Goal: Task Accomplishment & Management: Use online tool/utility

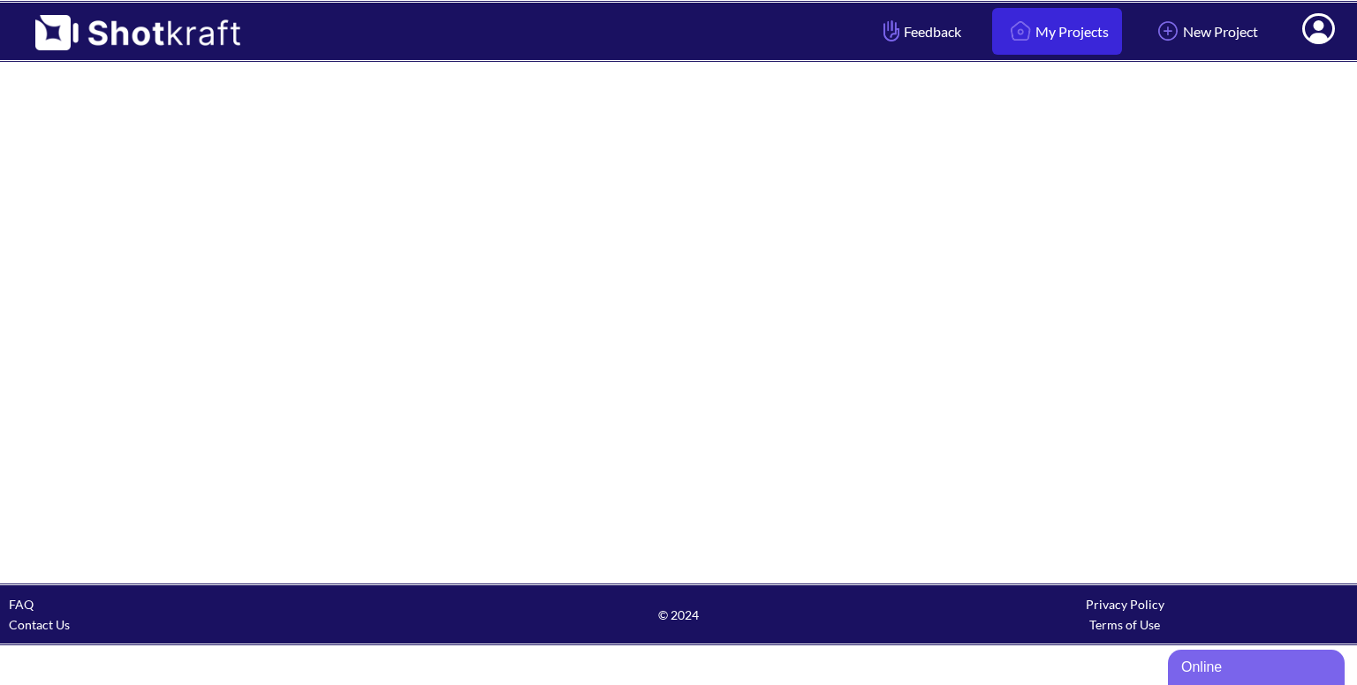
click at [1061, 49] on link "My Projects" at bounding box center [1057, 31] width 130 height 47
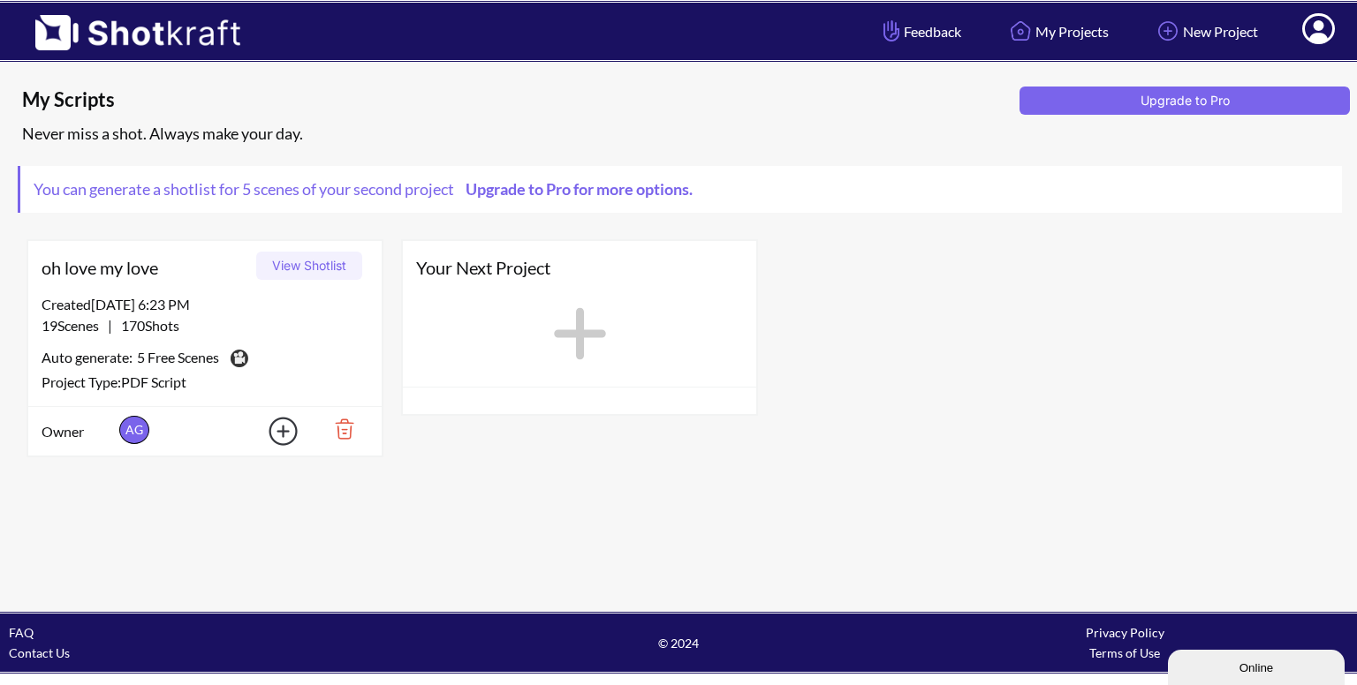
click at [300, 271] on button "View Shotlist" at bounding box center [309, 266] width 106 height 28
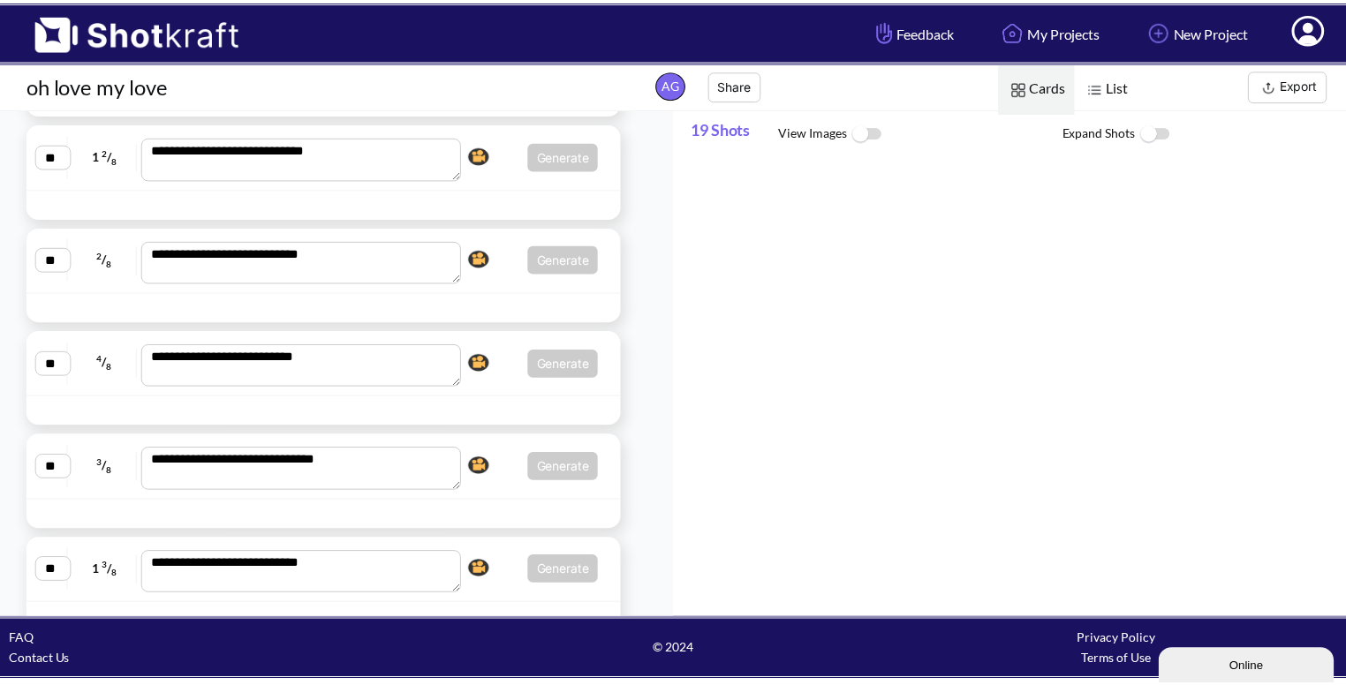
scroll to position [1808, 0]
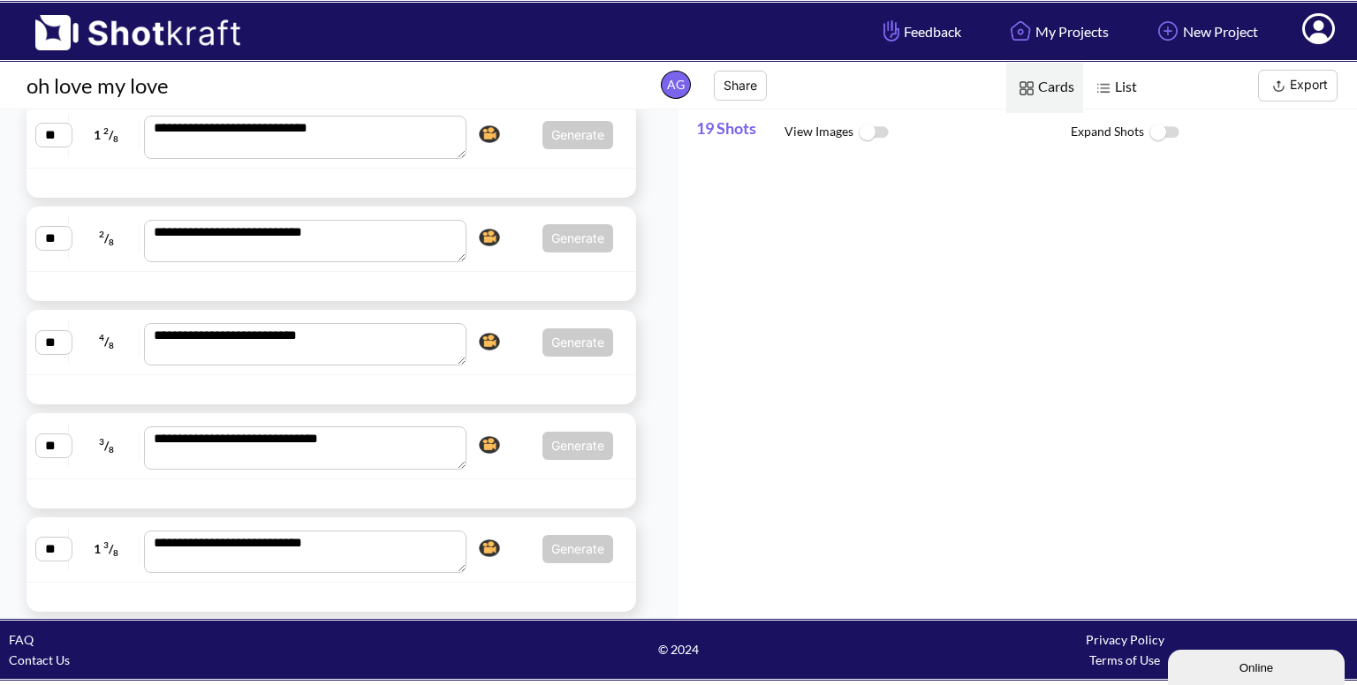
click at [495, 528] on div "**********" at bounding box center [331, 549] width 592 height 47
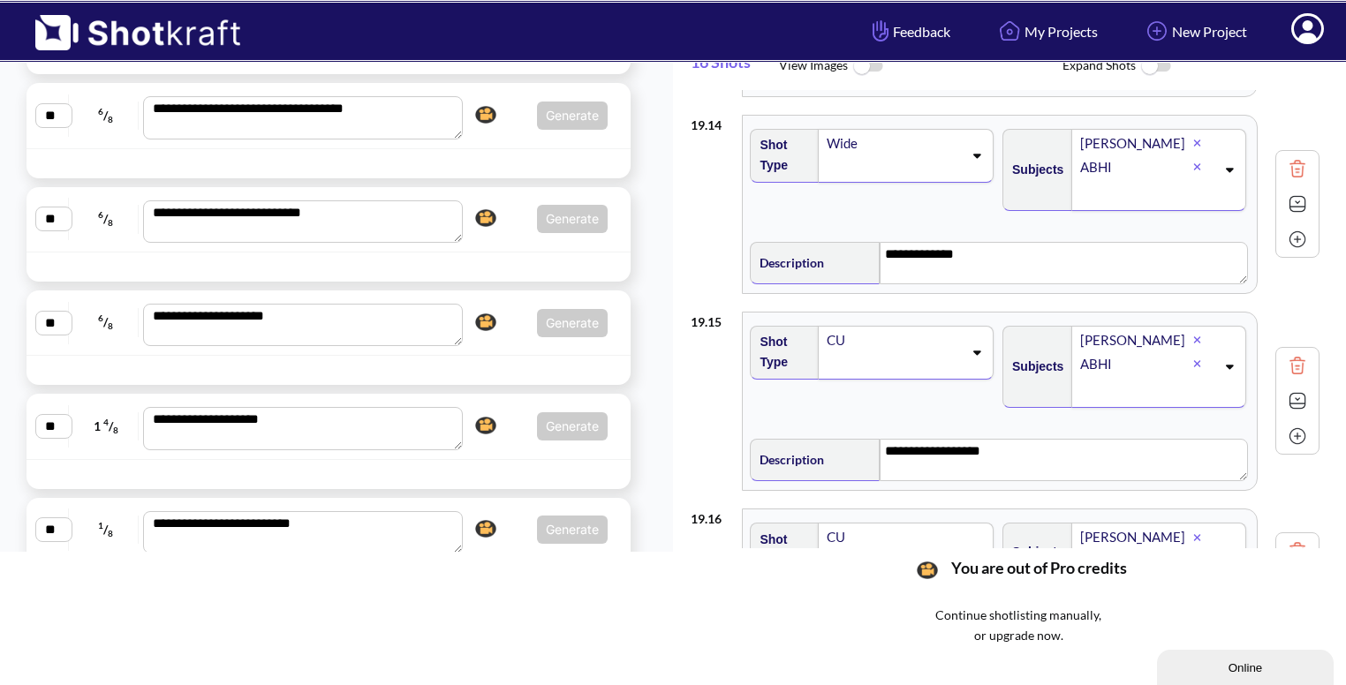
scroll to position [952, 0]
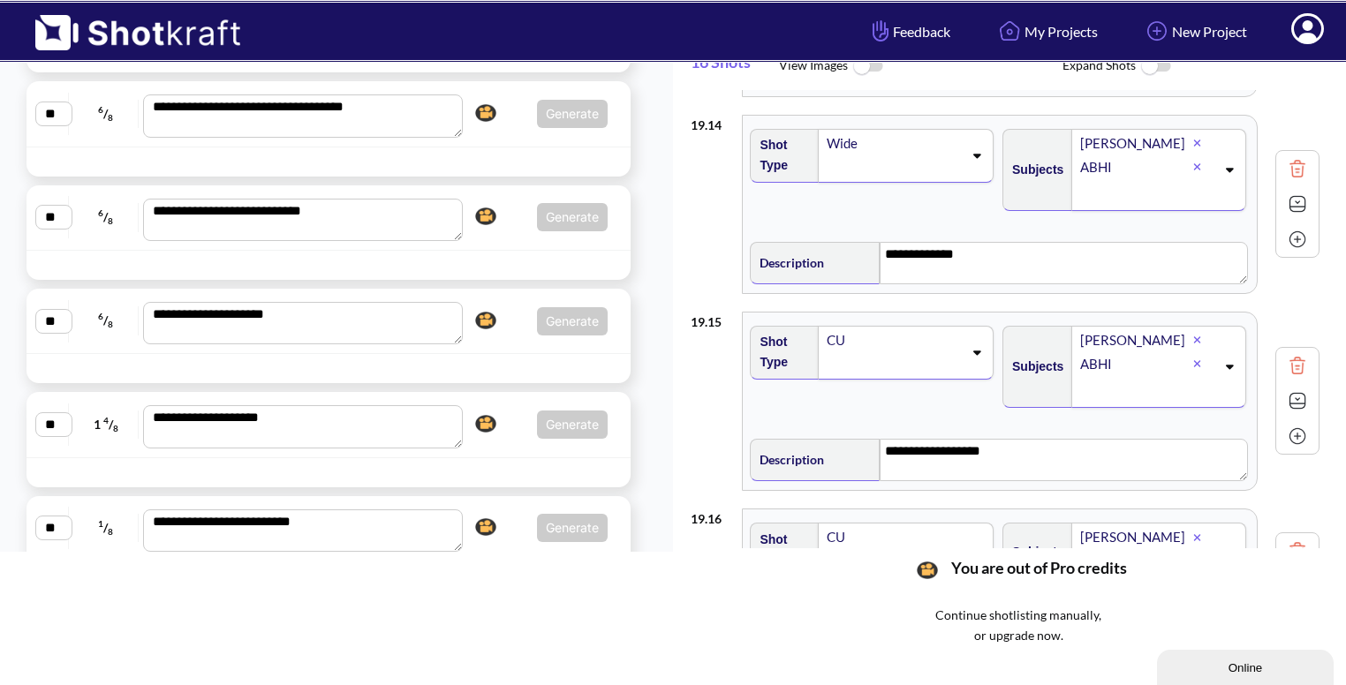
click at [497, 236] on div "**********" at bounding box center [328, 217] width 586 height 47
type textarea "**********"
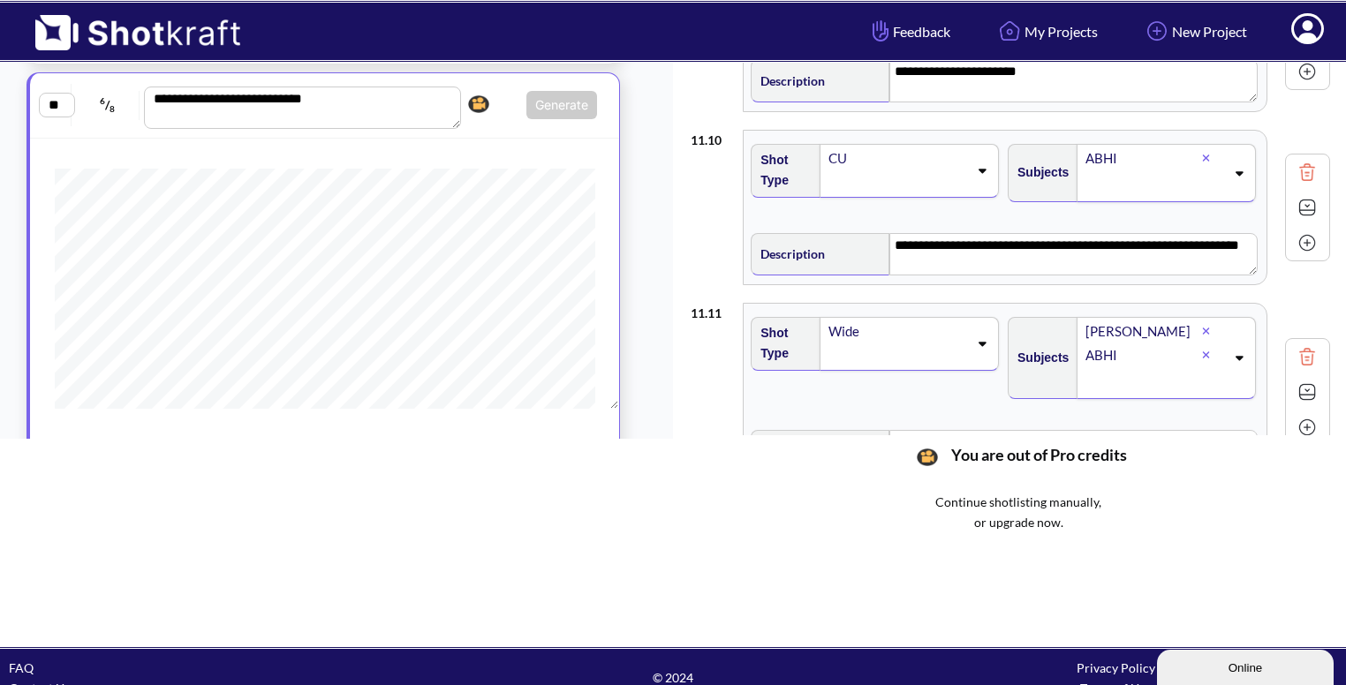
scroll to position [512, 0]
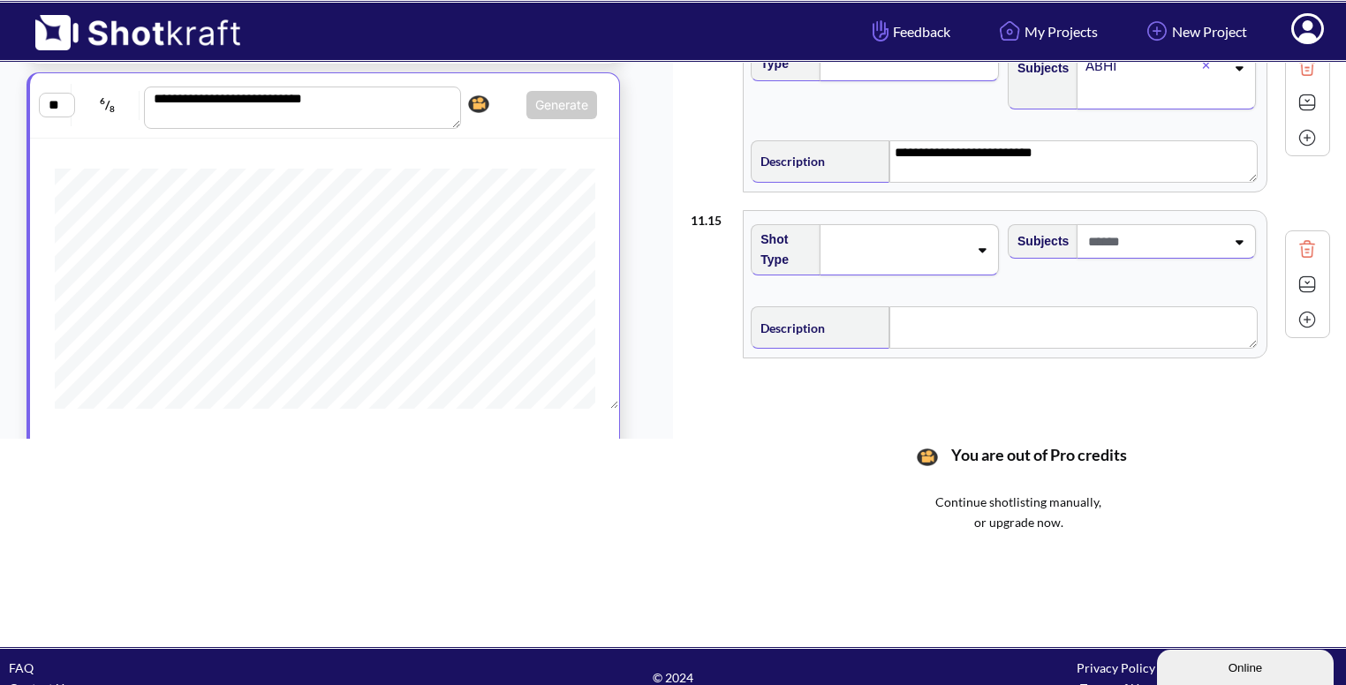
click at [972, 244] on icon at bounding box center [982, 250] width 24 height 12
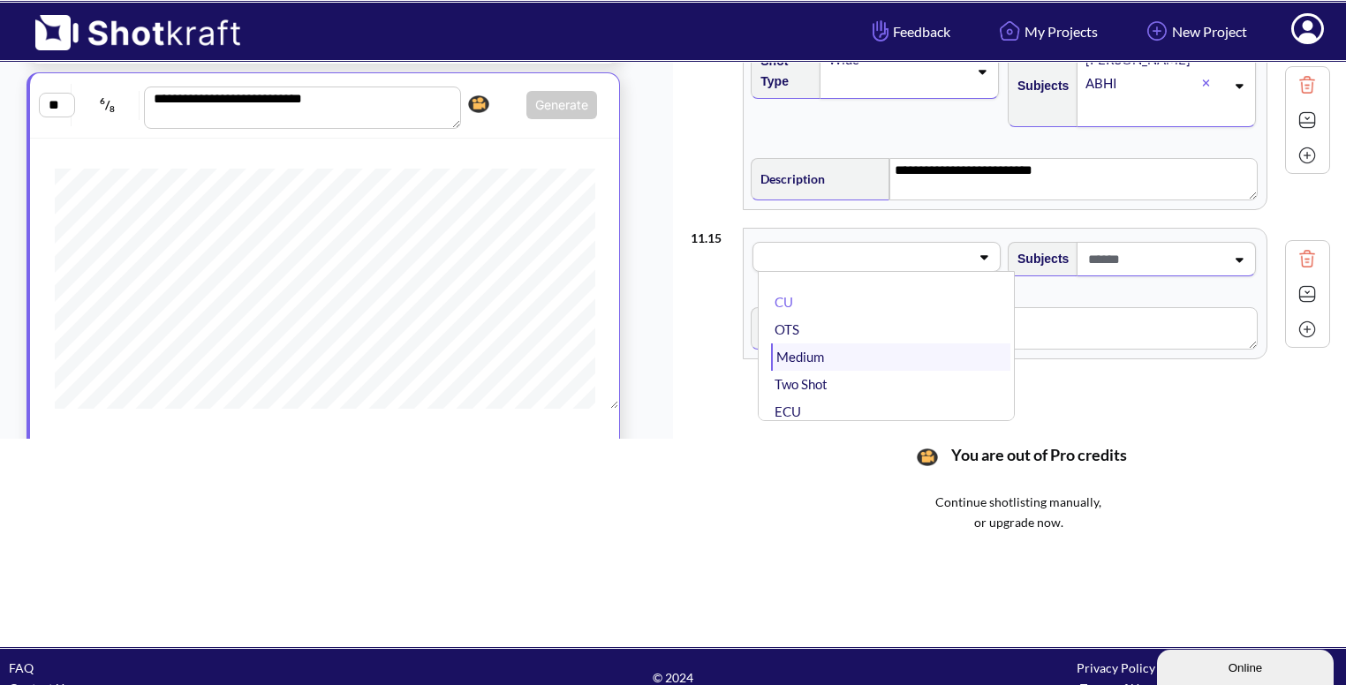
click at [806, 344] on li "Medium" at bounding box center [890, 357] width 239 height 27
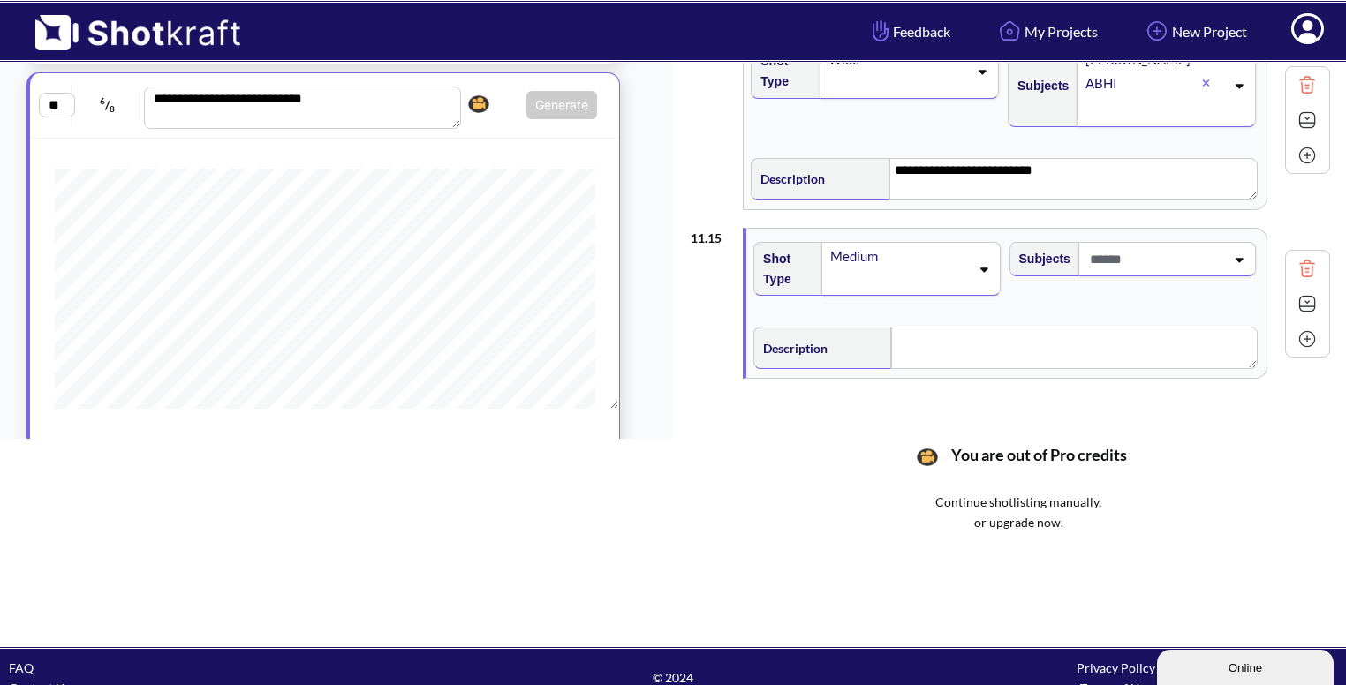
click at [1185, 245] on span at bounding box center [1156, 259] width 140 height 29
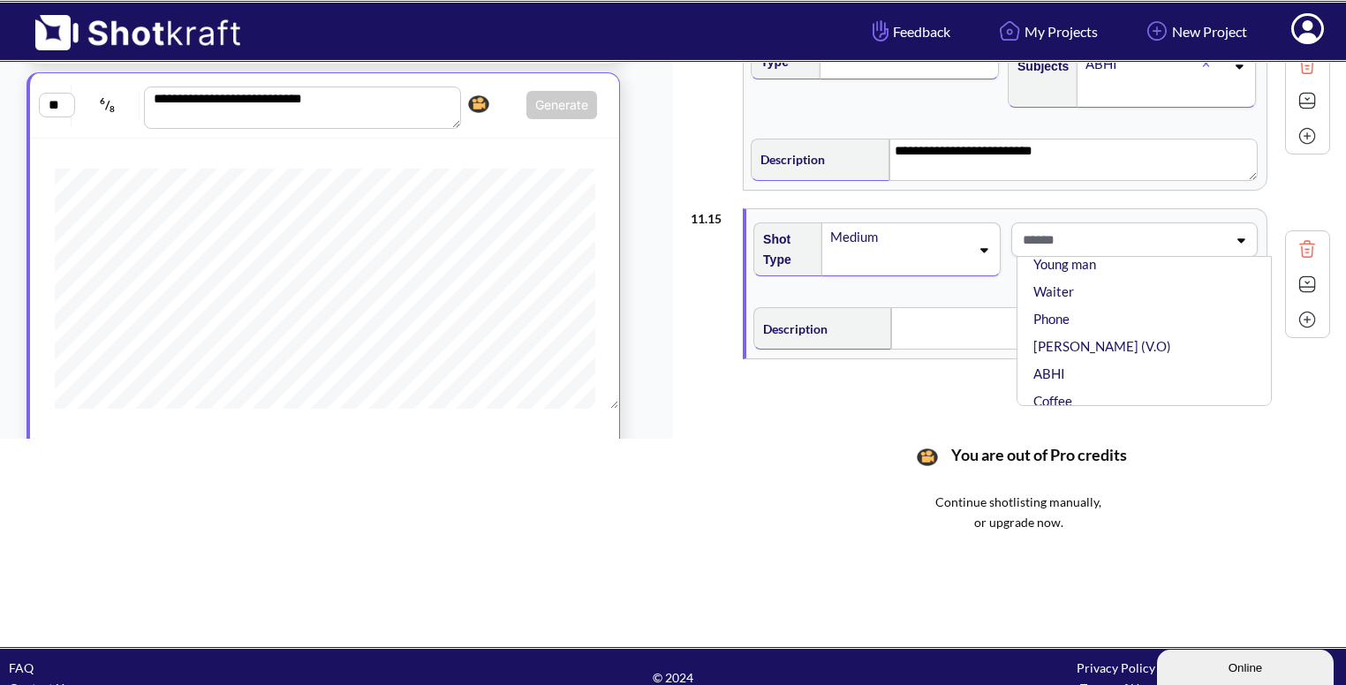
scroll to position [79, 0]
click at [1044, 359] on li "ABHI" at bounding box center [1149, 372] width 238 height 27
type input "******"
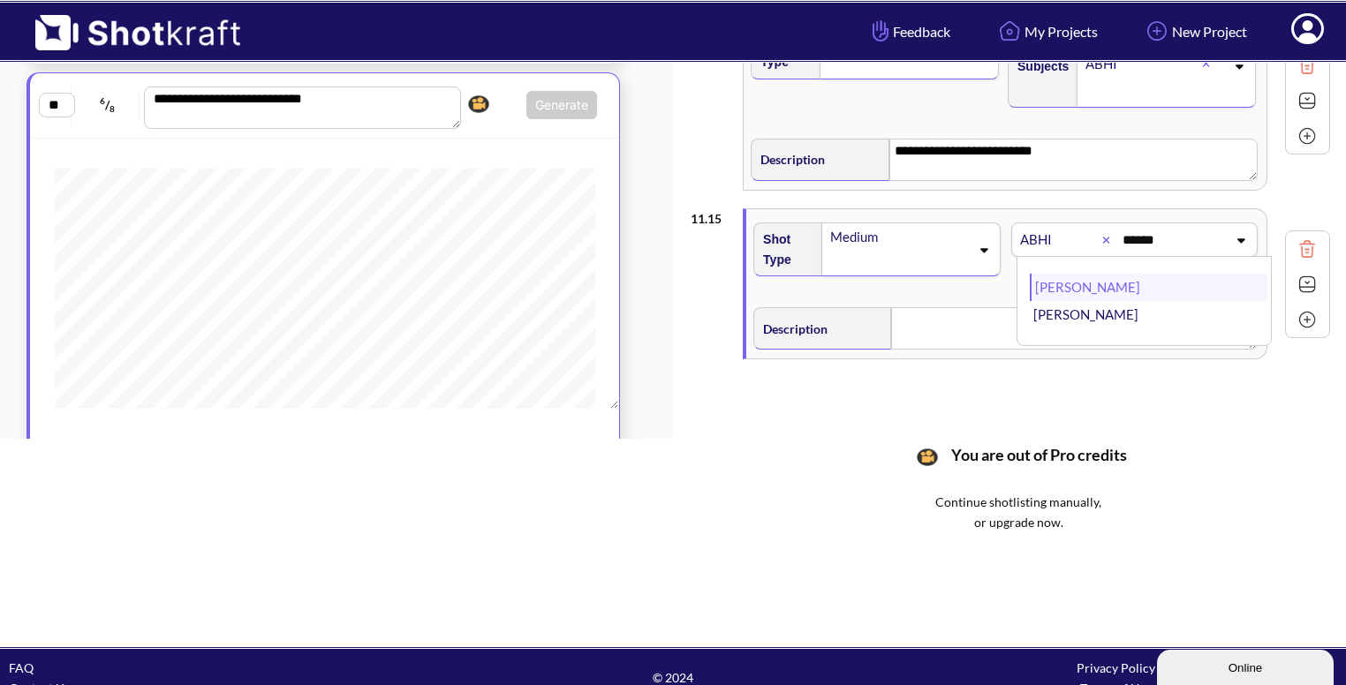
click at [1072, 275] on li "[PERSON_NAME]" at bounding box center [1149, 287] width 238 height 27
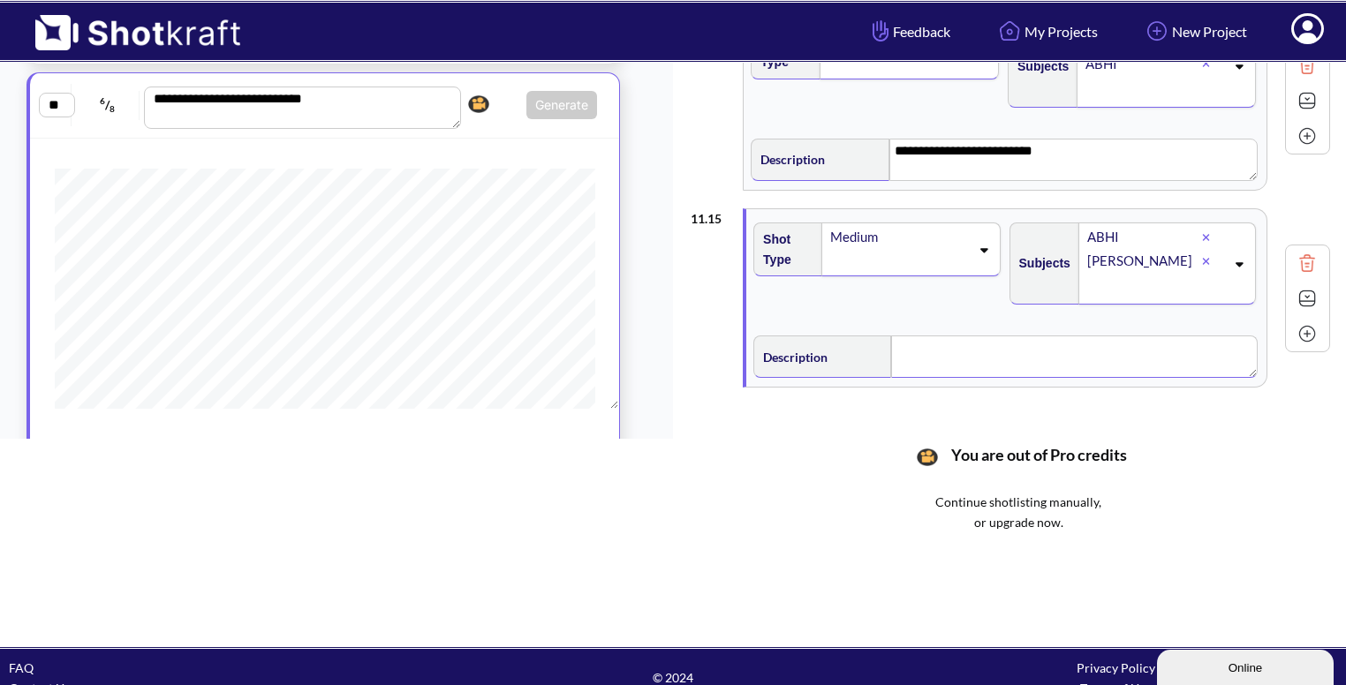
click at [920, 339] on textarea at bounding box center [1074, 357] width 367 height 42
click at [1302, 298] on img at bounding box center [1307, 298] width 26 height 26
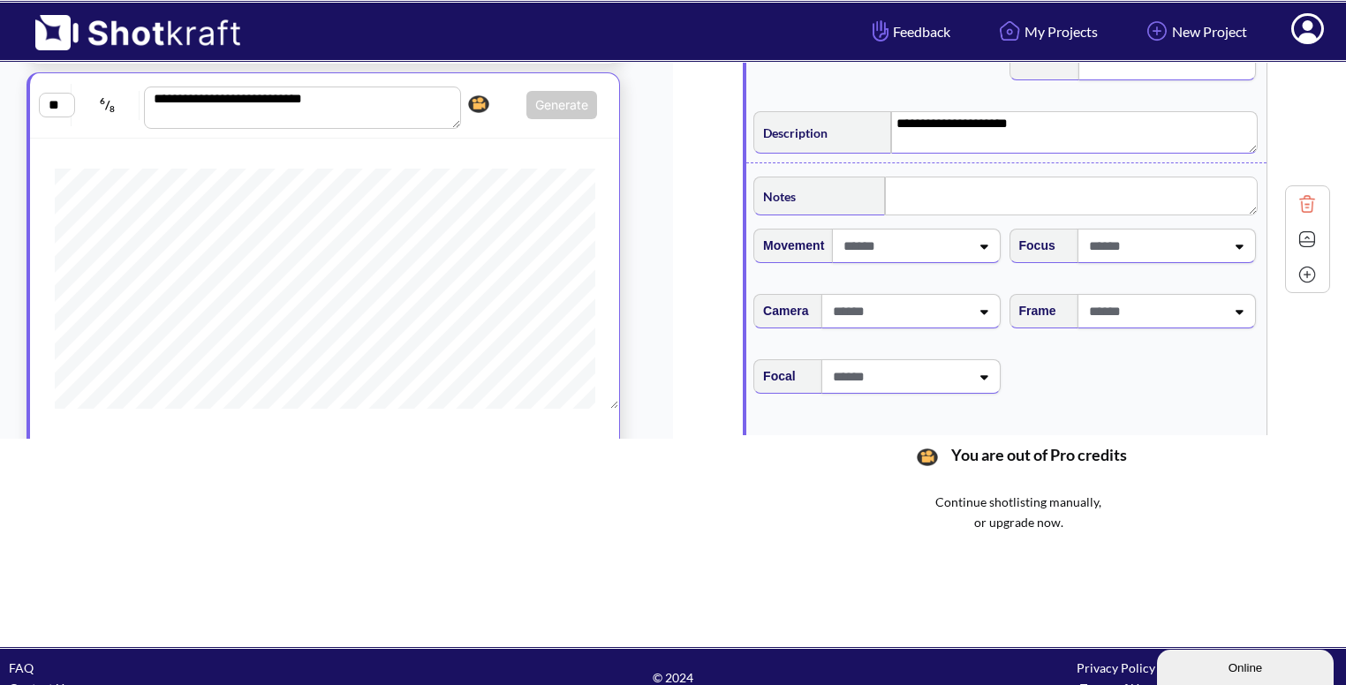
scroll to position [754, 0]
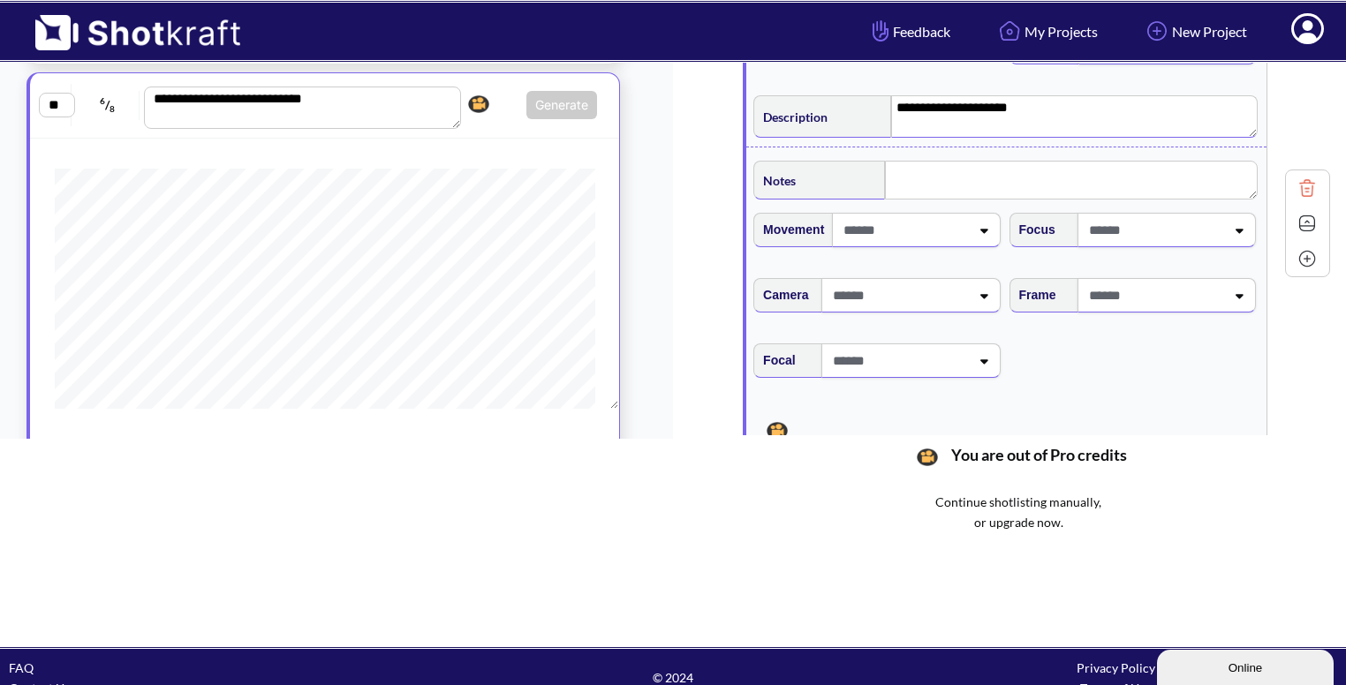
click at [1160, 279] on div at bounding box center [1155, 295] width 144 height 33
type textarea "**********"
click at [1117, 345] on li "Eye Level" at bounding box center [1149, 342] width 238 height 27
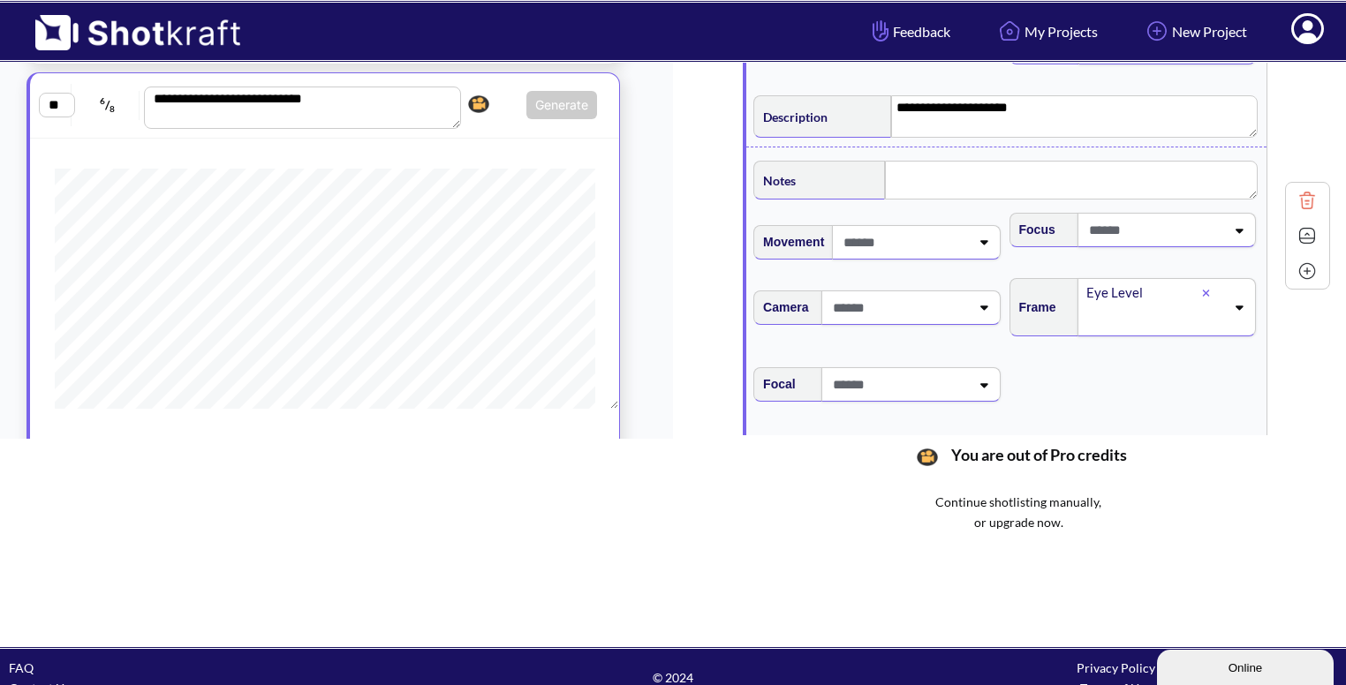
click at [1302, 269] on img at bounding box center [1307, 271] width 26 height 26
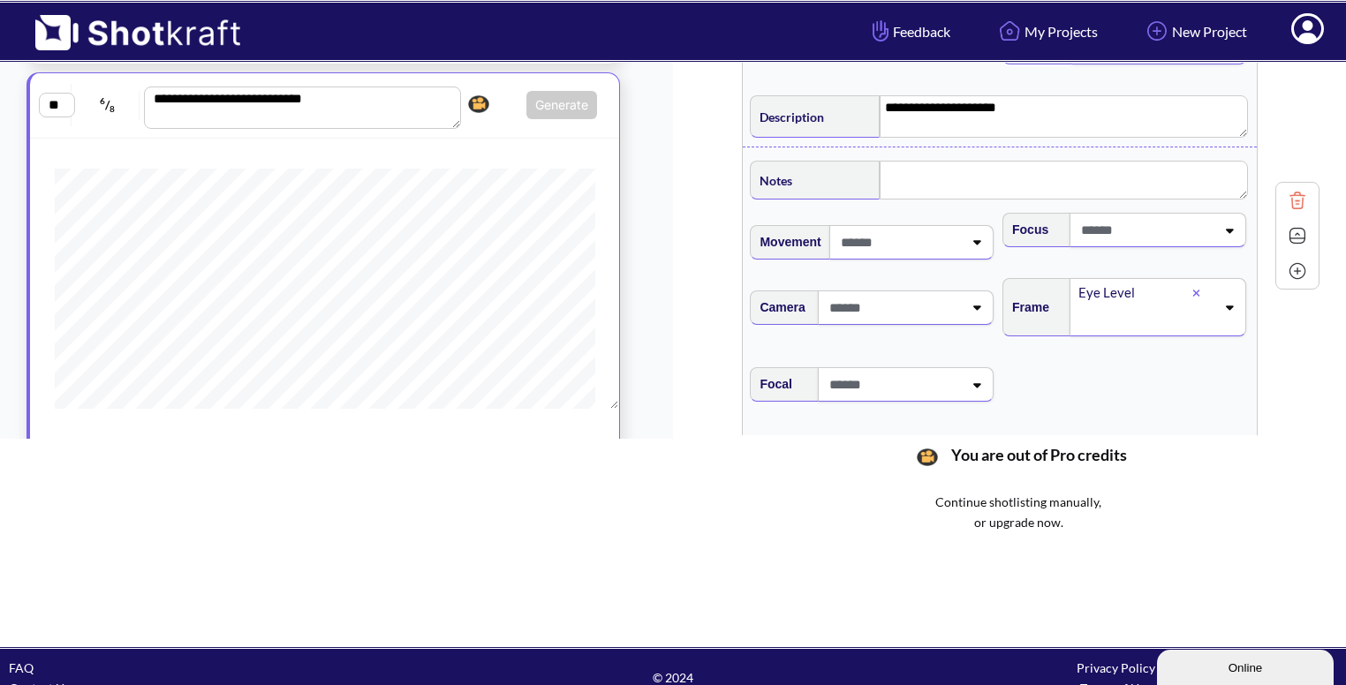
scroll to position [1066, 0]
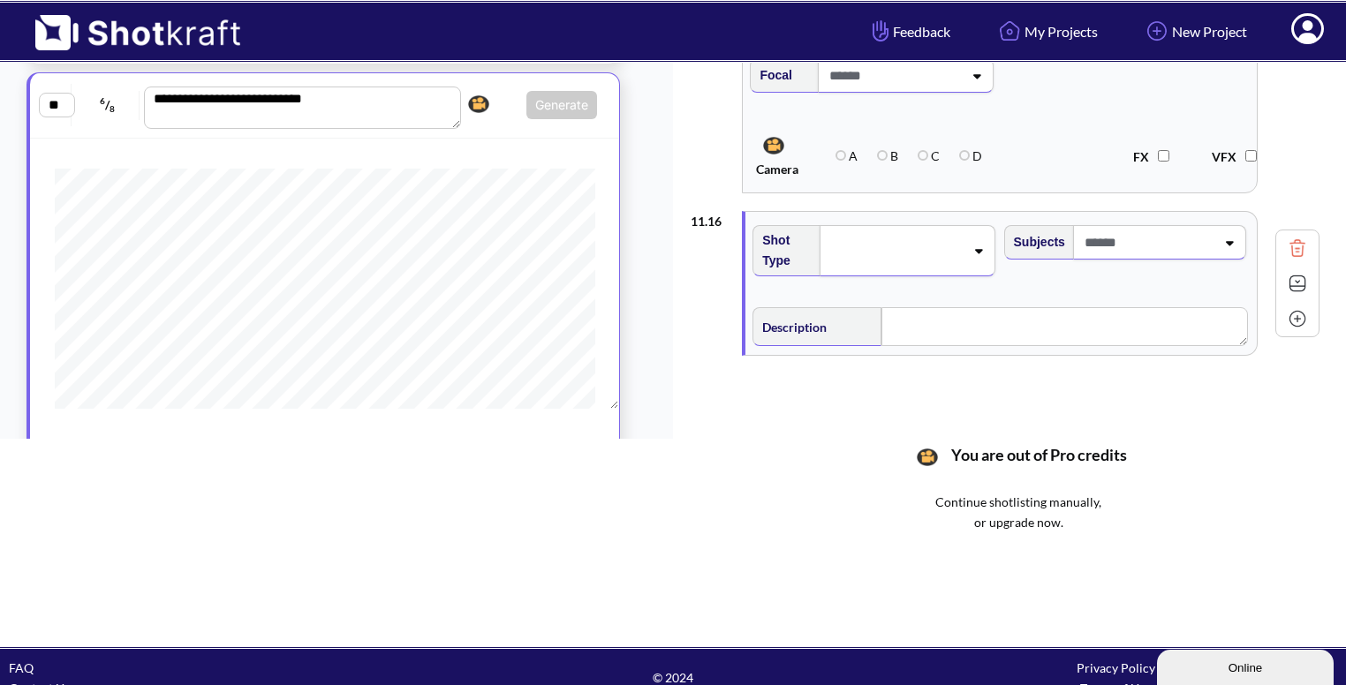
click at [961, 253] on span at bounding box center [895, 250] width 137 height 25
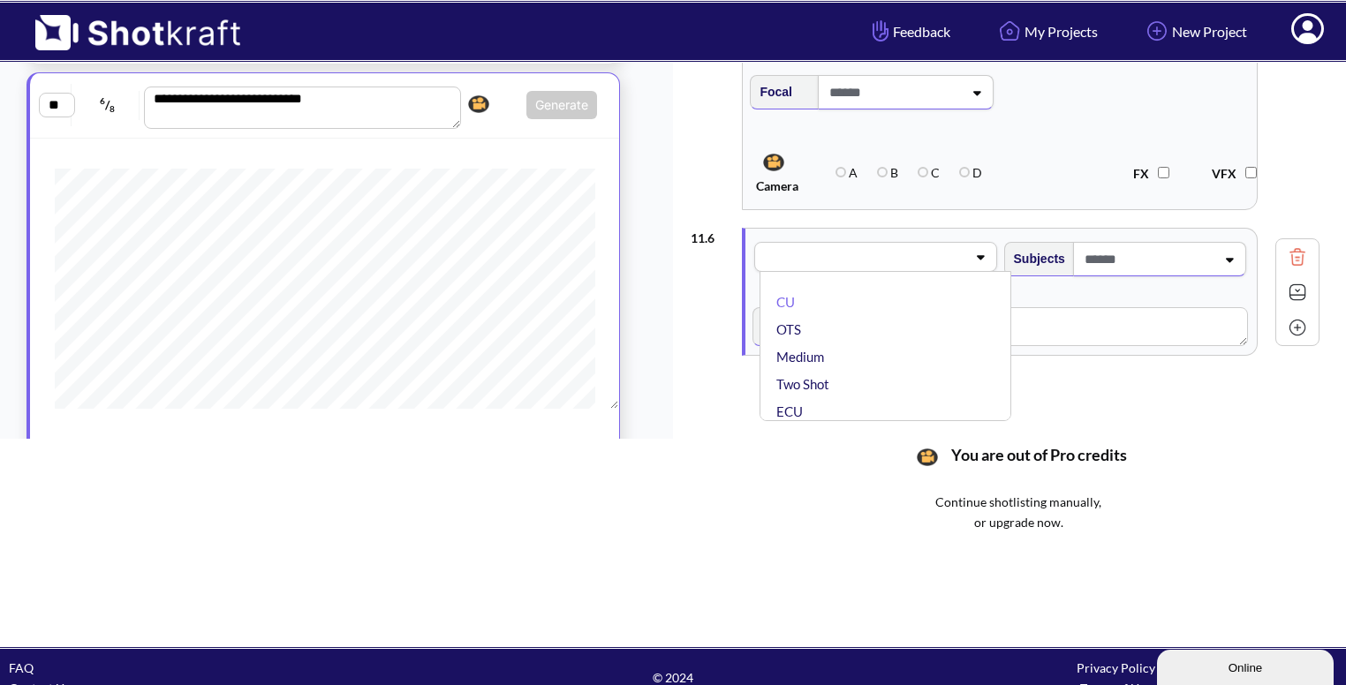
scroll to position [1049, 0]
click at [926, 294] on li "CU" at bounding box center [889, 302] width 233 height 27
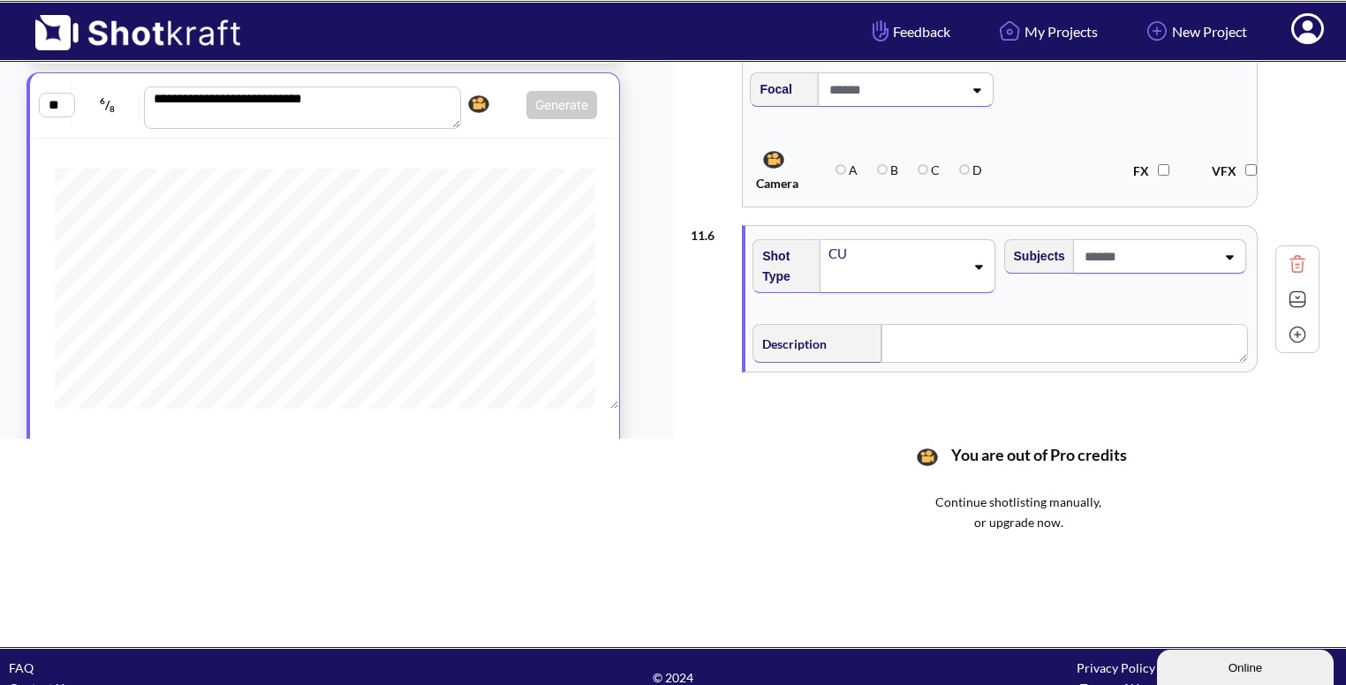
click at [1152, 267] on span at bounding box center [1147, 256] width 135 height 29
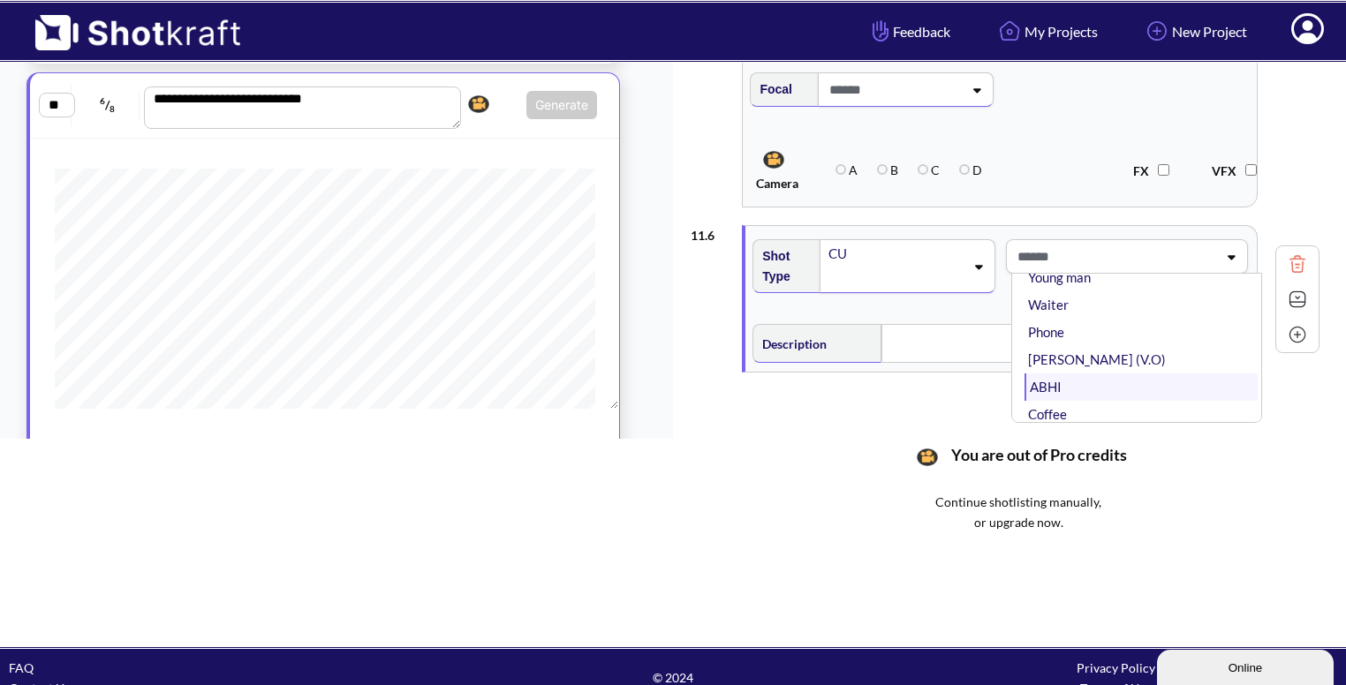
click at [1063, 375] on li "ABHI" at bounding box center [1141, 387] width 233 height 27
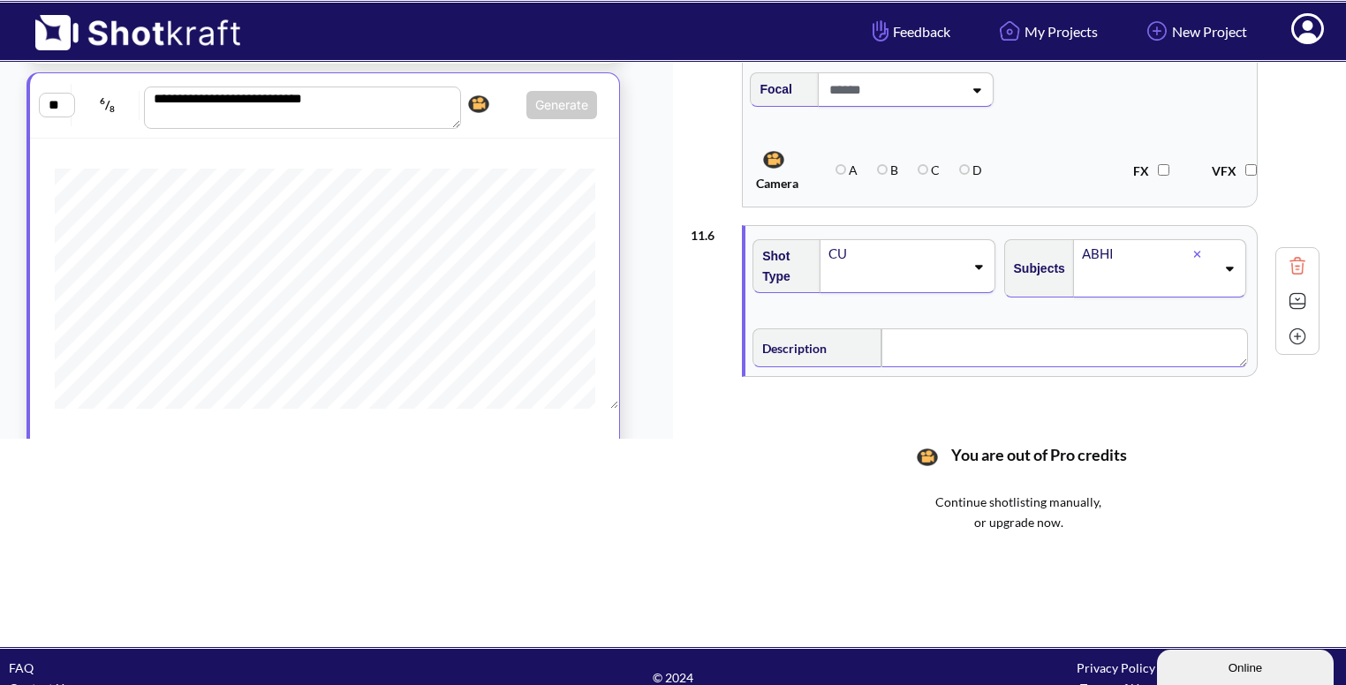
click at [917, 344] on textarea at bounding box center [1065, 348] width 366 height 39
click at [1296, 298] on img at bounding box center [1297, 304] width 26 height 26
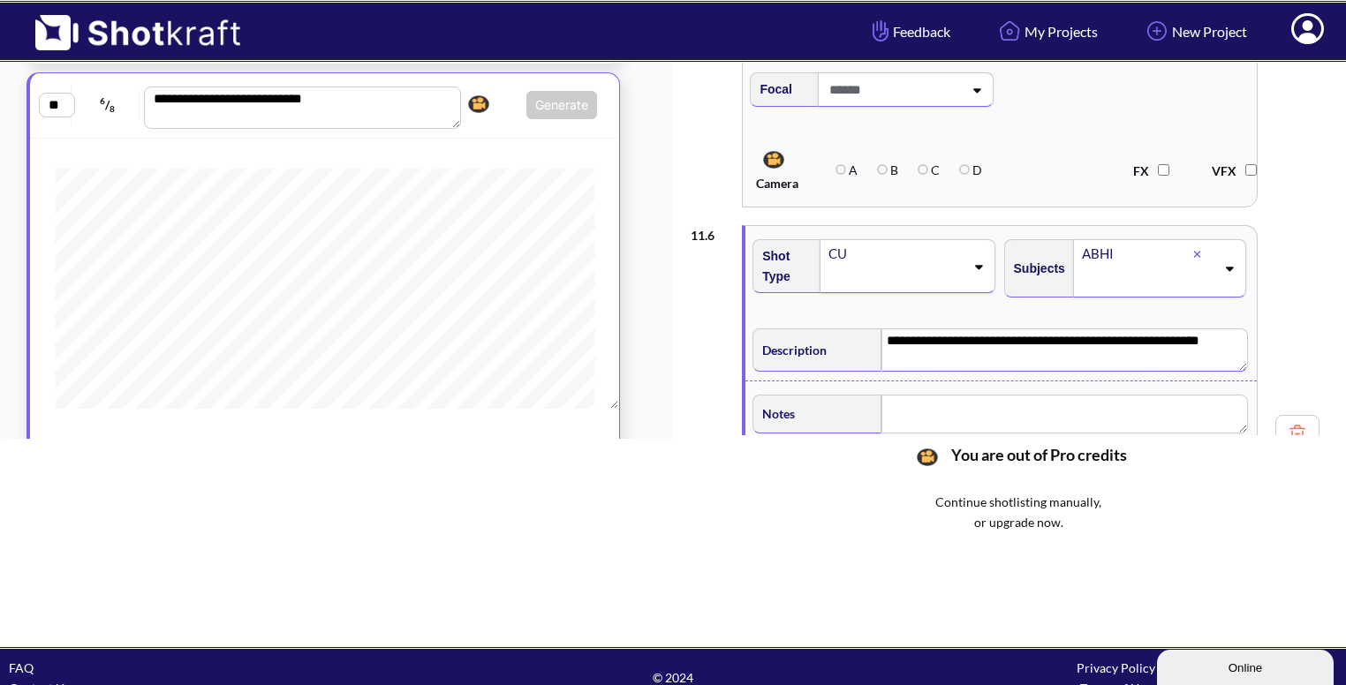
scroll to position [1205, 0]
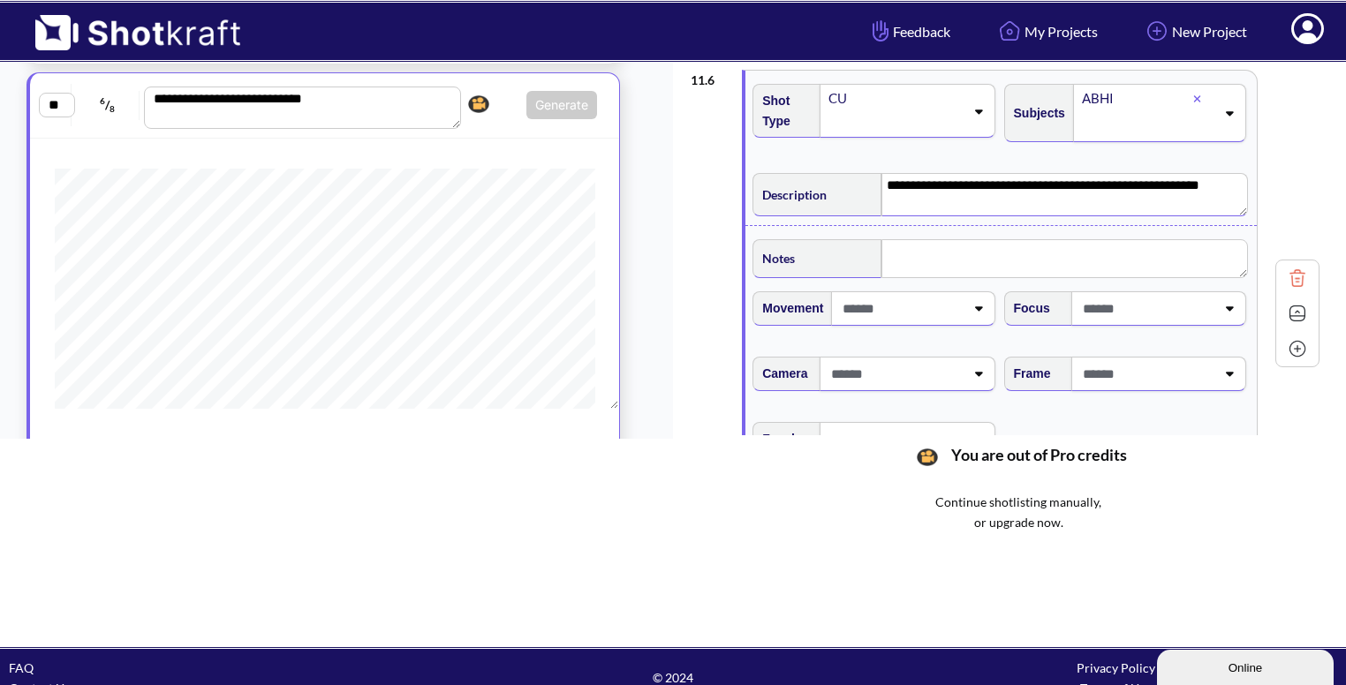
click at [965, 189] on textarea "**********" at bounding box center [1065, 194] width 367 height 42
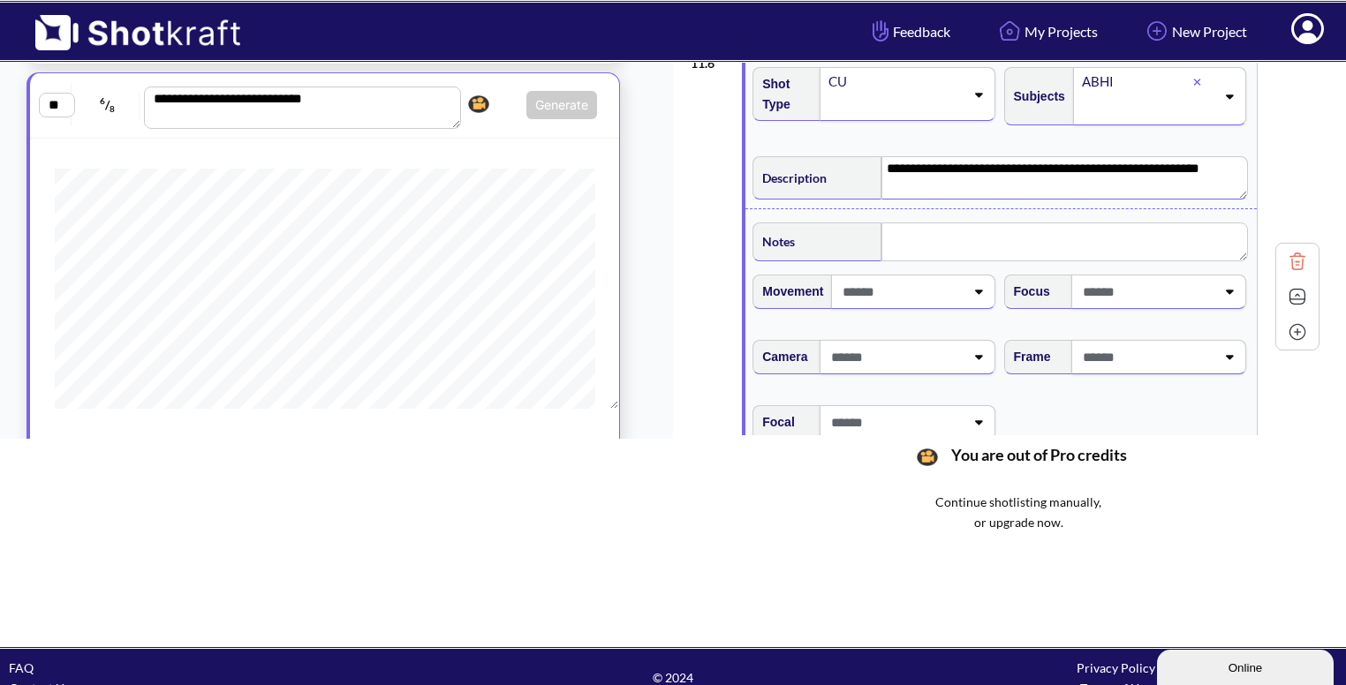
scroll to position [1222, 0]
click at [1136, 350] on span at bounding box center [1146, 356] width 137 height 29
type textarea "**********"
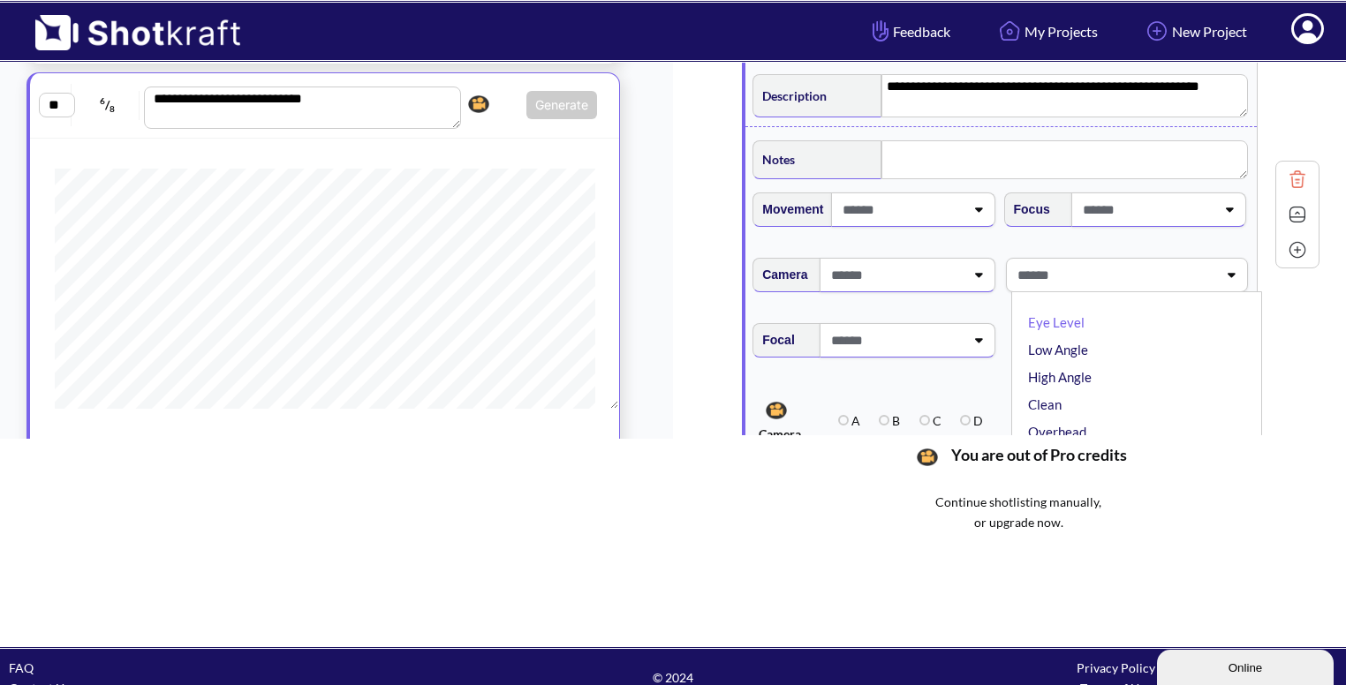
scroll to position [14, 0]
click at [1124, 351] on li "High Angle" at bounding box center [1141, 363] width 233 height 27
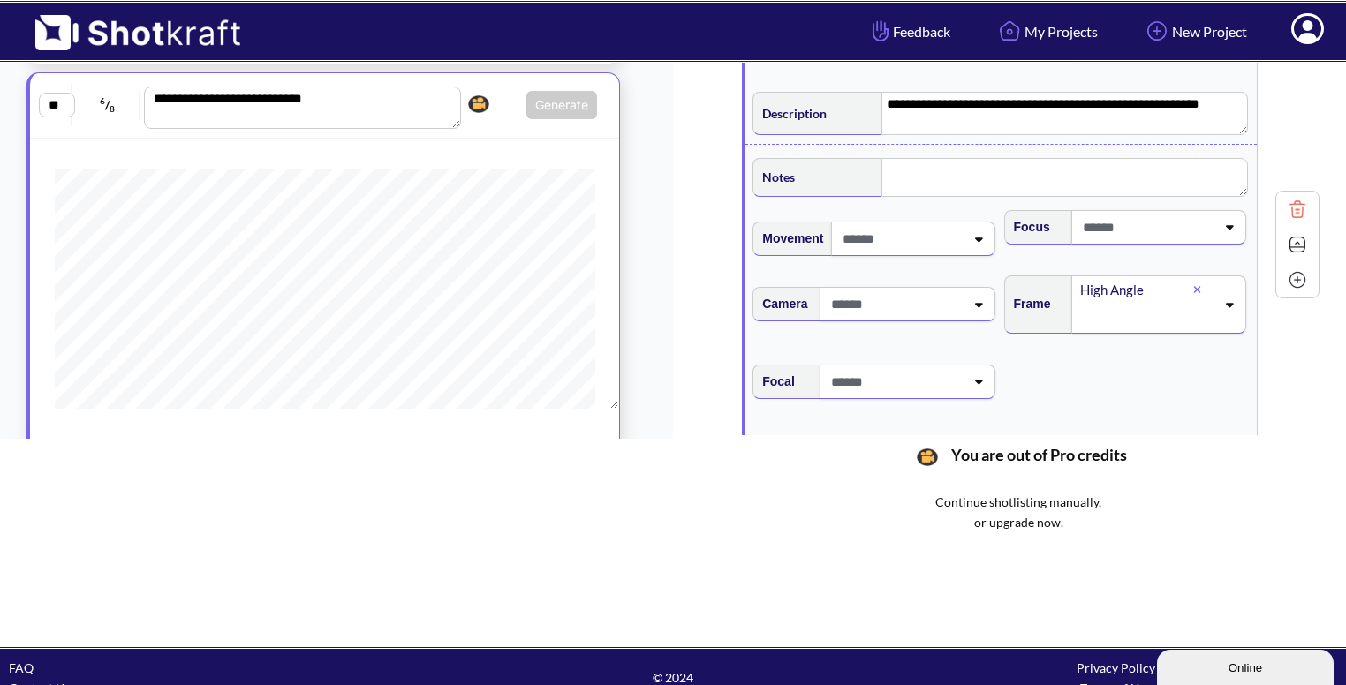
scroll to position [1431, 0]
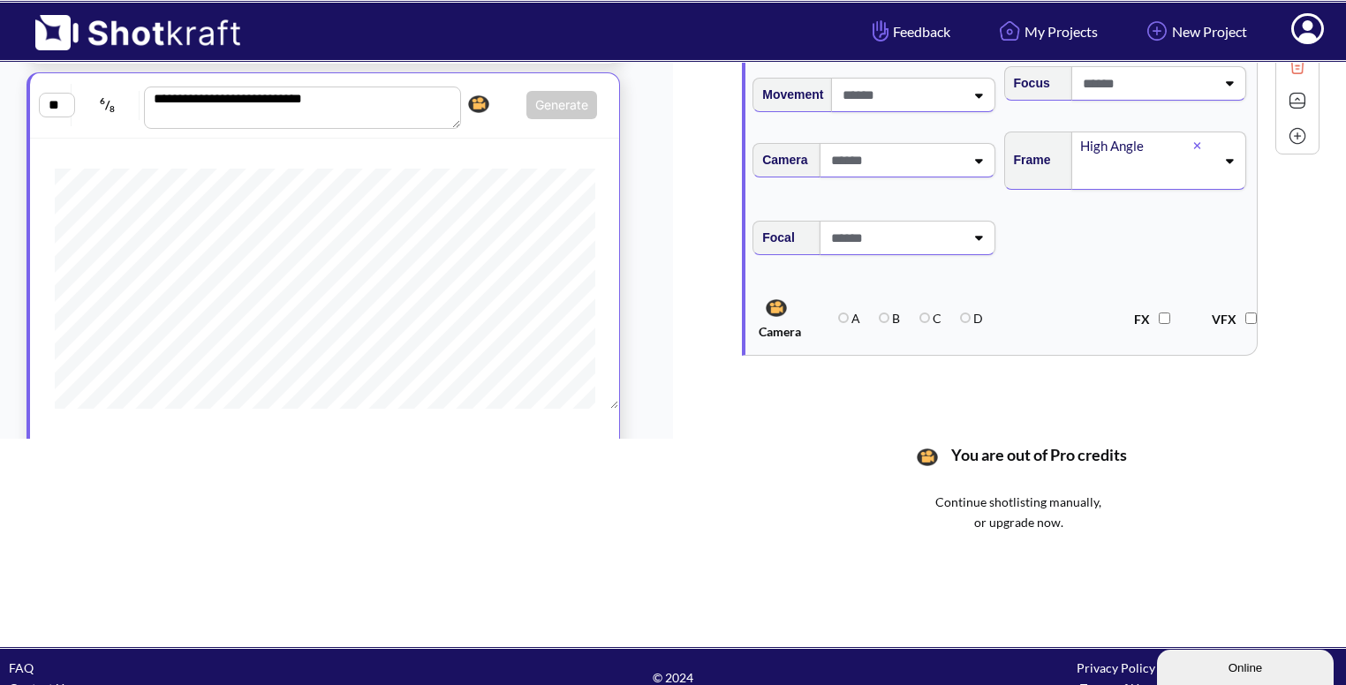
click at [1293, 103] on img at bounding box center [1297, 100] width 26 height 26
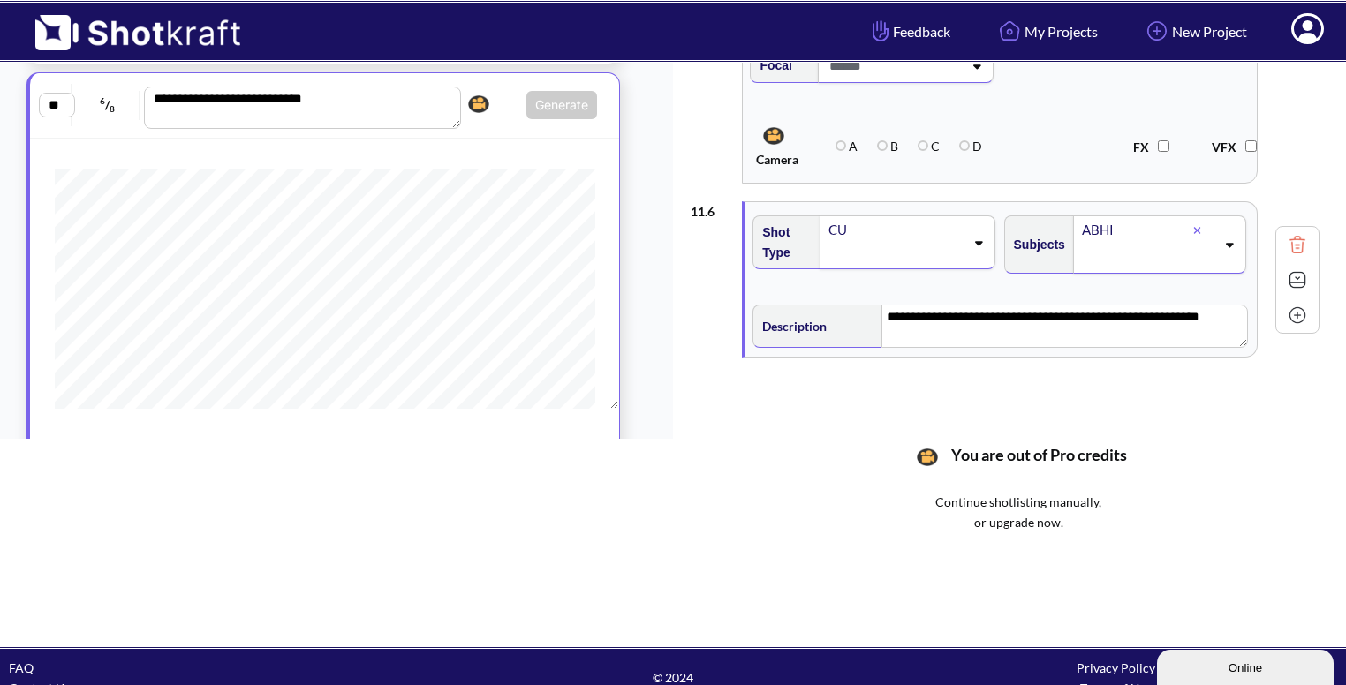
scroll to position [201, 0]
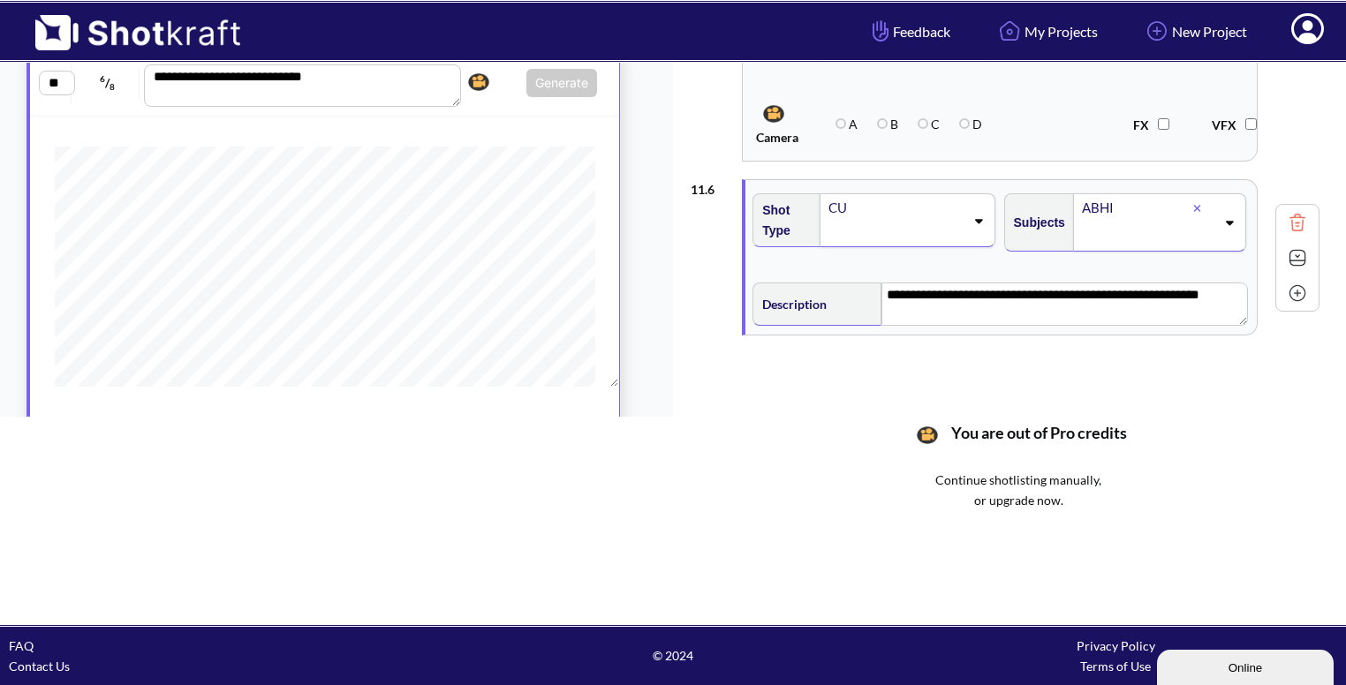
click at [1296, 291] on img at bounding box center [1297, 293] width 26 height 26
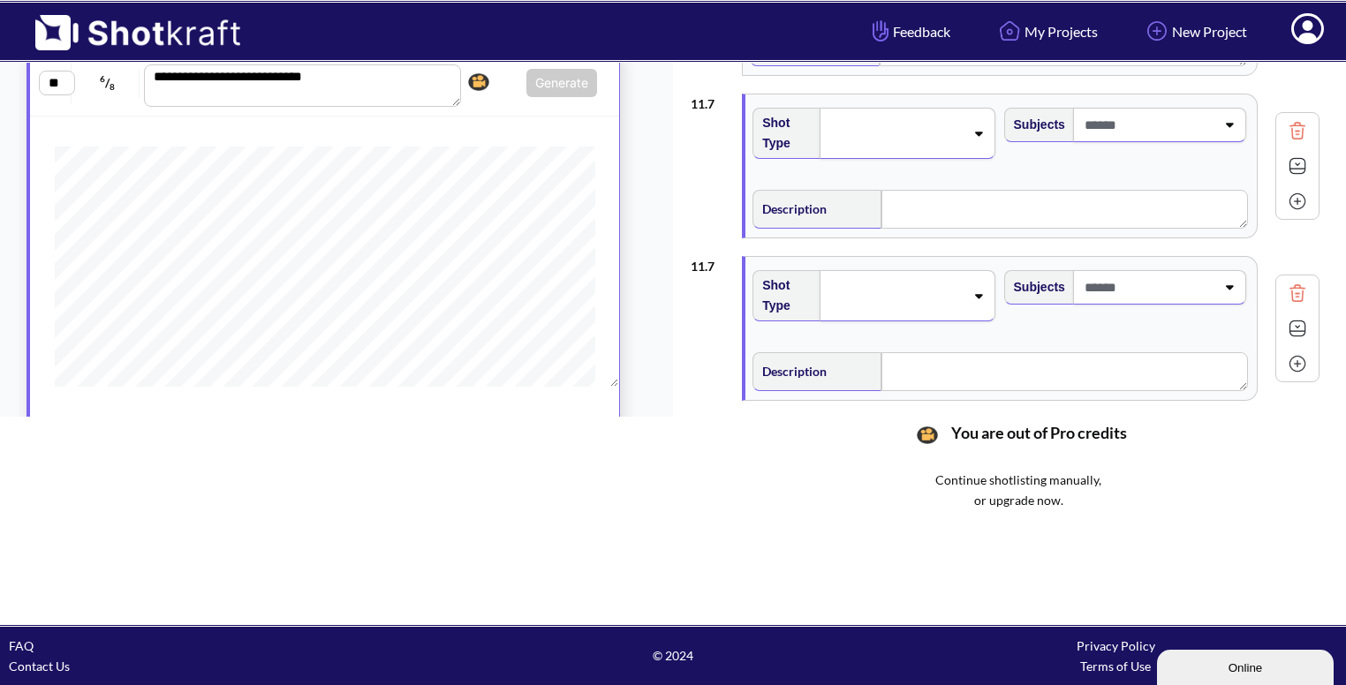
scroll to position [1332, 0]
click at [1301, 295] on img at bounding box center [1297, 294] width 26 height 26
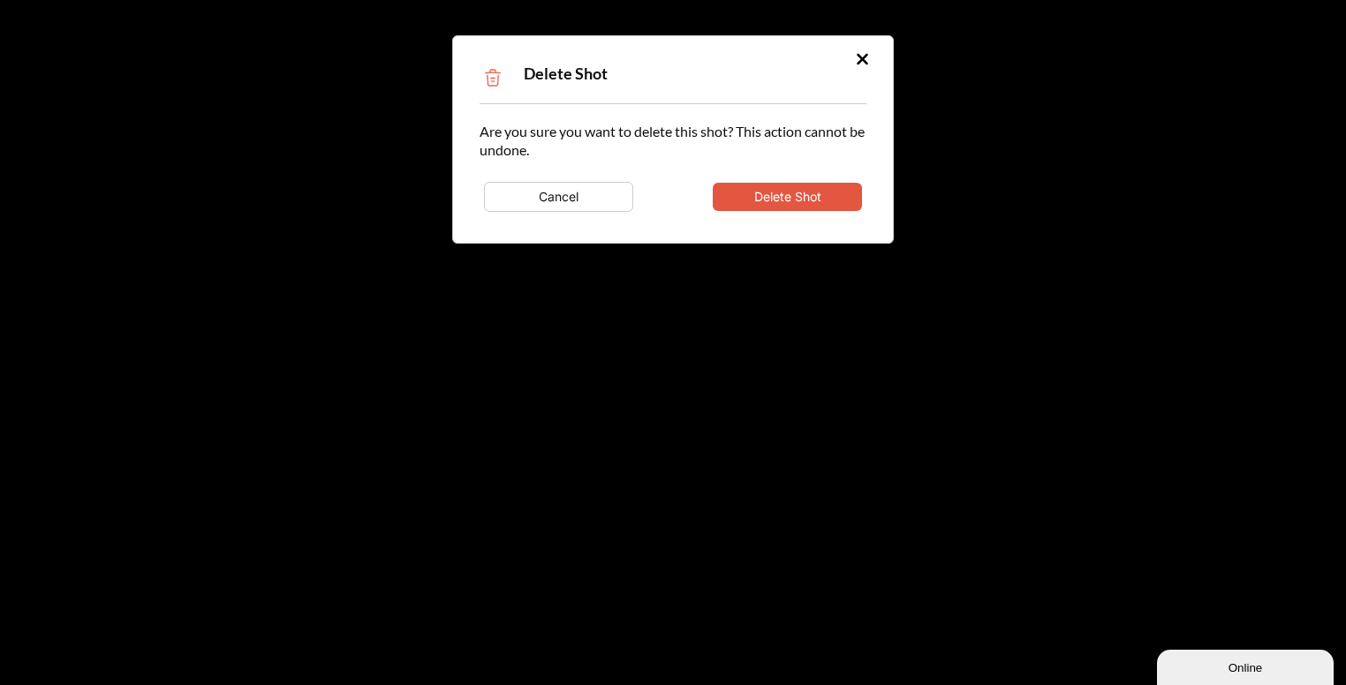
click at [747, 191] on button "Delete Shot" at bounding box center [787, 197] width 149 height 28
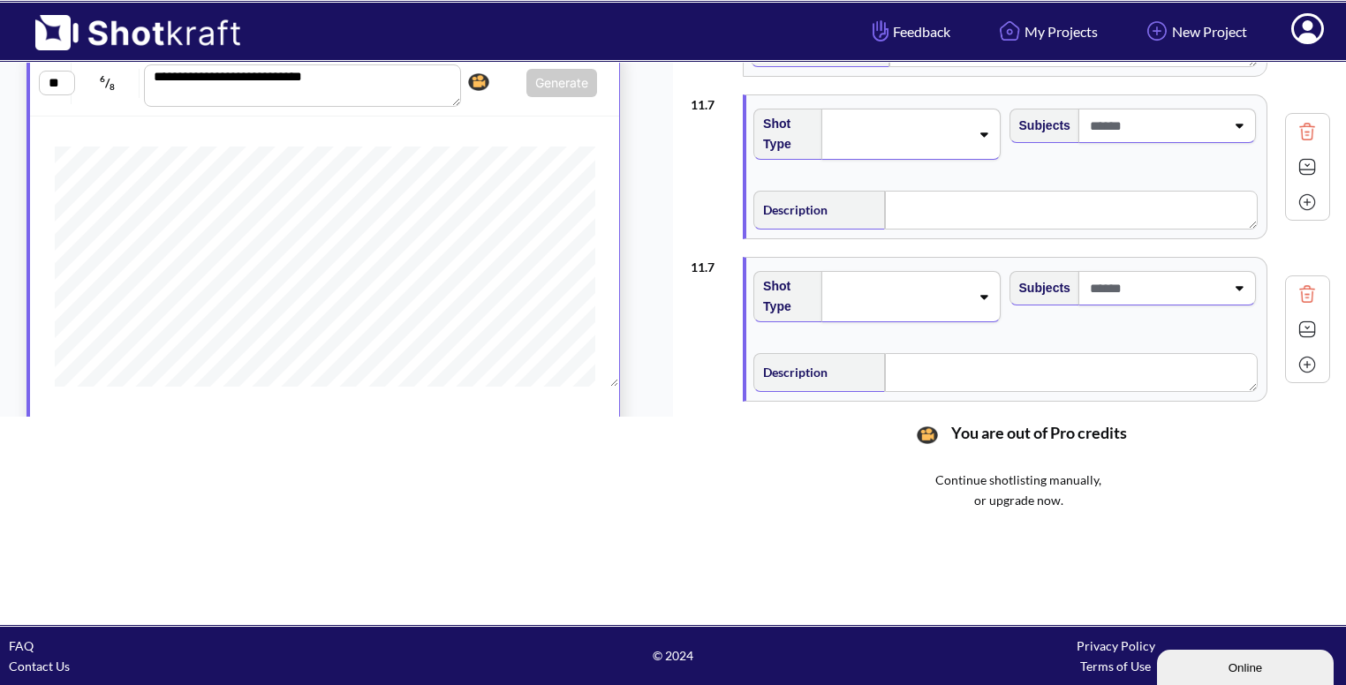
scroll to position [1239, 0]
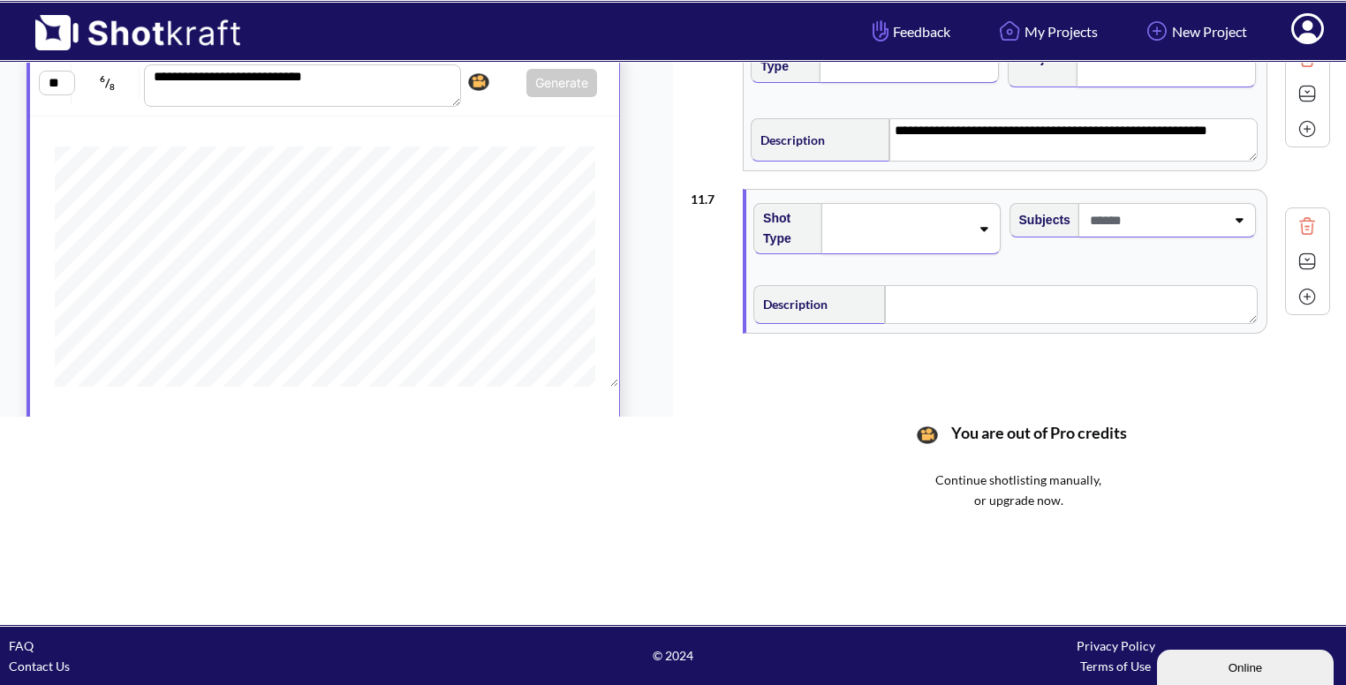
click at [914, 246] on div at bounding box center [910, 228] width 178 height 51
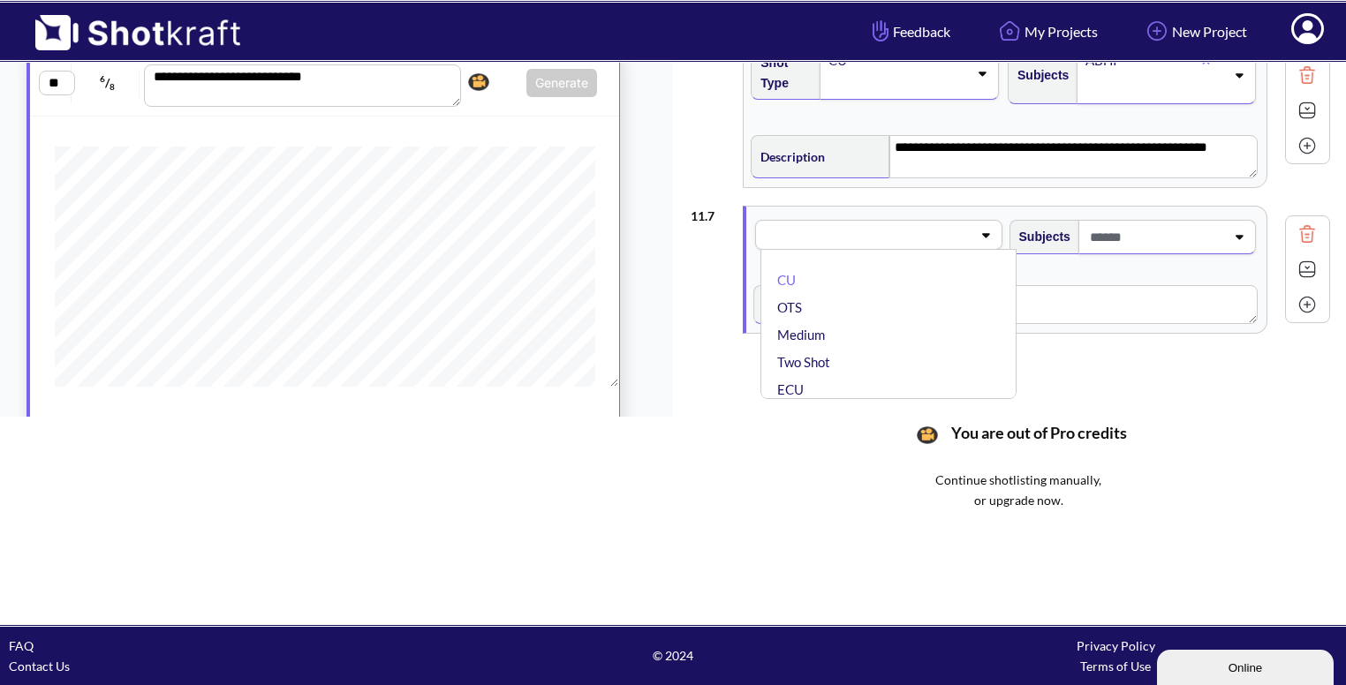
scroll to position [1222, 0]
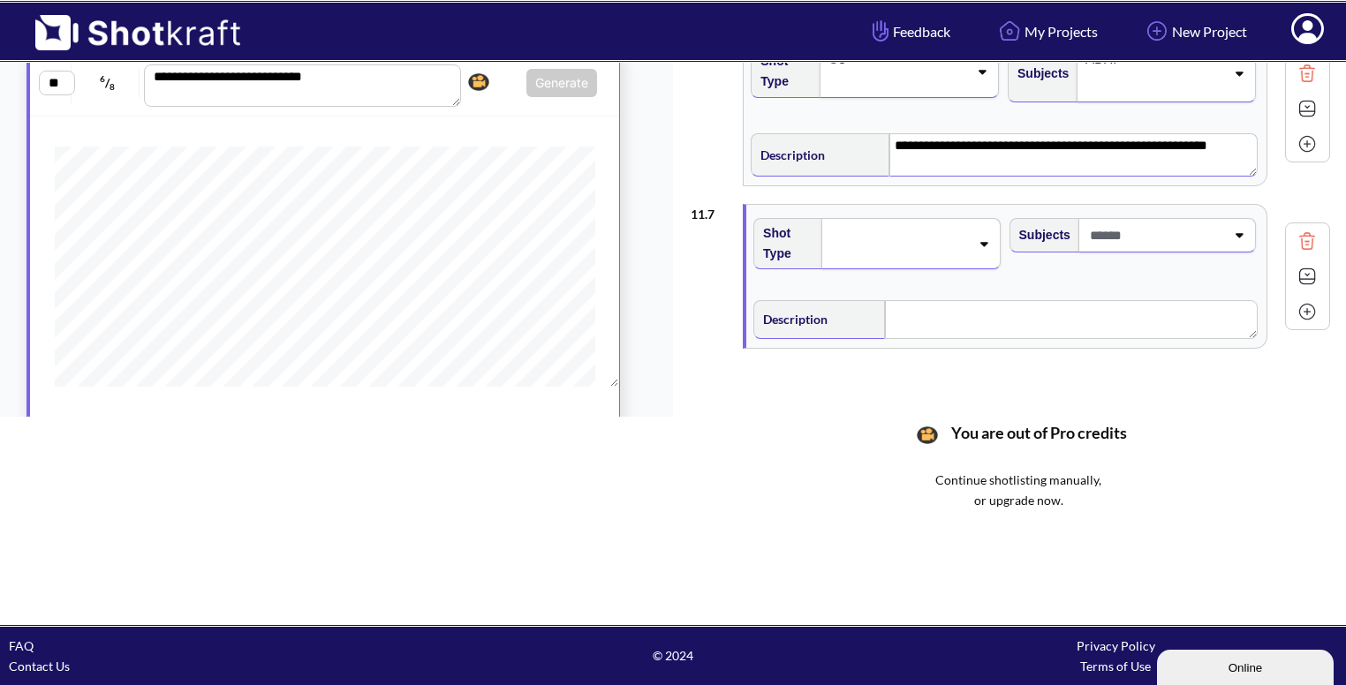
click at [1185, 160] on textarea "**********" at bounding box center [1073, 154] width 368 height 42
click at [1233, 142] on textarea "**********" at bounding box center [1074, 154] width 367 height 42
click at [940, 142] on textarea "**********" at bounding box center [1074, 154] width 367 height 42
click at [1043, 155] on textarea "**********" at bounding box center [1074, 154] width 367 height 42
click at [1042, 147] on textarea "**********" at bounding box center [1074, 154] width 367 height 42
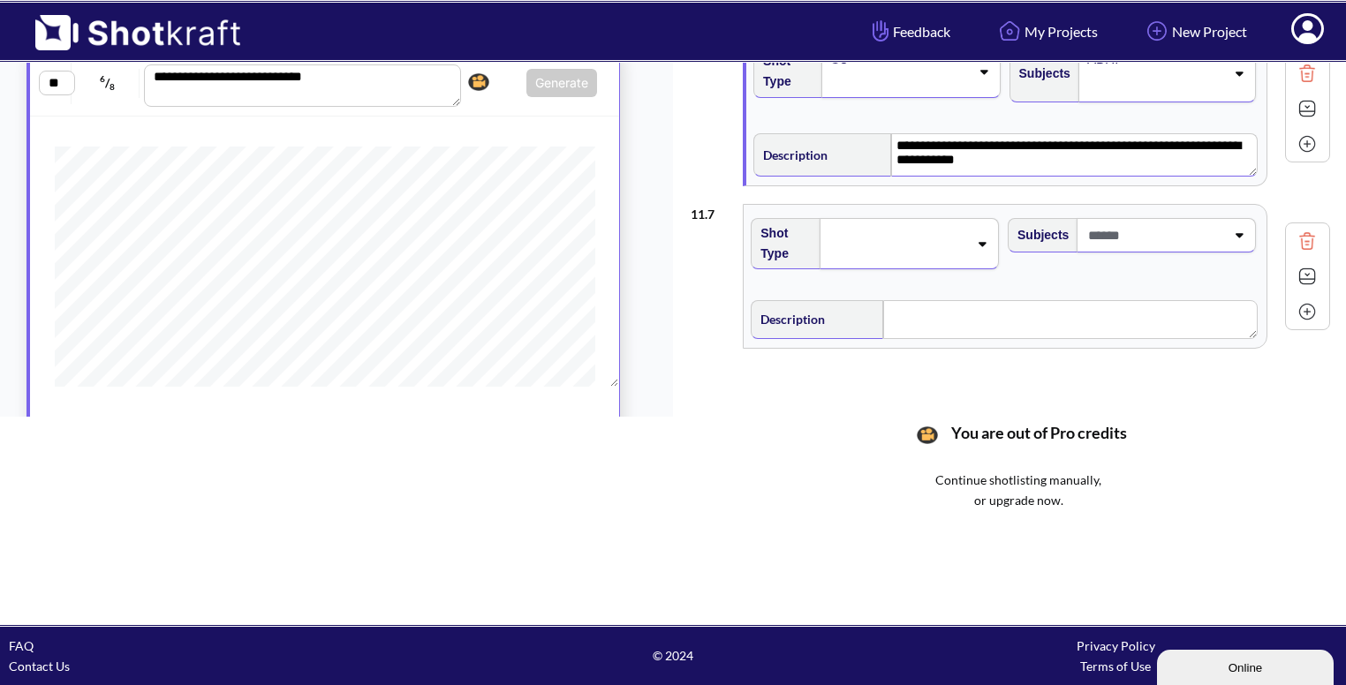
click at [896, 259] on div at bounding box center [909, 243] width 179 height 51
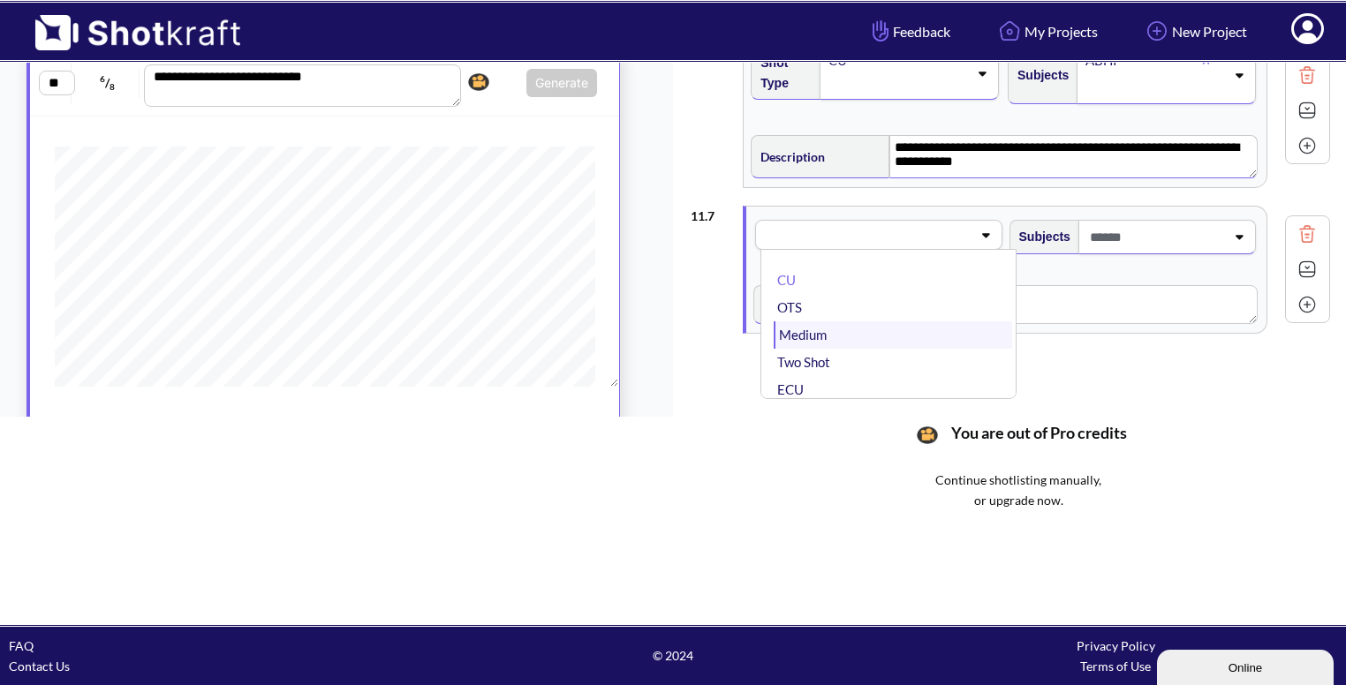
click at [851, 332] on li "Medium" at bounding box center [893, 335] width 238 height 27
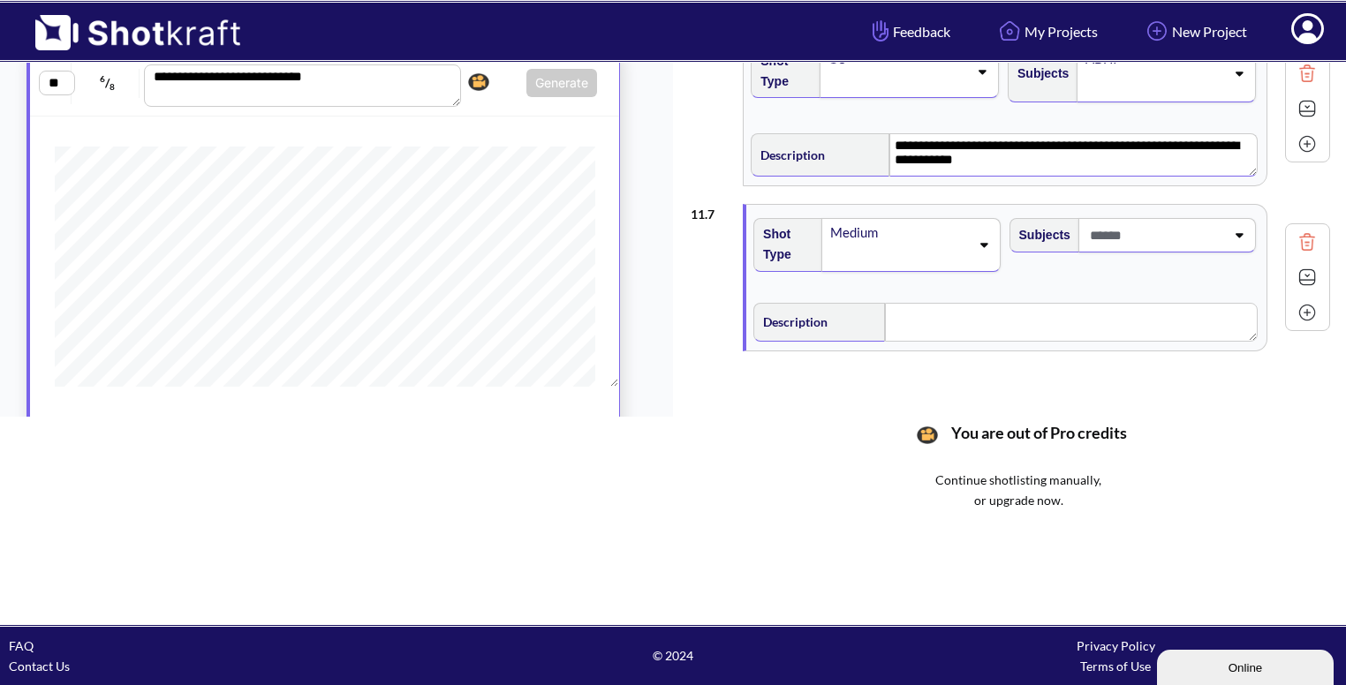
click at [1155, 231] on span at bounding box center [1156, 235] width 140 height 29
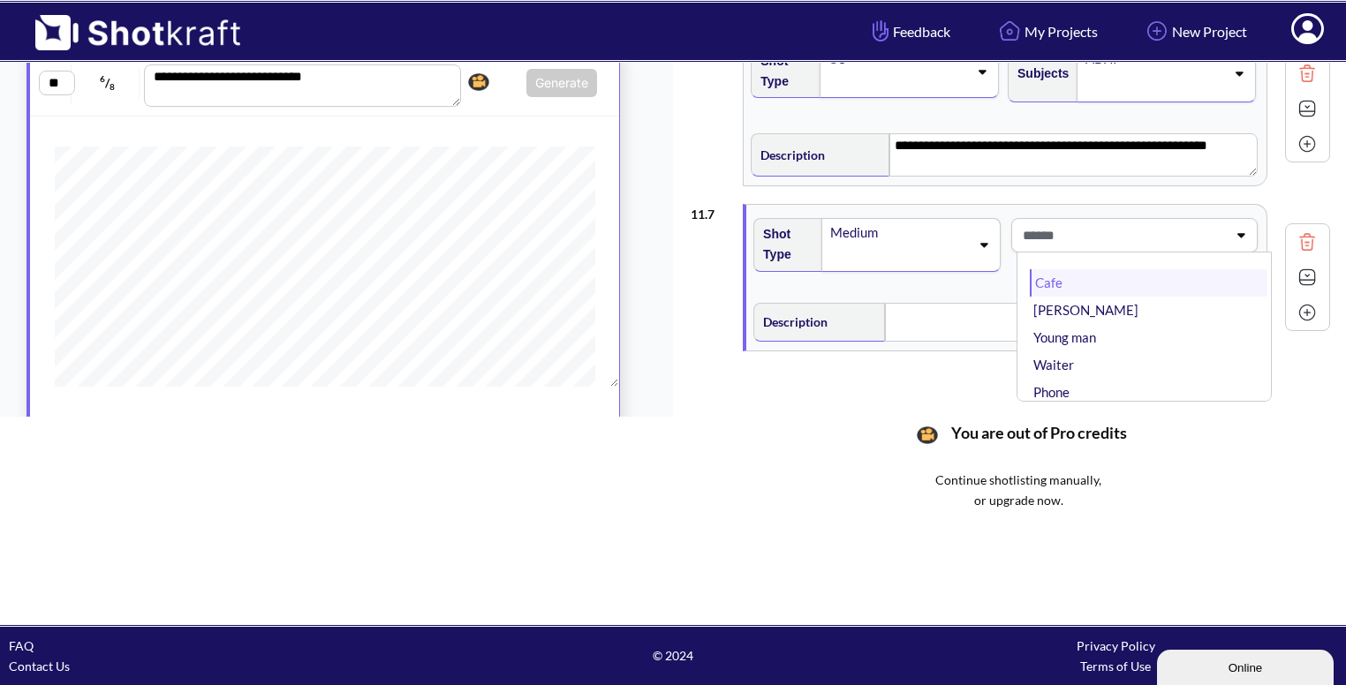
type textarea "**********"
click at [1088, 306] on li "[PERSON_NAME]" at bounding box center [1149, 310] width 238 height 27
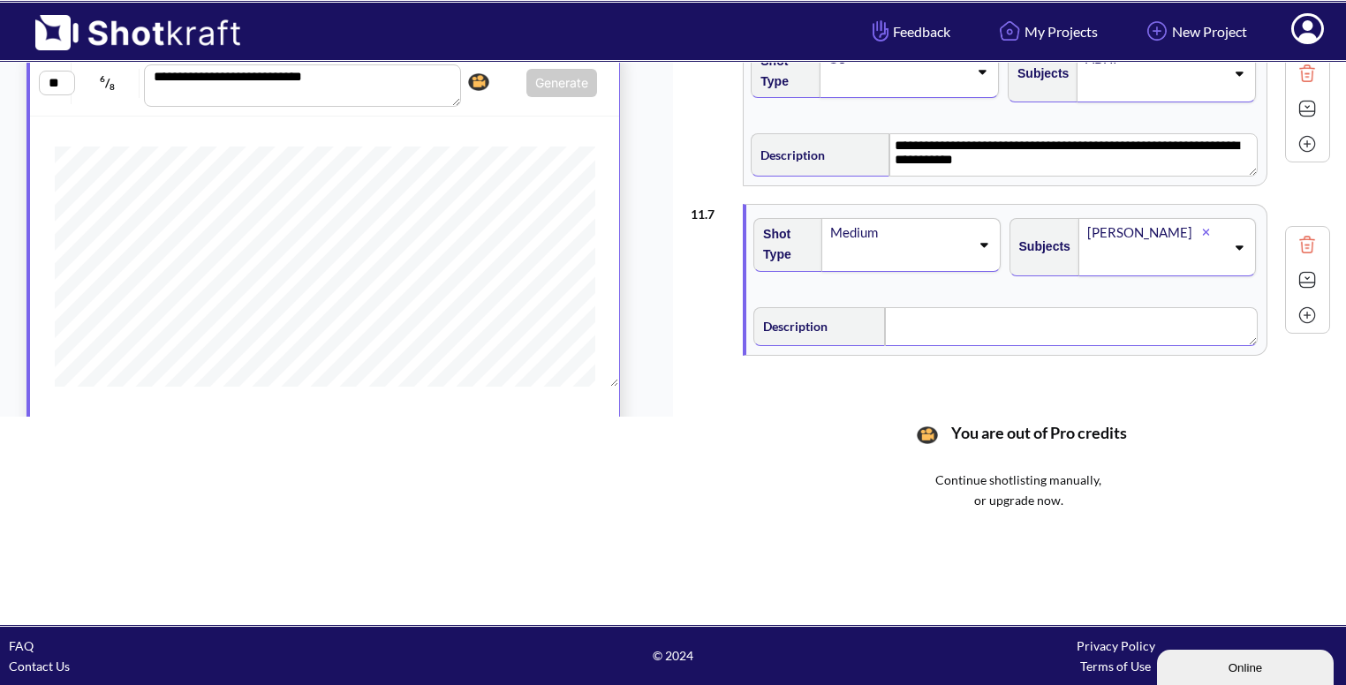
click at [967, 331] on textarea at bounding box center [1071, 326] width 373 height 39
click at [1294, 271] on img at bounding box center [1307, 282] width 26 height 26
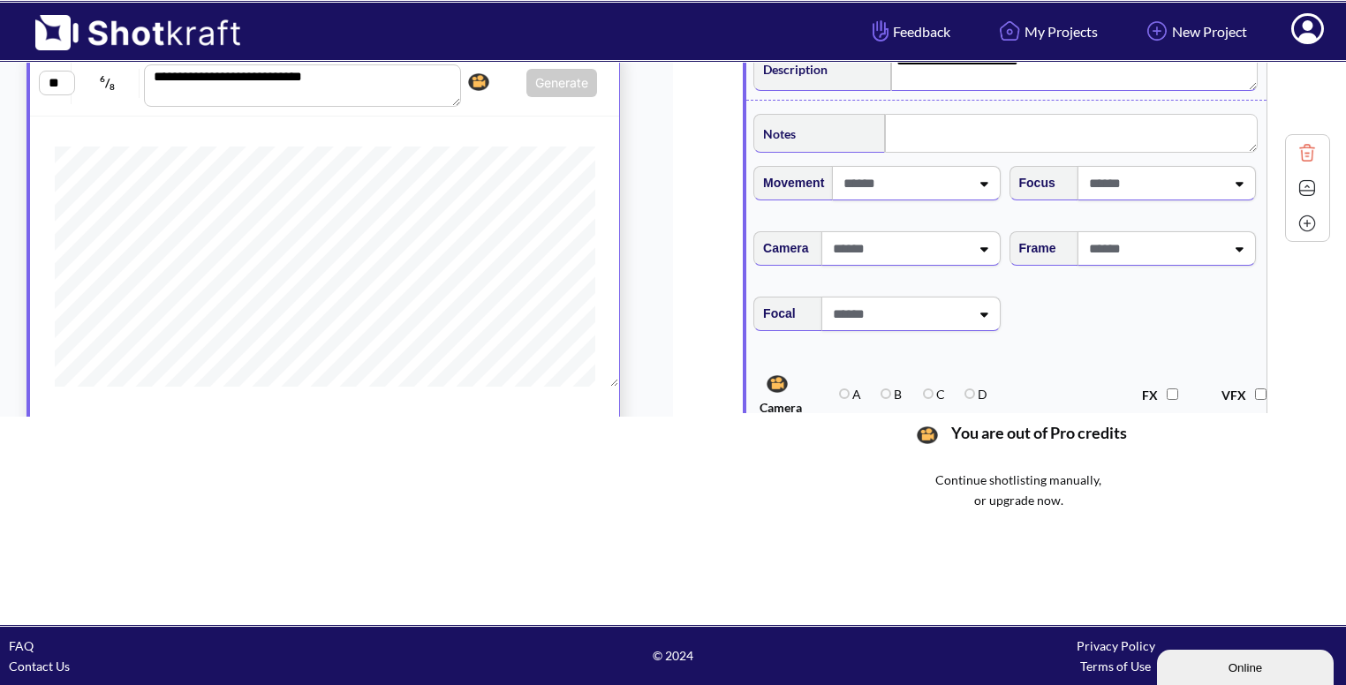
scroll to position [1482, 0]
click at [1207, 259] on span at bounding box center [1155, 247] width 140 height 29
type textarea "**********"
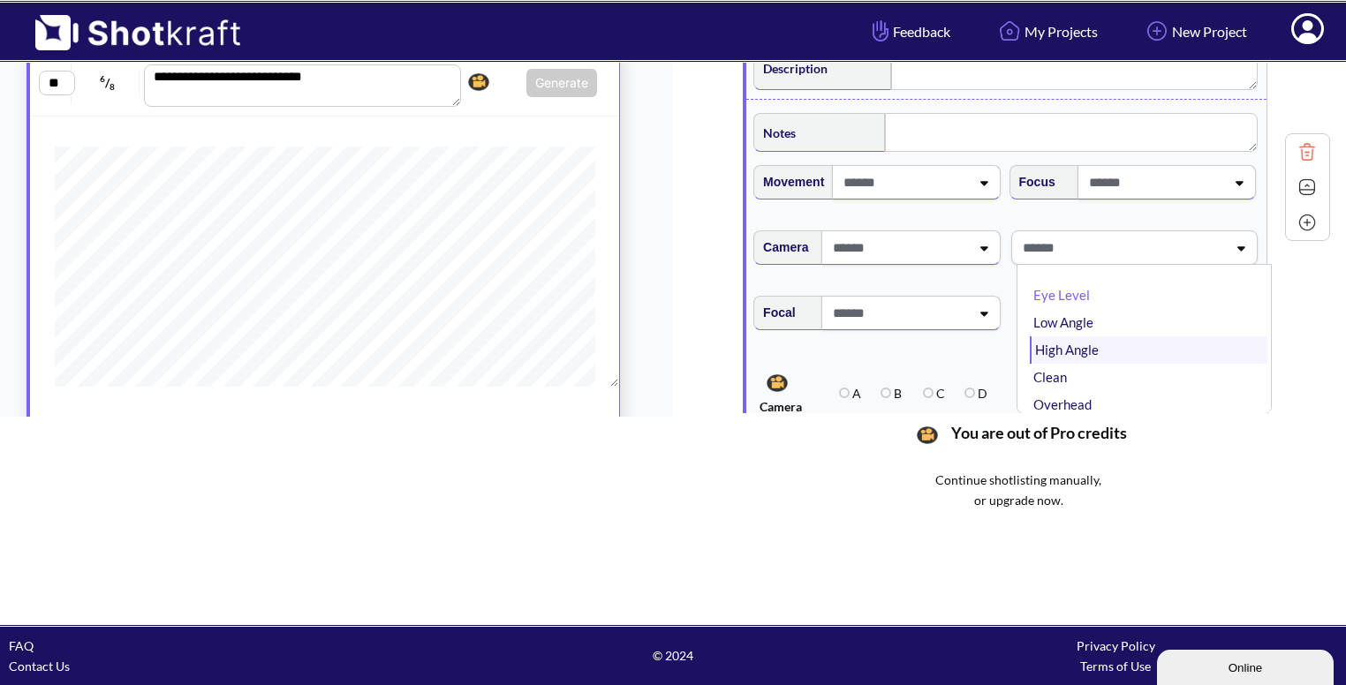
type textarea "**********"
click at [1107, 287] on li "Eye Level" at bounding box center [1149, 292] width 238 height 27
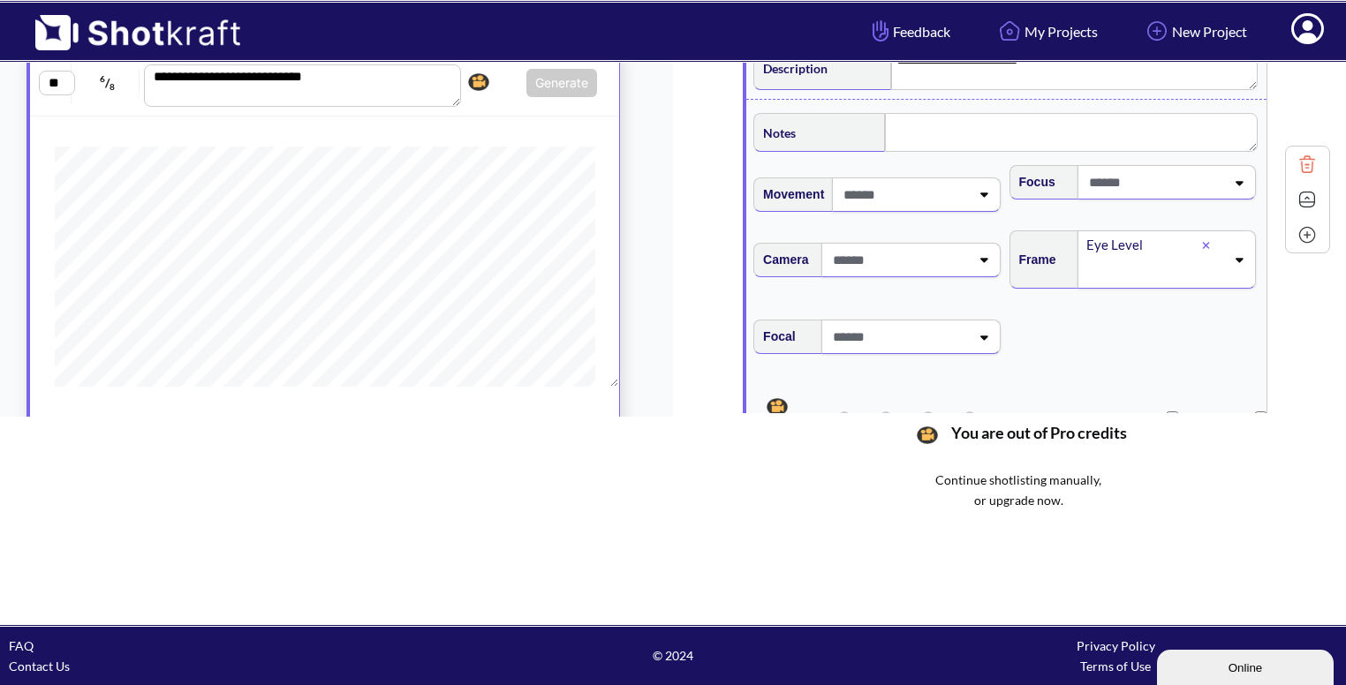
click at [1298, 201] on img at bounding box center [1307, 199] width 26 height 26
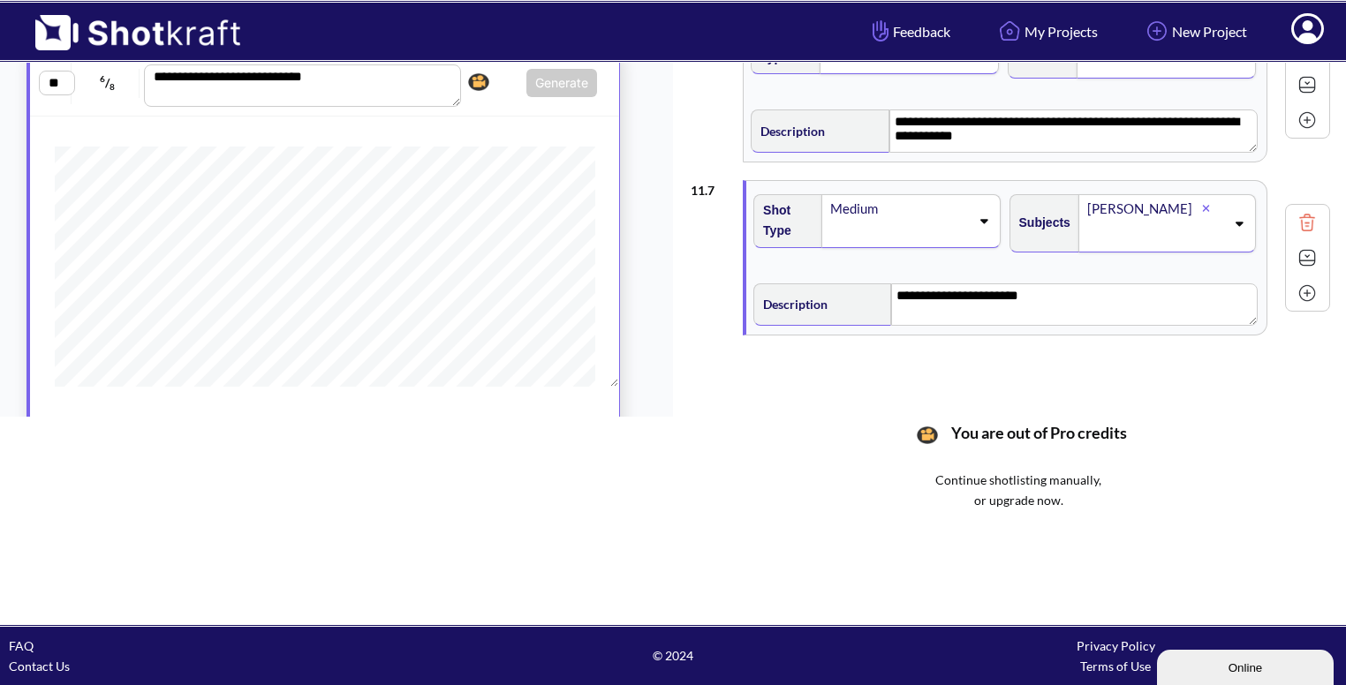
click at [1299, 294] on img at bounding box center [1307, 293] width 26 height 26
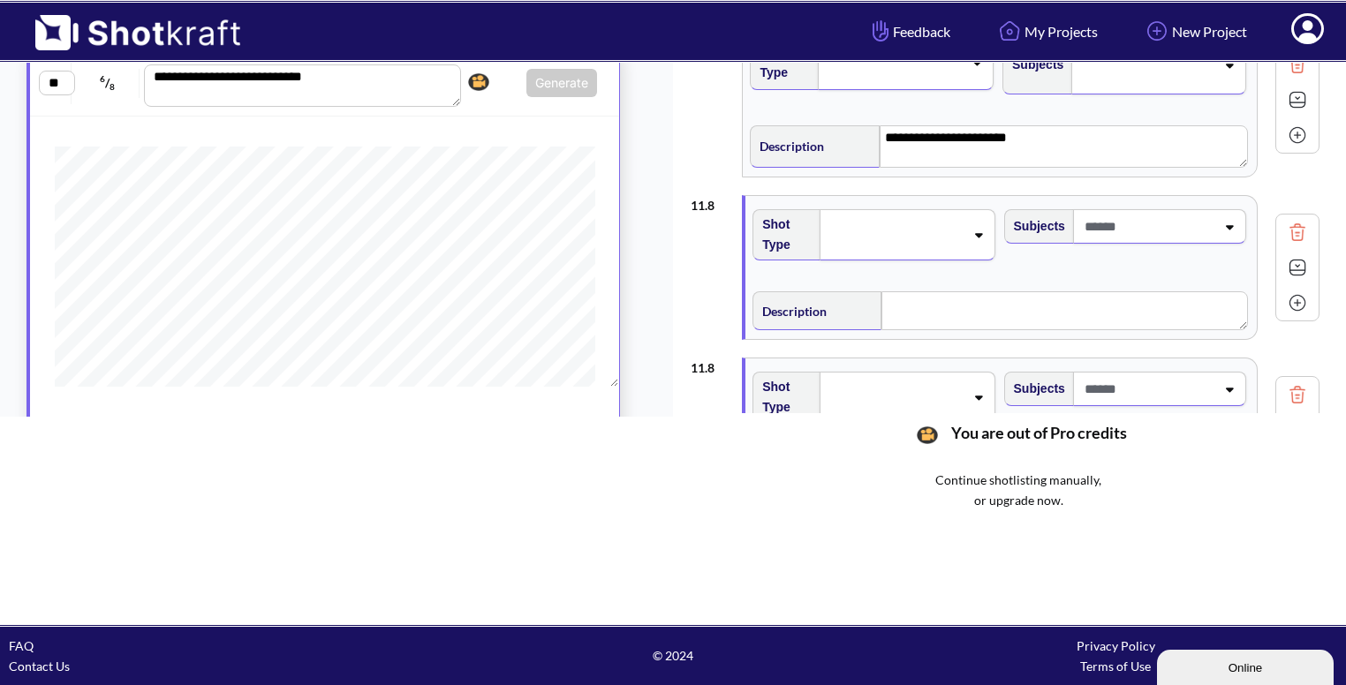
scroll to position [1405, 0]
click at [941, 210] on div at bounding box center [907, 233] width 175 height 51
click at [1297, 222] on img at bounding box center [1297, 231] width 26 height 26
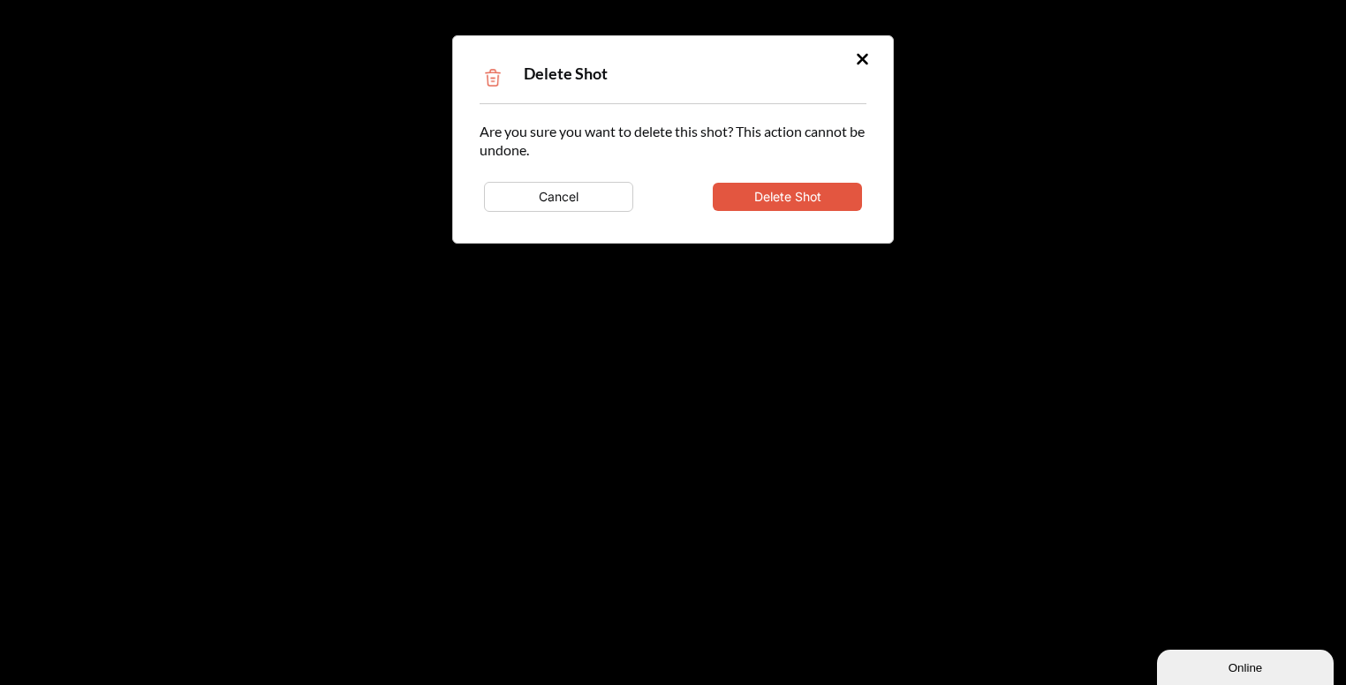
click at [840, 199] on button "Delete Shot" at bounding box center [787, 197] width 149 height 28
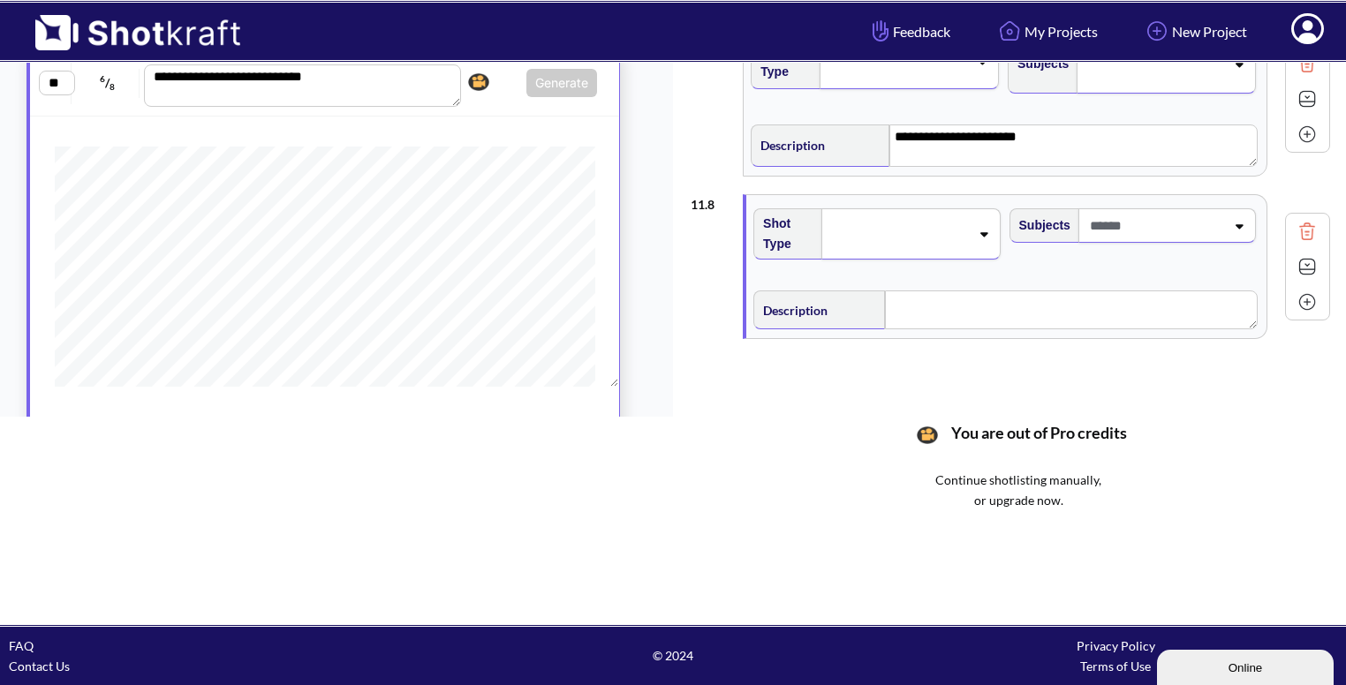
click at [965, 241] on span at bounding box center [899, 234] width 140 height 25
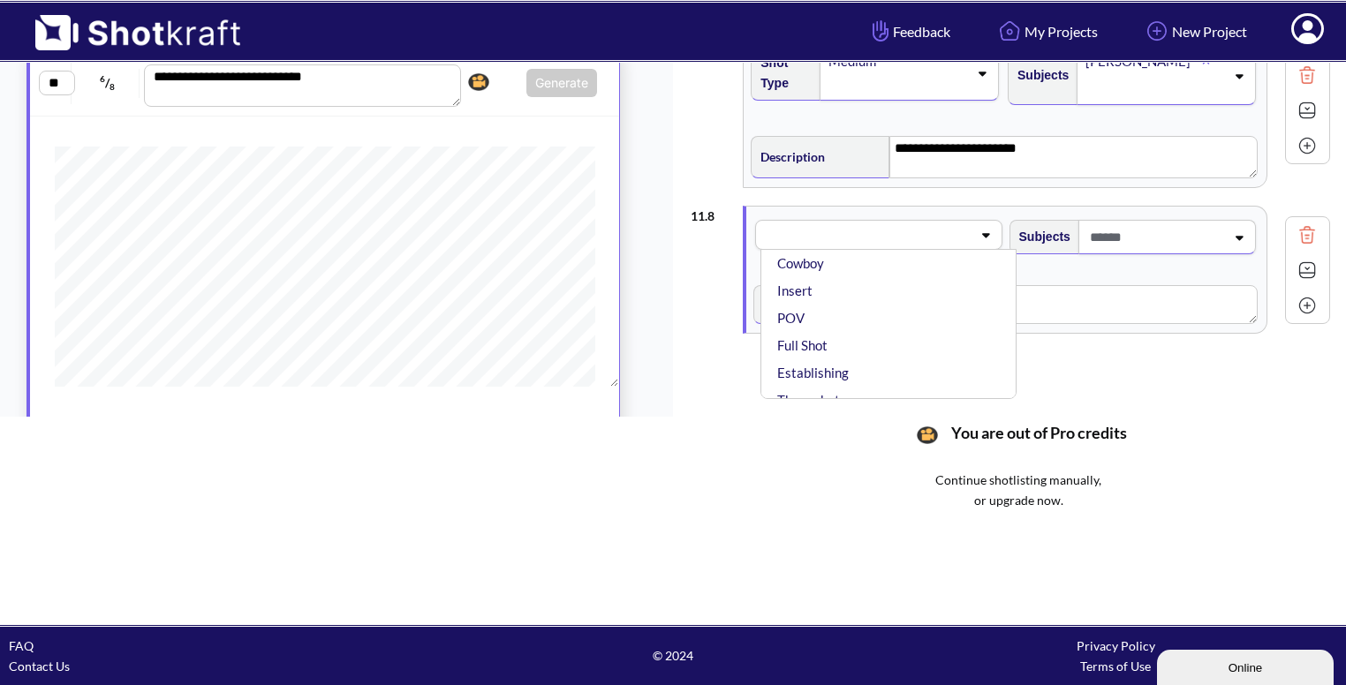
scroll to position [217, 0]
click at [854, 323] on li "Full Shot" at bounding box center [893, 336] width 238 height 27
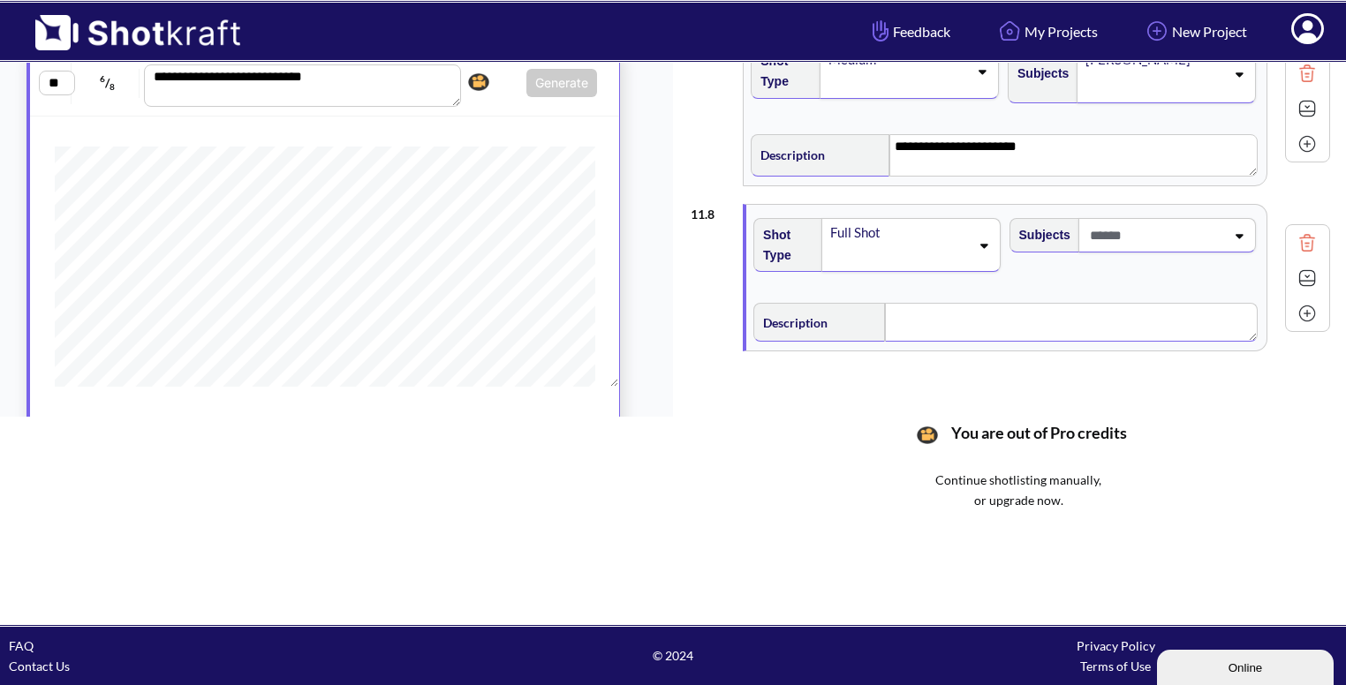
click at [1018, 322] on textarea at bounding box center [1071, 322] width 373 height 39
click at [1166, 248] on div "Subjects" at bounding box center [1134, 251] width 255 height 85
click at [1198, 238] on span at bounding box center [1156, 235] width 140 height 29
type textarea "**********"
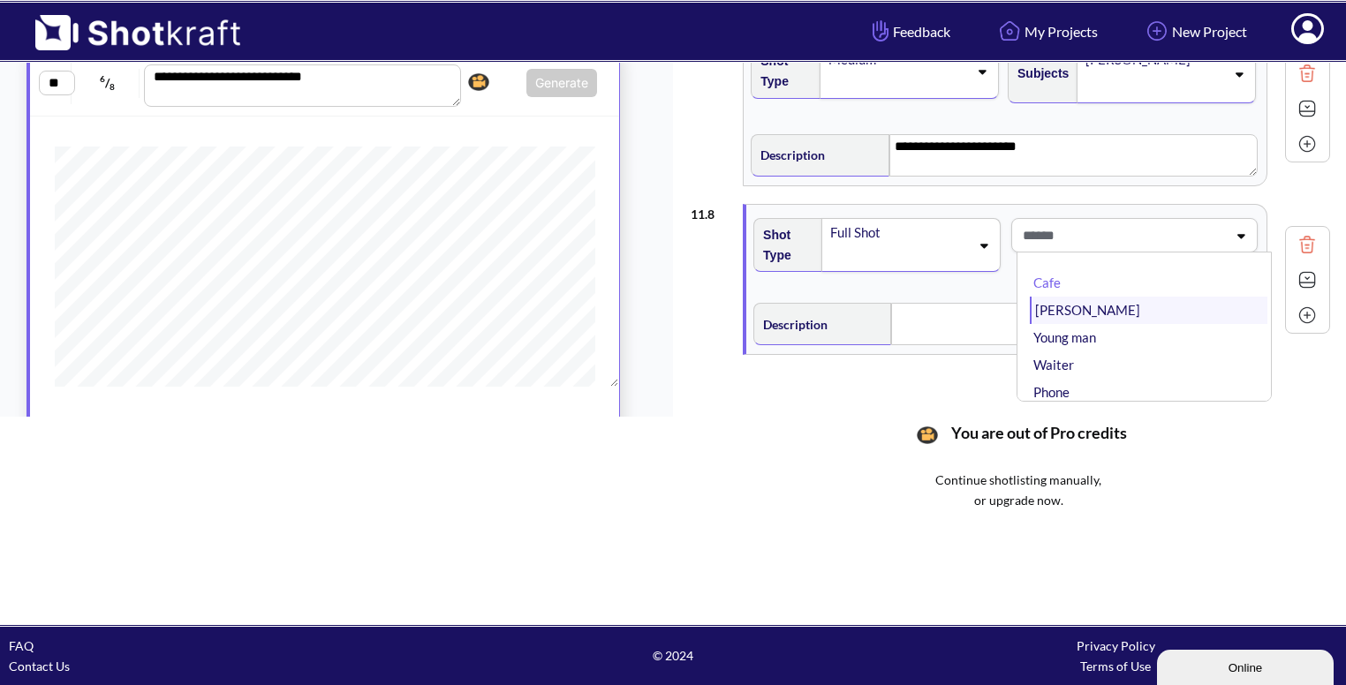
type textarea "**********"
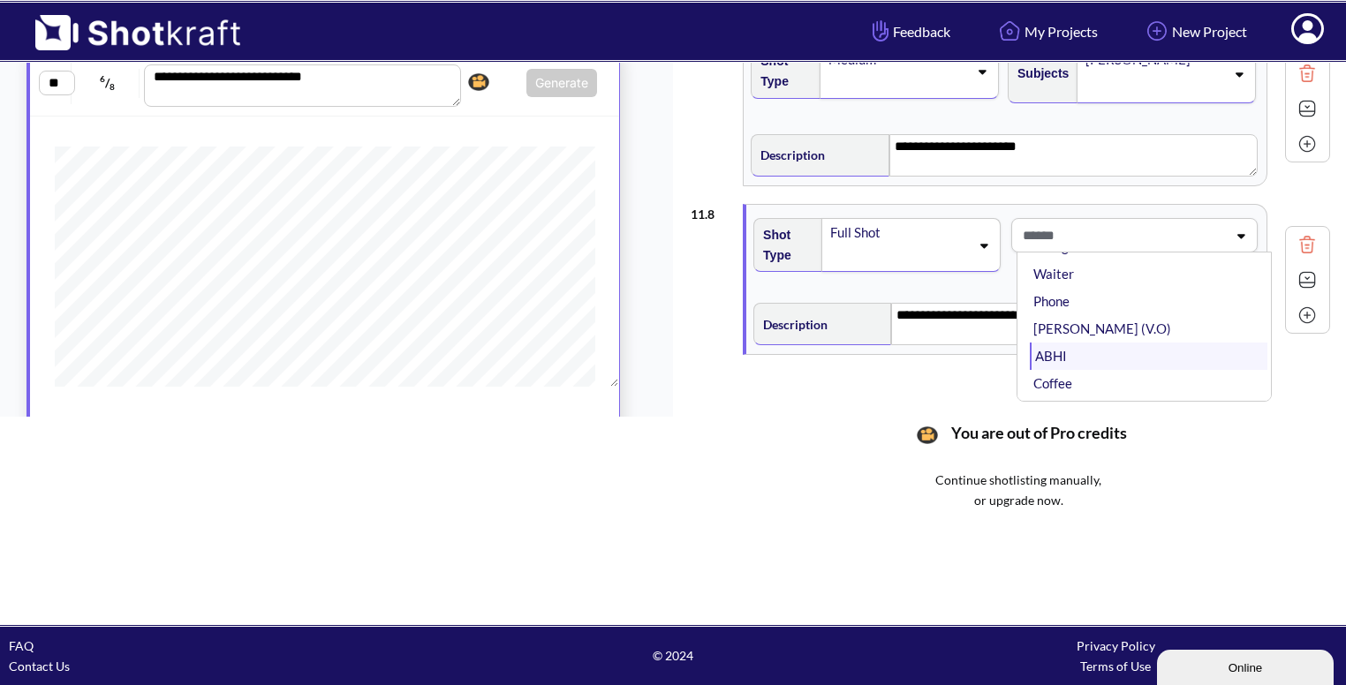
click at [1079, 343] on li "ABHI" at bounding box center [1149, 356] width 238 height 27
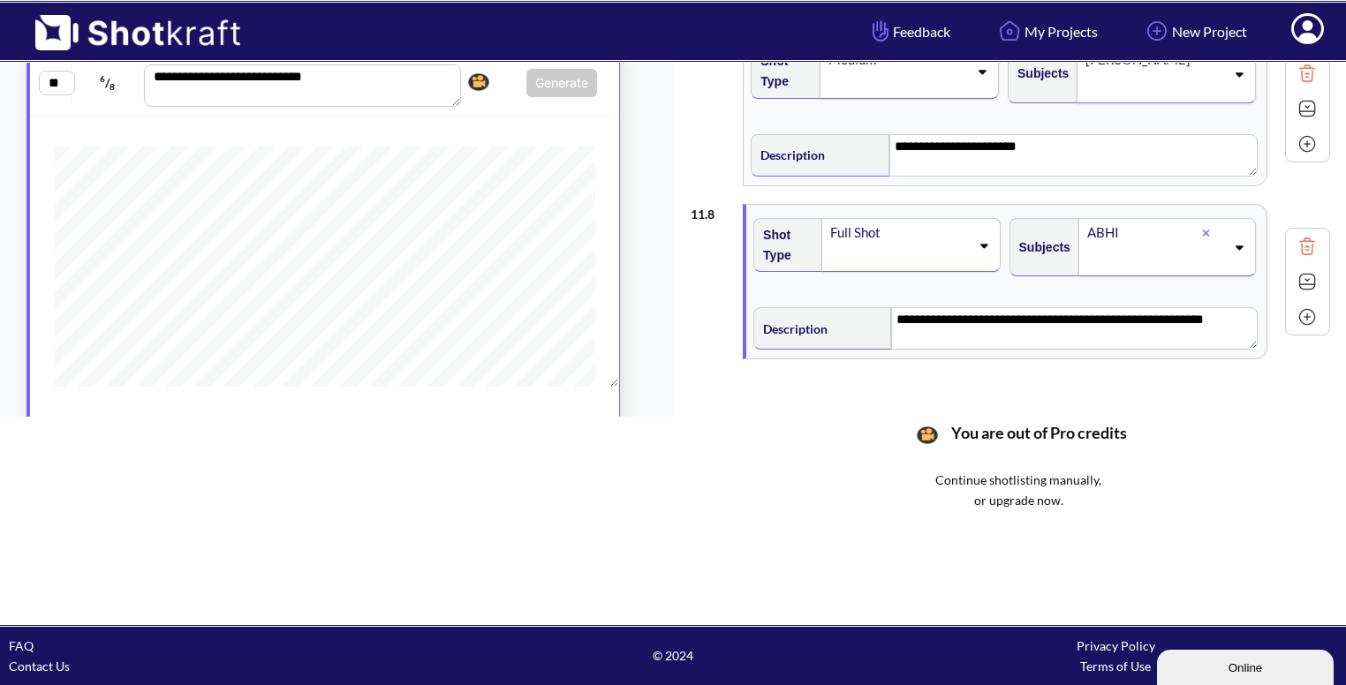
click at [1227, 241] on icon at bounding box center [1239, 247] width 24 height 12
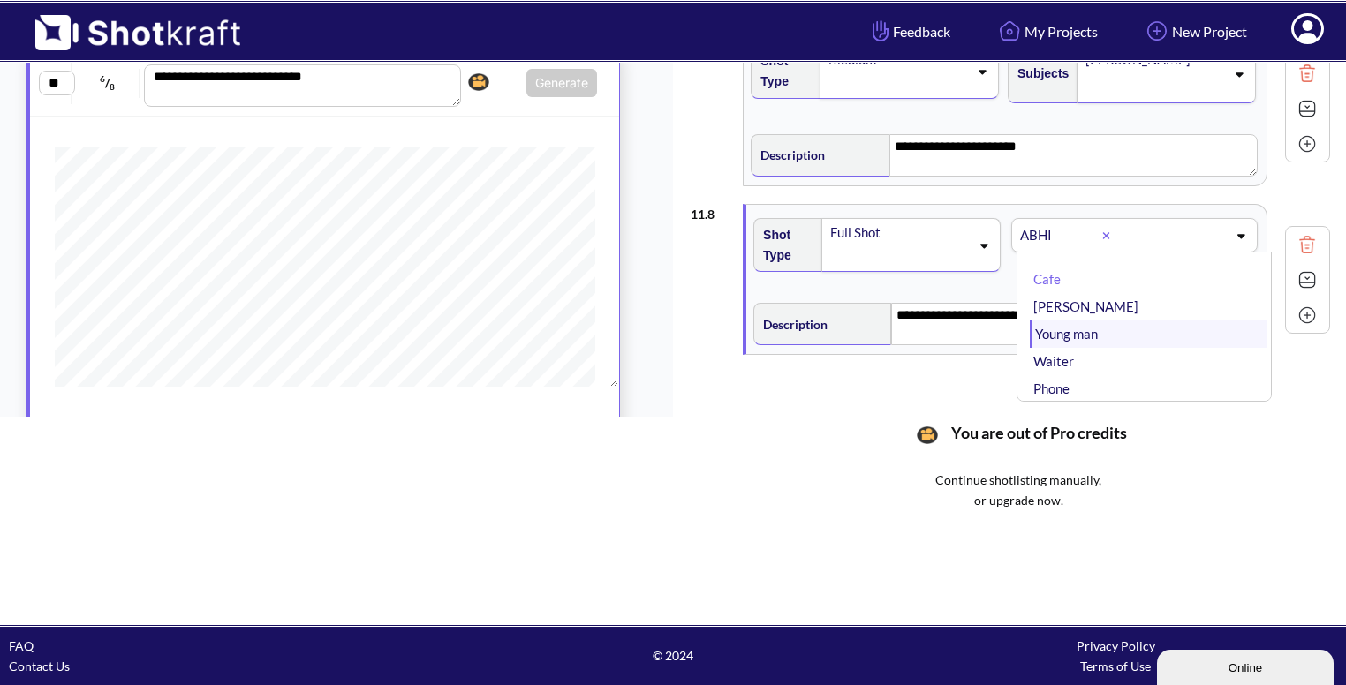
scroll to position [3, 0]
click at [1096, 306] on li "[PERSON_NAME]" at bounding box center [1149, 307] width 238 height 27
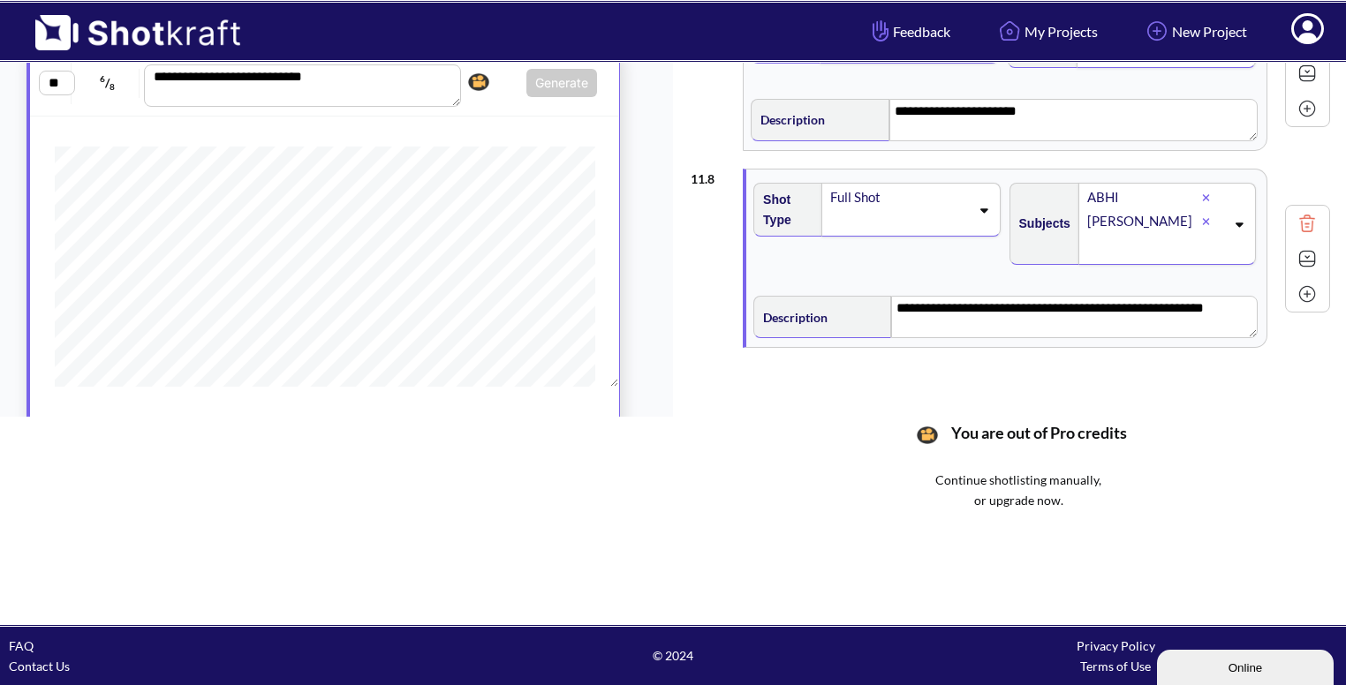
scroll to position [1434, 0]
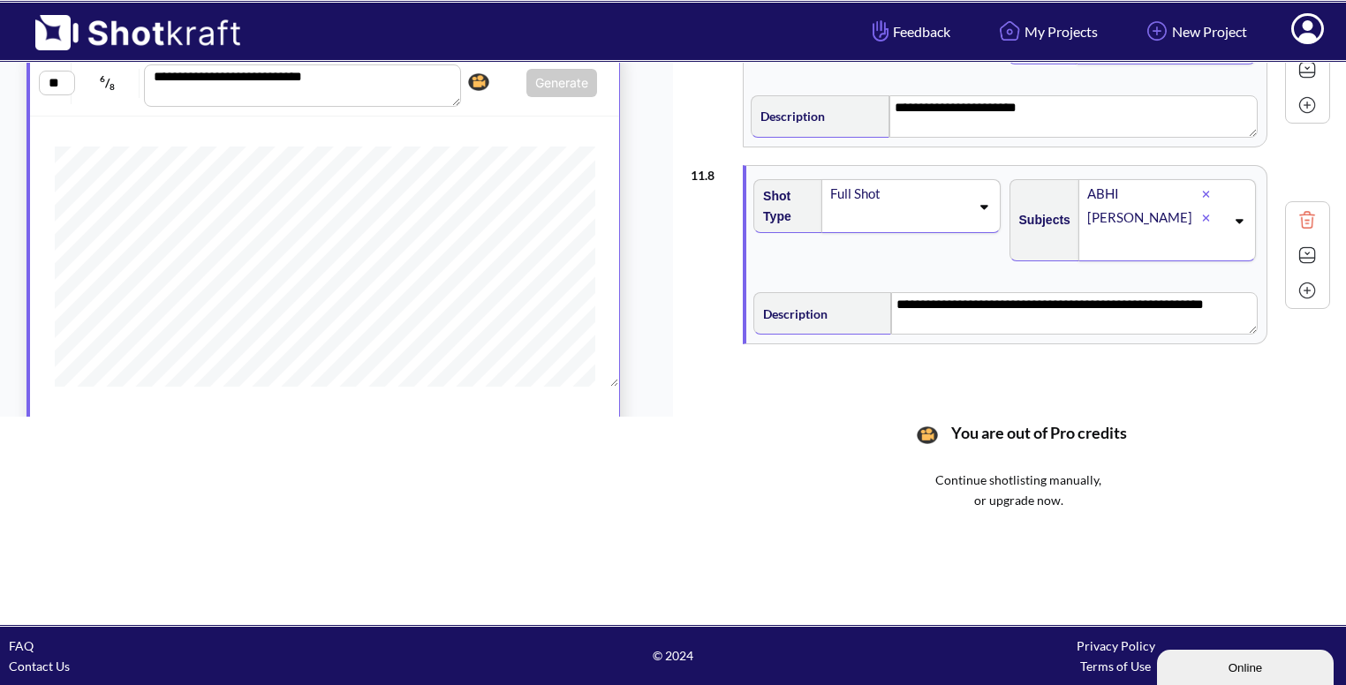
click at [1296, 260] on img at bounding box center [1307, 255] width 26 height 26
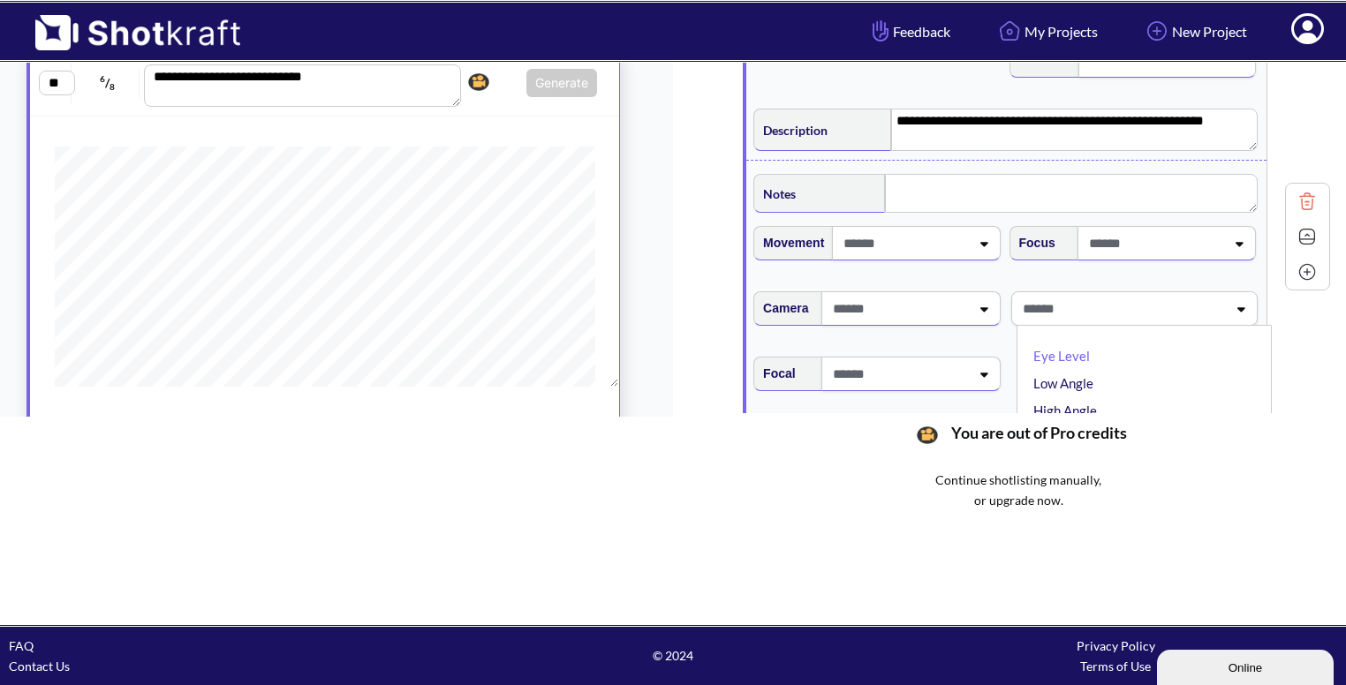
click at [1116, 301] on span at bounding box center [1122, 308] width 209 height 29
click at [1112, 307] on span at bounding box center [1122, 308] width 209 height 29
click at [1101, 327] on div "Frame" at bounding box center [1134, 315] width 255 height 65
click at [1135, 310] on span at bounding box center [1155, 308] width 140 height 29
click at [1094, 348] on li "Eye Level" at bounding box center [1149, 356] width 238 height 27
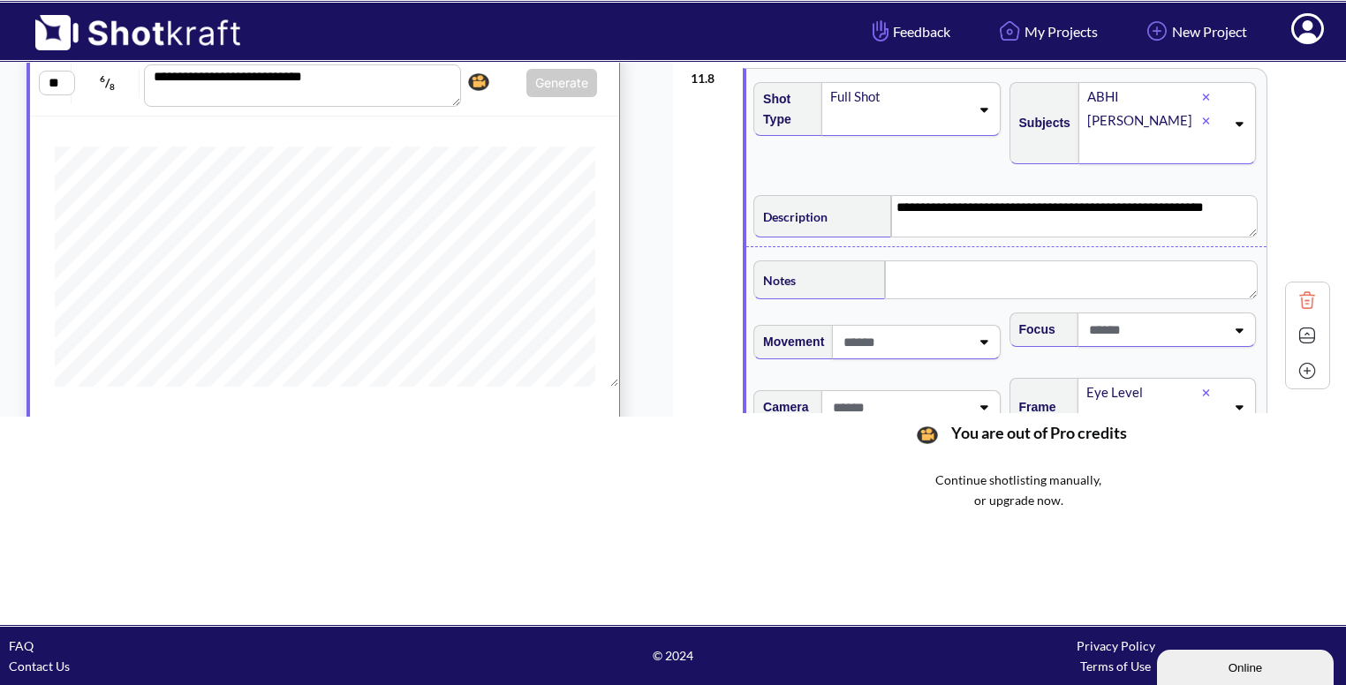
scroll to position [1530, 0]
click at [1298, 326] on img at bounding box center [1307, 337] width 26 height 26
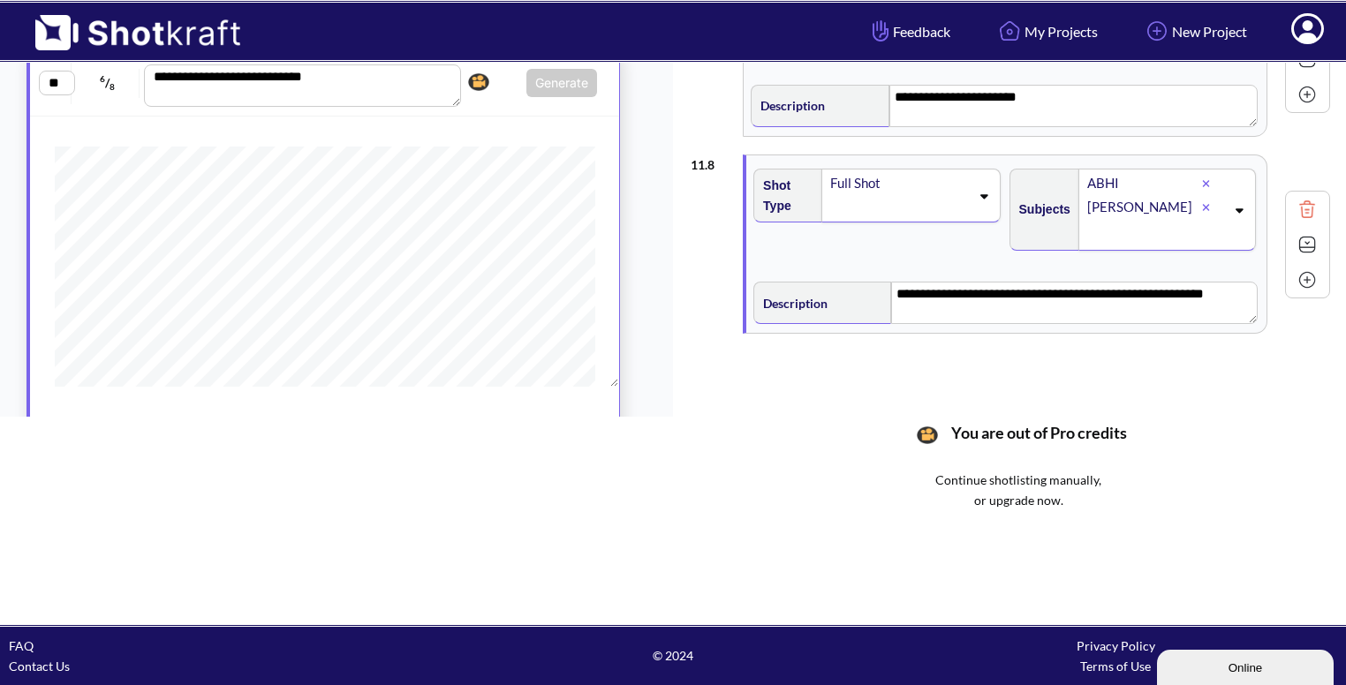
scroll to position [1442, 0]
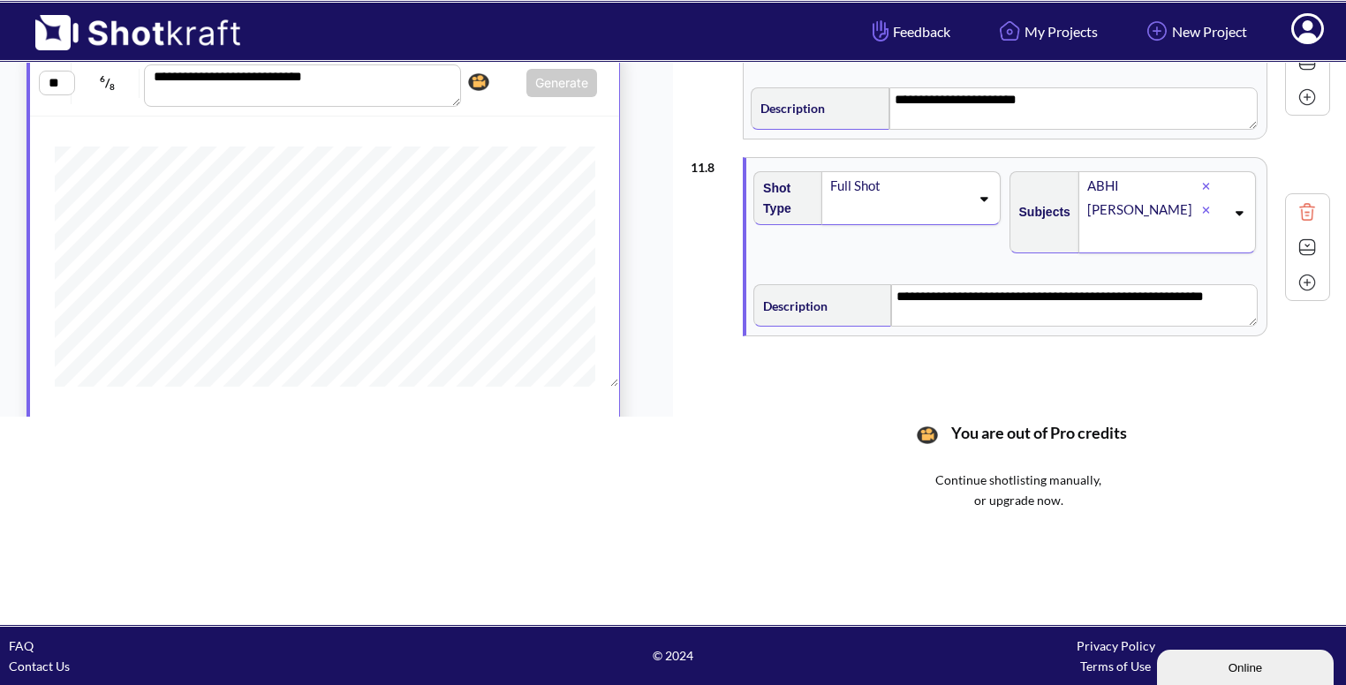
click at [1300, 272] on img at bounding box center [1307, 282] width 26 height 26
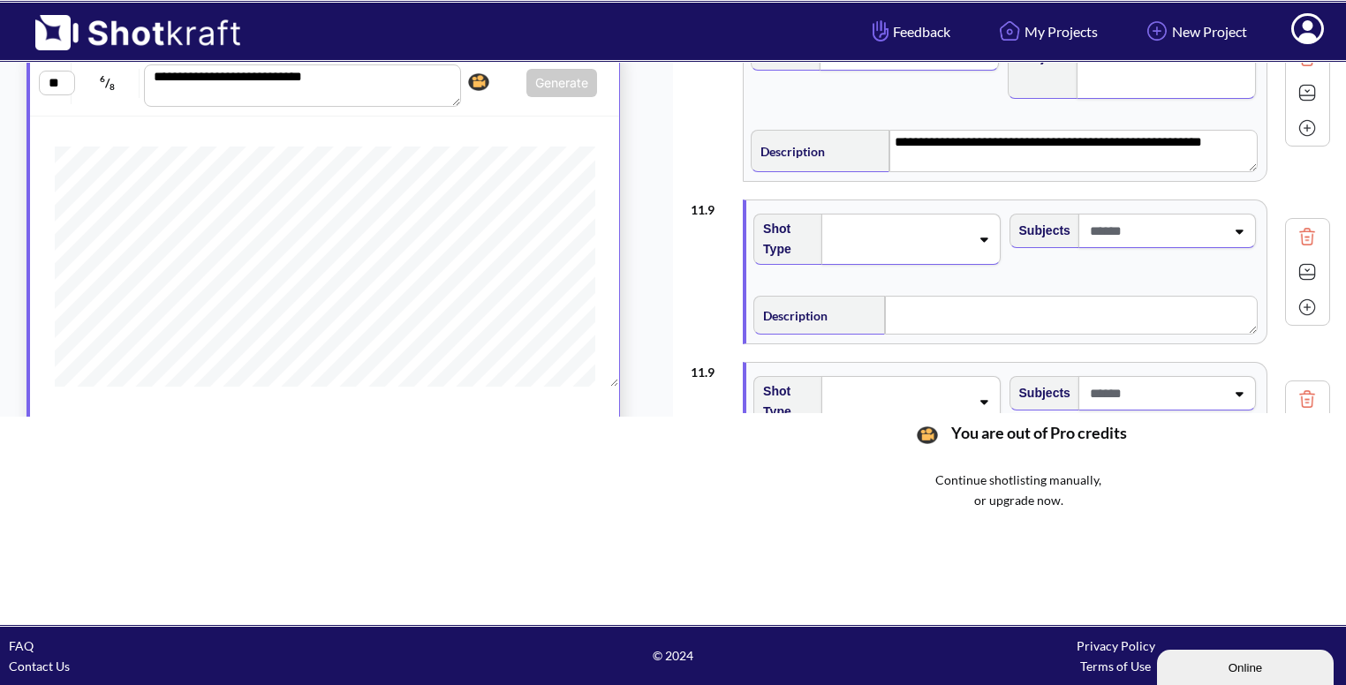
scroll to position [1608, 0]
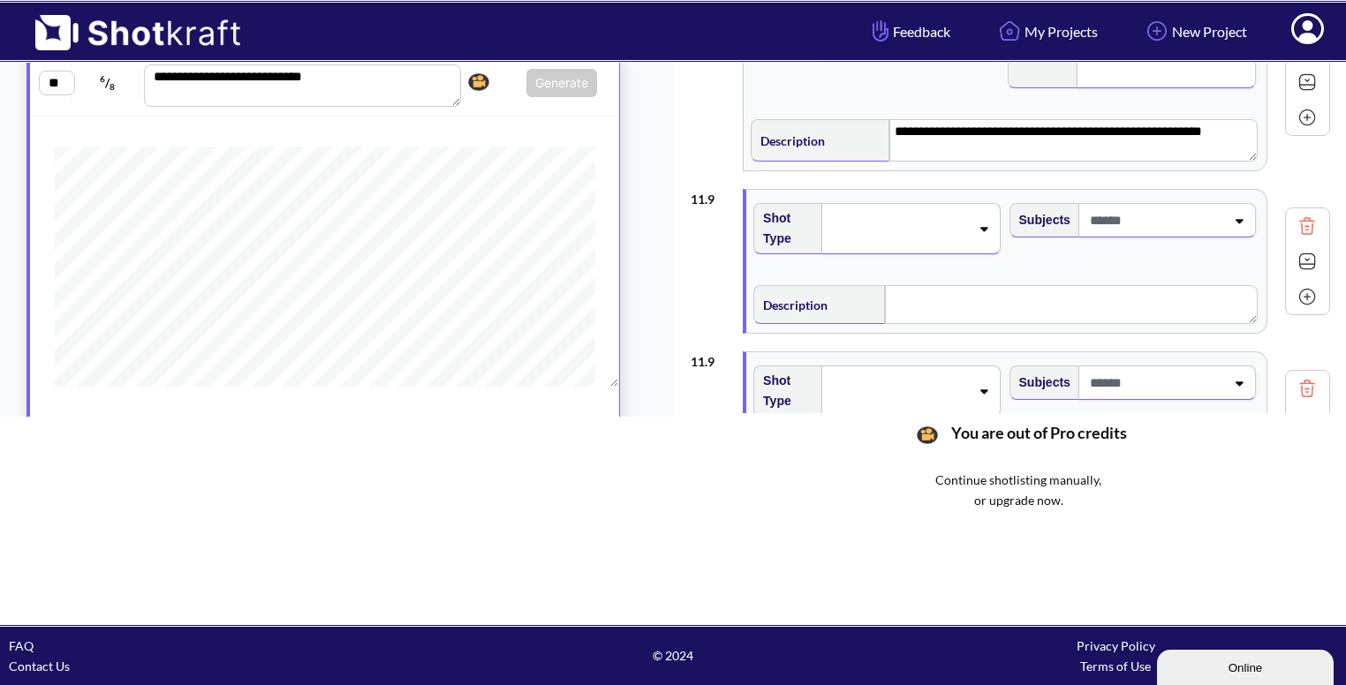
click at [934, 230] on span at bounding box center [899, 228] width 140 height 25
click at [1299, 208] on div at bounding box center [1307, 225] width 35 height 35
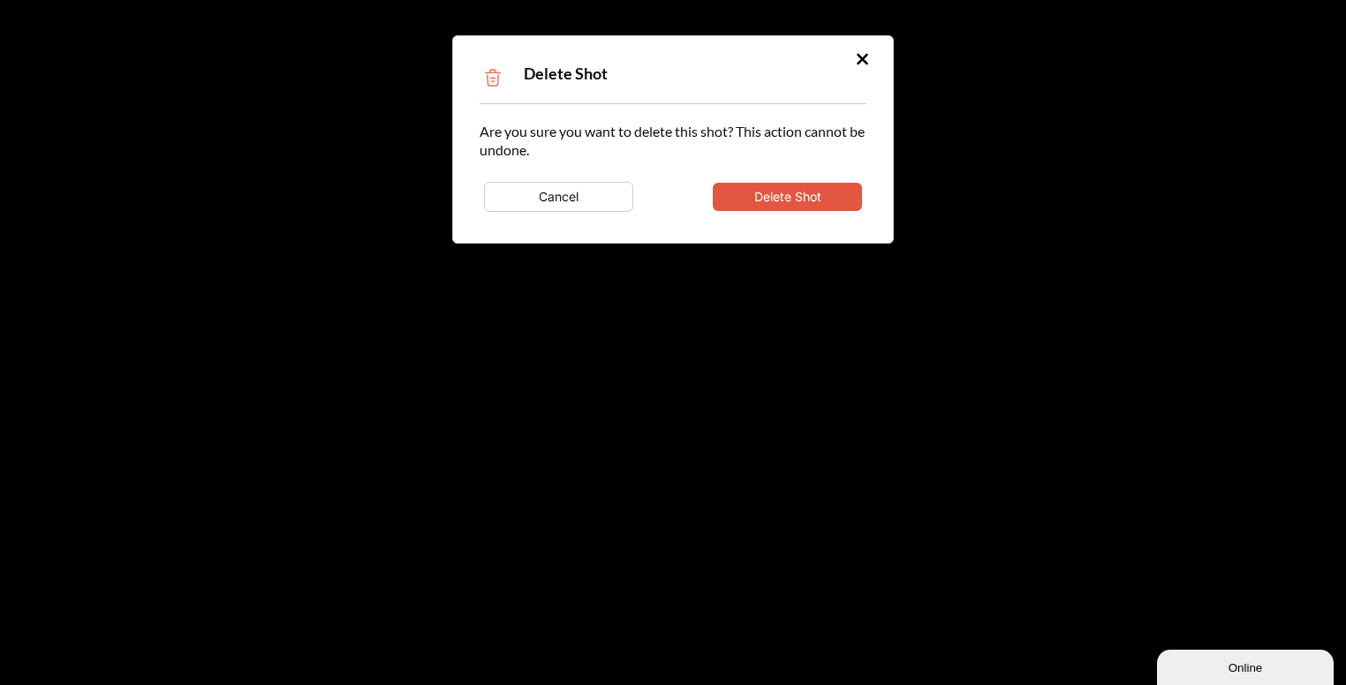
click at [833, 185] on button "Delete Shot" at bounding box center [787, 197] width 149 height 28
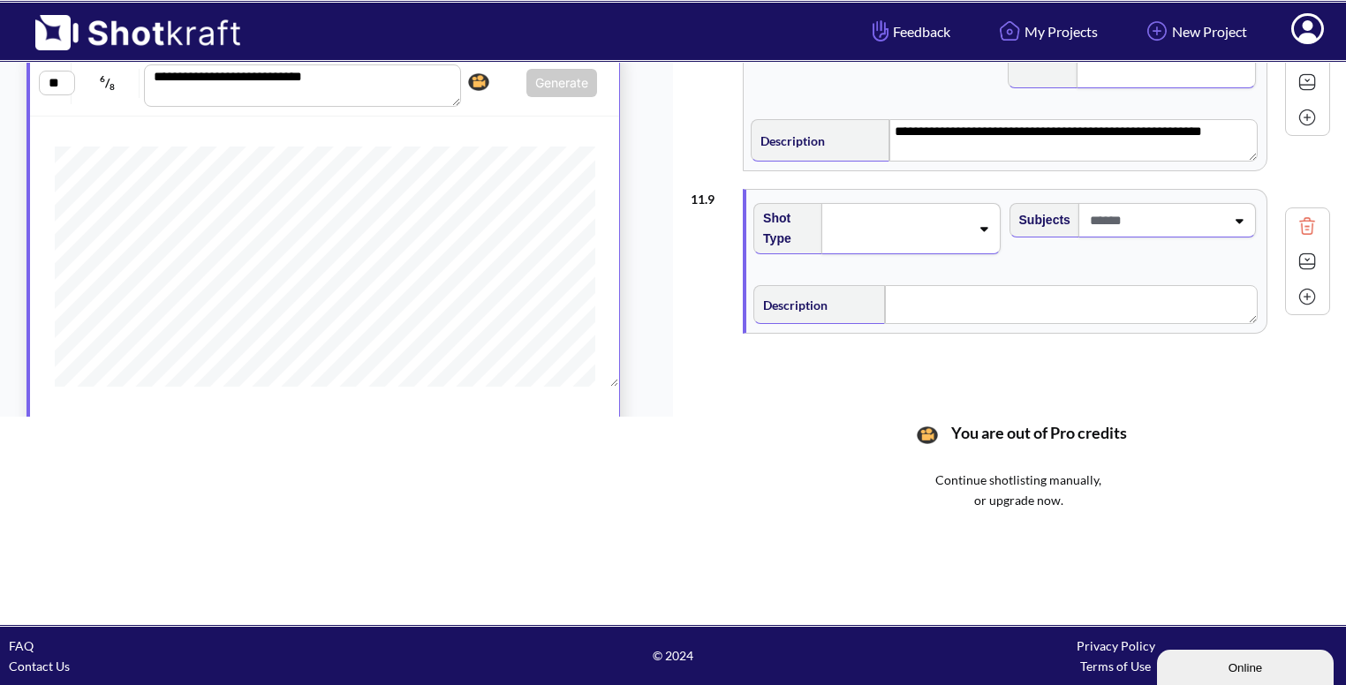
click at [929, 241] on div at bounding box center [910, 228] width 178 height 51
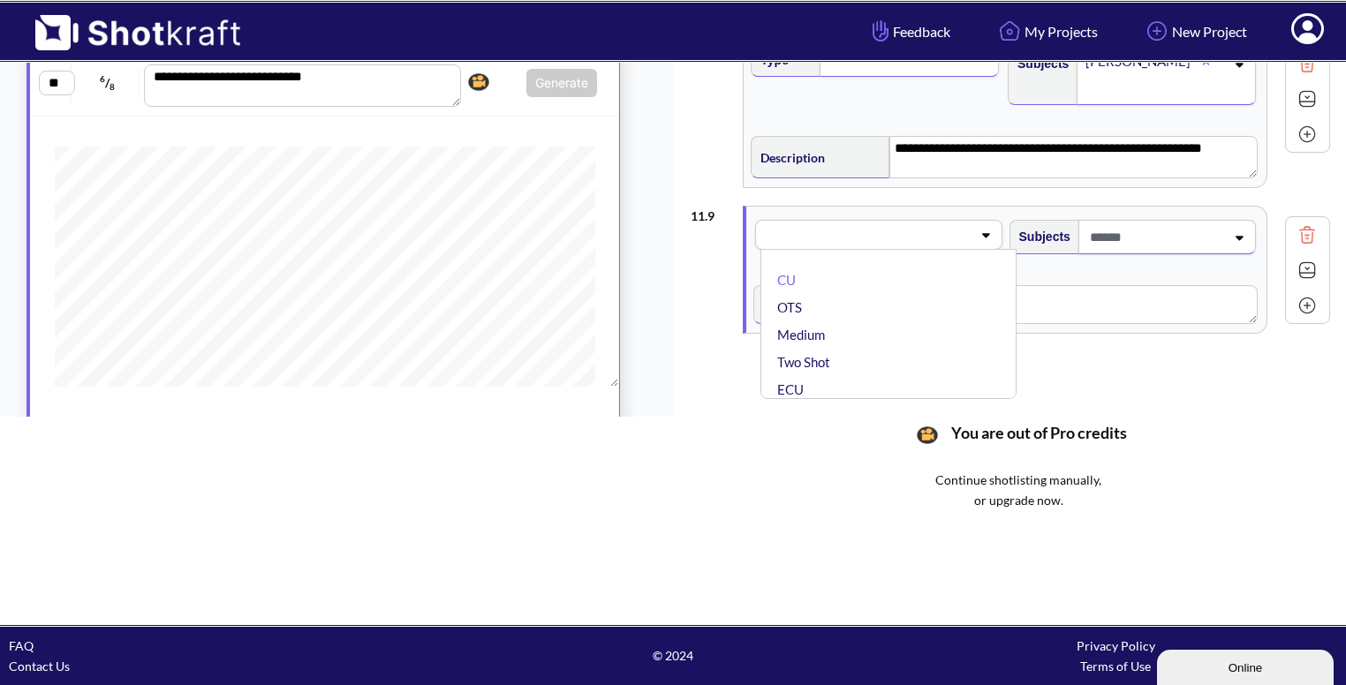
scroll to position [1592, 0]
click at [846, 322] on li "Medium" at bounding box center [893, 335] width 238 height 27
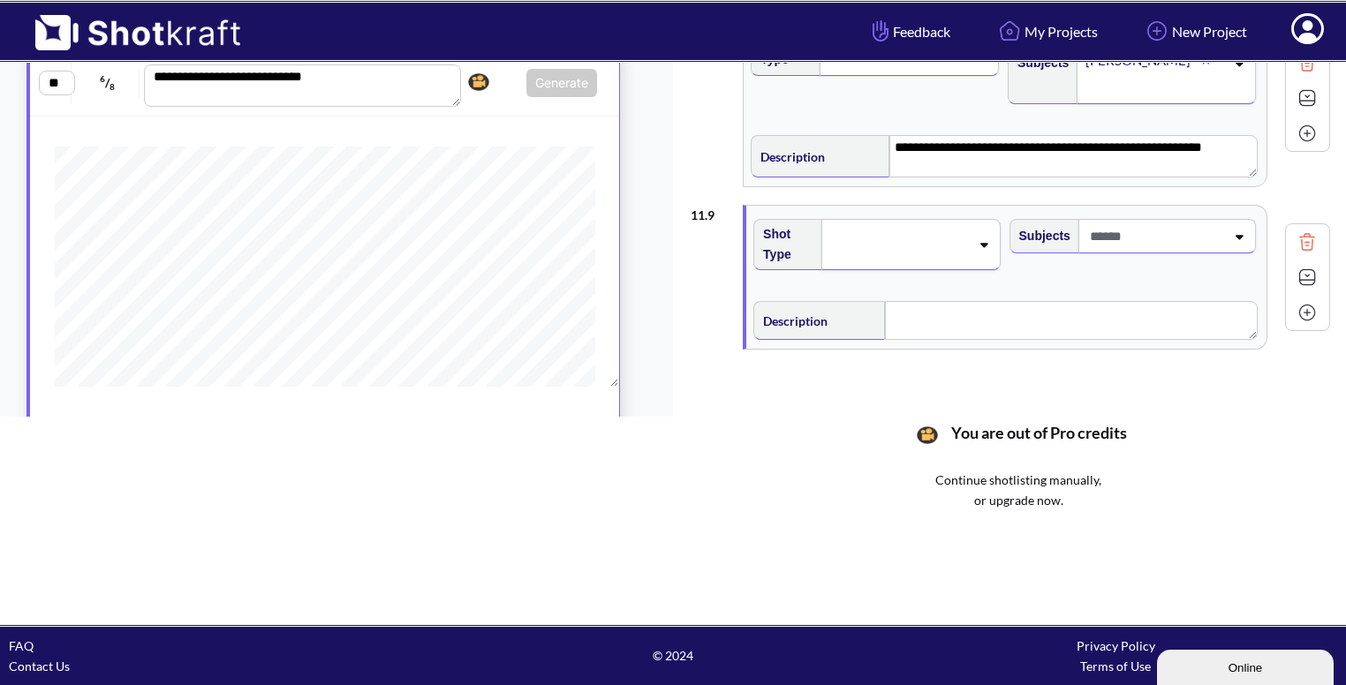
click at [1109, 242] on span at bounding box center [1156, 236] width 140 height 29
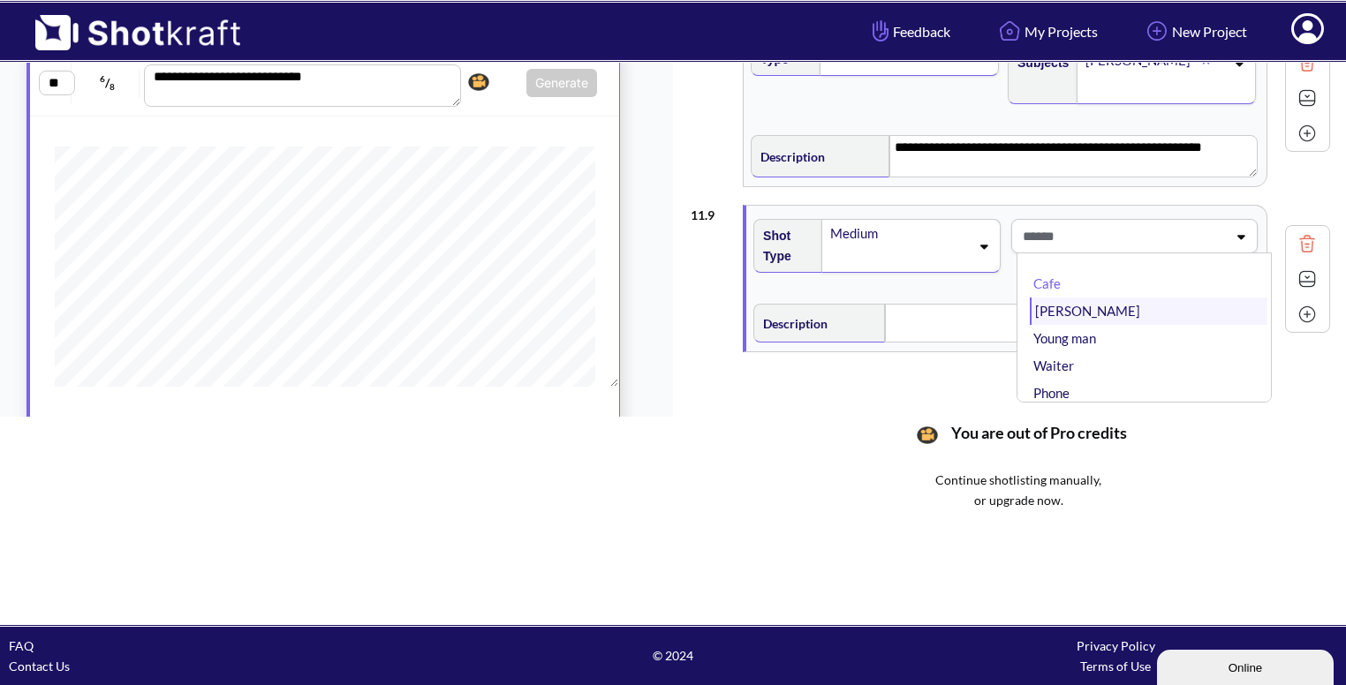
scroll to position [62, 0]
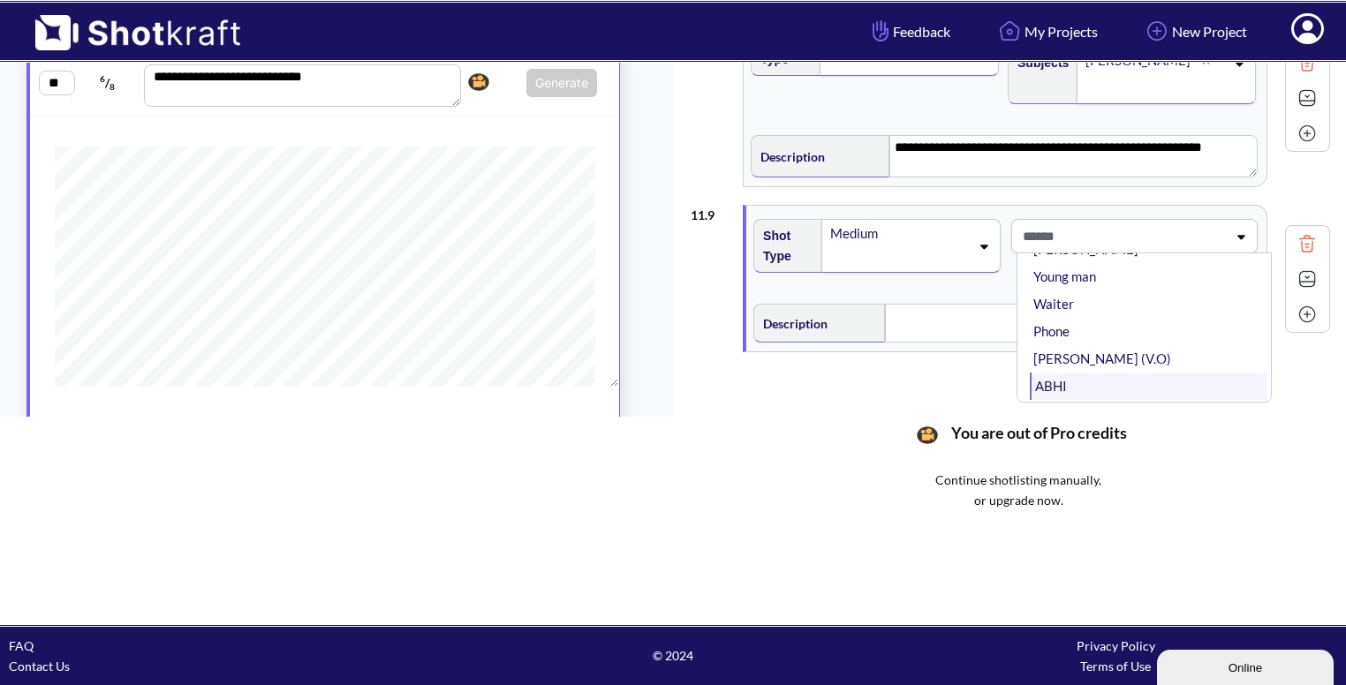
click at [1053, 373] on li "ABHI" at bounding box center [1149, 386] width 238 height 27
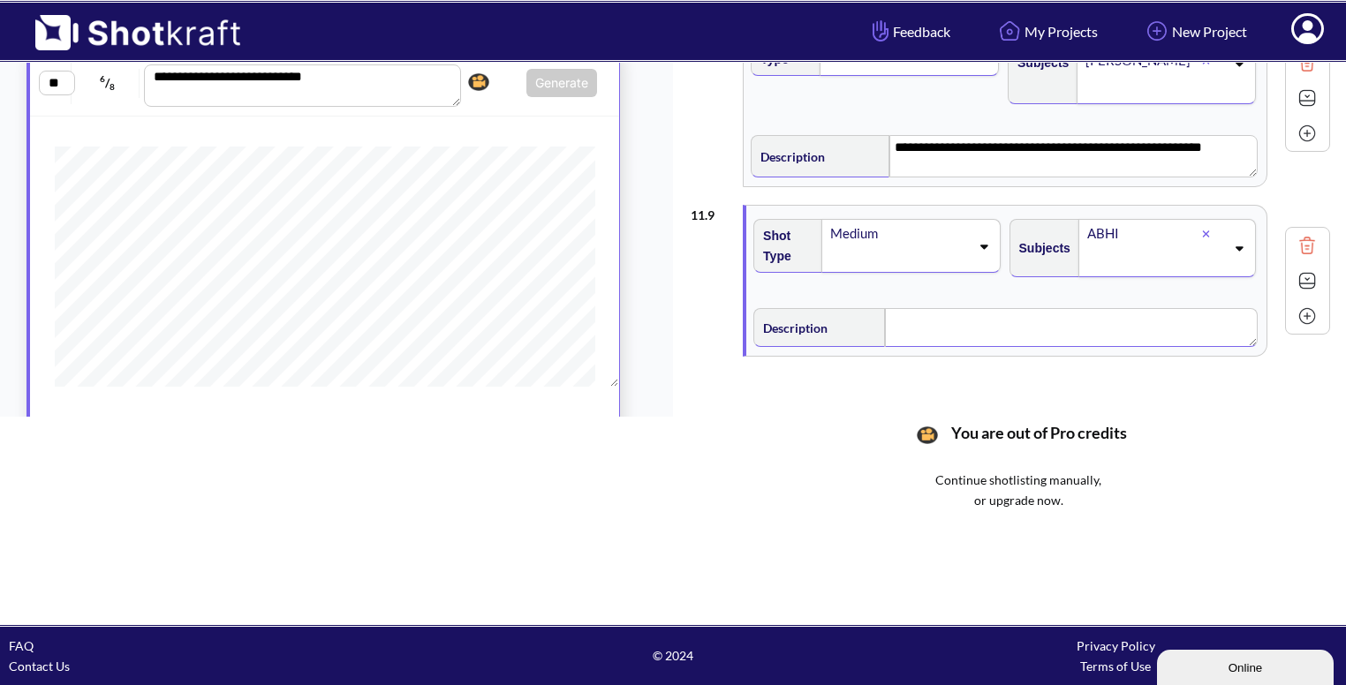
click at [933, 315] on textarea at bounding box center [1071, 327] width 373 height 39
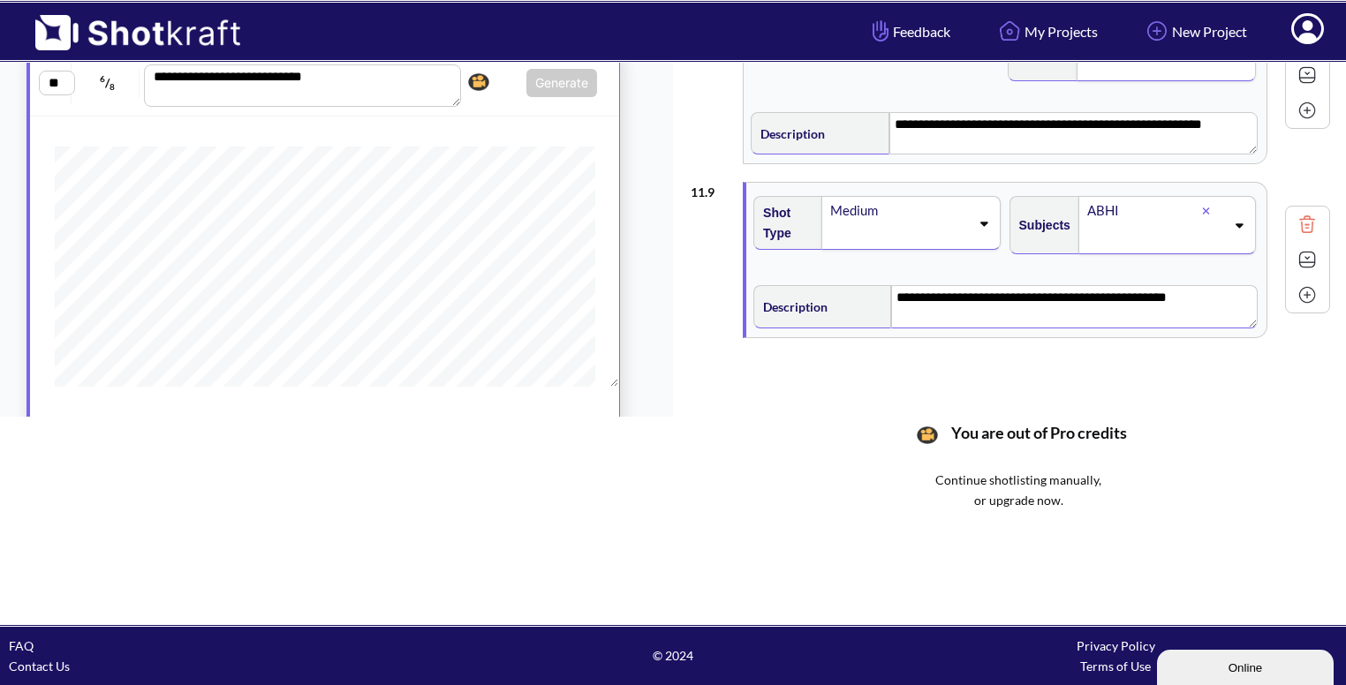
click at [1294, 253] on img at bounding box center [1307, 259] width 26 height 26
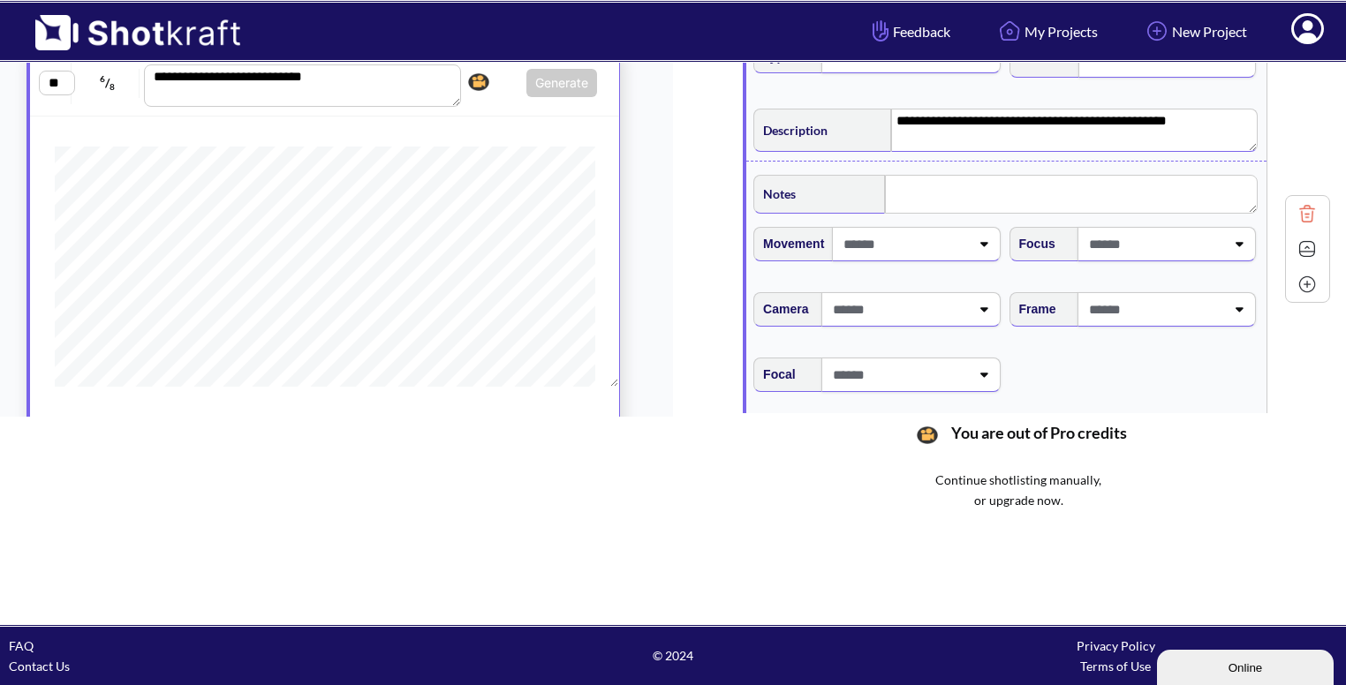
scroll to position [1797, 0]
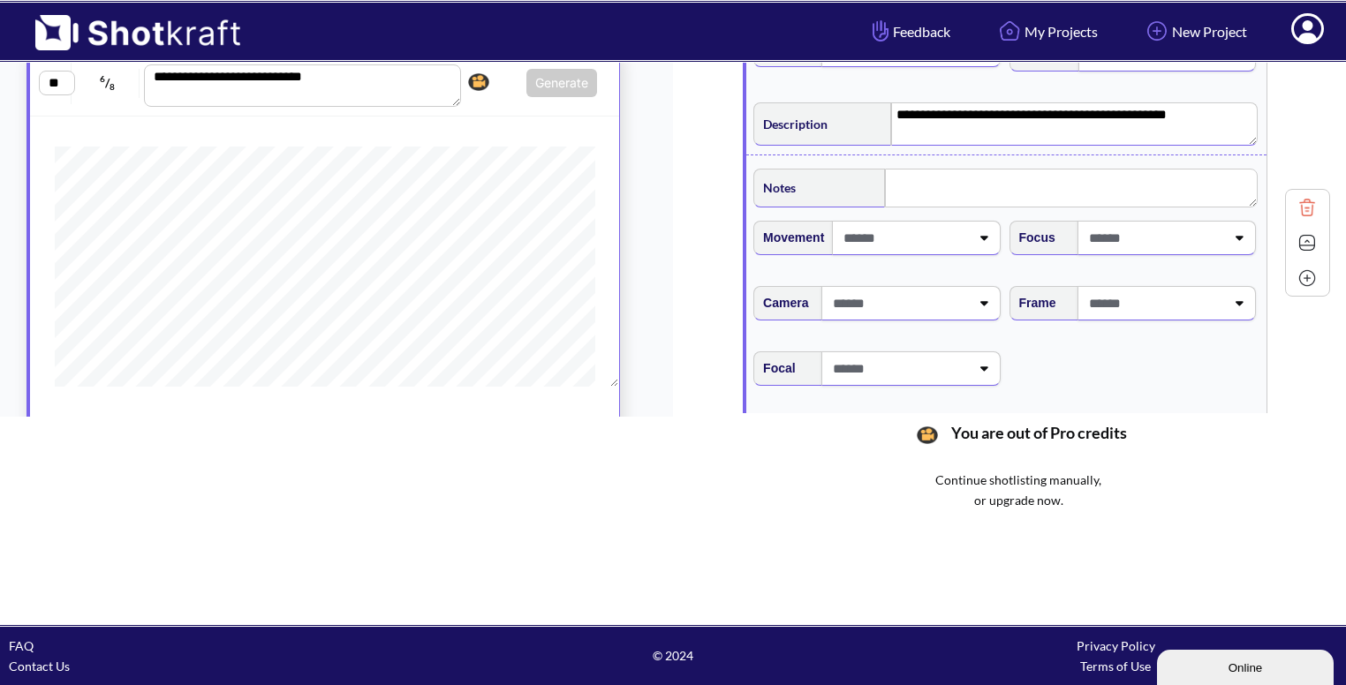
click at [942, 234] on span at bounding box center [904, 237] width 130 height 29
type textarea "**********"
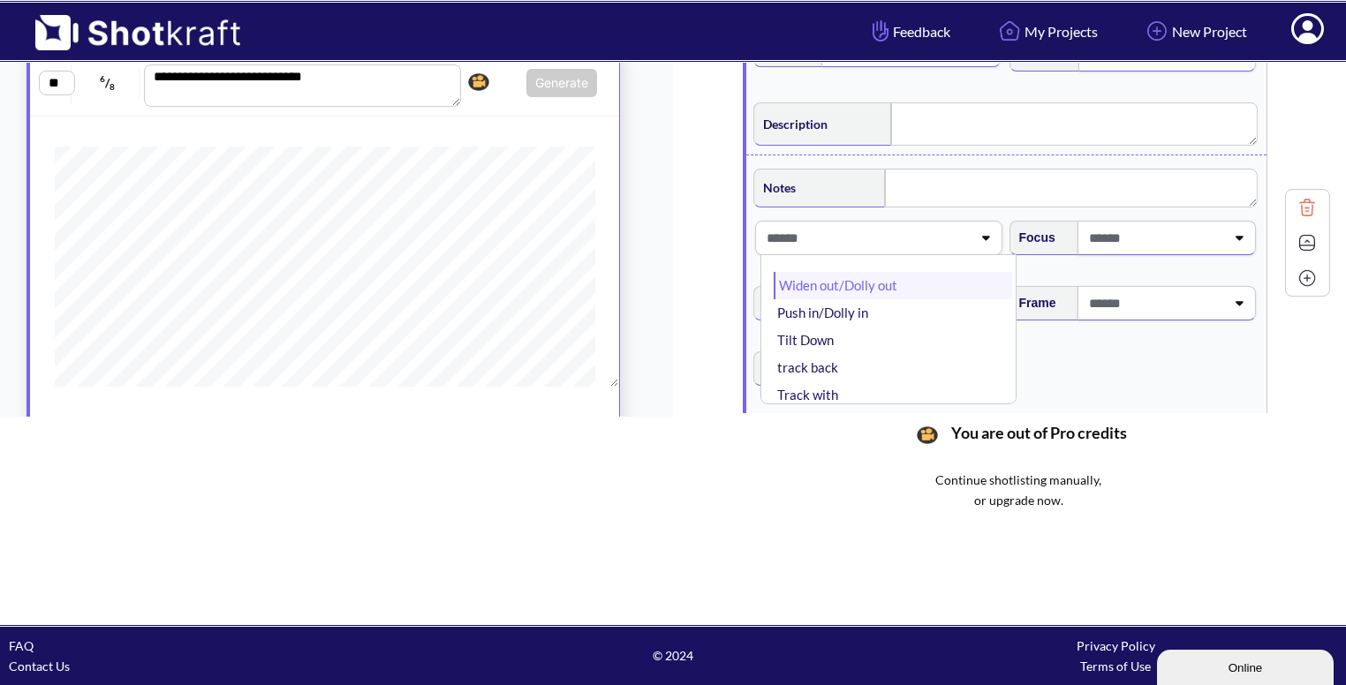
type textarea "**********"
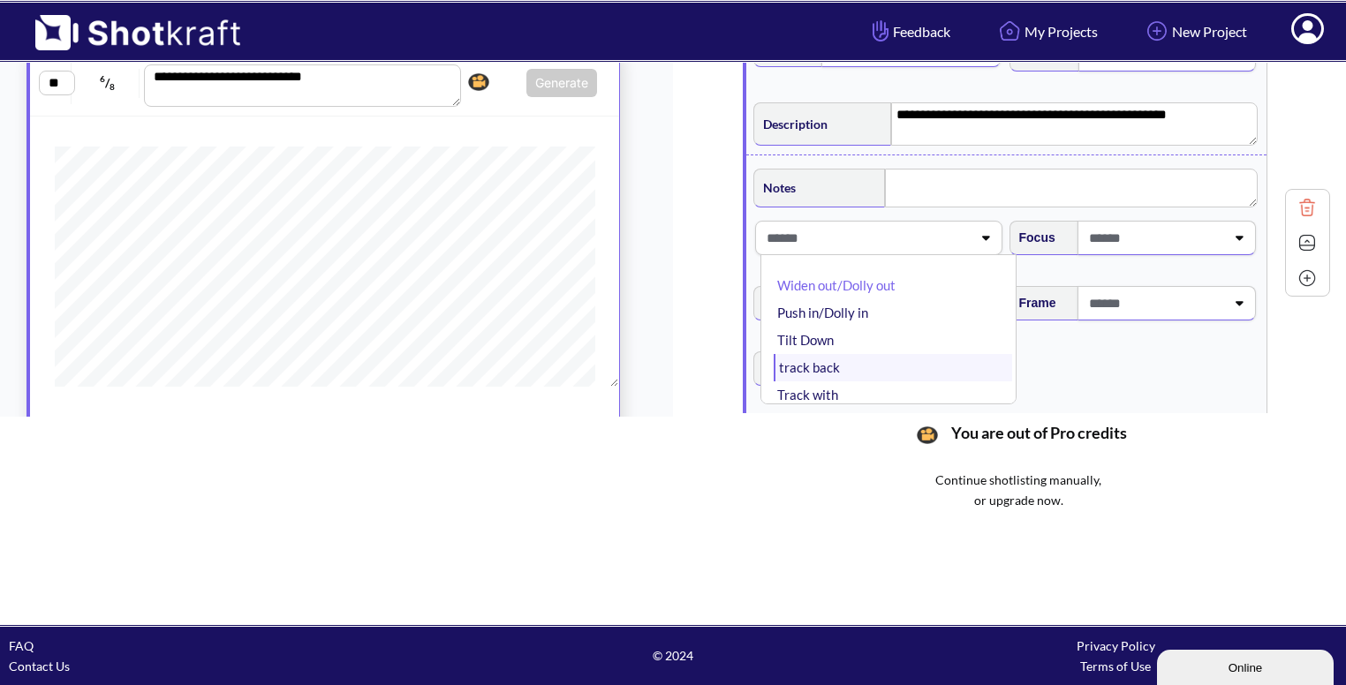
click at [864, 355] on li "track back" at bounding box center [893, 367] width 238 height 27
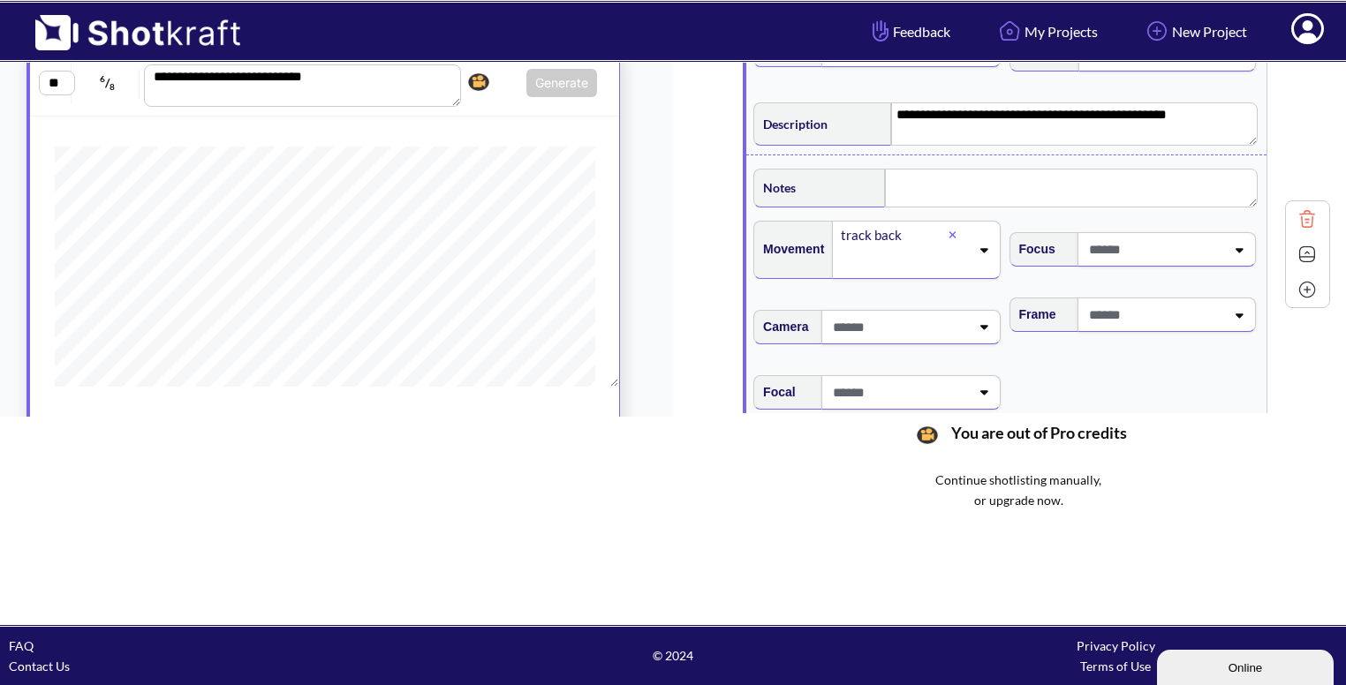
click at [1141, 314] on span at bounding box center [1155, 314] width 140 height 29
click at [1109, 369] on li "Eye Level" at bounding box center [1149, 362] width 238 height 27
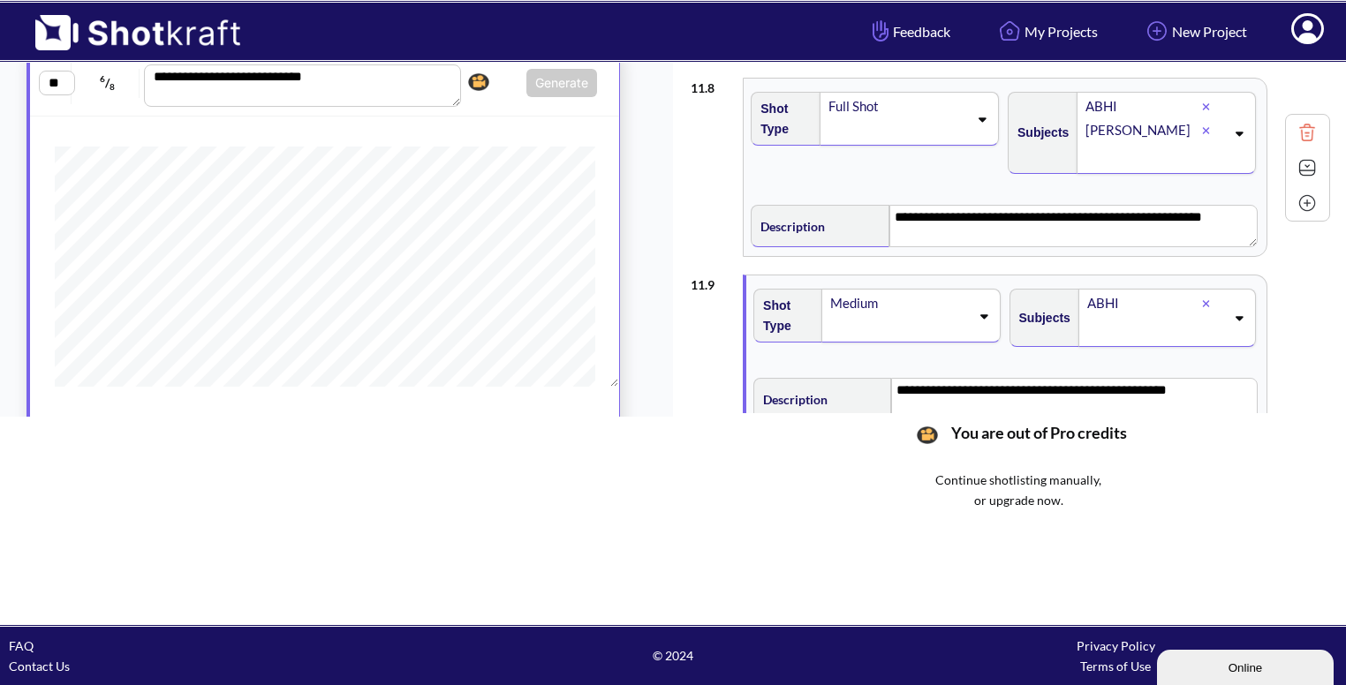
scroll to position [1519, 0]
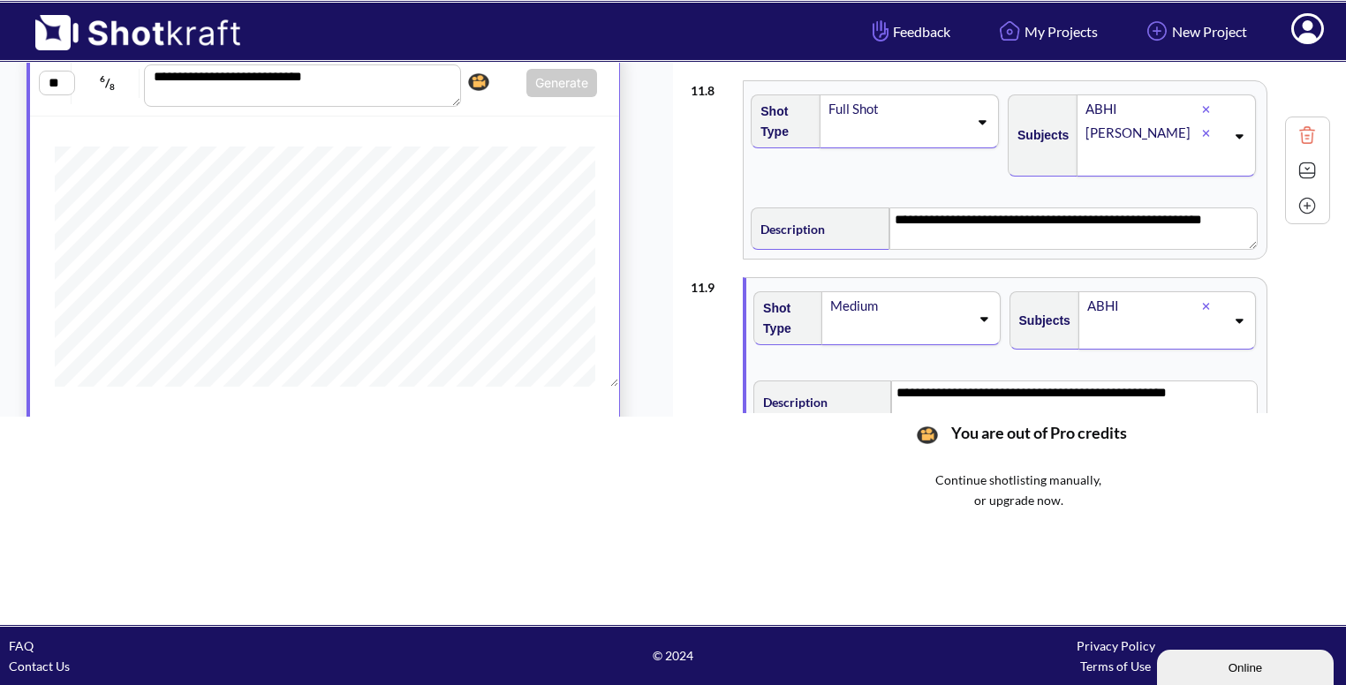
click at [1298, 170] on img at bounding box center [1307, 170] width 26 height 26
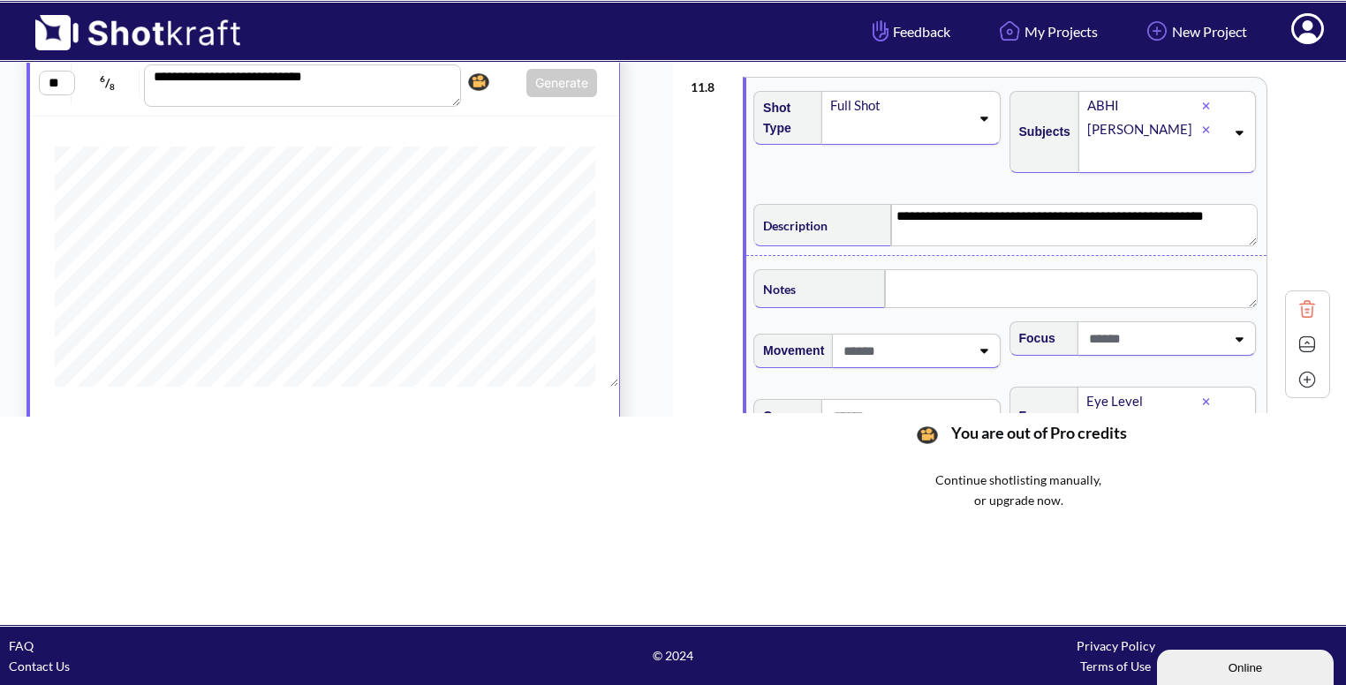
scroll to position [1523, 0]
click at [962, 286] on textarea at bounding box center [1071, 288] width 373 height 39
type textarea "**********"
click at [1299, 343] on img at bounding box center [1307, 346] width 26 height 26
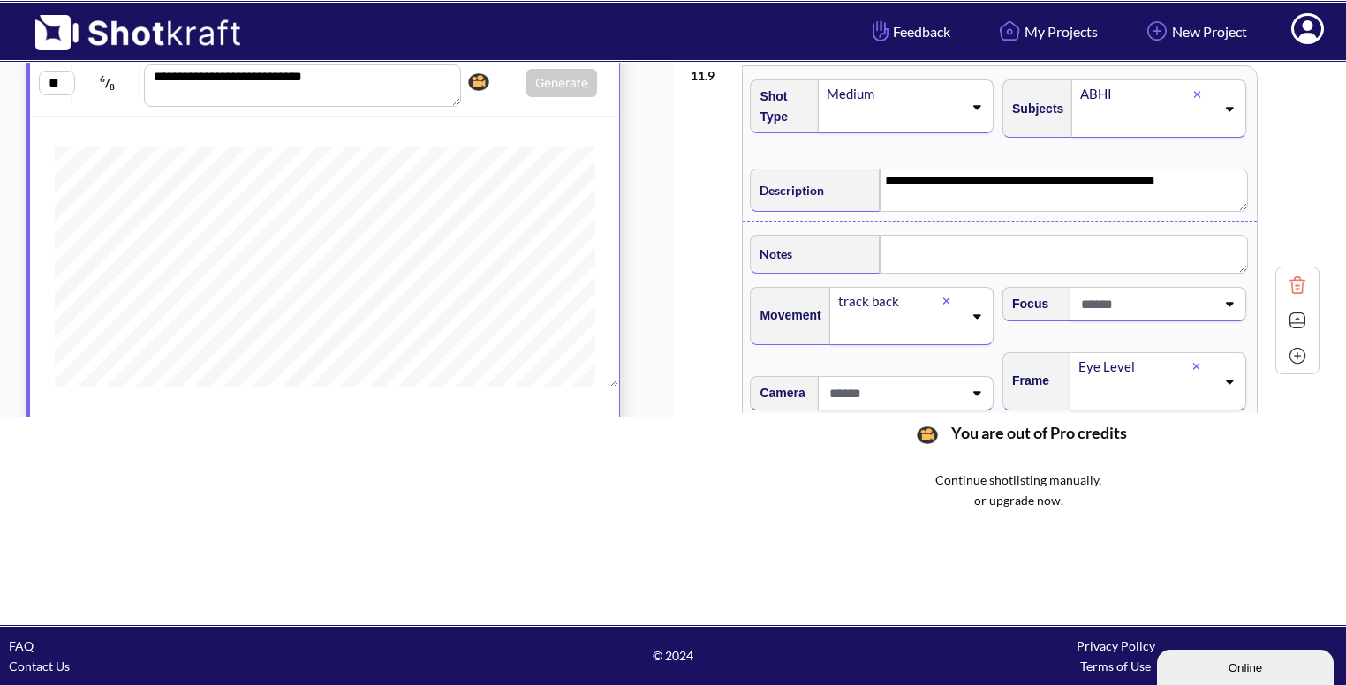
scroll to position [1735, 0]
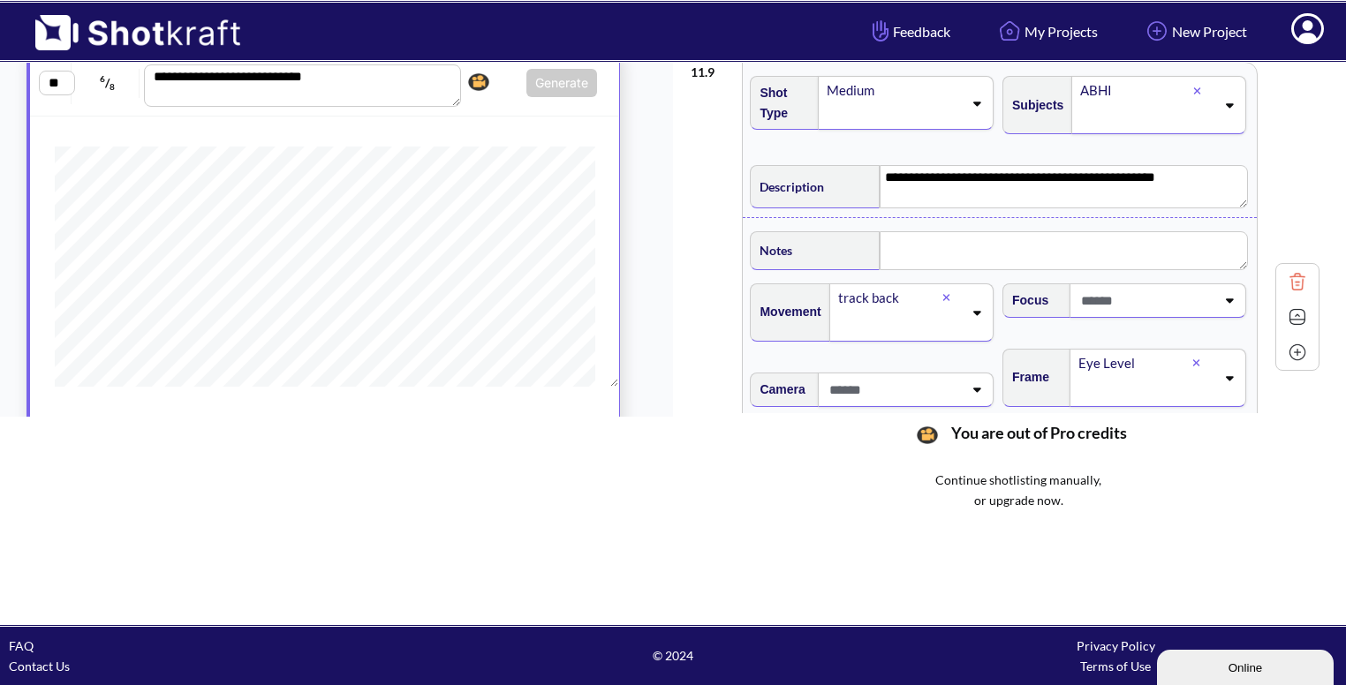
click at [1303, 315] on img at bounding box center [1297, 317] width 26 height 26
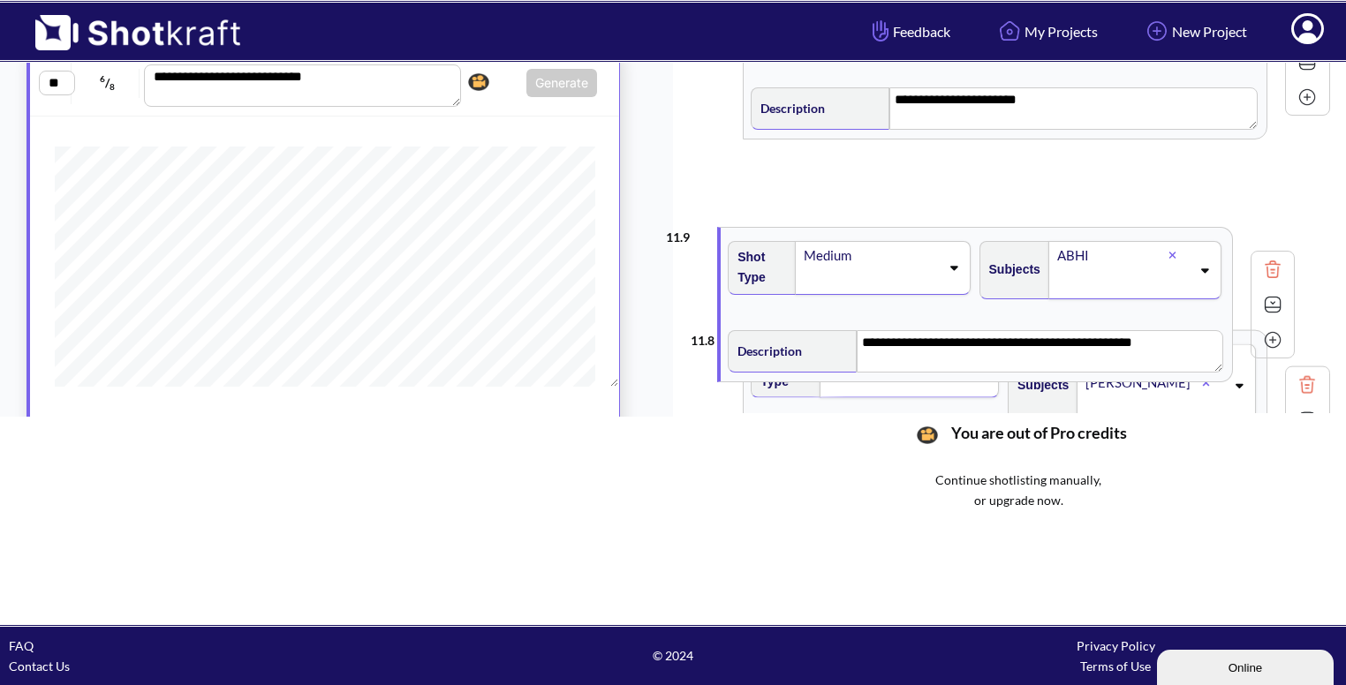
scroll to position [1446, 0]
drag, startPoint x: 1039, startPoint y: 248, endPoint x: 1014, endPoint y: 276, distance: 36.9
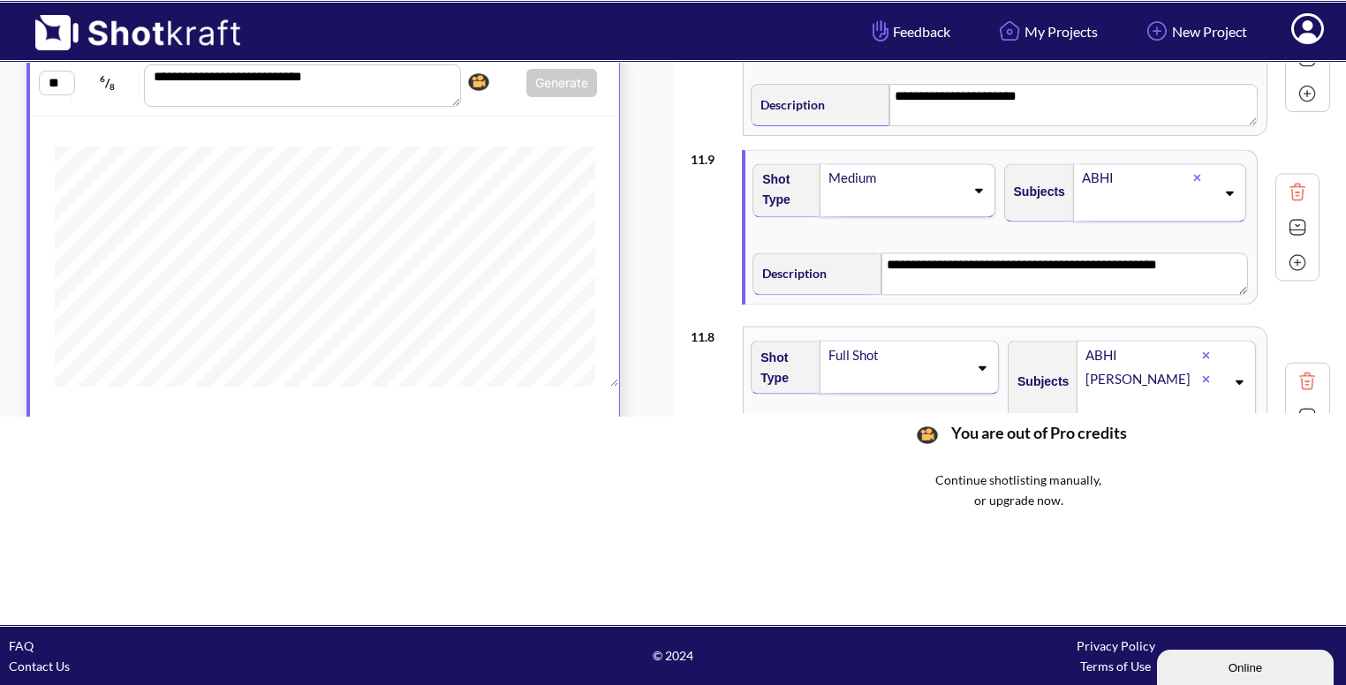
type textarea "**********"
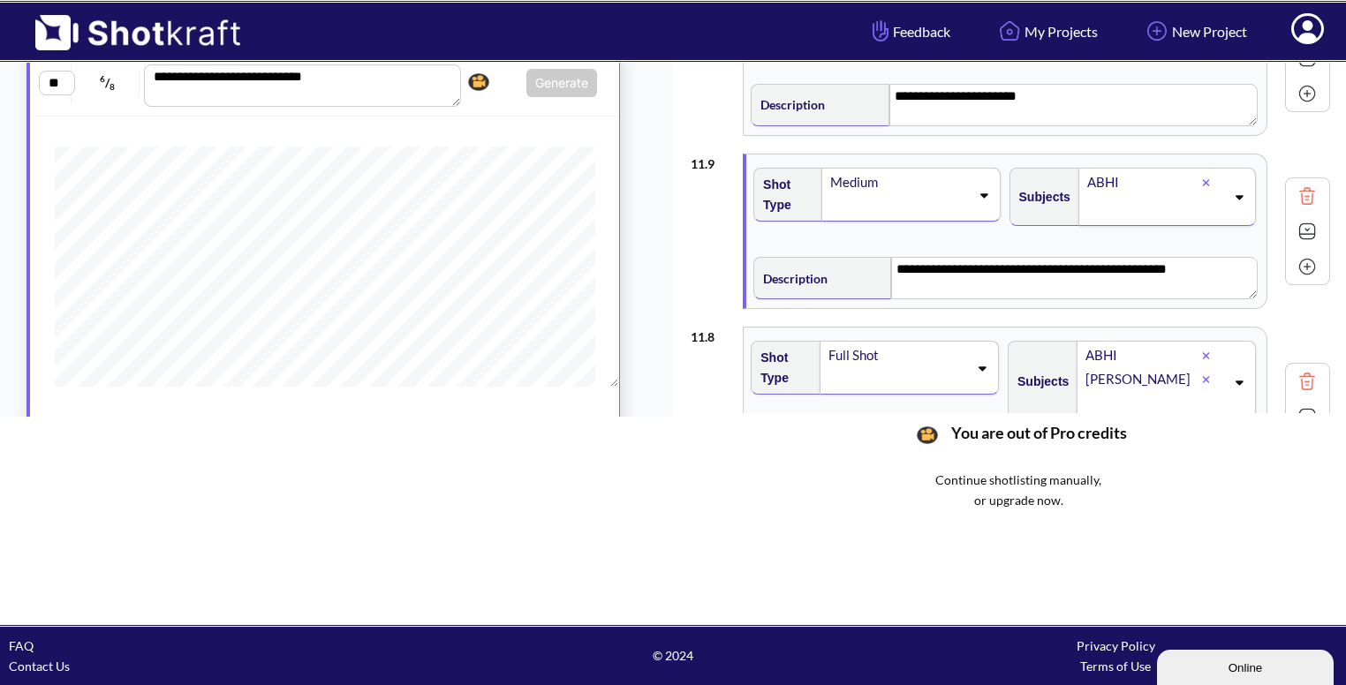
scroll to position [1615, 0]
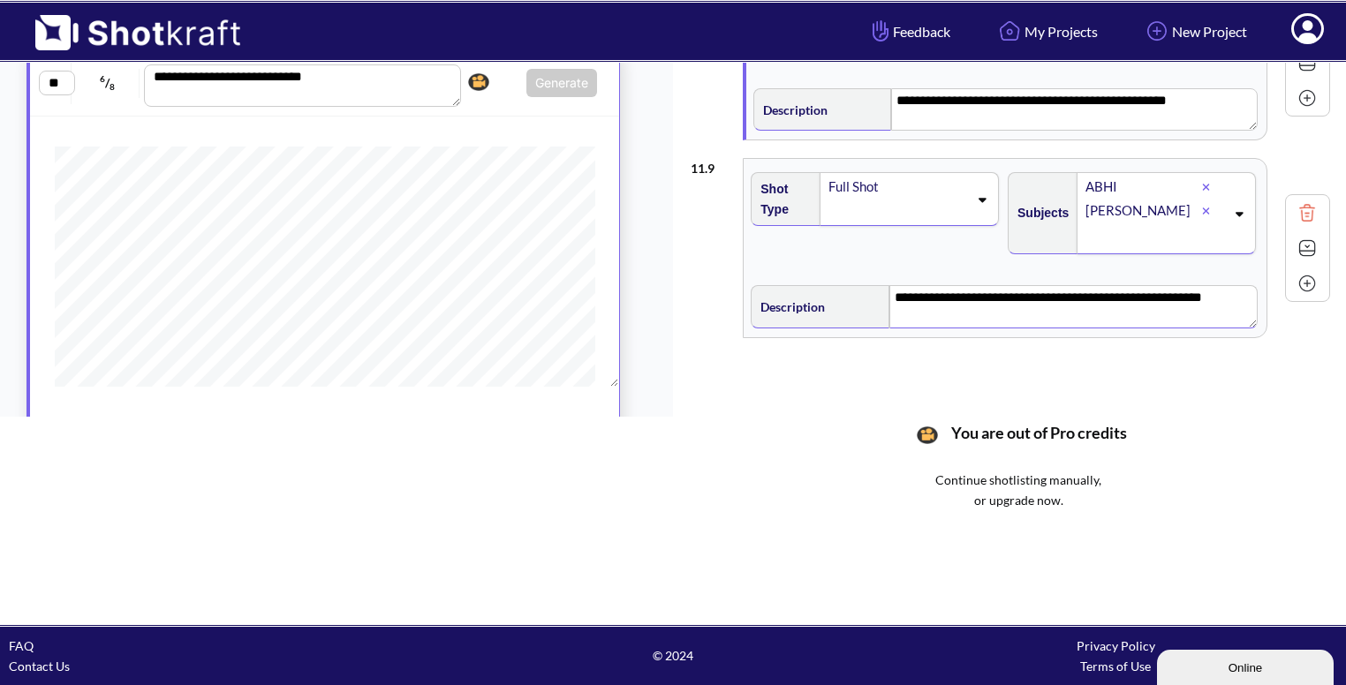
click at [1141, 285] on textarea "**********" at bounding box center [1073, 306] width 368 height 42
click at [1298, 278] on img at bounding box center [1307, 283] width 26 height 26
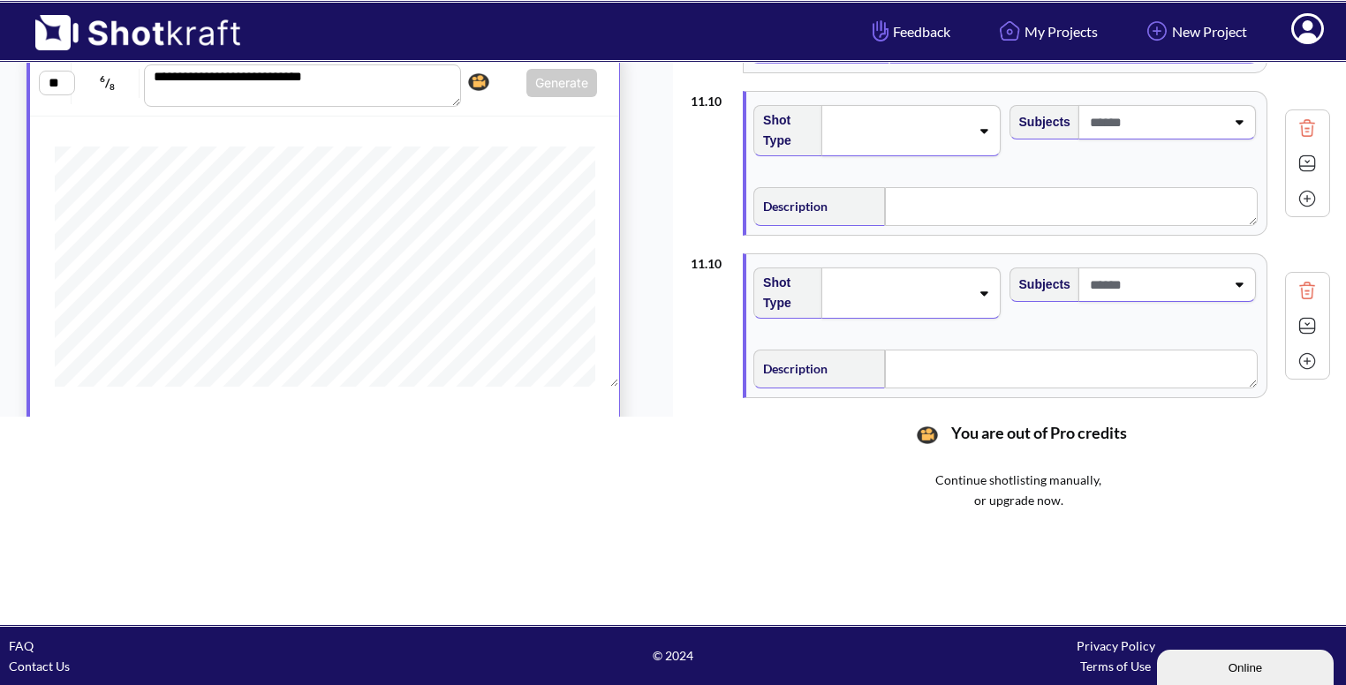
scroll to position [1881, 0]
click at [1294, 128] on img at bounding box center [1307, 127] width 26 height 26
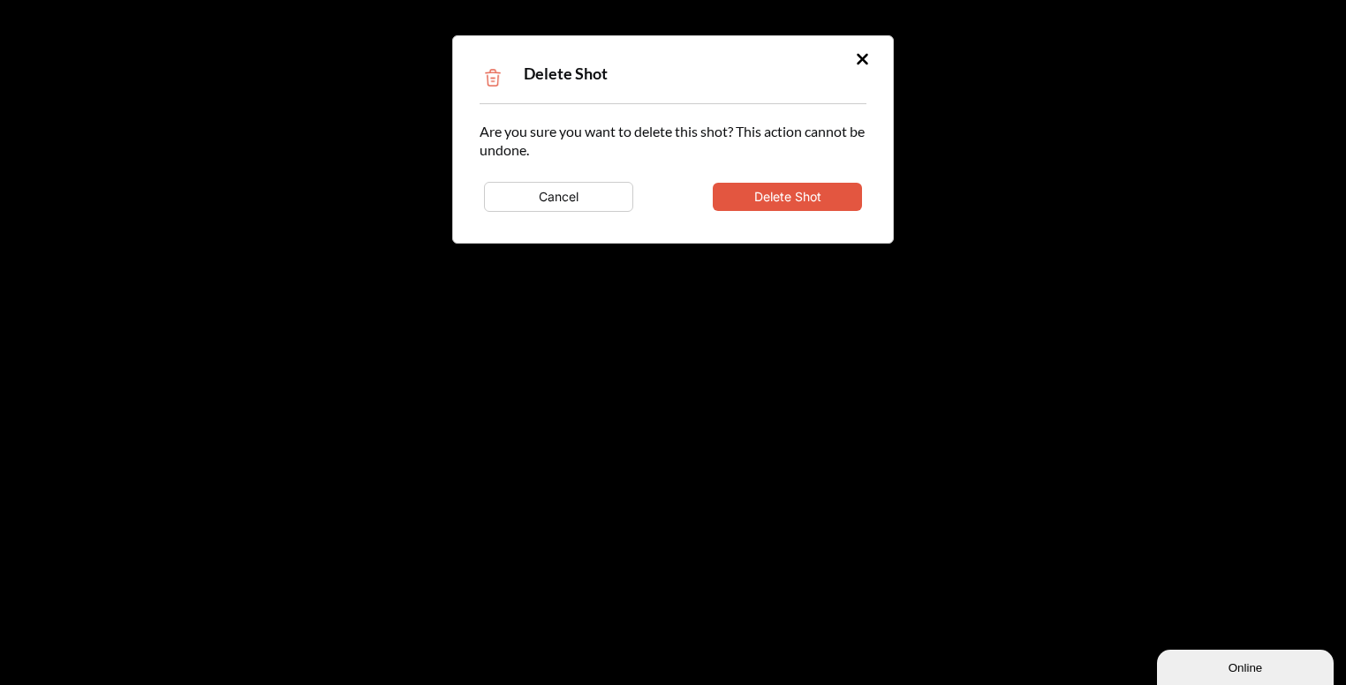
click at [822, 199] on button "Delete Shot" at bounding box center [787, 197] width 149 height 28
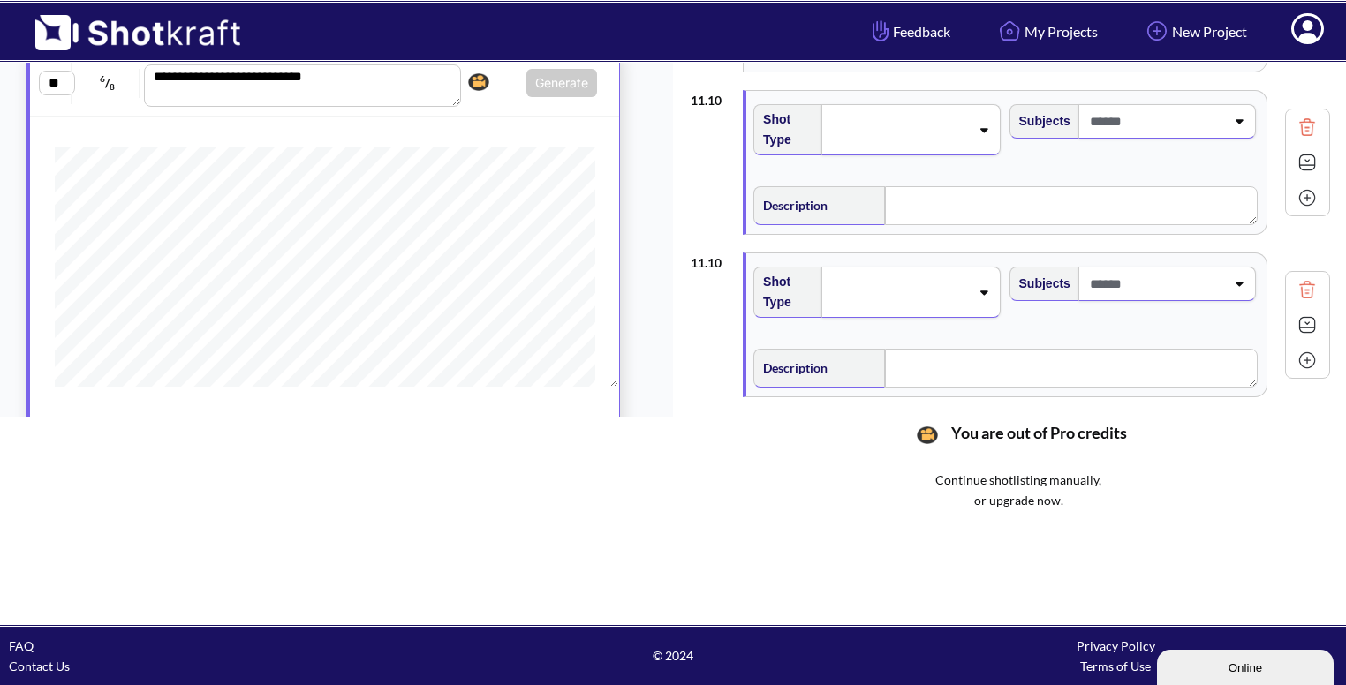
scroll to position [1781, 0]
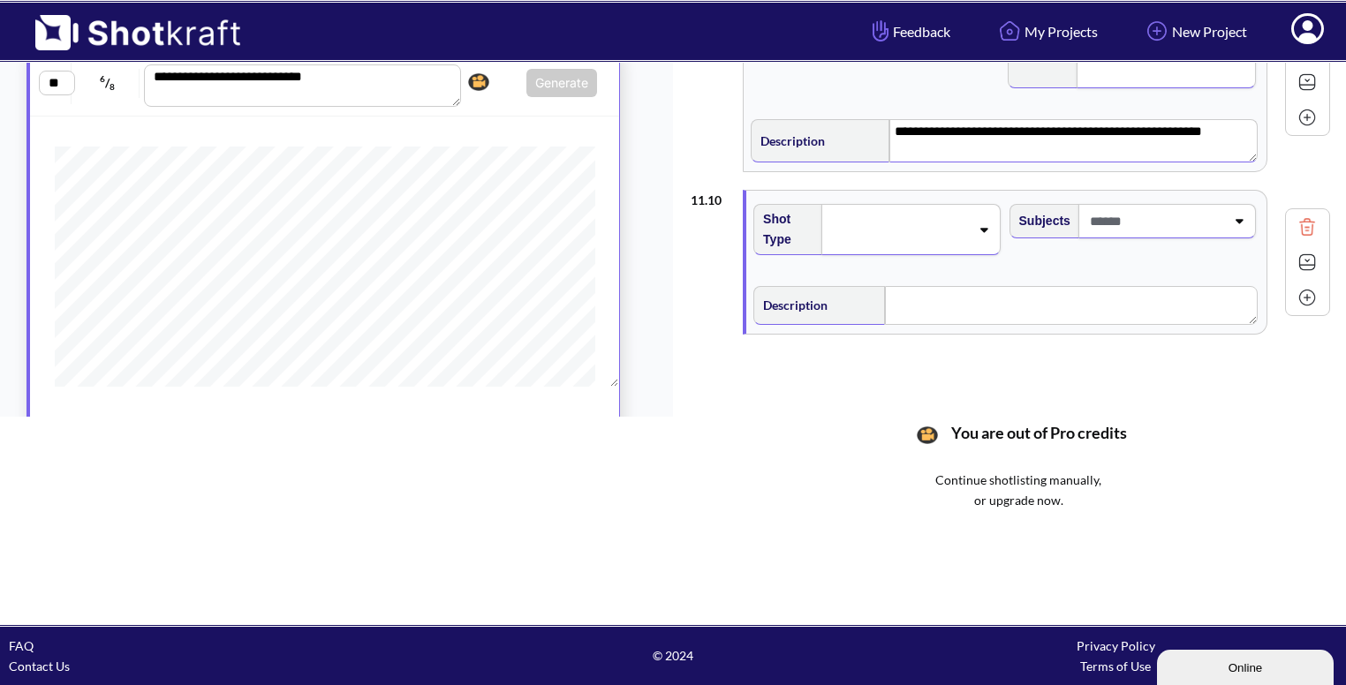
click at [972, 223] on icon at bounding box center [984, 229] width 24 height 12
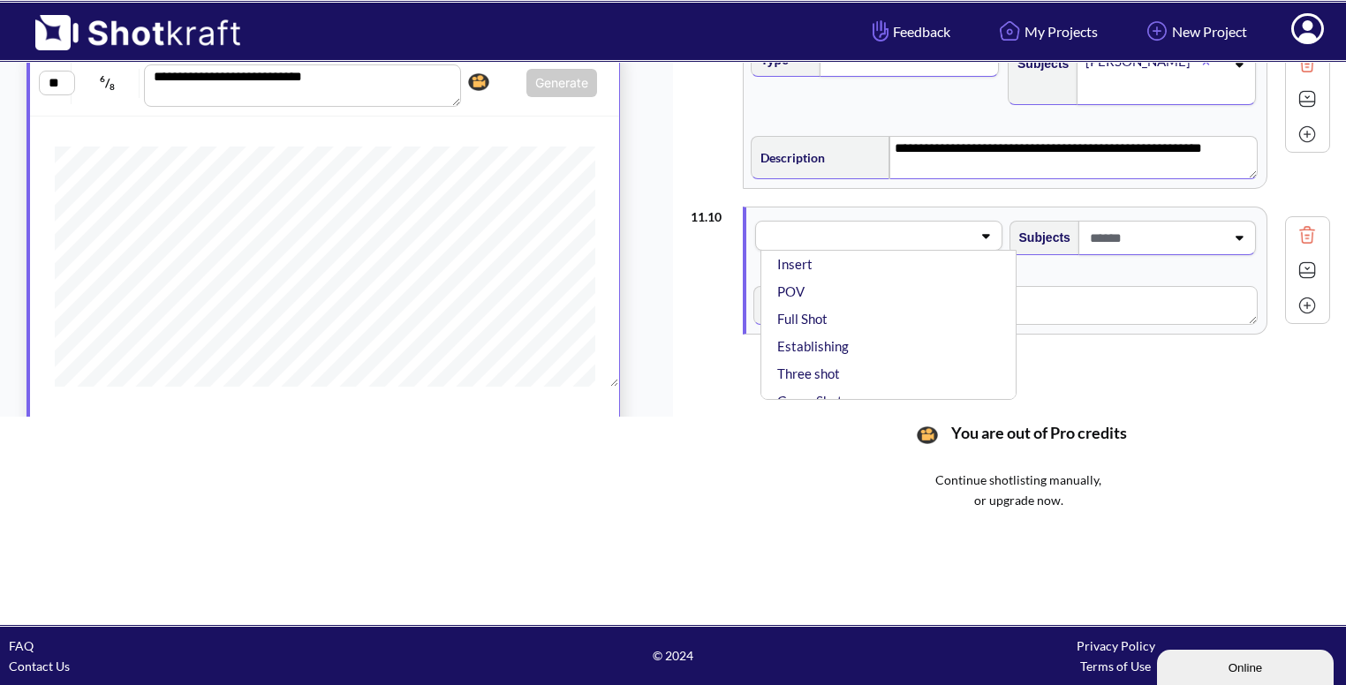
scroll to position [0, 0]
click at [904, 269] on li "CU" at bounding box center [893, 281] width 238 height 27
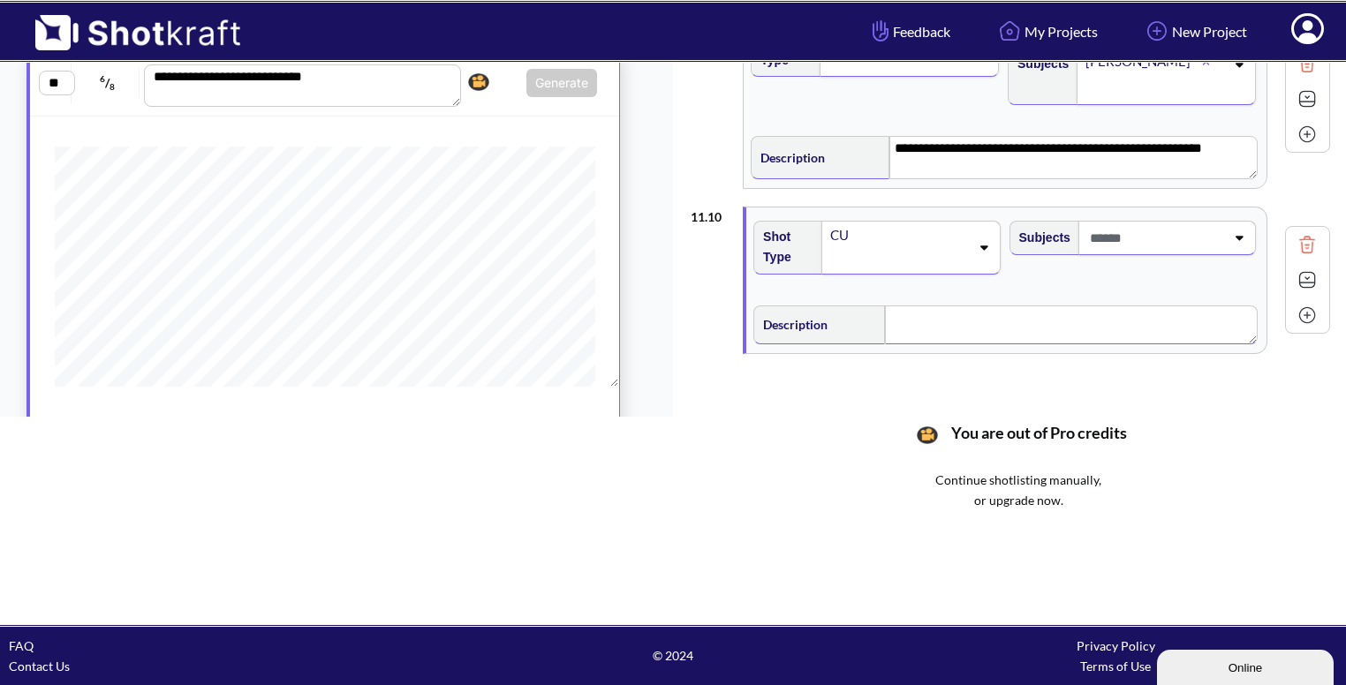
click at [937, 306] on textarea at bounding box center [1071, 325] width 373 height 39
click at [1225, 240] on div at bounding box center [1167, 238] width 178 height 34
type textarea "**********"
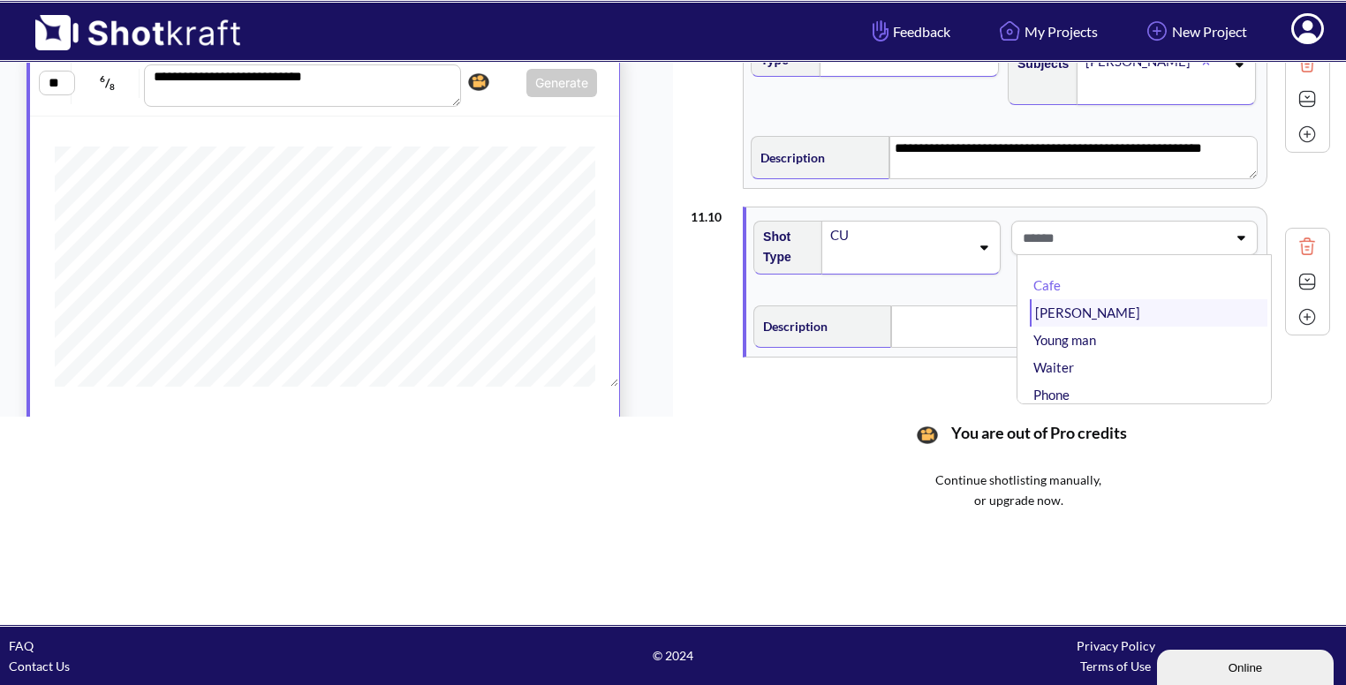
type textarea "**********"
click at [1086, 303] on li "[PERSON_NAME]" at bounding box center [1149, 312] width 238 height 27
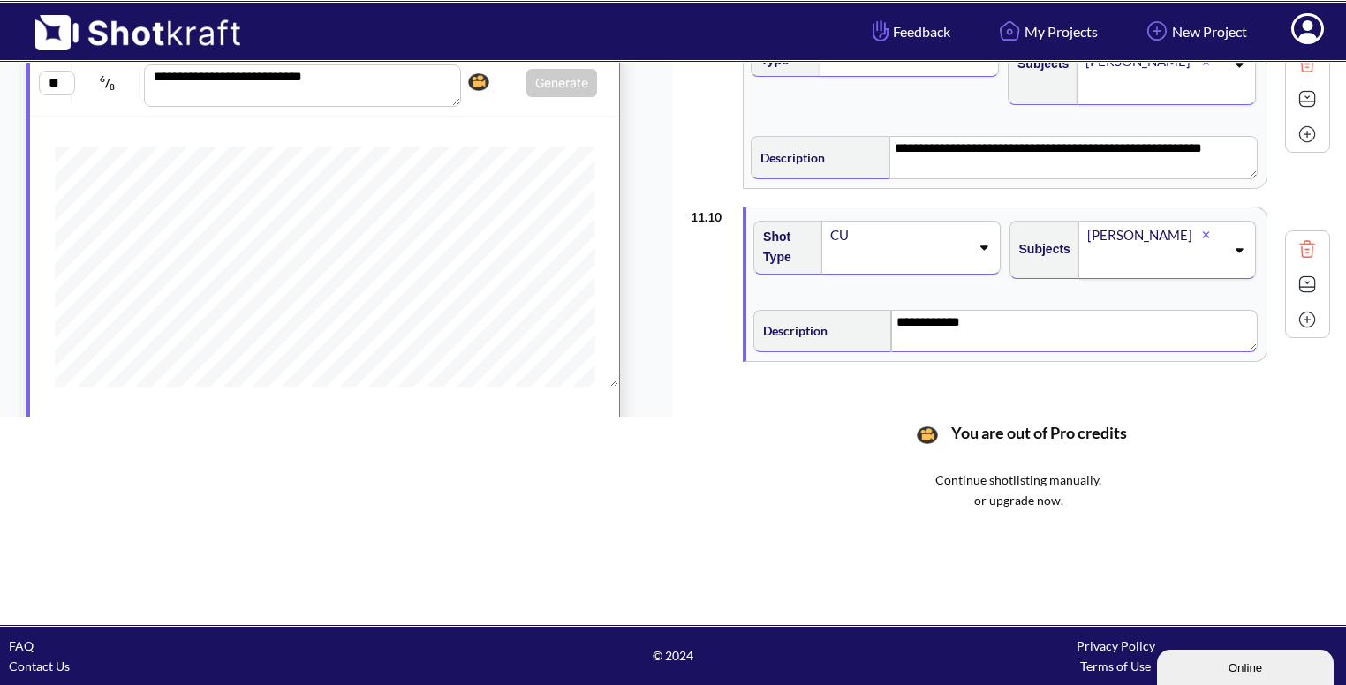
click at [1076, 313] on textarea "**********" at bounding box center [1074, 331] width 367 height 42
type textarea "**********"
click at [1294, 276] on img at bounding box center [1307, 284] width 26 height 26
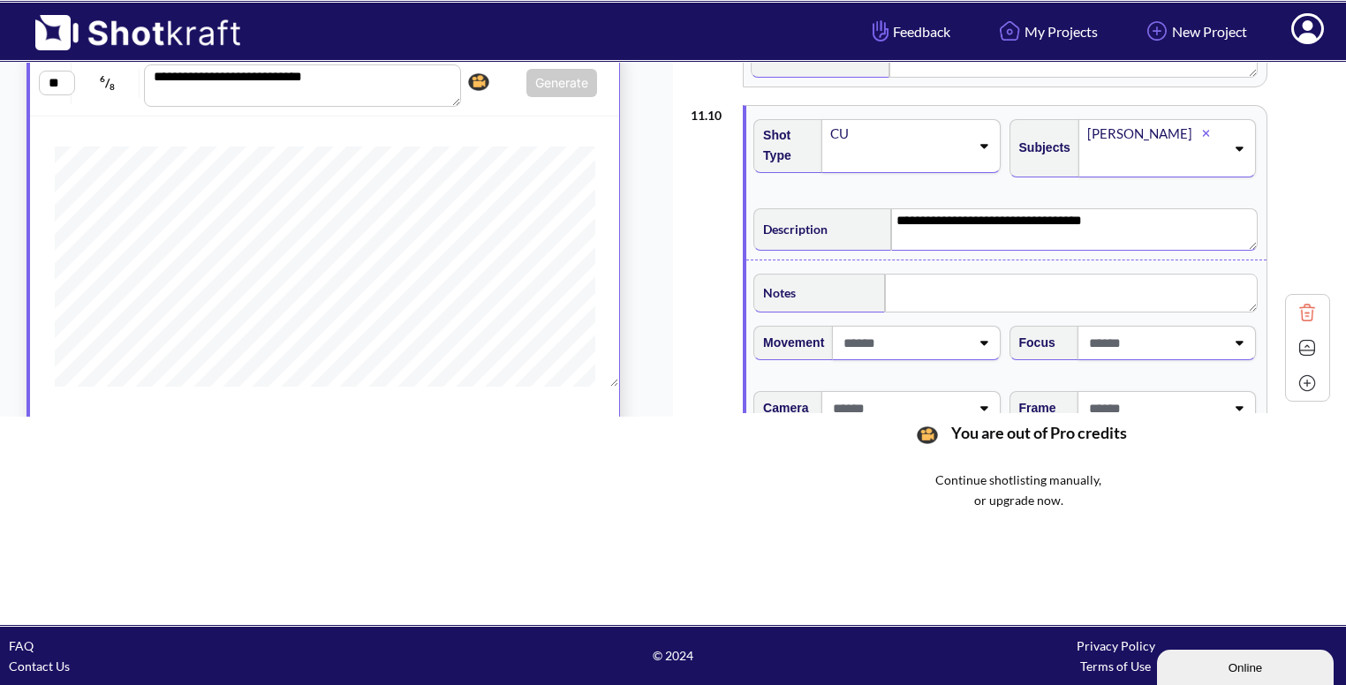
scroll to position [1866, 0]
type textarea "**********"
click at [982, 279] on textarea at bounding box center [1071, 292] width 373 height 39
paste textarea "**********"
type textarea "**********"
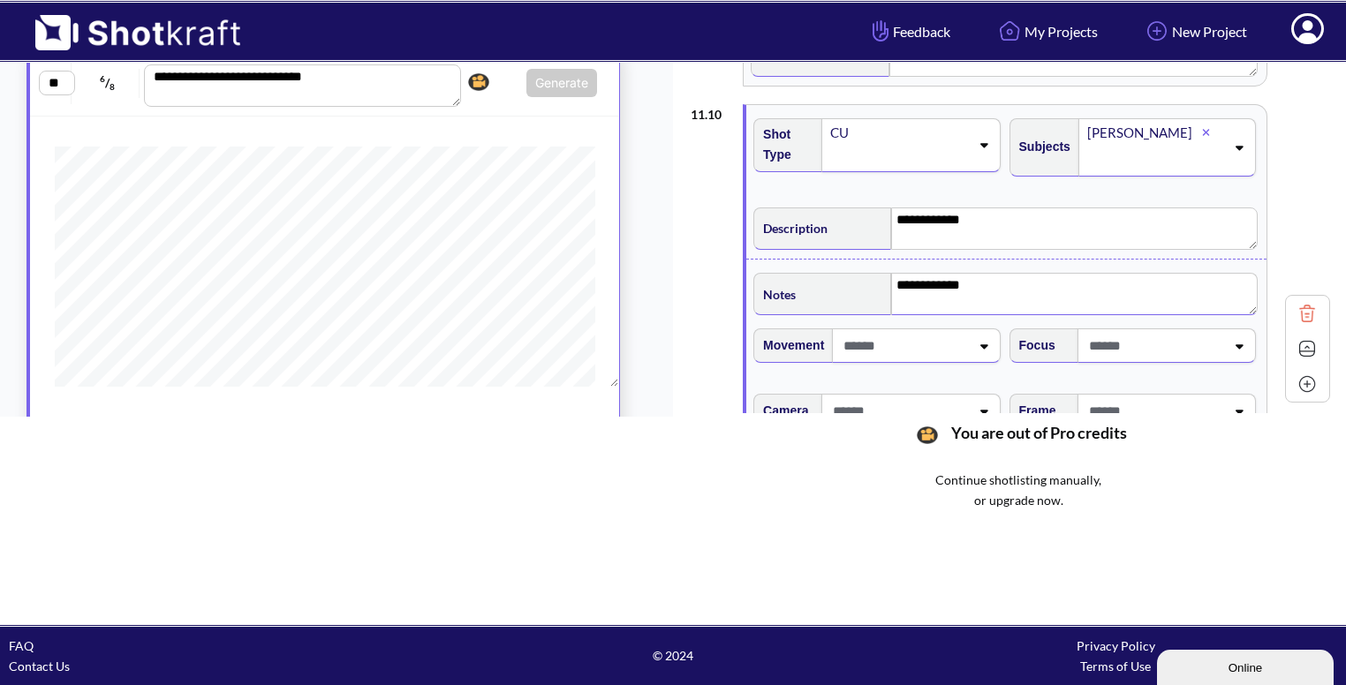
type textarea "**********"
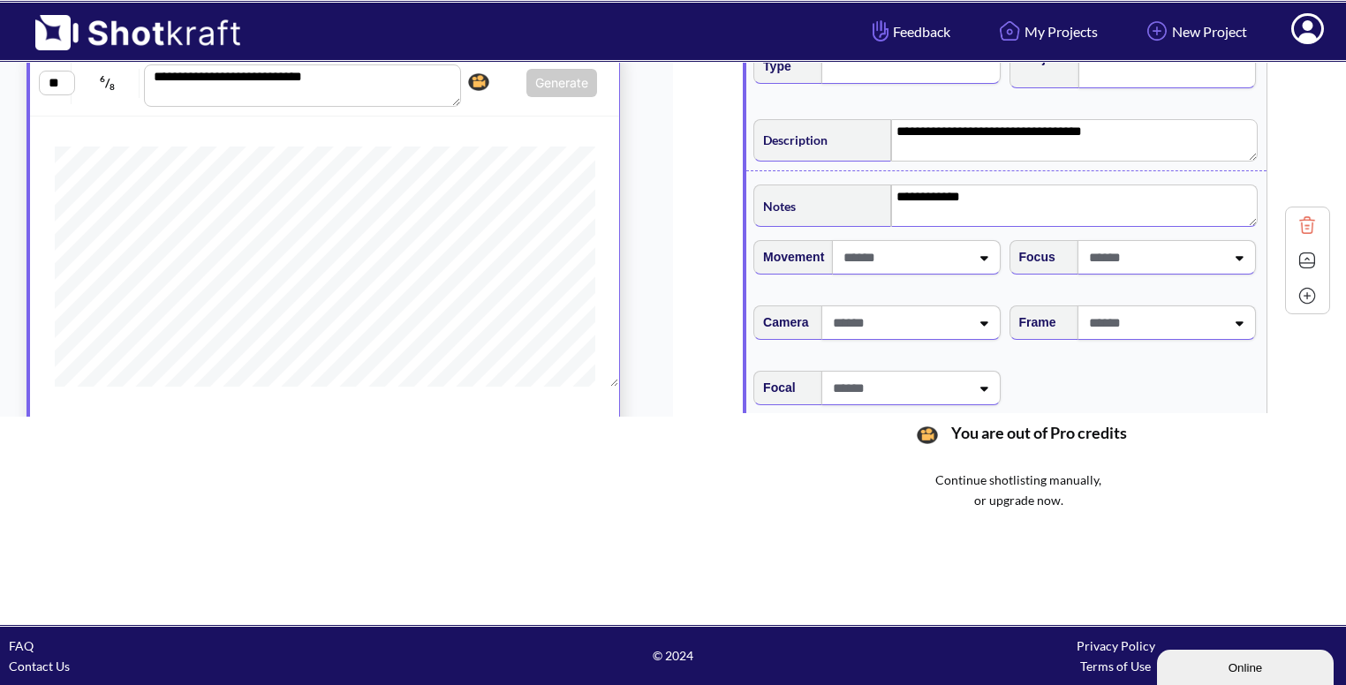
scroll to position [1957, 0]
click at [1227, 319] on icon at bounding box center [1239, 320] width 24 height 12
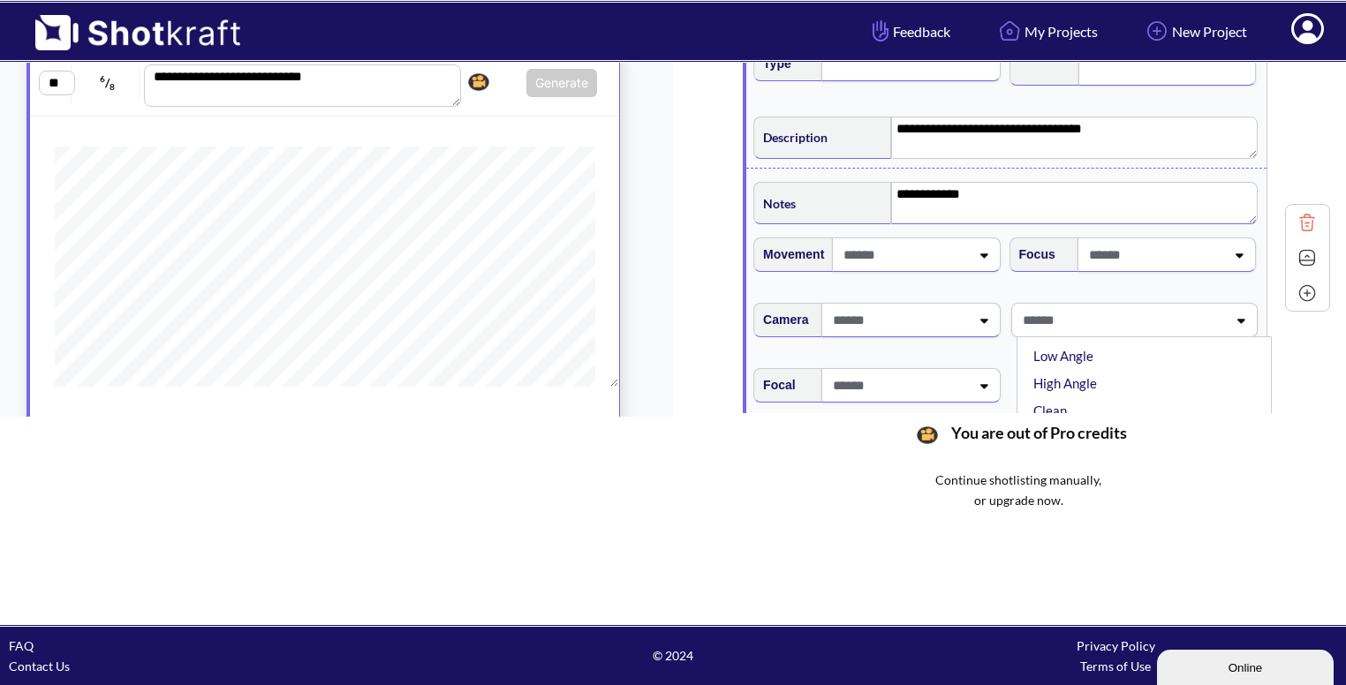
scroll to position [42, 0]
click at [1160, 347] on li "Low Angle" at bounding box center [1149, 352] width 238 height 27
type textarea "**********"
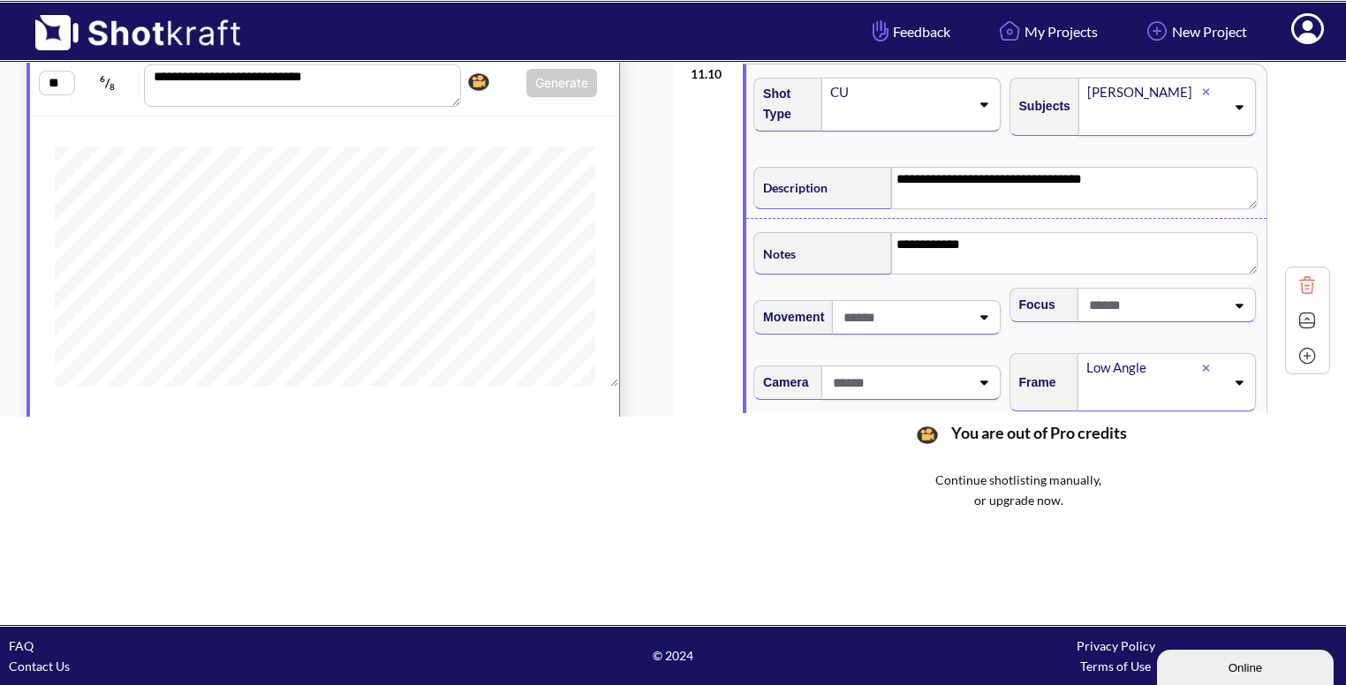
scroll to position [1911, 0]
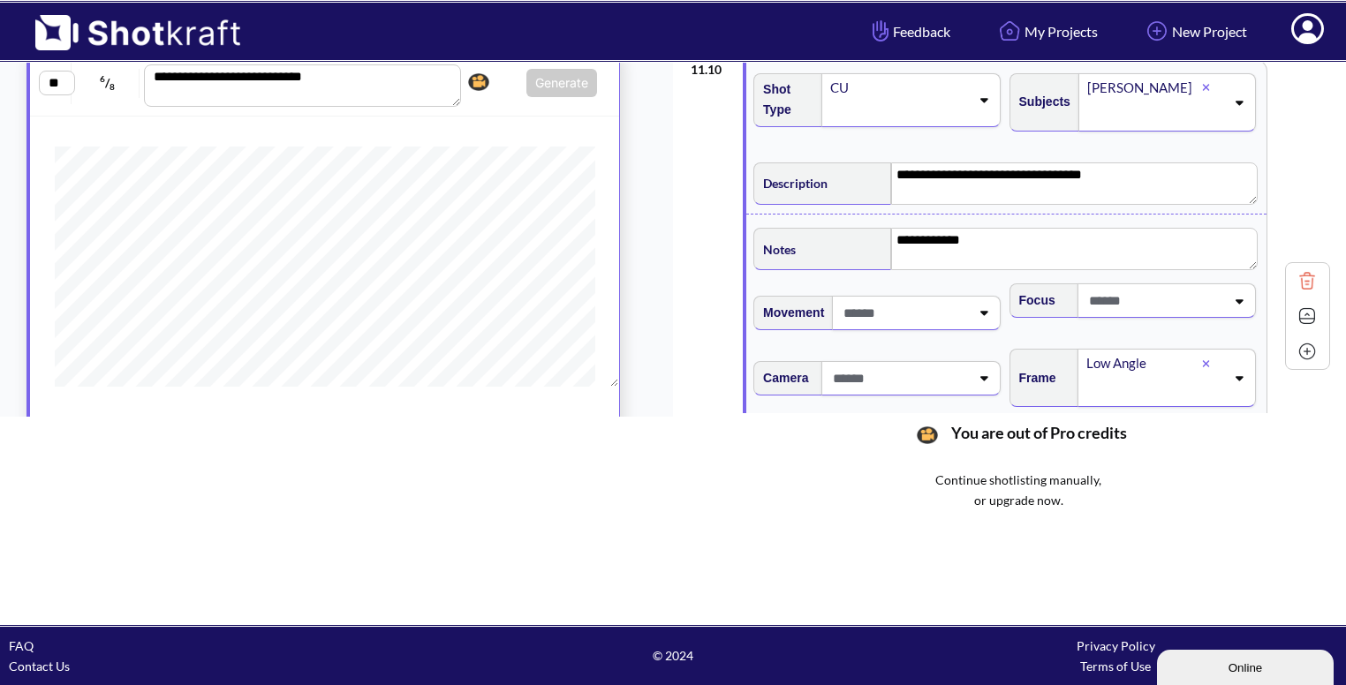
click at [1297, 313] on img at bounding box center [1307, 316] width 26 height 26
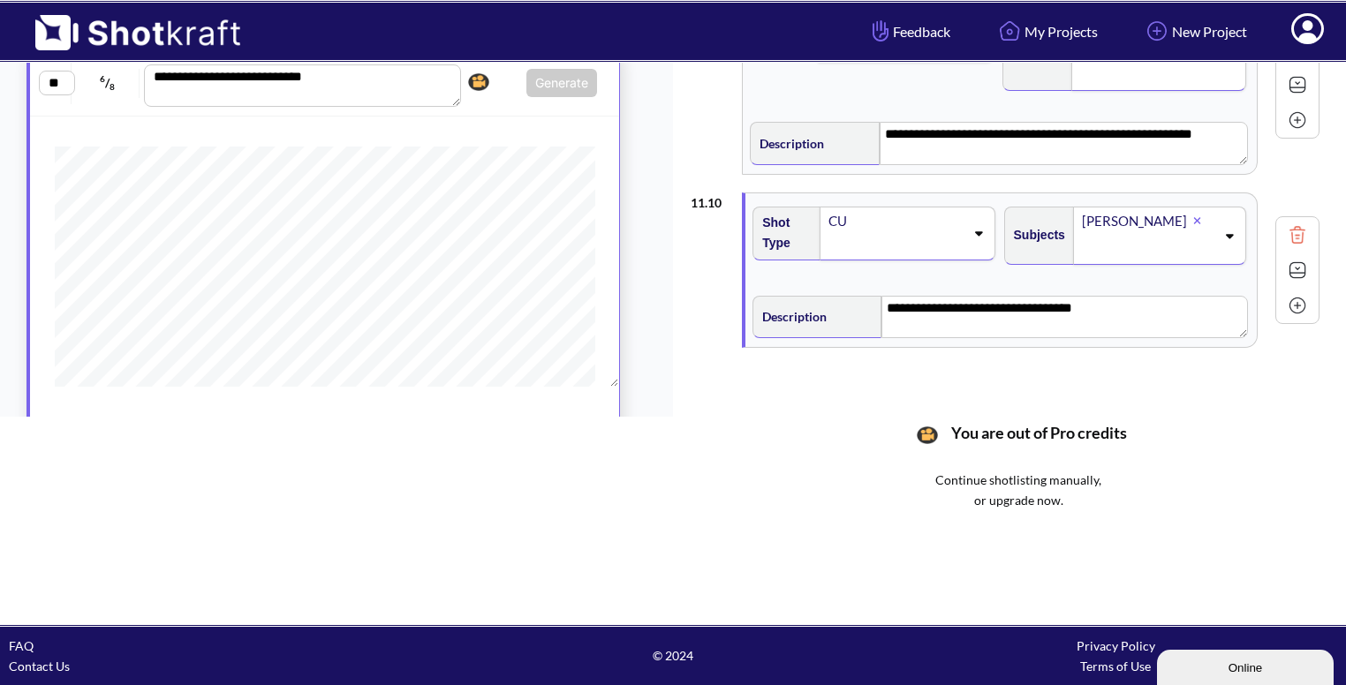
scroll to position [1788, 0]
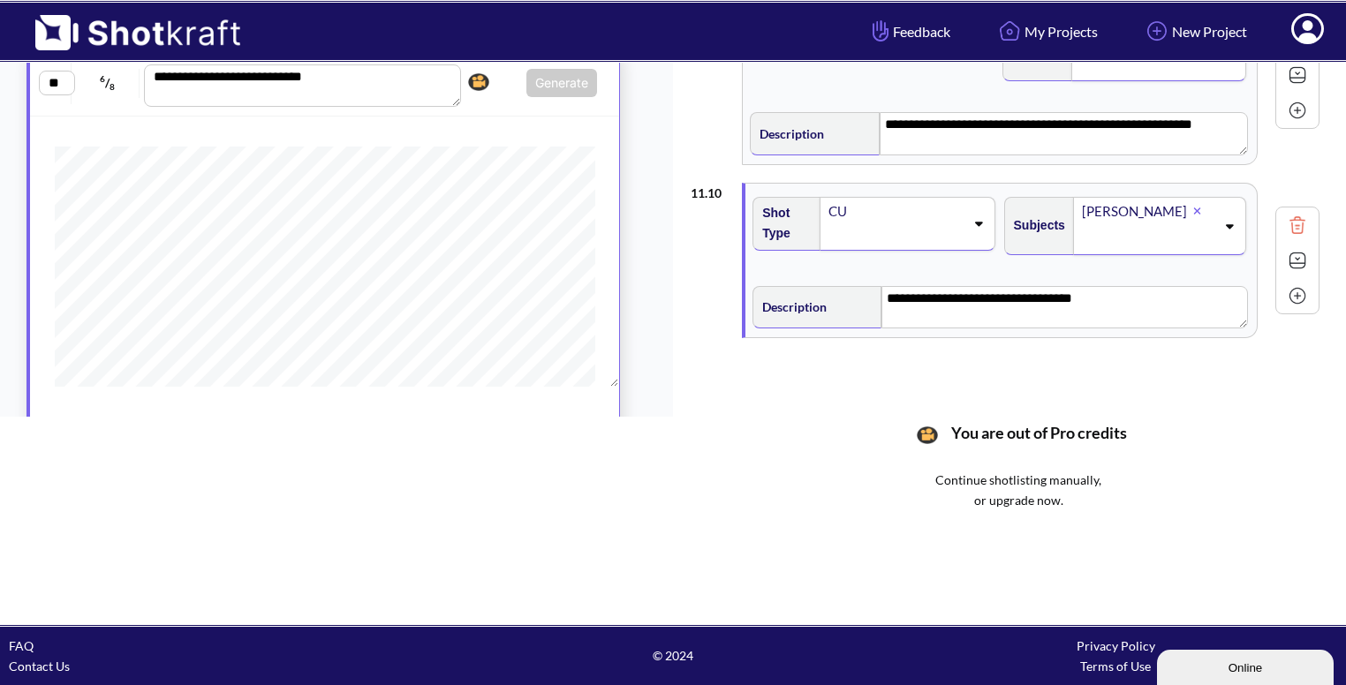
click at [1300, 284] on img at bounding box center [1297, 296] width 26 height 26
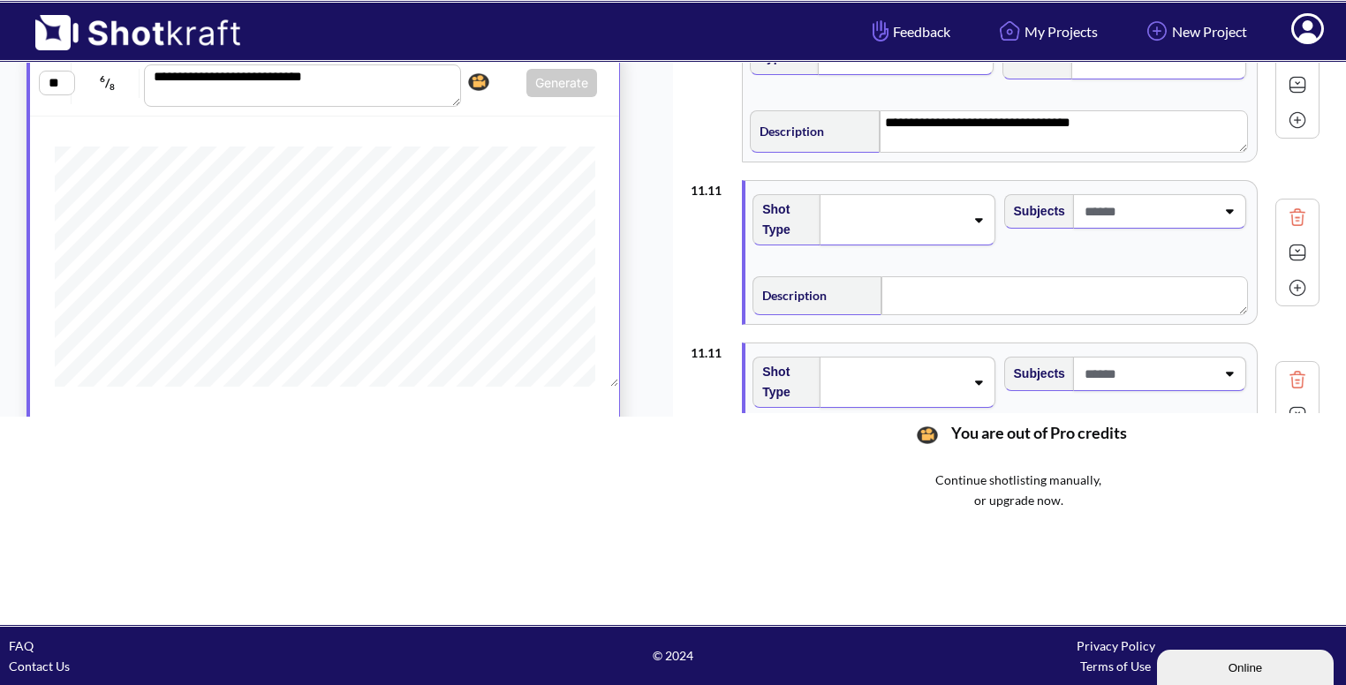
scroll to position [1964, 0]
click at [966, 213] on icon at bounding box center [978, 219] width 24 height 12
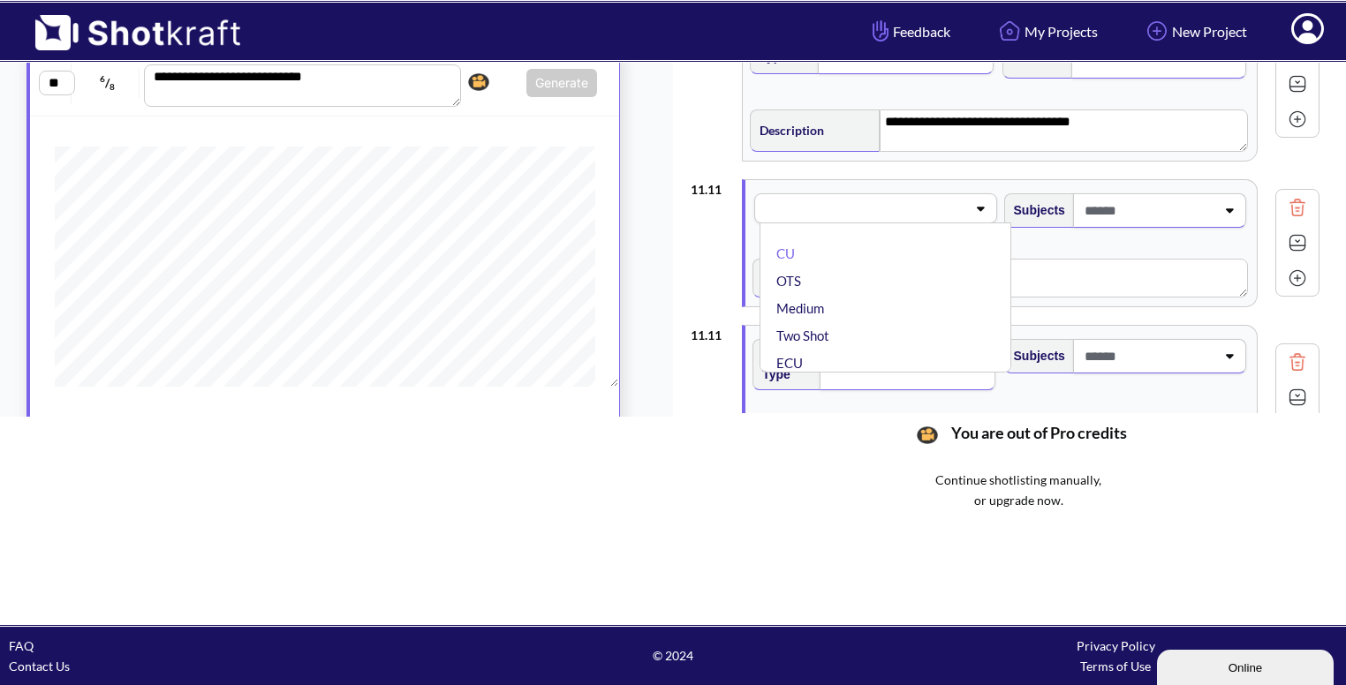
click at [1300, 202] on img at bounding box center [1297, 207] width 26 height 26
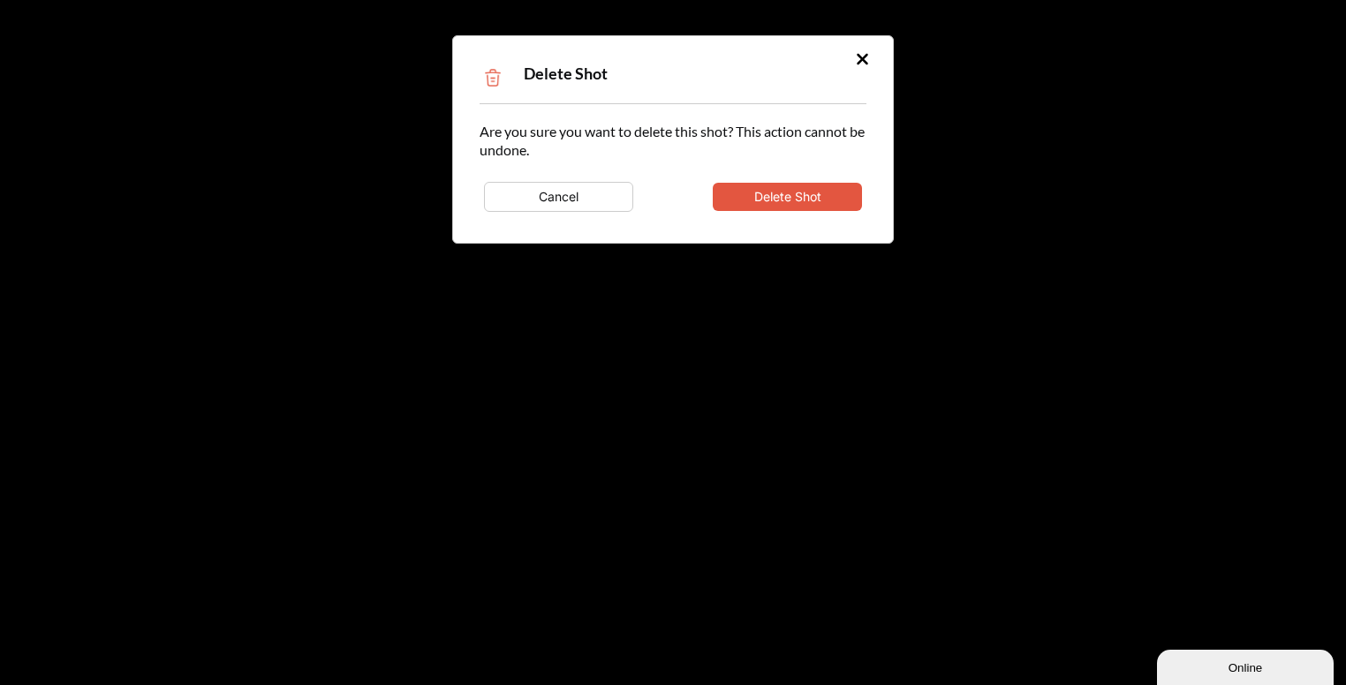
click at [793, 193] on button "Delete Shot" at bounding box center [787, 197] width 149 height 28
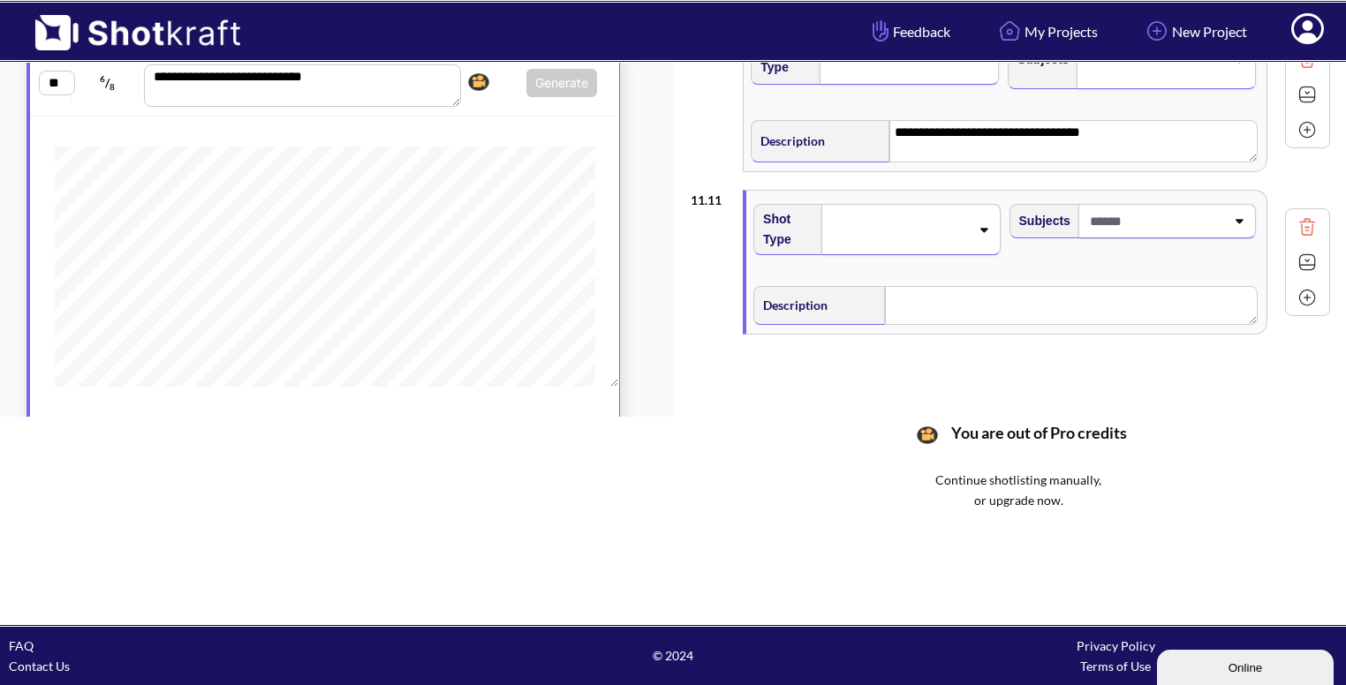
click at [964, 220] on span at bounding box center [899, 229] width 140 height 25
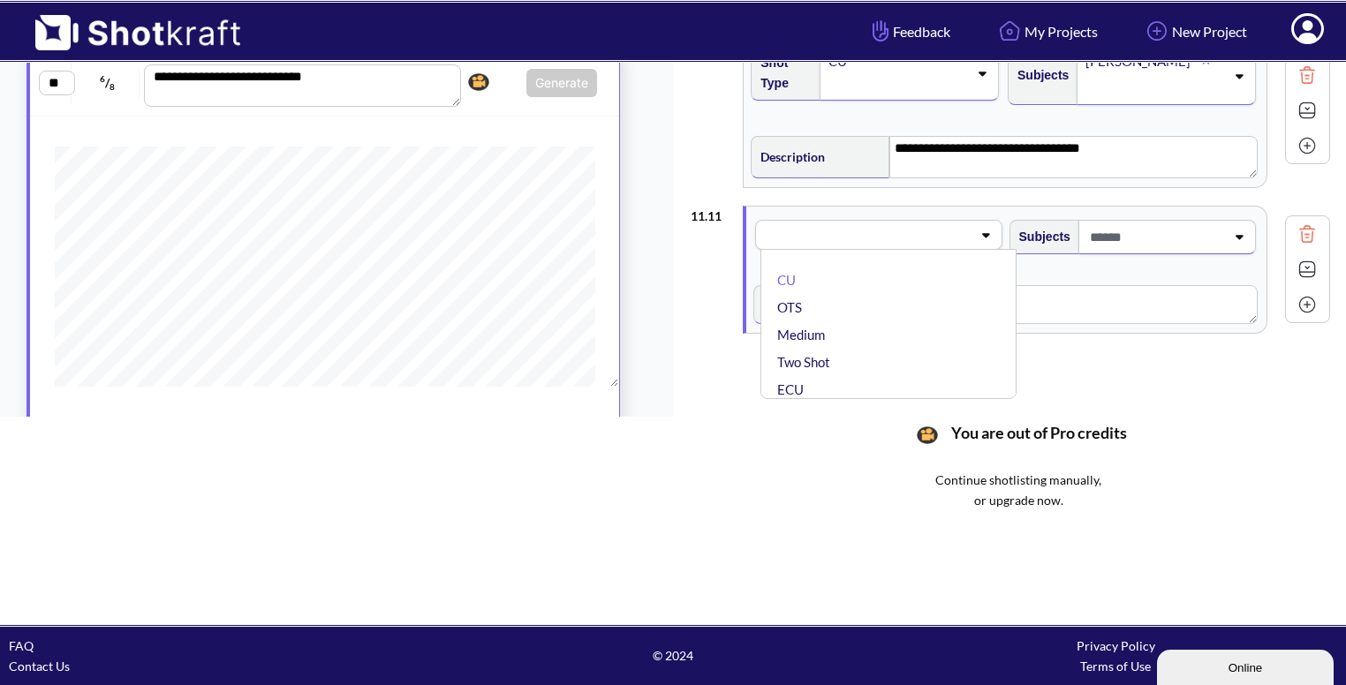
scroll to position [1937, 0]
click at [890, 274] on li "CU" at bounding box center [893, 281] width 238 height 27
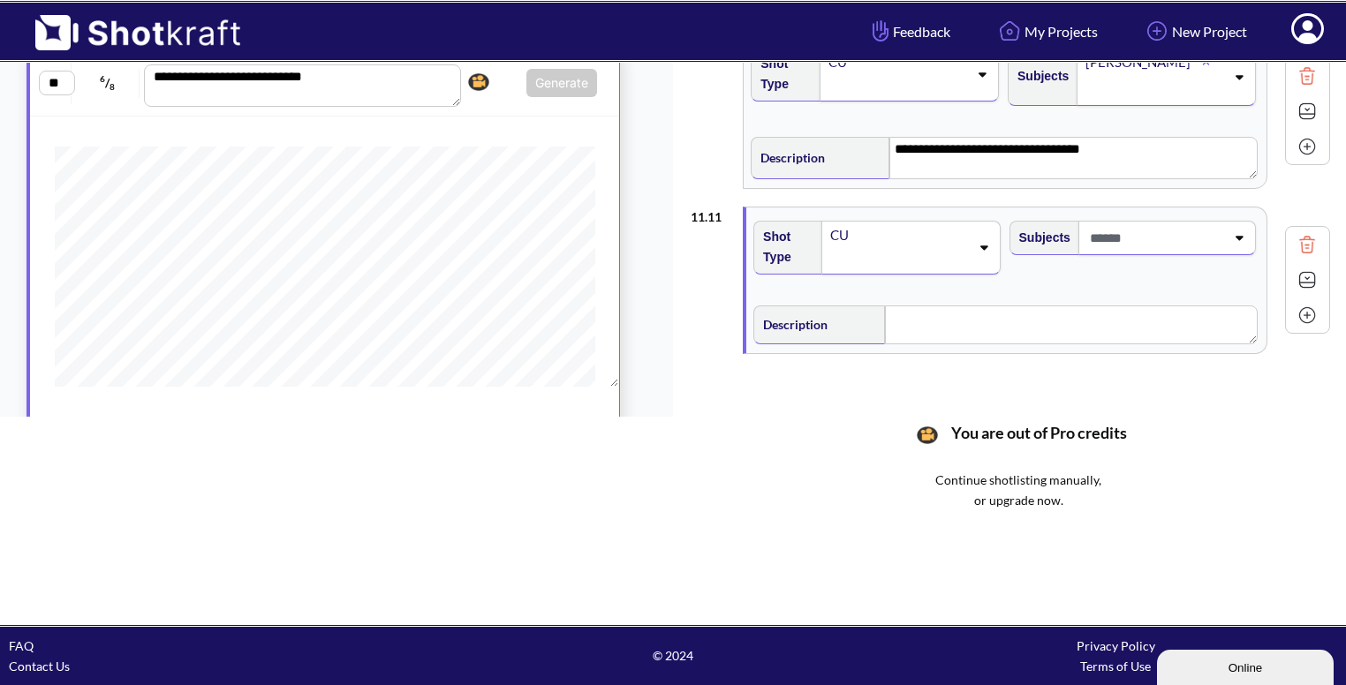
click at [1147, 223] on span at bounding box center [1156, 237] width 140 height 29
click at [1101, 303] on li "[PERSON_NAME]" at bounding box center [1149, 312] width 238 height 27
click at [1236, 248] on icon at bounding box center [1240, 250] width 8 height 4
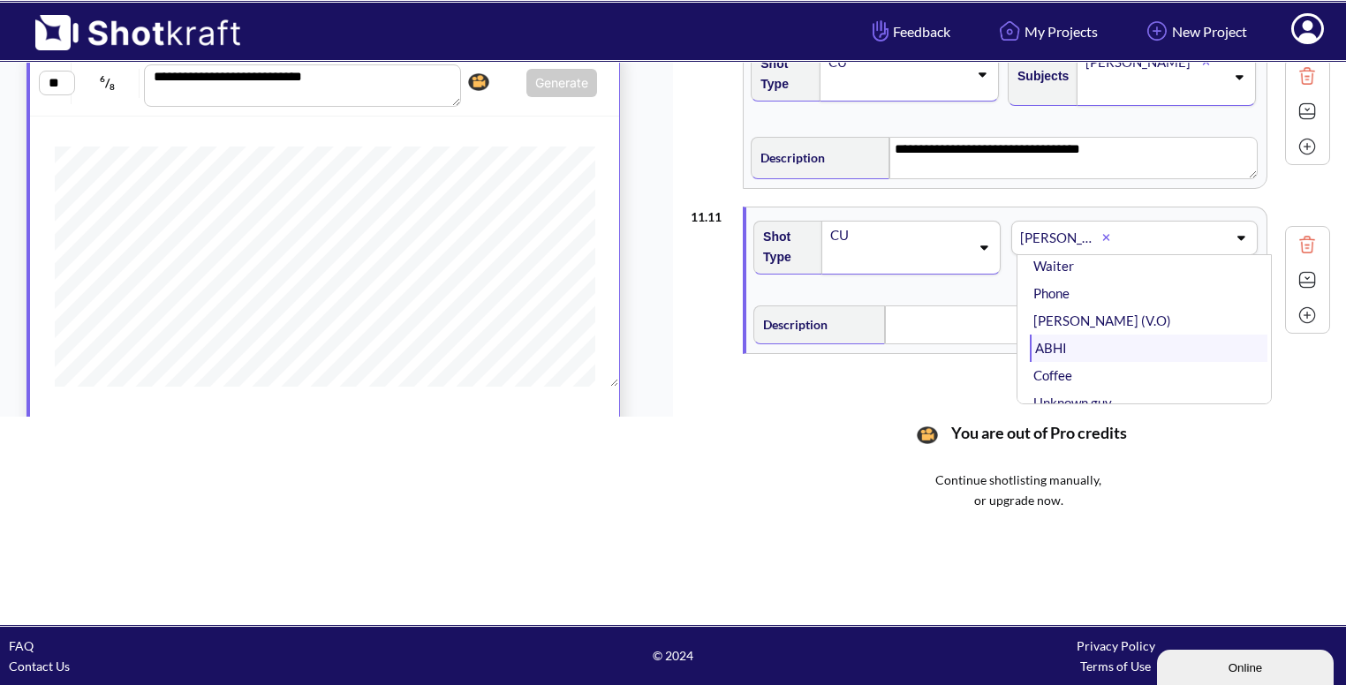
click at [1113, 335] on li "ABHI" at bounding box center [1149, 348] width 238 height 27
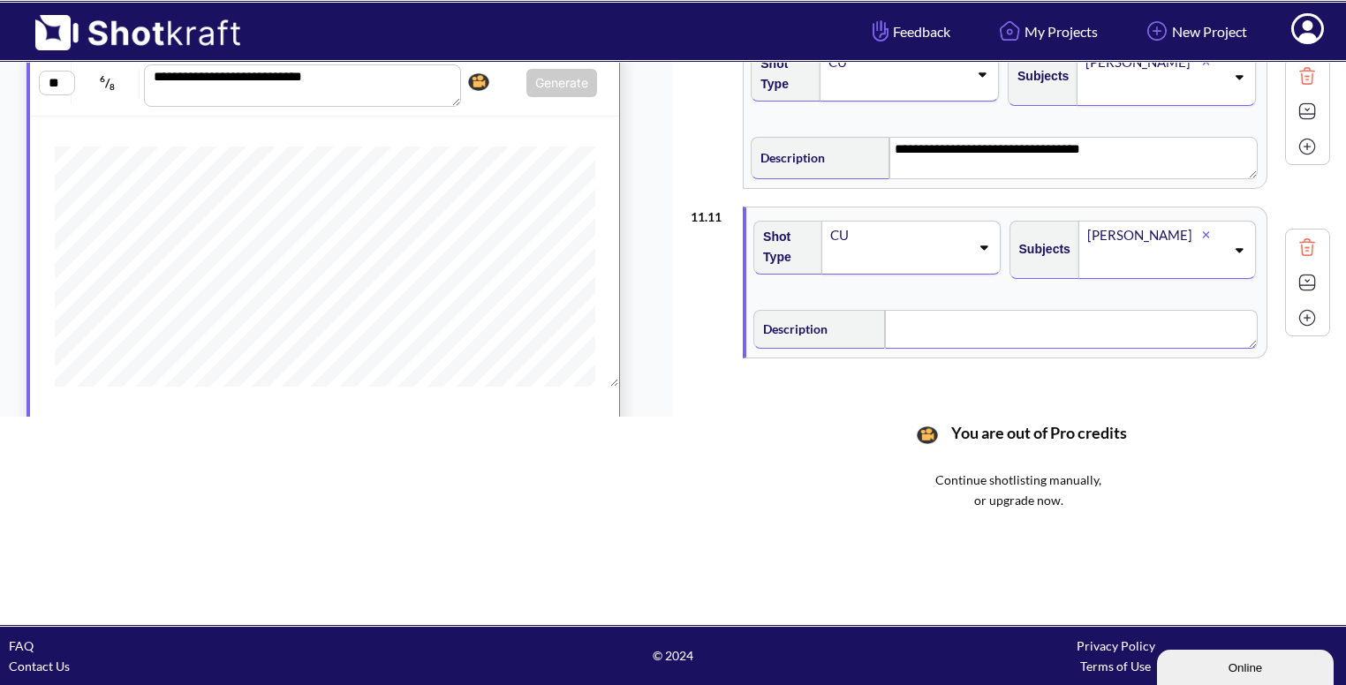
click at [976, 325] on div "Description" at bounding box center [1005, 327] width 504 height 43
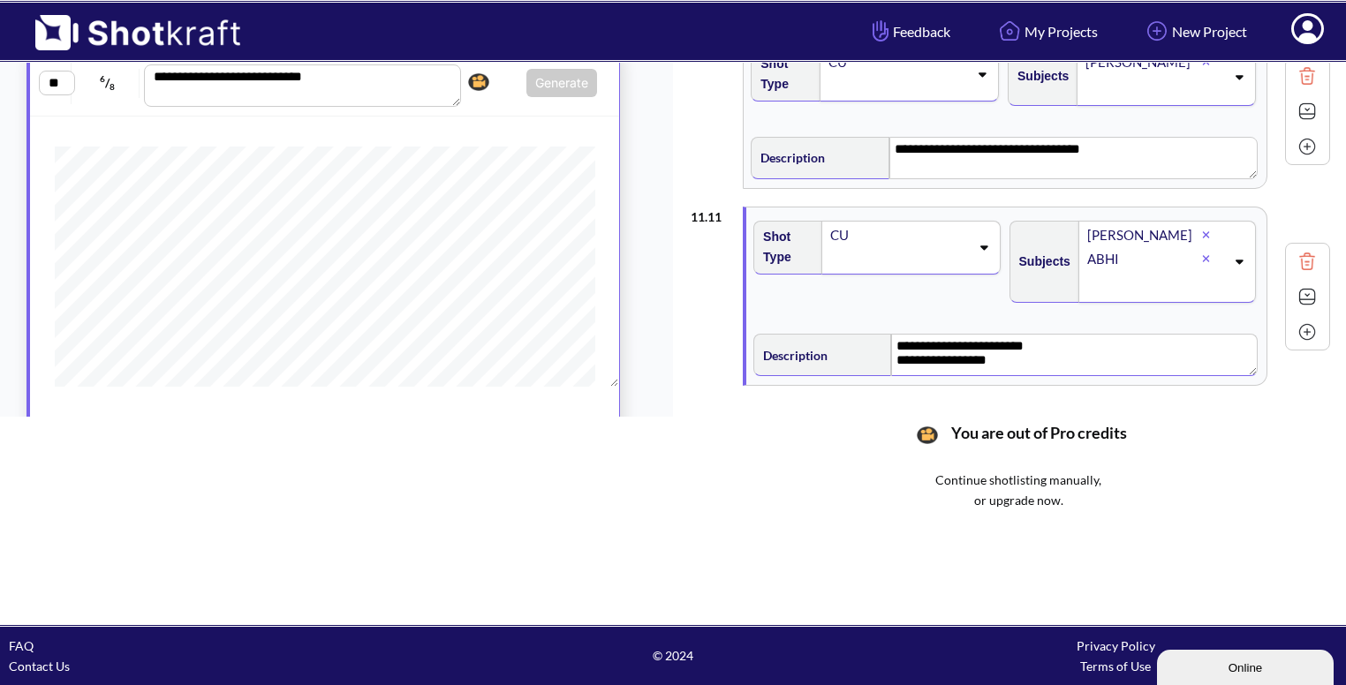
scroll to position [1985, 0]
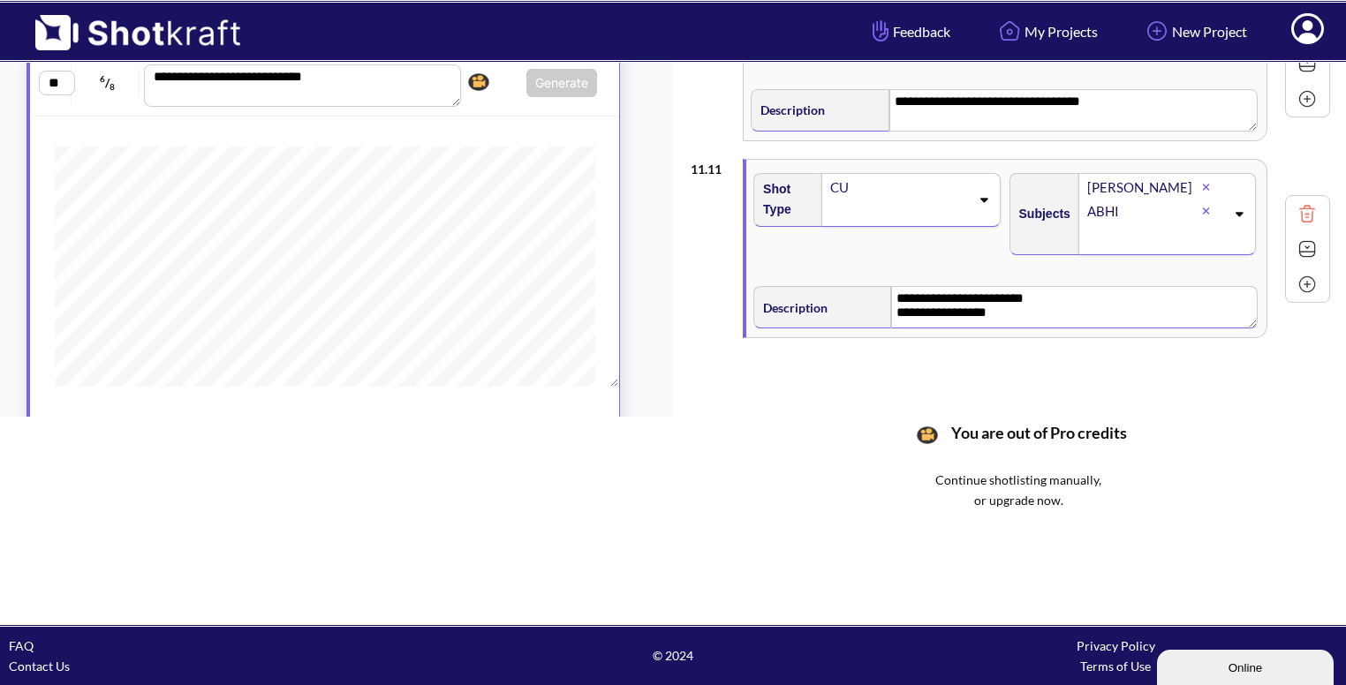
click at [1295, 247] on img at bounding box center [1307, 249] width 26 height 26
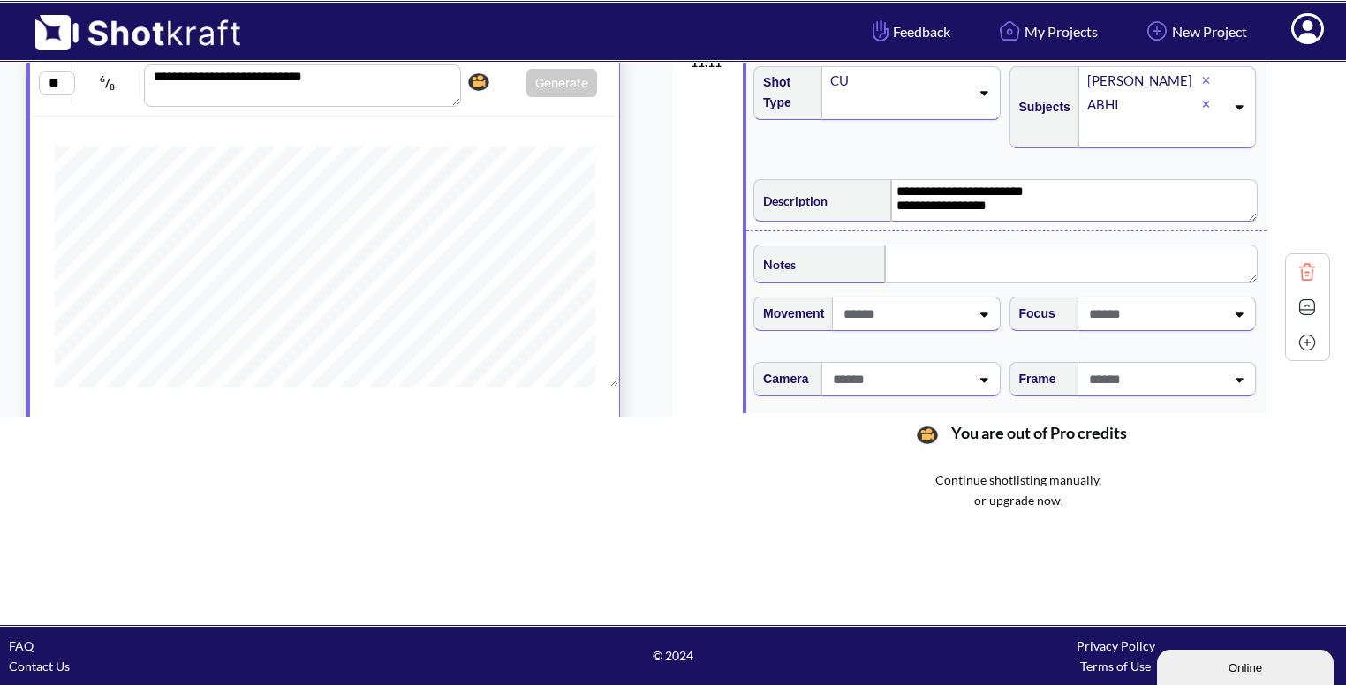
scroll to position [2092, 0]
type textarea "**********"
click at [917, 254] on textarea at bounding box center [1071, 263] width 373 height 39
type textarea "*"
type textarea "**********"
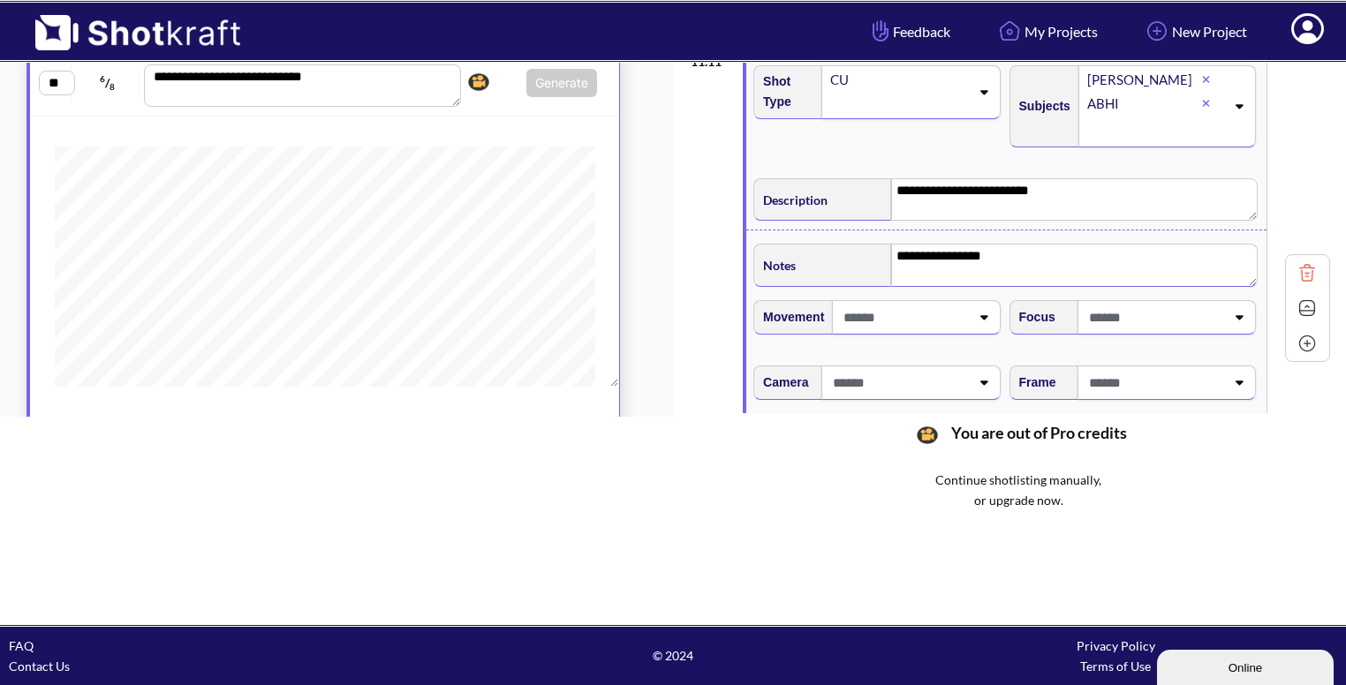
click at [1185, 368] on span at bounding box center [1155, 382] width 140 height 29
type textarea "**********"
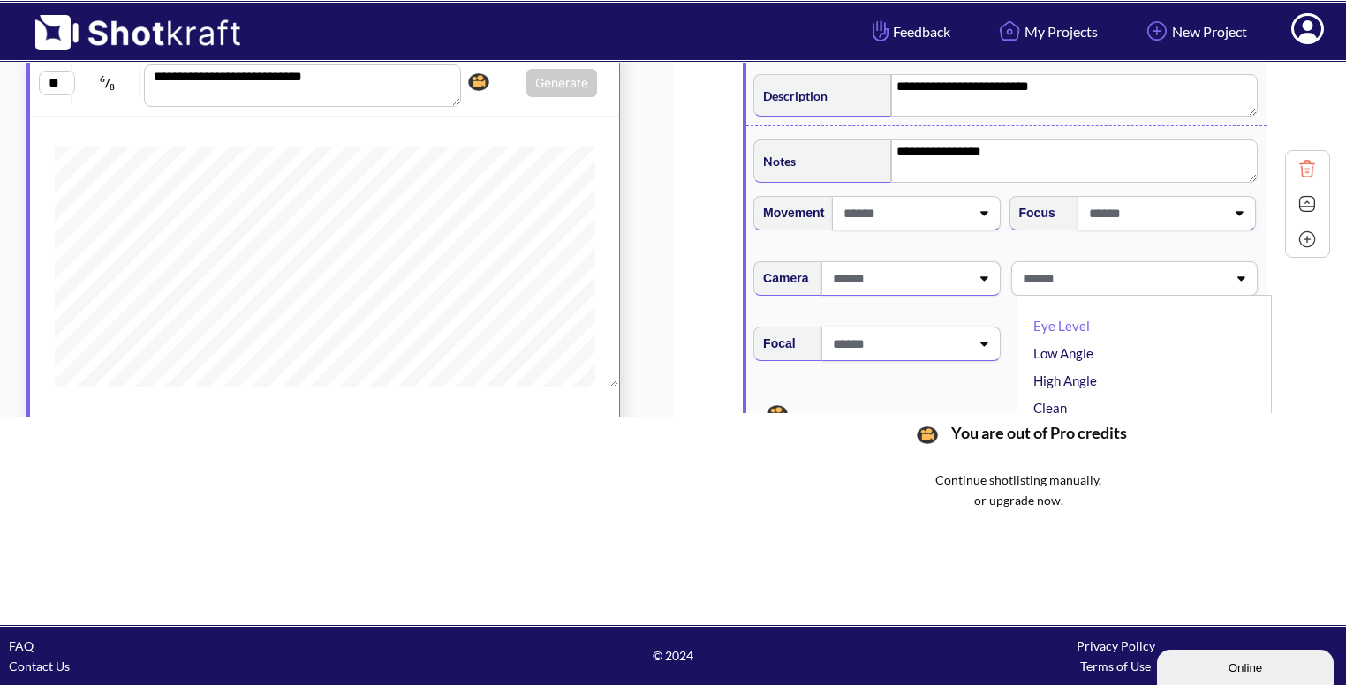
scroll to position [2198, 0]
click at [1125, 324] on li "Eye Level" at bounding box center [1149, 324] width 238 height 27
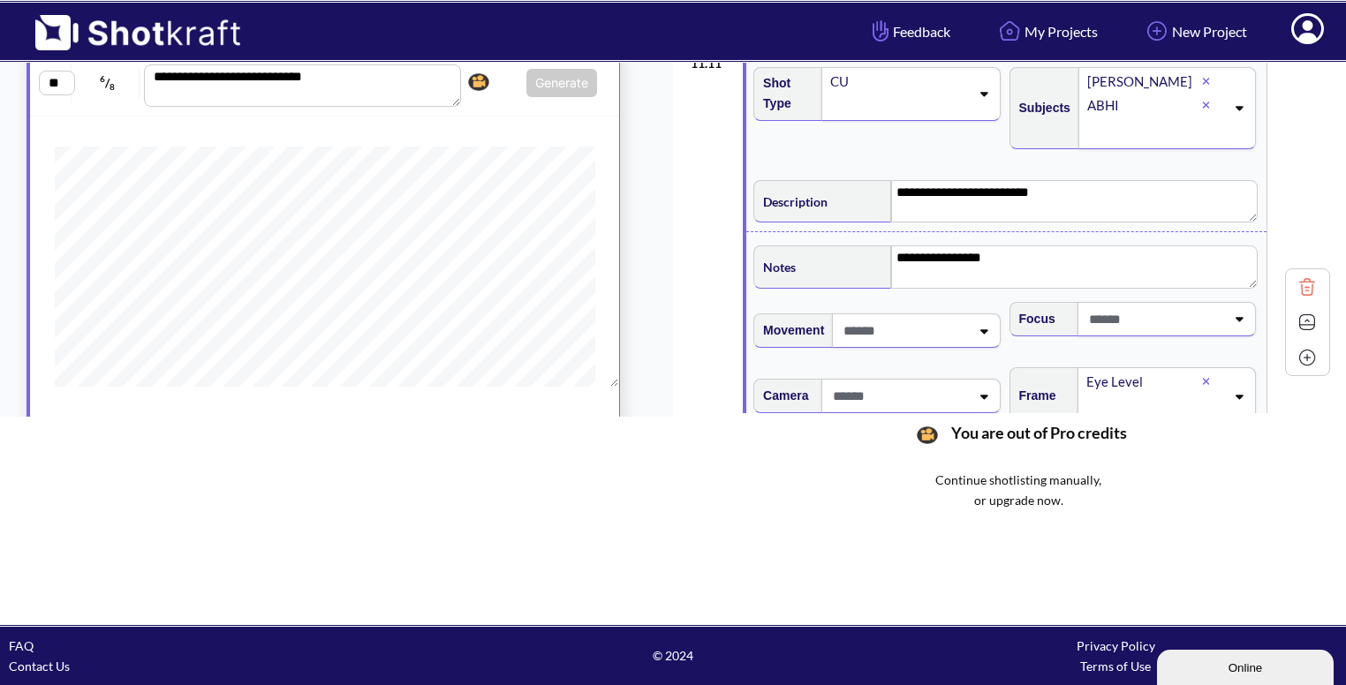
scroll to position [2179, 0]
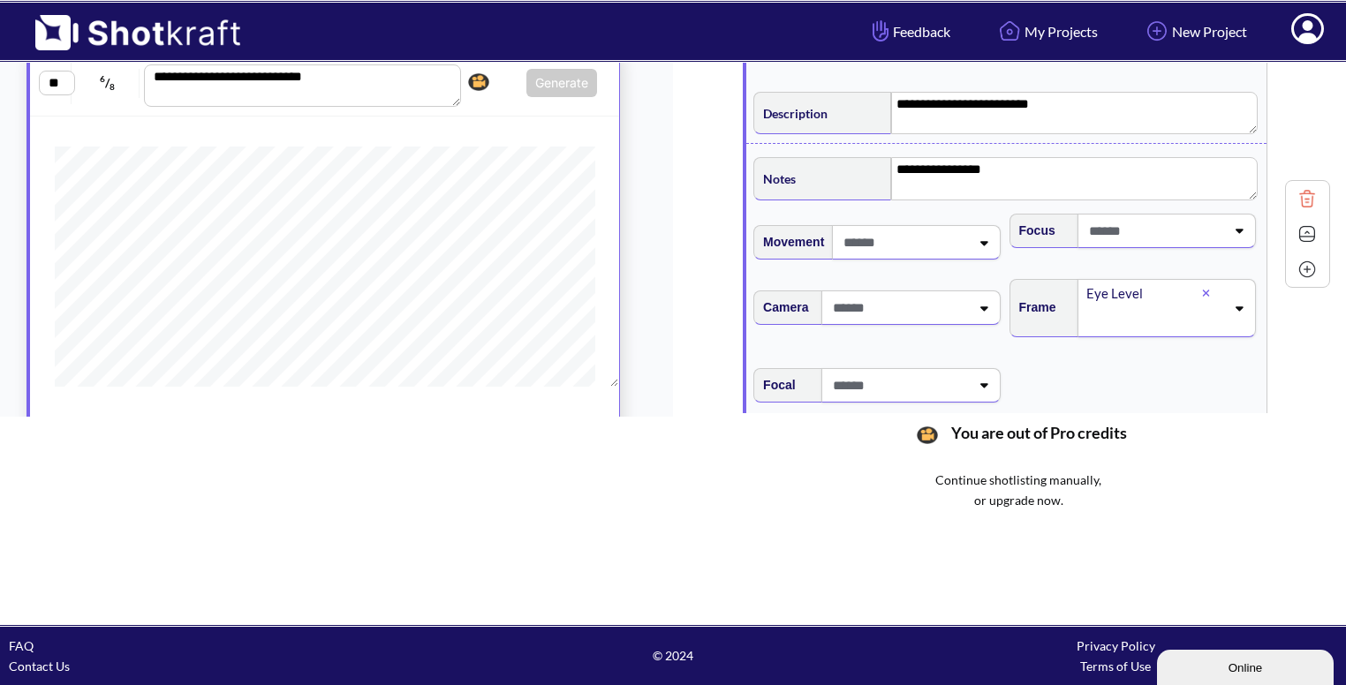
click at [1294, 225] on img at bounding box center [1307, 234] width 26 height 26
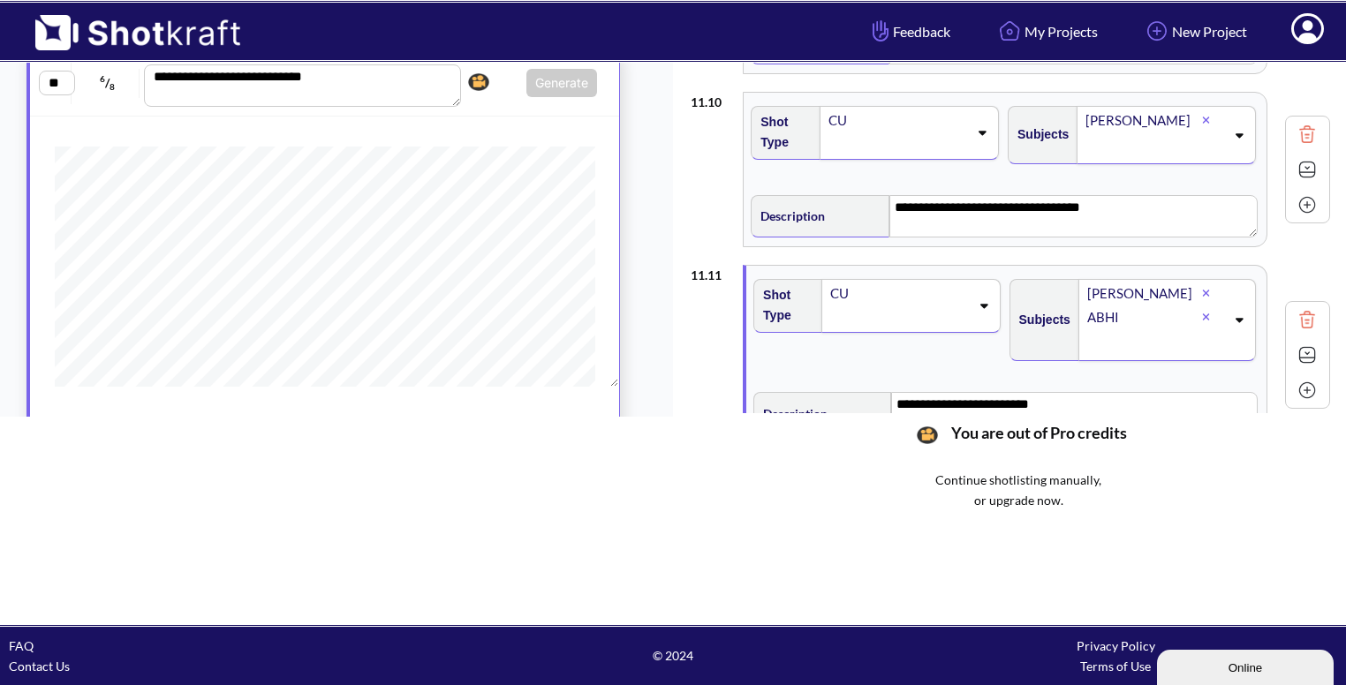
scroll to position [1788, 0]
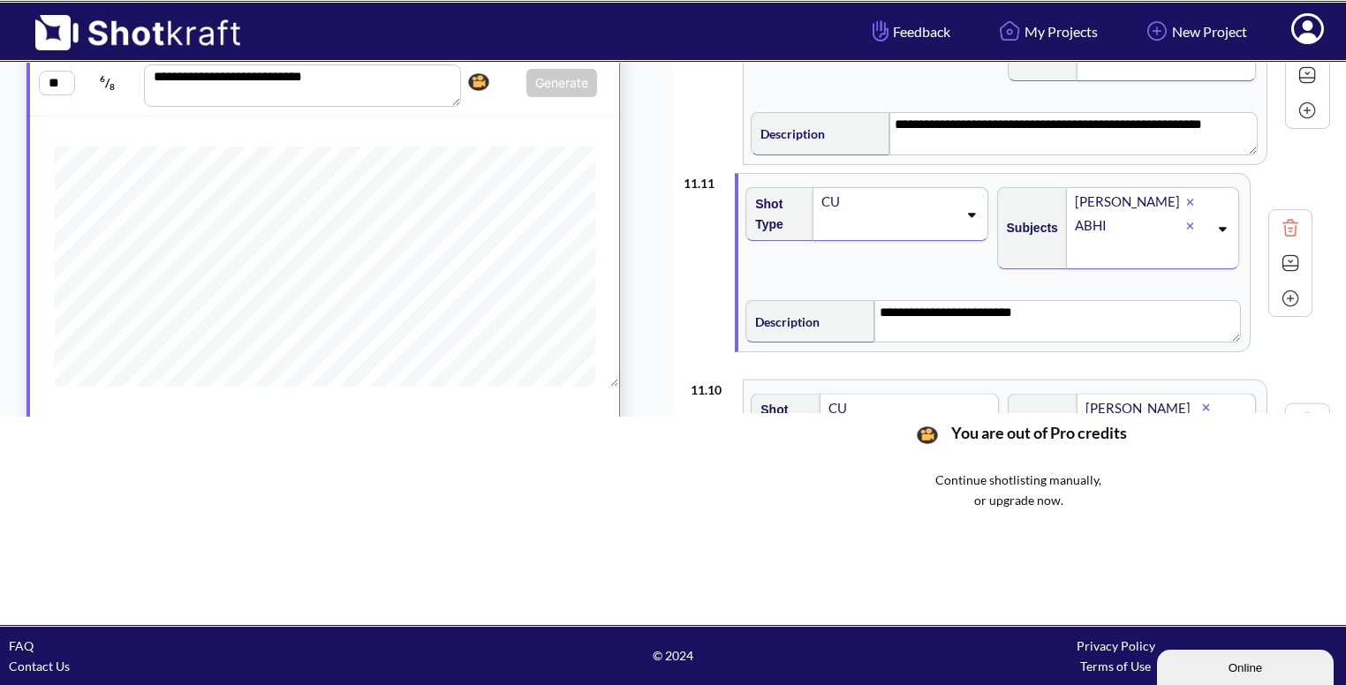
drag, startPoint x: 894, startPoint y: 341, endPoint x: 888, endPoint y: 250, distance: 91.2
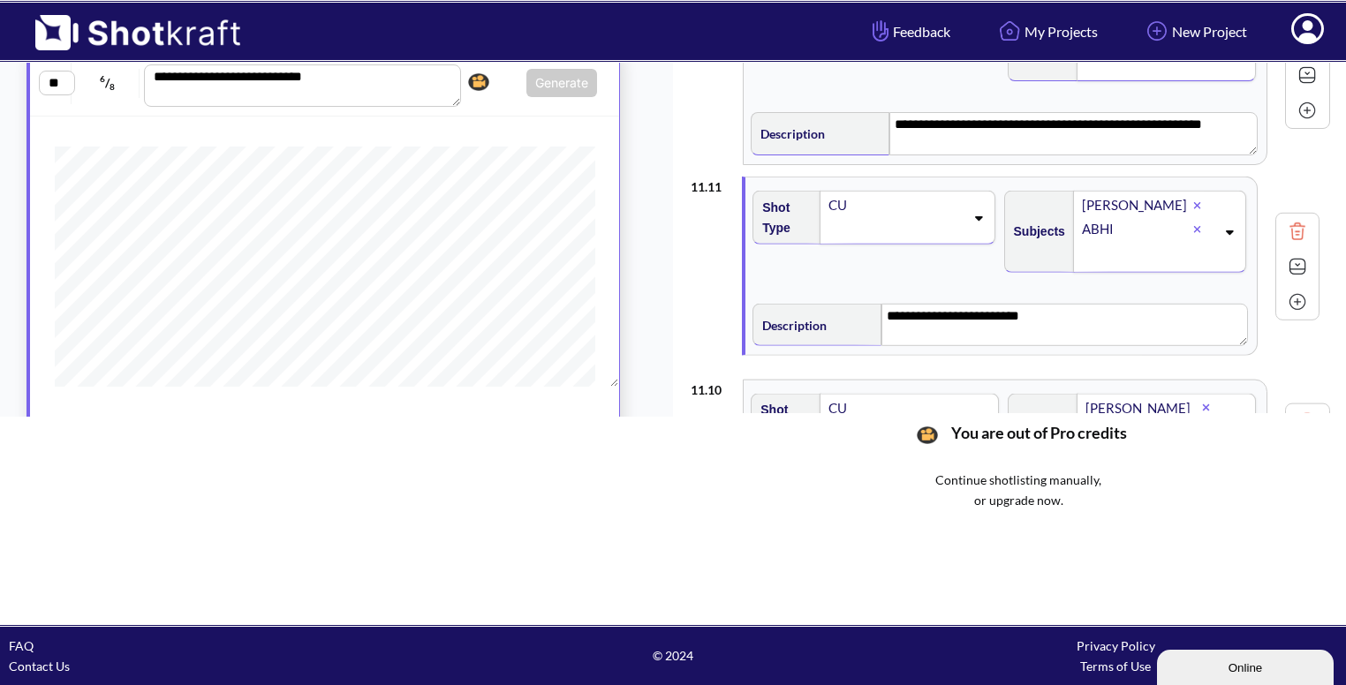
type textarea "**********"
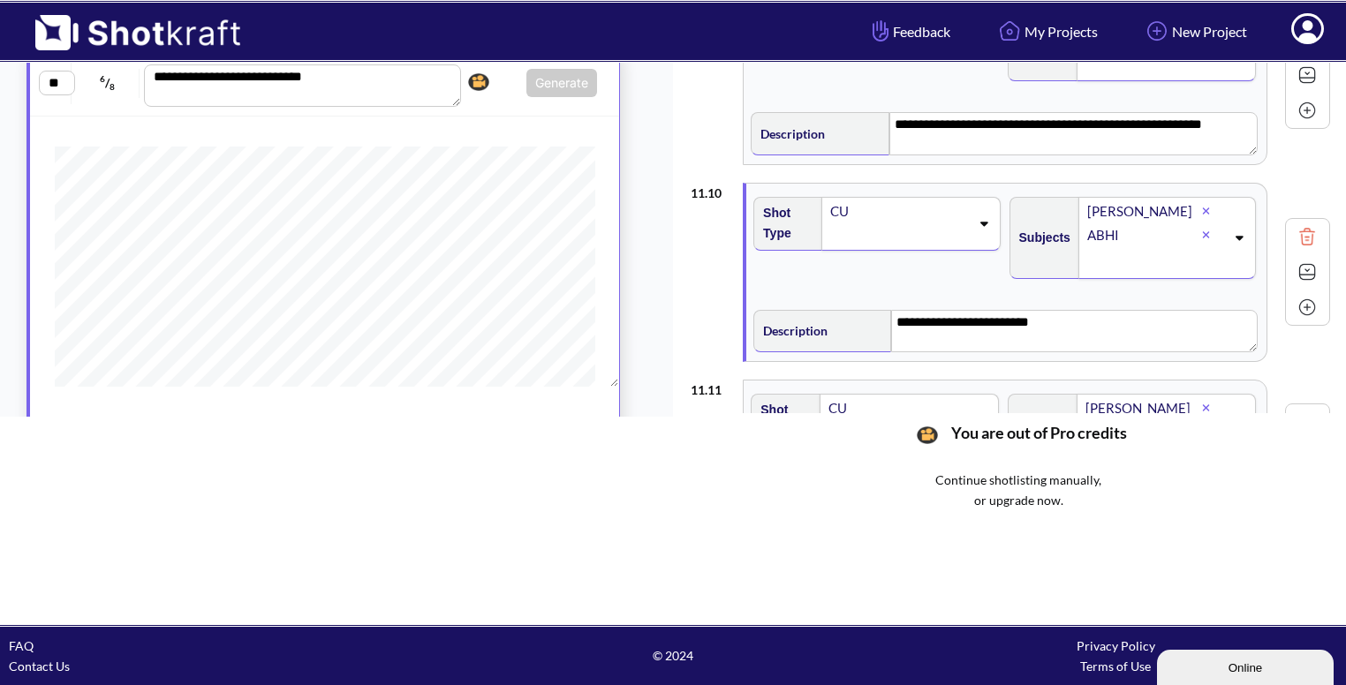
click at [1300, 300] on img at bounding box center [1307, 307] width 26 height 26
type textarea "**********"
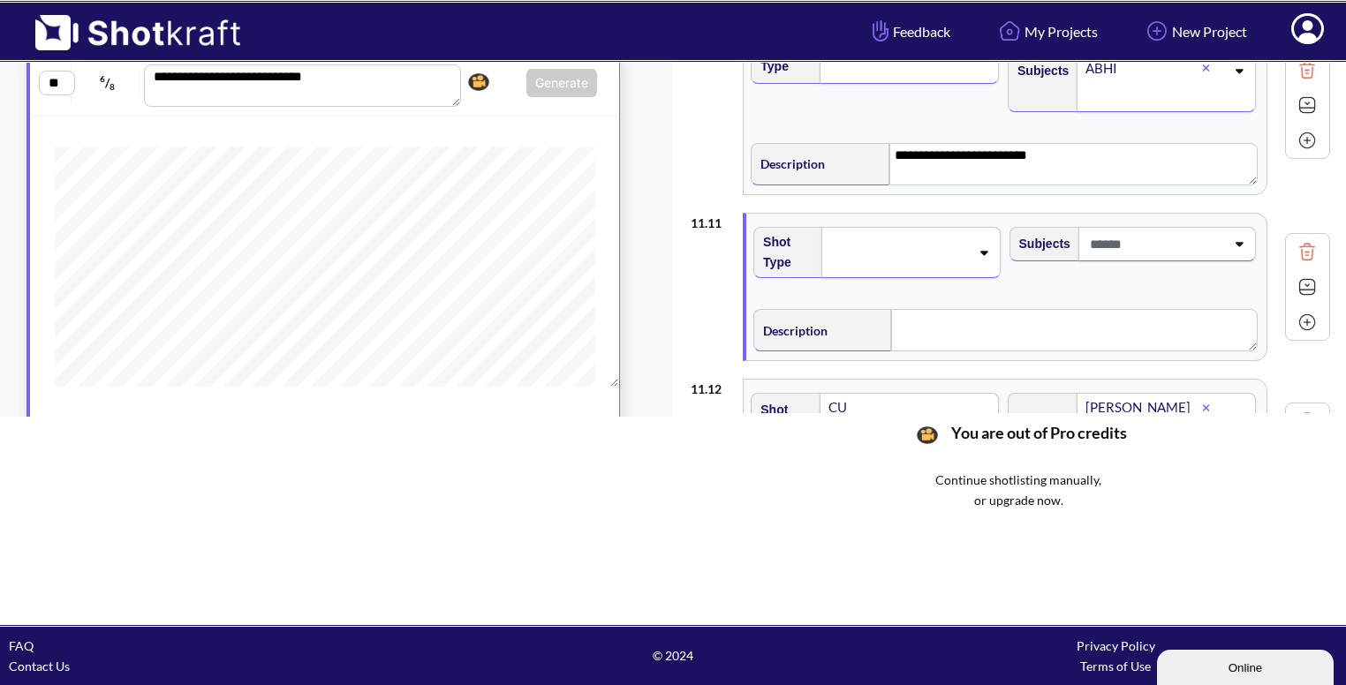
scroll to position [1957, 0]
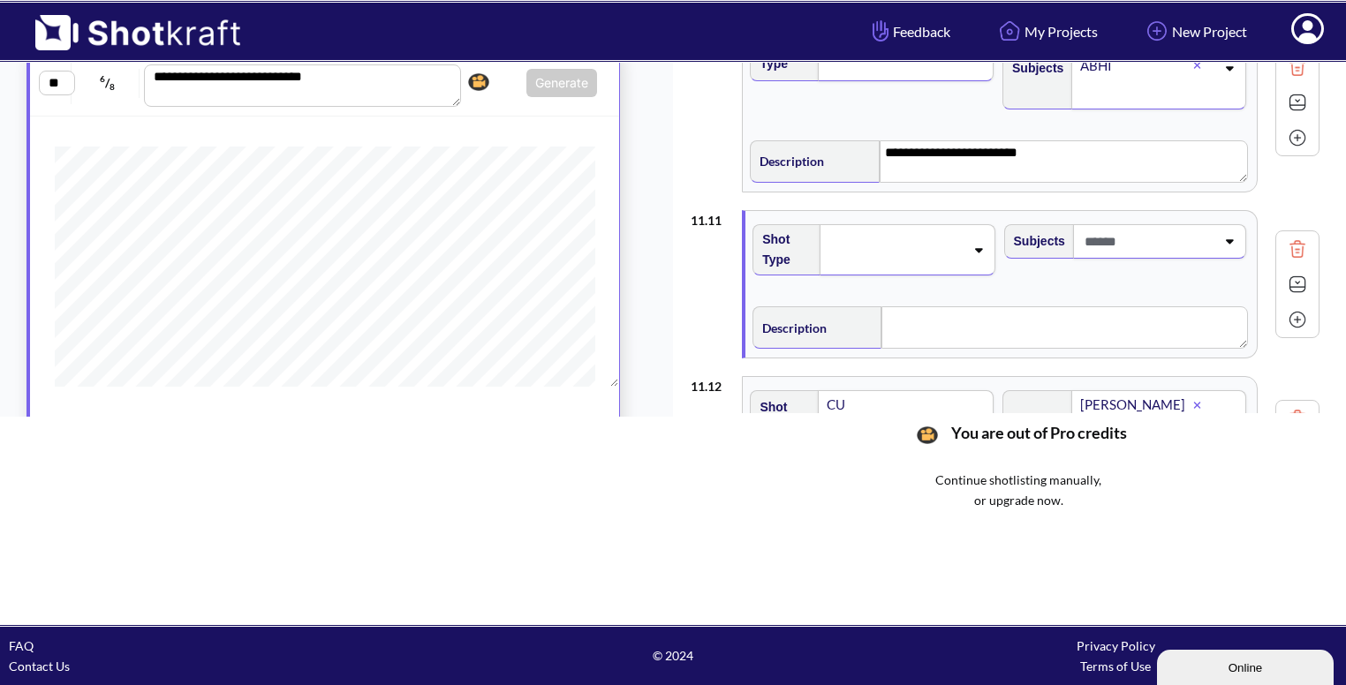
click at [961, 261] on div at bounding box center [907, 249] width 175 height 51
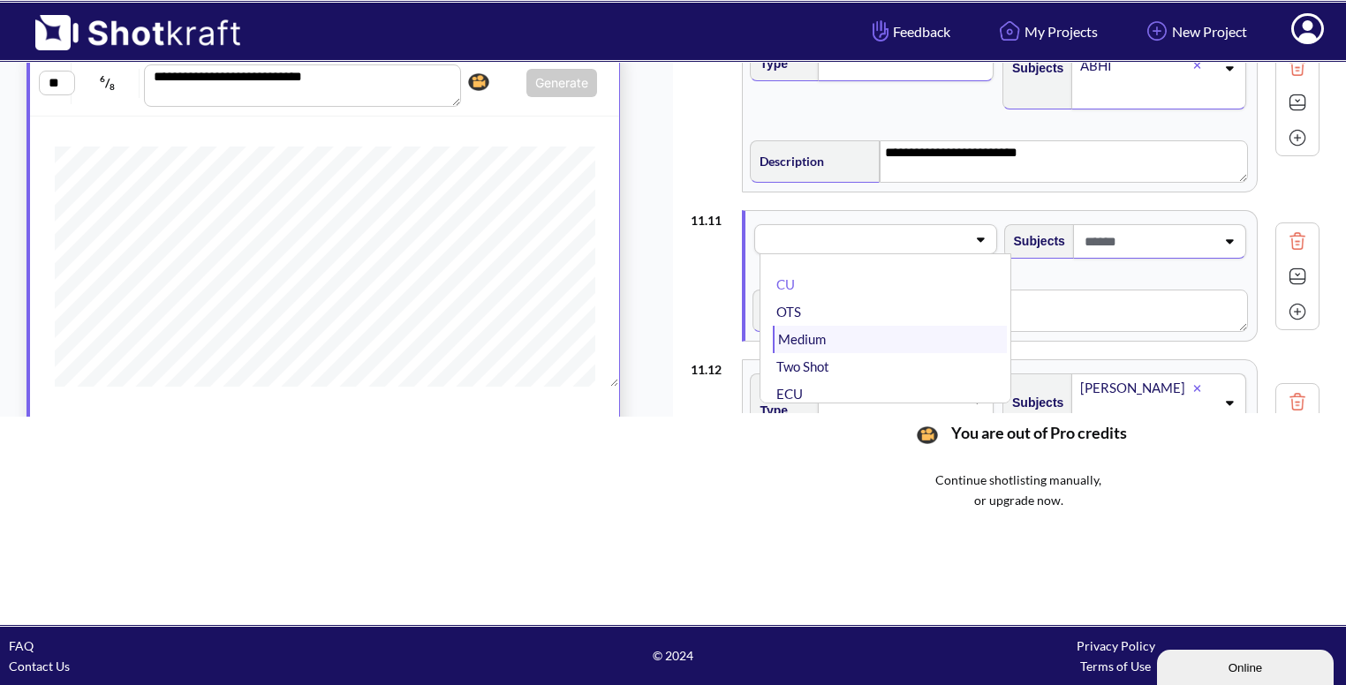
click at [892, 336] on li "Medium" at bounding box center [889, 339] width 233 height 27
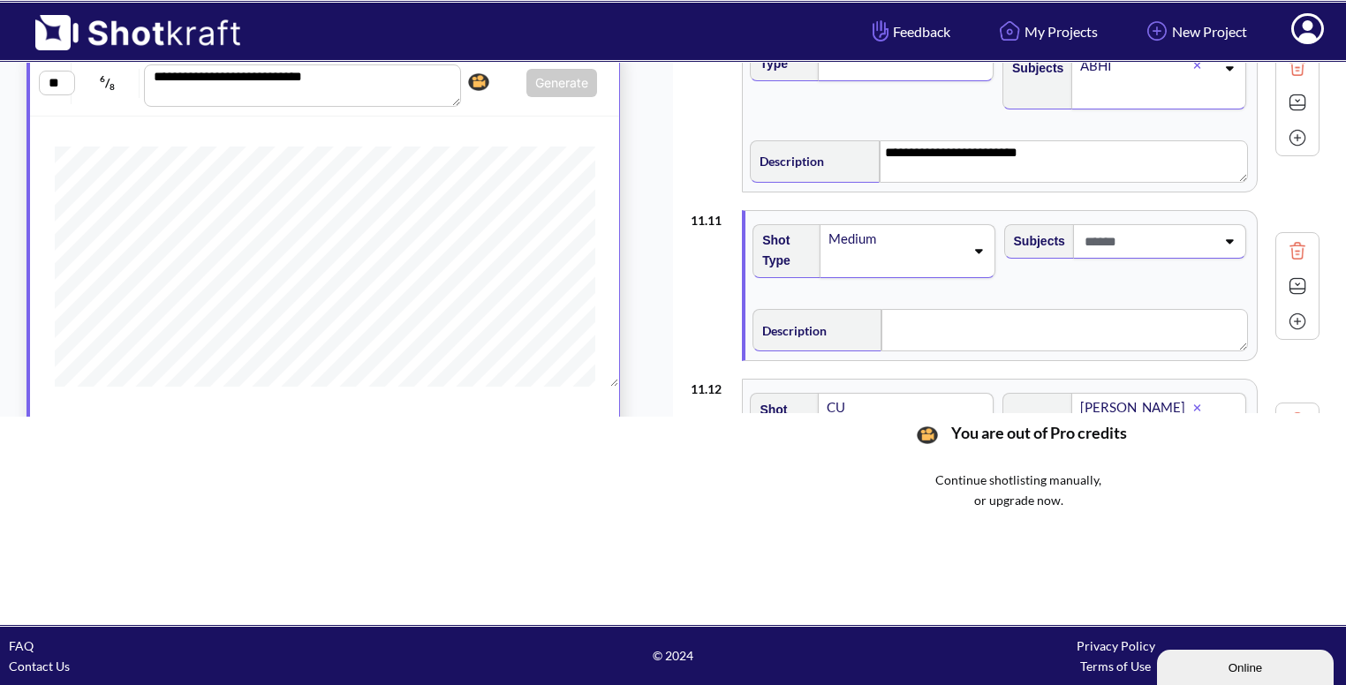
click at [1173, 245] on span at bounding box center [1147, 241] width 135 height 29
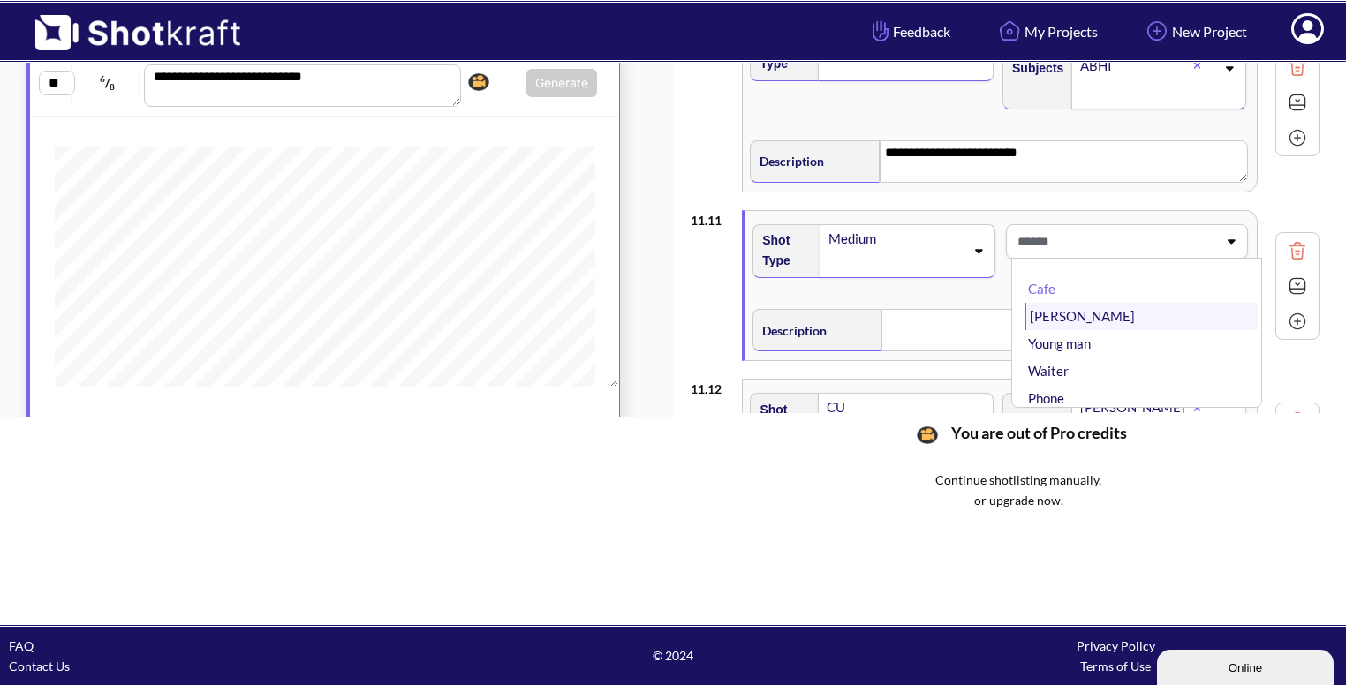
click at [1120, 311] on li "[PERSON_NAME]" at bounding box center [1141, 316] width 233 height 27
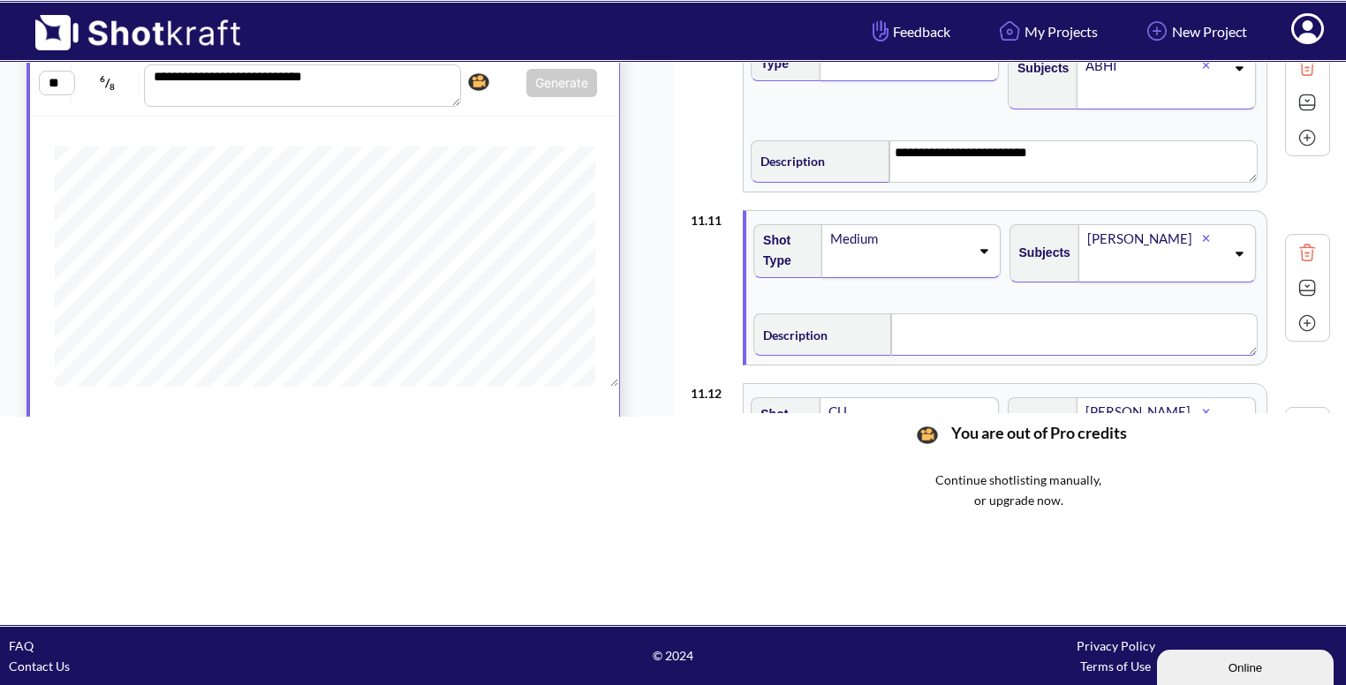
click at [1018, 326] on textarea at bounding box center [1074, 335] width 367 height 42
click at [1294, 281] on img at bounding box center [1307, 288] width 26 height 26
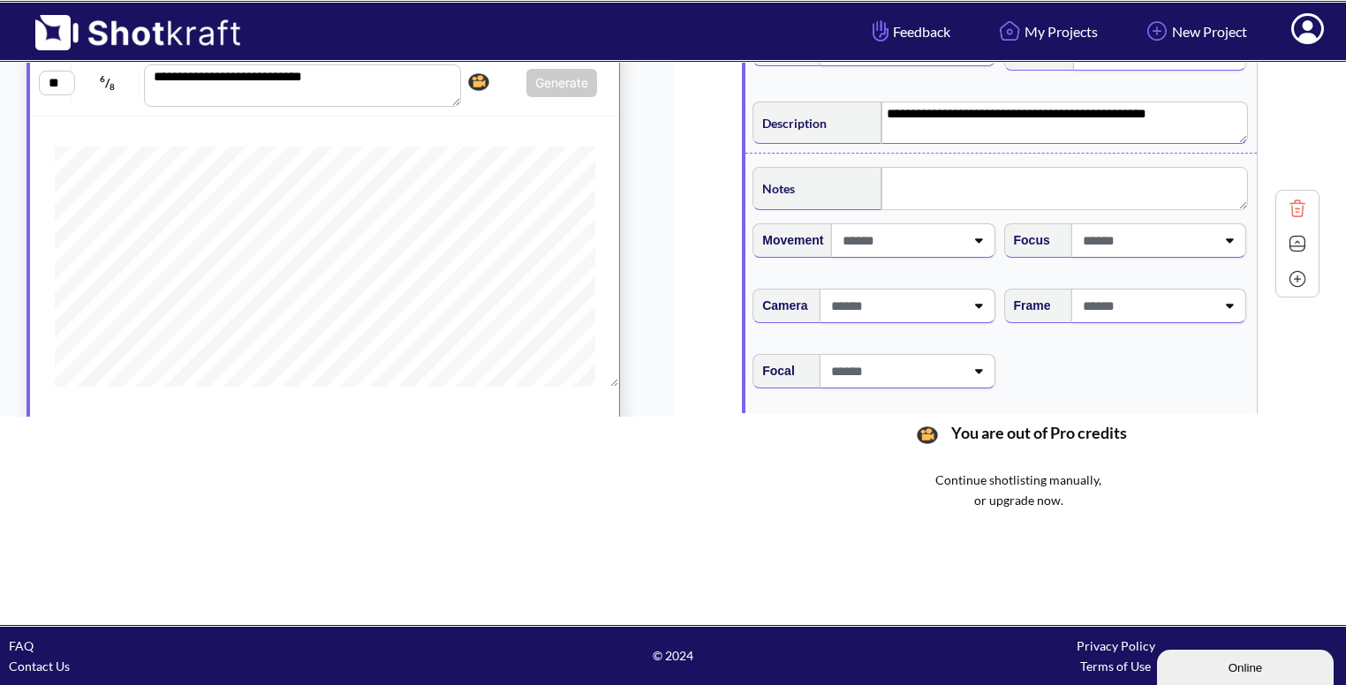
scroll to position [2179, 0]
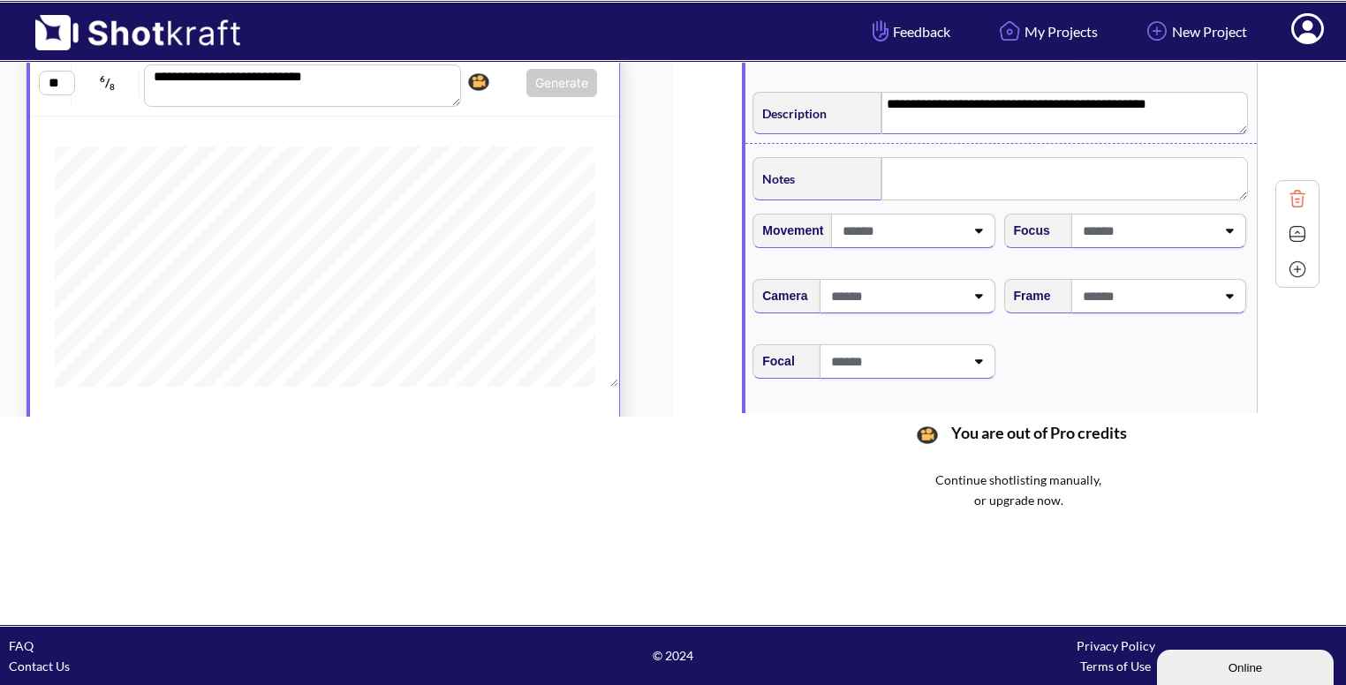
click at [1198, 282] on span at bounding box center [1146, 296] width 137 height 29
type textarea "**********"
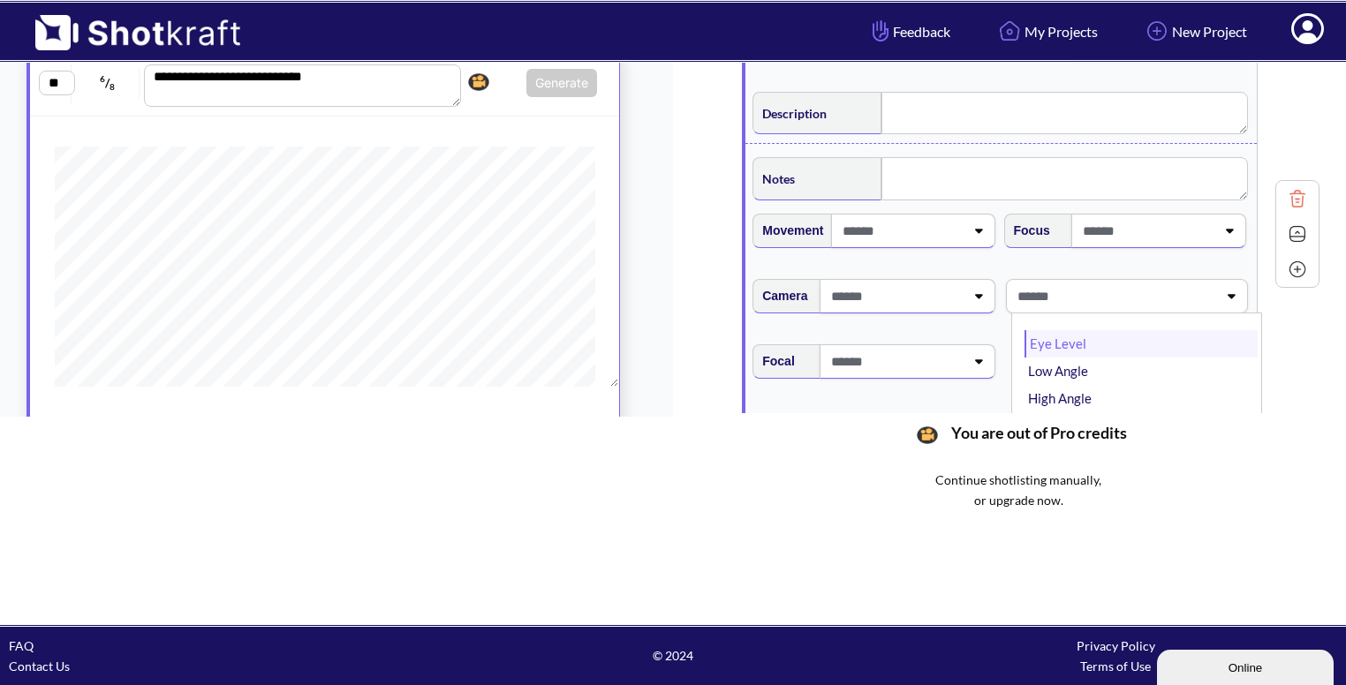
type textarea "**********"
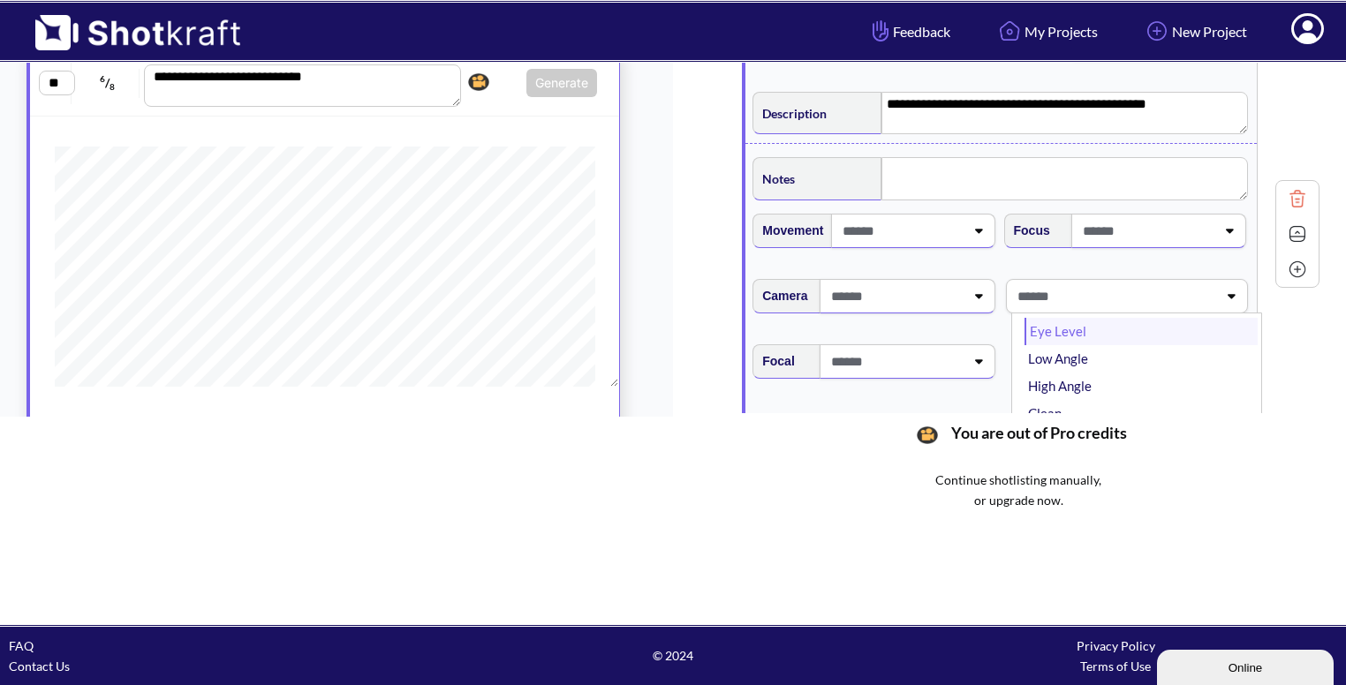
scroll to position [11, 0]
click at [1103, 328] on li "Eye Level" at bounding box center [1141, 333] width 233 height 27
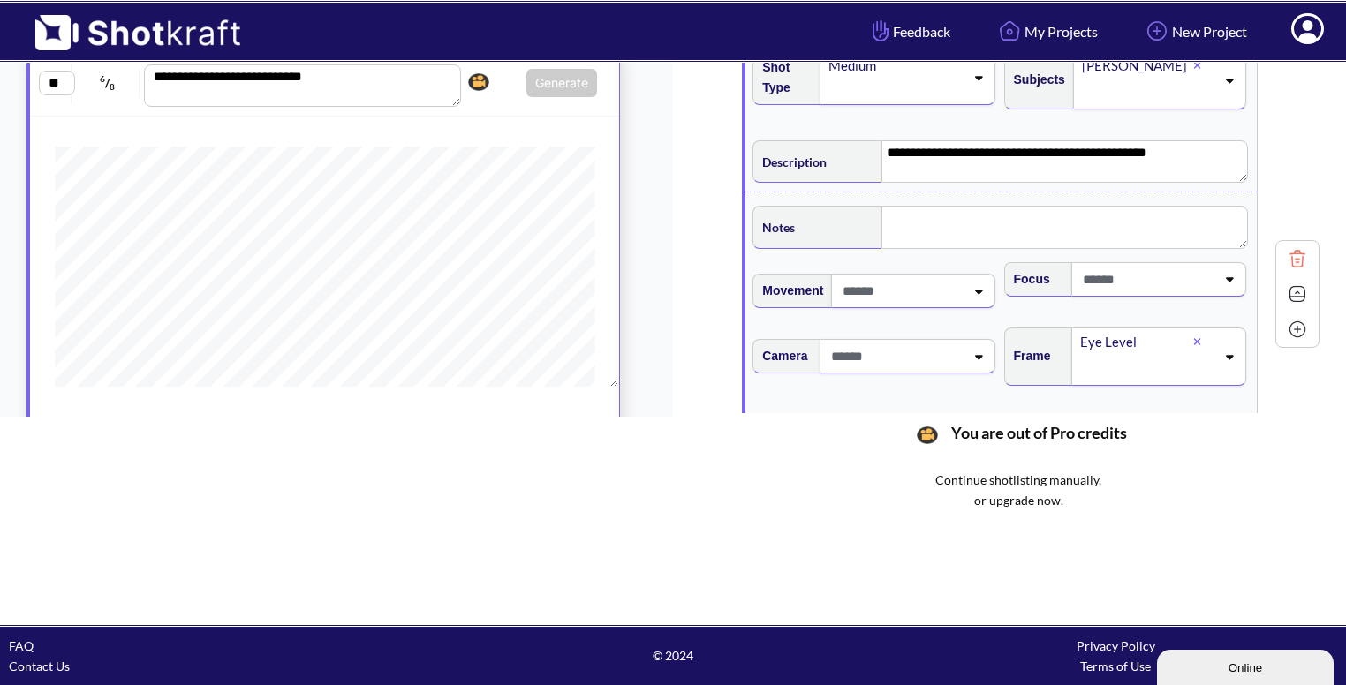
scroll to position [2130, 0]
click at [1295, 291] on img at bounding box center [1297, 295] width 26 height 26
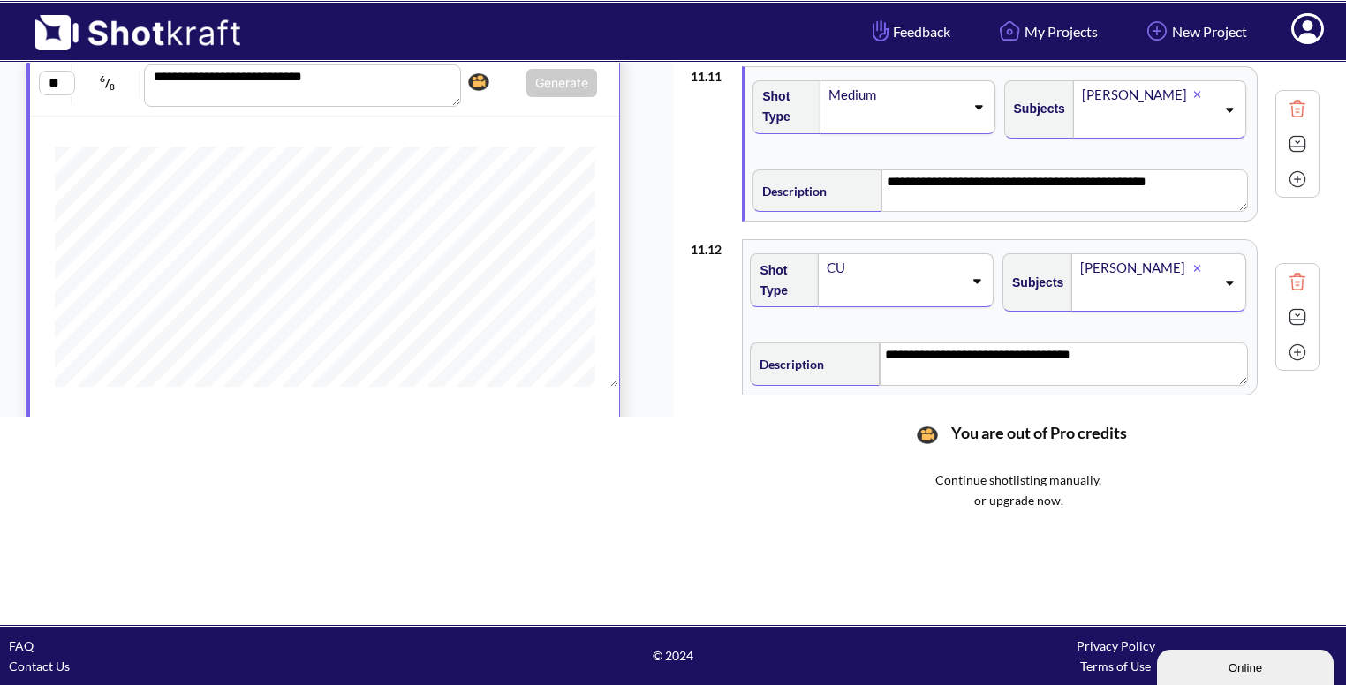
scroll to position [2158, 0]
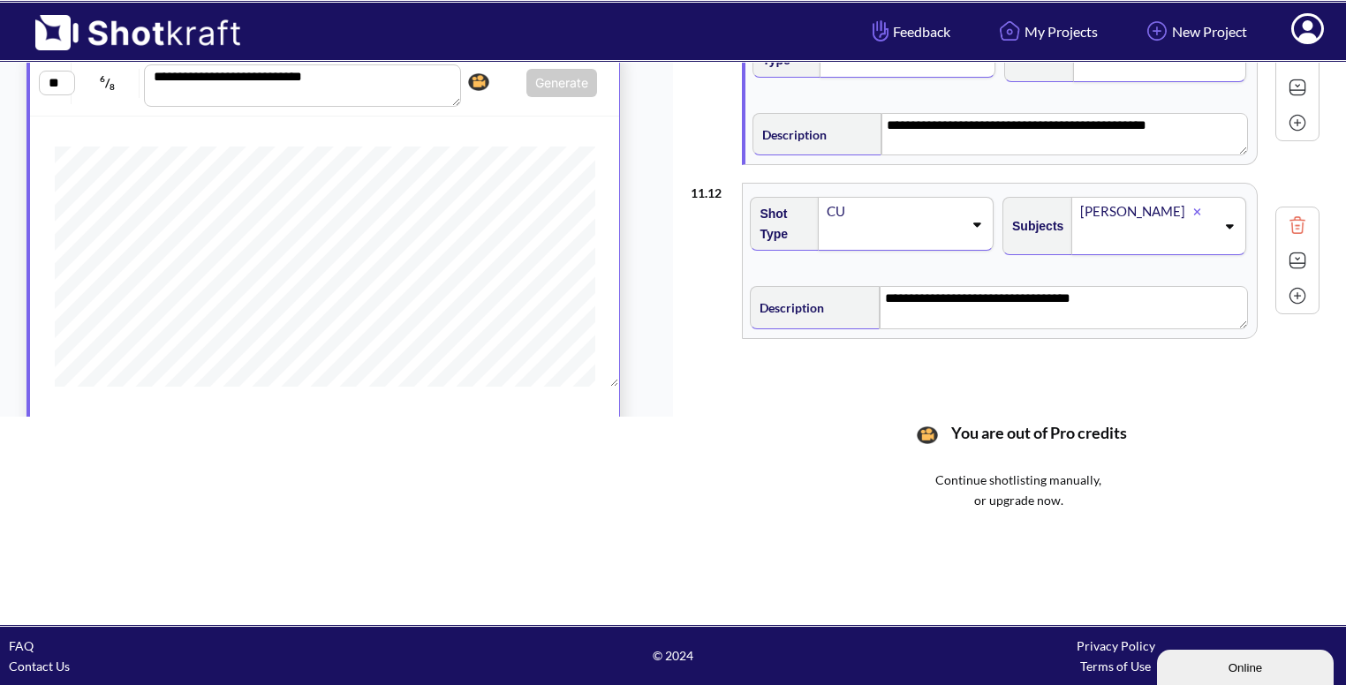
click at [1303, 291] on img at bounding box center [1297, 296] width 26 height 26
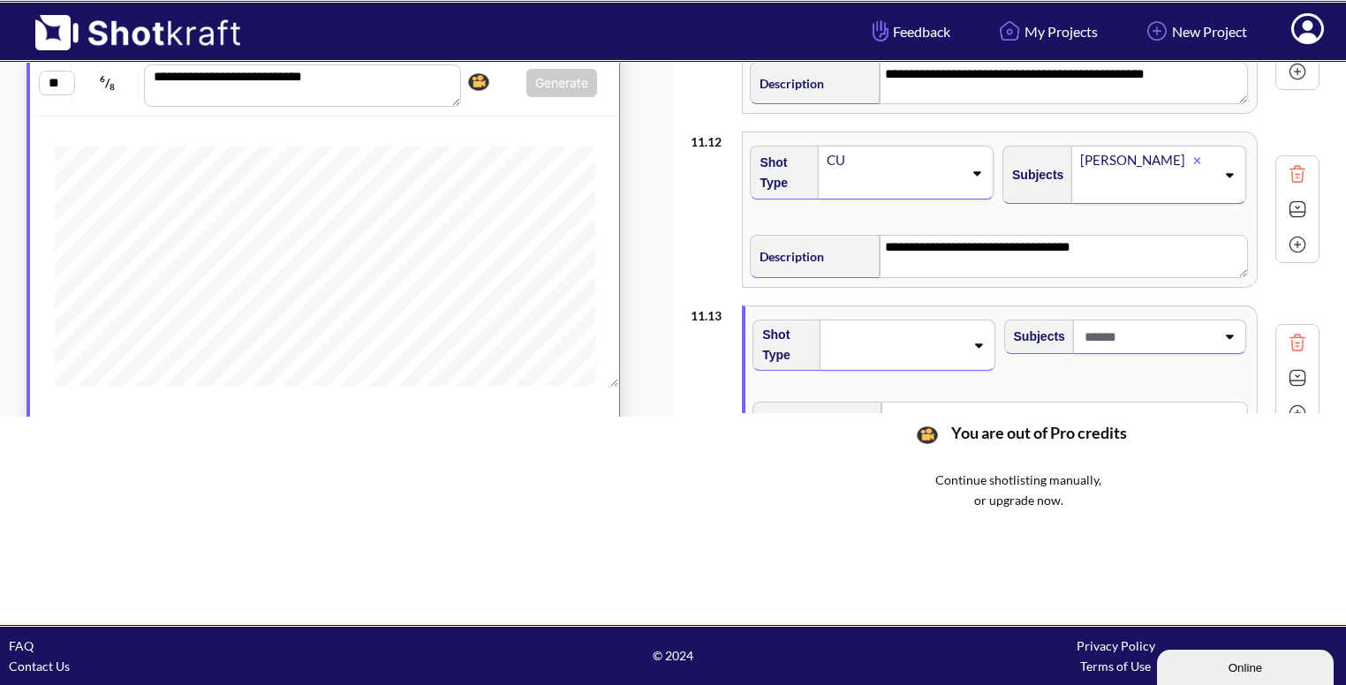
scroll to position [2323, 0]
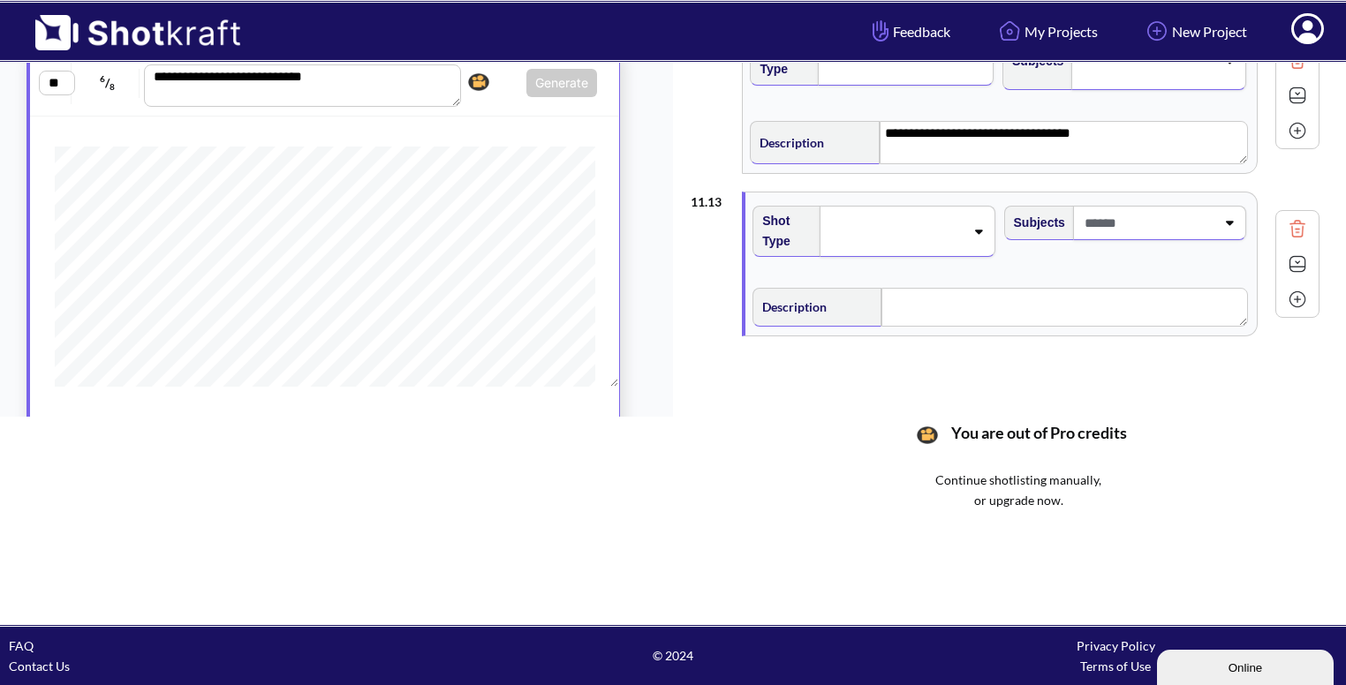
click at [972, 236] on div at bounding box center [907, 231] width 175 height 51
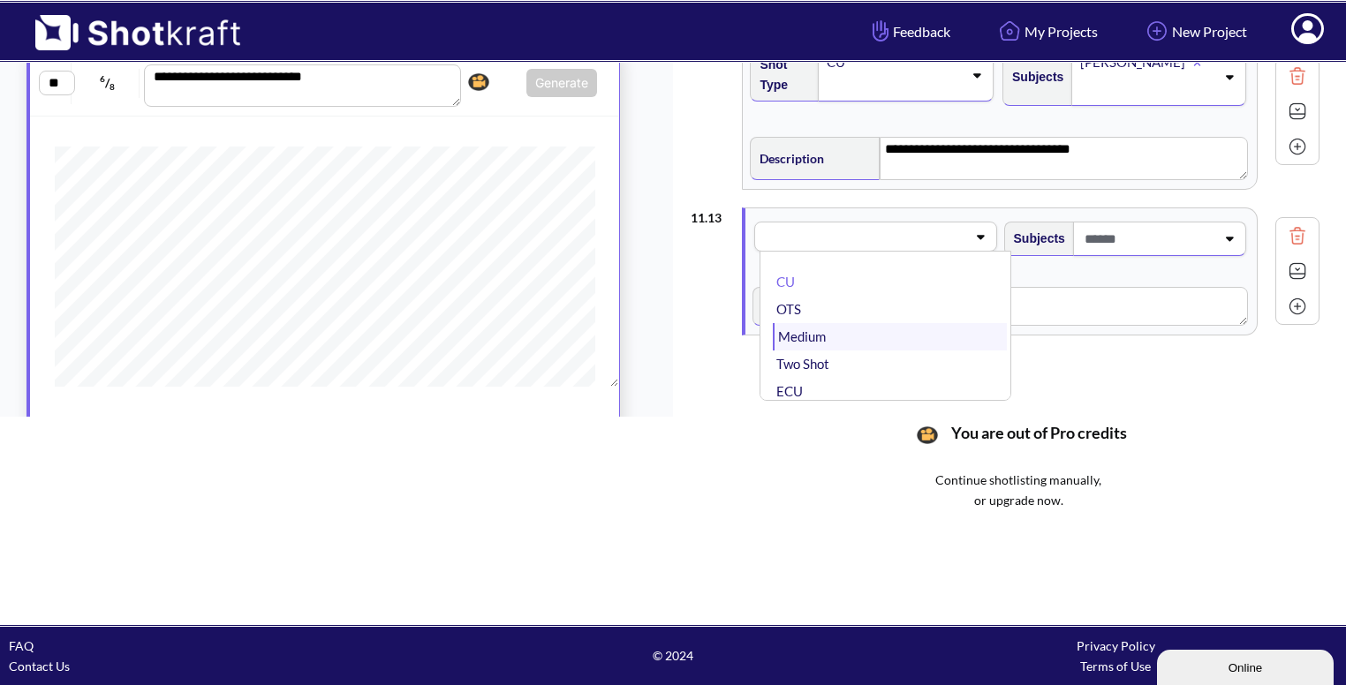
click at [897, 326] on li "Medium" at bounding box center [889, 336] width 233 height 27
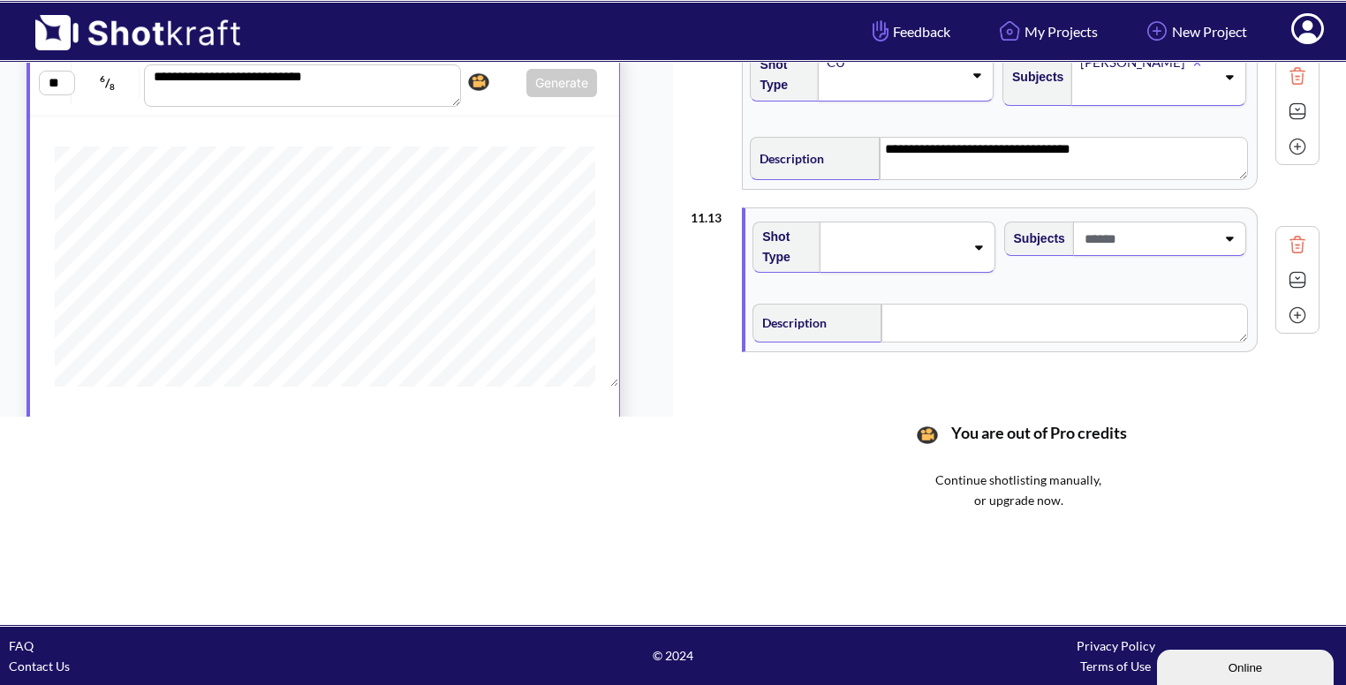
click at [1196, 231] on span at bounding box center [1147, 238] width 135 height 29
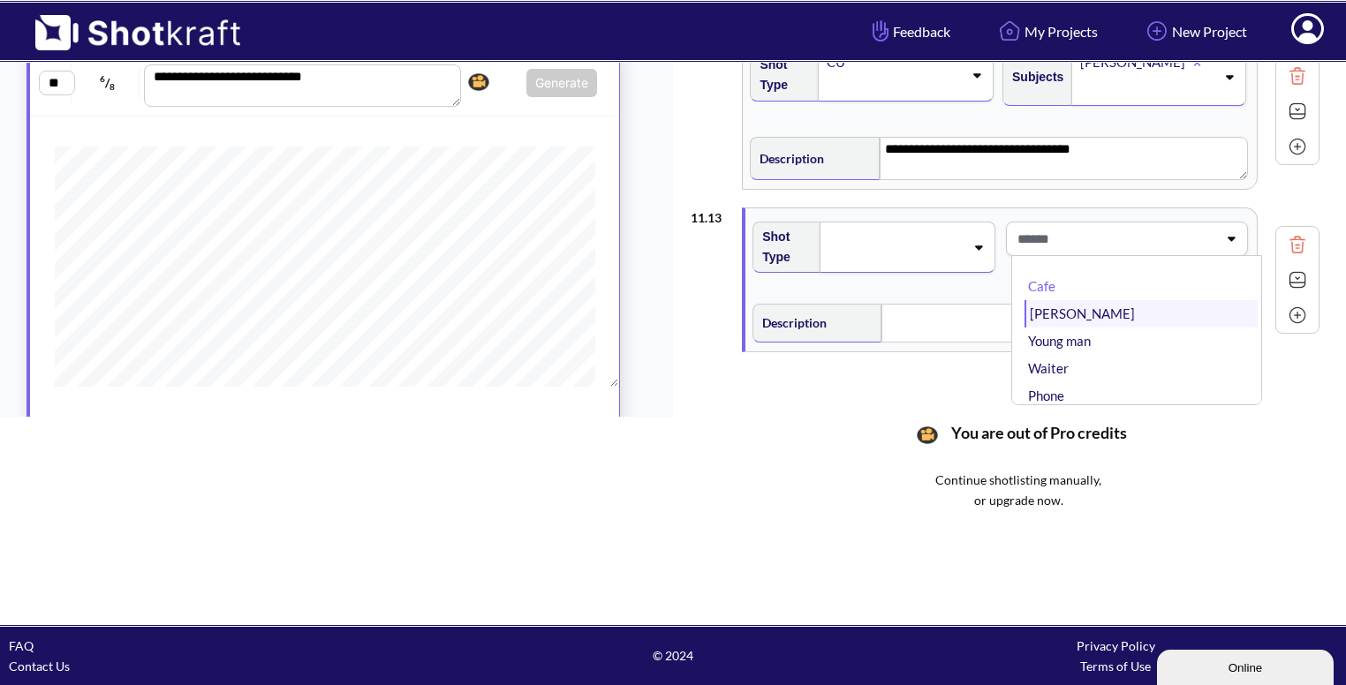
click at [1142, 300] on li "[PERSON_NAME]" at bounding box center [1141, 313] width 233 height 27
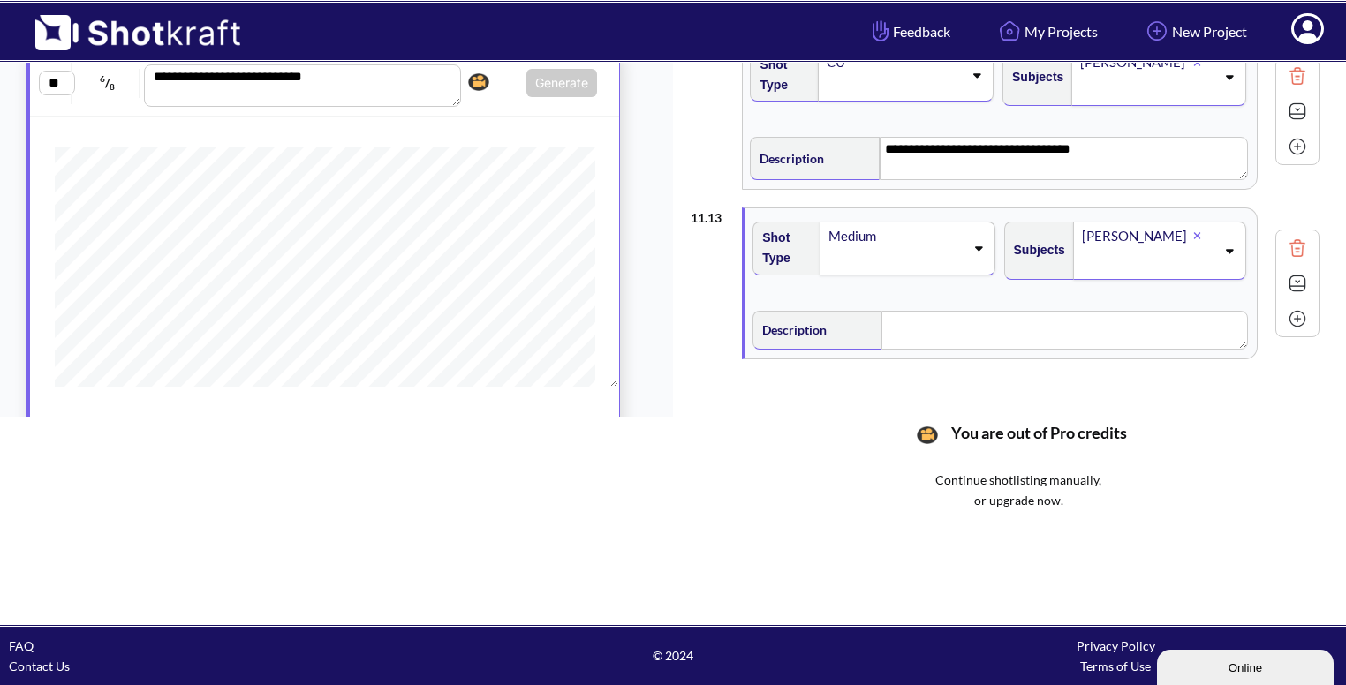
click at [1237, 245] on icon at bounding box center [1229, 251] width 24 height 12
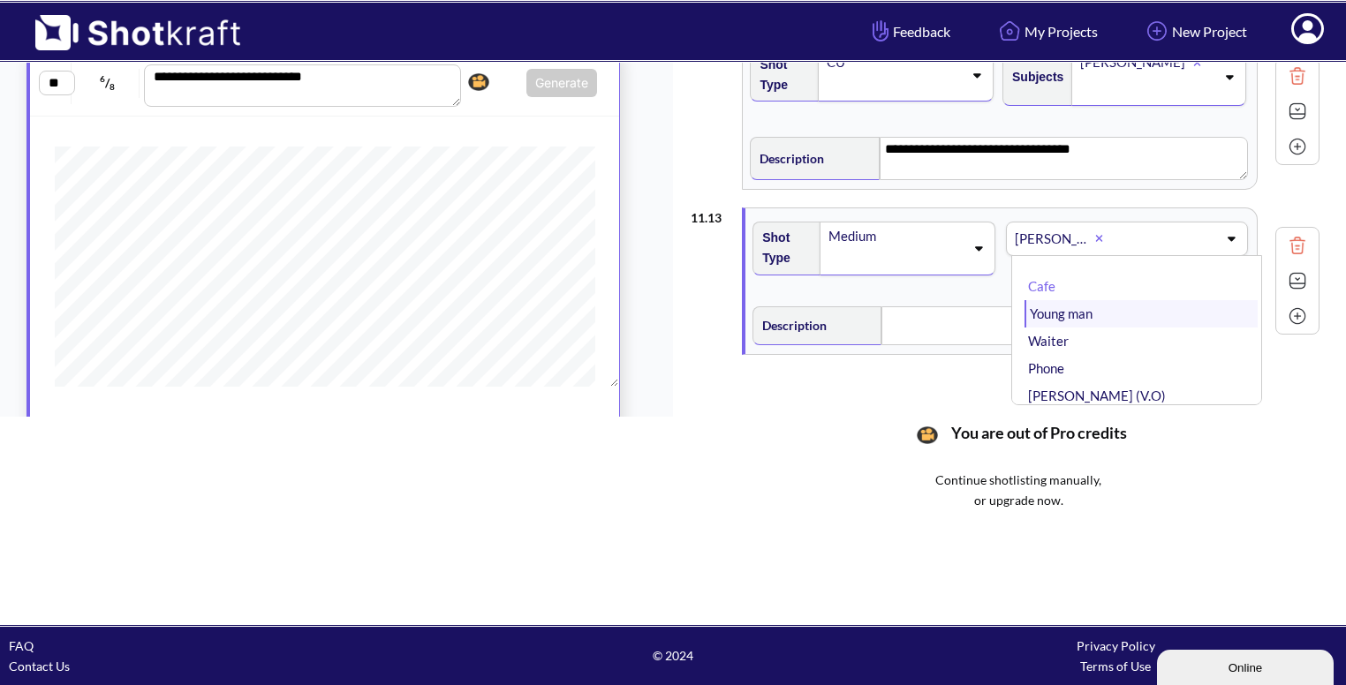
scroll to position [38, 0]
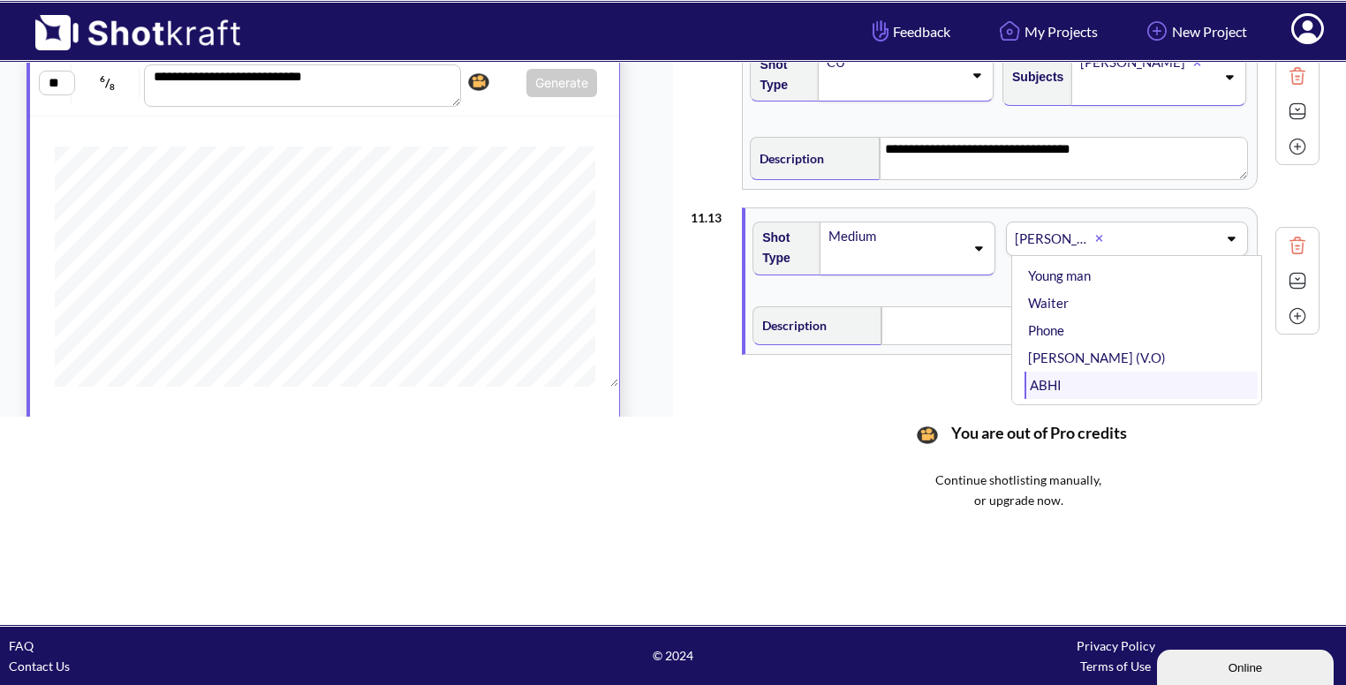
click at [1105, 372] on li "ABHI" at bounding box center [1141, 385] width 233 height 27
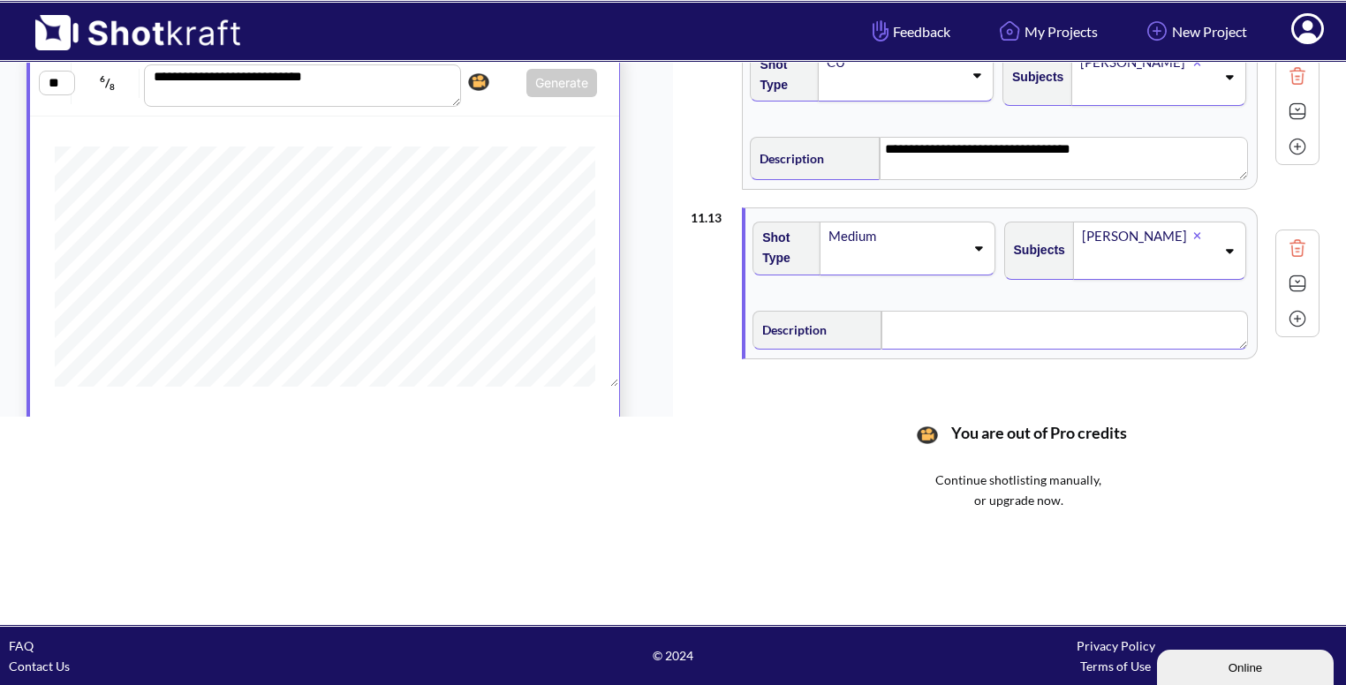
click at [931, 317] on textarea at bounding box center [1065, 330] width 366 height 39
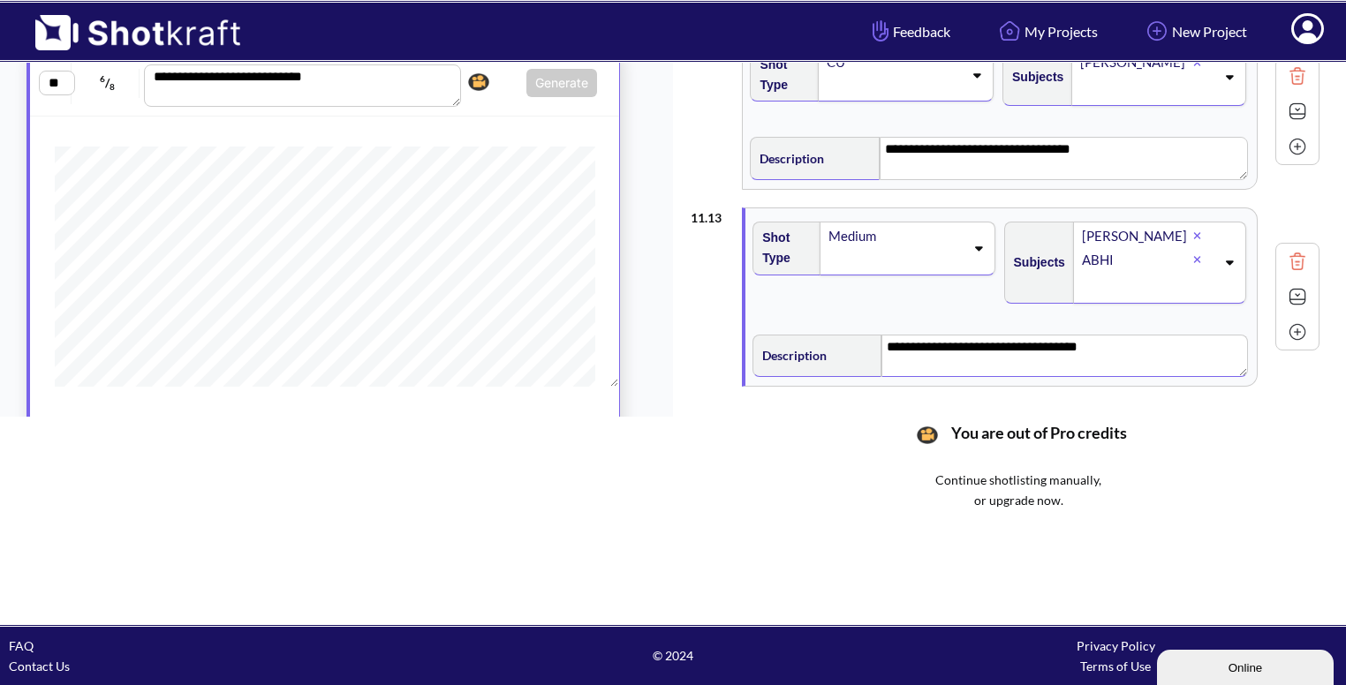
click at [1290, 301] on img at bounding box center [1297, 297] width 26 height 26
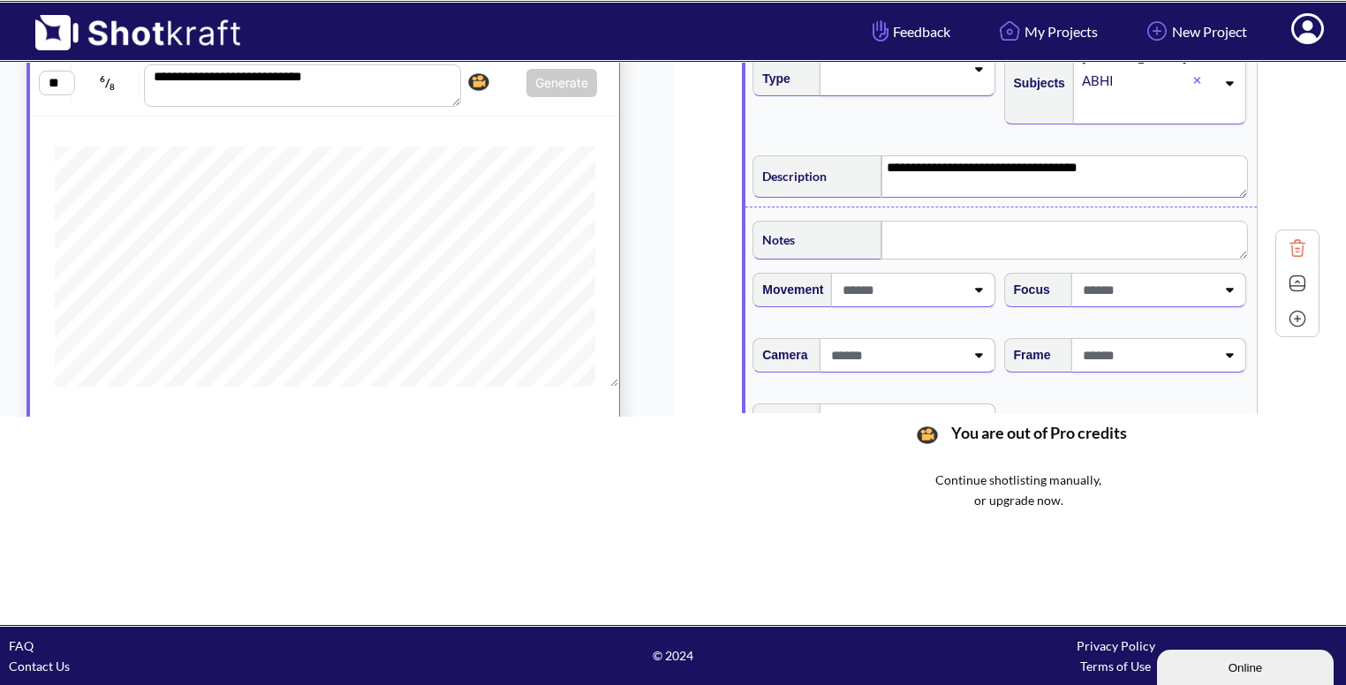
scroll to position [2487, 0]
type textarea "**********"
click at [998, 241] on textarea at bounding box center [1065, 239] width 366 height 39
type textarea "**"
type textarea "**********"
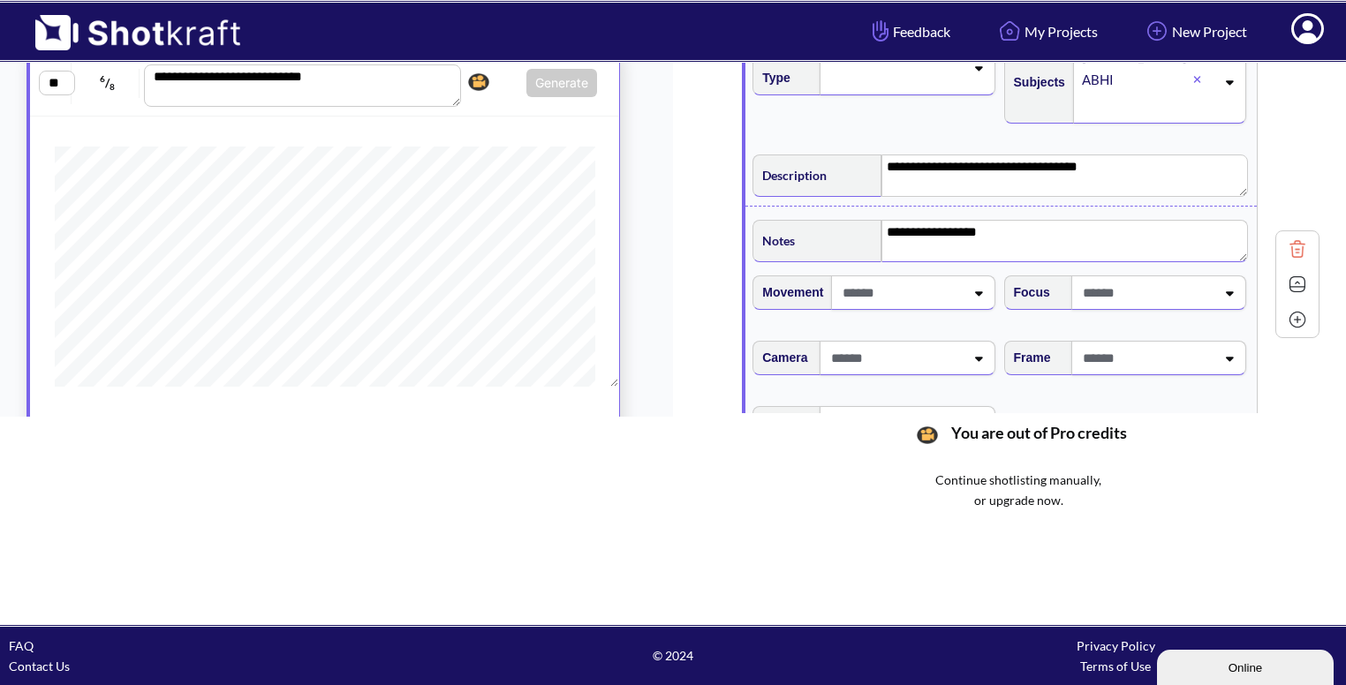
scroll to position [2512, 0]
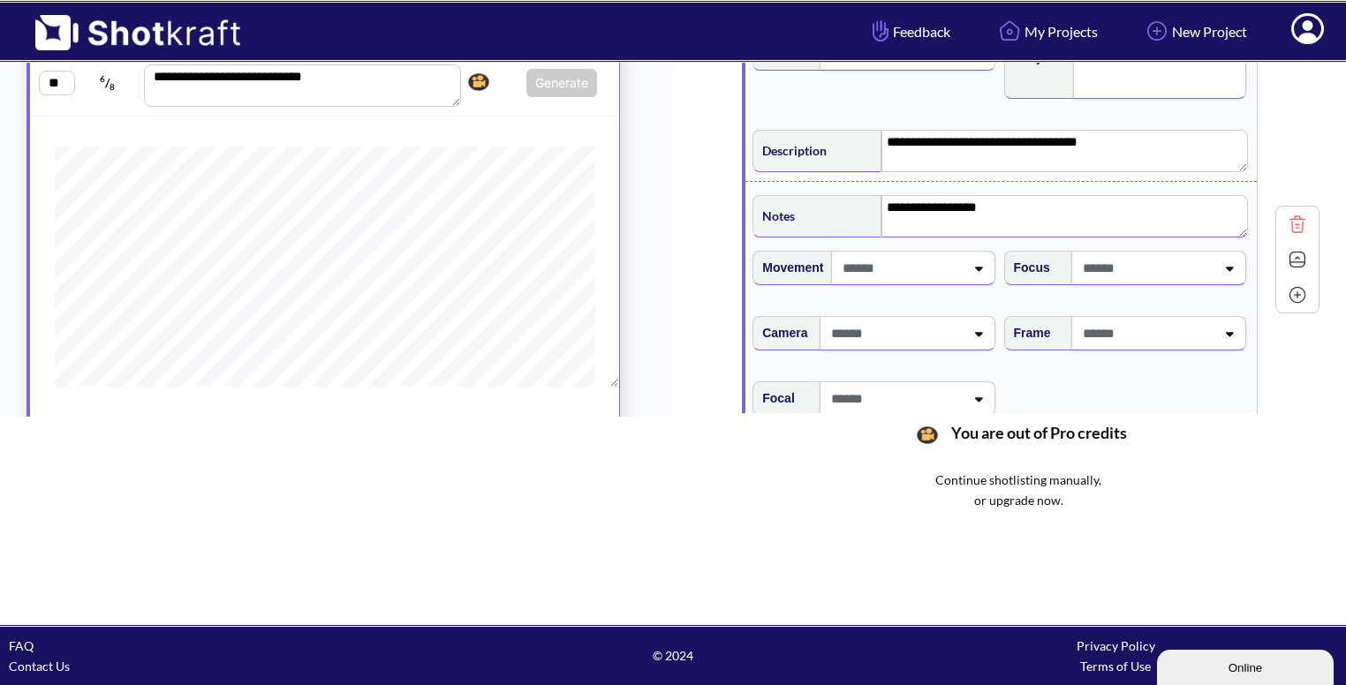
click at [1154, 329] on span at bounding box center [1146, 333] width 137 height 29
type textarea "**********"
click at [1120, 358] on li "Eye Level" at bounding box center [1141, 357] width 233 height 27
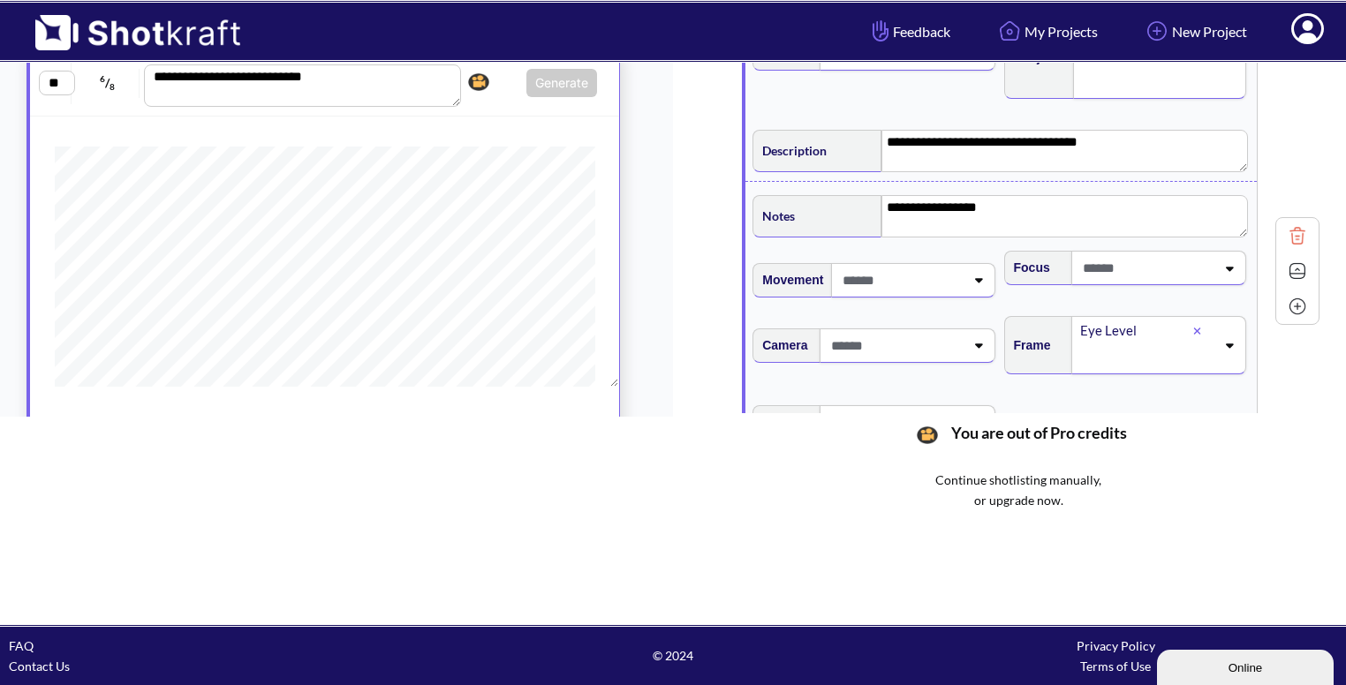
click at [1297, 259] on img at bounding box center [1297, 271] width 26 height 26
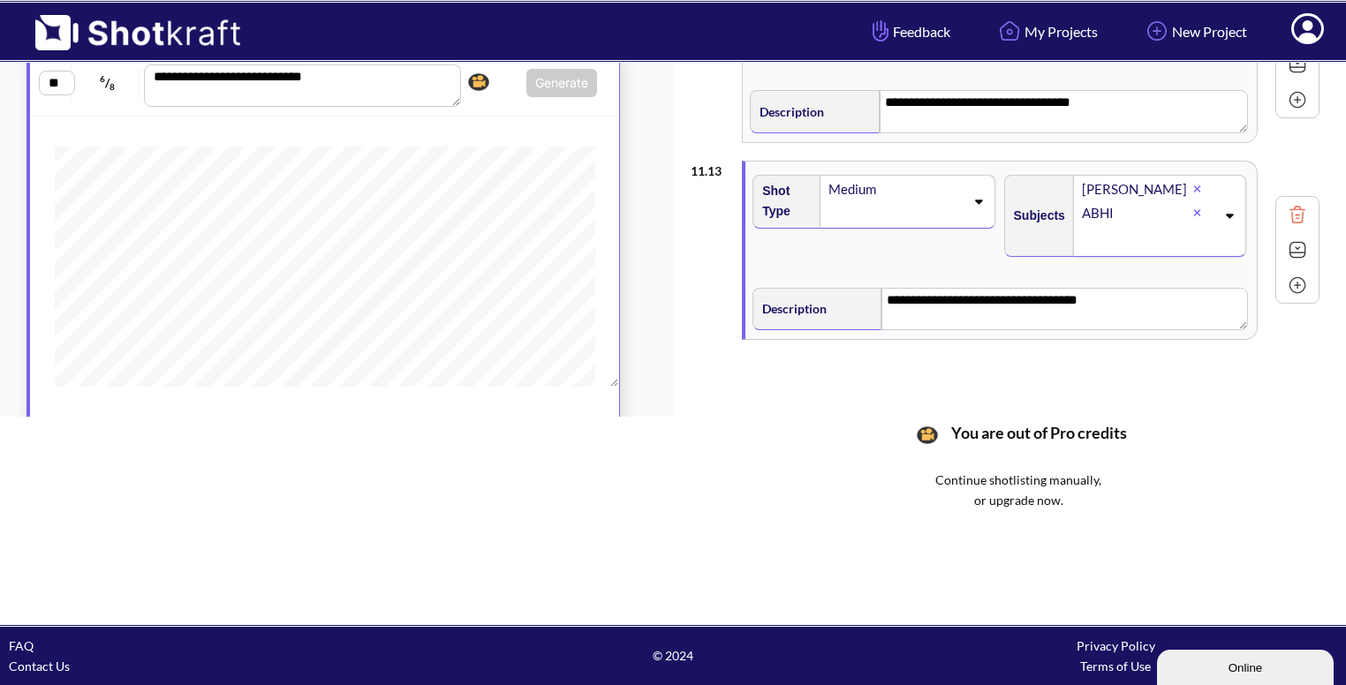
click at [1296, 277] on img at bounding box center [1297, 285] width 26 height 26
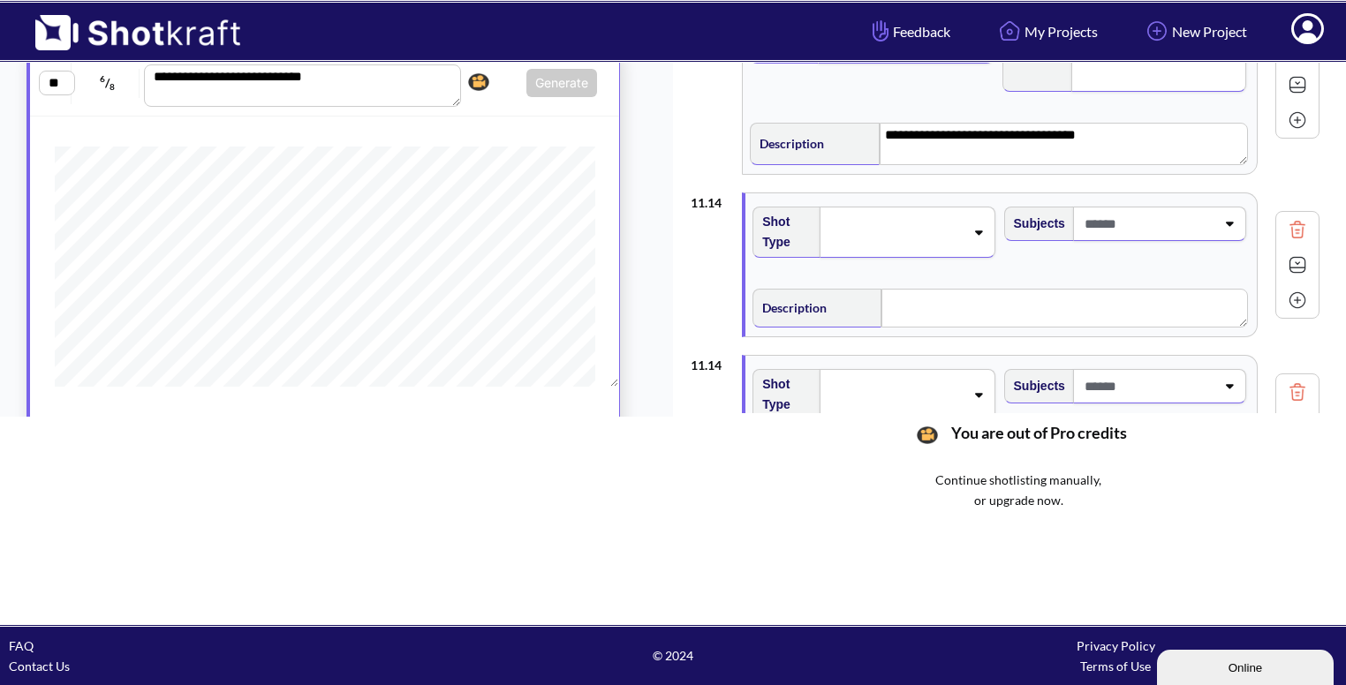
scroll to position [2520, 0]
click at [1298, 216] on img at bounding box center [1297, 229] width 26 height 26
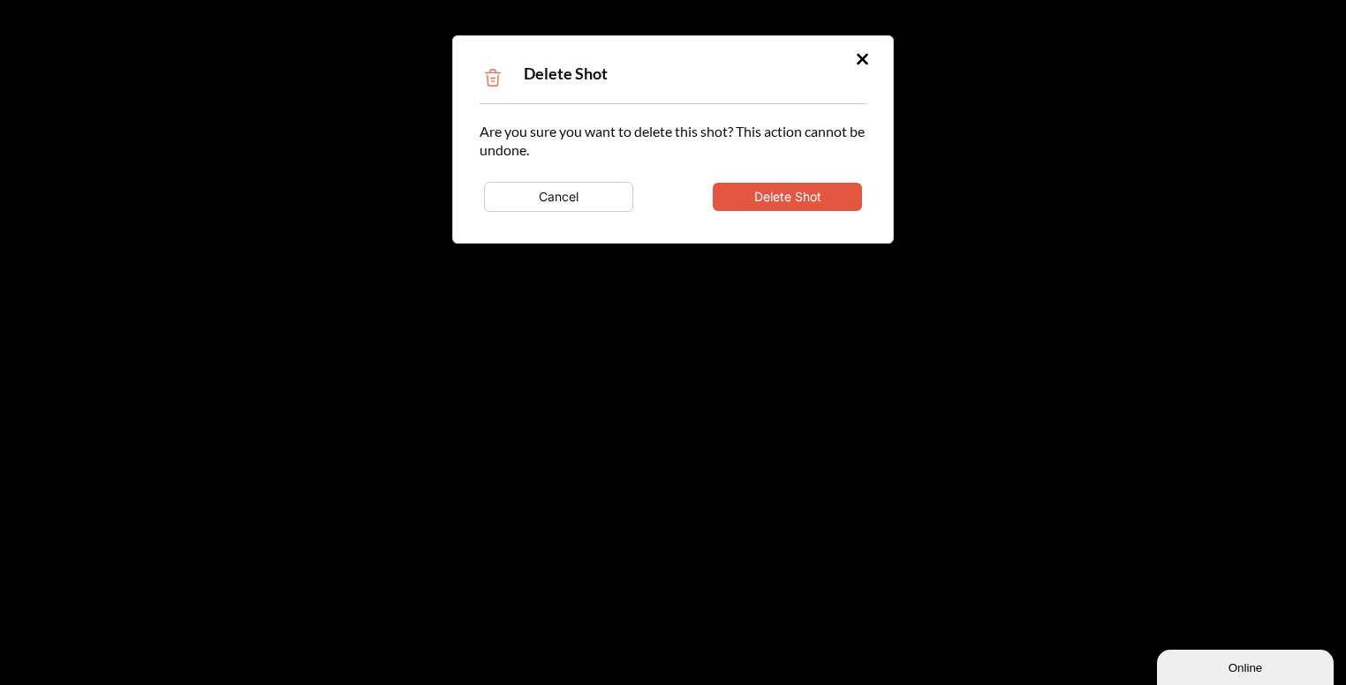
click at [800, 185] on button "Delete Shot" at bounding box center [787, 197] width 149 height 28
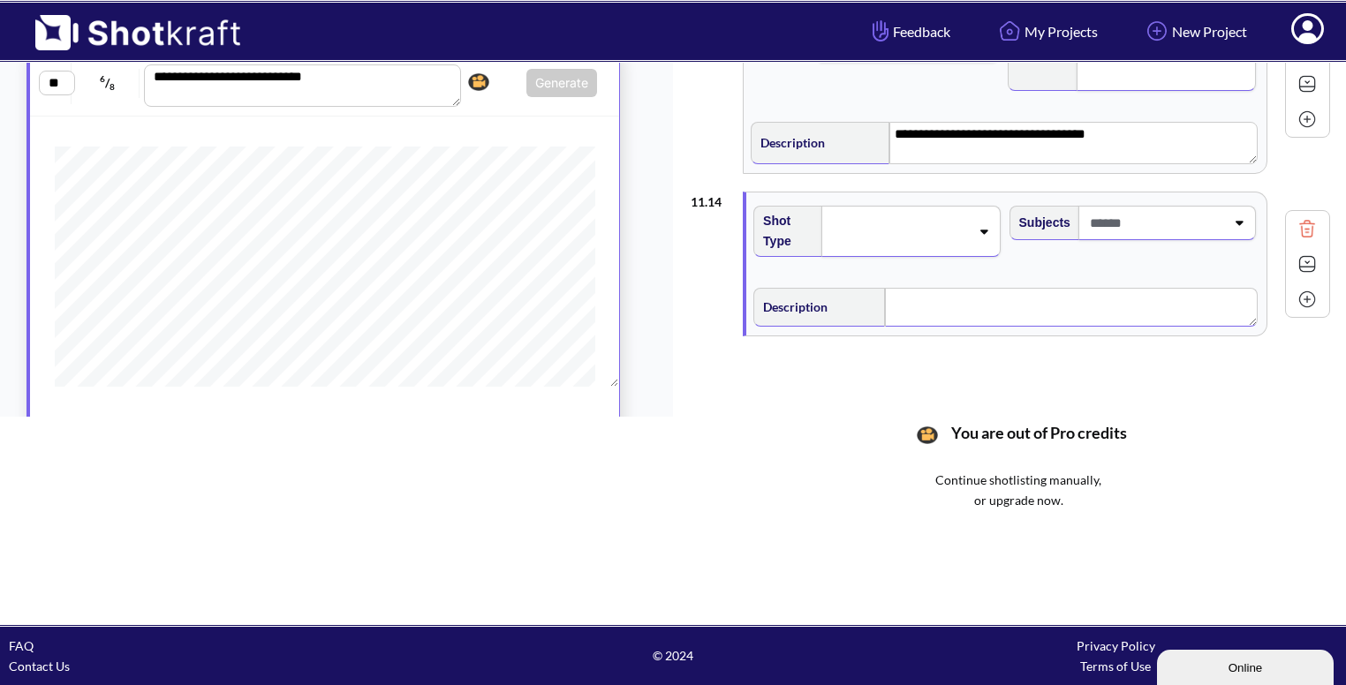
click at [1060, 288] on textarea at bounding box center [1071, 307] width 373 height 39
click at [941, 221] on span at bounding box center [899, 231] width 140 height 25
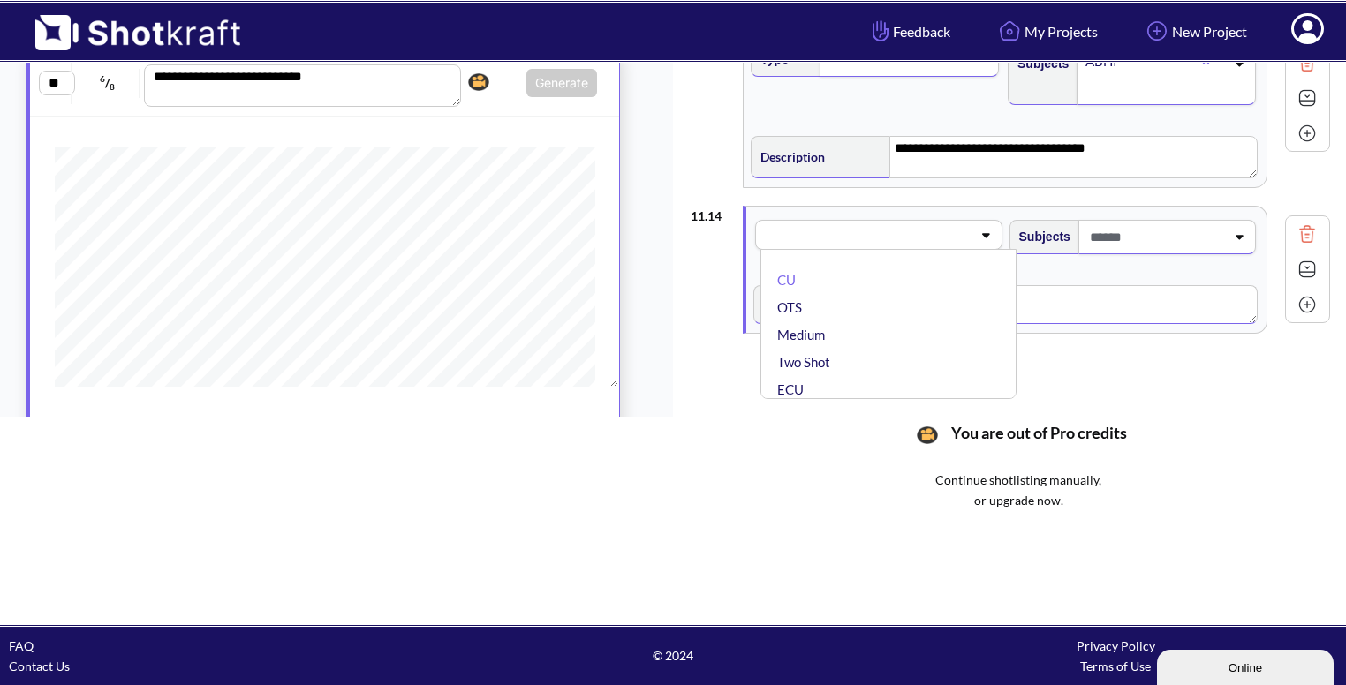
scroll to position [2503, 0]
click at [904, 324] on li "Medium" at bounding box center [893, 337] width 238 height 27
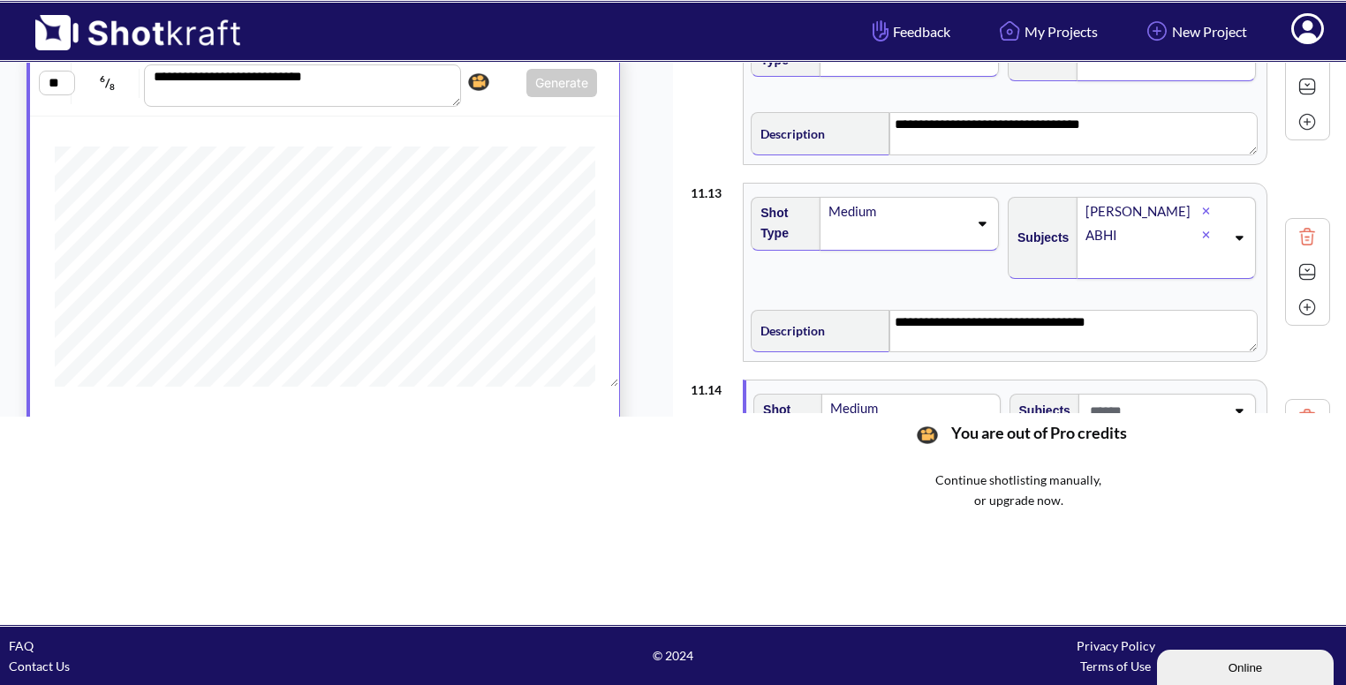
scroll to position [2523, 0]
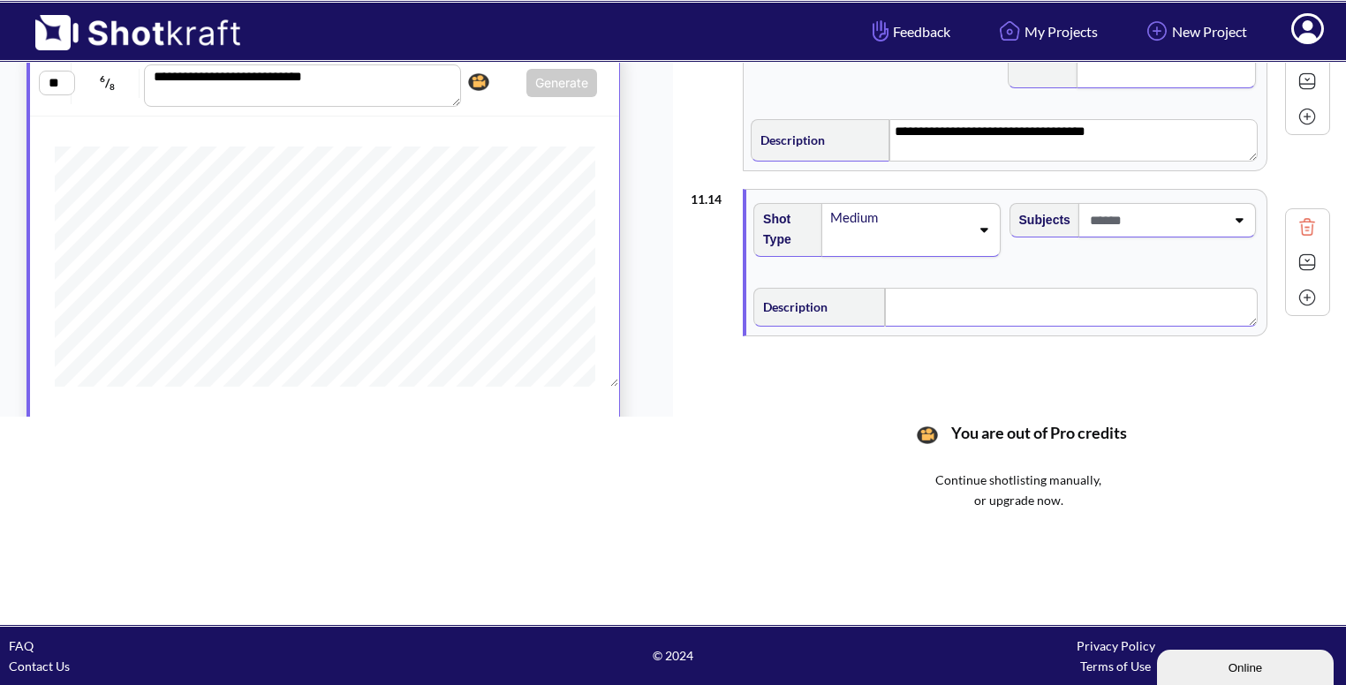
click at [1194, 234] on div "Subjects" at bounding box center [1134, 236] width 255 height 85
click at [1189, 206] on span at bounding box center [1156, 220] width 140 height 29
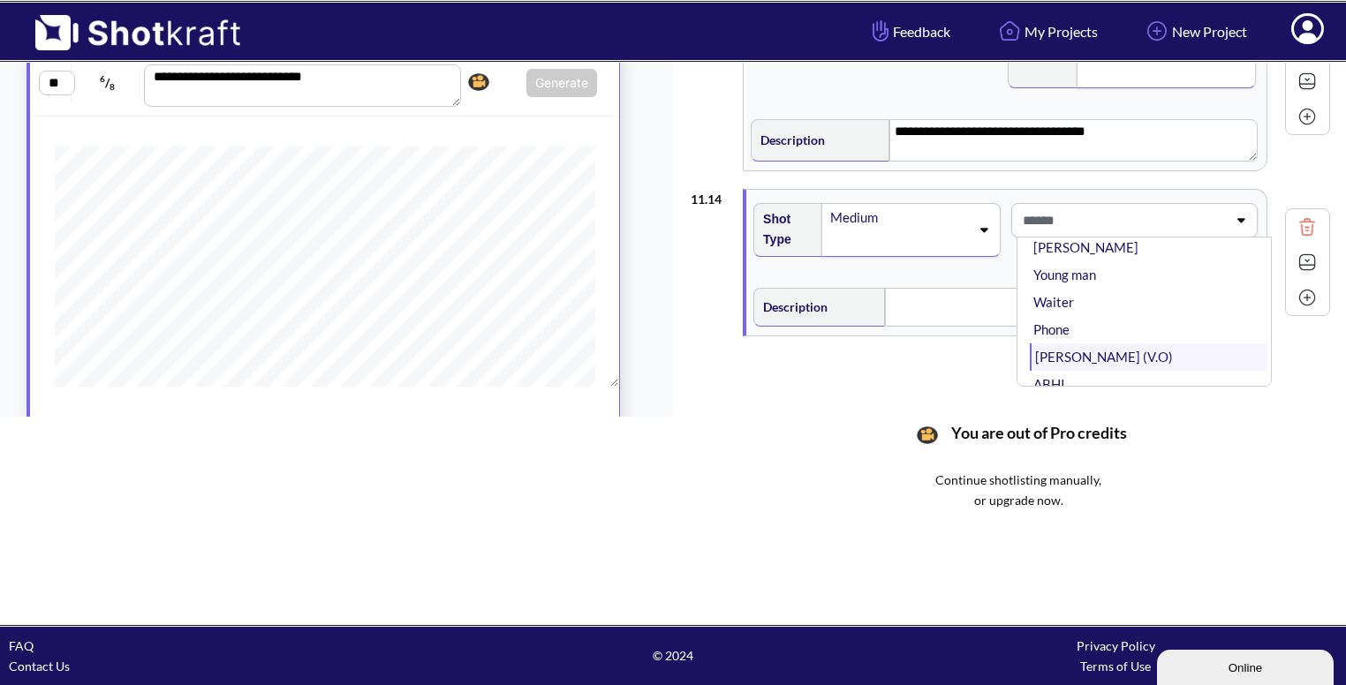
scroll to position [90, 0]
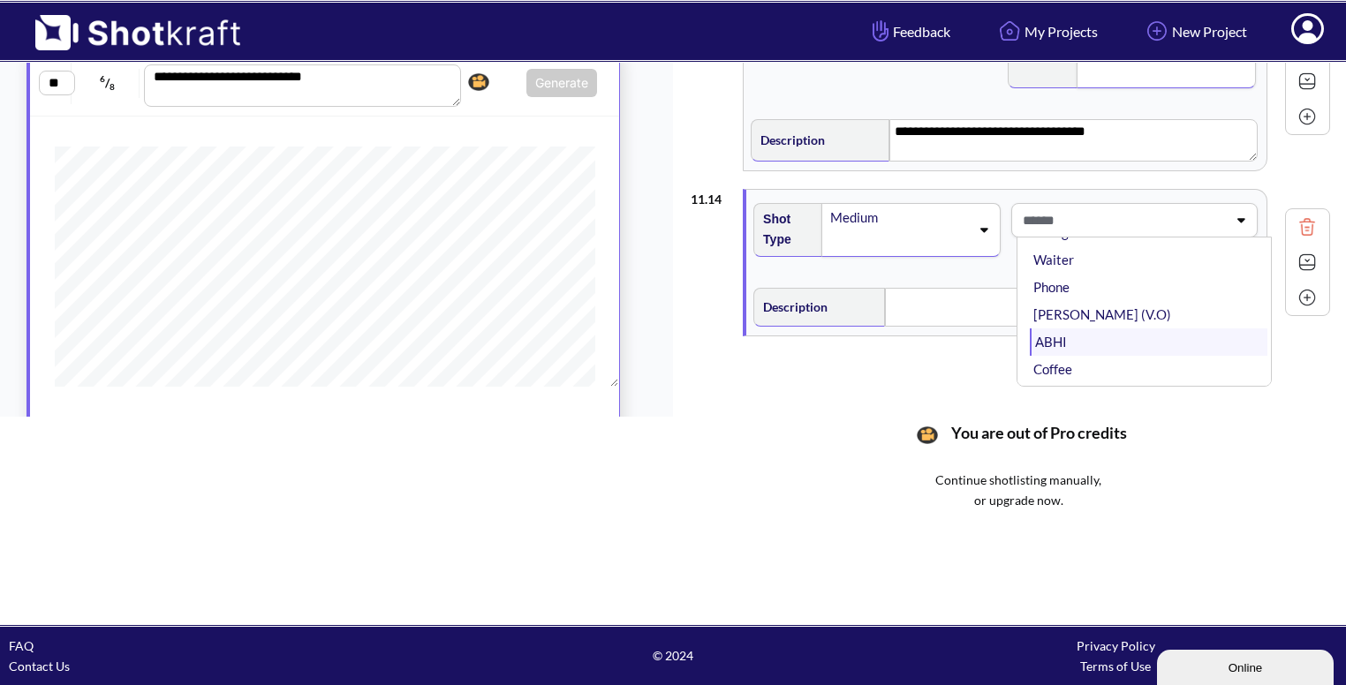
click at [1093, 341] on li "ABHI" at bounding box center [1149, 342] width 238 height 27
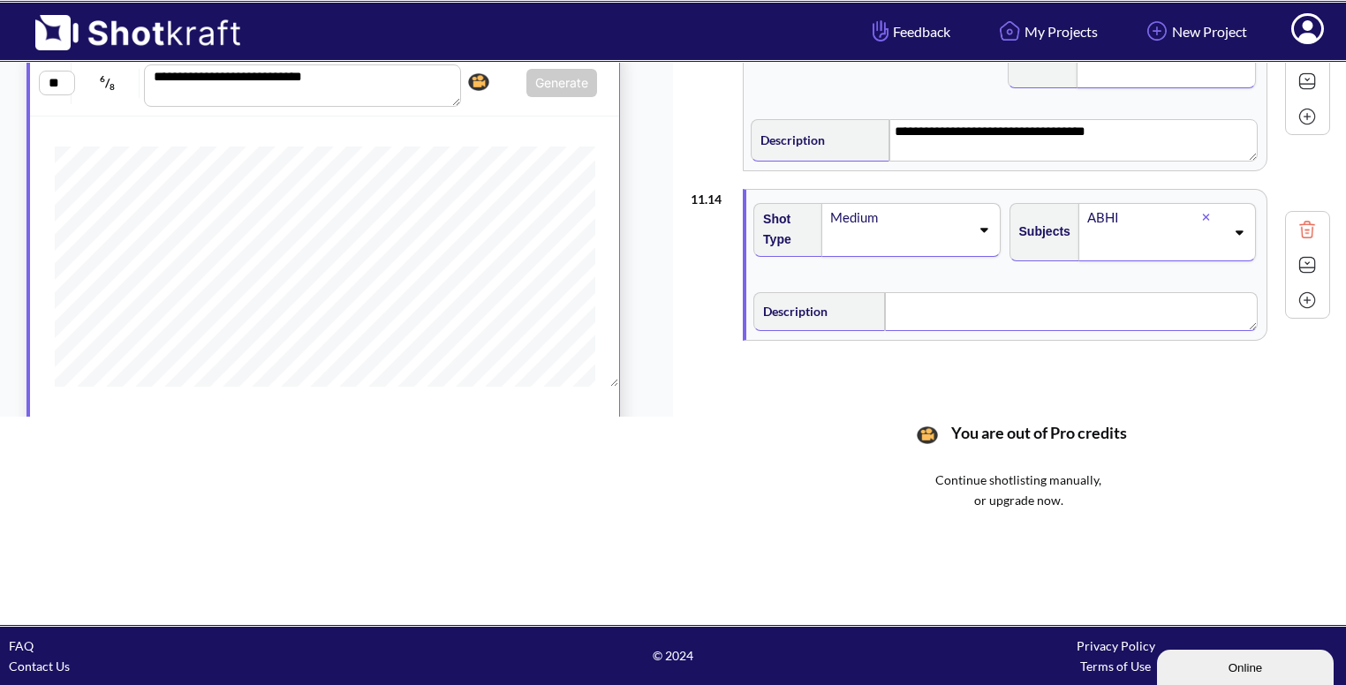
click at [943, 288] on div "Description" at bounding box center [1005, 309] width 504 height 43
click at [1302, 255] on img at bounding box center [1307, 267] width 26 height 26
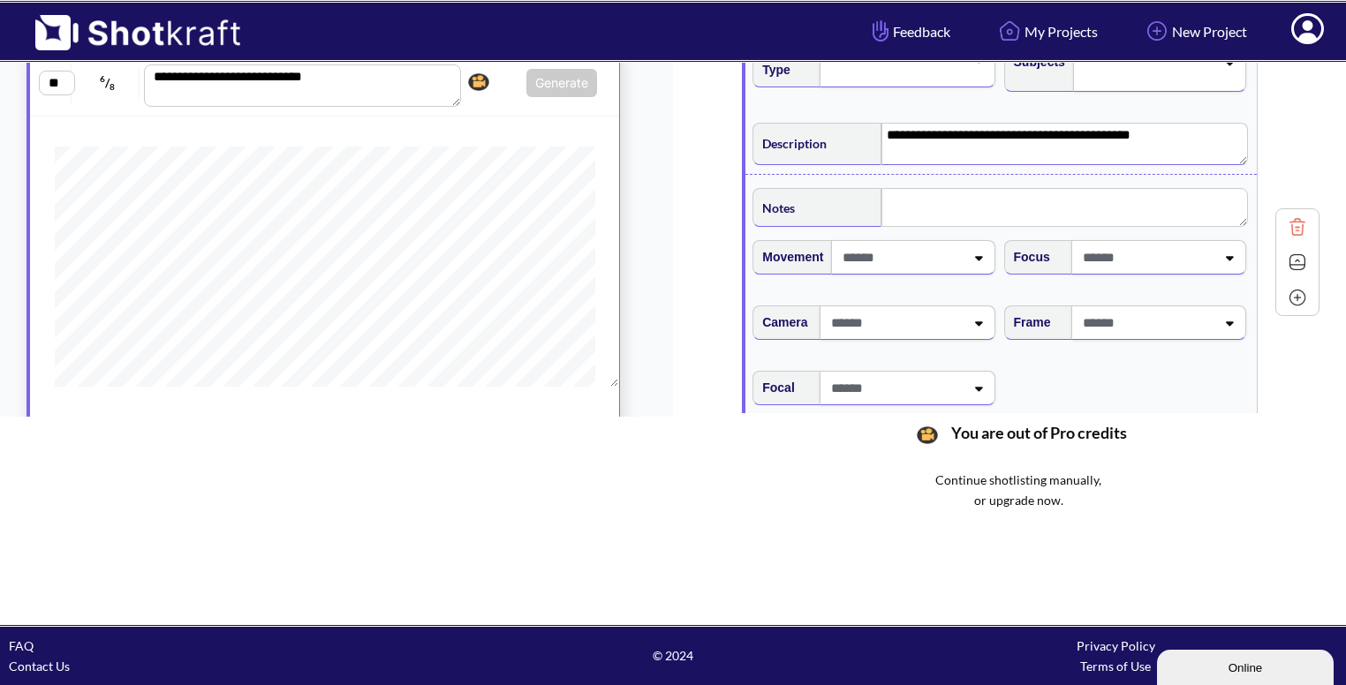
scroll to position [2696, 0]
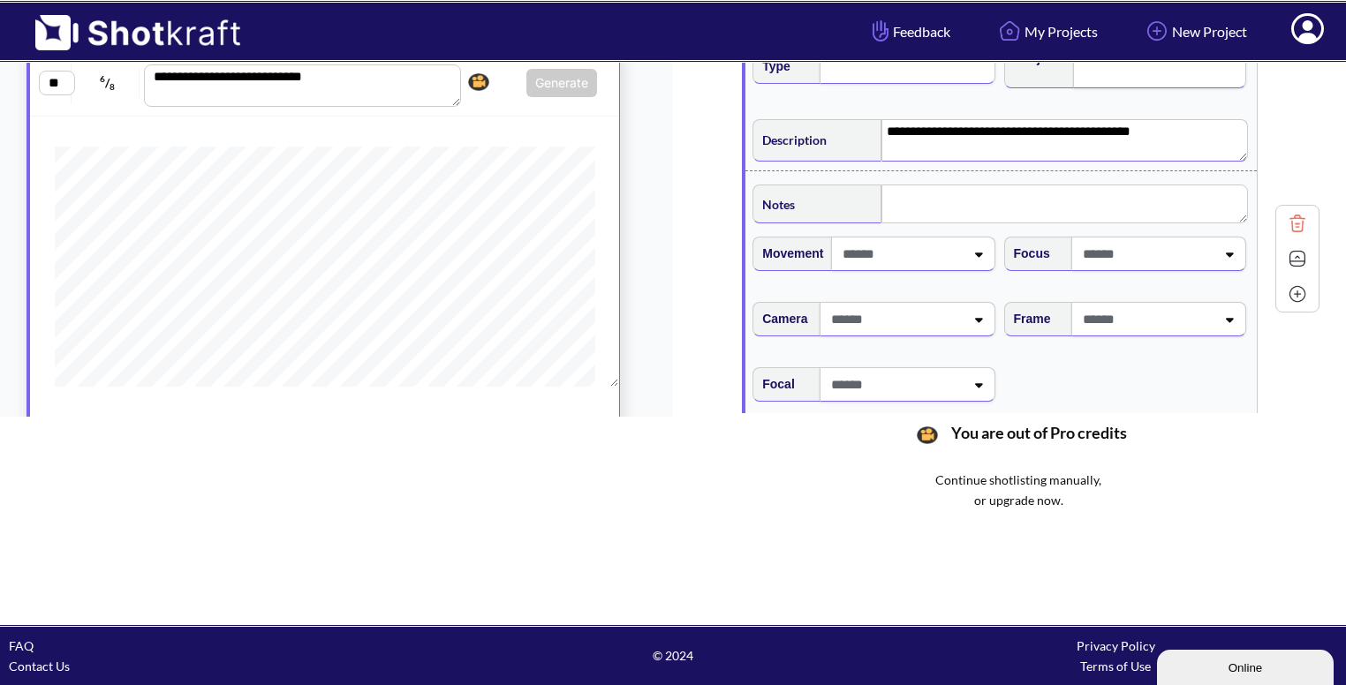
click at [1131, 312] on span at bounding box center [1146, 319] width 137 height 29
type textarea "**********"
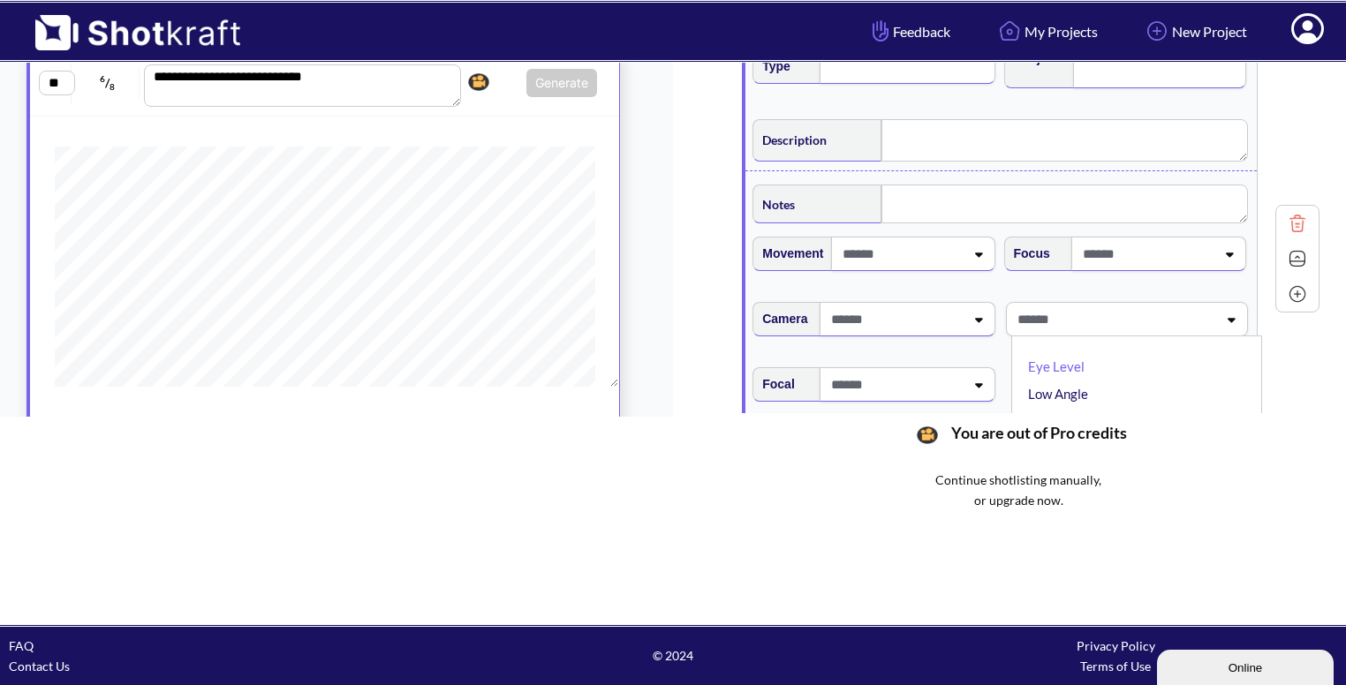
type textarea "**********"
click at [1090, 383] on li "Low Angle" at bounding box center [1141, 394] width 233 height 27
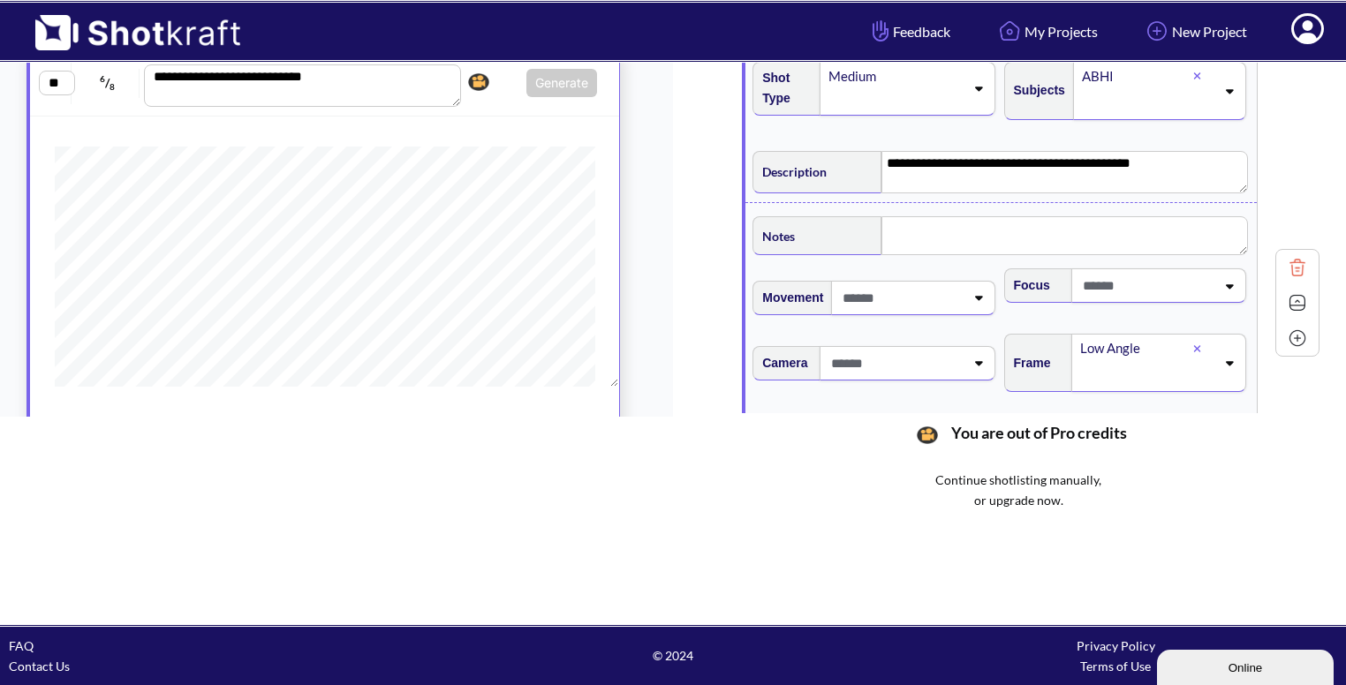
scroll to position [2664, 0]
click at [1300, 306] on img at bounding box center [1297, 303] width 26 height 26
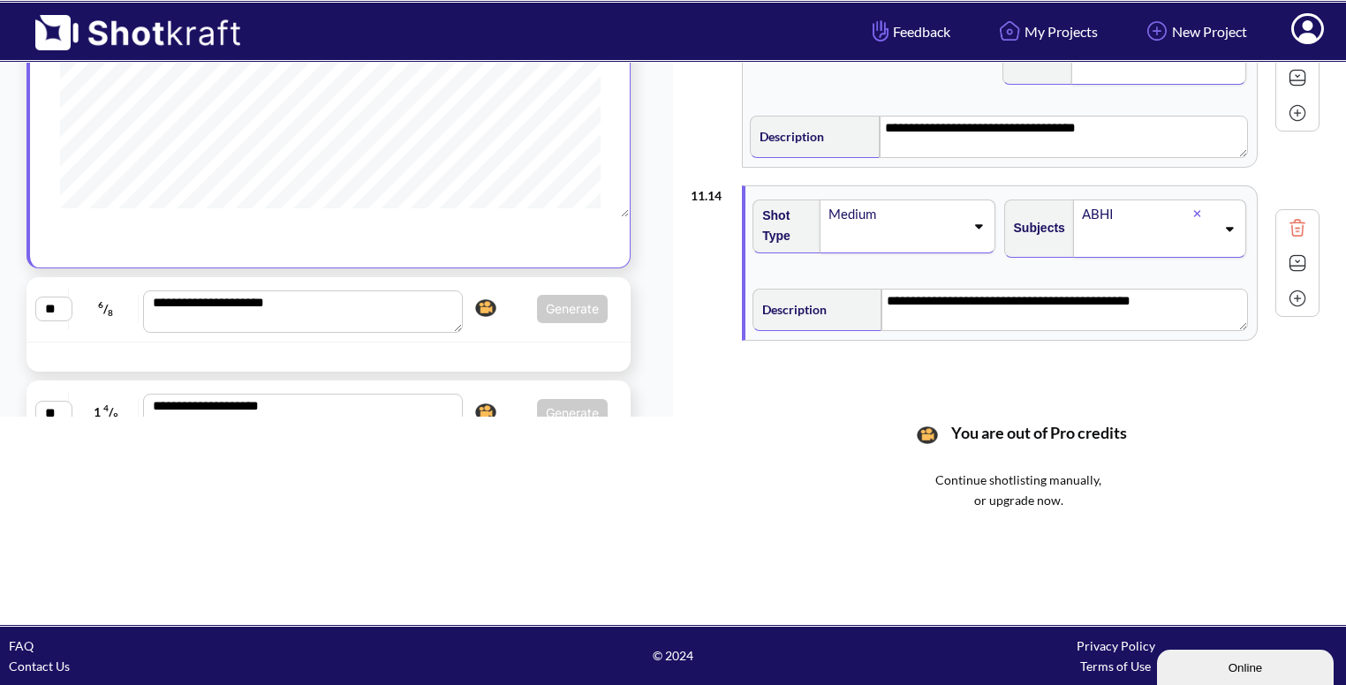
scroll to position [1138, 0]
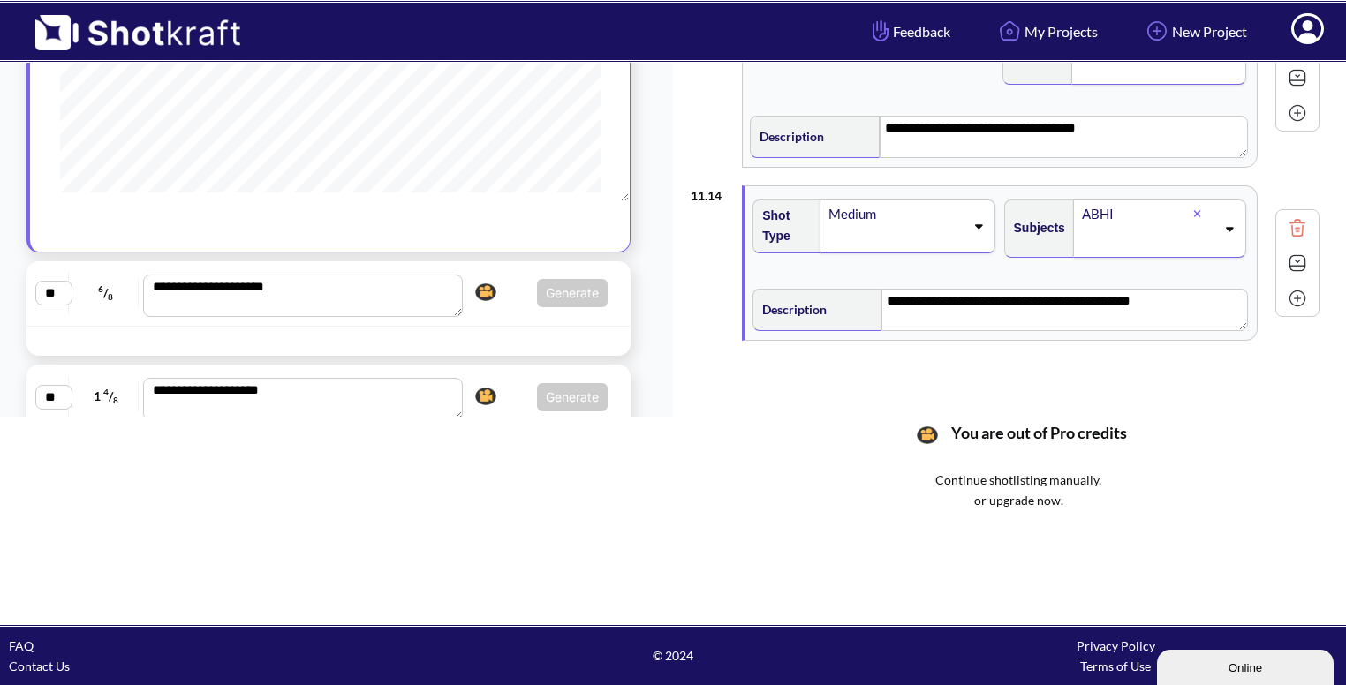
click at [496, 298] on span "Generate Click here to upgrade, or continue to shotlist manually." at bounding box center [538, 293] width 140 height 28
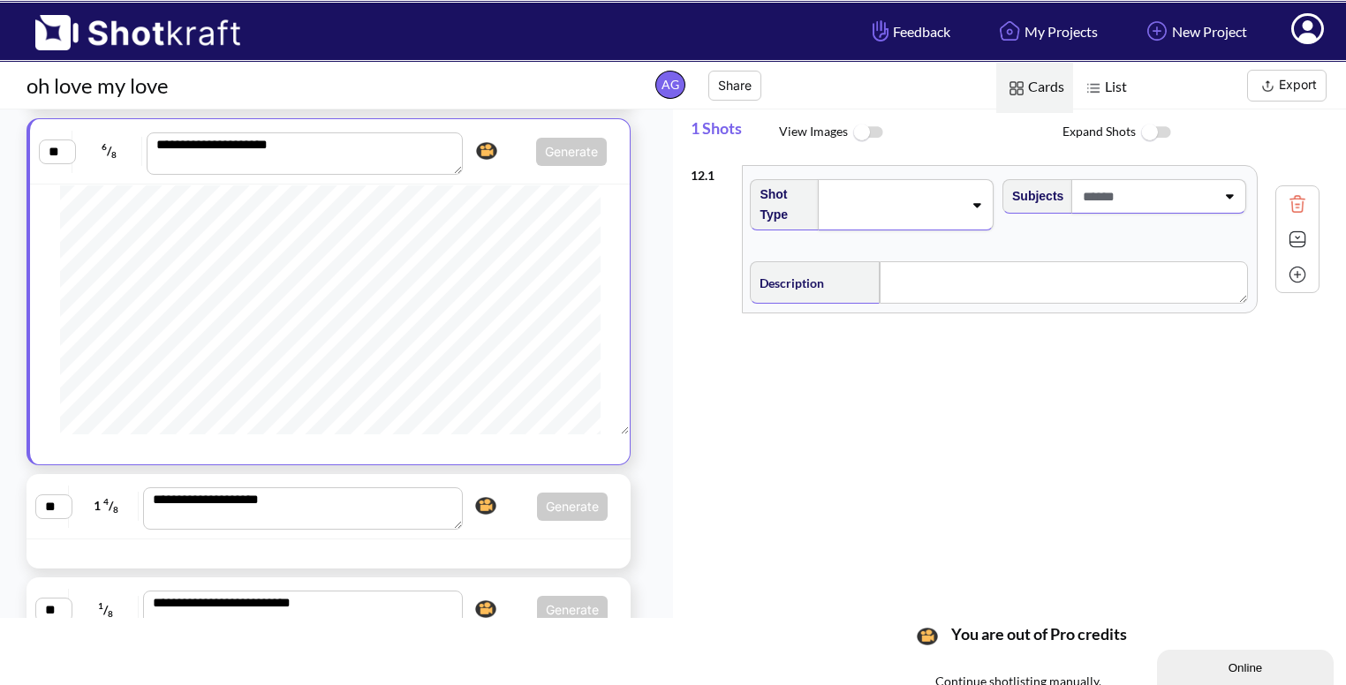
scroll to position [709, 0]
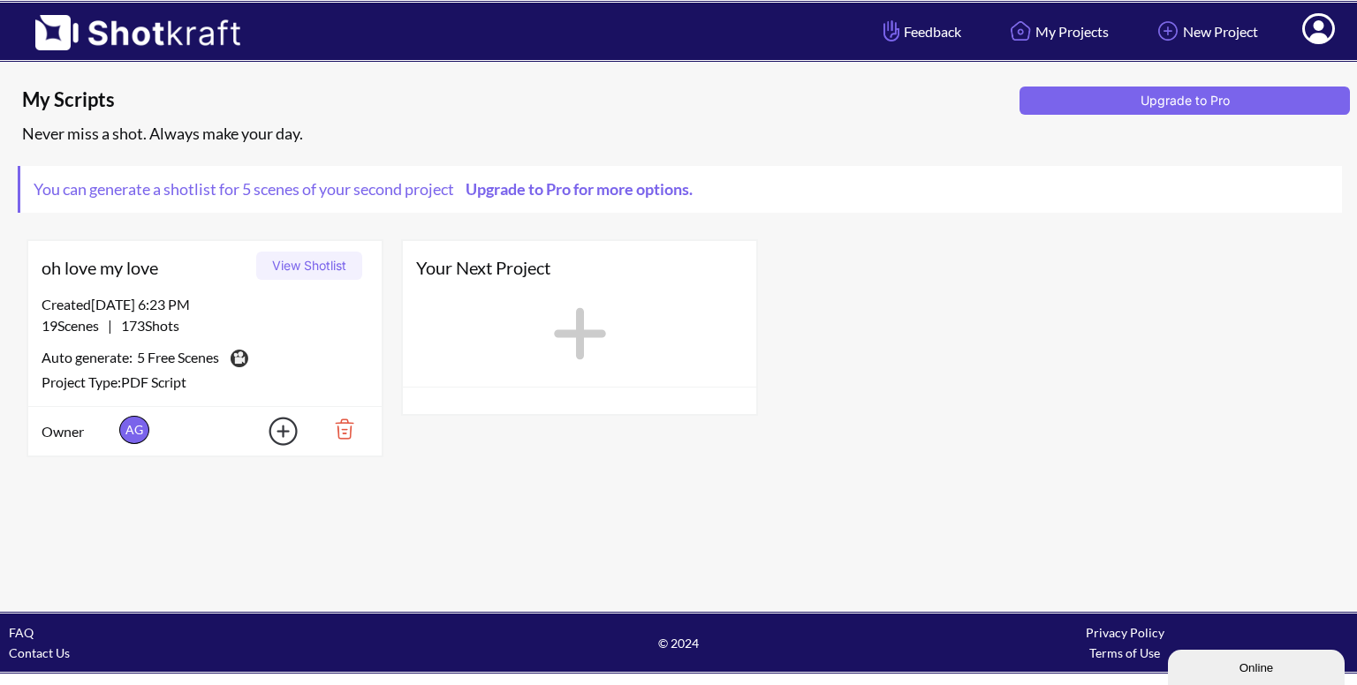
click at [316, 266] on button "View Shotlist" at bounding box center [309, 266] width 106 height 28
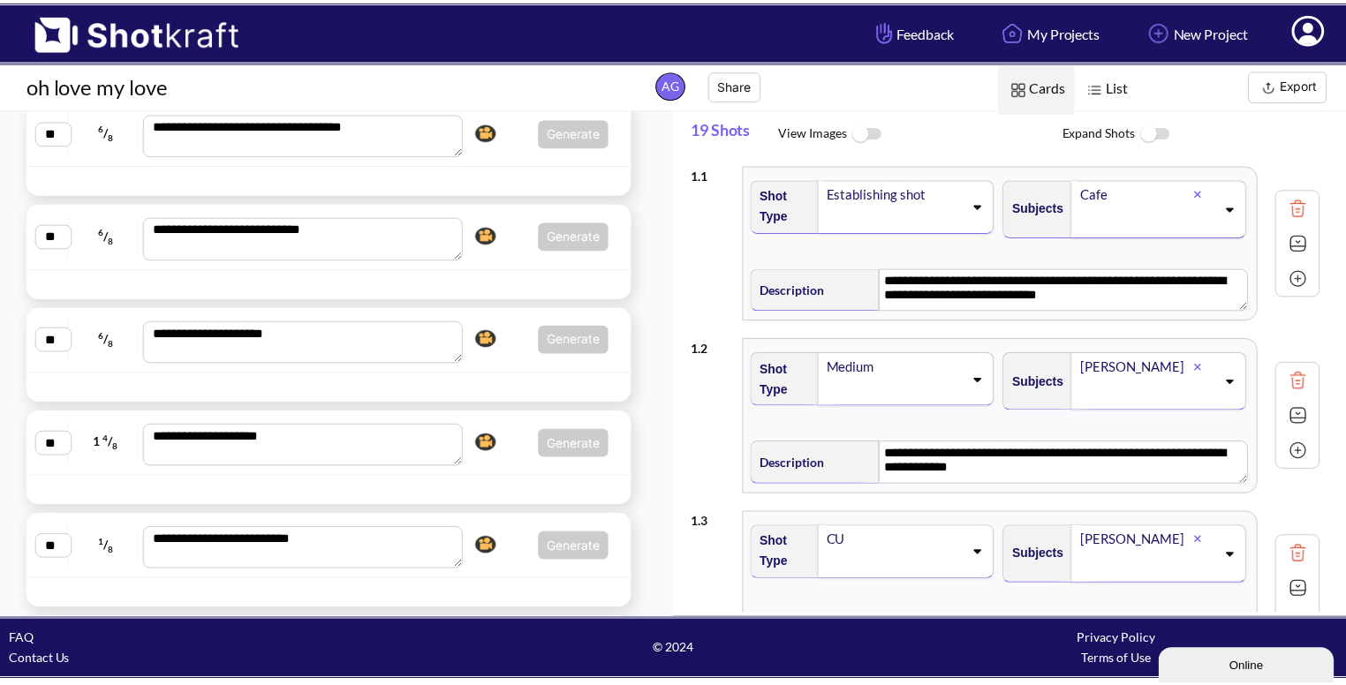
scroll to position [1290, 0]
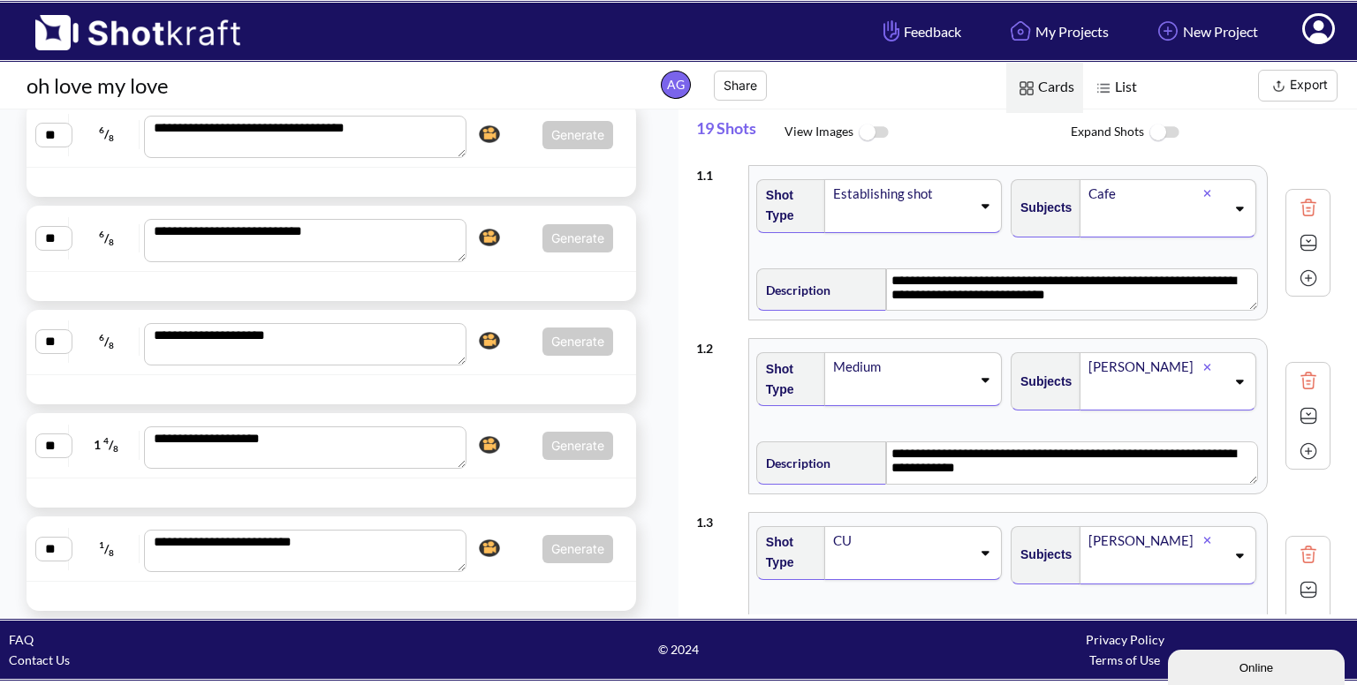
click at [495, 367] on div "**********" at bounding box center [330, 342] width 609 height 65
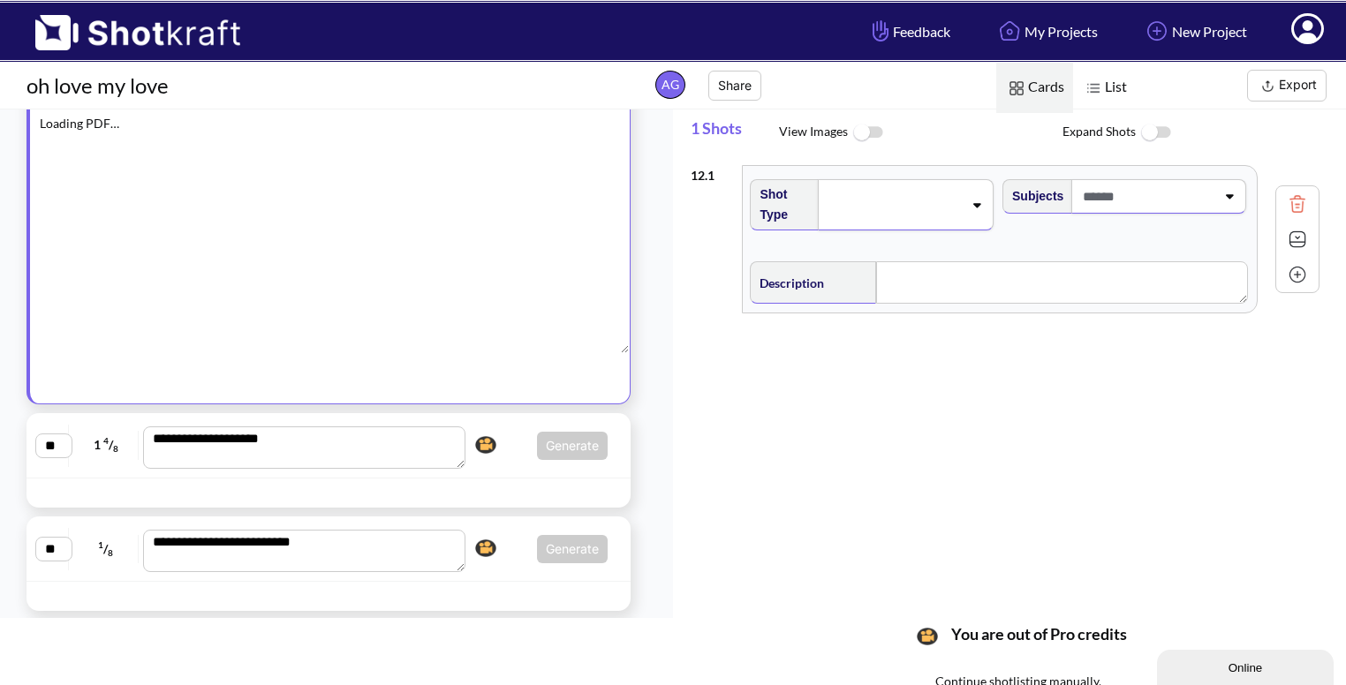
scroll to position [998, 0]
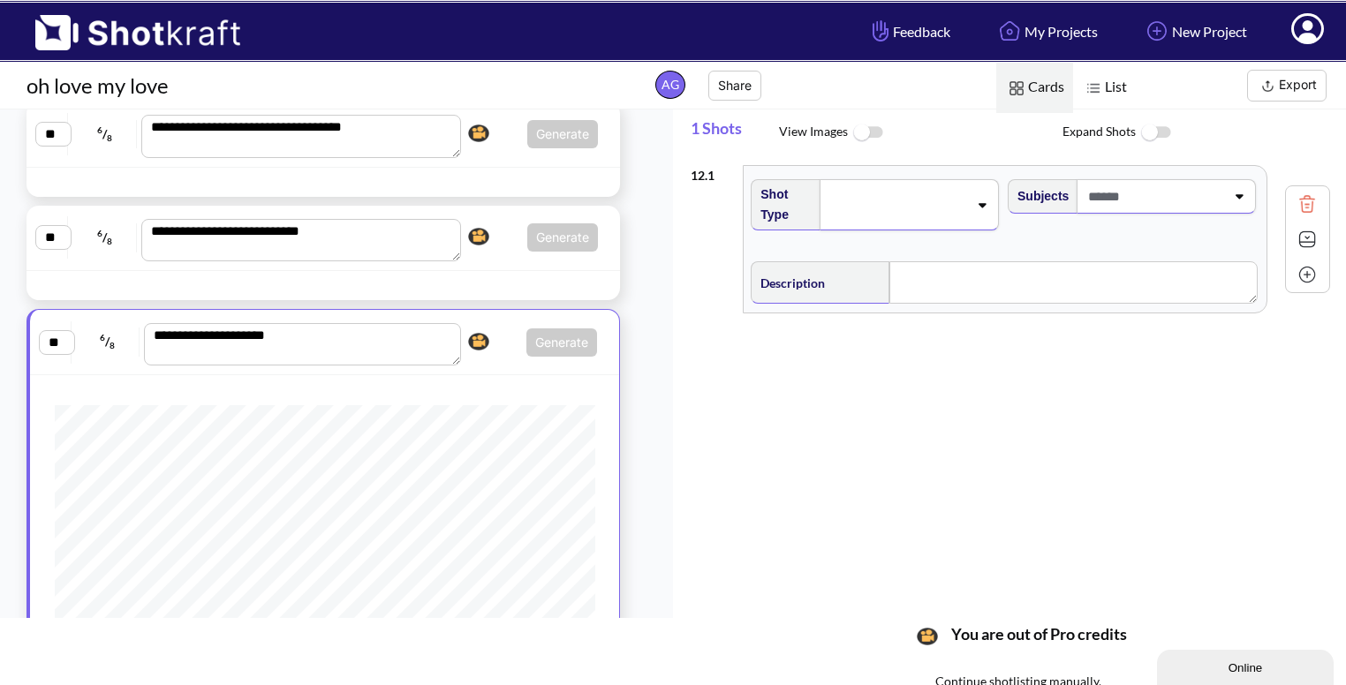
click at [922, 211] on span at bounding box center [897, 205] width 141 height 25
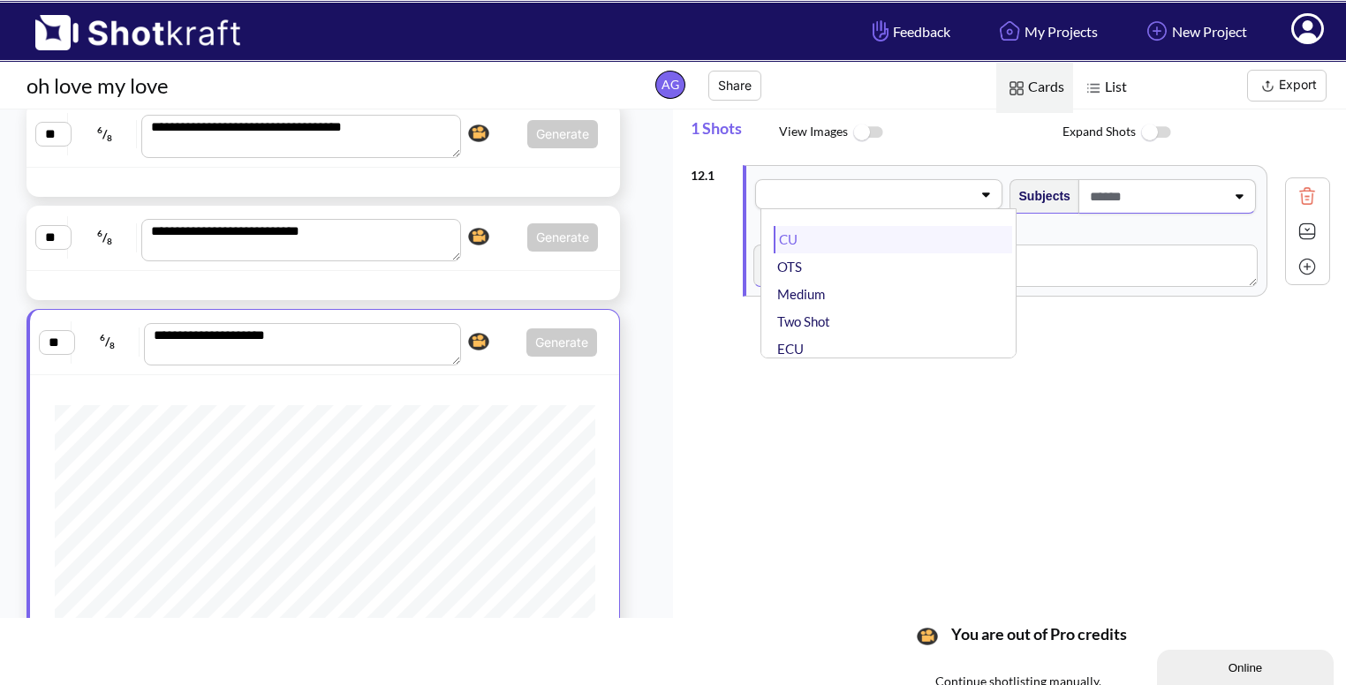
click at [920, 243] on li "CU" at bounding box center [893, 239] width 238 height 27
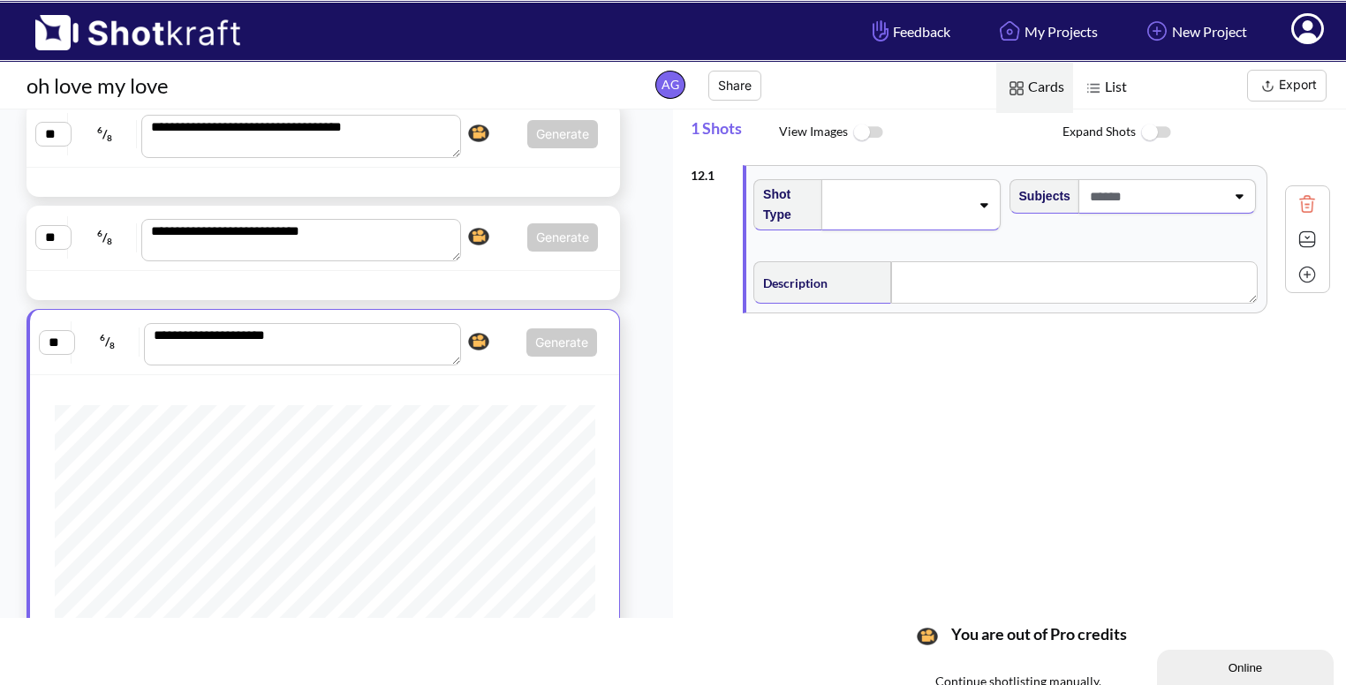
click at [1201, 182] on span at bounding box center [1156, 196] width 140 height 29
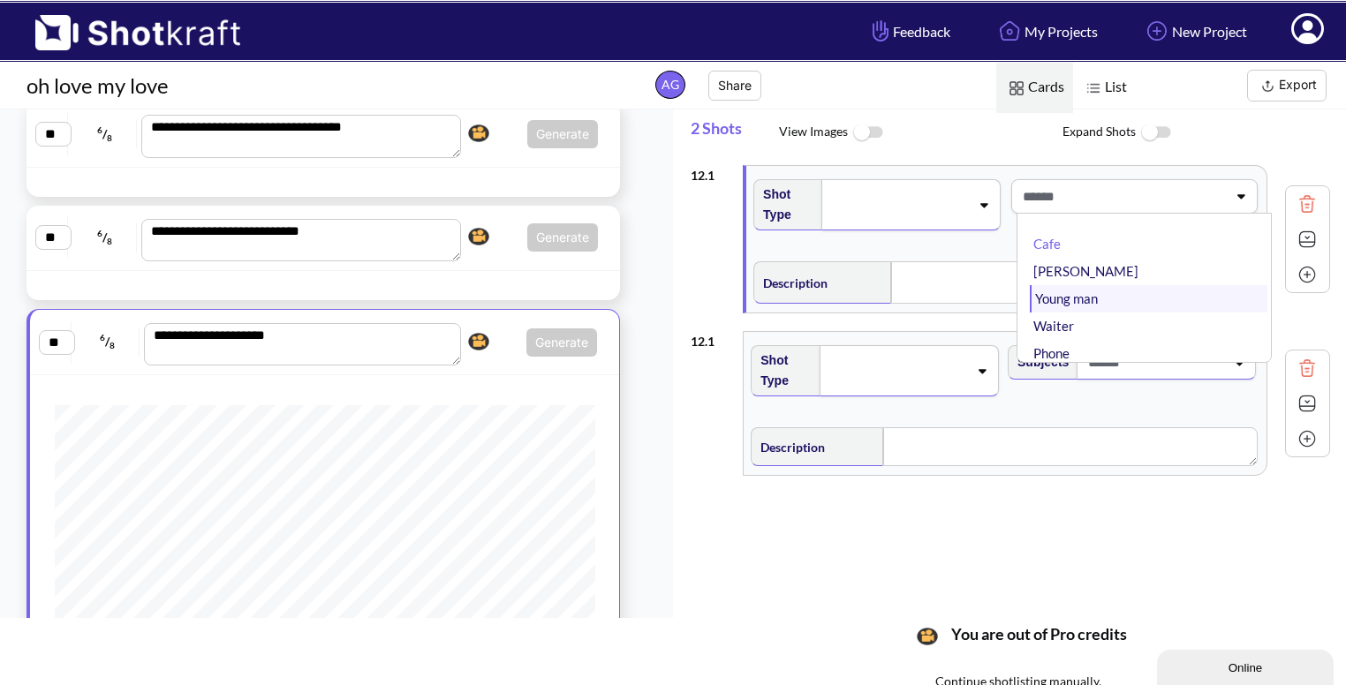
scroll to position [110, 0]
click at [1102, 295] on li "ABHI" at bounding box center [1149, 298] width 238 height 27
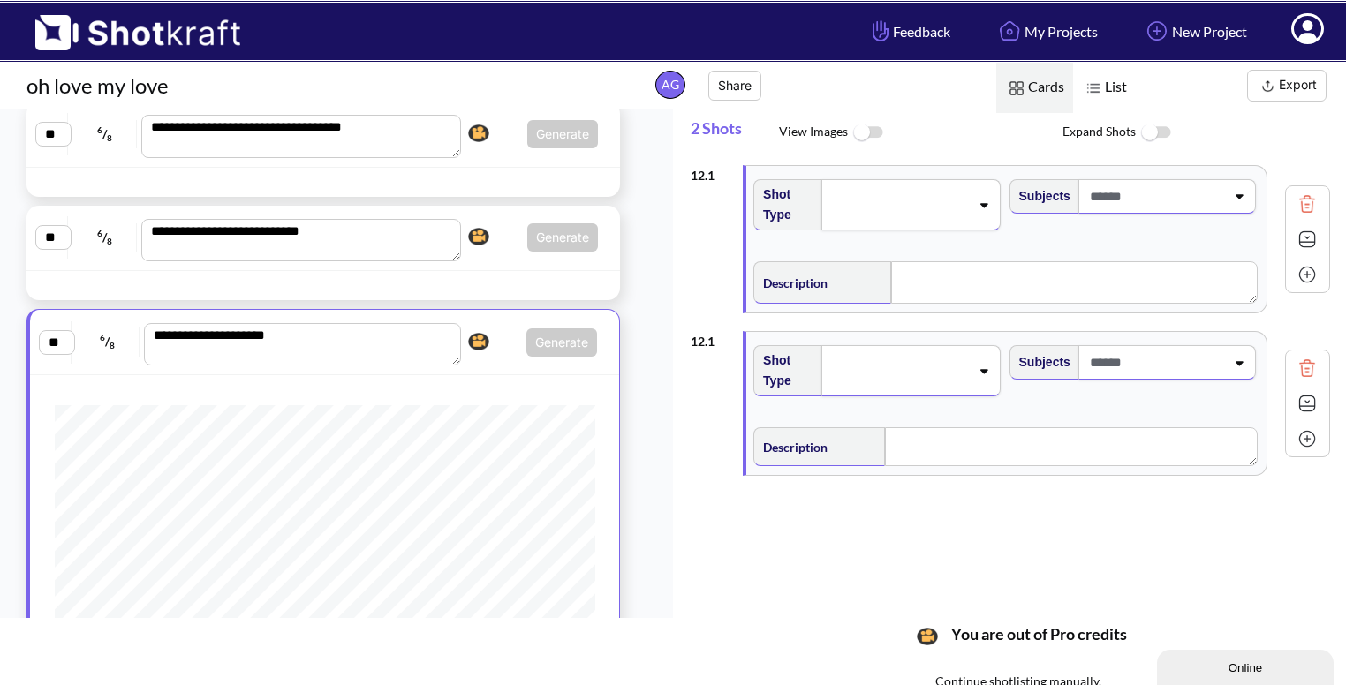
click at [1131, 200] on span at bounding box center [1156, 196] width 140 height 29
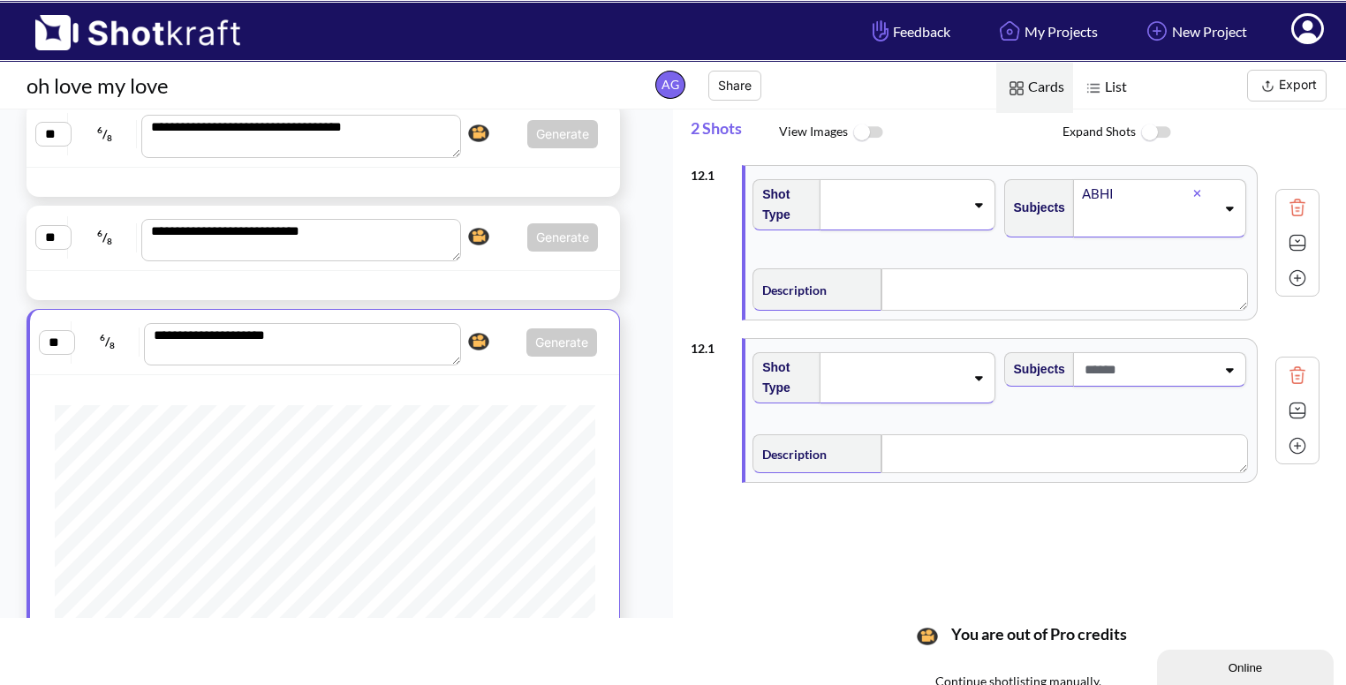
click at [922, 193] on span at bounding box center [895, 205] width 137 height 25
click at [894, 240] on li "CU" at bounding box center [889, 239] width 233 height 27
click at [992, 284] on textarea at bounding box center [1074, 290] width 367 height 42
type textarea "*"
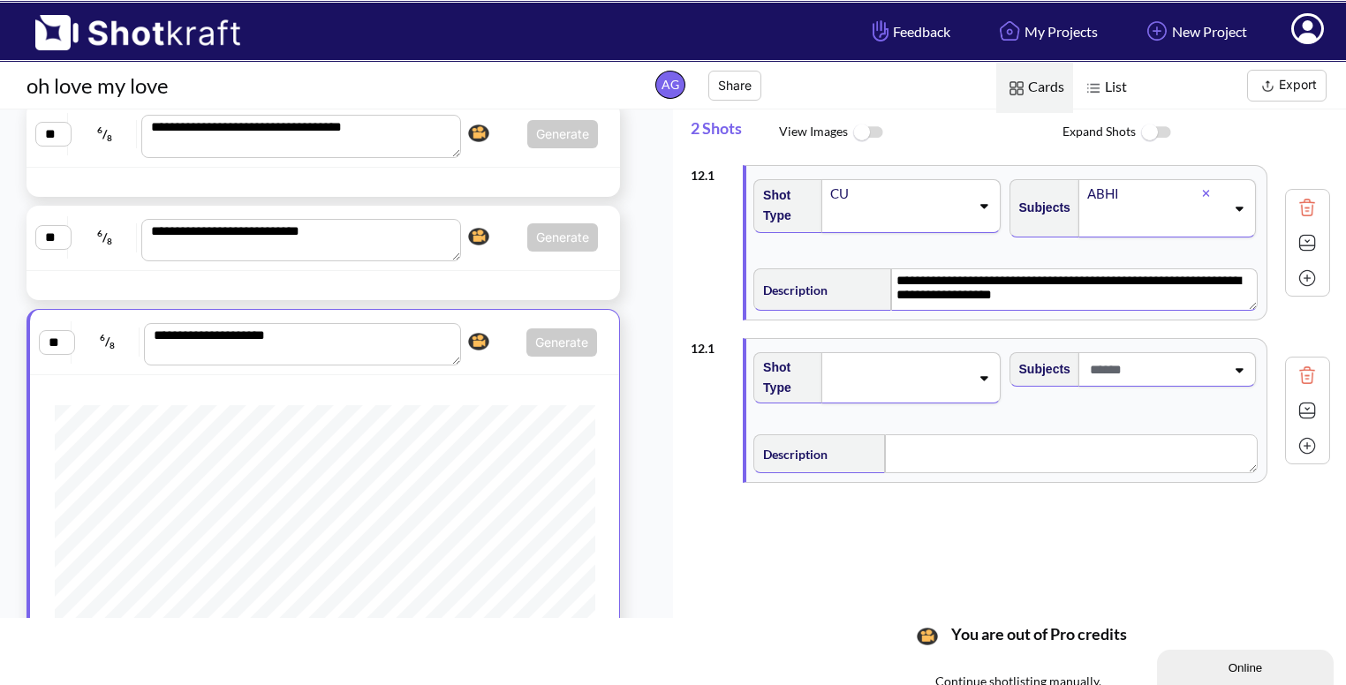
click at [1297, 234] on img at bounding box center [1307, 243] width 26 height 26
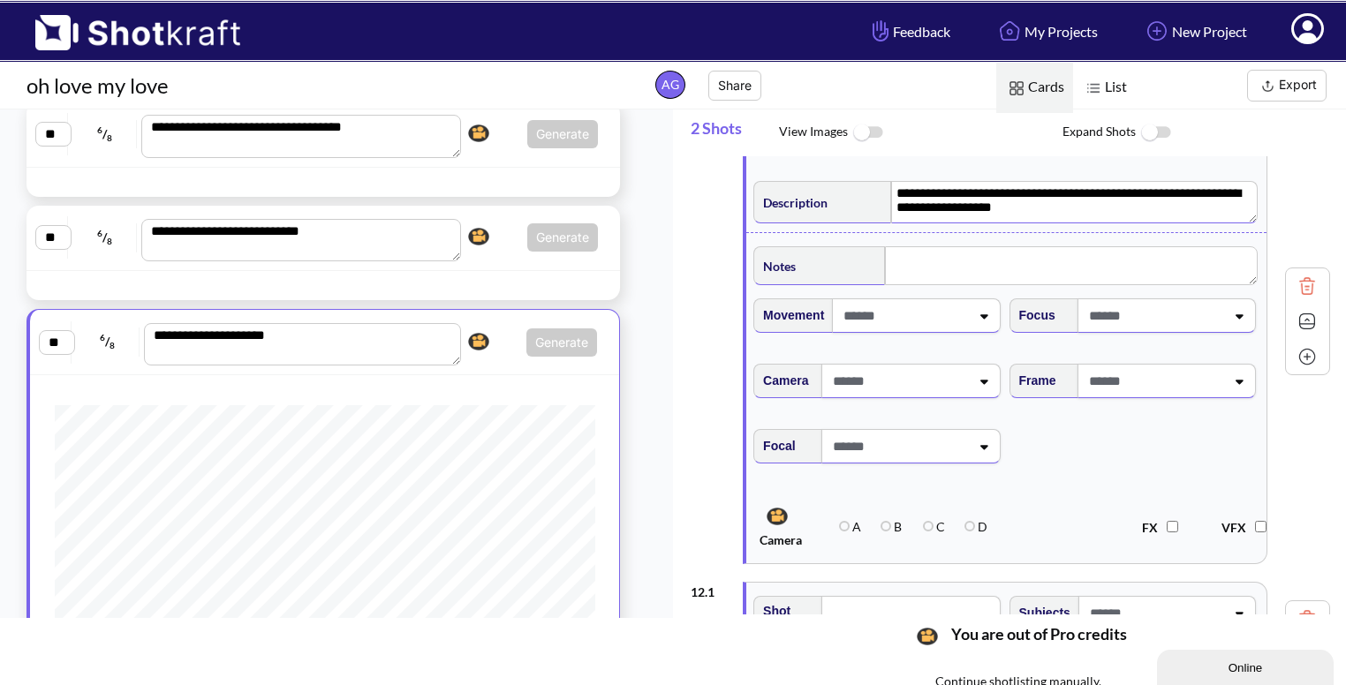
scroll to position [88, 0]
click at [958, 327] on span at bounding box center [904, 314] width 130 height 29
type textarea "**********"
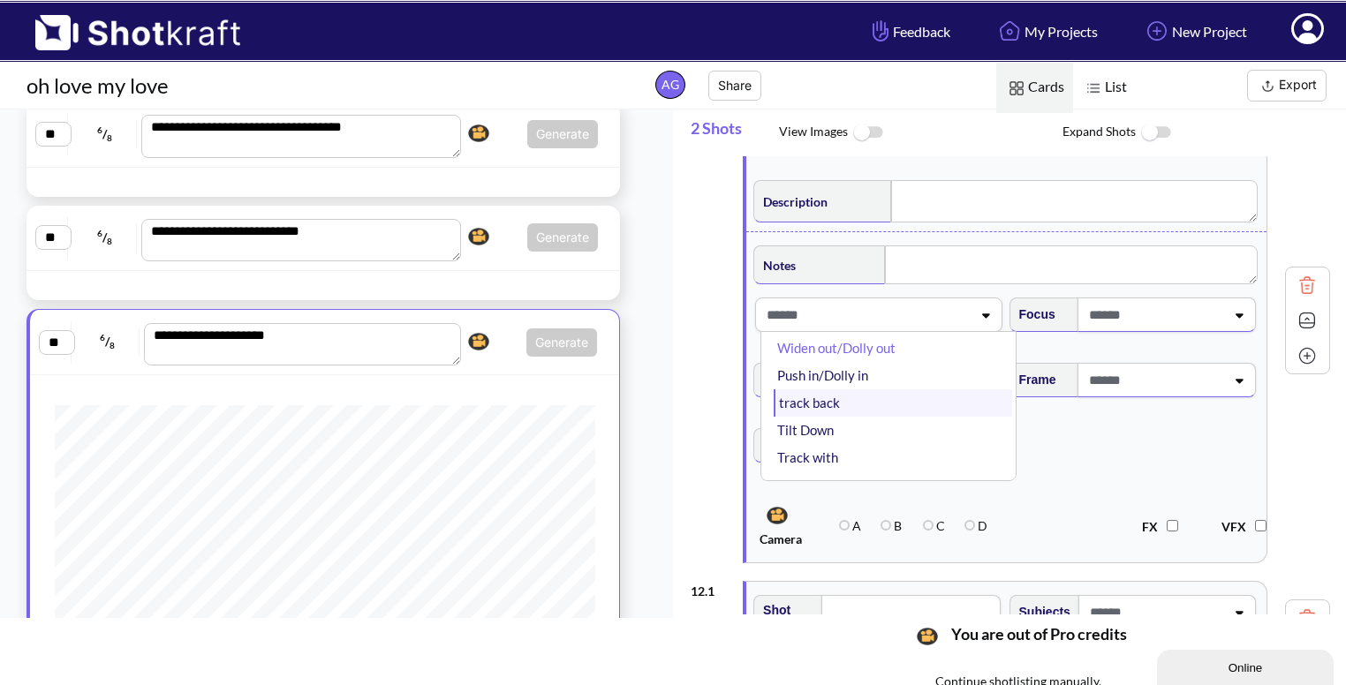
scroll to position [16, 0]
type textarea "**********"
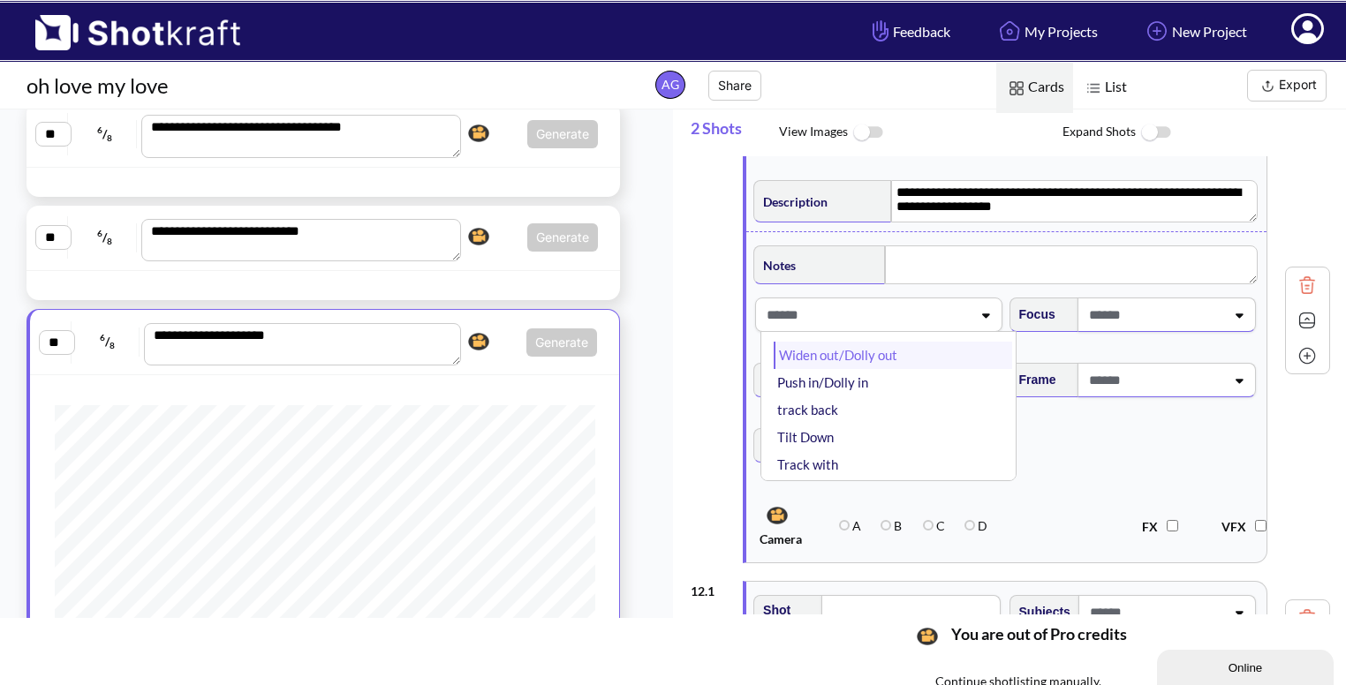
click at [883, 358] on li "Widen out/Dolly out" at bounding box center [893, 355] width 238 height 27
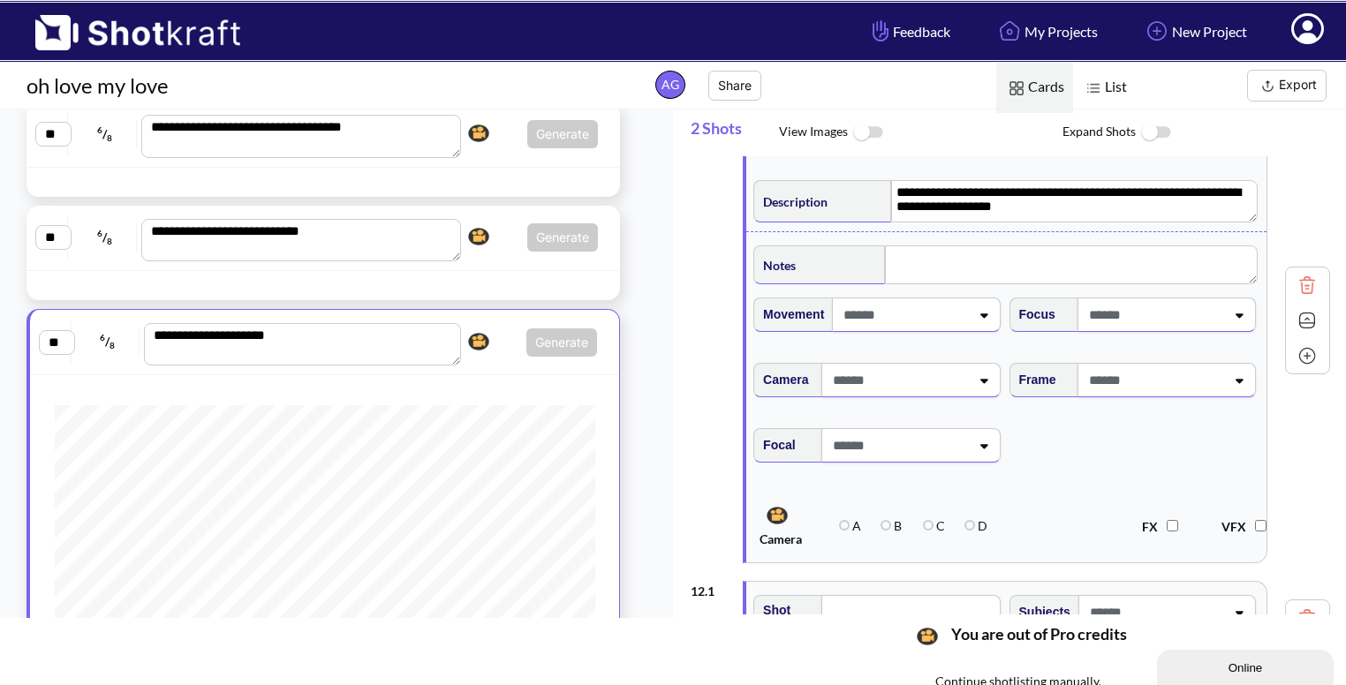
click at [1181, 382] on span at bounding box center [1155, 380] width 140 height 29
click at [1120, 431] on li "Eye Level" at bounding box center [1149, 427] width 238 height 27
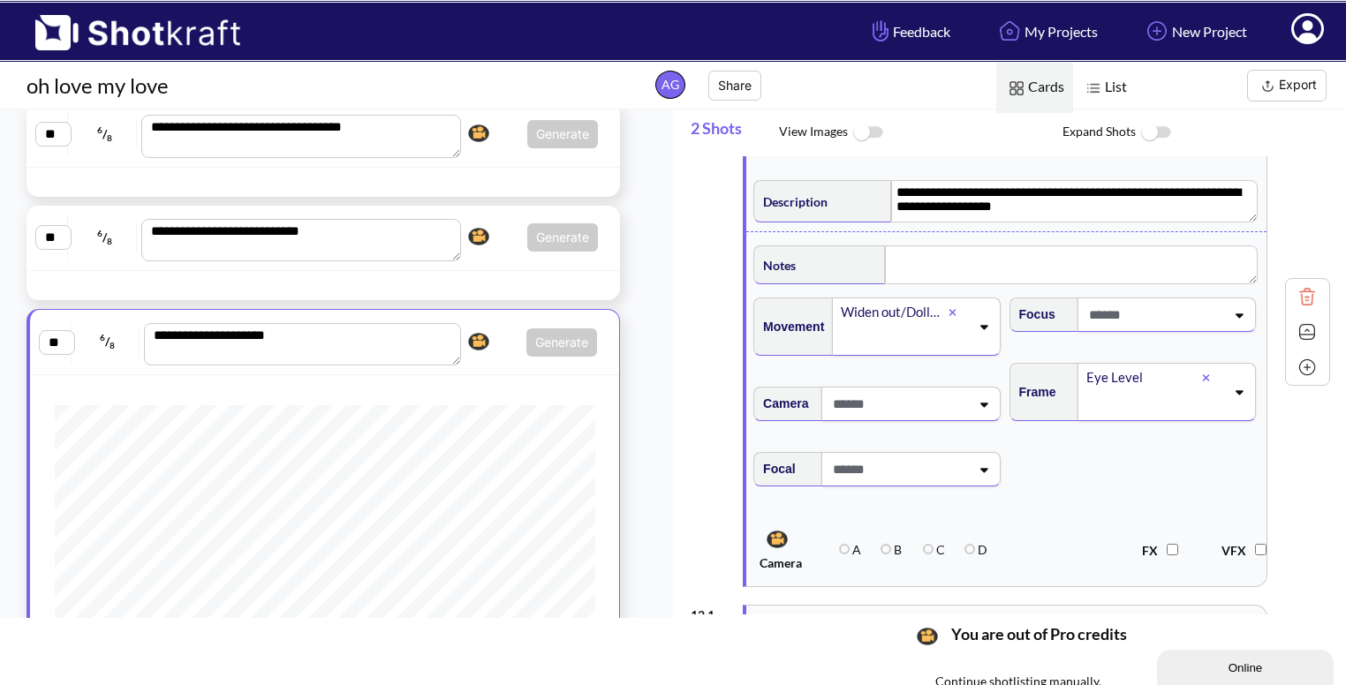
click at [1298, 329] on img at bounding box center [1307, 332] width 26 height 26
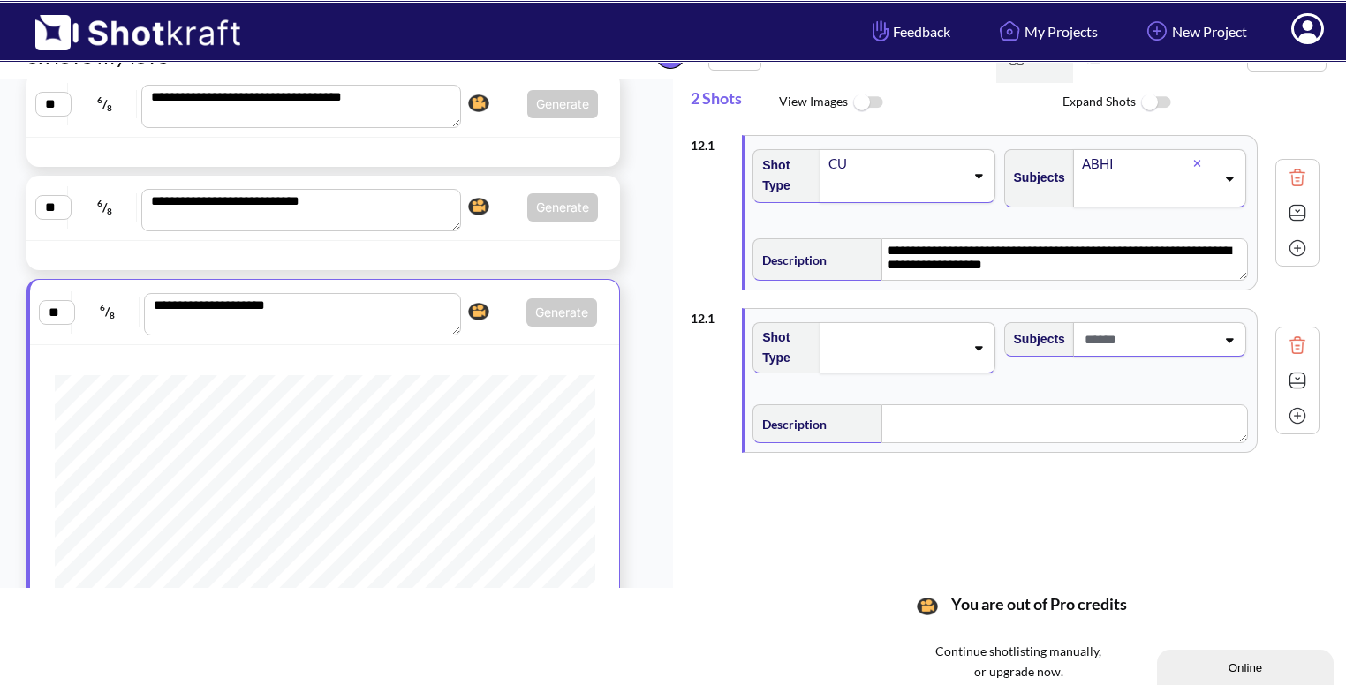
scroll to position [32, 0]
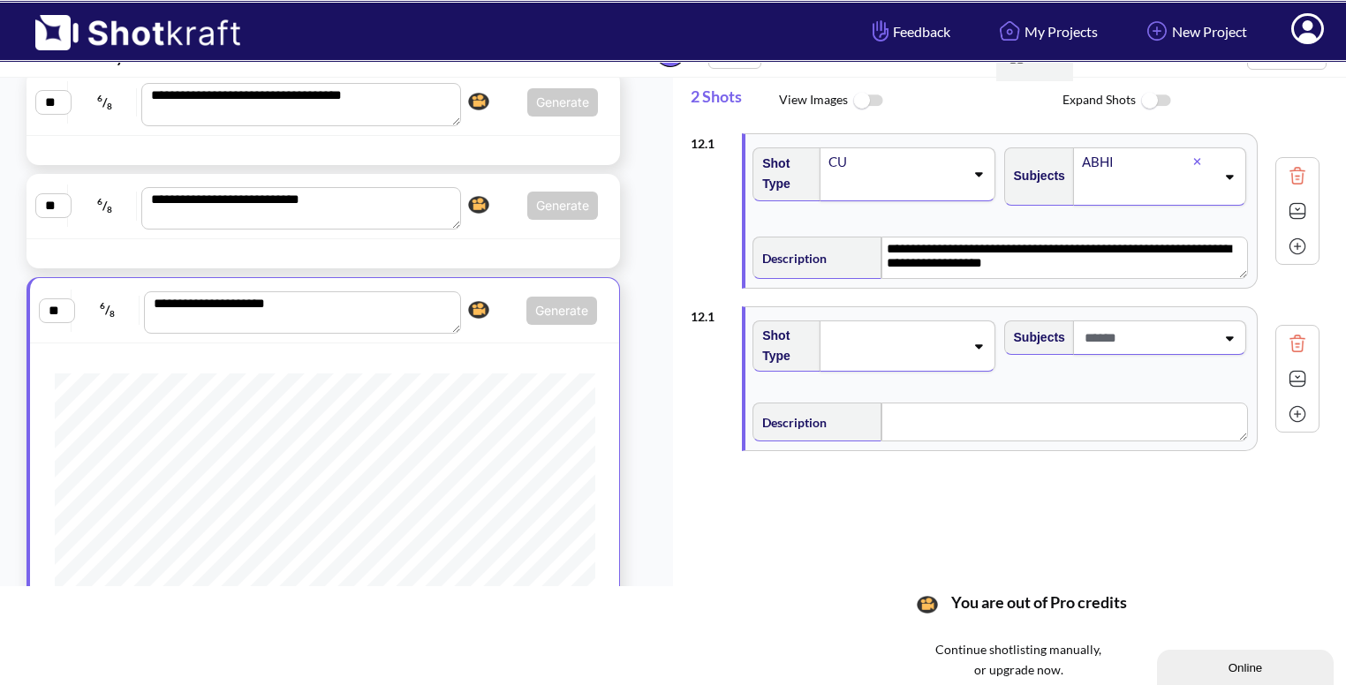
click at [972, 350] on icon at bounding box center [978, 346] width 24 height 12
click at [949, 373] on li "CU" at bounding box center [889, 380] width 233 height 27
click at [1155, 340] on span at bounding box center [1147, 337] width 135 height 29
click at [972, 427] on textarea at bounding box center [1065, 424] width 366 height 39
click at [1162, 332] on span "********" at bounding box center [1147, 337] width 135 height 29
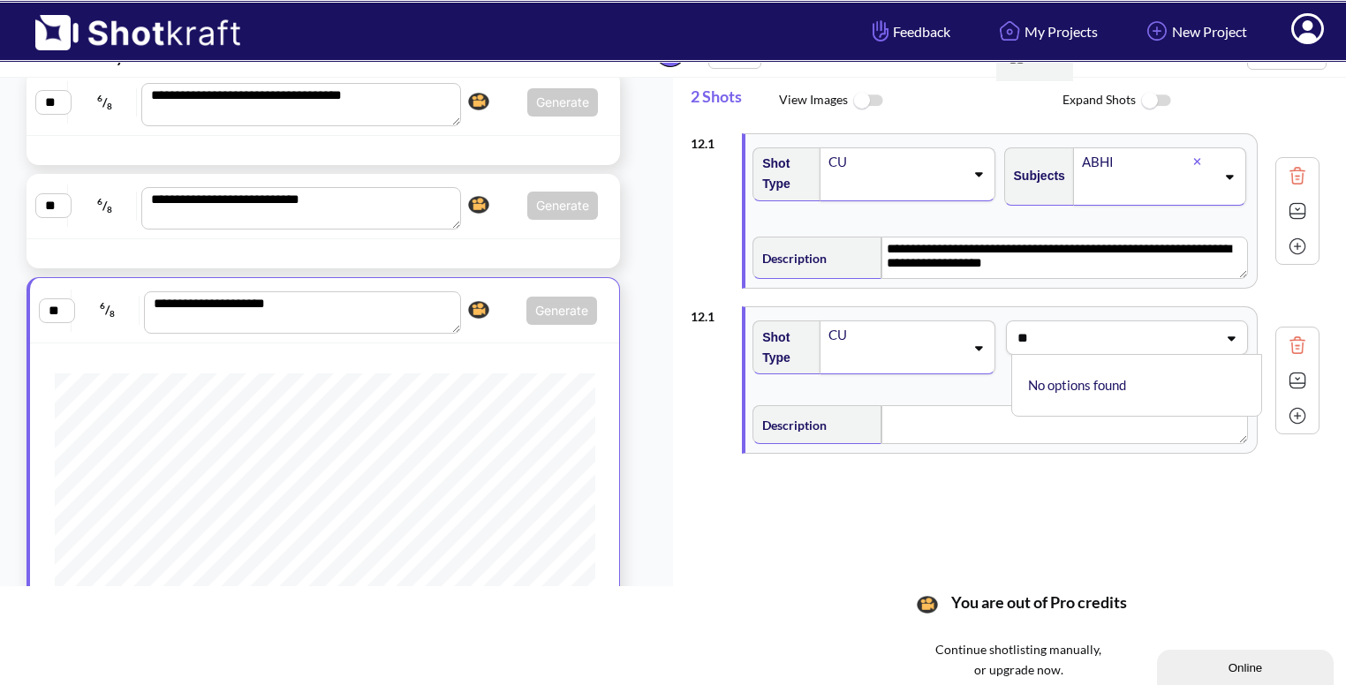
type input "*"
type input "*****"
click at [920, 435] on textarea at bounding box center [1065, 424] width 366 height 39
click at [1296, 377] on img at bounding box center [1297, 382] width 26 height 26
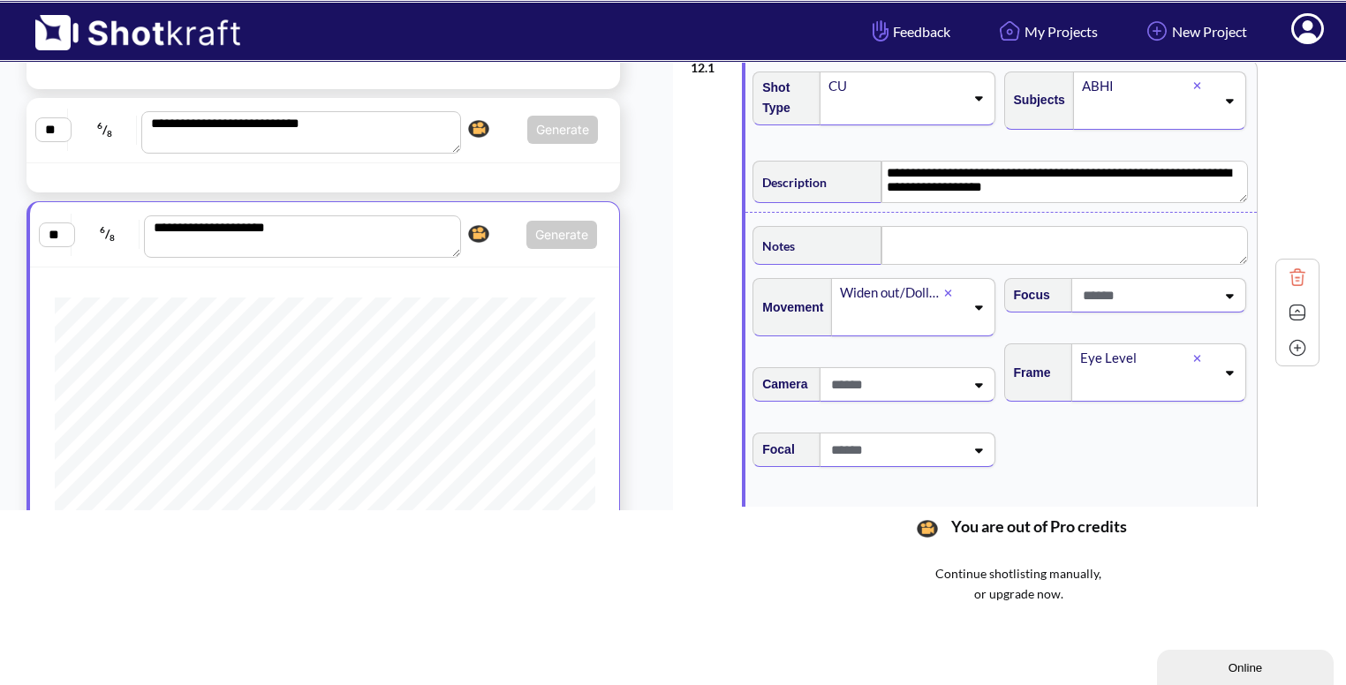
scroll to position [122, 0]
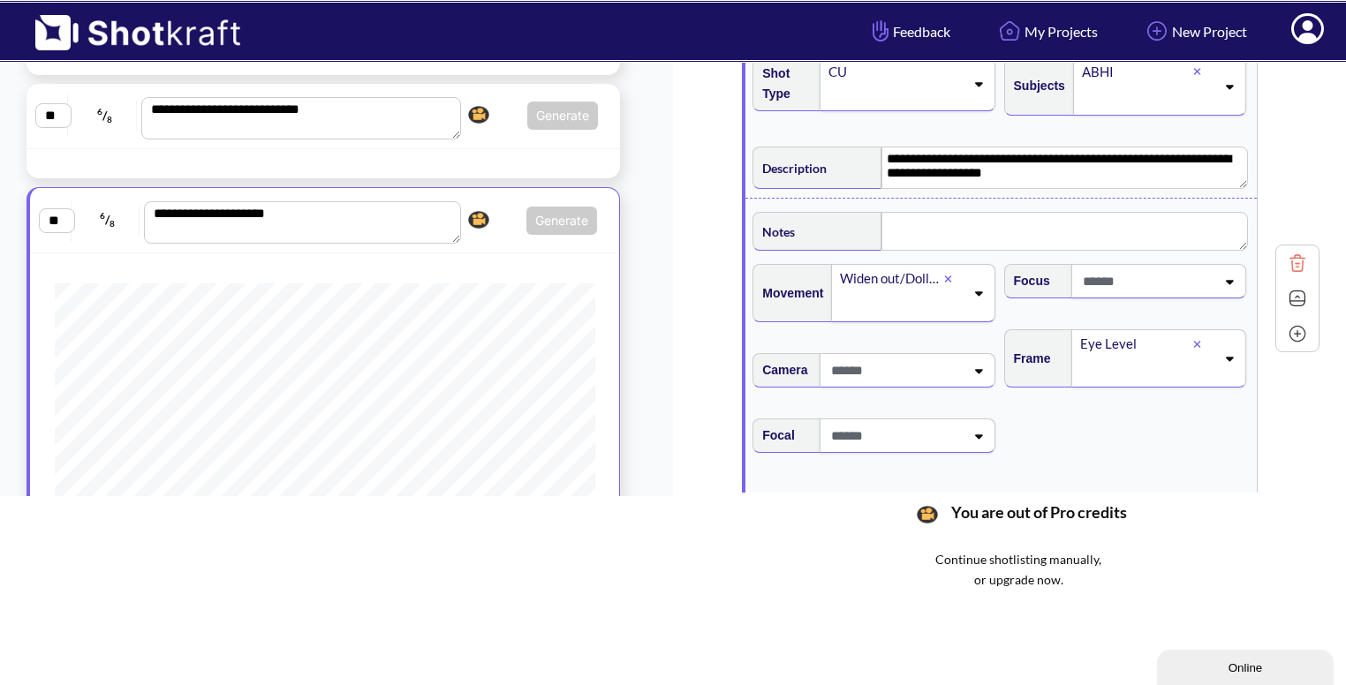
click at [1296, 294] on img at bounding box center [1297, 298] width 26 height 26
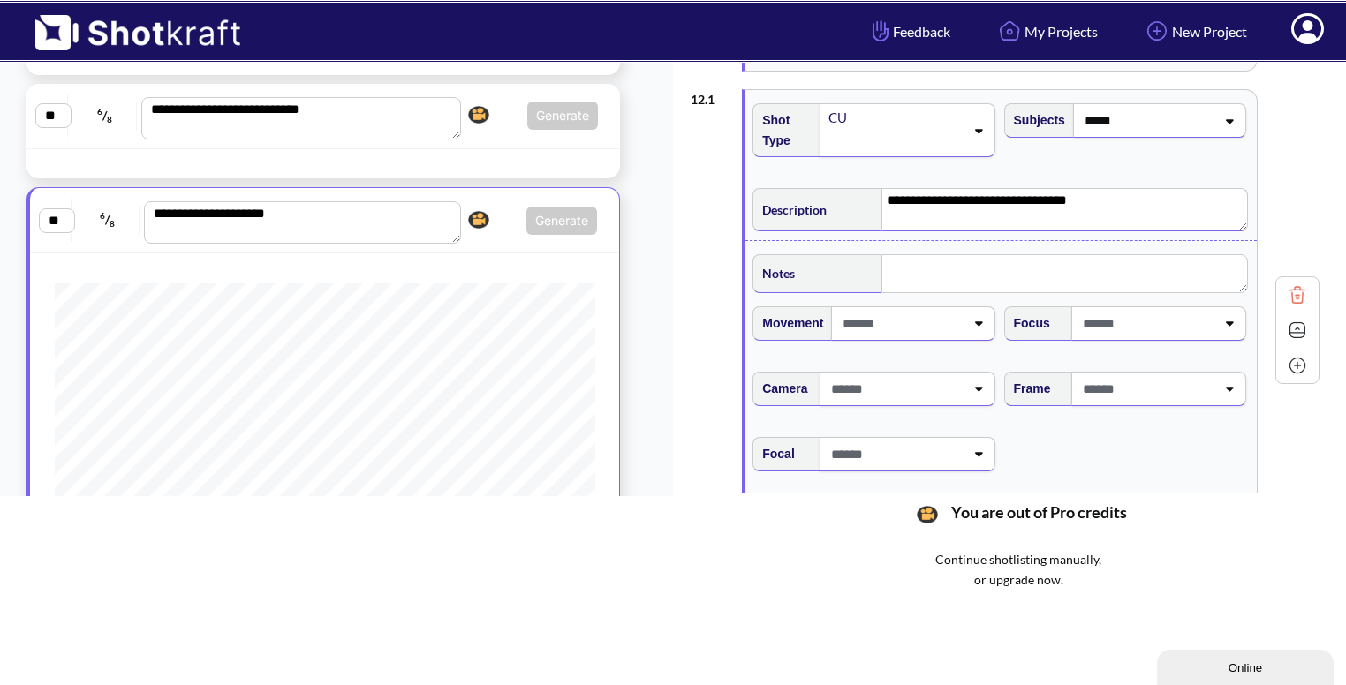
scroll to position [133, 0]
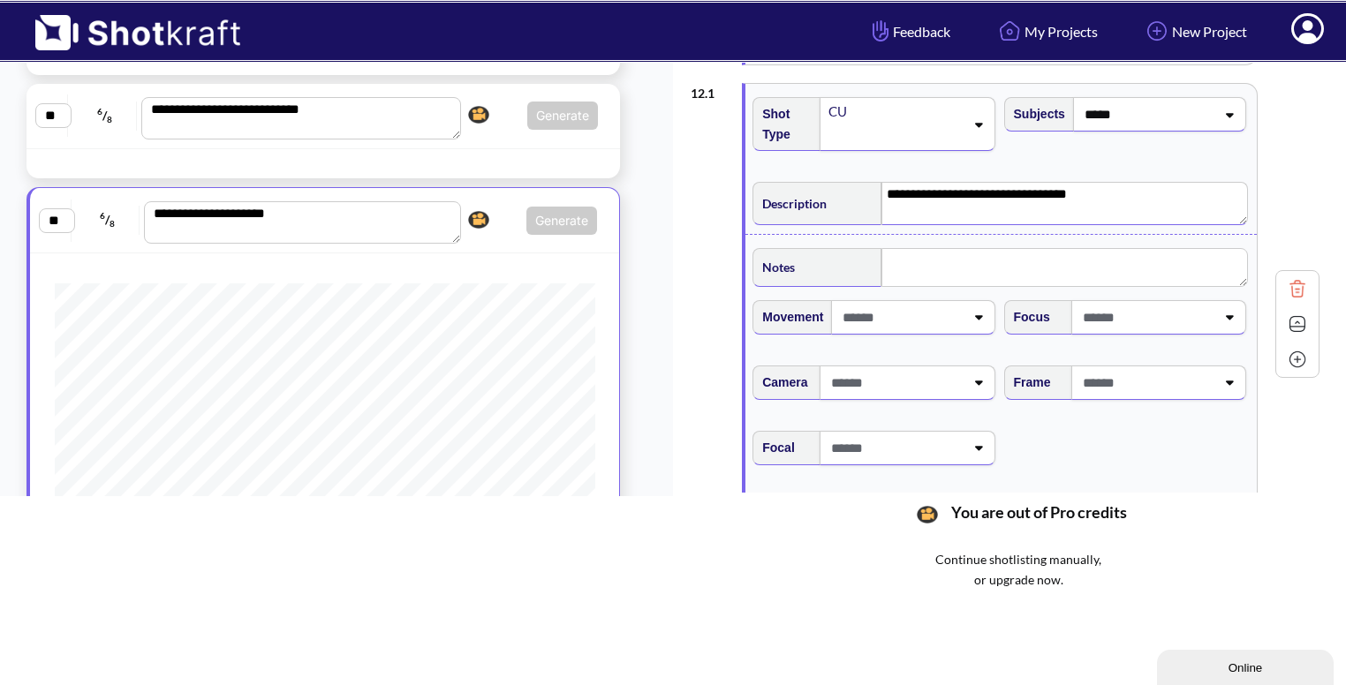
click at [947, 337] on div "Movement" at bounding box center [875, 323] width 251 height 65
click at [1152, 371] on span at bounding box center [1146, 382] width 137 height 29
type textarea "**********"
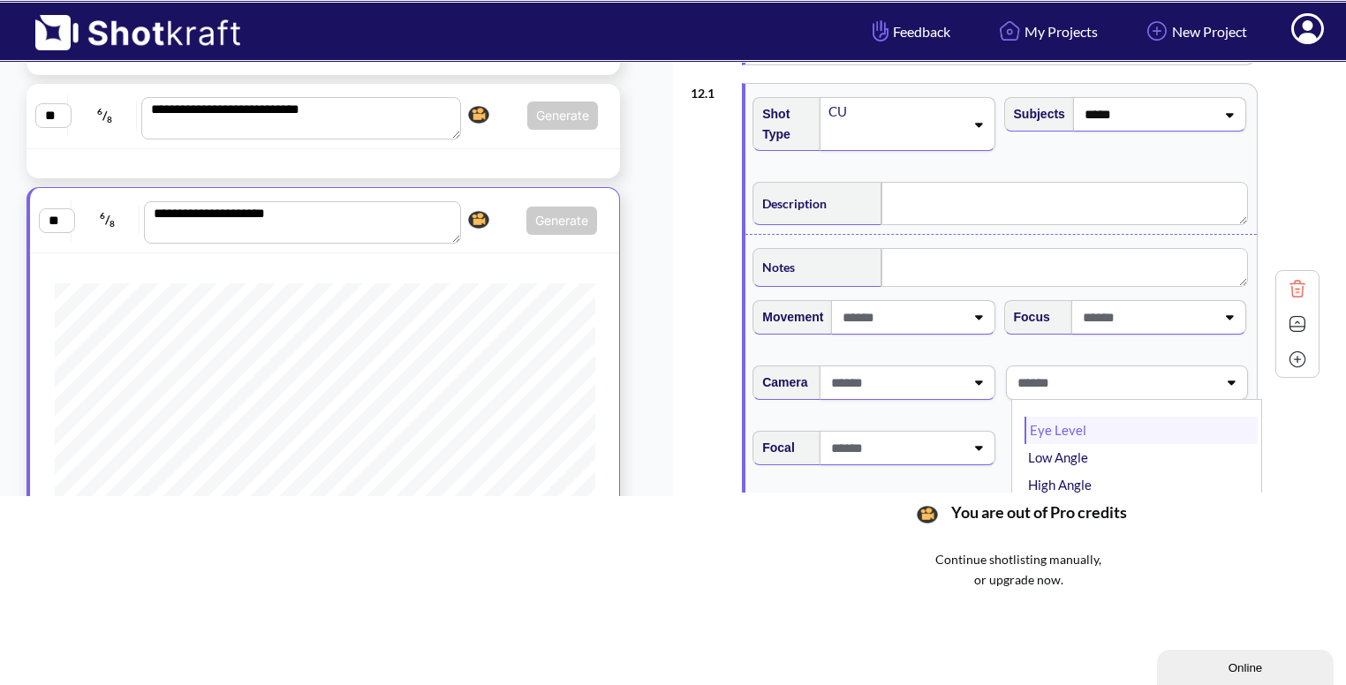
click at [1086, 424] on li "Eye Level" at bounding box center [1141, 430] width 233 height 27
type textarea "**********"
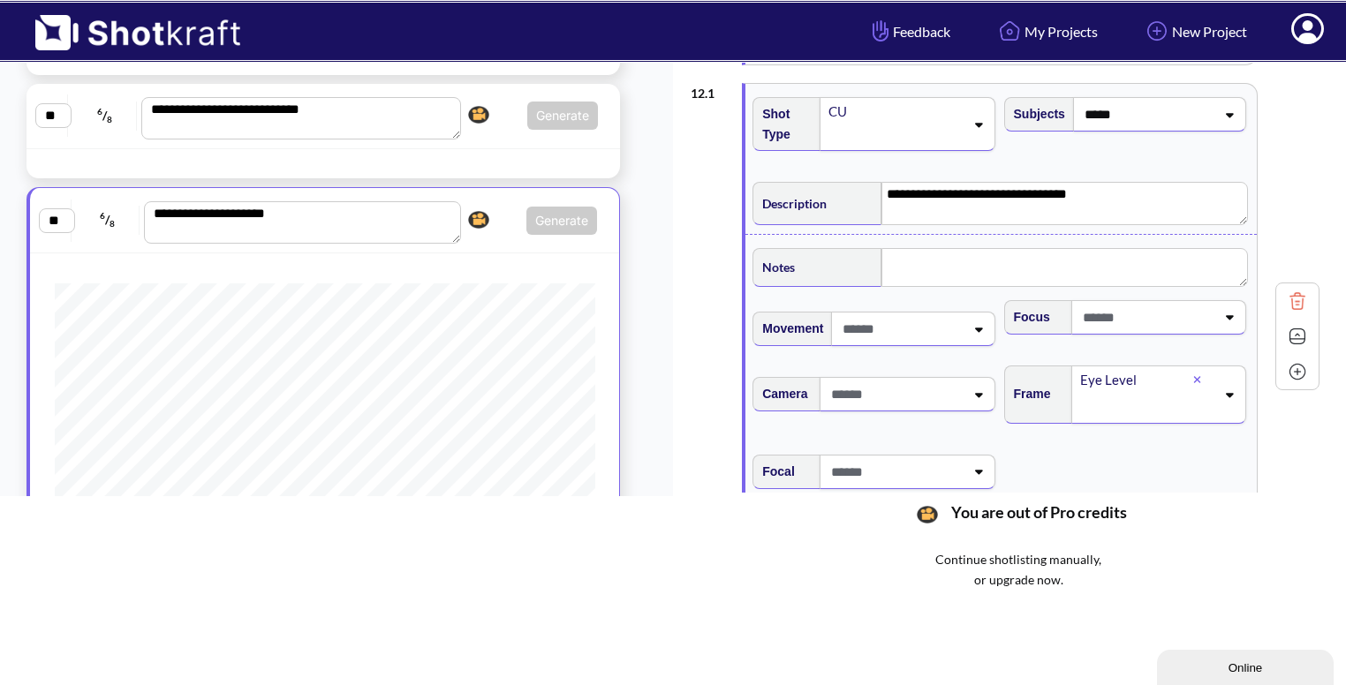
click at [1304, 337] on img at bounding box center [1297, 336] width 26 height 26
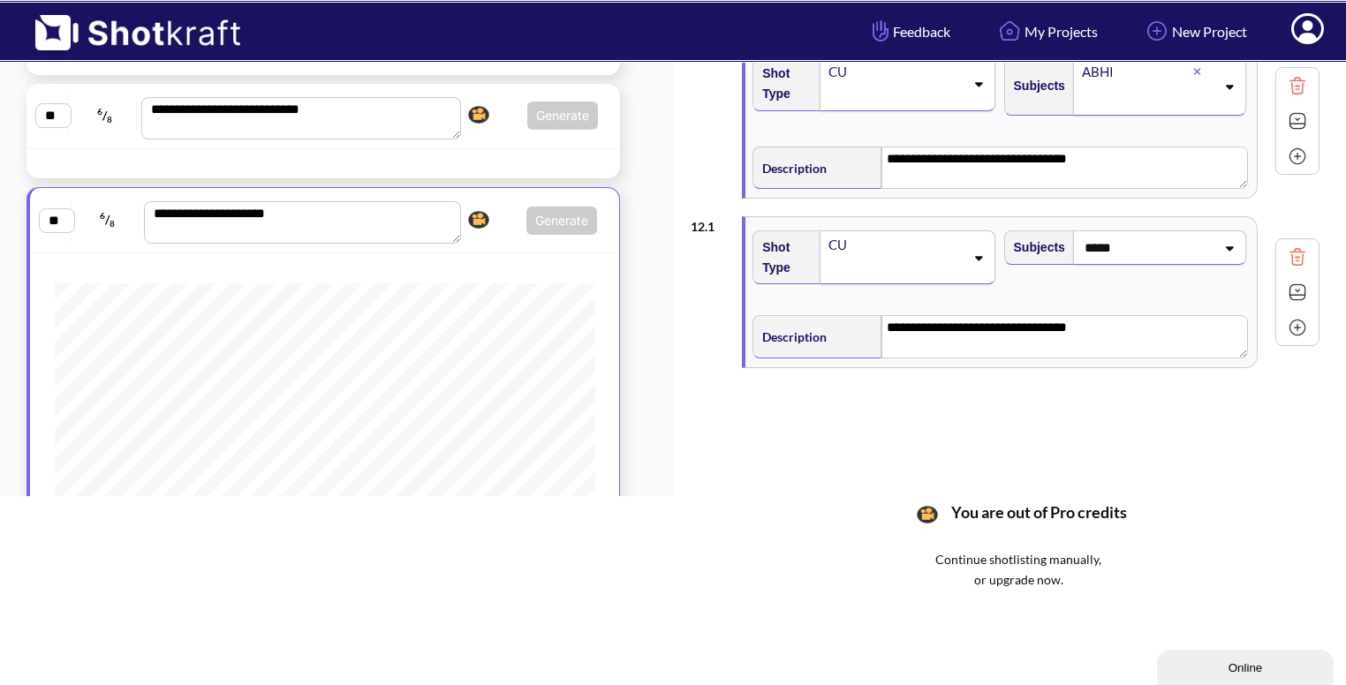
scroll to position [191, 0]
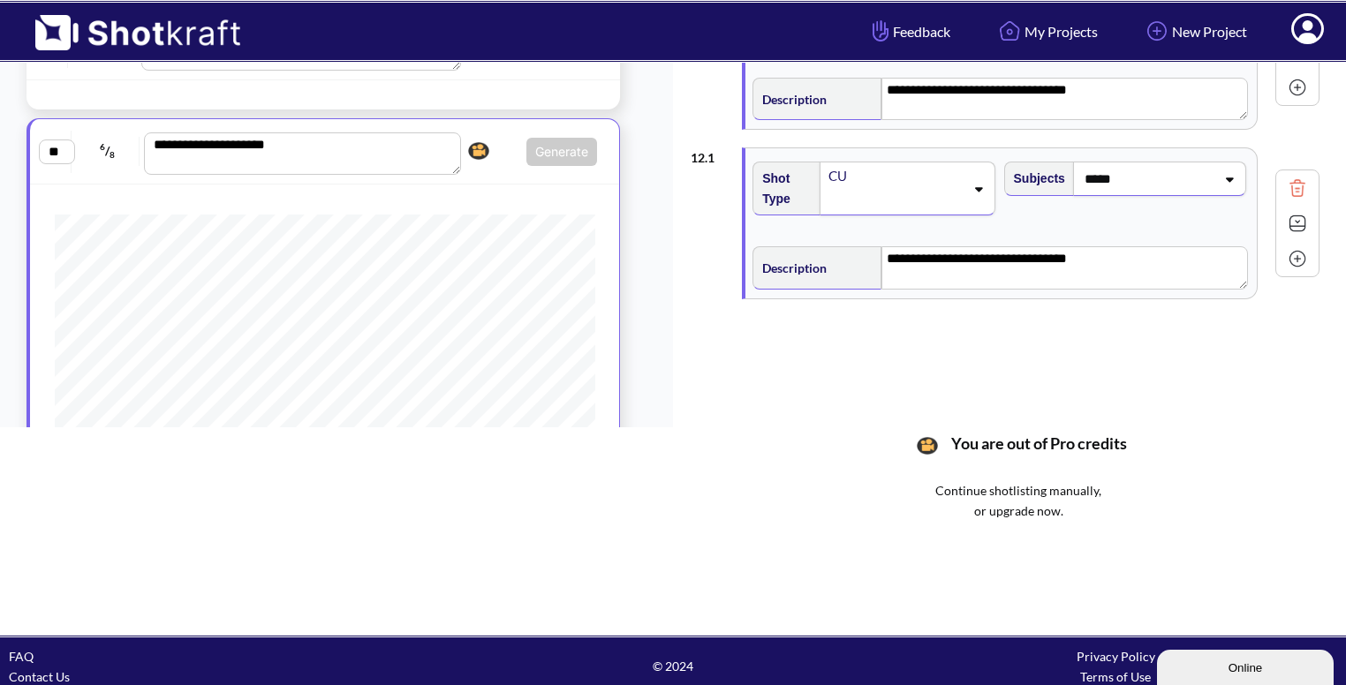
click at [1297, 258] on img at bounding box center [1297, 259] width 26 height 26
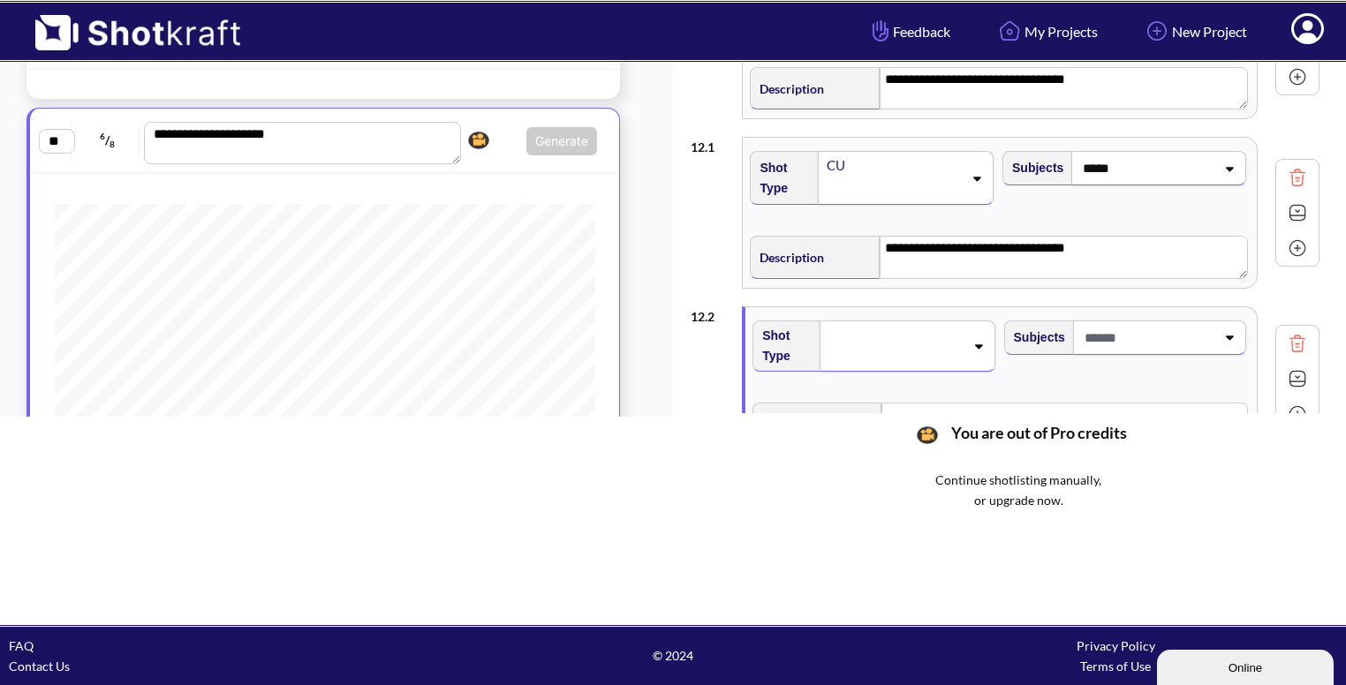
scroll to position [87, 0]
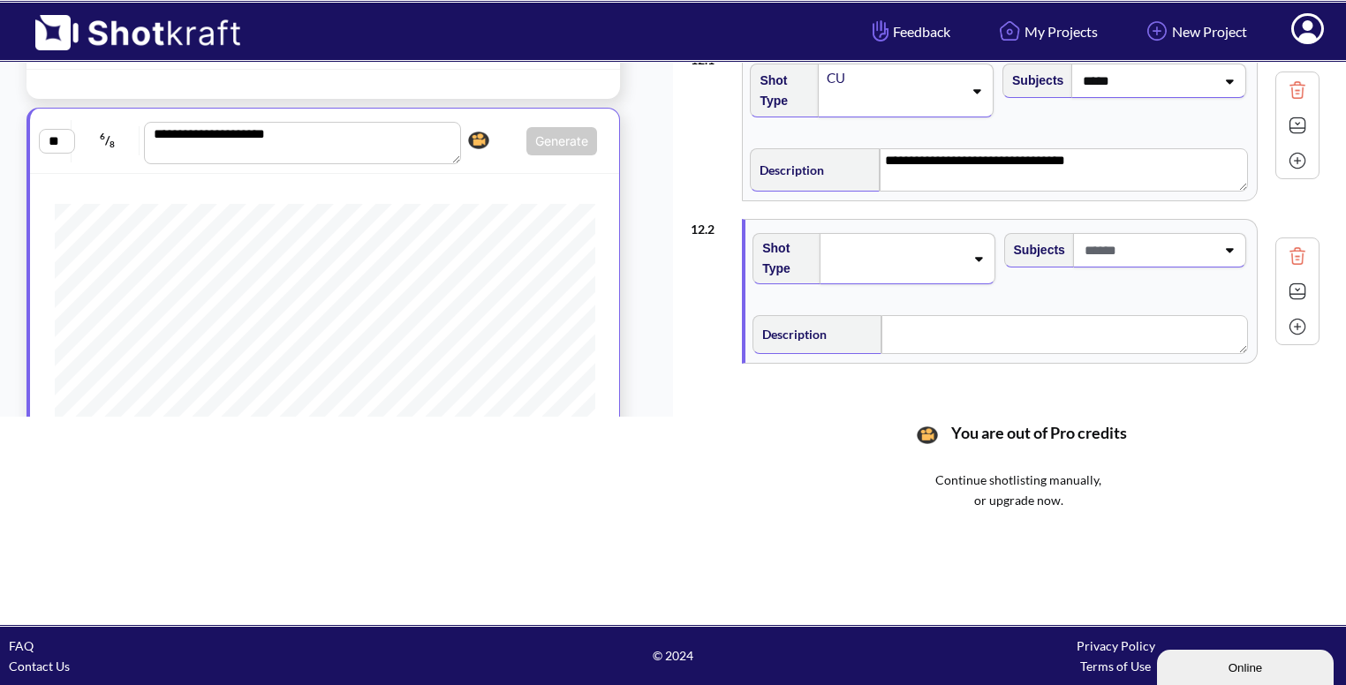
type textarea "**********"
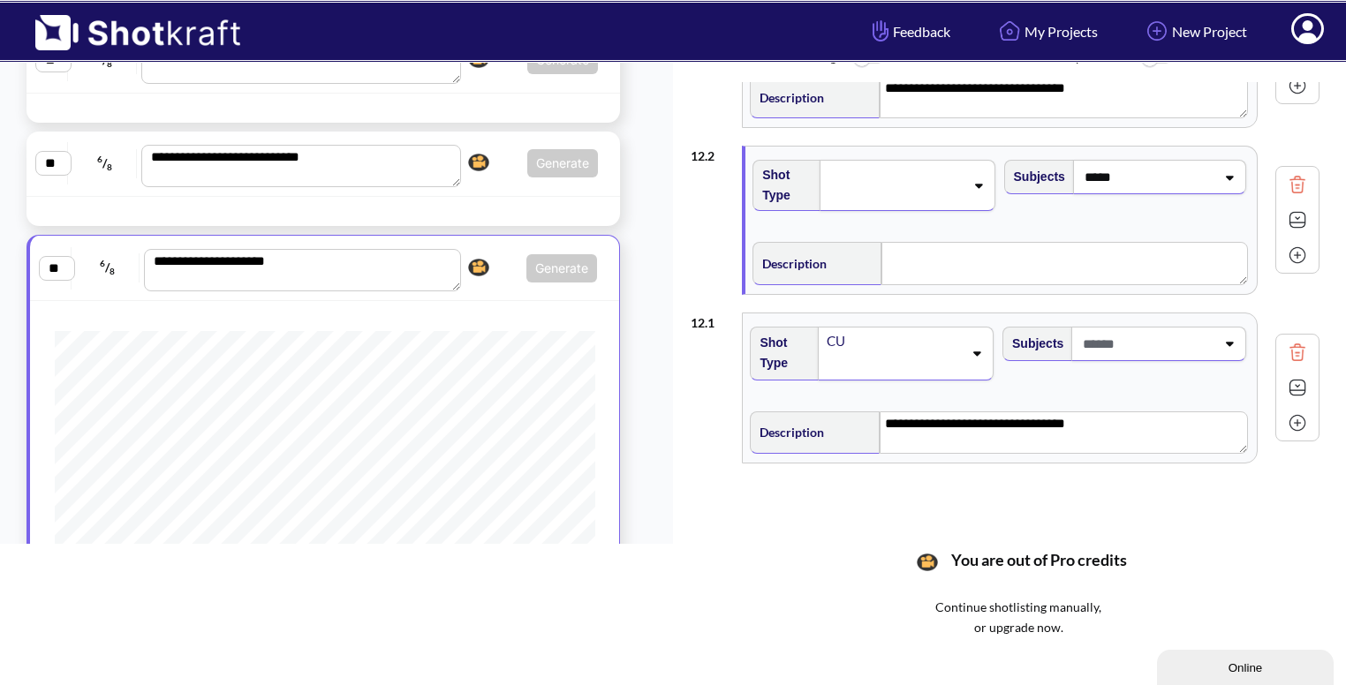
scroll to position [80, 0]
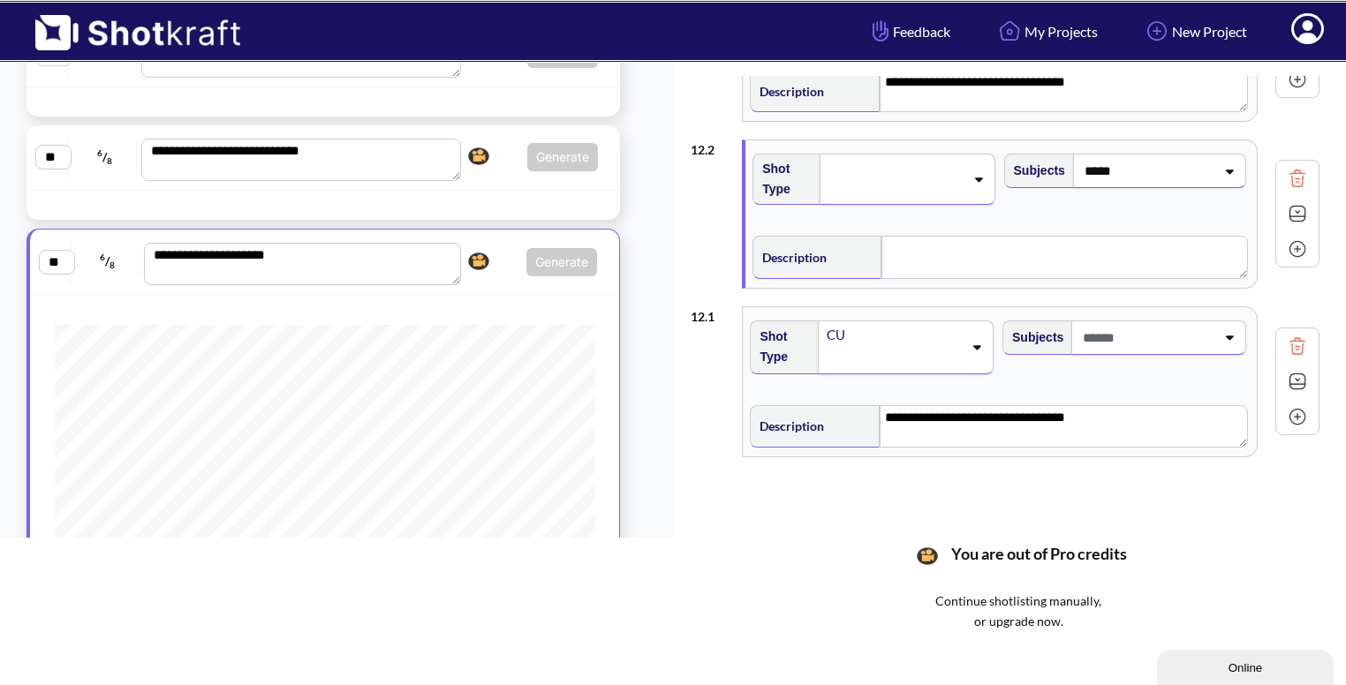
click at [1289, 340] on img at bounding box center [1297, 346] width 26 height 26
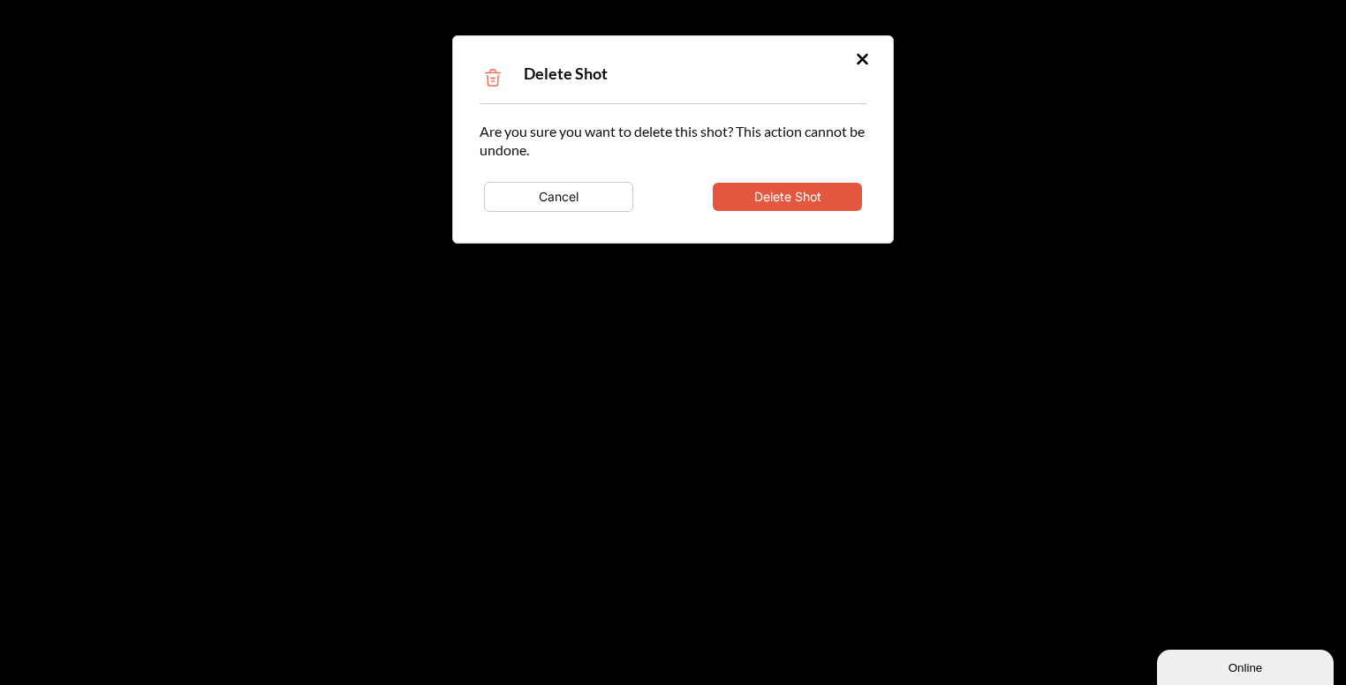
click at [836, 206] on button "Delete Shot" at bounding box center [787, 197] width 149 height 28
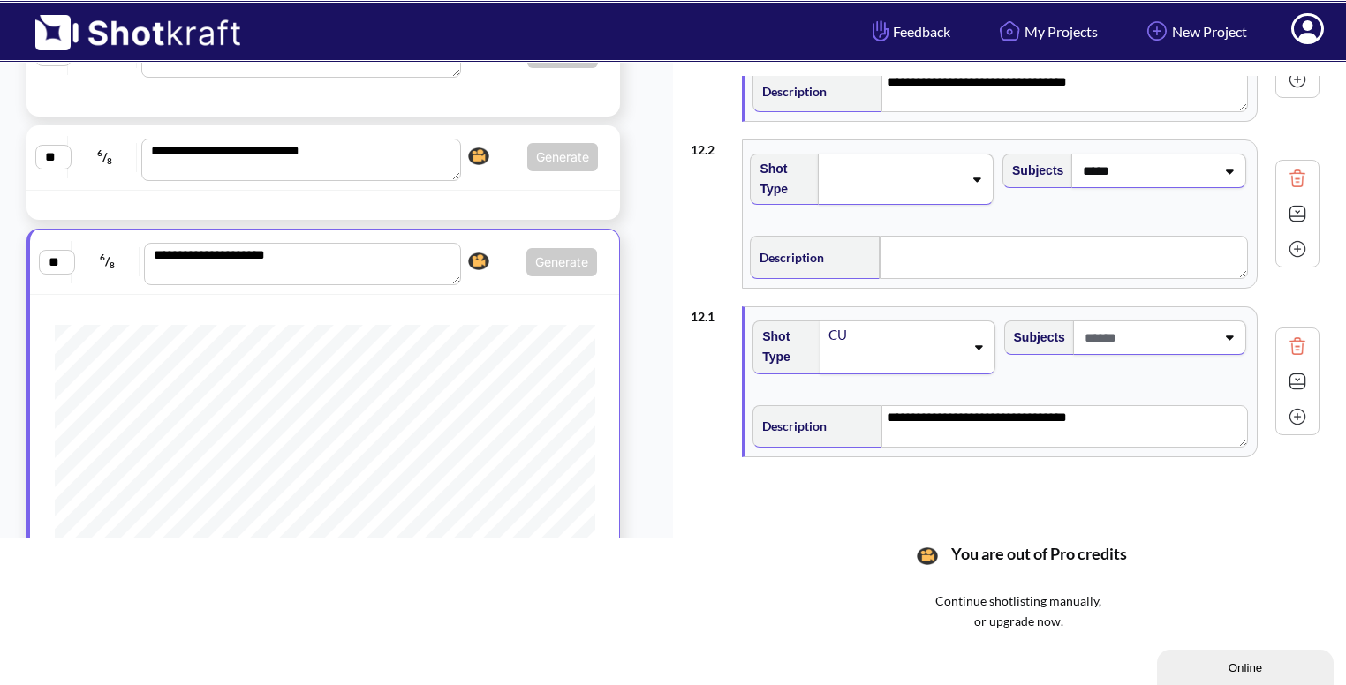
type textarea "**********"
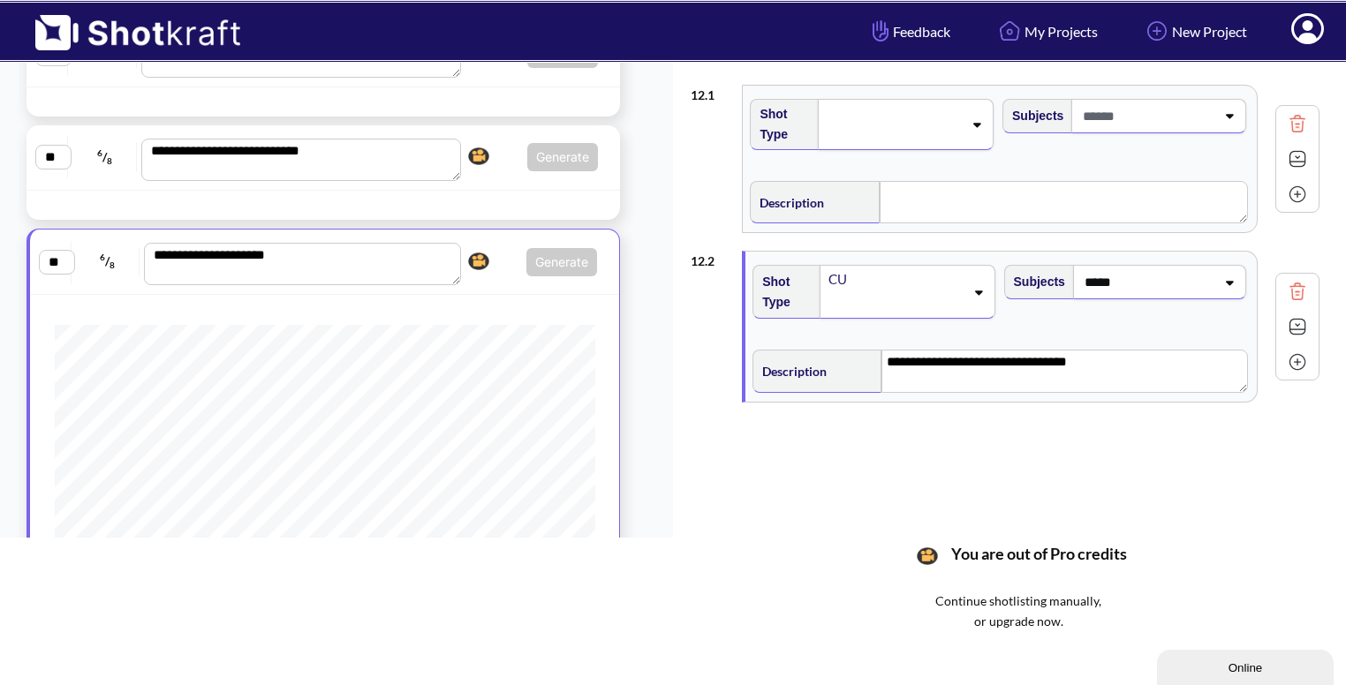
click at [987, 114] on div at bounding box center [906, 124] width 176 height 51
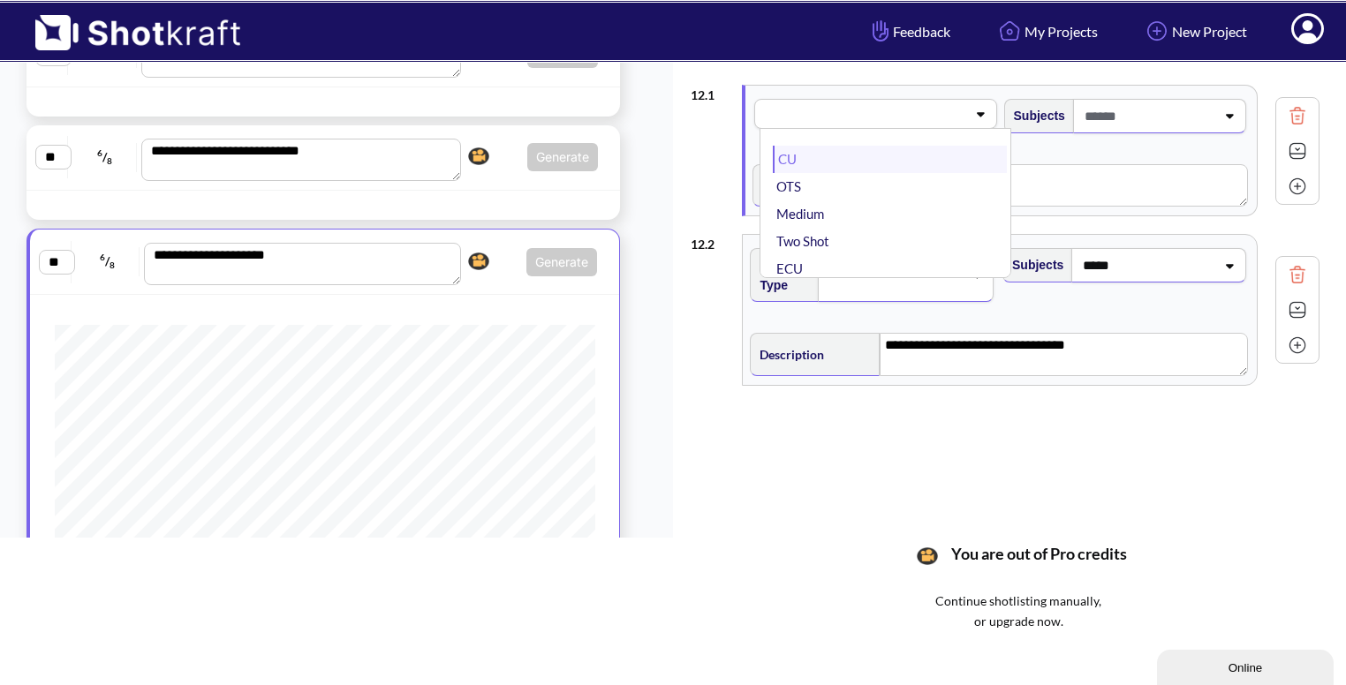
click at [869, 160] on li "CU" at bounding box center [889, 159] width 233 height 27
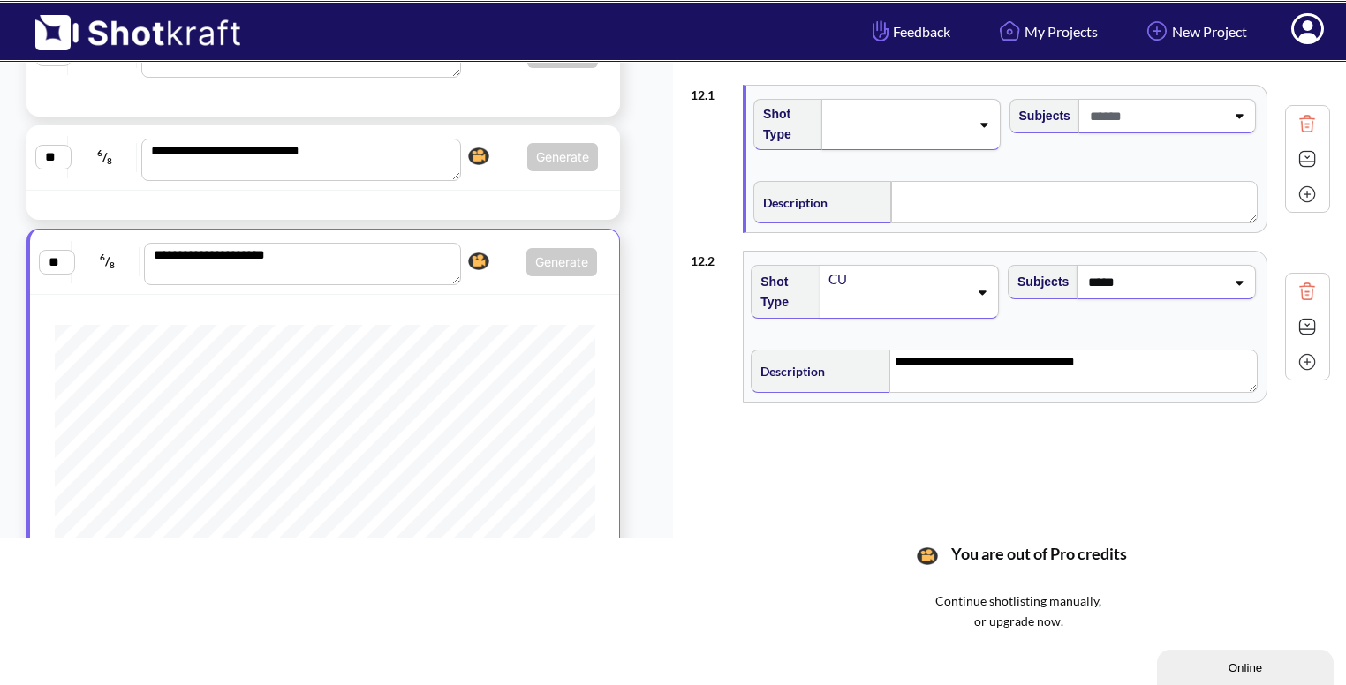
click at [1141, 102] on span at bounding box center [1156, 116] width 140 height 29
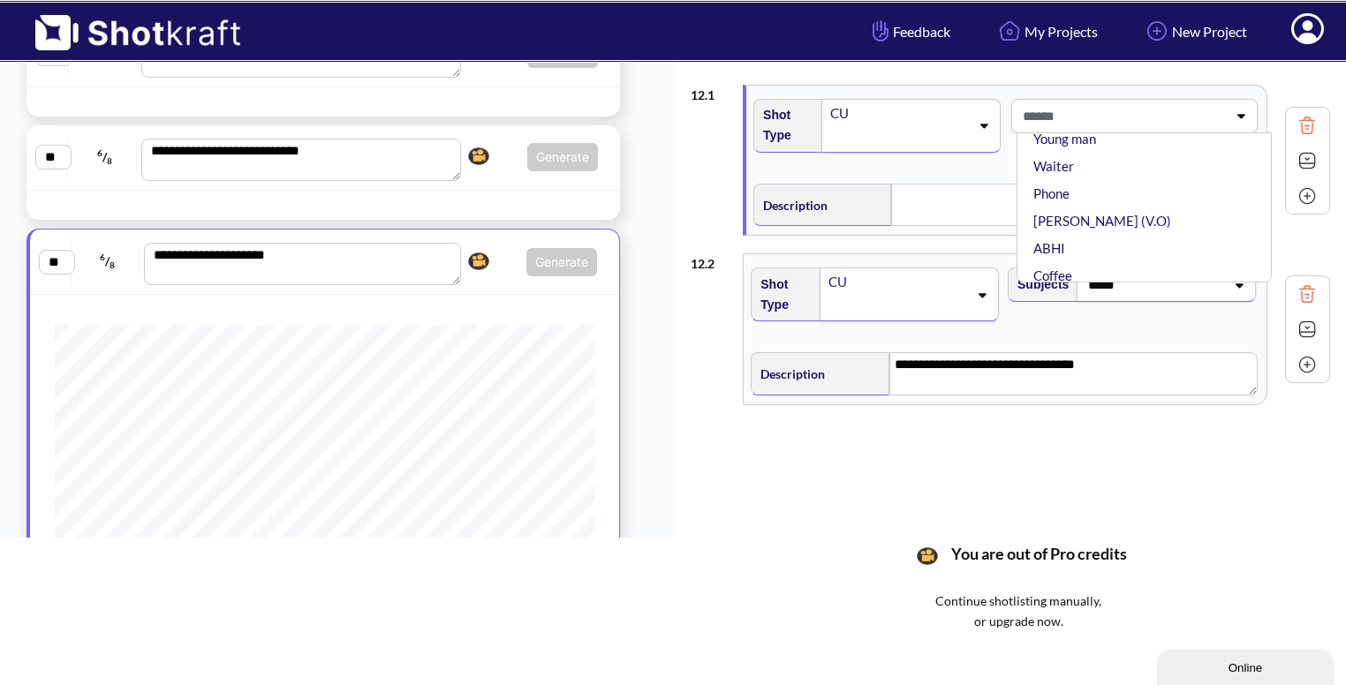
scroll to position [109, 0]
click at [1056, 206] on li "ABHI" at bounding box center [1149, 219] width 238 height 27
click at [957, 202] on textarea at bounding box center [1074, 205] width 367 height 42
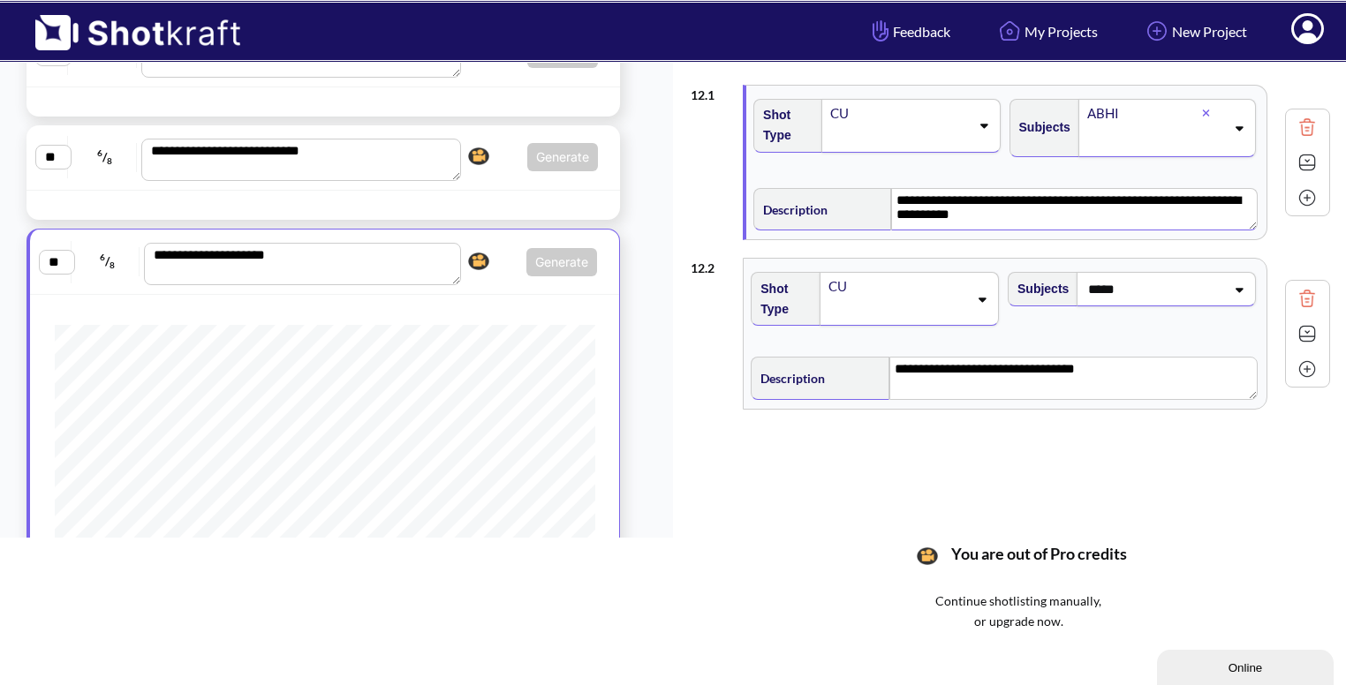
click at [968, 219] on textarea "**********" at bounding box center [1074, 209] width 367 height 42
click at [1302, 163] on img at bounding box center [1307, 162] width 26 height 26
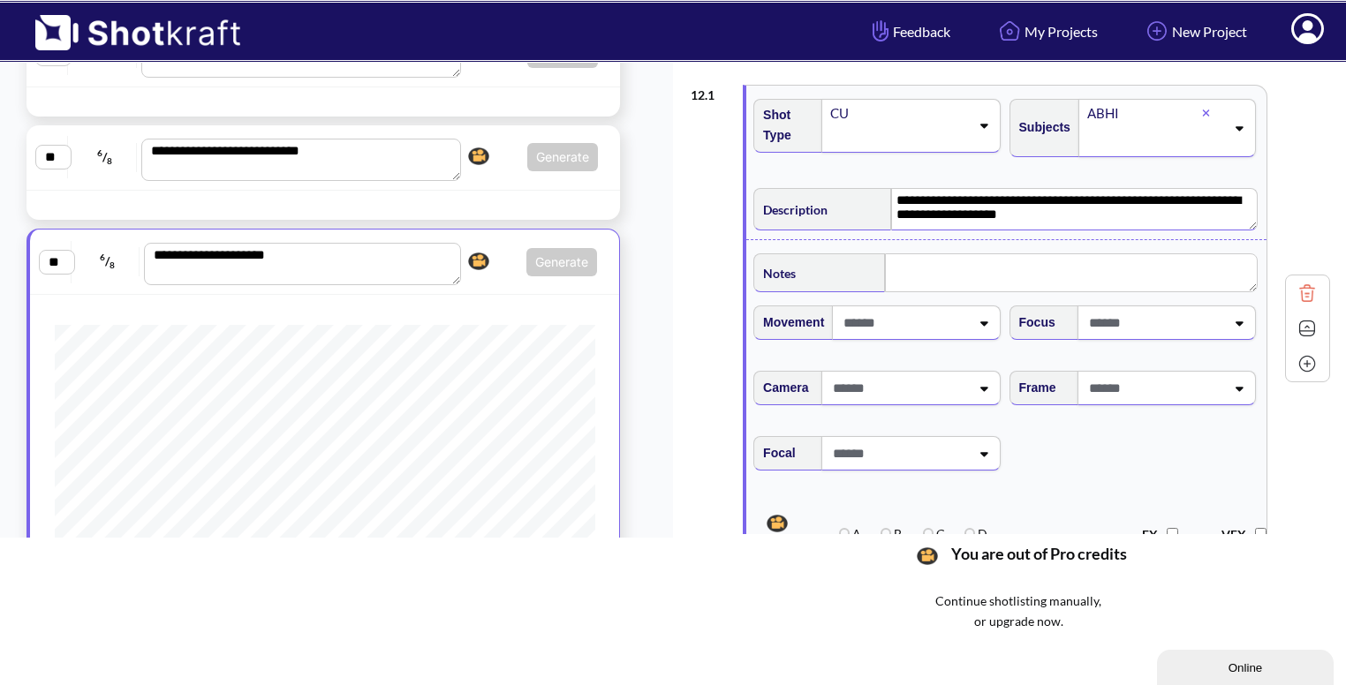
scroll to position [102, 0]
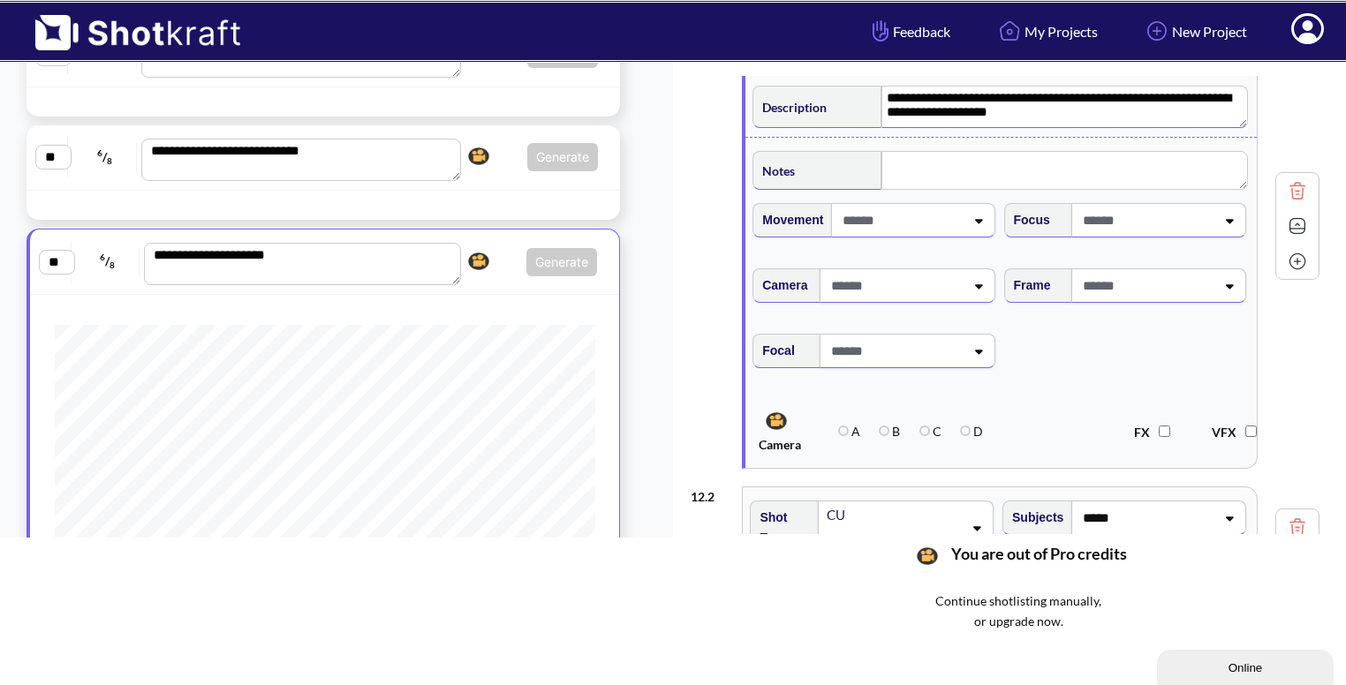
click at [937, 216] on span at bounding box center [900, 220] width 125 height 29
type textarea "**********"
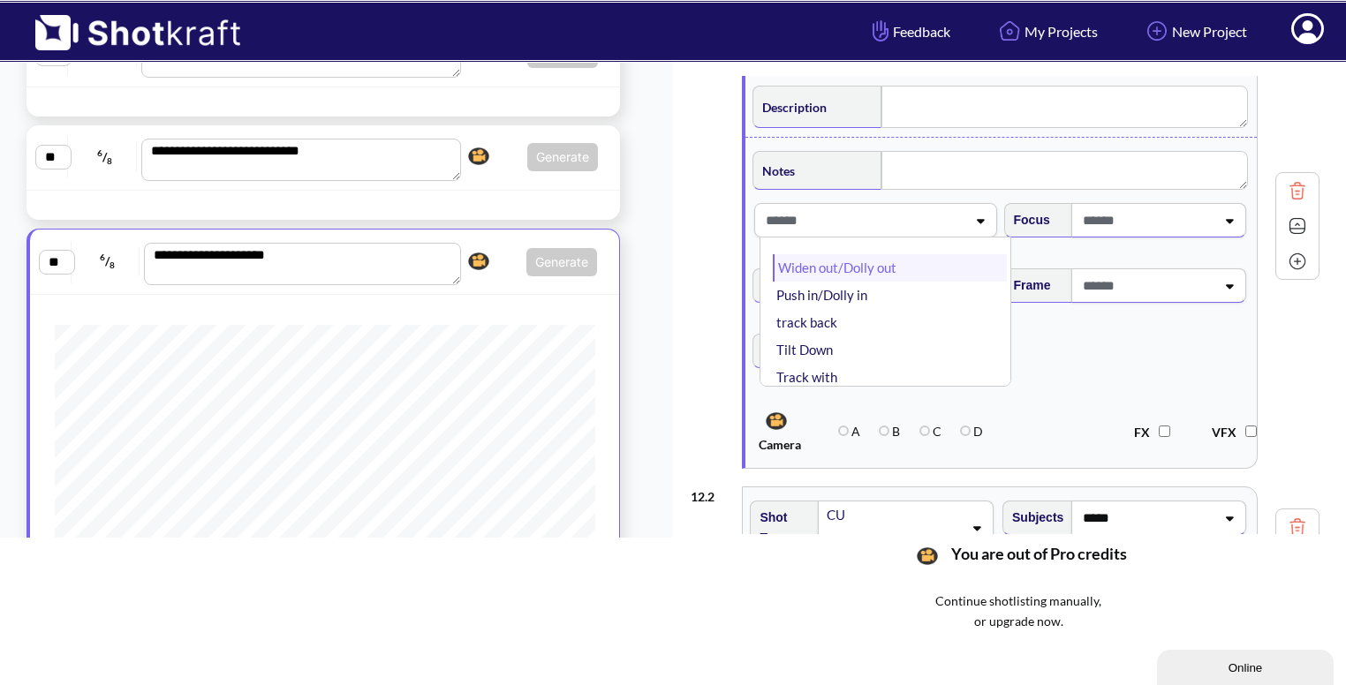
type textarea "**********"
click at [910, 269] on li "Widen out/Dolly out" at bounding box center [889, 267] width 233 height 27
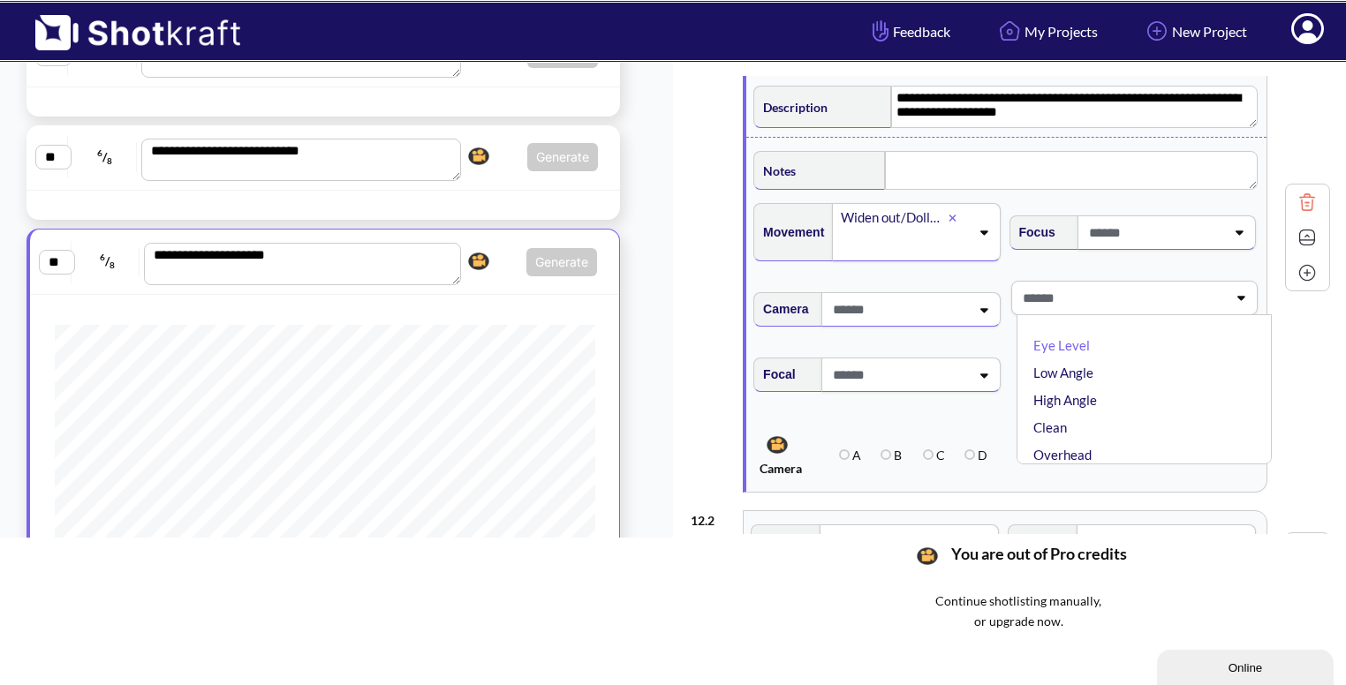
click at [1113, 296] on span at bounding box center [1122, 298] width 209 height 29
click at [1113, 308] on span at bounding box center [1122, 298] width 209 height 29
click at [1237, 296] on icon at bounding box center [1239, 297] width 24 height 12
click at [1169, 340] on li "Eye Level" at bounding box center [1149, 345] width 238 height 27
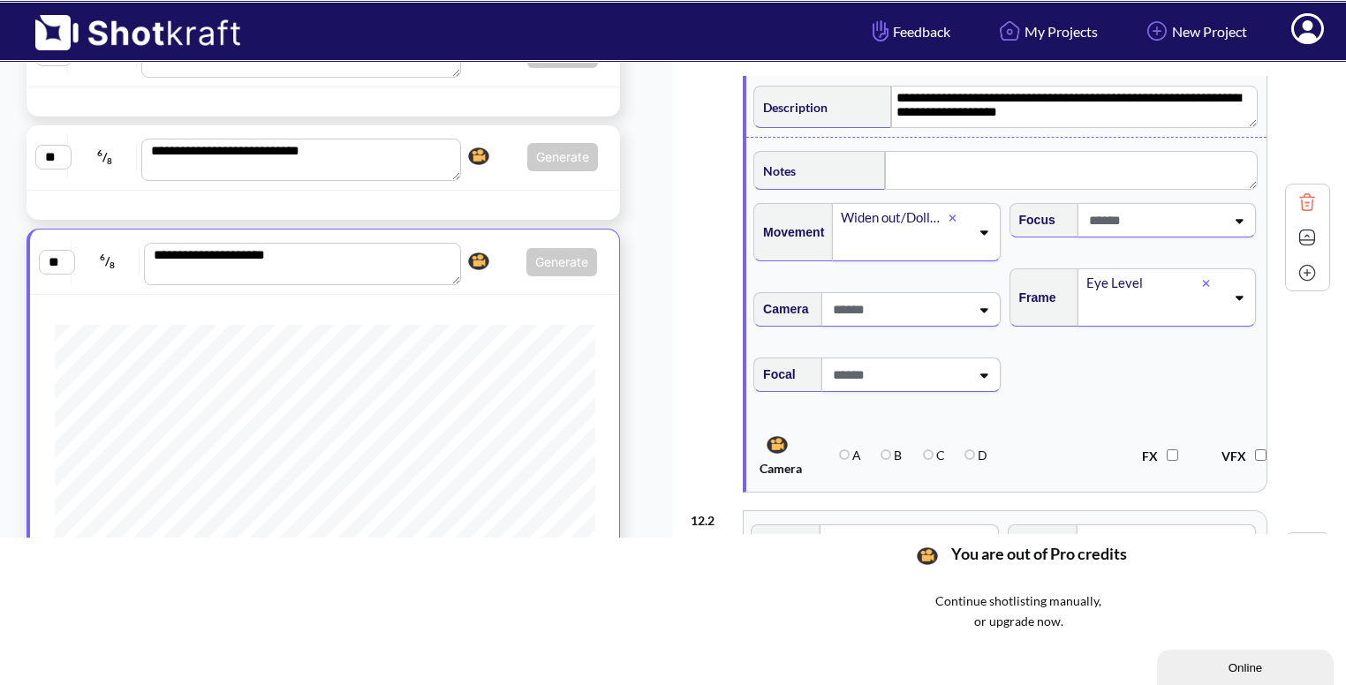
click at [1299, 238] on img at bounding box center [1307, 237] width 26 height 26
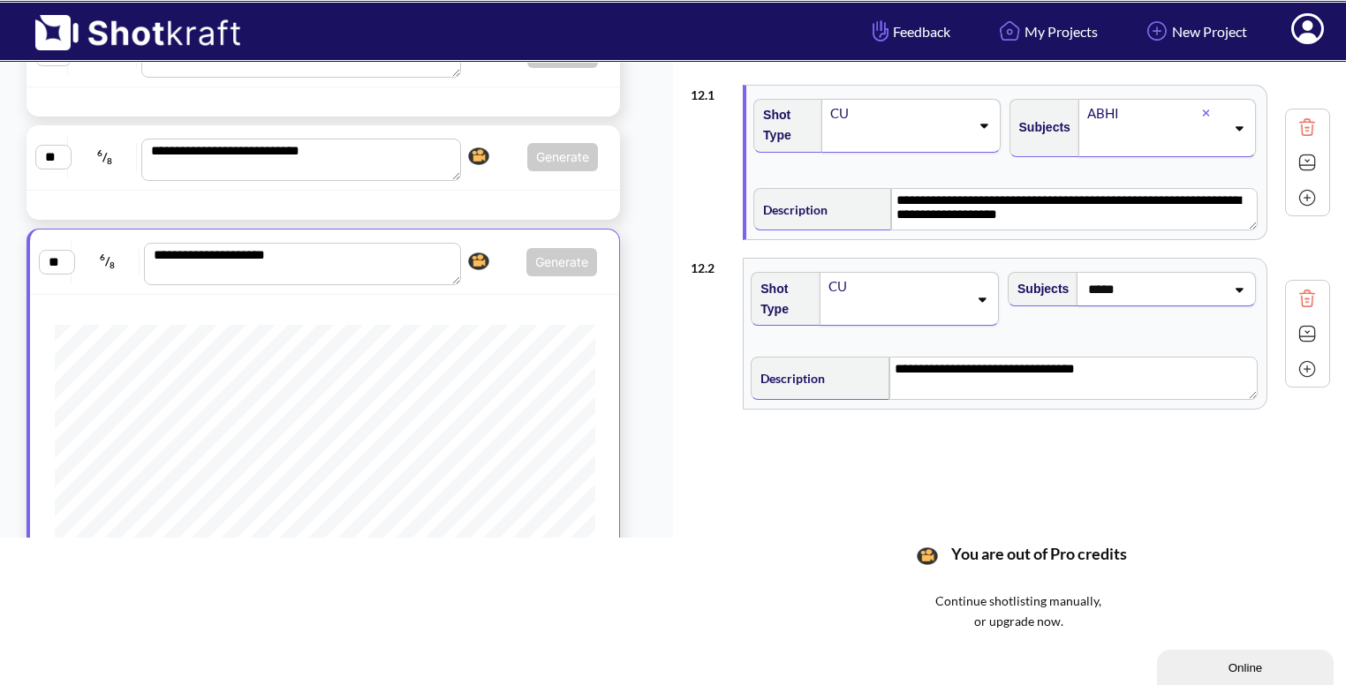
scroll to position [201, 0]
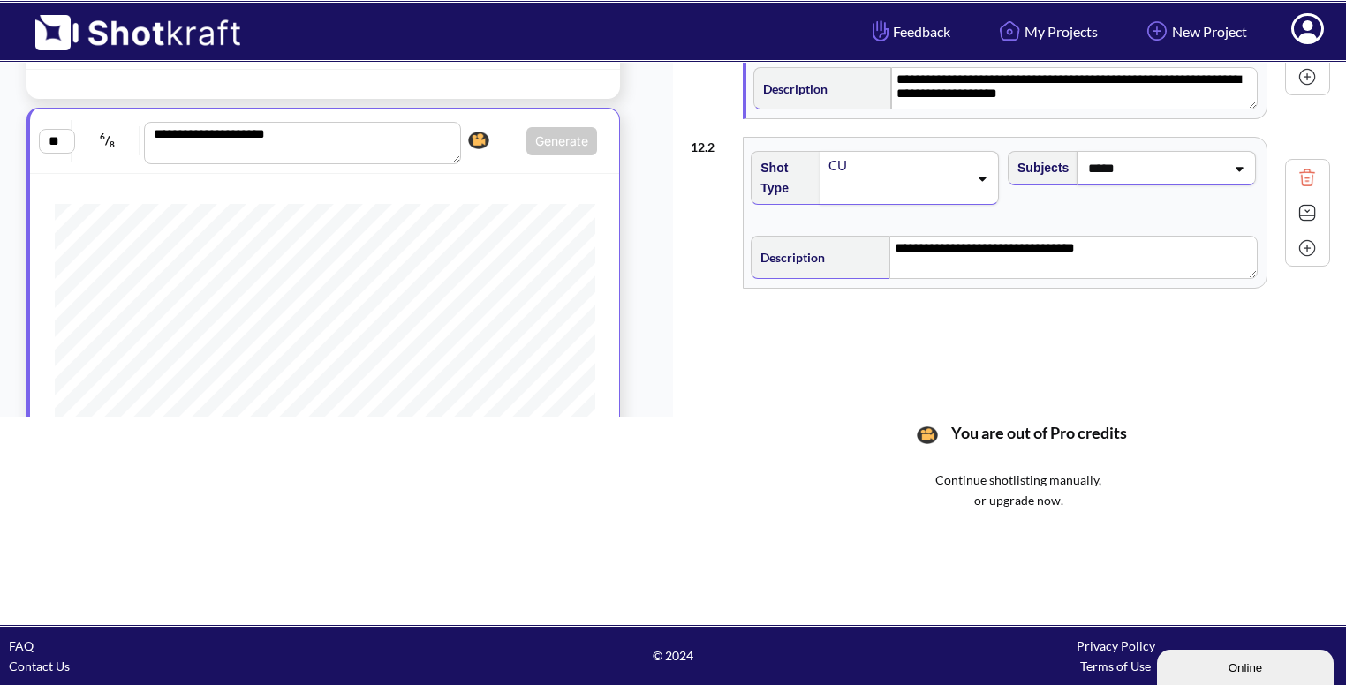
click at [1149, 192] on div "Subjects *****" at bounding box center [1133, 184] width 257 height 85
click at [1300, 249] on img at bounding box center [1307, 248] width 26 height 26
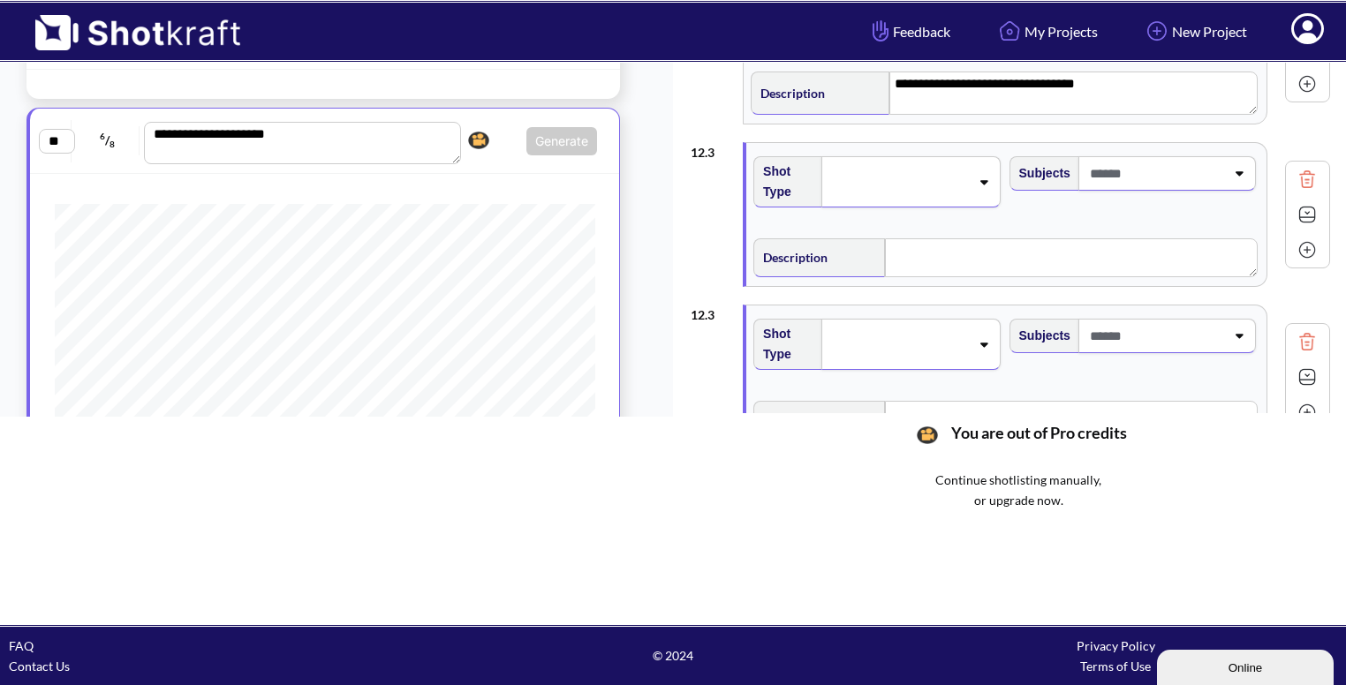
scroll to position [168, 0]
click at [1296, 329] on img at bounding box center [1307, 338] width 26 height 26
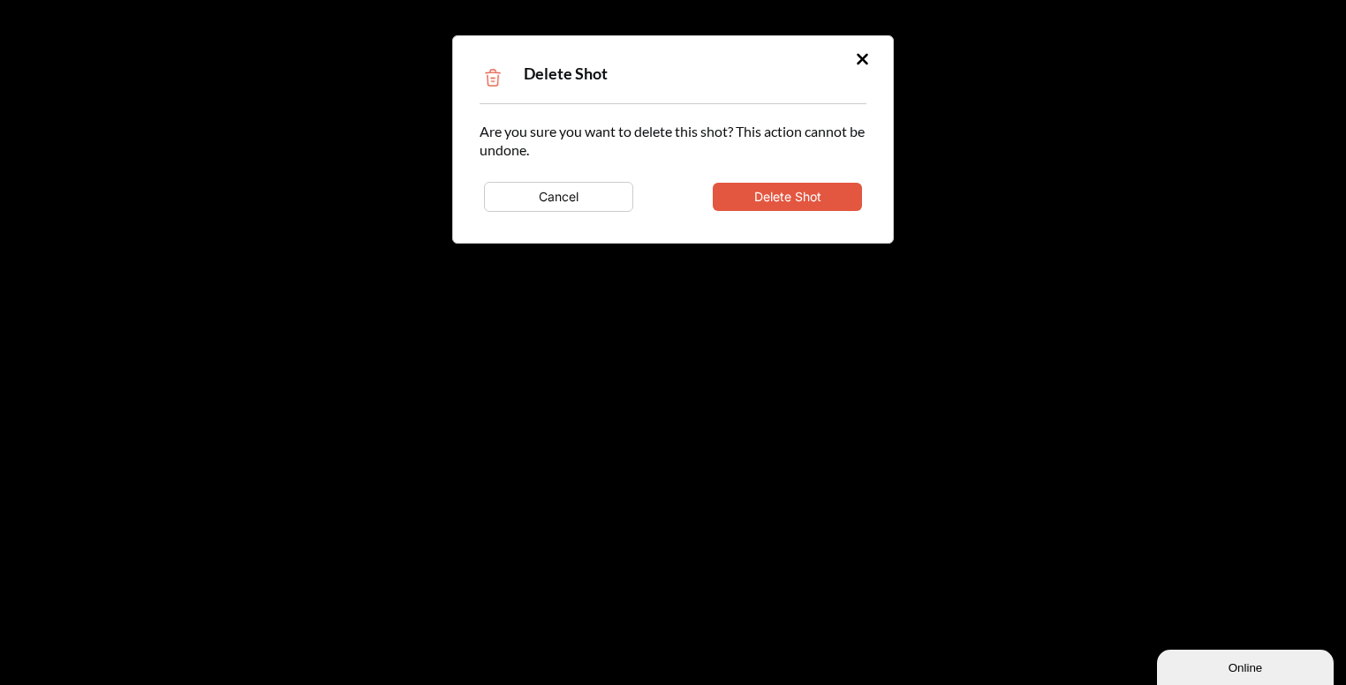
click at [834, 191] on button "Delete Shot" at bounding box center [787, 197] width 149 height 28
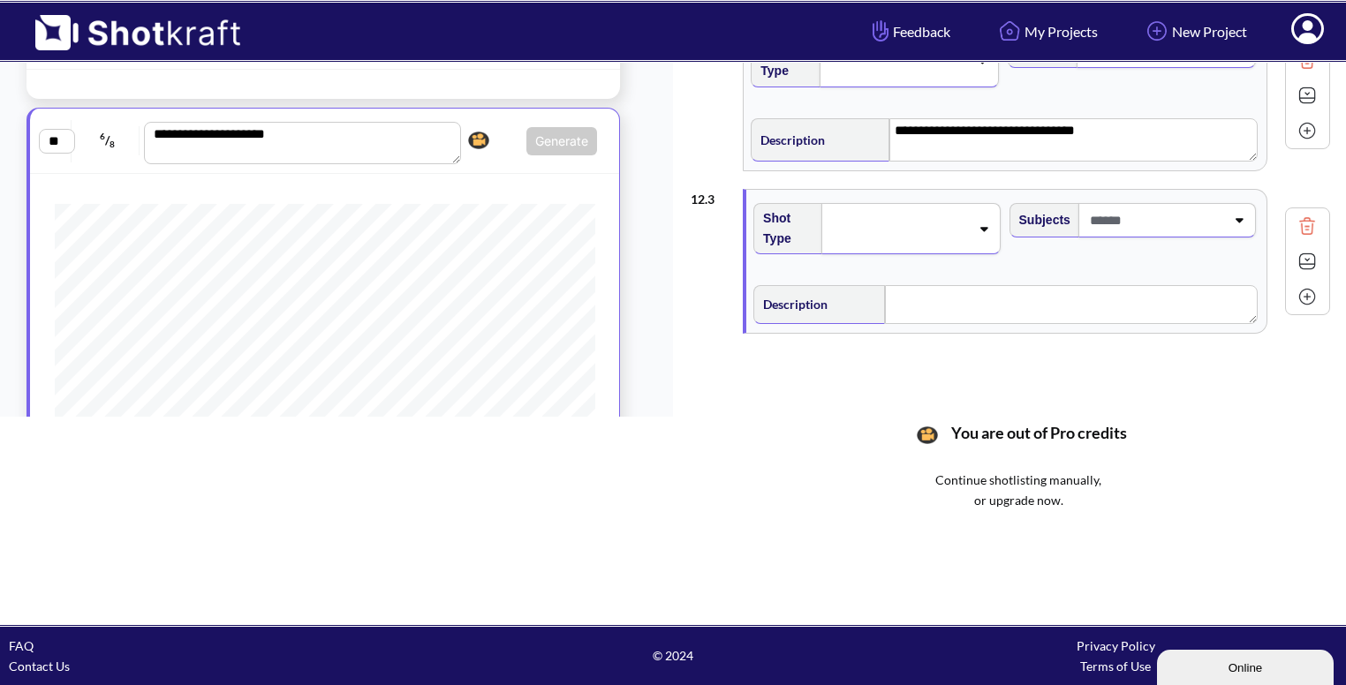
scroll to position [118, 0]
click at [889, 216] on span at bounding box center [899, 228] width 140 height 25
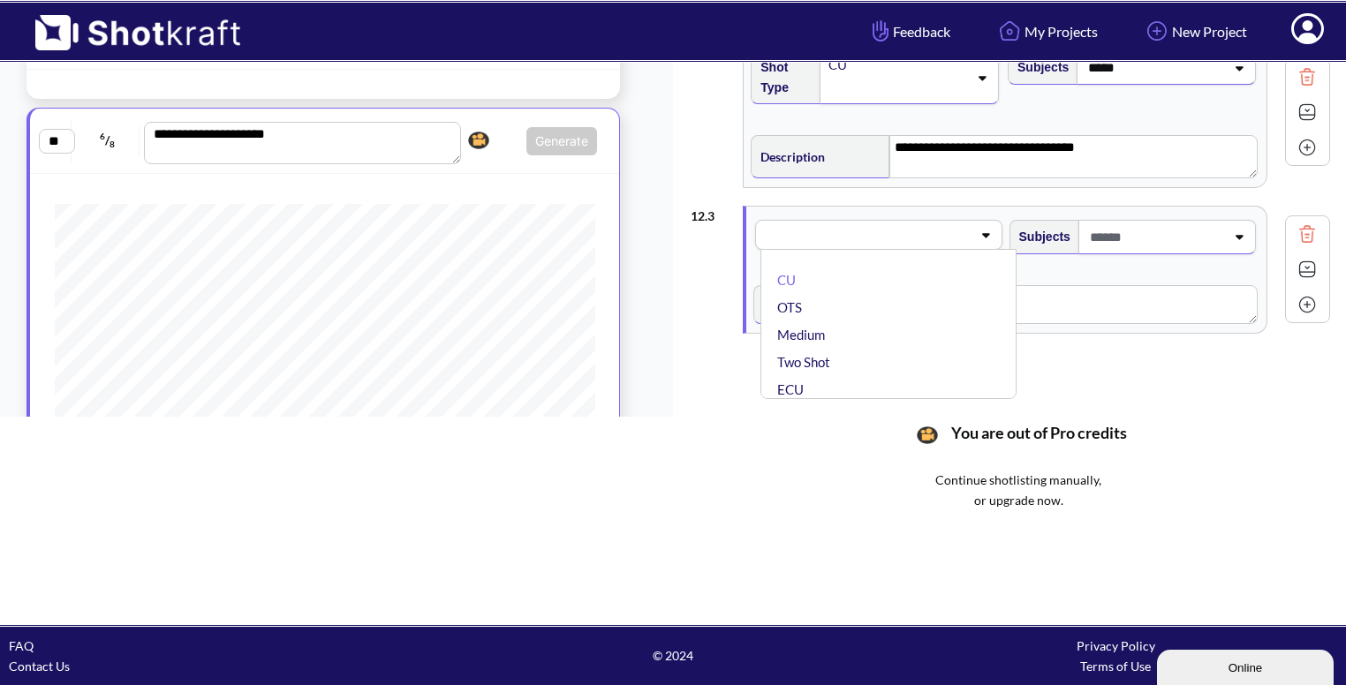
scroll to position [102, 0]
click at [856, 267] on li "CU" at bounding box center [893, 280] width 238 height 27
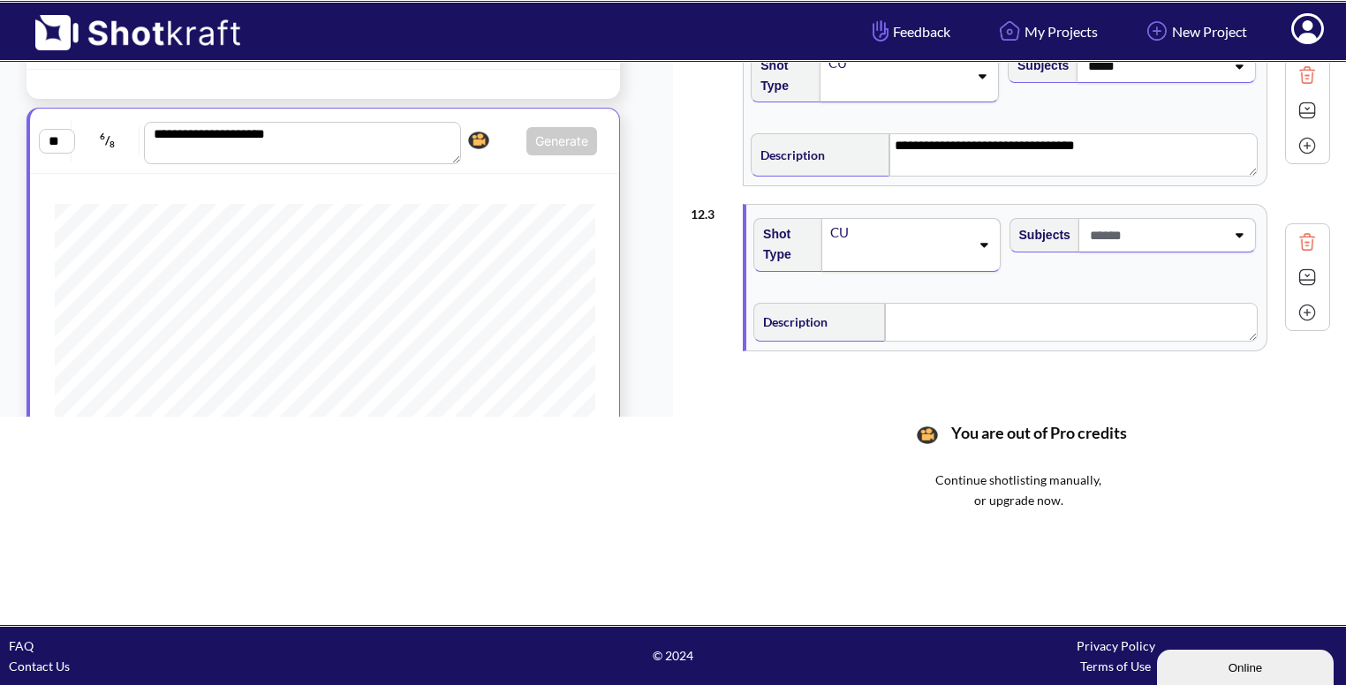
click at [1127, 231] on span at bounding box center [1156, 235] width 140 height 29
type input "******"
click at [926, 329] on textarea at bounding box center [1071, 322] width 373 height 39
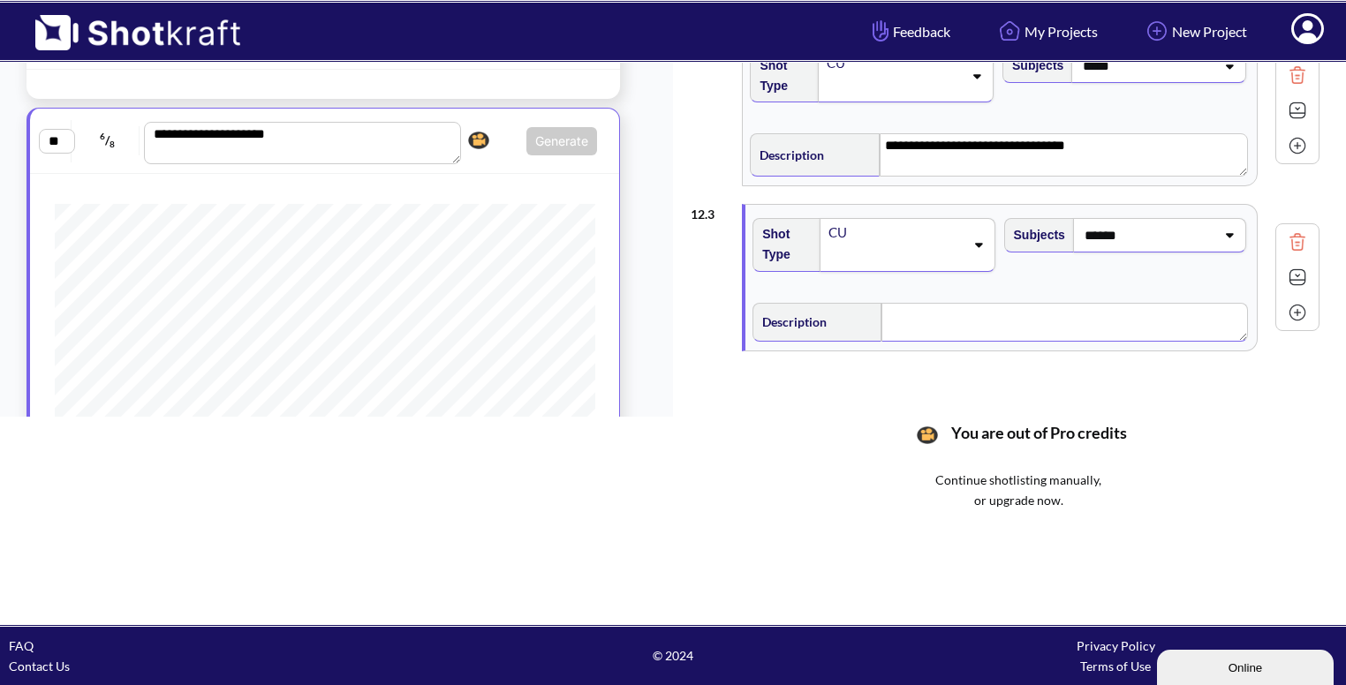
click at [875, 245] on span at bounding box center [895, 257] width 137 height 25
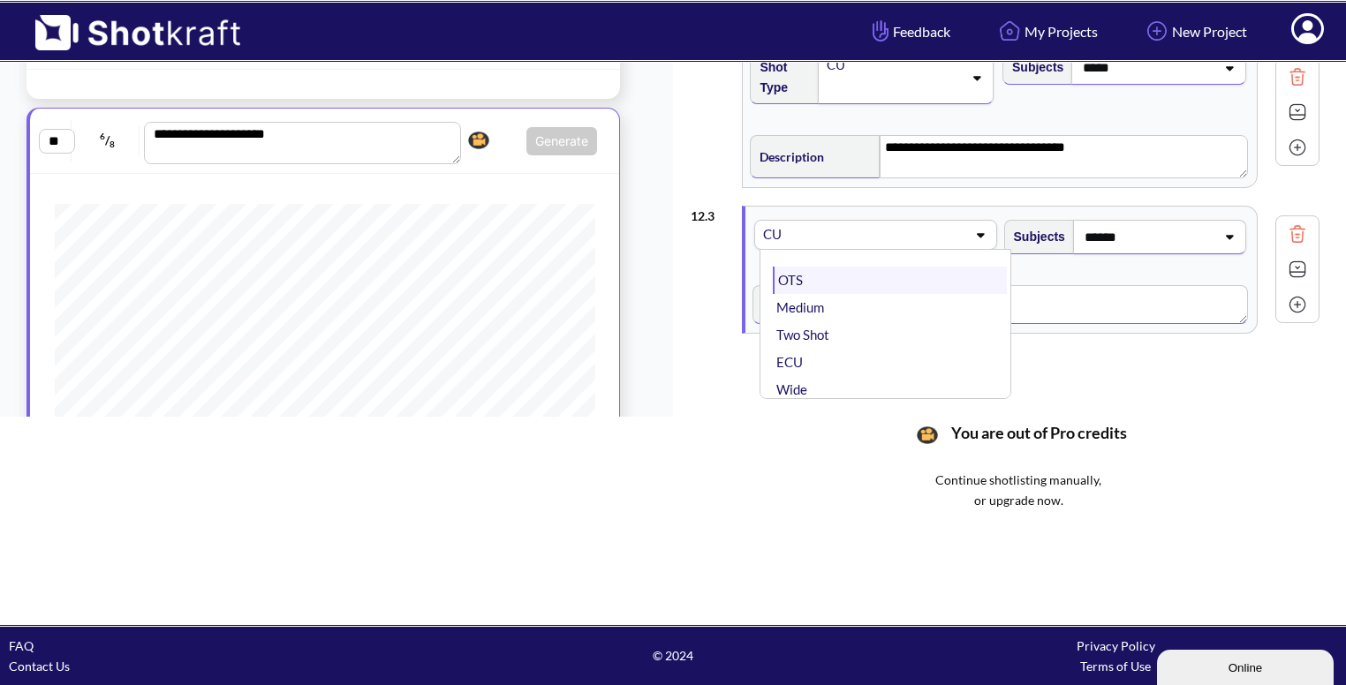
click at [848, 267] on li "OTS" at bounding box center [889, 280] width 233 height 27
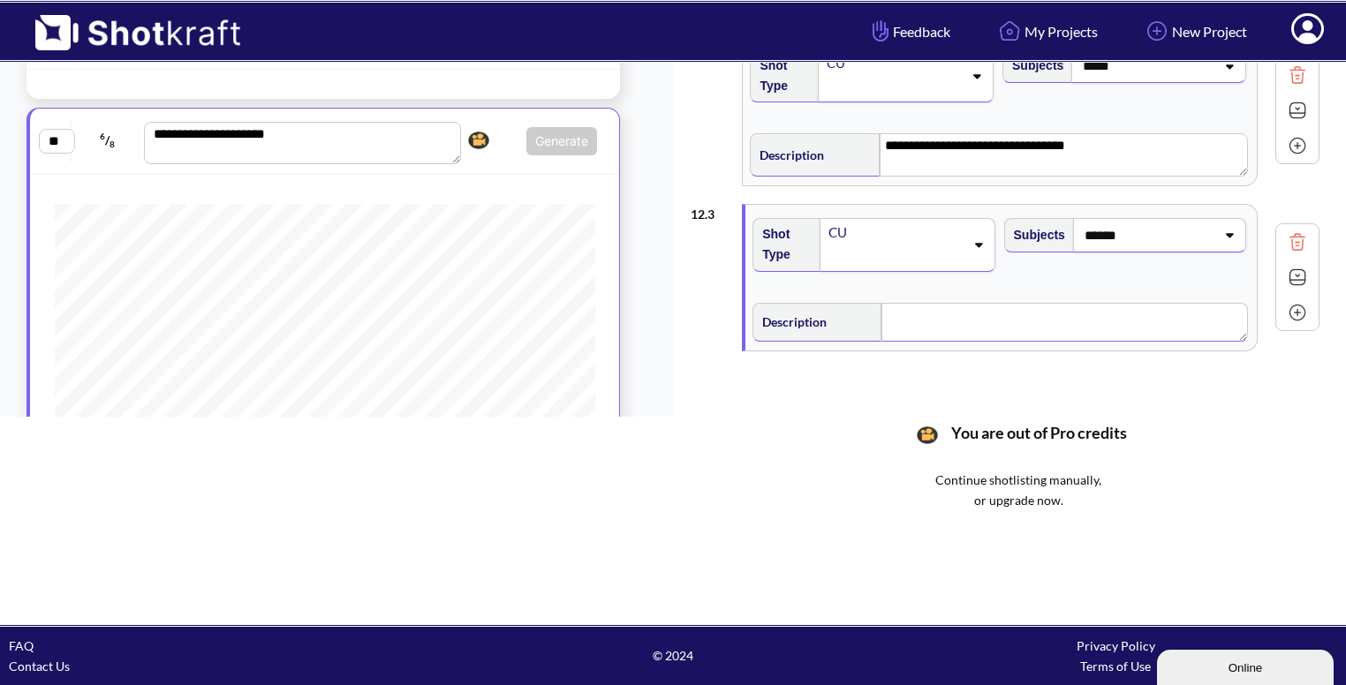
click at [848, 262] on span at bounding box center [895, 257] width 137 height 25
click at [1131, 303] on textarea at bounding box center [1071, 322] width 373 height 39
type textarea "*"
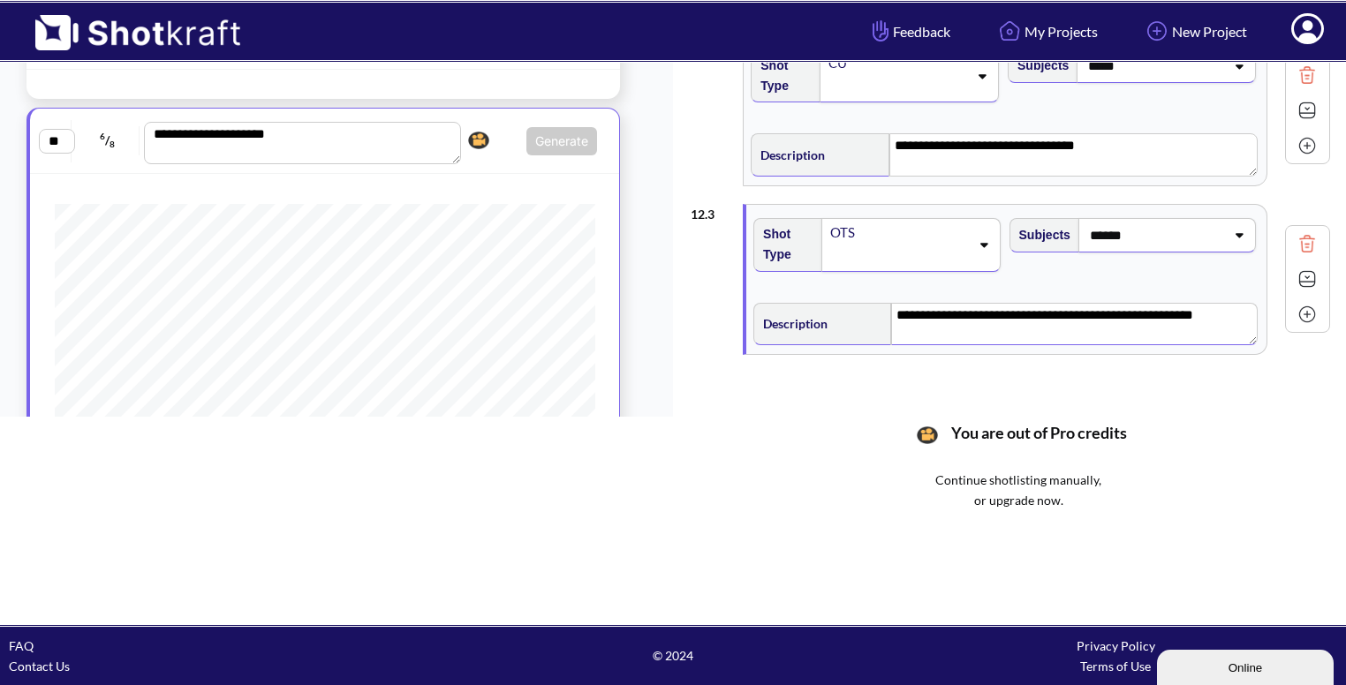
click at [1305, 277] on img at bounding box center [1307, 279] width 26 height 26
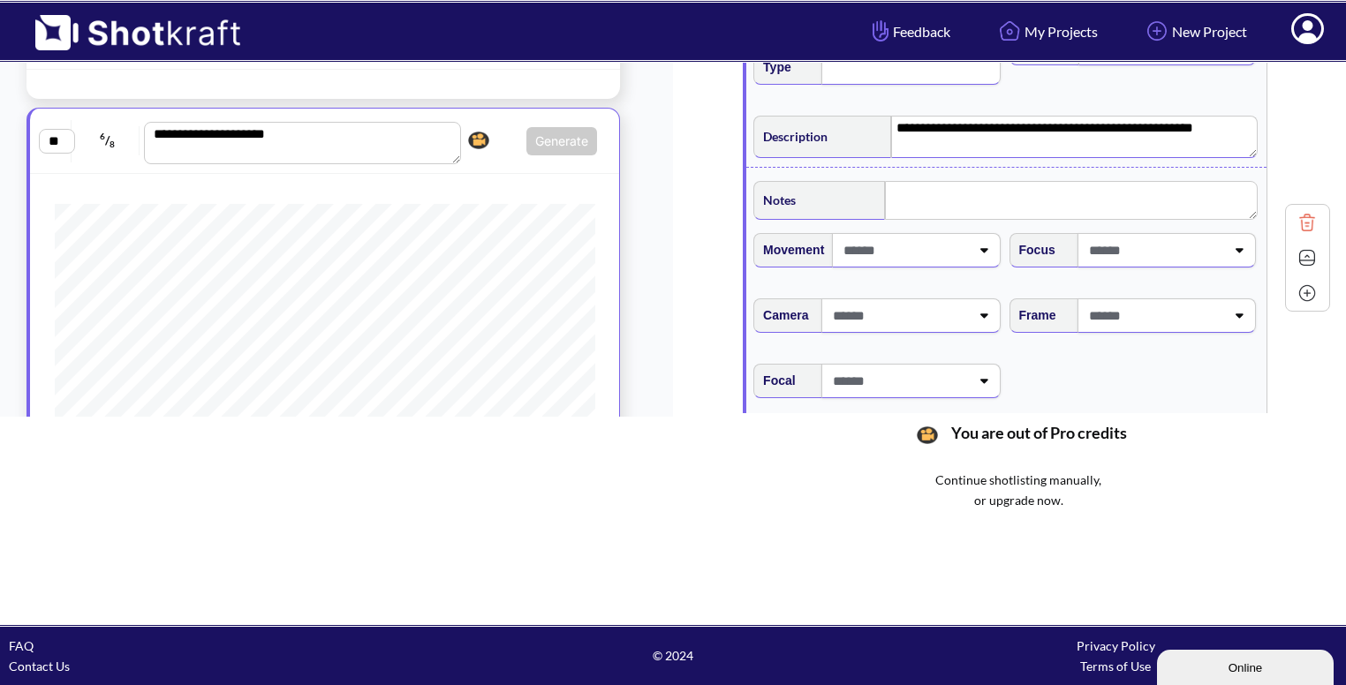
scroll to position [291, 0]
click at [1234, 313] on icon at bounding box center [1239, 314] width 24 height 12
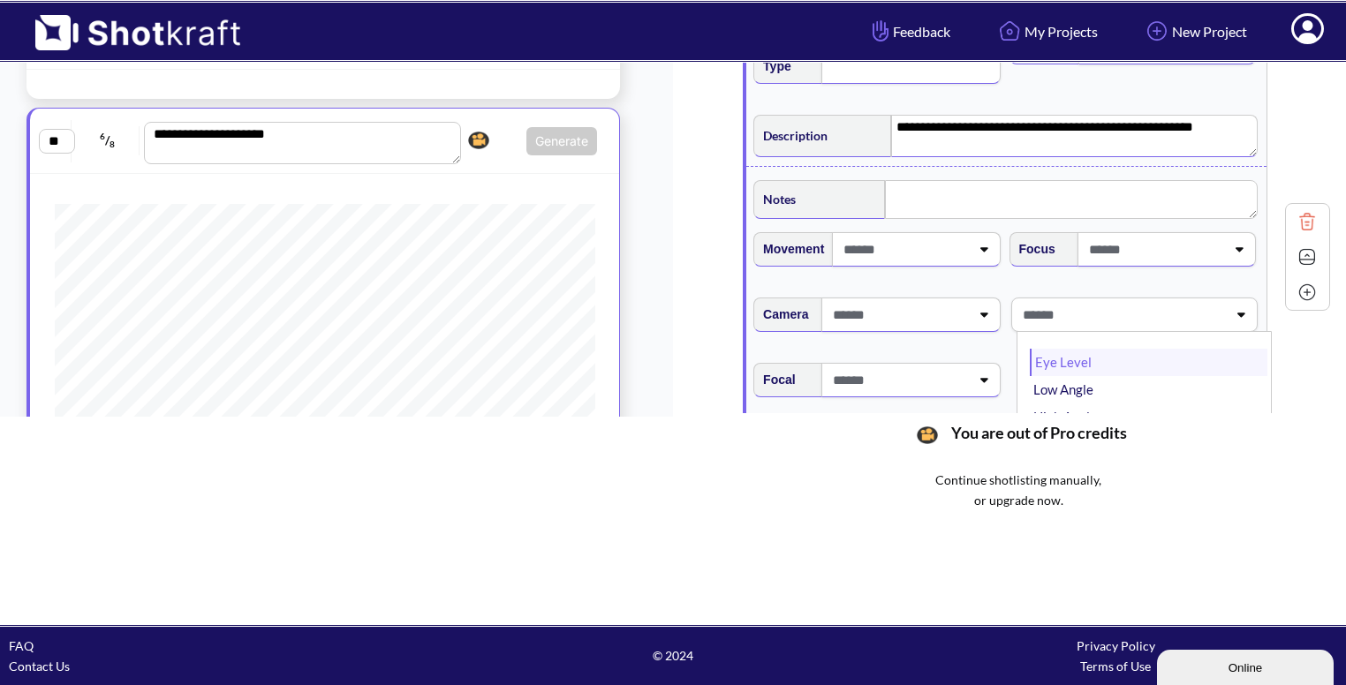
click at [1122, 355] on li "Eye Level" at bounding box center [1149, 362] width 238 height 27
type textarea "**********"
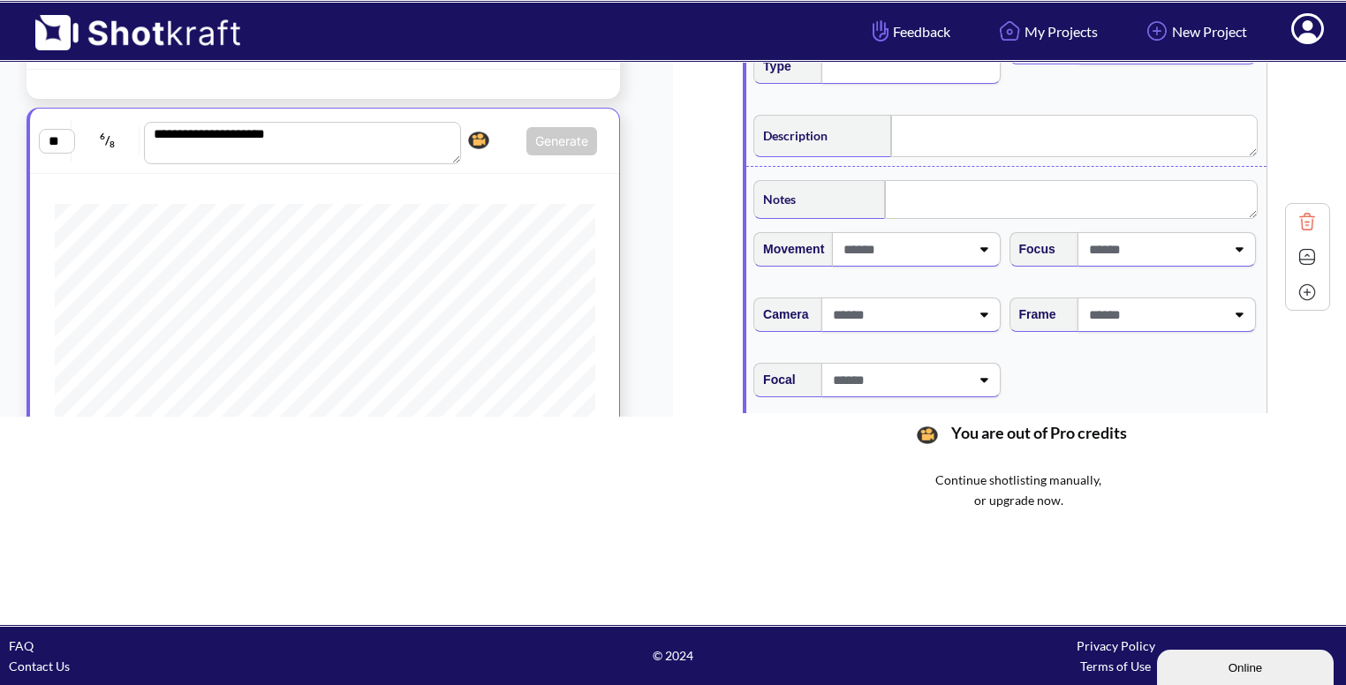
type textarea "**********"
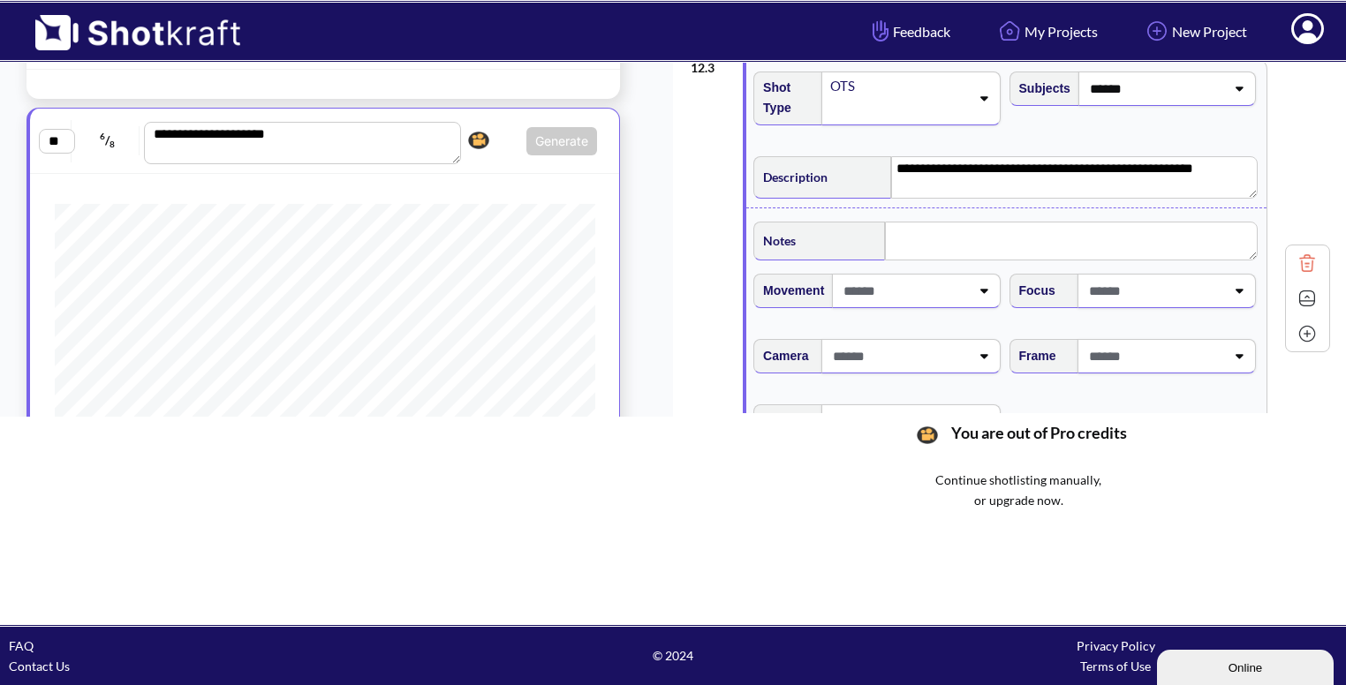
scroll to position [248, 0]
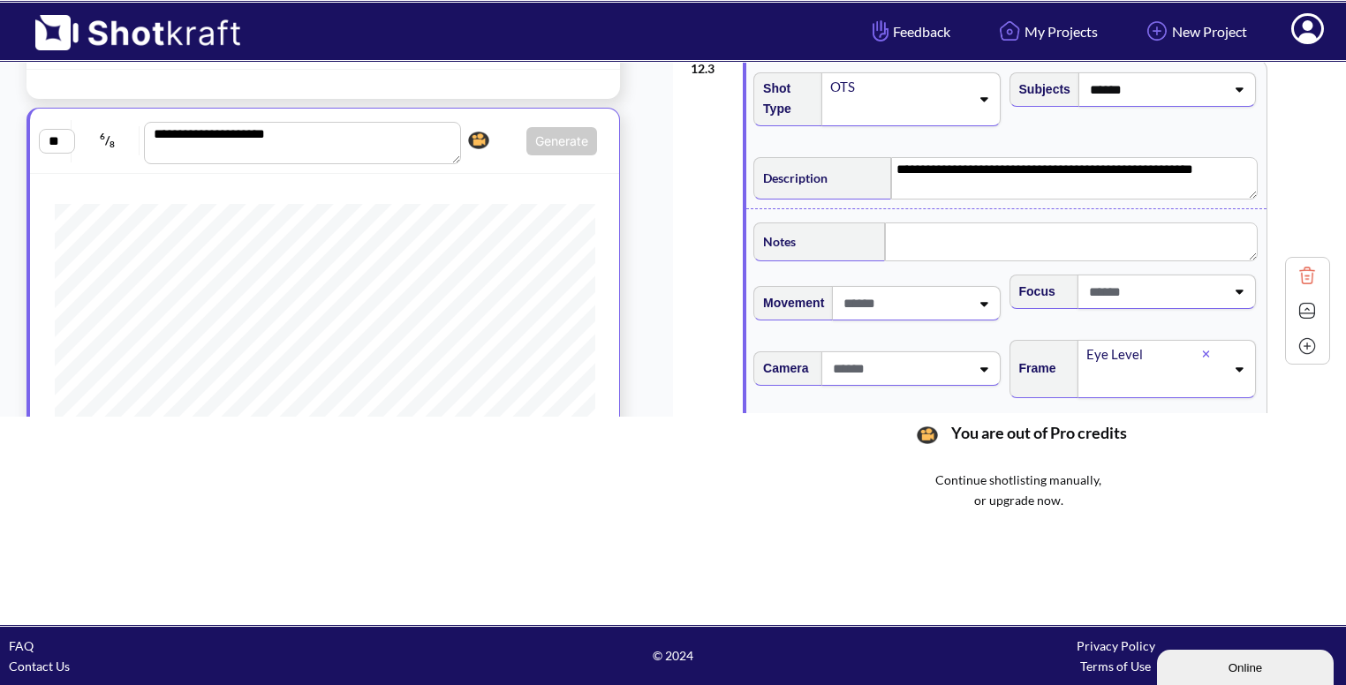
click at [1300, 303] on img at bounding box center [1307, 311] width 26 height 26
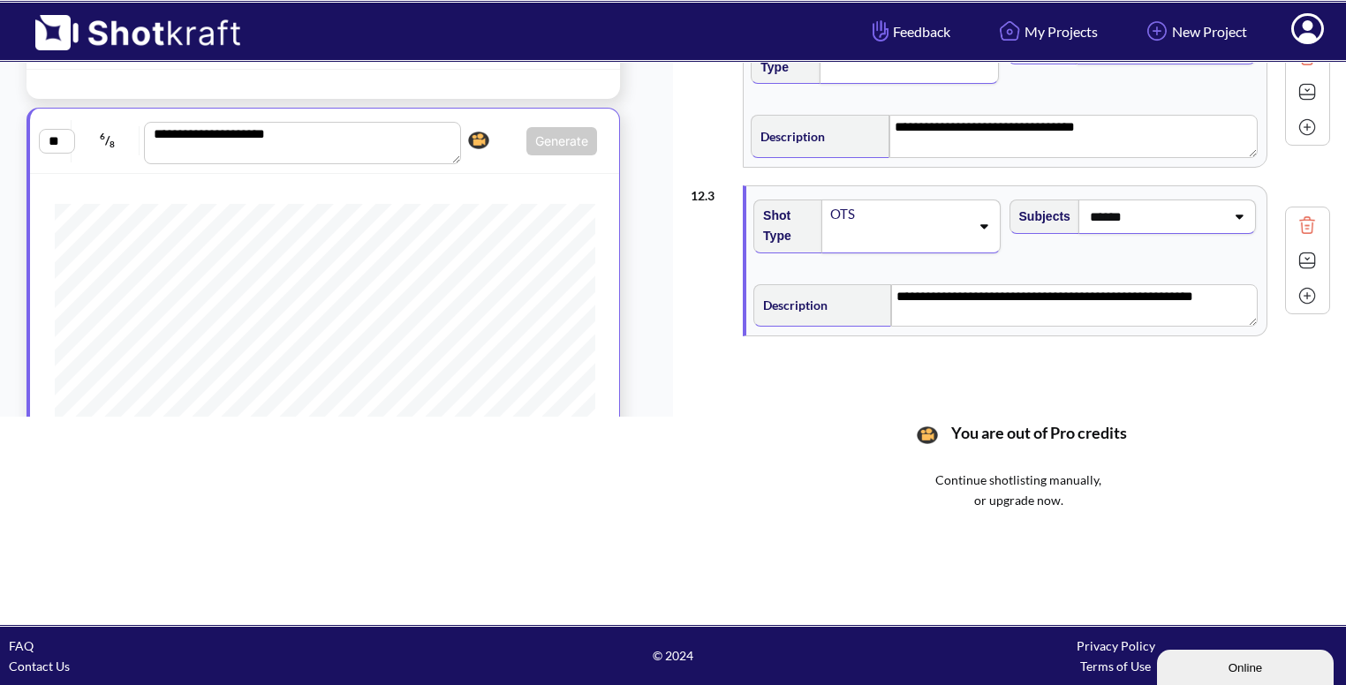
click at [1297, 289] on img at bounding box center [1307, 296] width 26 height 26
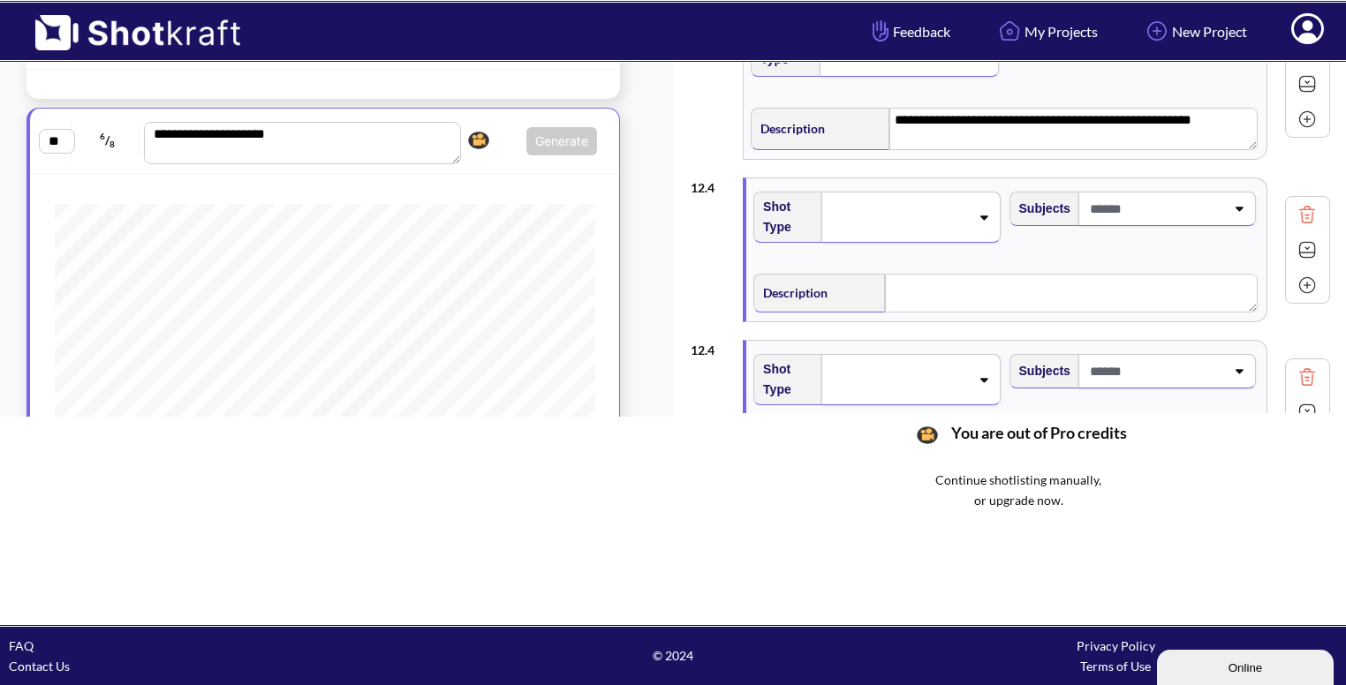
scroll to position [304, 0]
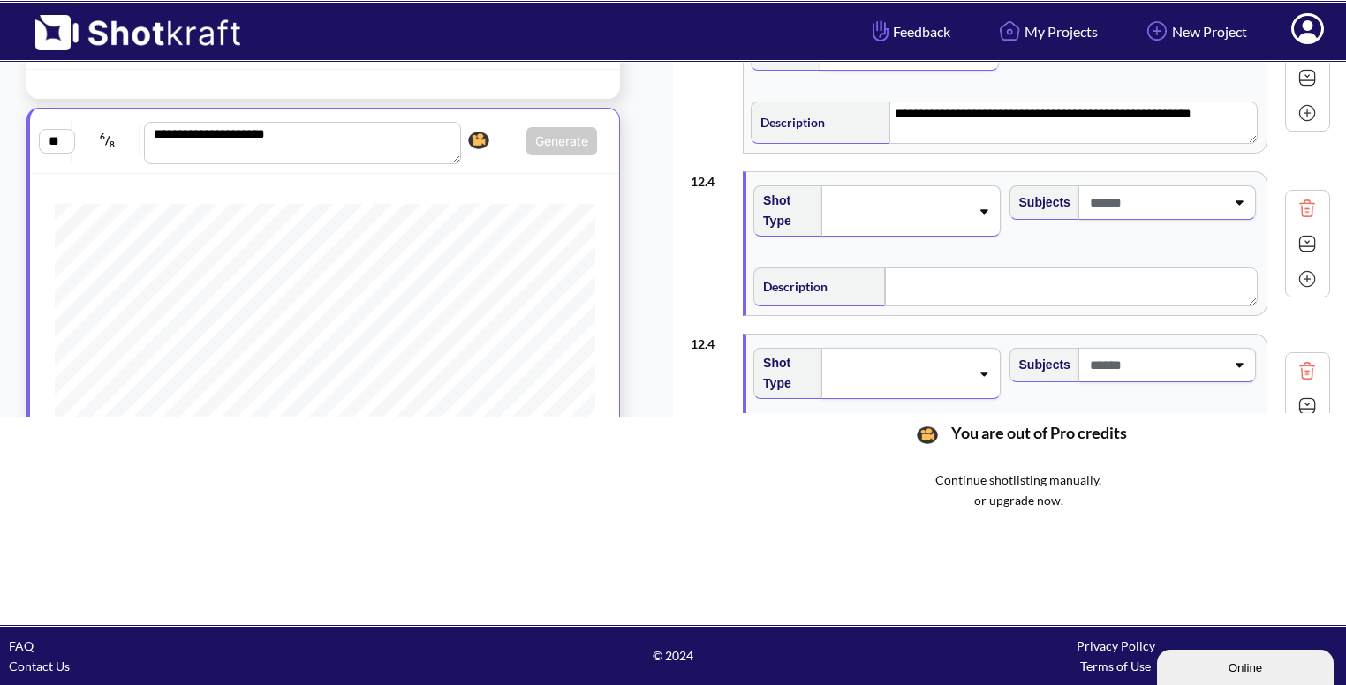
click at [958, 208] on span at bounding box center [899, 211] width 140 height 25
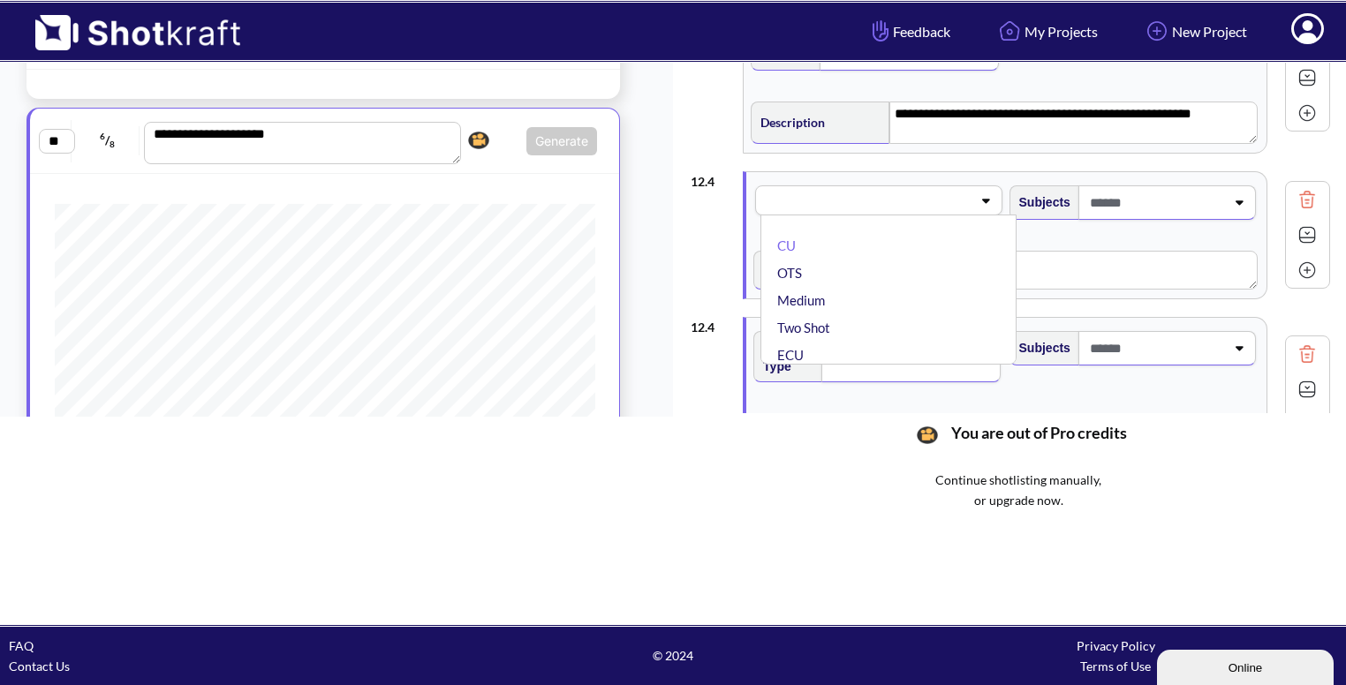
click at [1294, 199] on img at bounding box center [1307, 199] width 26 height 26
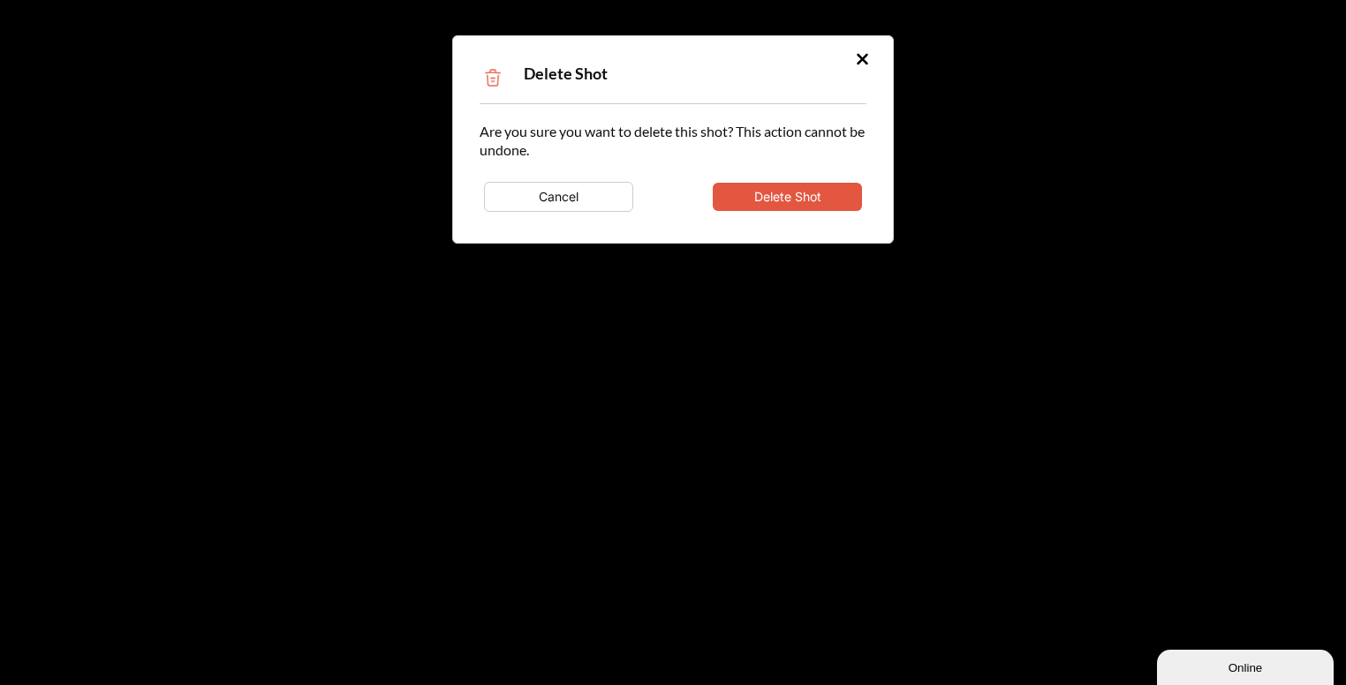
click at [783, 194] on button "Delete Shot" at bounding box center [787, 197] width 149 height 28
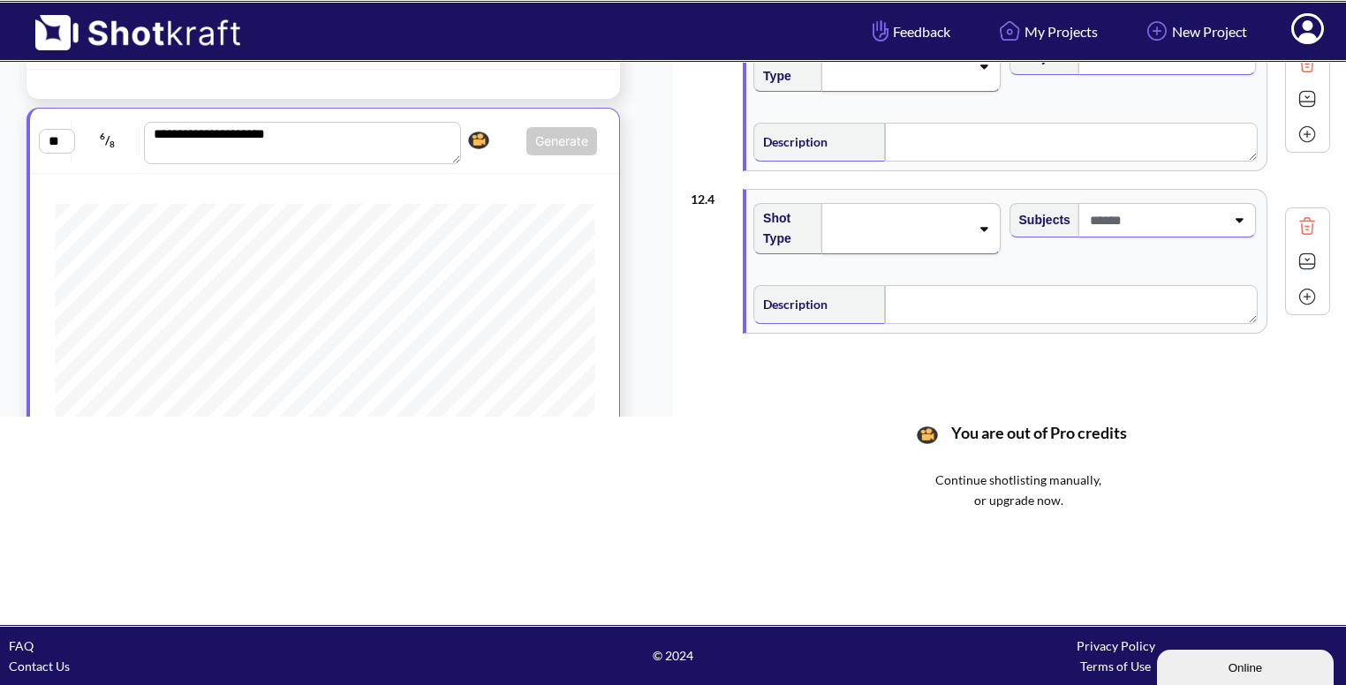
scroll to position [286, 0]
click at [944, 203] on div at bounding box center [910, 228] width 178 height 51
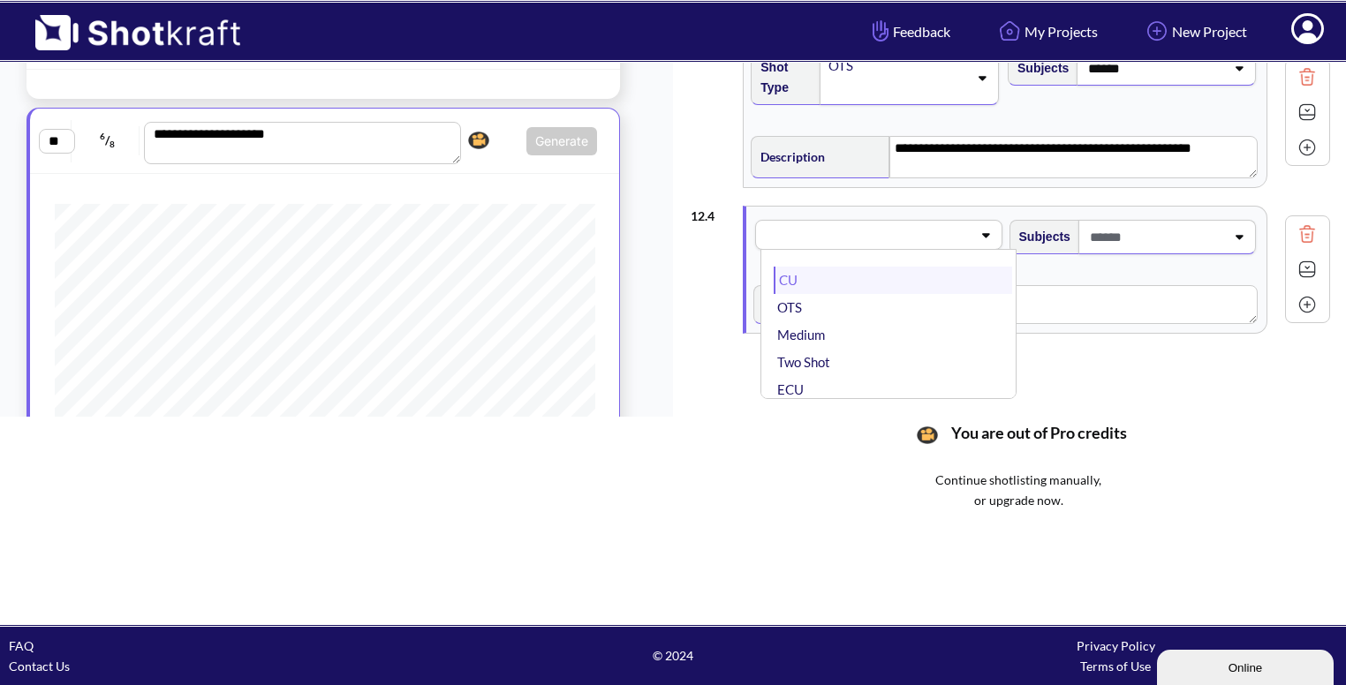
click at [879, 272] on li "CU" at bounding box center [893, 280] width 238 height 27
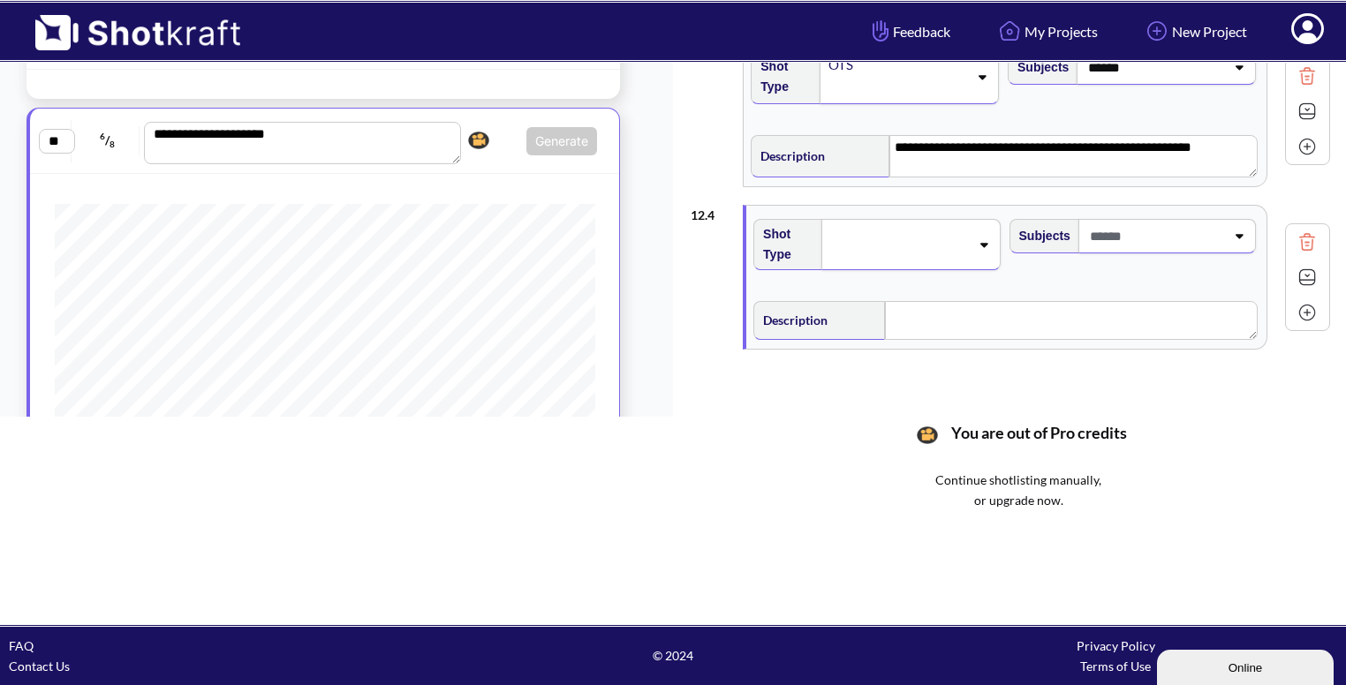
click at [1144, 245] on span at bounding box center [1156, 236] width 140 height 29
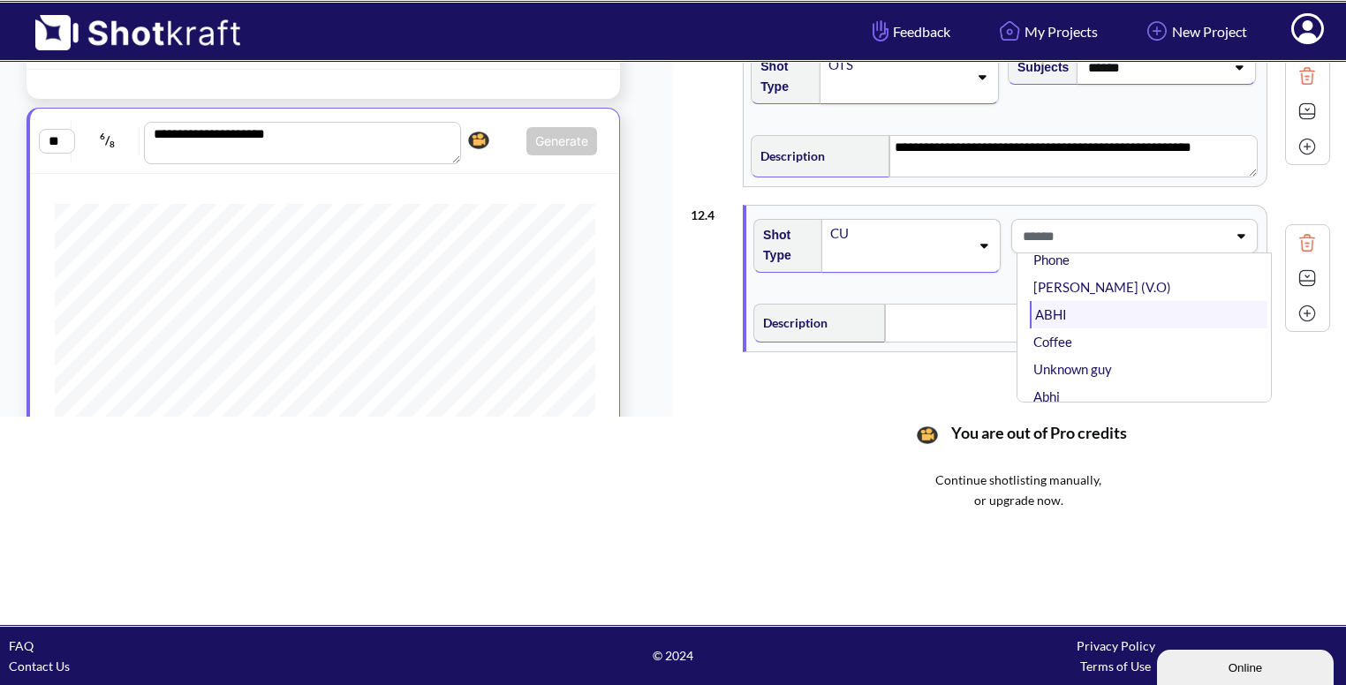
click at [1099, 301] on li "ABHI" at bounding box center [1149, 314] width 238 height 27
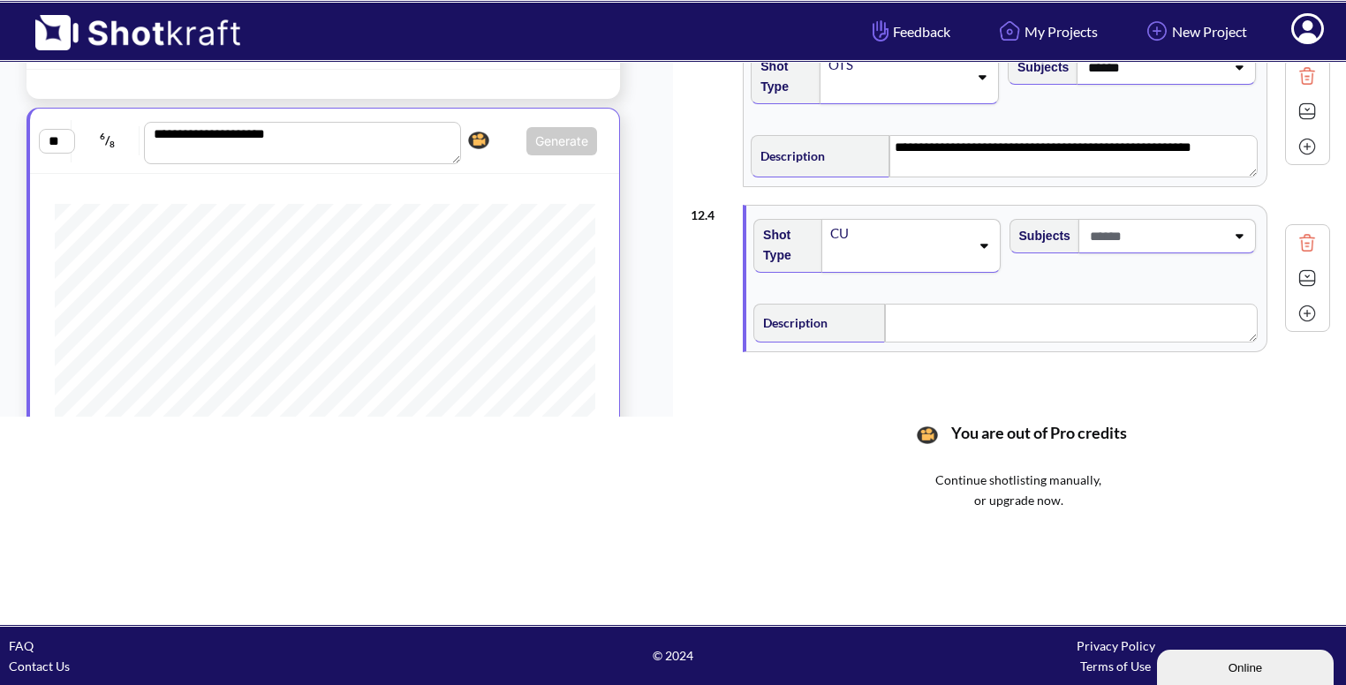
click at [1237, 238] on div at bounding box center [1167, 236] width 178 height 34
click at [1056, 241] on ul "Cafe [PERSON_NAME] man Waiter Phone MAYA (V.O) ABHI ✔ Coffee Unknown [PERSON_NA…" at bounding box center [1148, 180] width 245 height 122
type input "******"
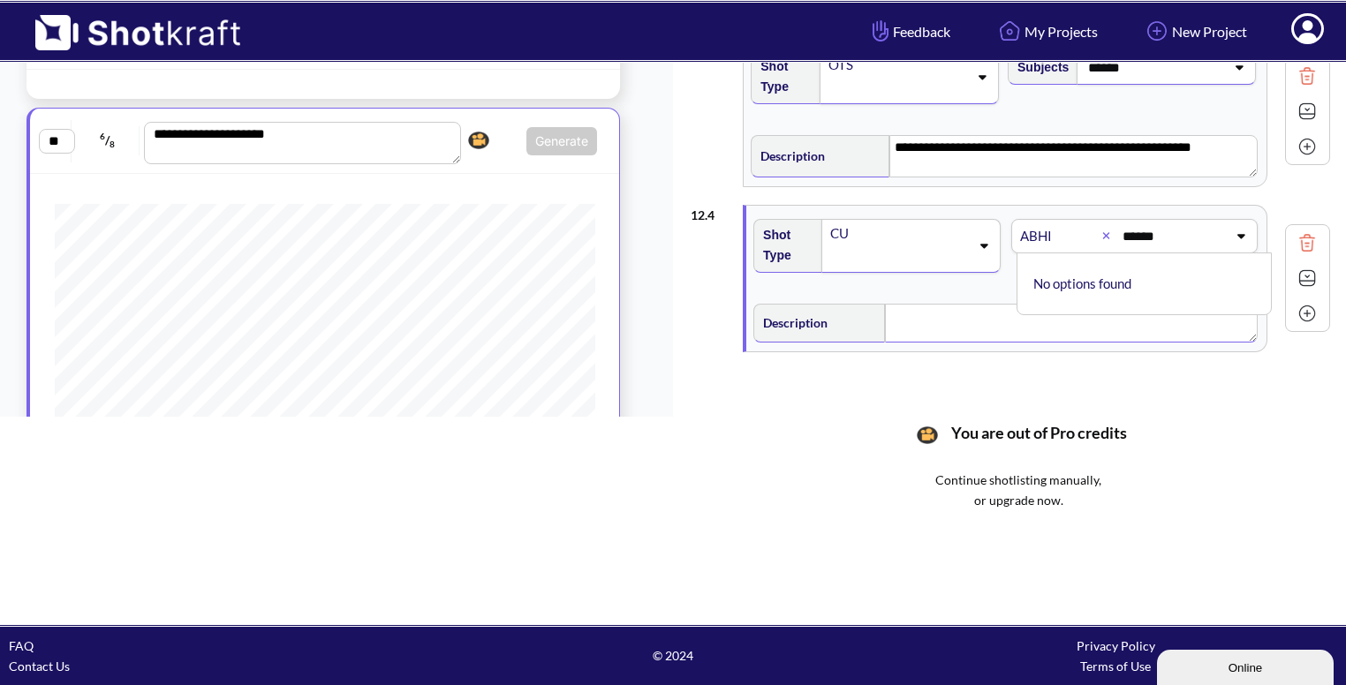
scroll to position [0, 0]
click at [915, 322] on textarea at bounding box center [1071, 327] width 373 height 39
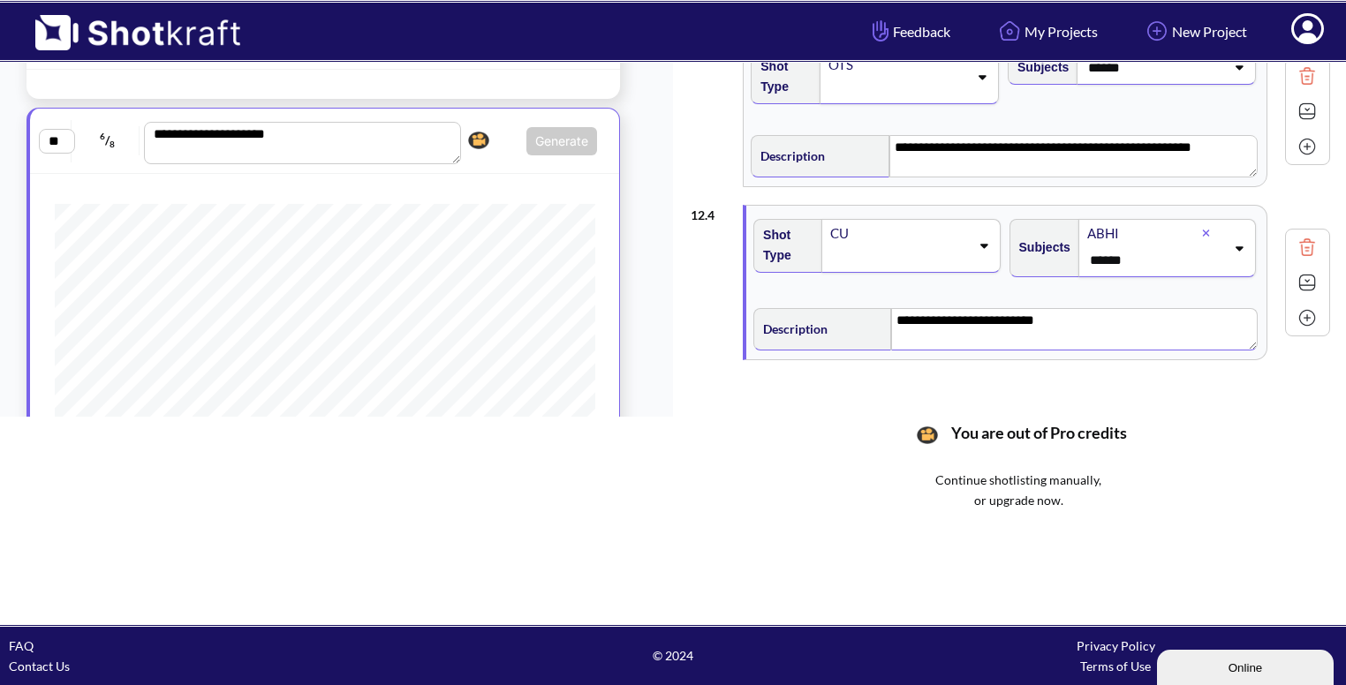
click at [1303, 276] on img at bounding box center [1307, 282] width 26 height 26
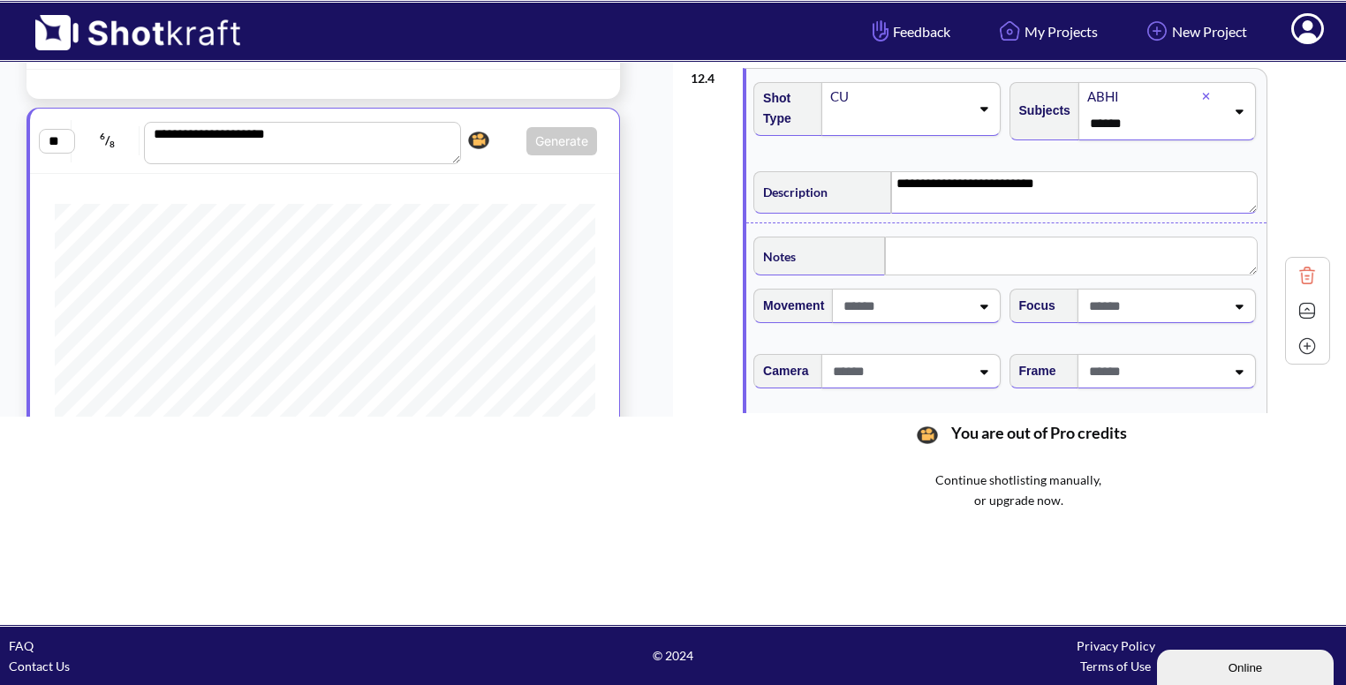
scroll to position [408, 0]
click at [1134, 358] on span at bounding box center [1155, 370] width 140 height 29
type textarea "**********"
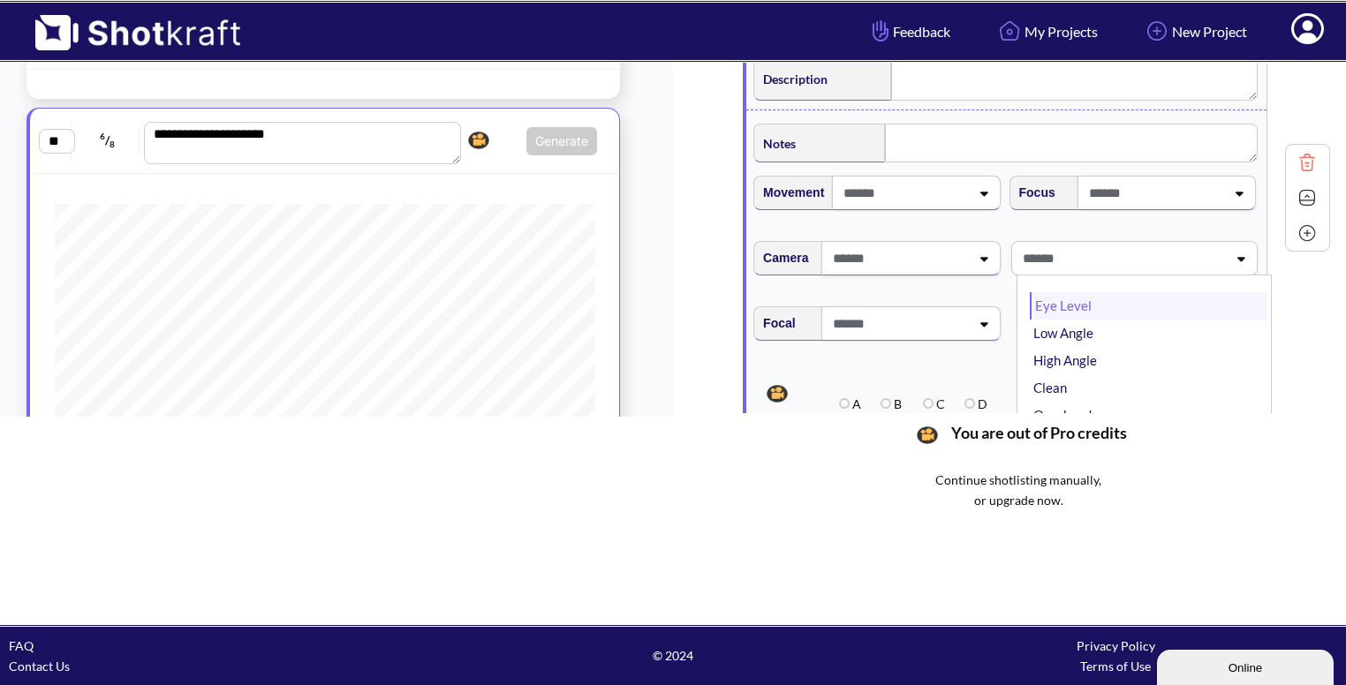
scroll to position [521, 0]
click at [1073, 325] on li "Low Angle" at bounding box center [1149, 332] width 238 height 27
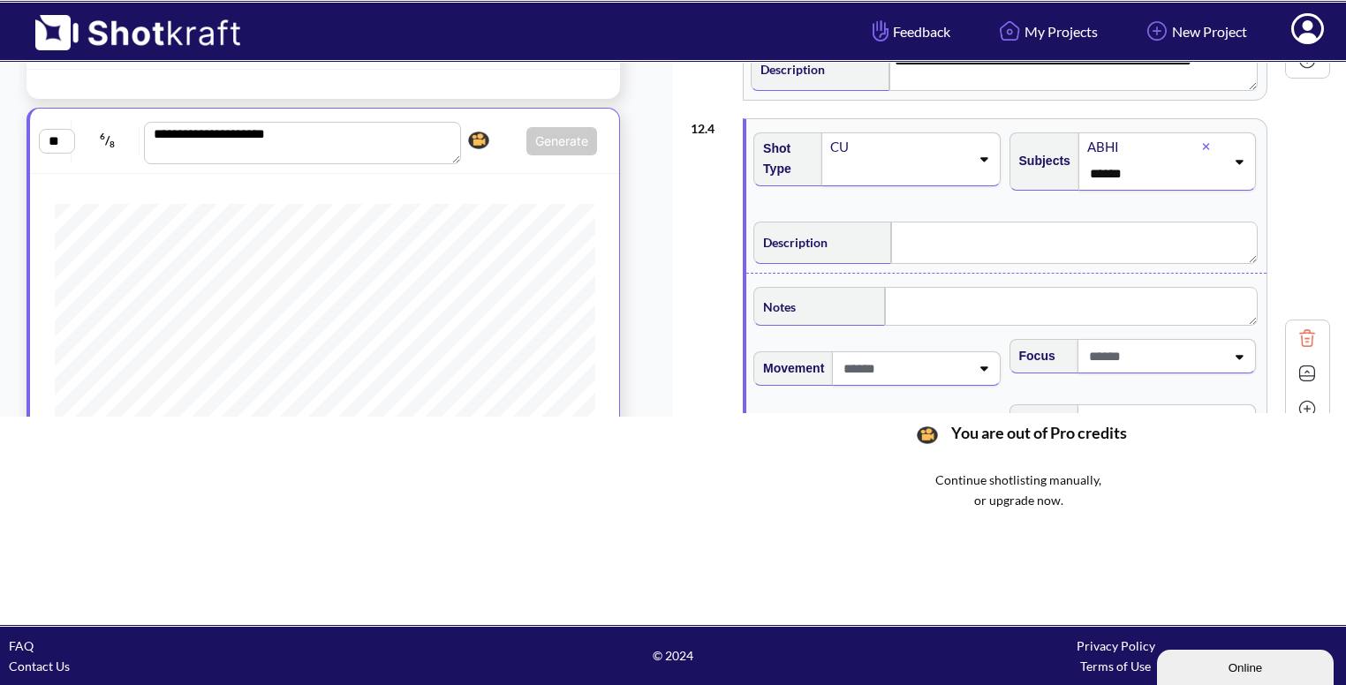
type textarea "**********"
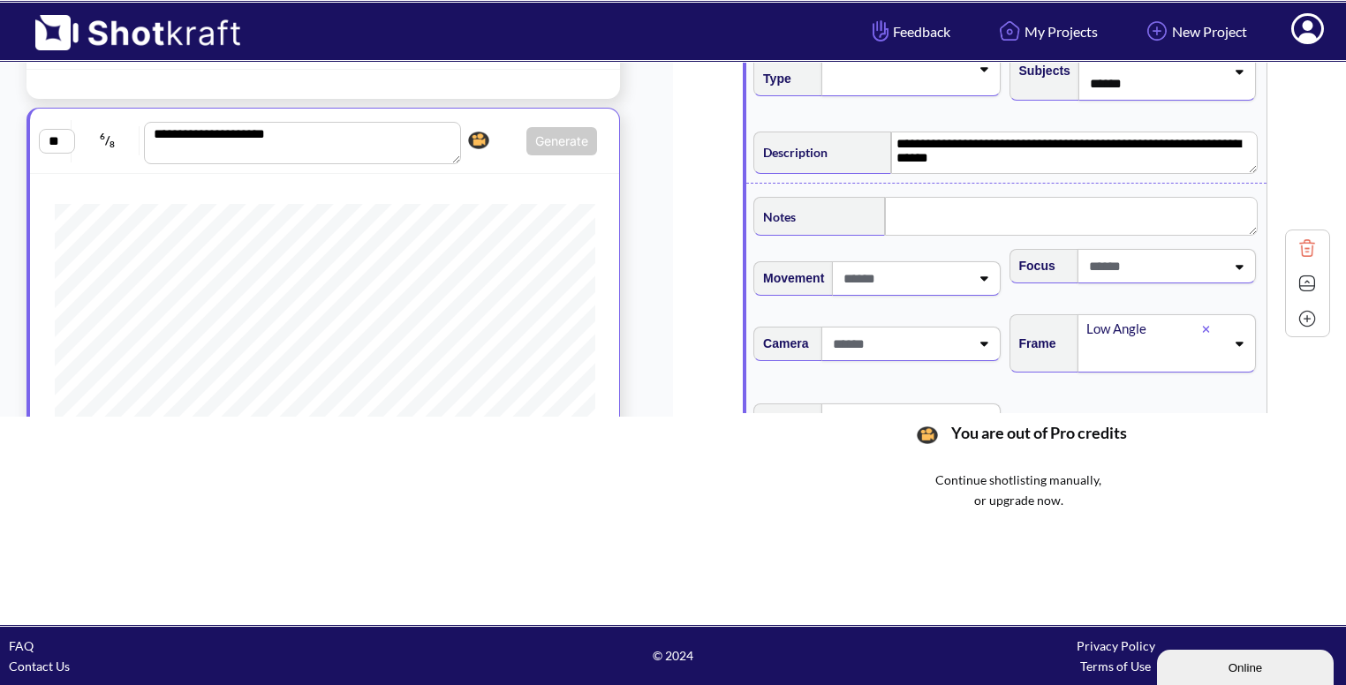
scroll to position [454, 0]
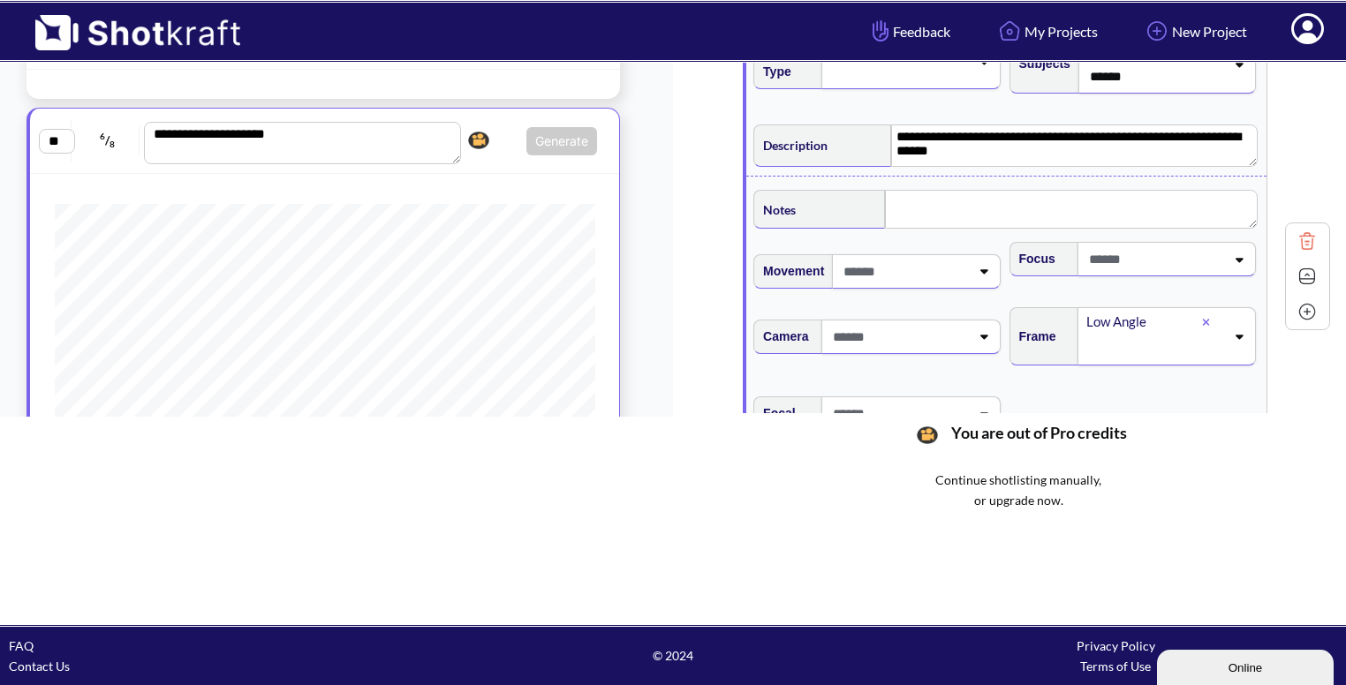
click at [1294, 267] on img at bounding box center [1307, 276] width 26 height 26
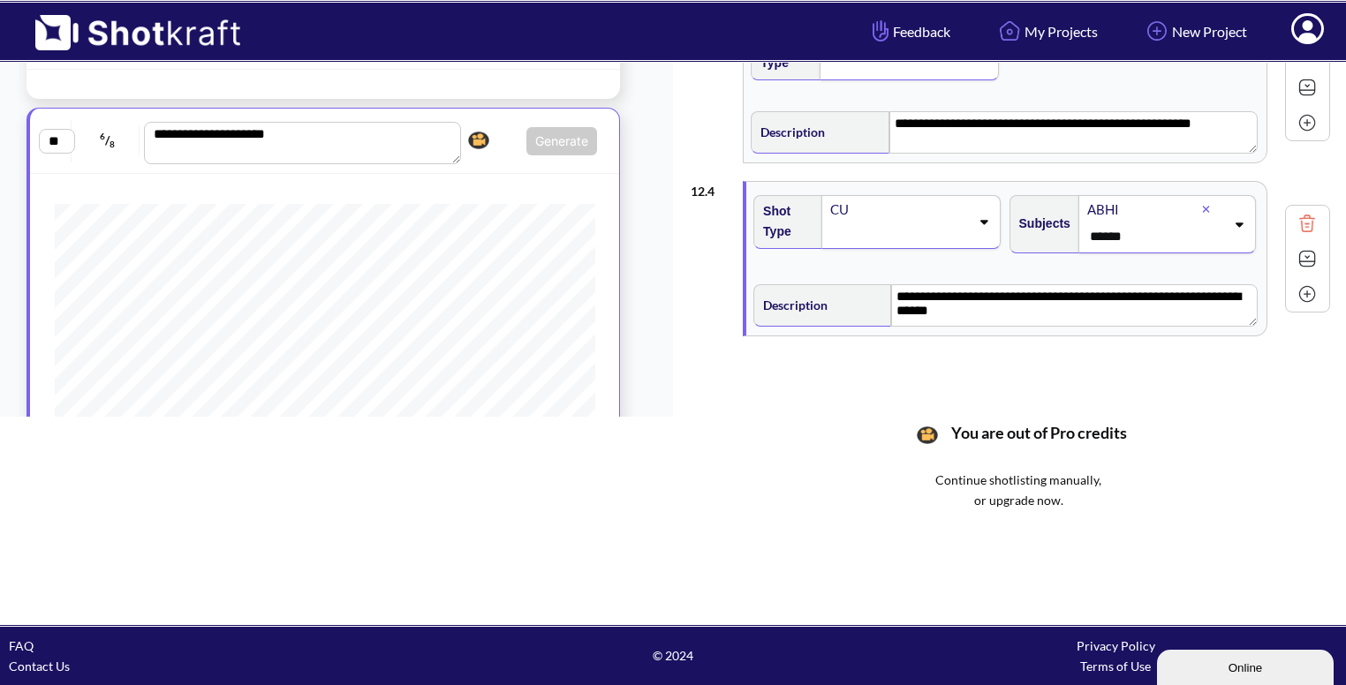
scroll to position [293, 0]
click at [1297, 288] on img at bounding box center [1307, 295] width 26 height 26
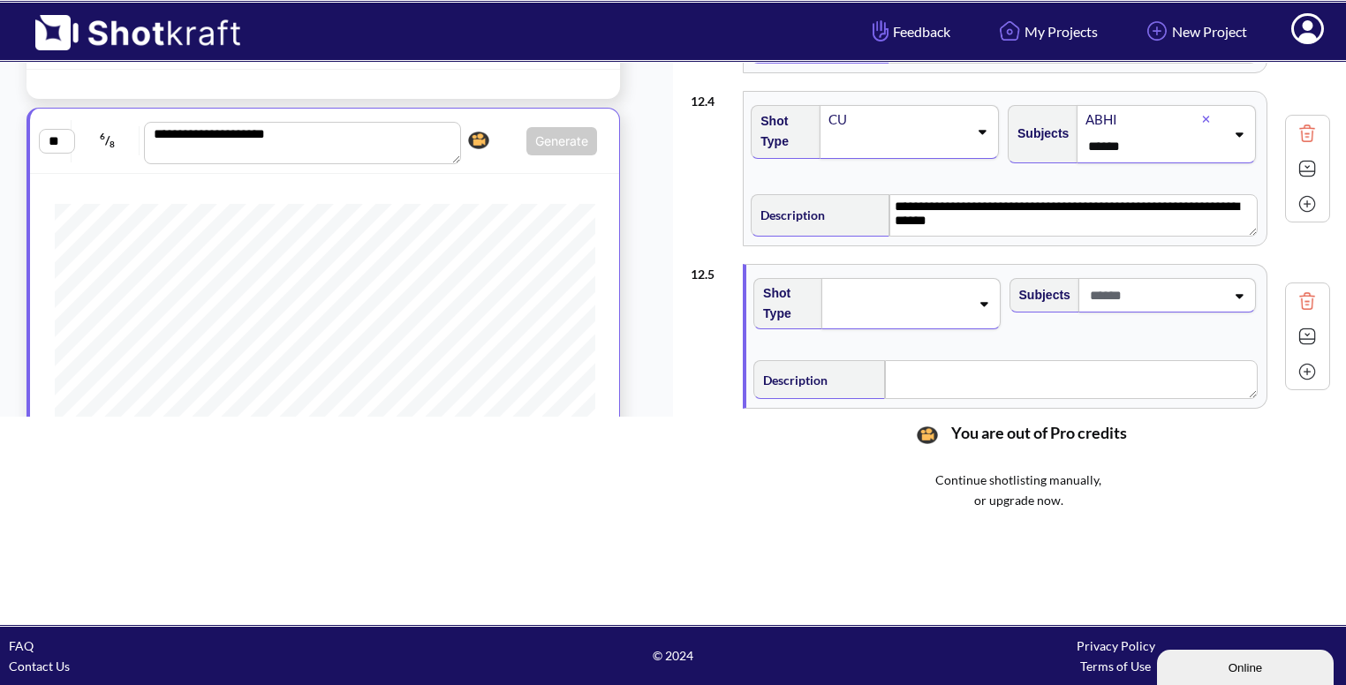
scroll to position [457, 0]
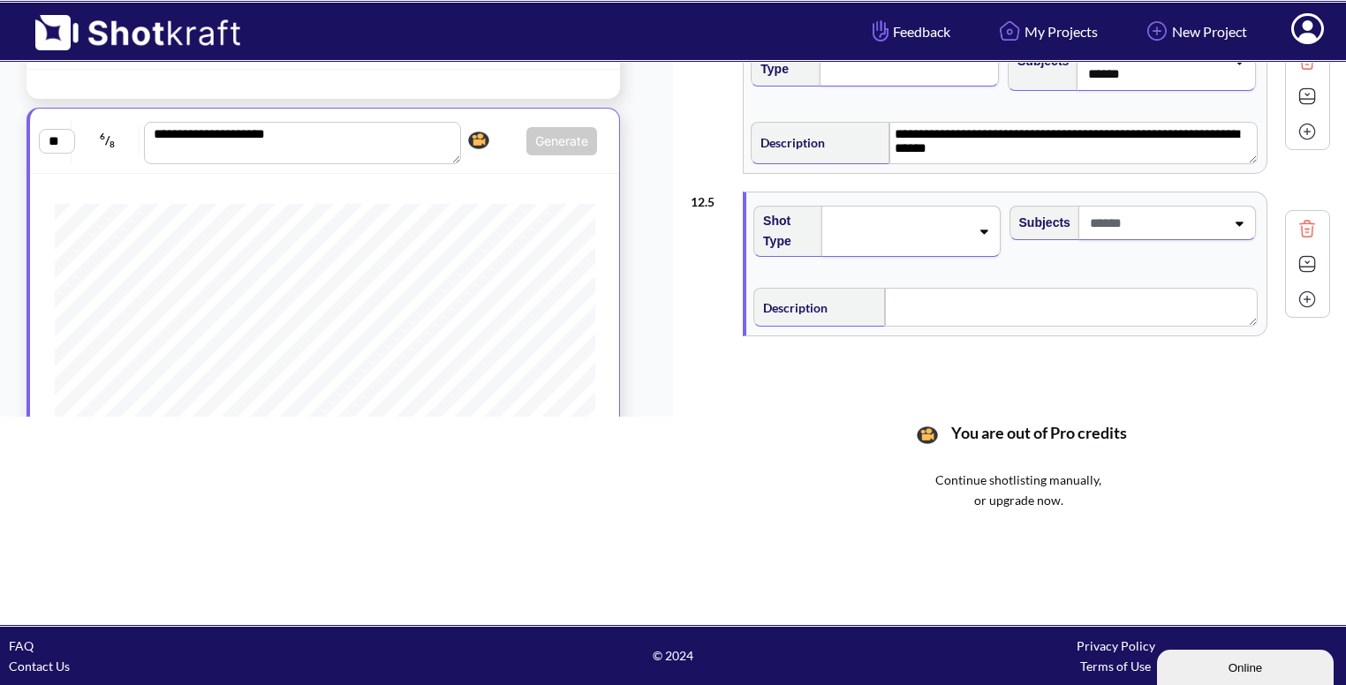
click at [950, 246] on div at bounding box center [910, 231] width 178 height 51
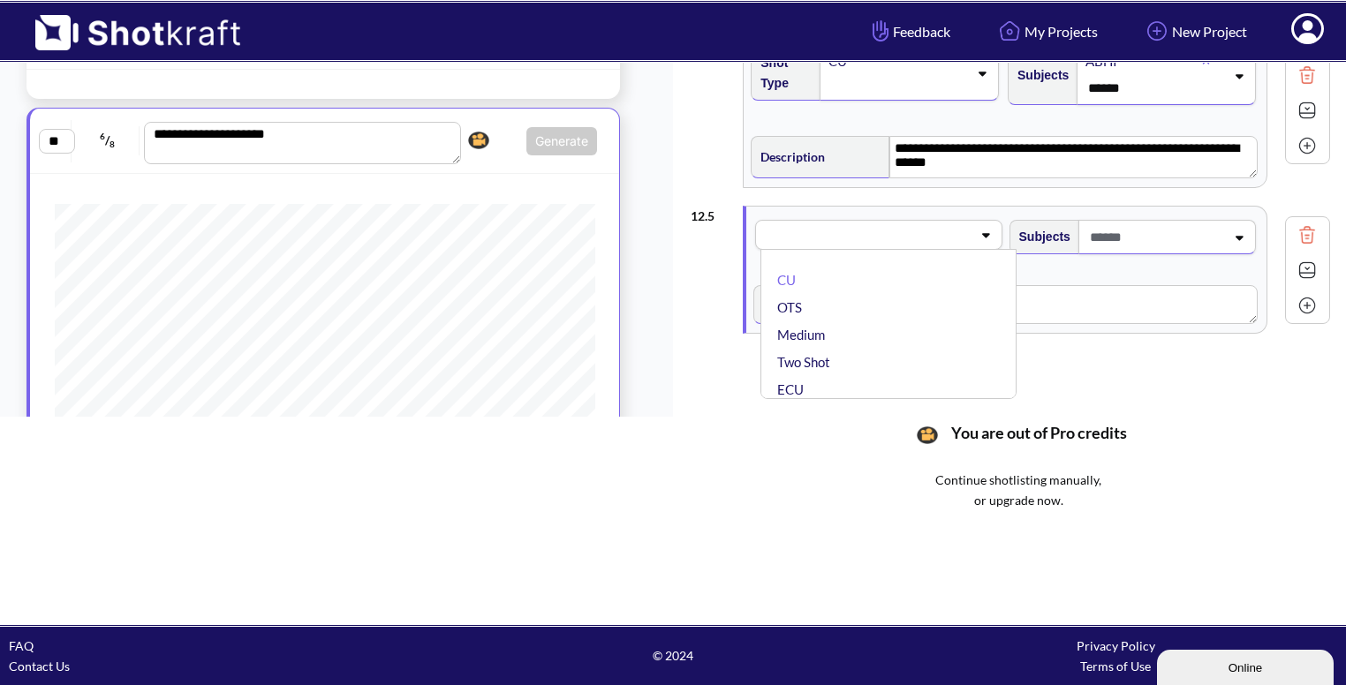
scroll to position [443, 0]
click at [889, 300] on li "OTS" at bounding box center [893, 307] width 238 height 27
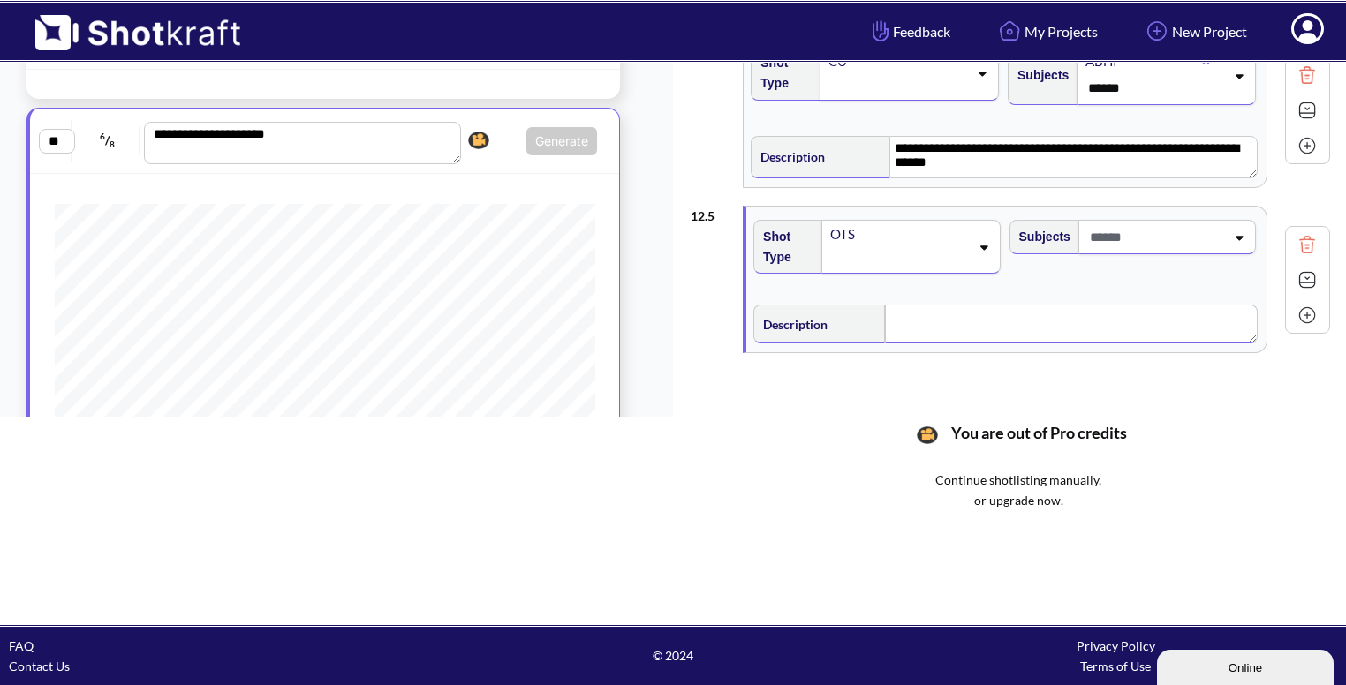
click at [957, 315] on textarea at bounding box center [1071, 324] width 373 height 39
click at [937, 234] on div "OTS" at bounding box center [895, 235] width 137 height 24
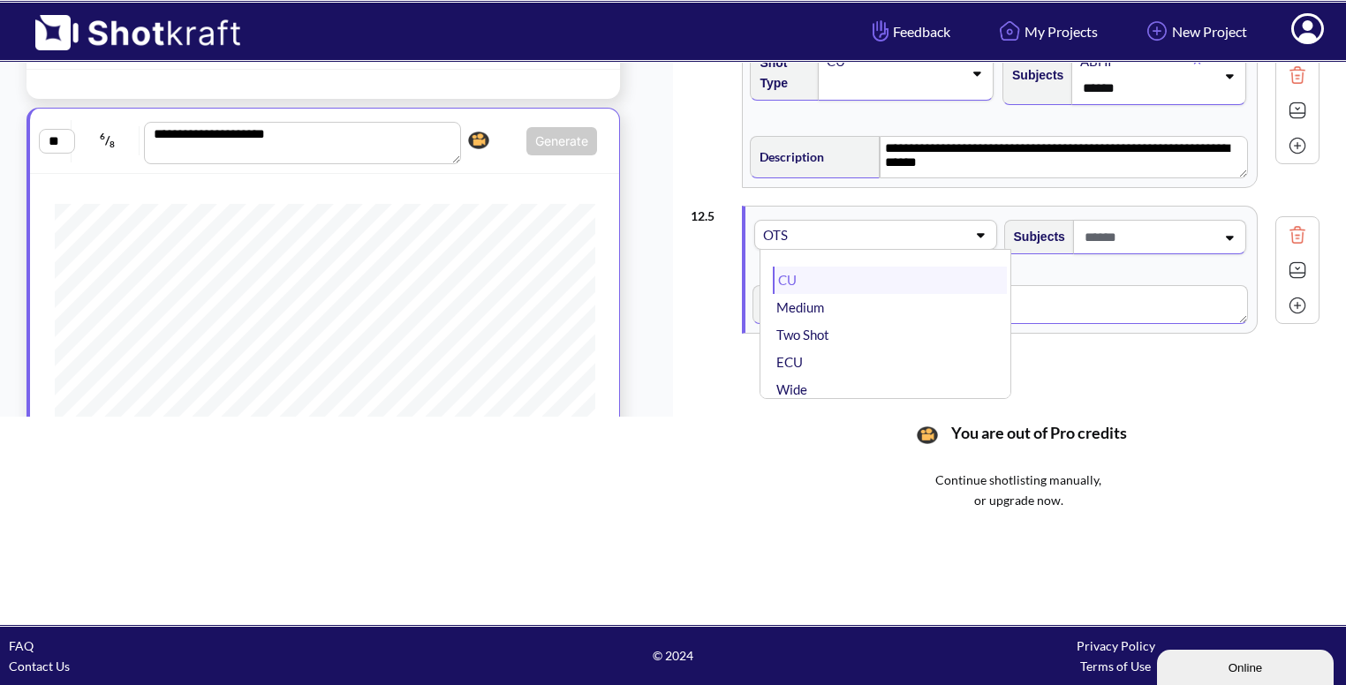
click at [882, 272] on li "CU" at bounding box center [889, 280] width 233 height 27
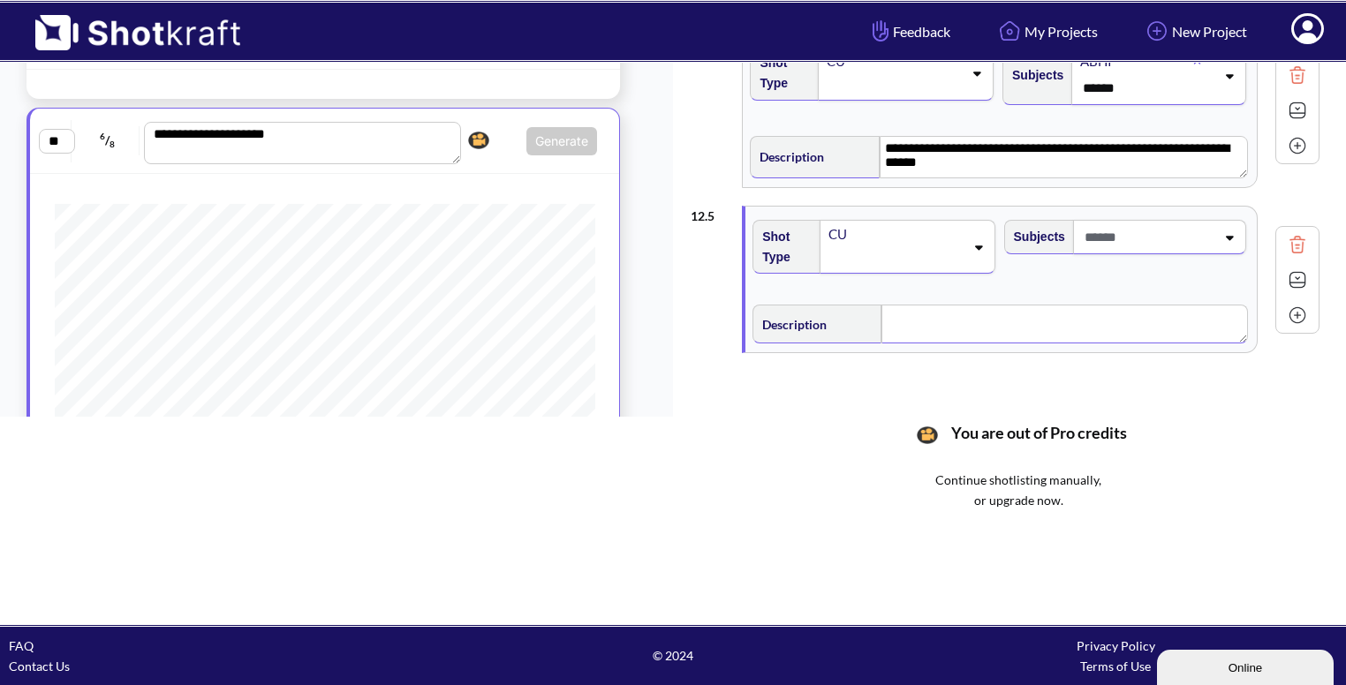
click at [936, 238] on div "CU" at bounding box center [895, 235] width 137 height 24
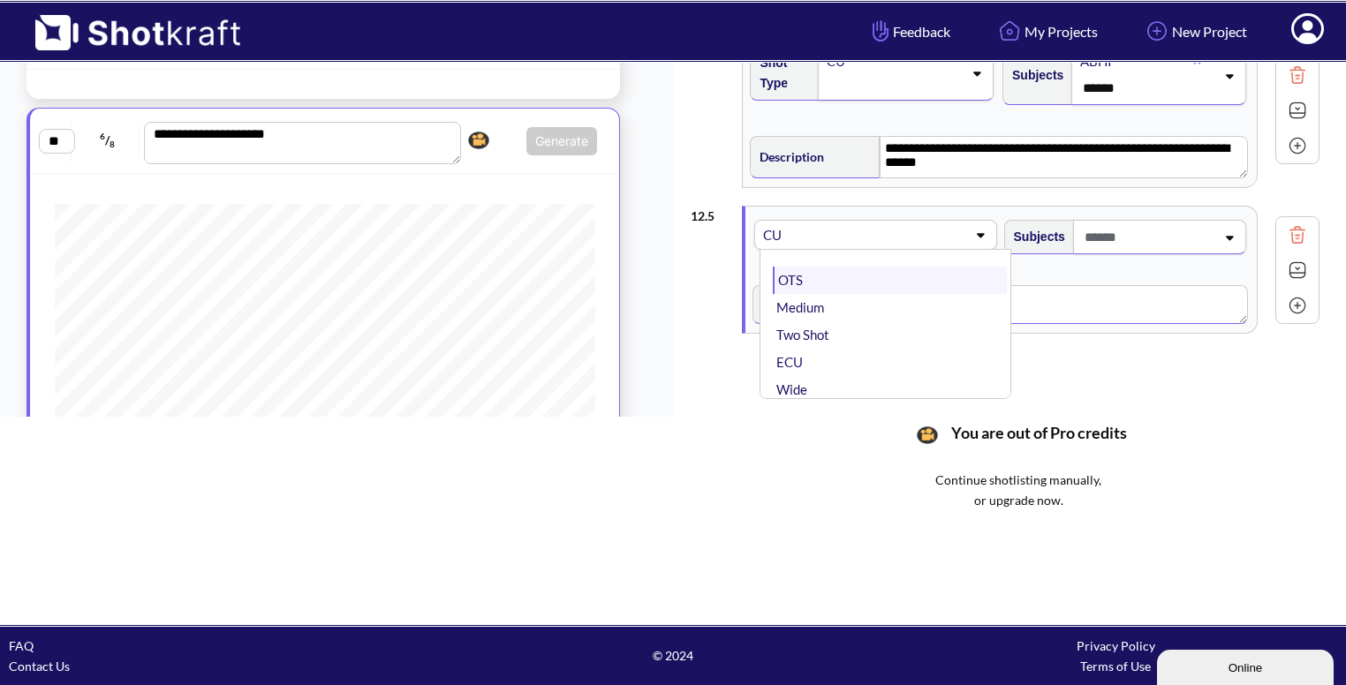
click at [882, 270] on li "OTS" at bounding box center [889, 280] width 233 height 27
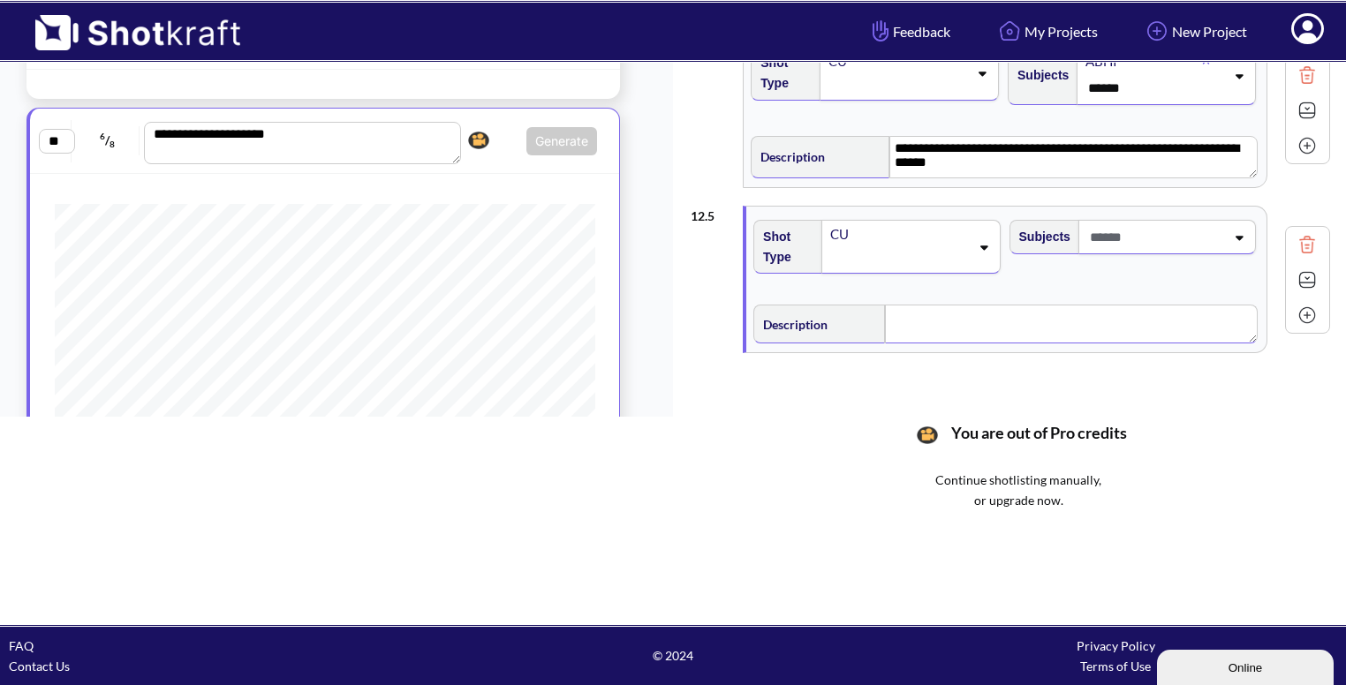
click at [1173, 234] on span at bounding box center [1156, 237] width 140 height 29
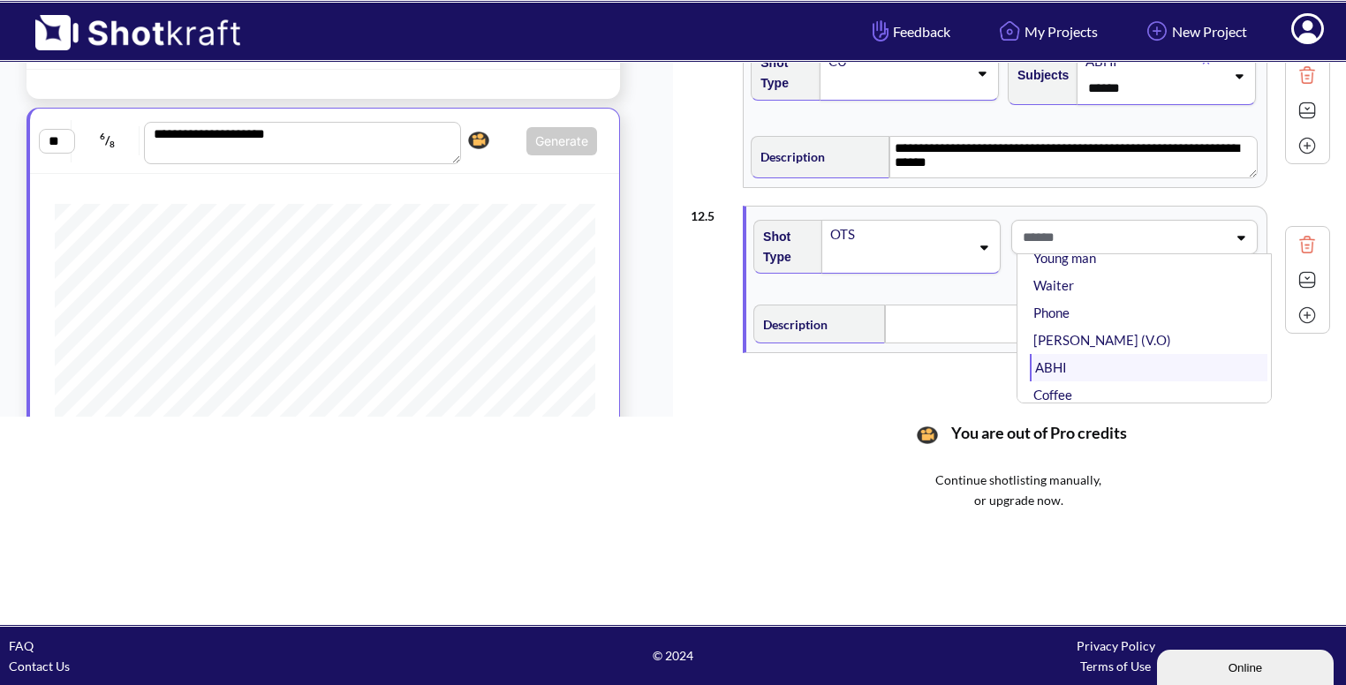
click at [1079, 354] on li "ABHI" at bounding box center [1149, 367] width 238 height 27
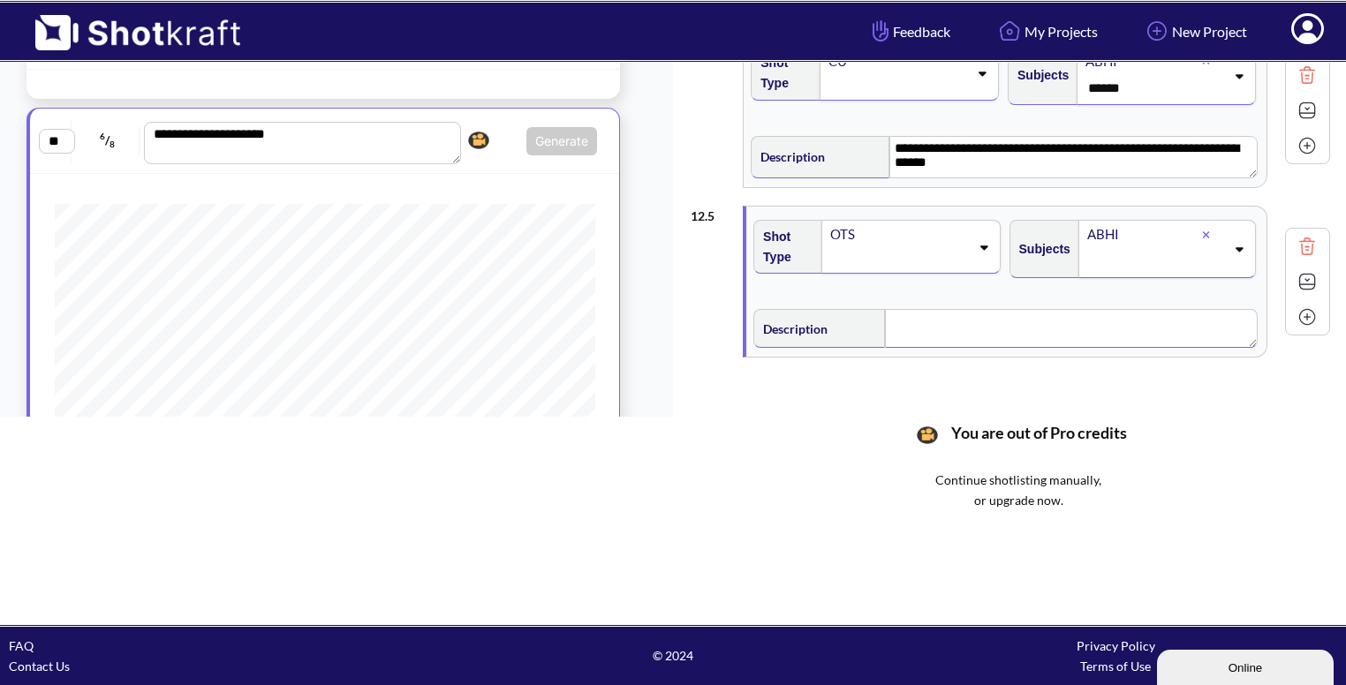
click at [1094, 333] on textarea at bounding box center [1071, 328] width 373 height 39
click at [1300, 276] on img at bounding box center [1307, 283] width 26 height 26
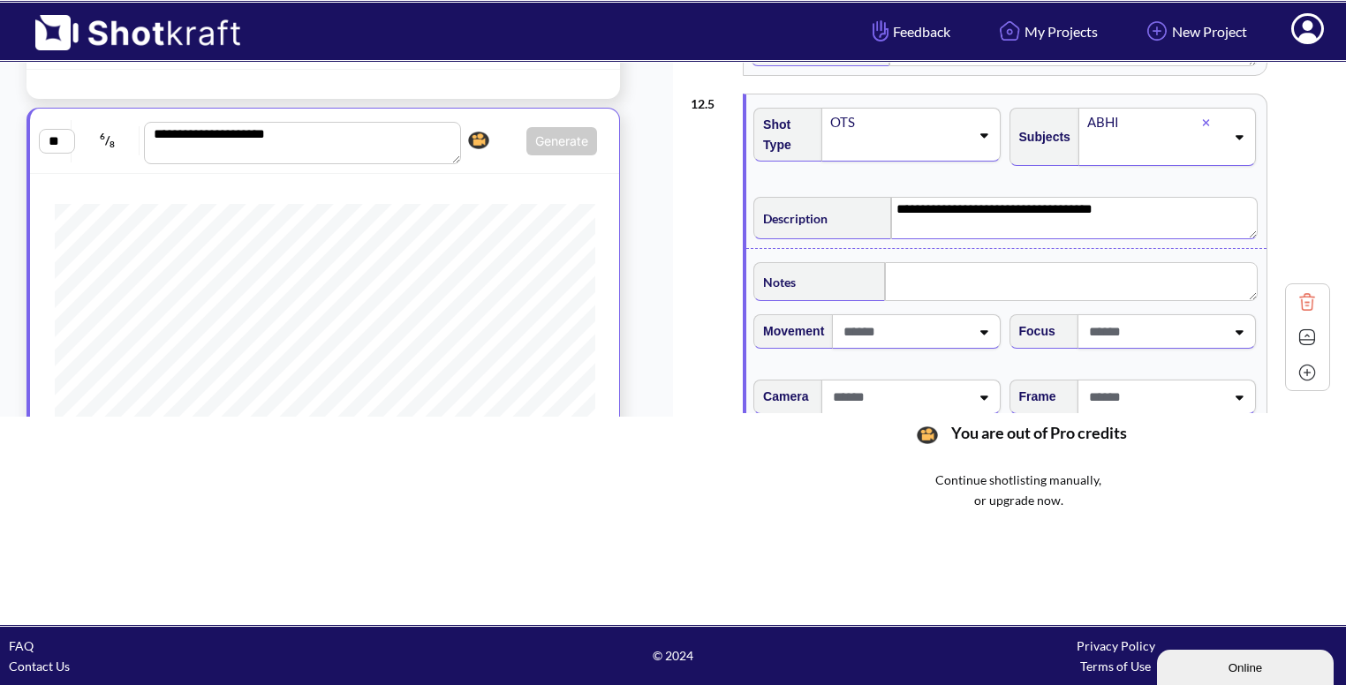
scroll to position [593, 0]
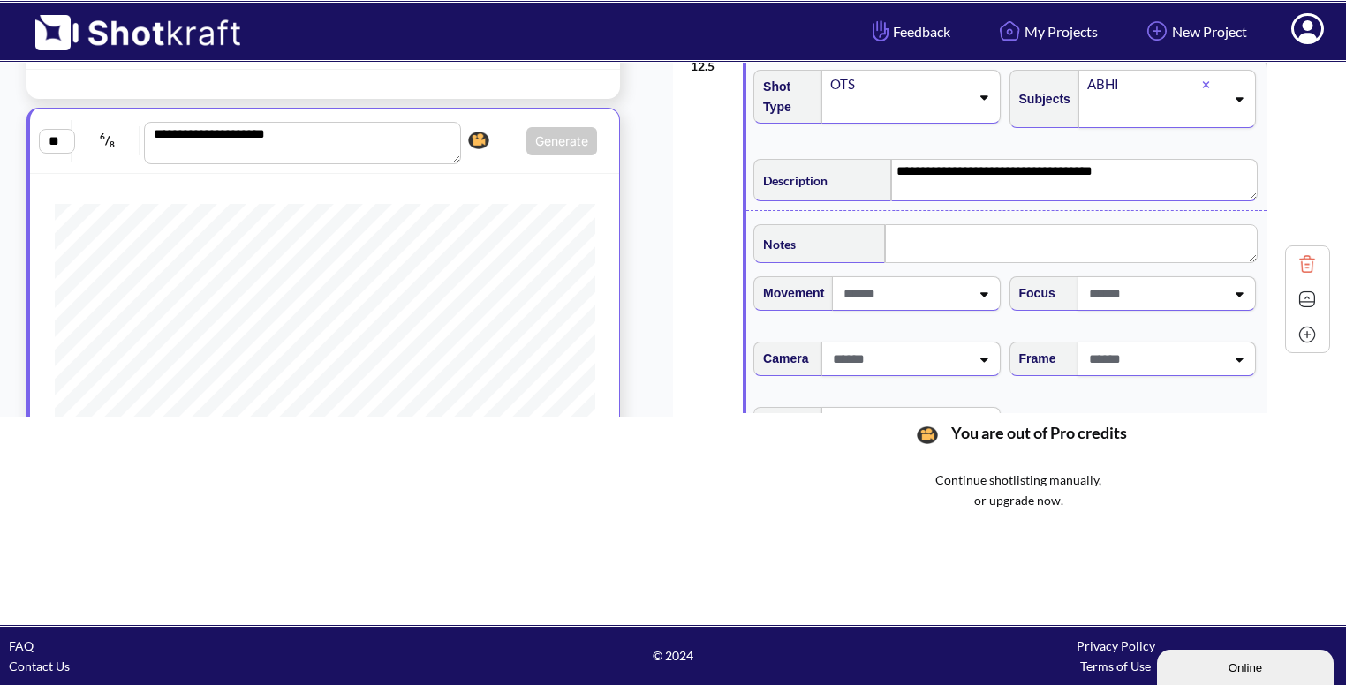
type textarea "**********"
click at [945, 252] on textarea at bounding box center [1071, 243] width 373 height 39
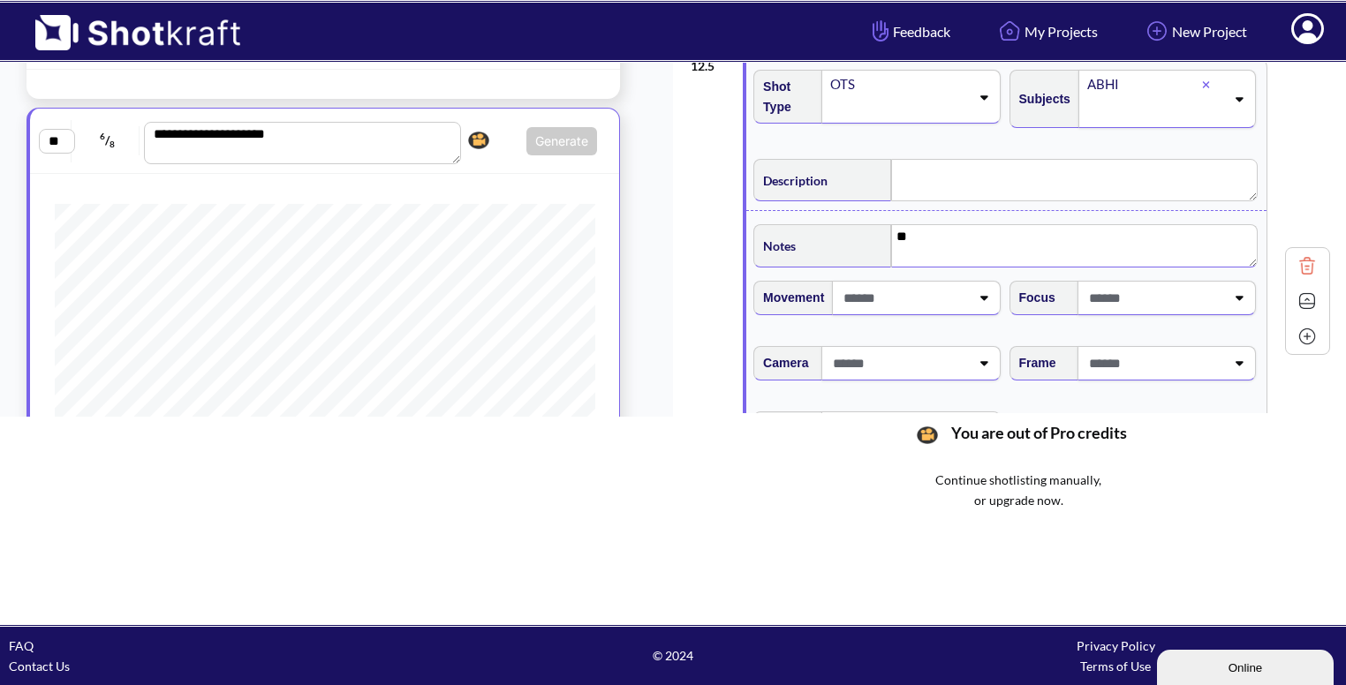
type textarea "***"
type textarea "**********"
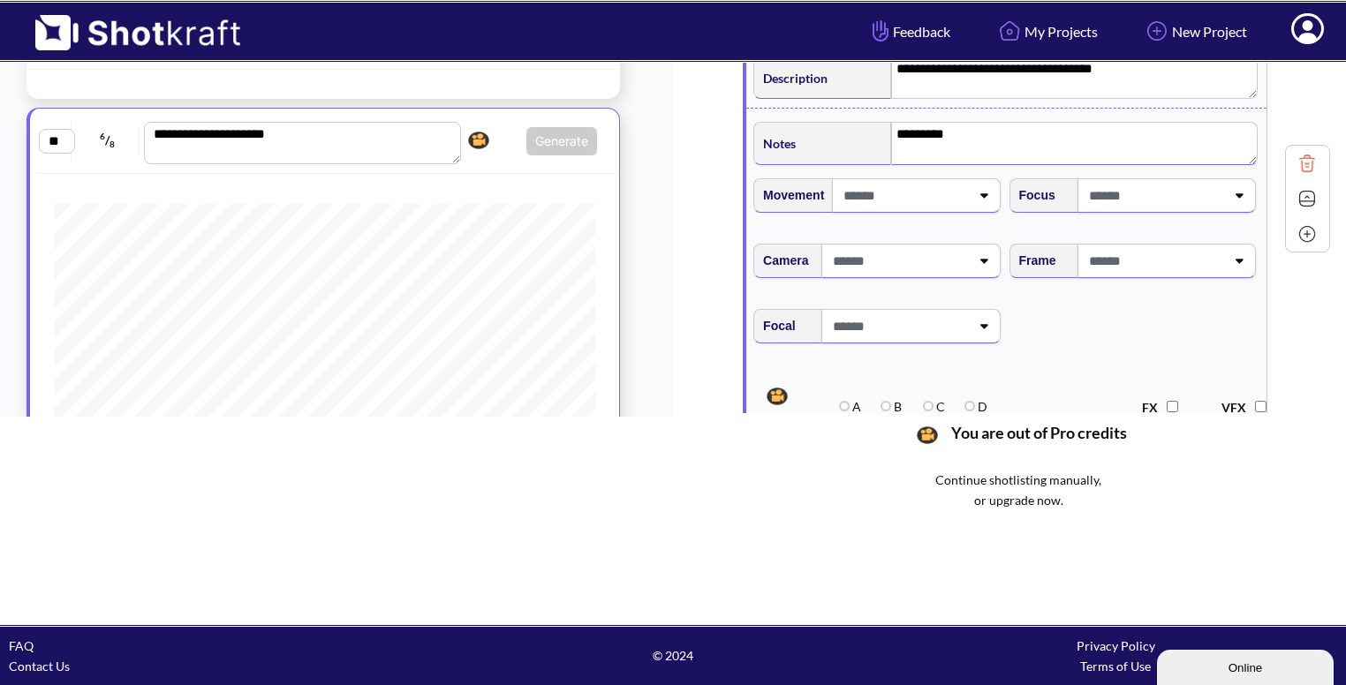
scroll to position [696, 0]
click at [1169, 255] on span at bounding box center [1155, 260] width 140 height 29
type textarea "*********"
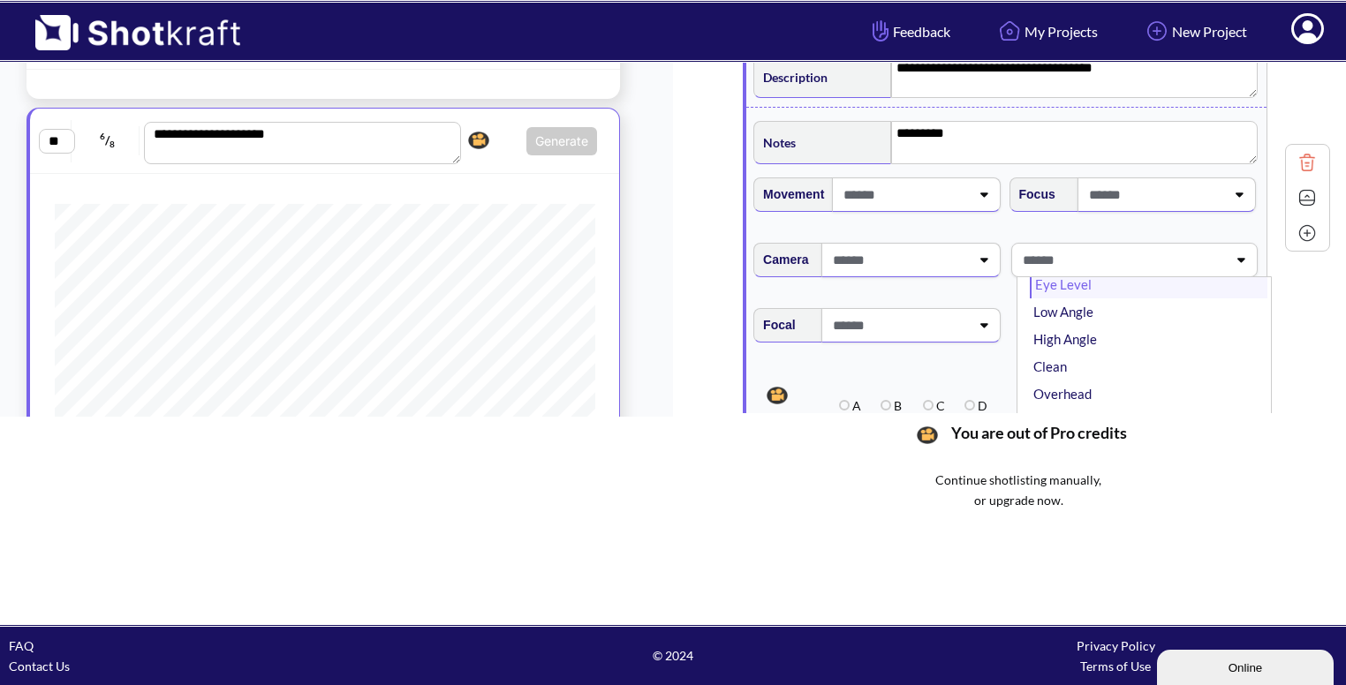
click at [1145, 284] on li "Eye Level" at bounding box center [1149, 284] width 238 height 27
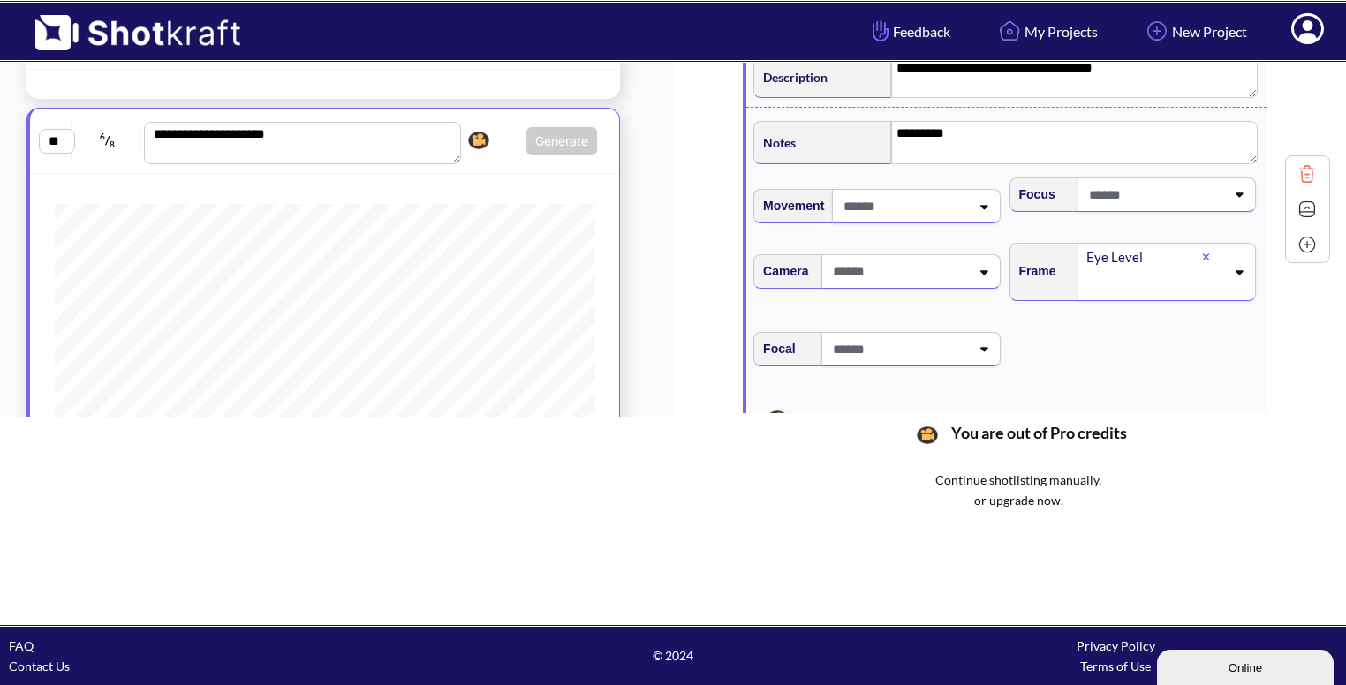
click at [1295, 196] on img at bounding box center [1307, 209] width 26 height 26
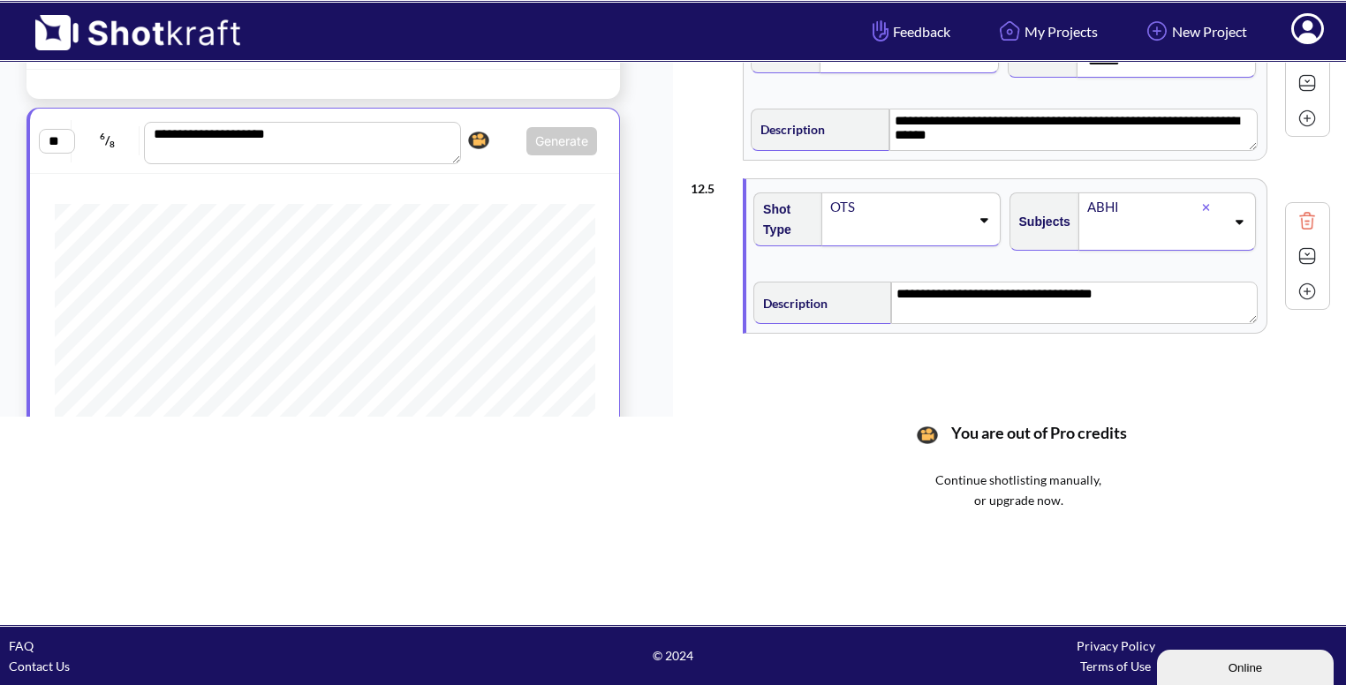
scroll to position [466, 0]
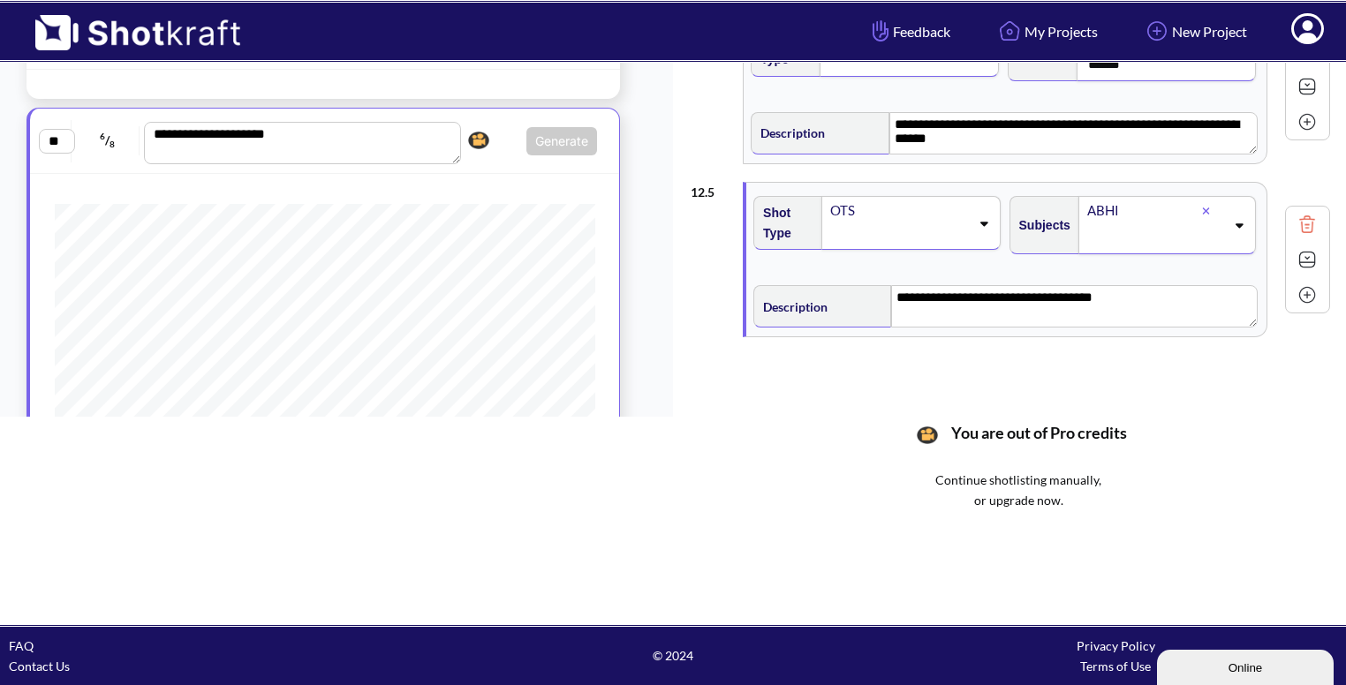
click at [1302, 292] on img at bounding box center [1307, 295] width 26 height 26
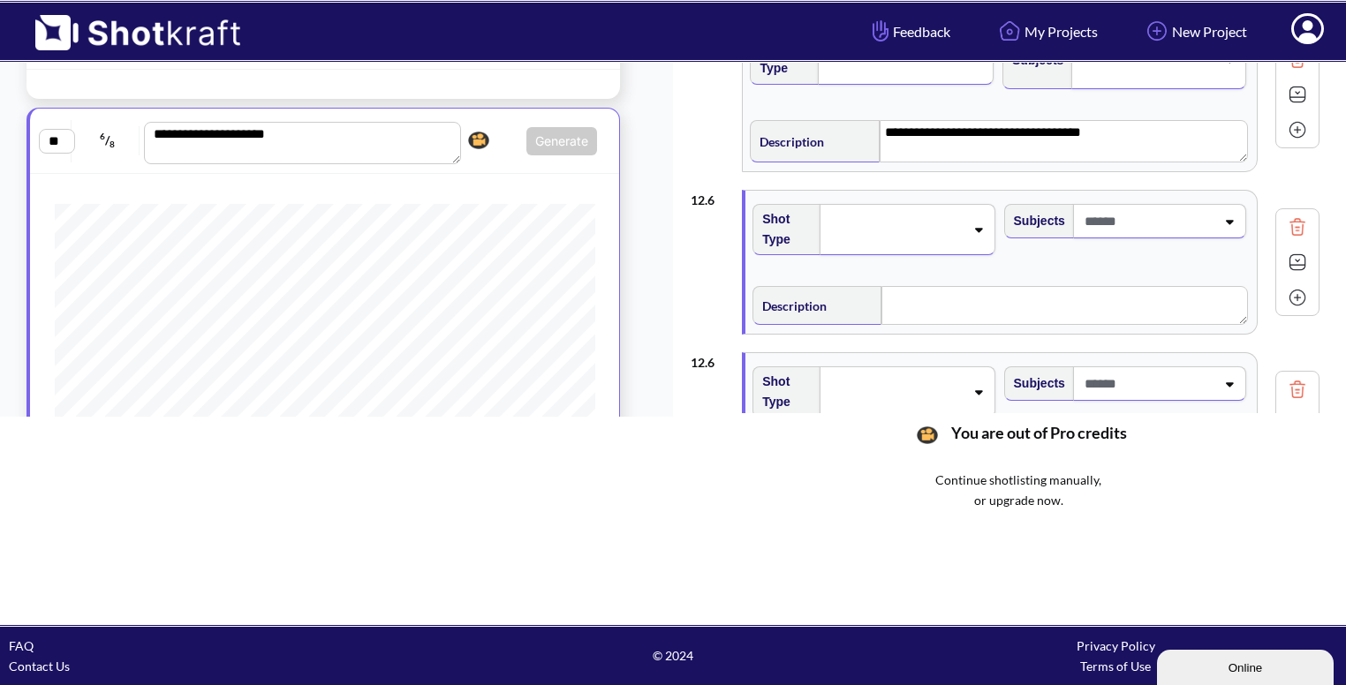
scroll to position [632, 0]
click at [1296, 383] on img at bounding box center [1297, 388] width 26 height 26
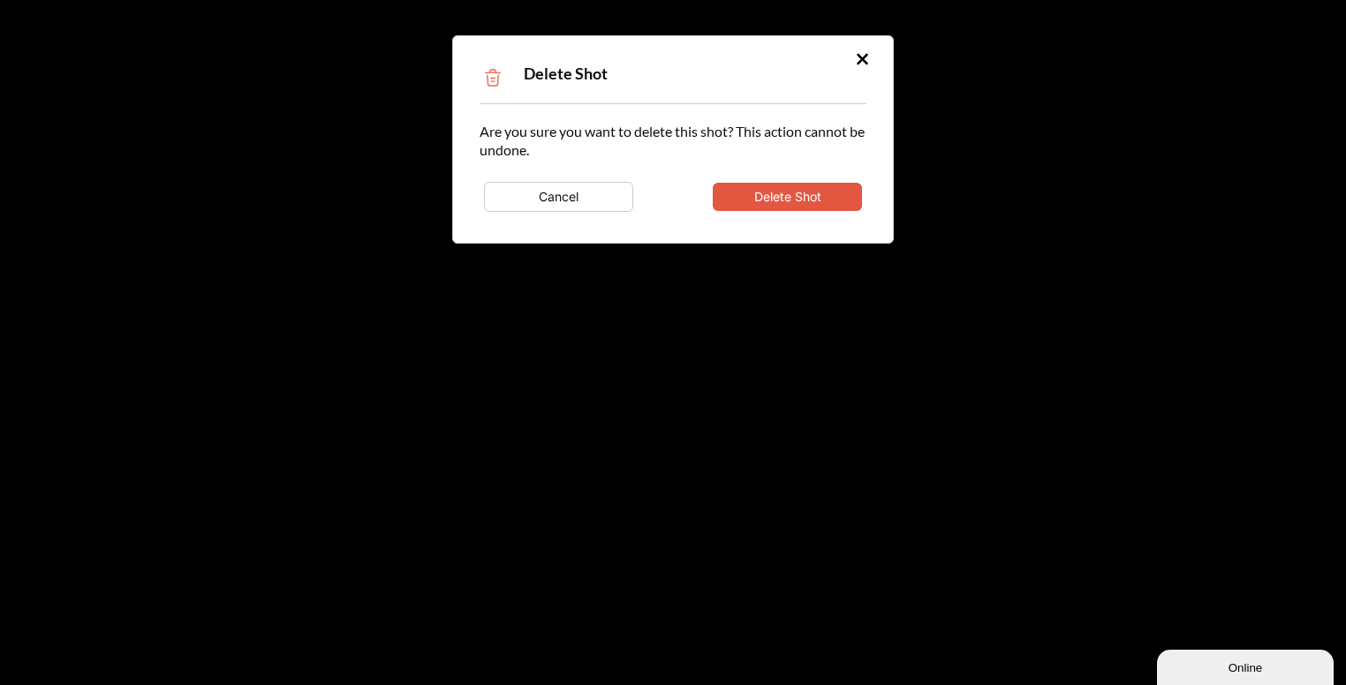
click at [778, 200] on button "Delete Shot" at bounding box center [787, 197] width 149 height 28
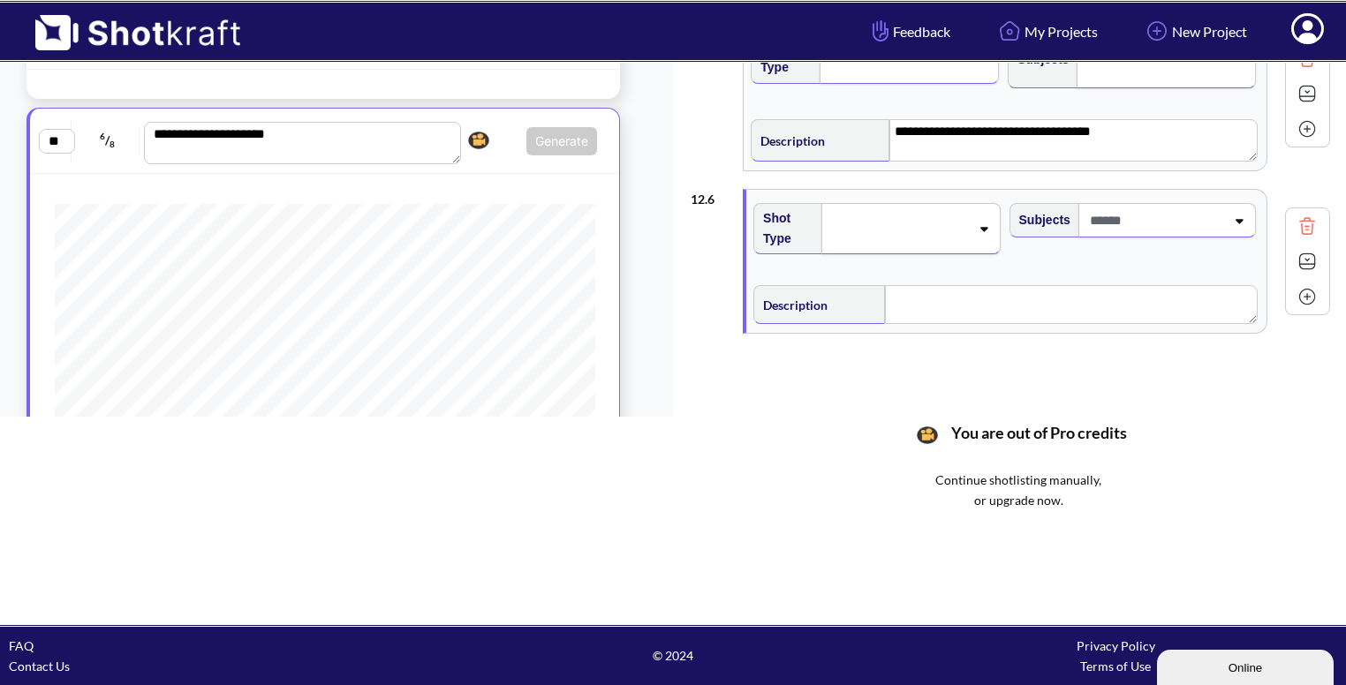
click at [933, 232] on span at bounding box center [899, 228] width 140 height 25
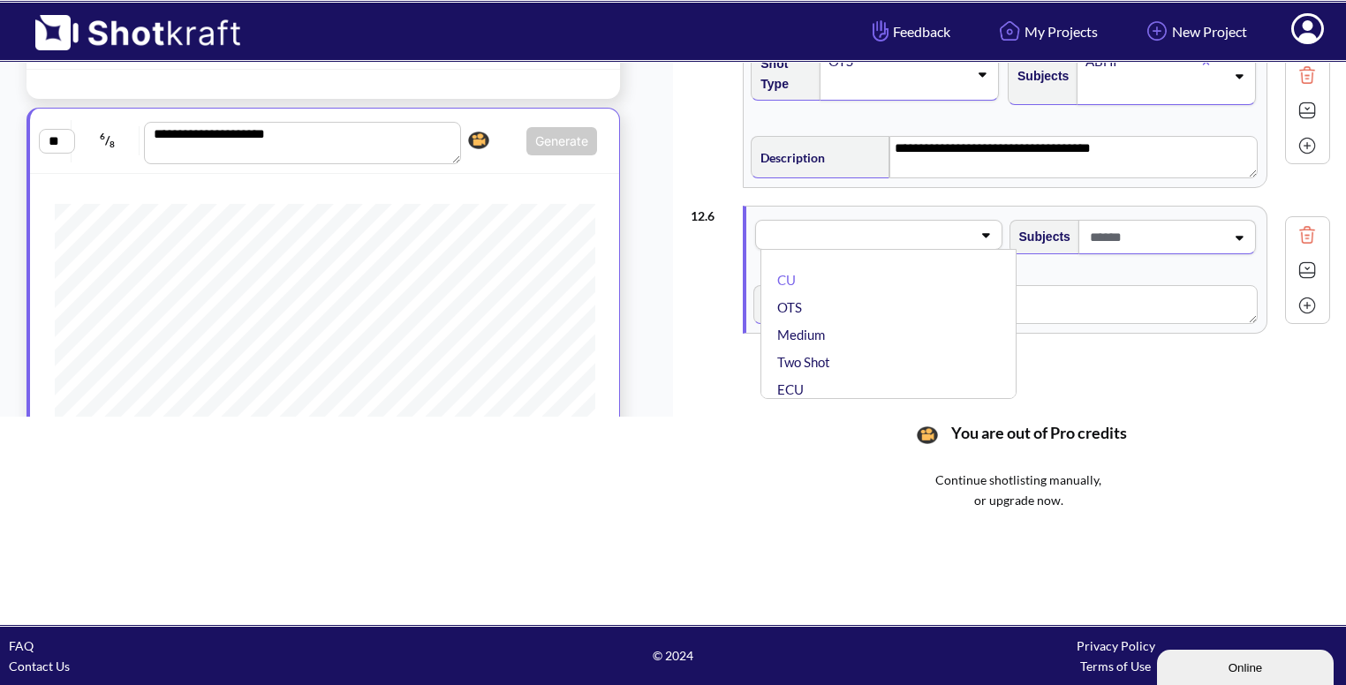
scroll to position [616, 0]
click at [861, 322] on li "Medium" at bounding box center [893, 335] width 238 height 27
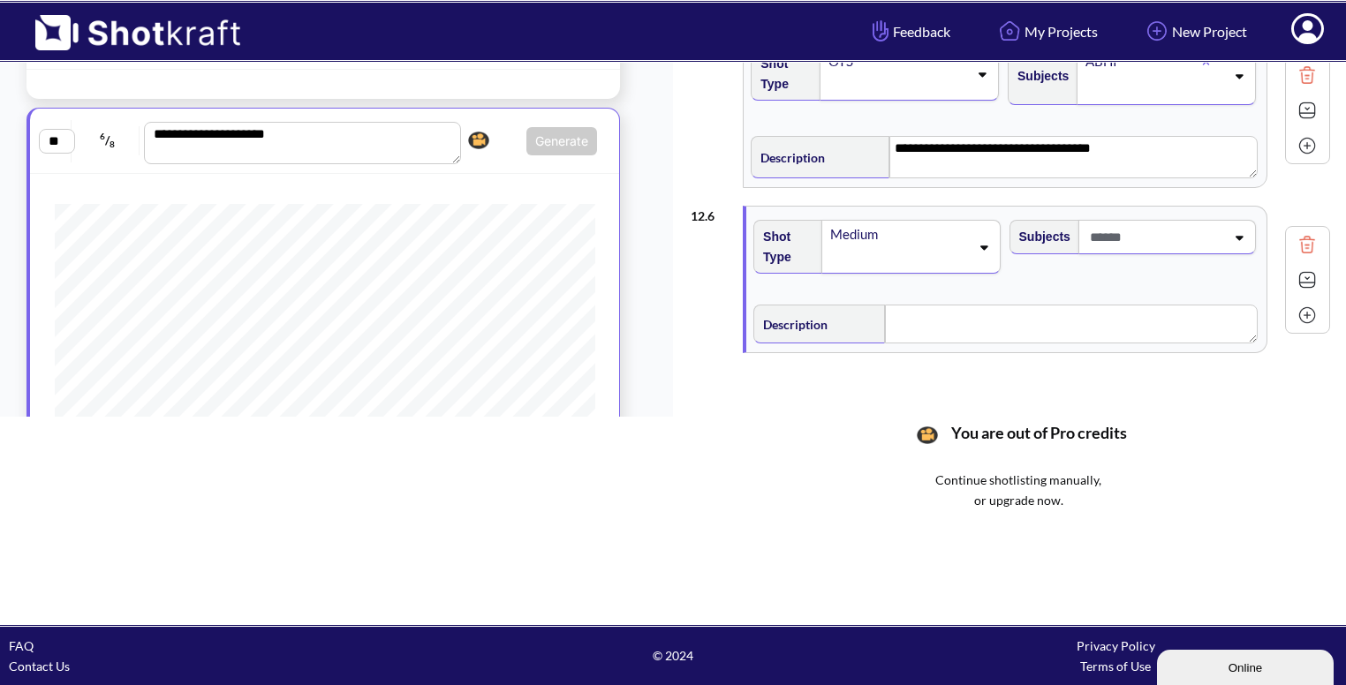
click at [1166, 234] on span at bounding box center [1156, 237] width 140 height 29
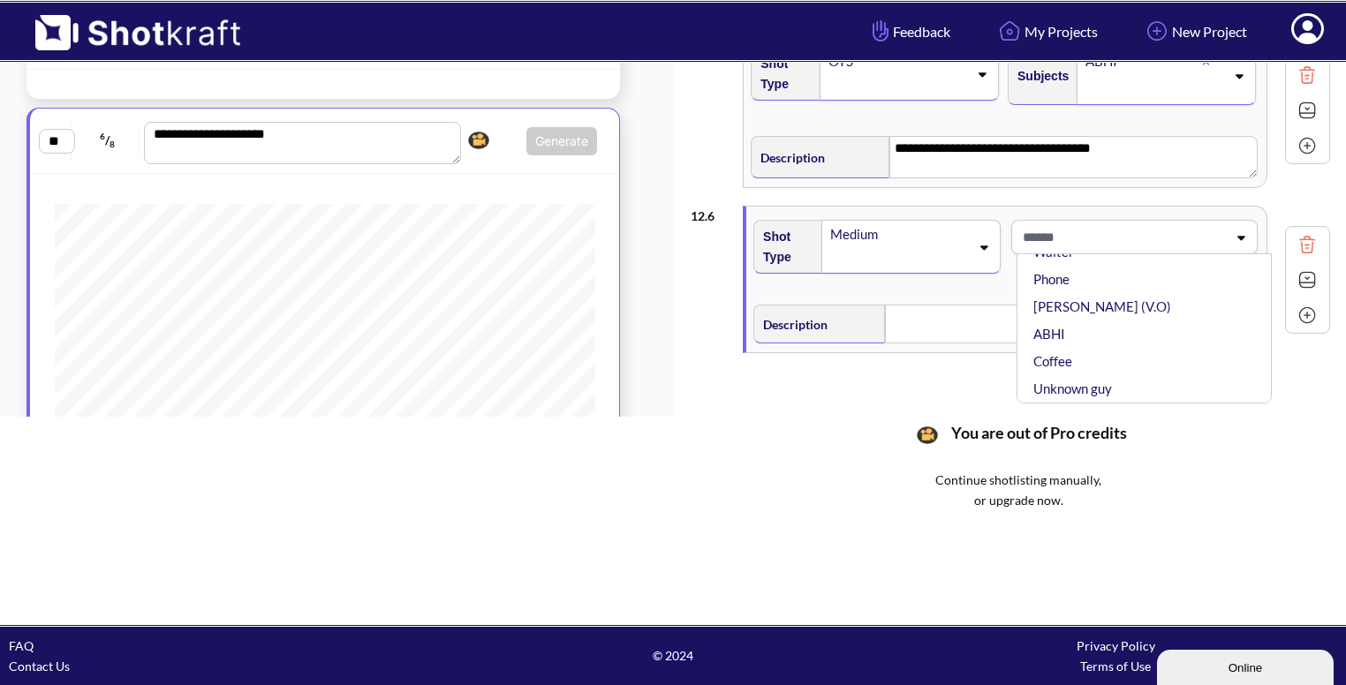
scroll to position [116, 0]
click at [1098, 322] on li "ABHI" at bounding box center [1149, 333] width 238 height 27
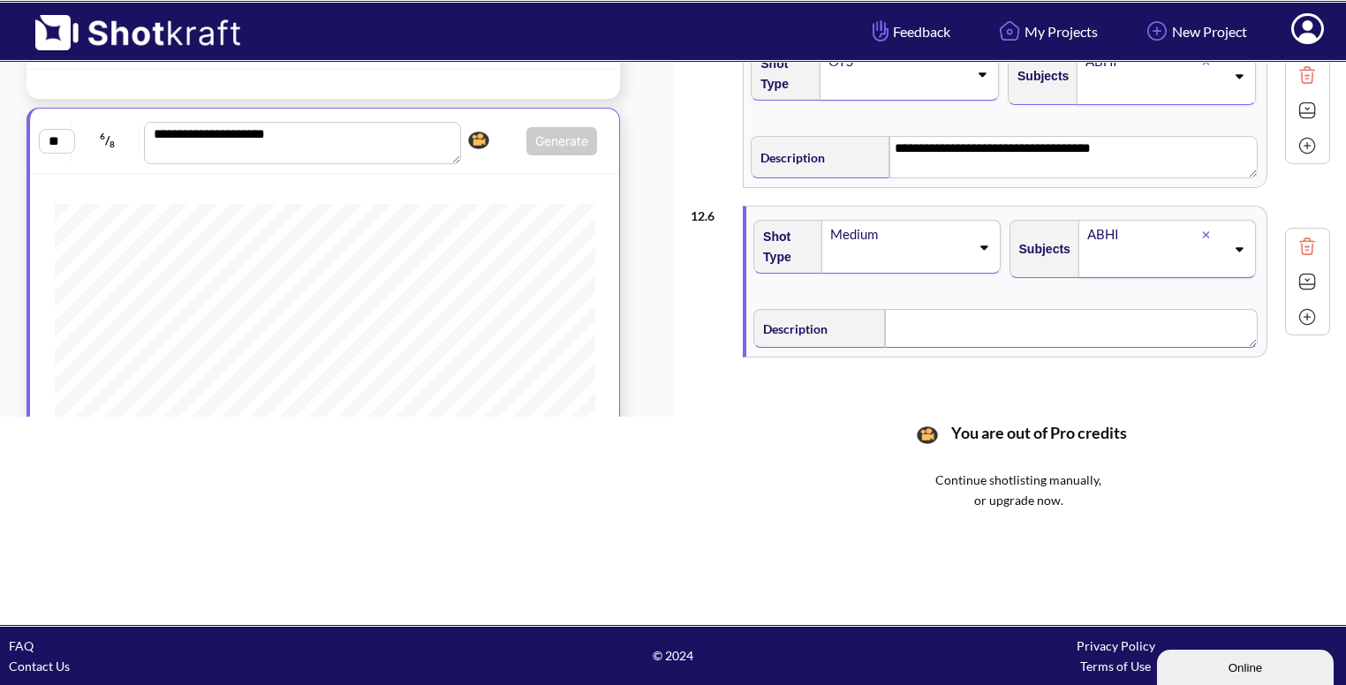
click at [967, 333] on textarea at bounding box center [1071, 328] width 373 height 39
click at [1297, 273] on img at bounding box center [1307, 284] width 26 height 26
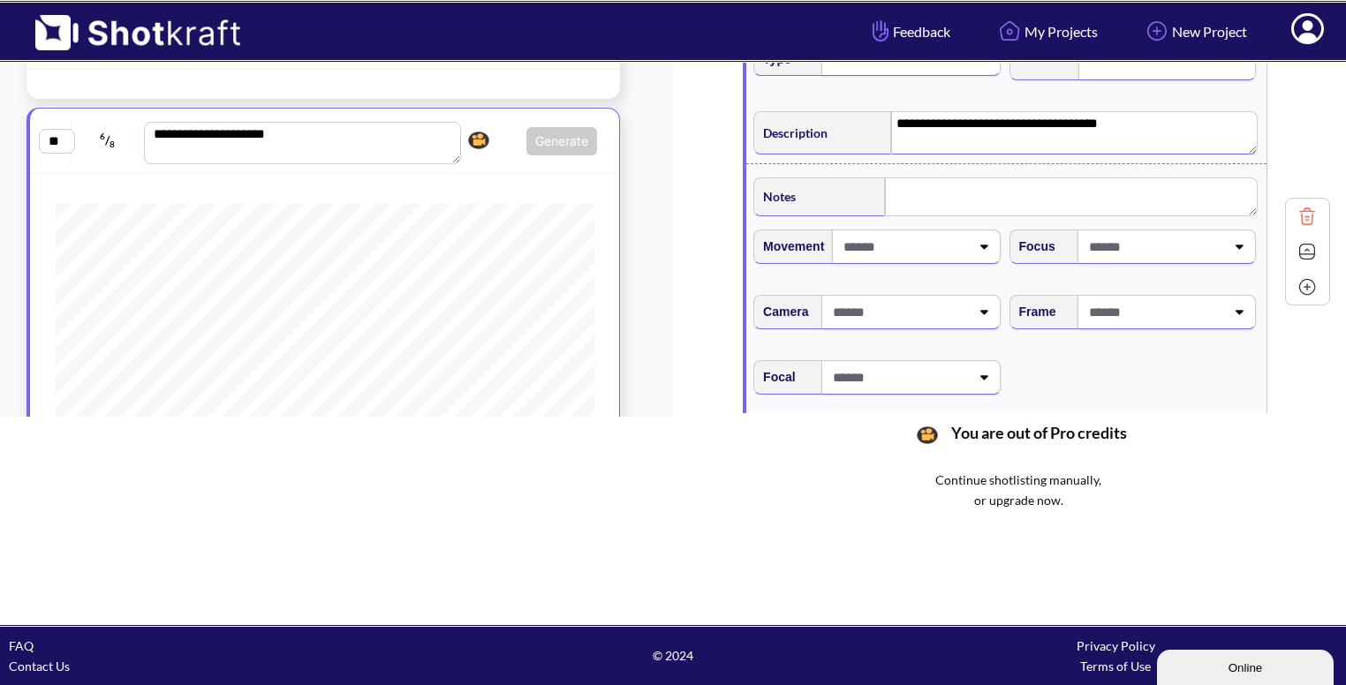
scroll to position [820, 0]
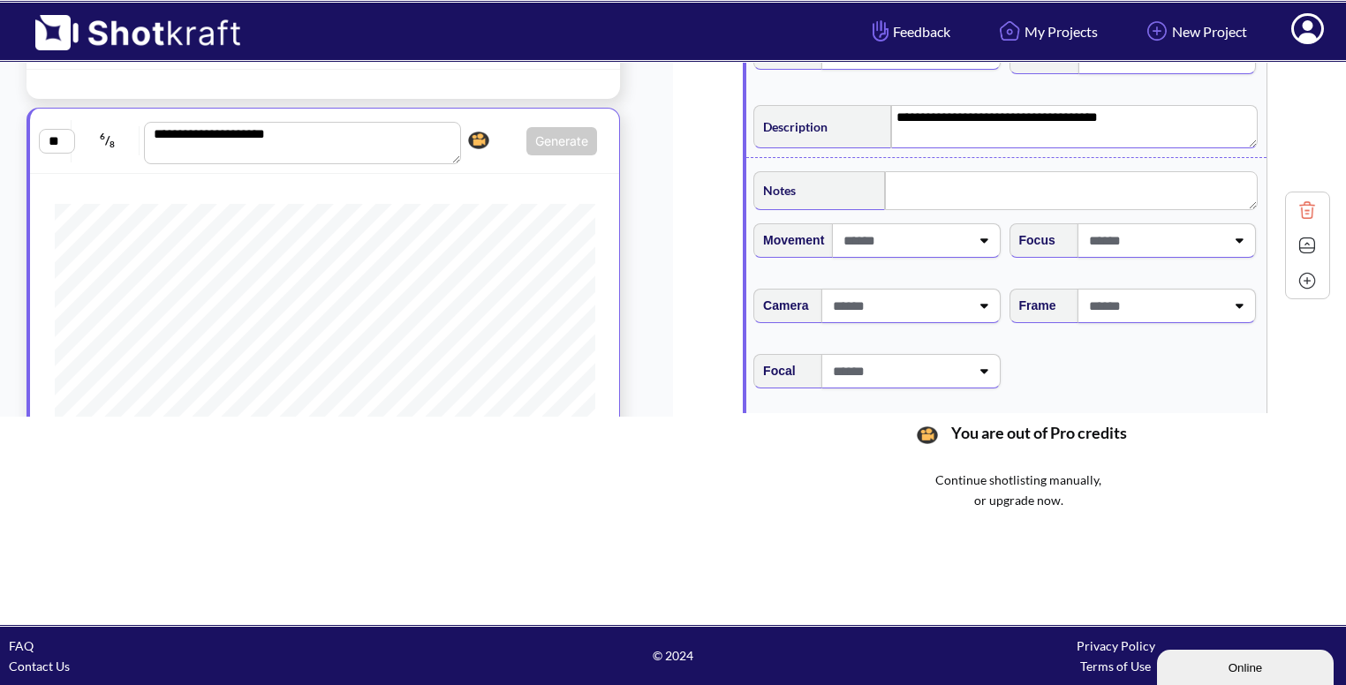
click at [1171, 300] on span at bounding box center [1155, 305] width 140 height 29
type textarea "**********"
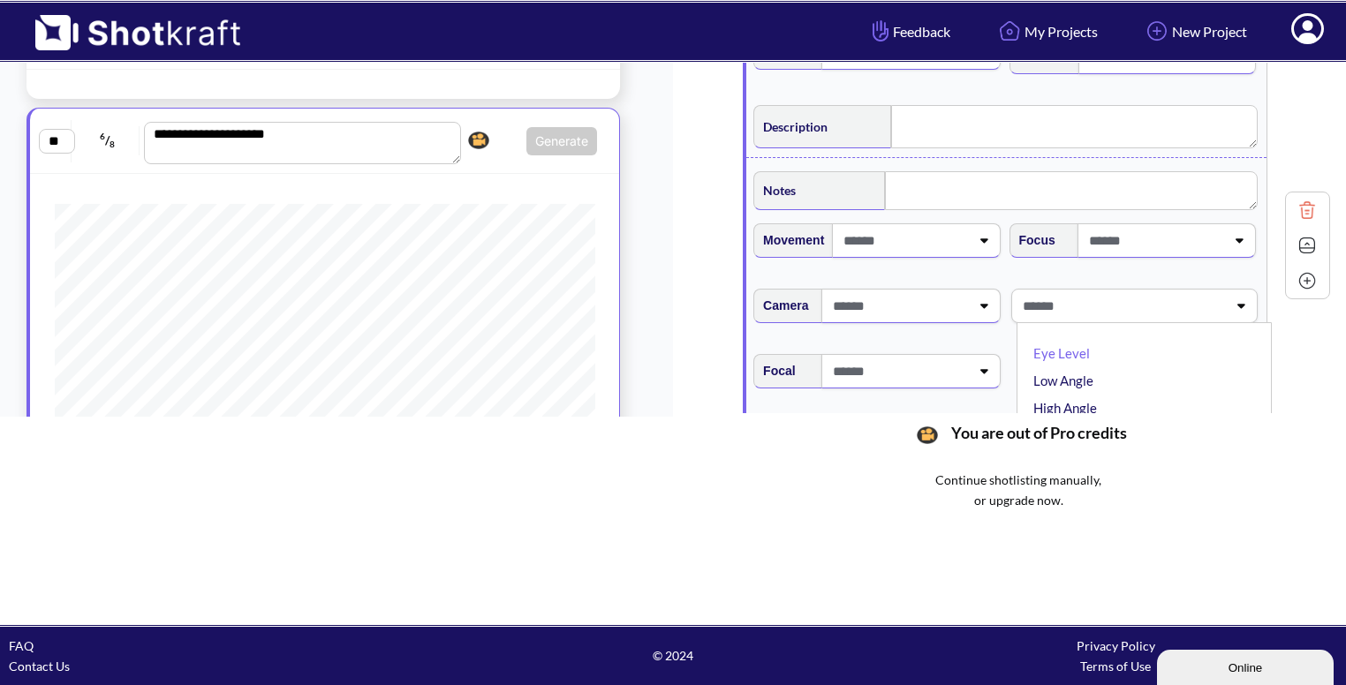
type textarea "**********"
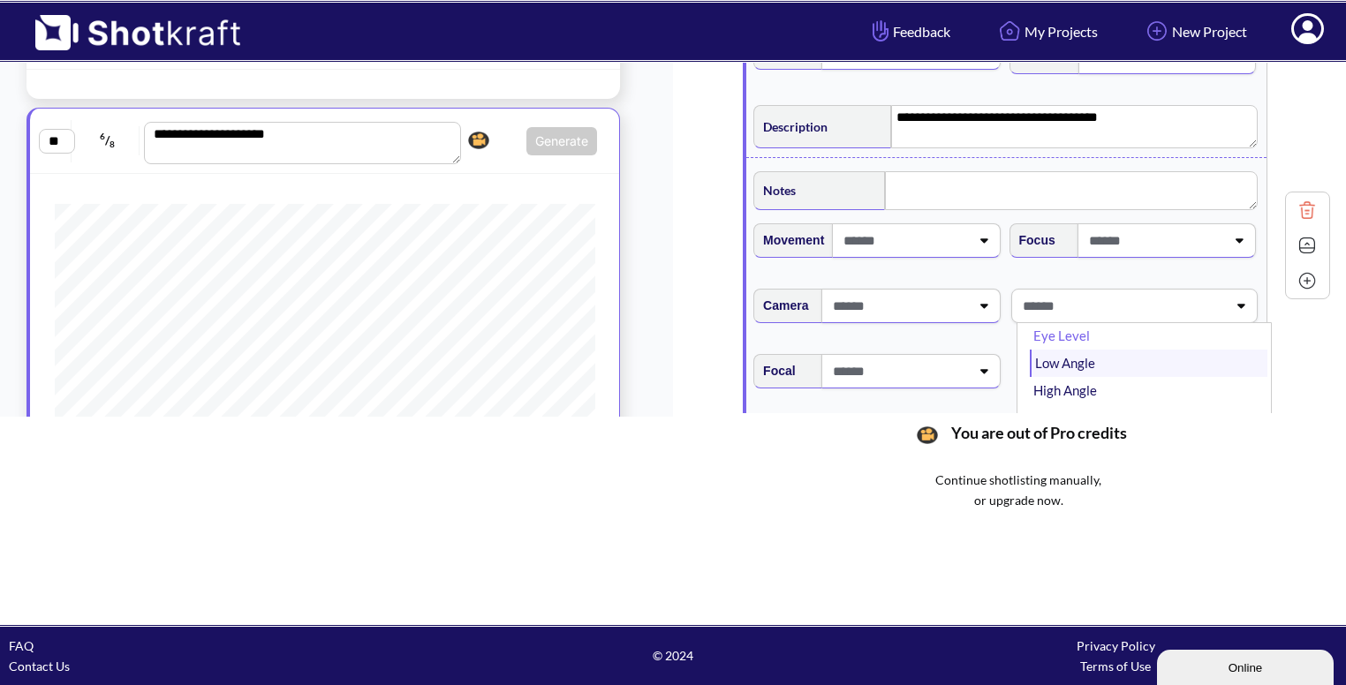
scroll to position [0, 0]
click at [1102, 361] on li "Eye Level" at bounding box center [1149, 353] width 238 height 27
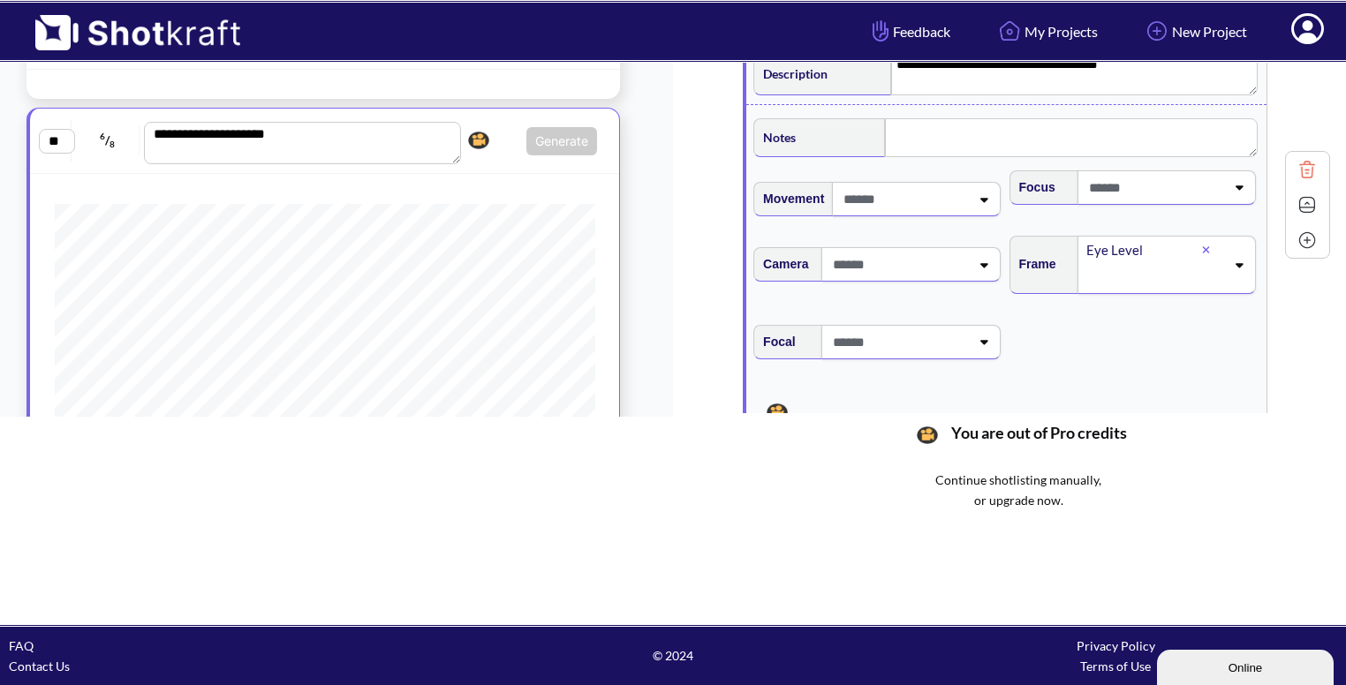
scroll to position [870, 0]
click at [1300, 203] on img at bounding box center [1307, 207] width 26 height 26
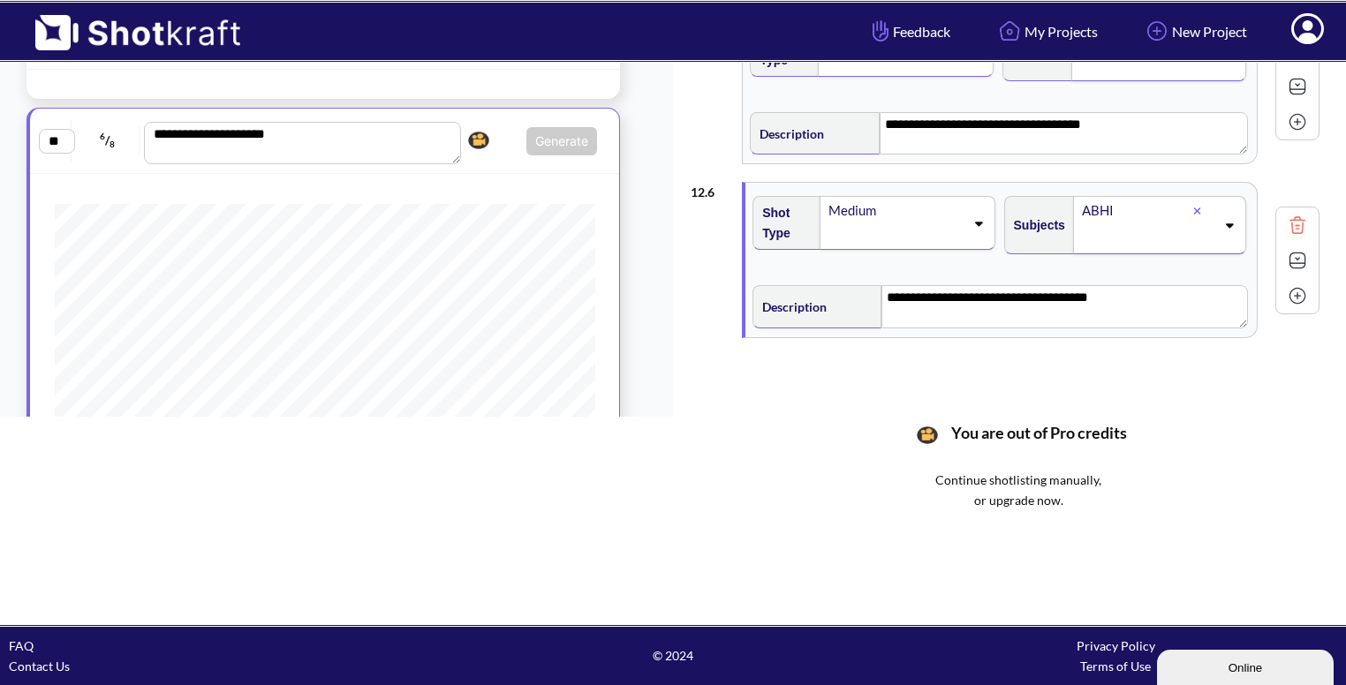
scroll to position [639, 0]
click at [1297, 284] on img at bounding box center [1297, 296] width 26 height 26
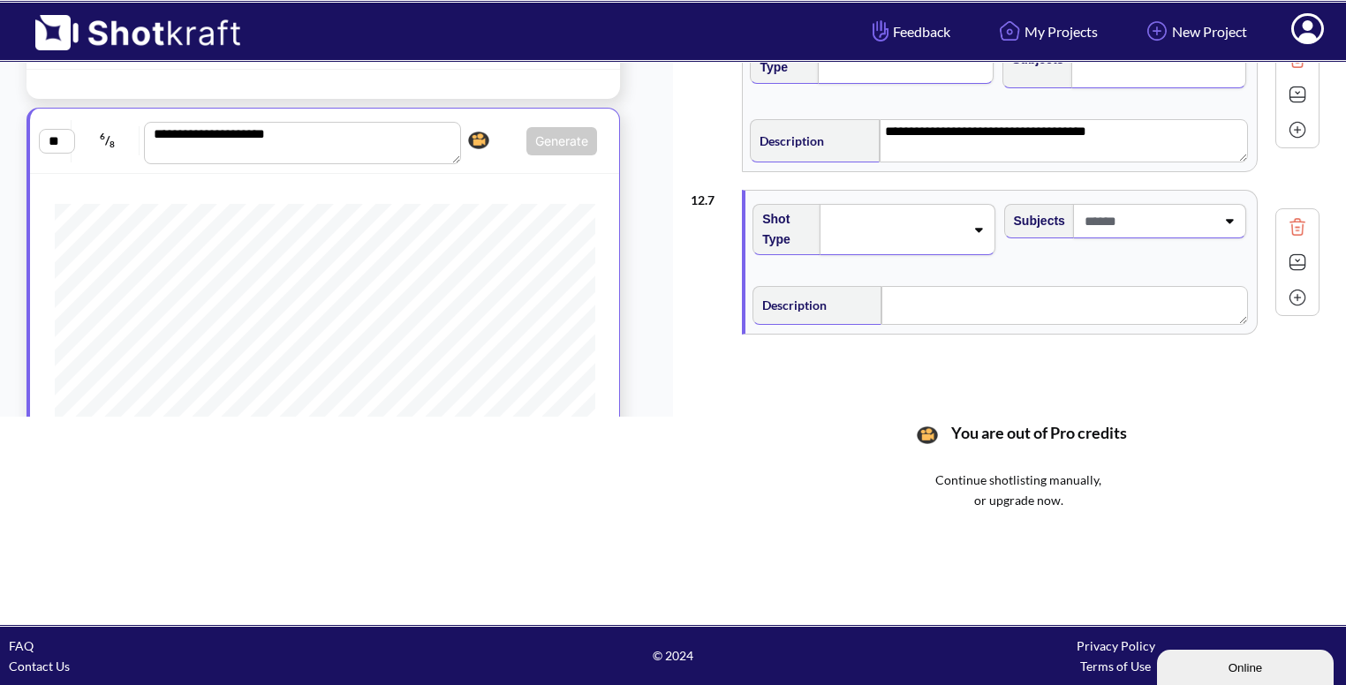
click at [913, 238] on div at bounding box center [907, 229] width 175 height 51
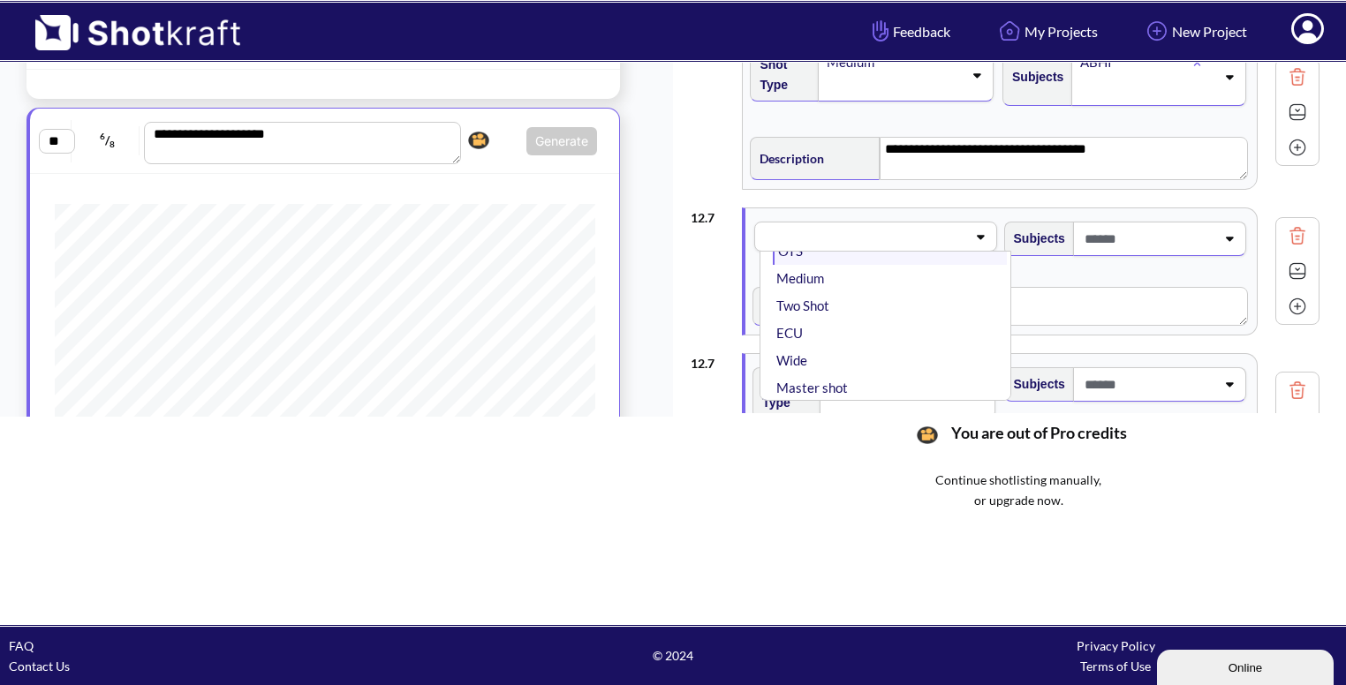
scroll to position [0, 0]
click at [783, 276] on li "CU" at bounding box center [889, 282] width 233 height 27
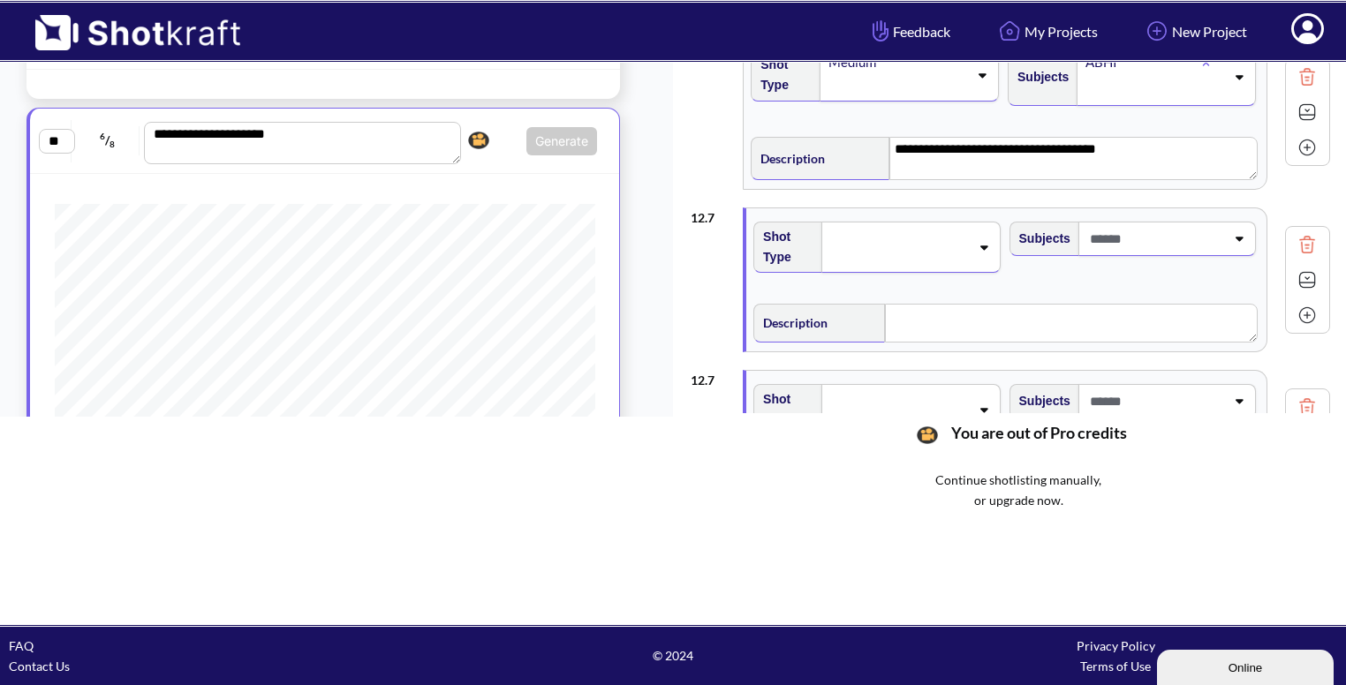
click at [1297, 397] on img at bounding box center [1307, 407] width 26 height 26
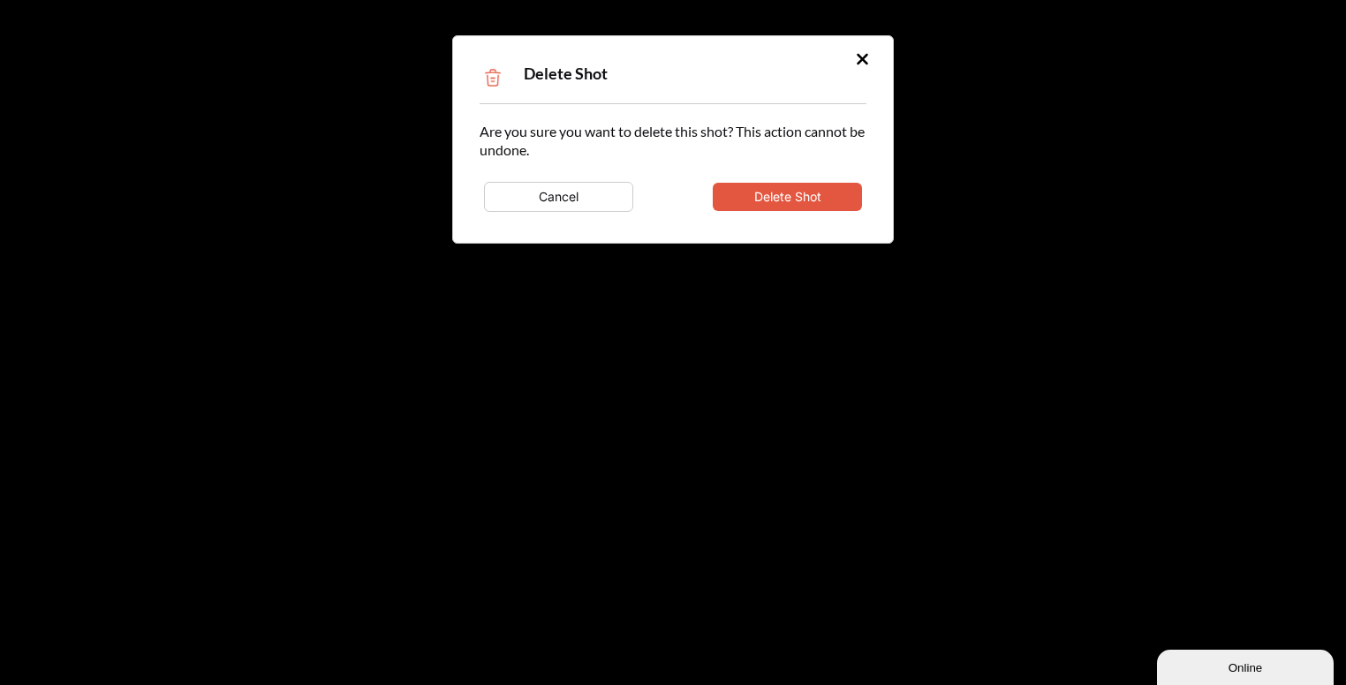
click at [767, 206] on button "Delete Shot" at bounding box center [787, 197] width 149 height 28
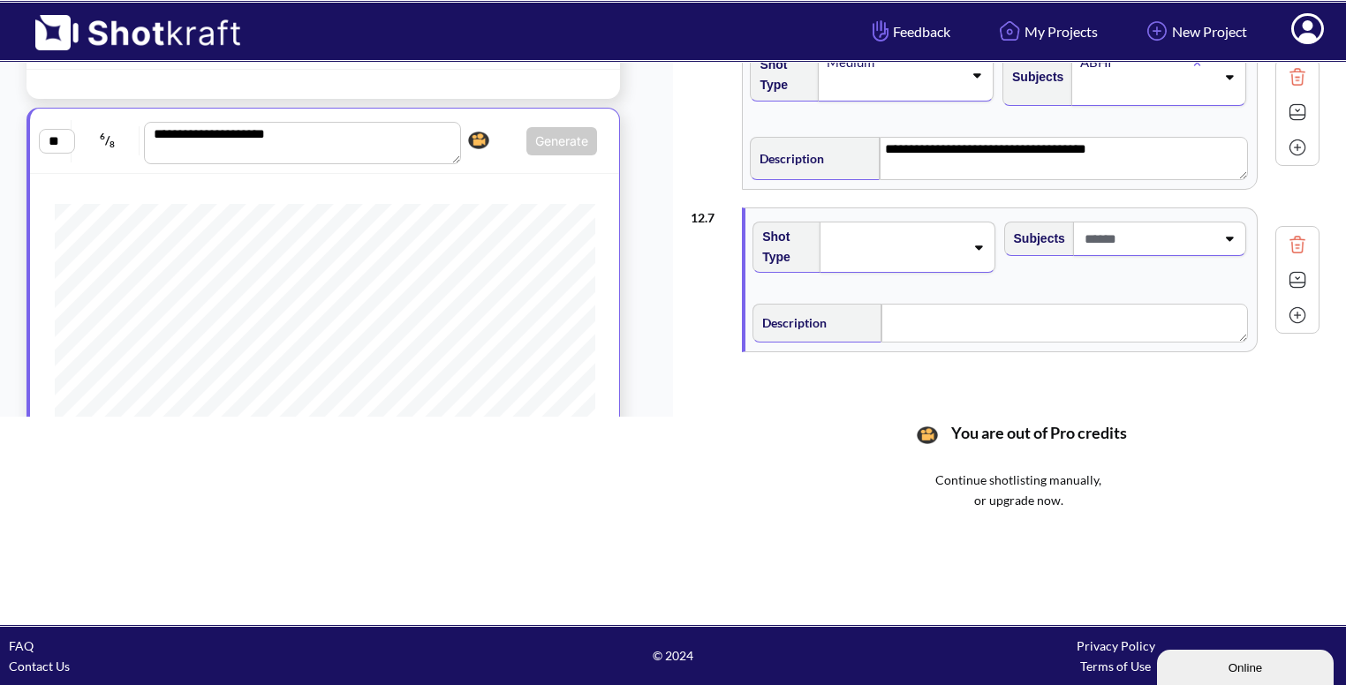
click at [981, 242] on icon at bounding box center [978, 247] width 24 height 12
click at [888, 280] on li "CU" at bounding box center [889, 282] width 233 height 27
click at [1193, 231] on span at bounding box center [1147, 238] width 135 height 29
type input "******"
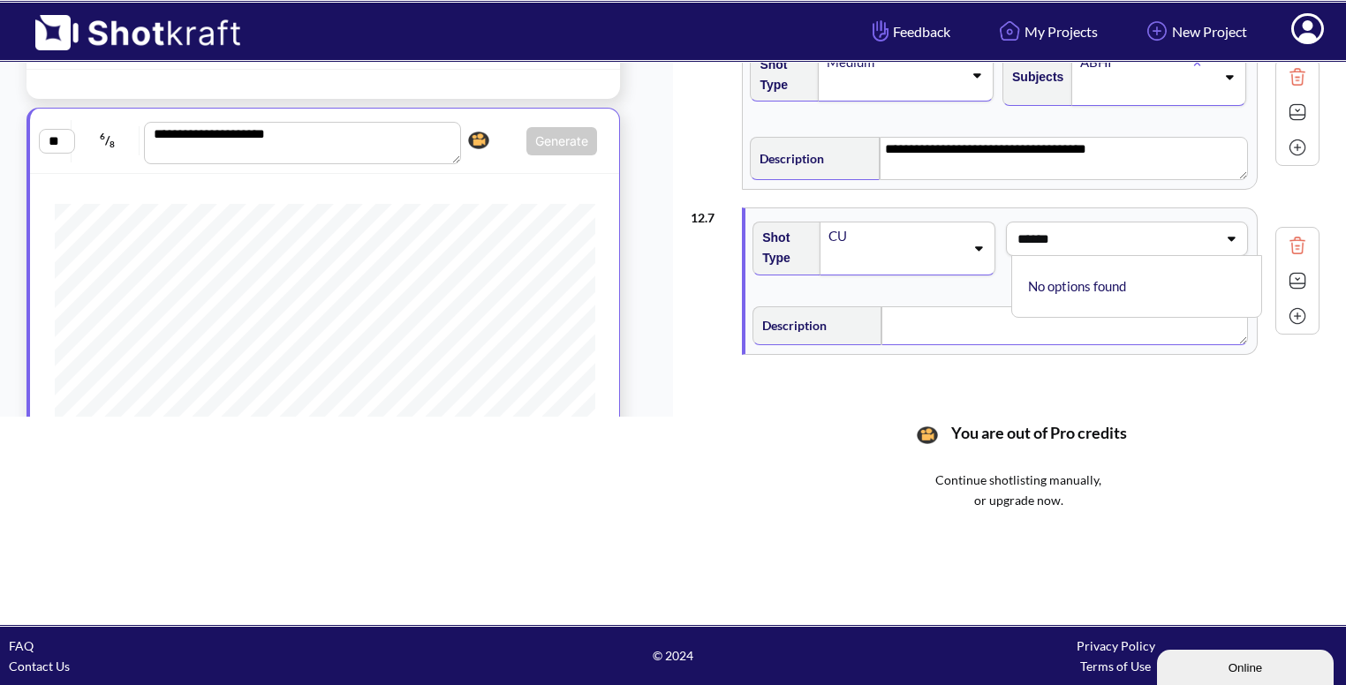
scroll to position [0, 0]
click at [883, 323] on textarea at bounding box center [1065, 325] width 366 height 39
drag, startPoint x: 911, startPoint y: 312, endPoint x: 893, endPoint y: 314, distance: 17.8
click at [893, 314] on textarea "**********" at bounding box center [1065, 327] width 367 height 42
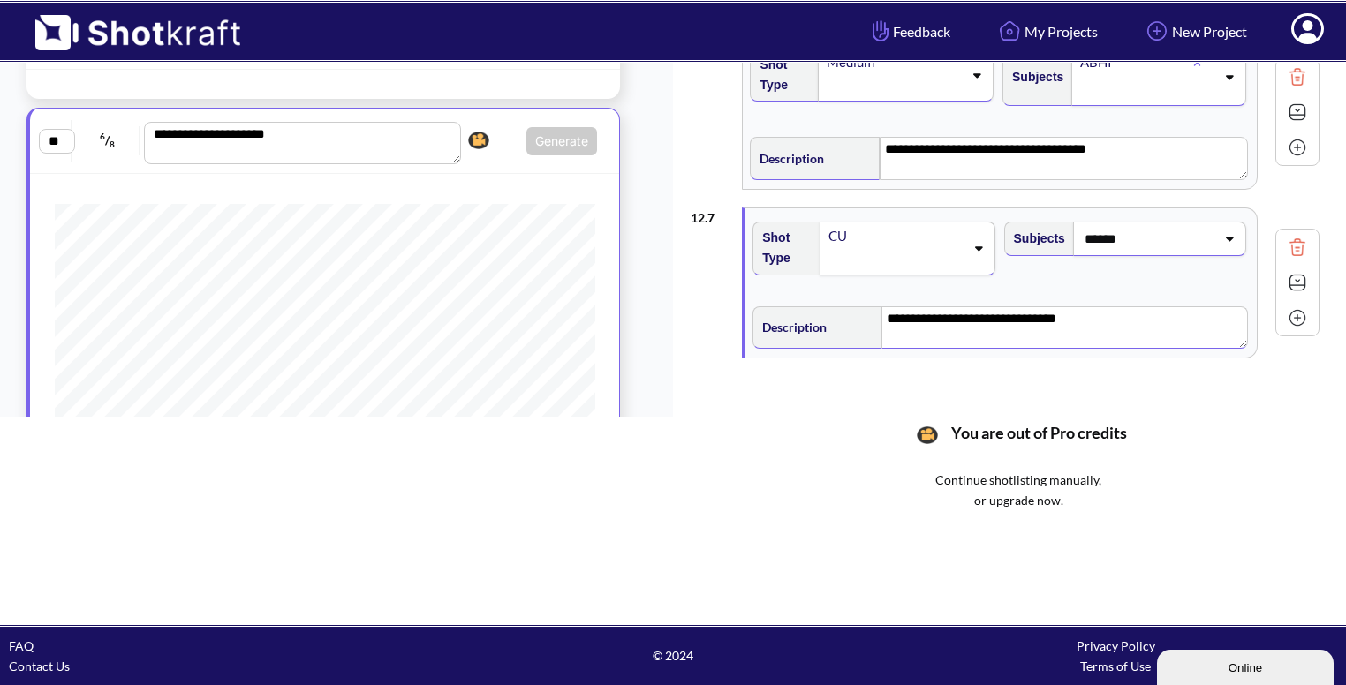
scroll to position [808, 0]
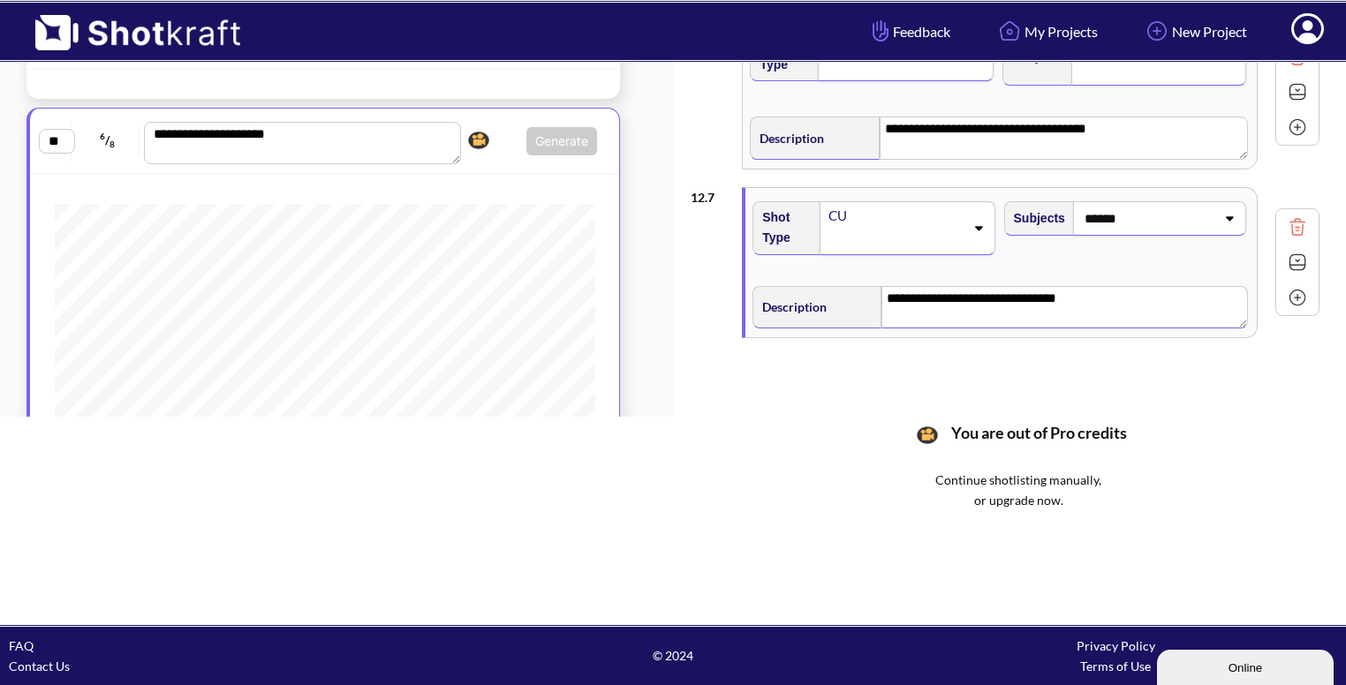
click at [1299, 259] on img at bounding box center [1297, 262] width 26 height 26
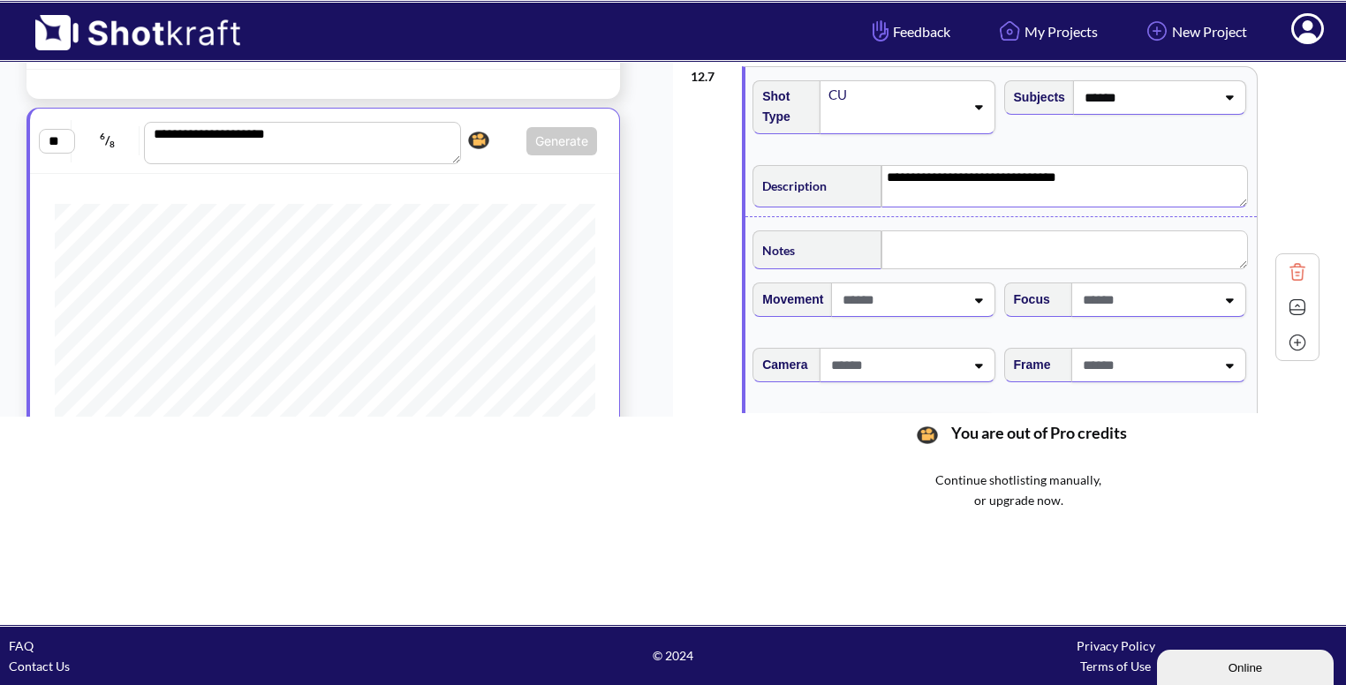
scroll to position [976, 0]
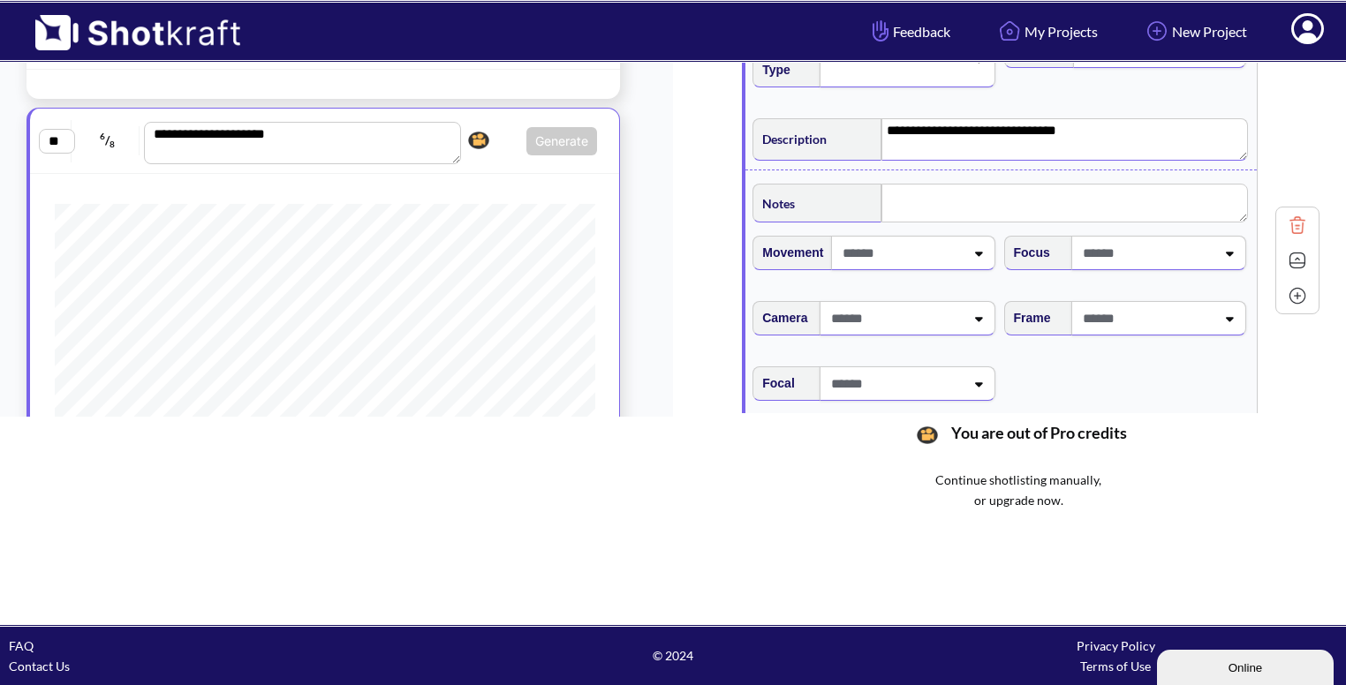
click at [1148, 311] on span at bounding box center [1146, 318] width 137 height 29
type textarea "**********"
click at [1080, 349] on li "Eye Level" at bounding box center [1141, 362] width 233 height 27
type textarea "**********"
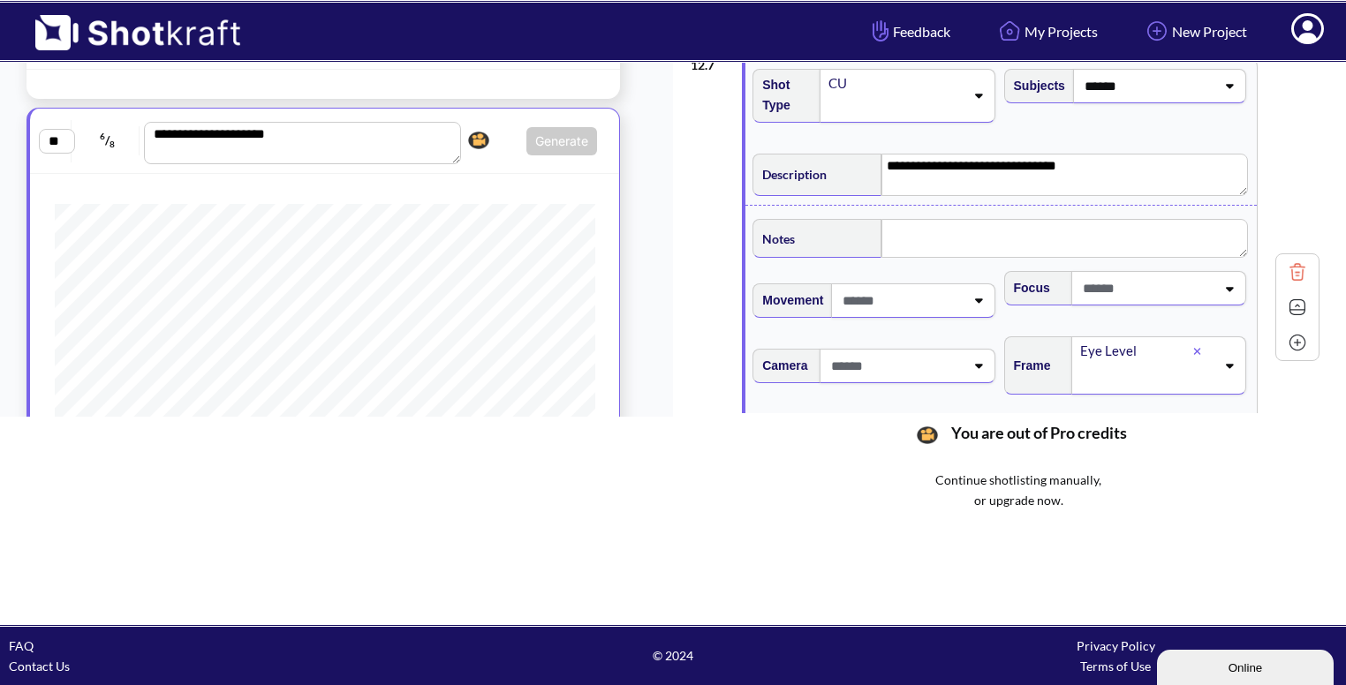
scroll to position [941, 0]
click at [1299, 306] on img at bounding box center [1297, 307] width 26 height 26
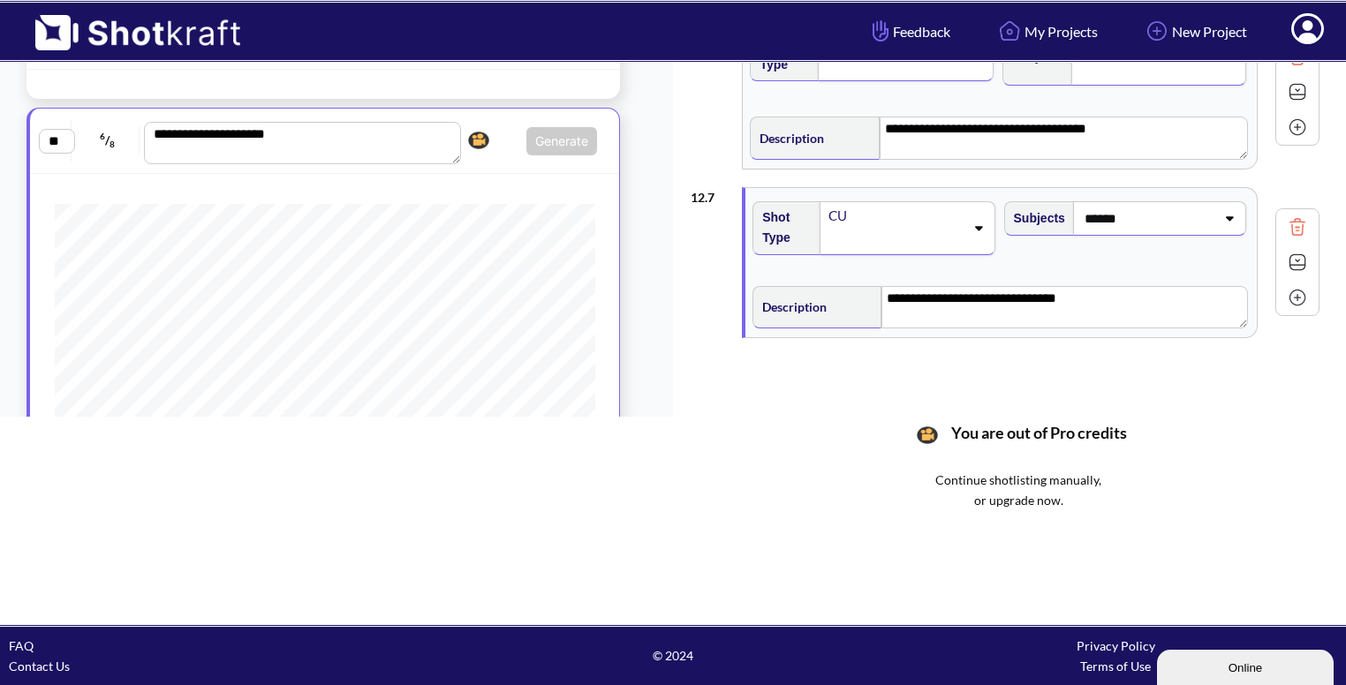
click at [1303, 289] on img at bounding box center [1297, 297] width 26 height 26
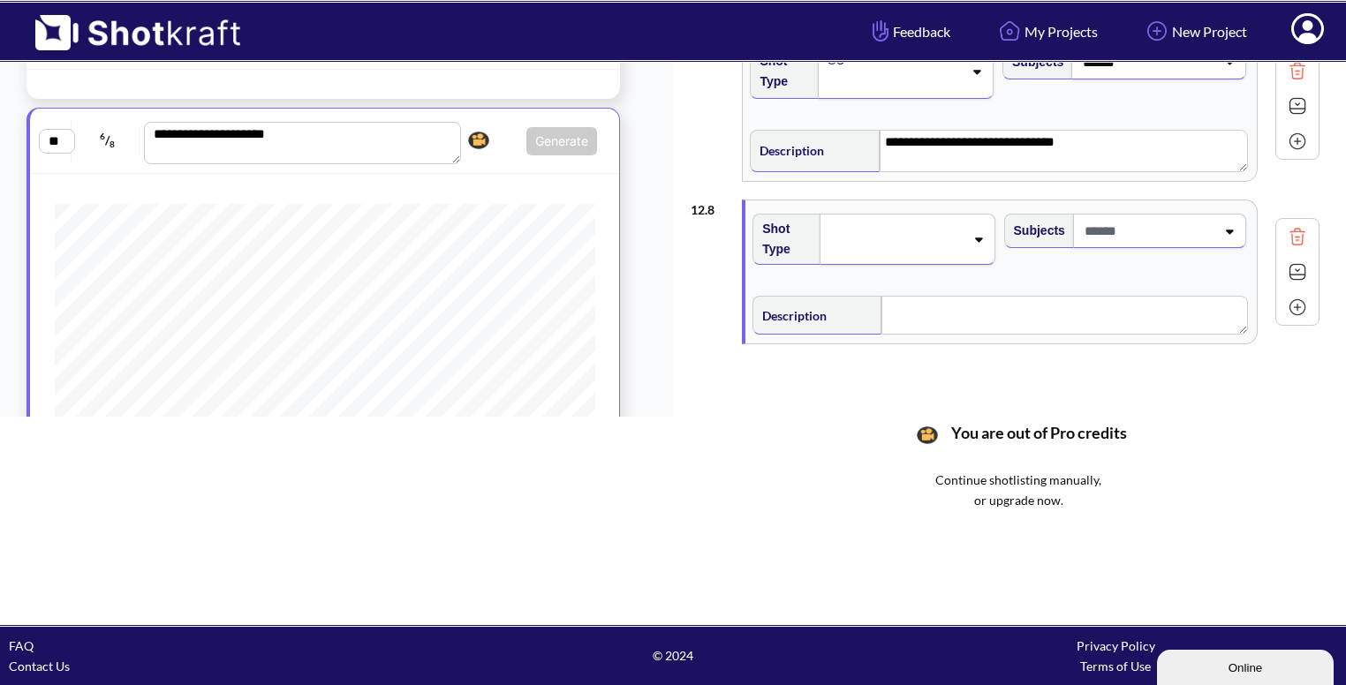
click at [933, 245] on div at bounding box center [895, 239] width 140 height 28
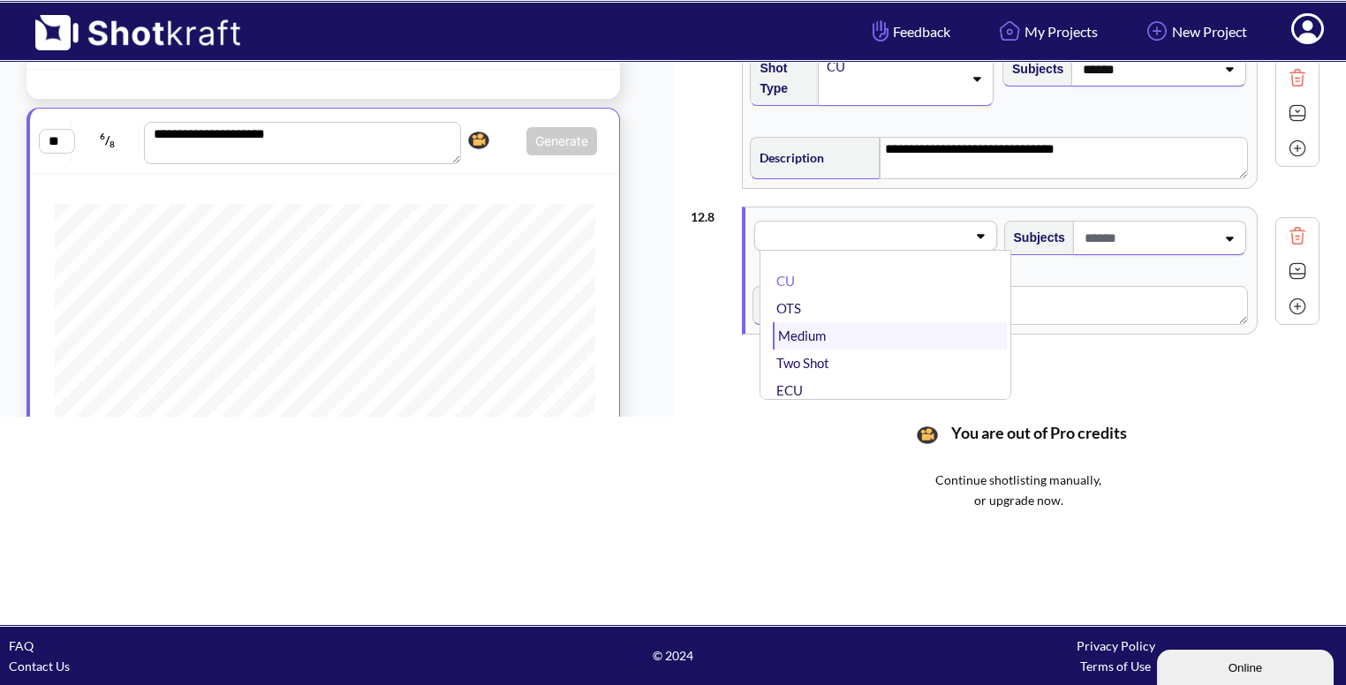
click at [854, 328] on li "Medium" at bounding box center [889, 335] width 233 height 27
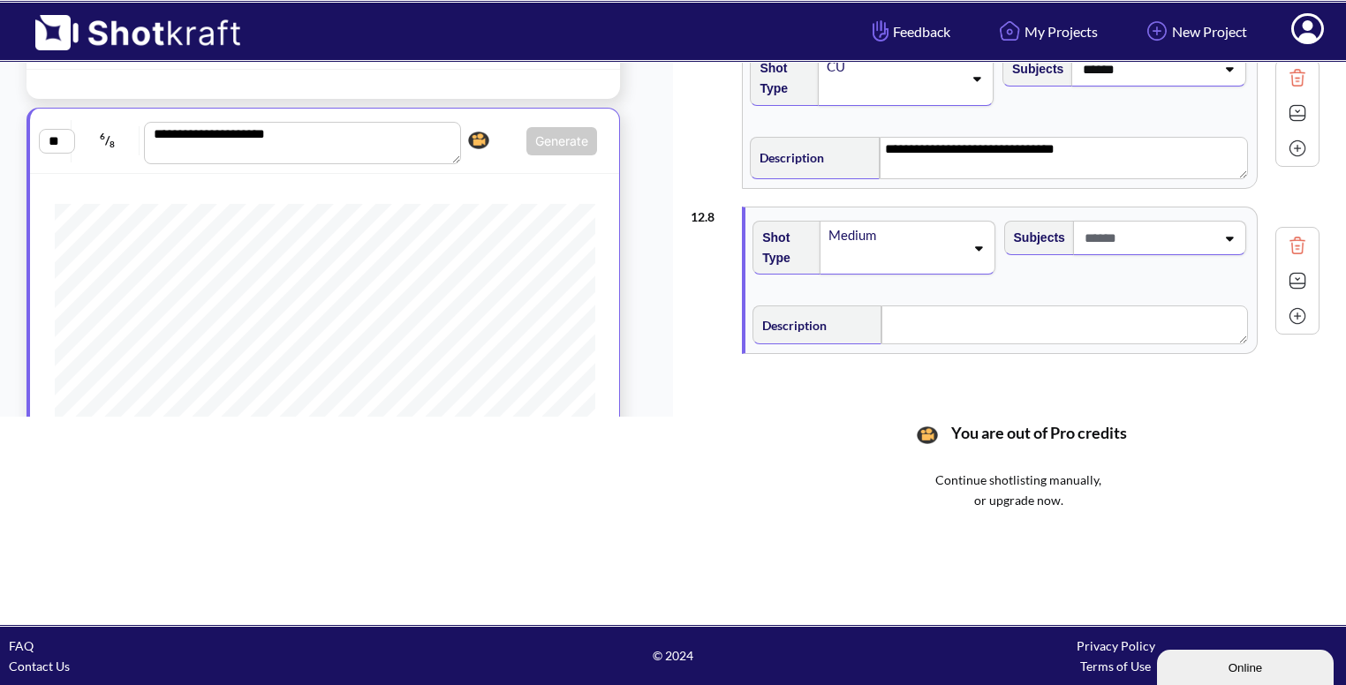
click at [1196, 241] on span at bounding box center [1147, 237] width 135 height 29
click at [1082, 330] on li "ABHI" at bounding box center [1141, 343] width 233 height 27
type input "******"
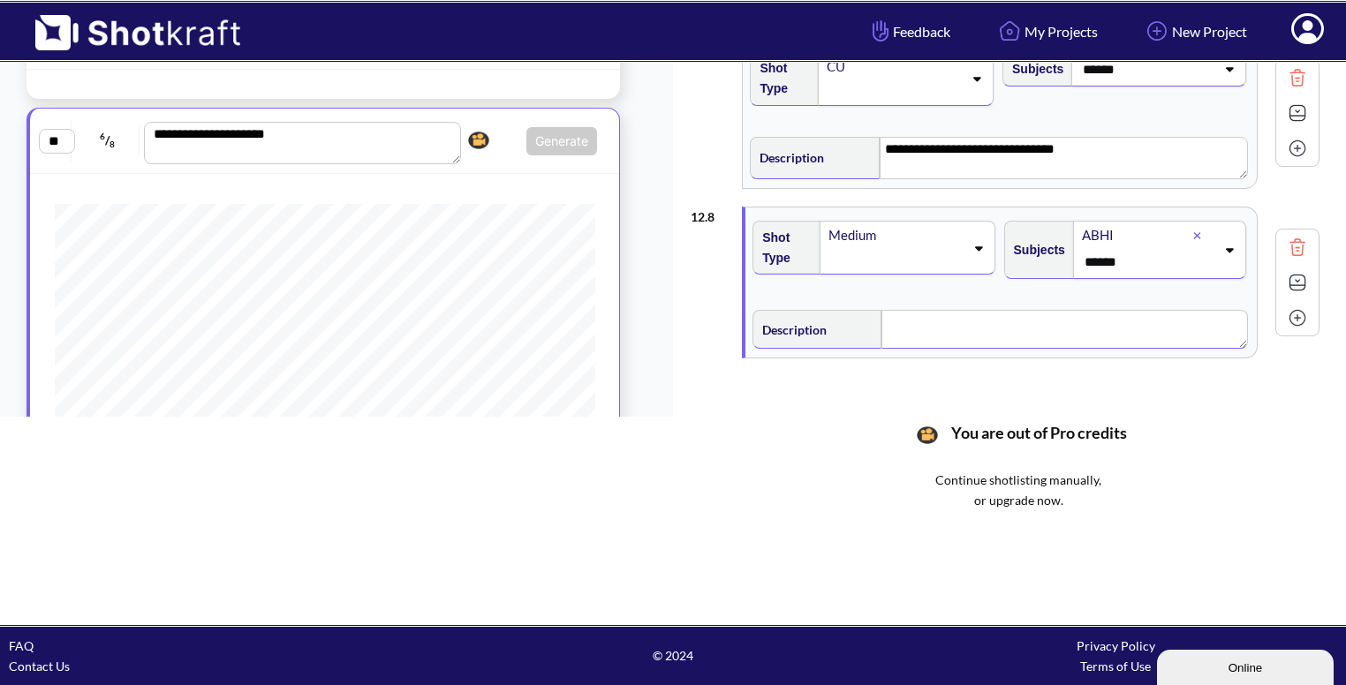
scroll to position [0, 0]
click at [950, 310] on textarea at bounding box center [1065, 329] width 366 height 39
click at [957, 318] on textarea "**********" at bounding box center [1065, 331] width 367 height 42
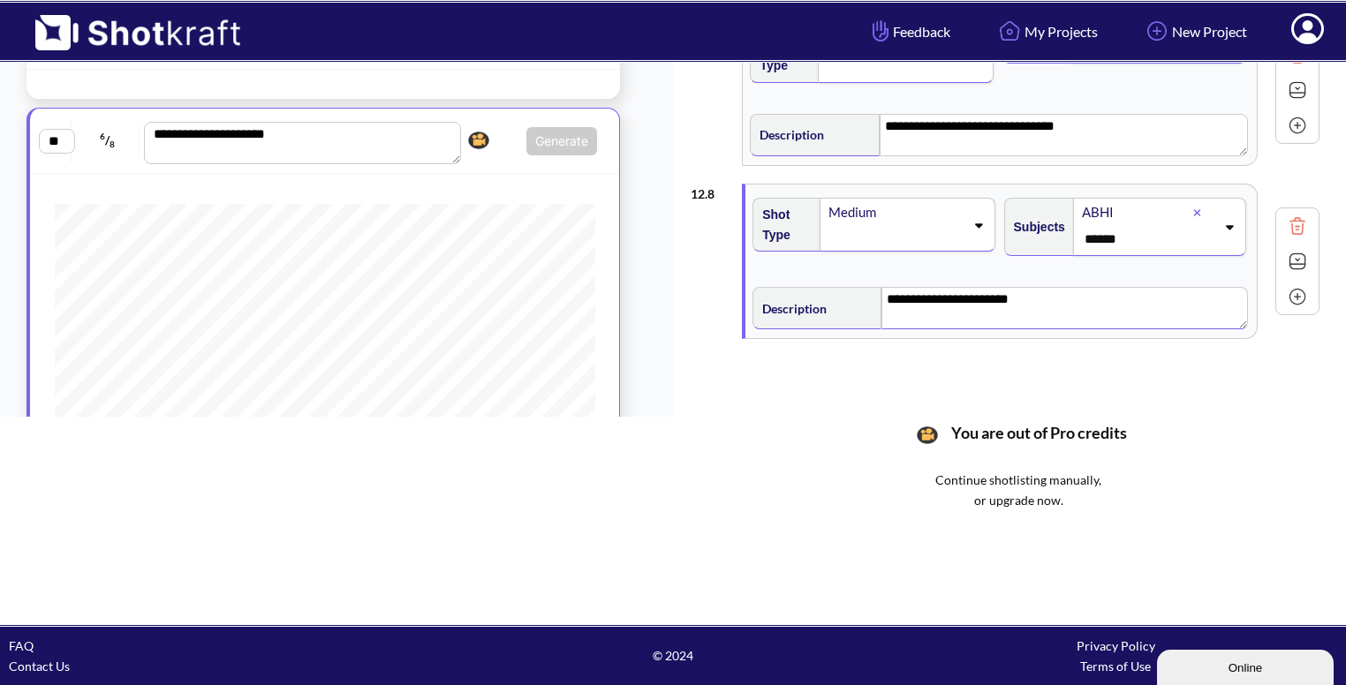
click at [1310, 255] on img at bounding box center [1297, 261] width 26 height 26
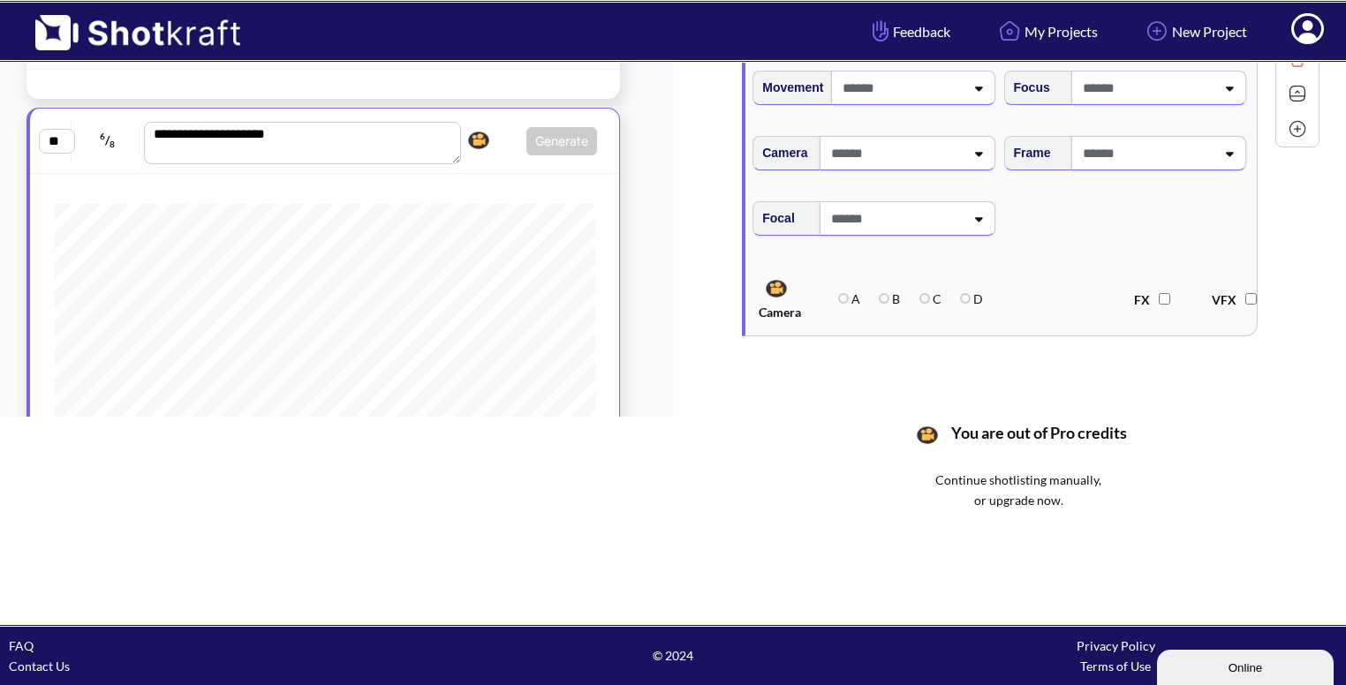
scroll to position [1306, 0]
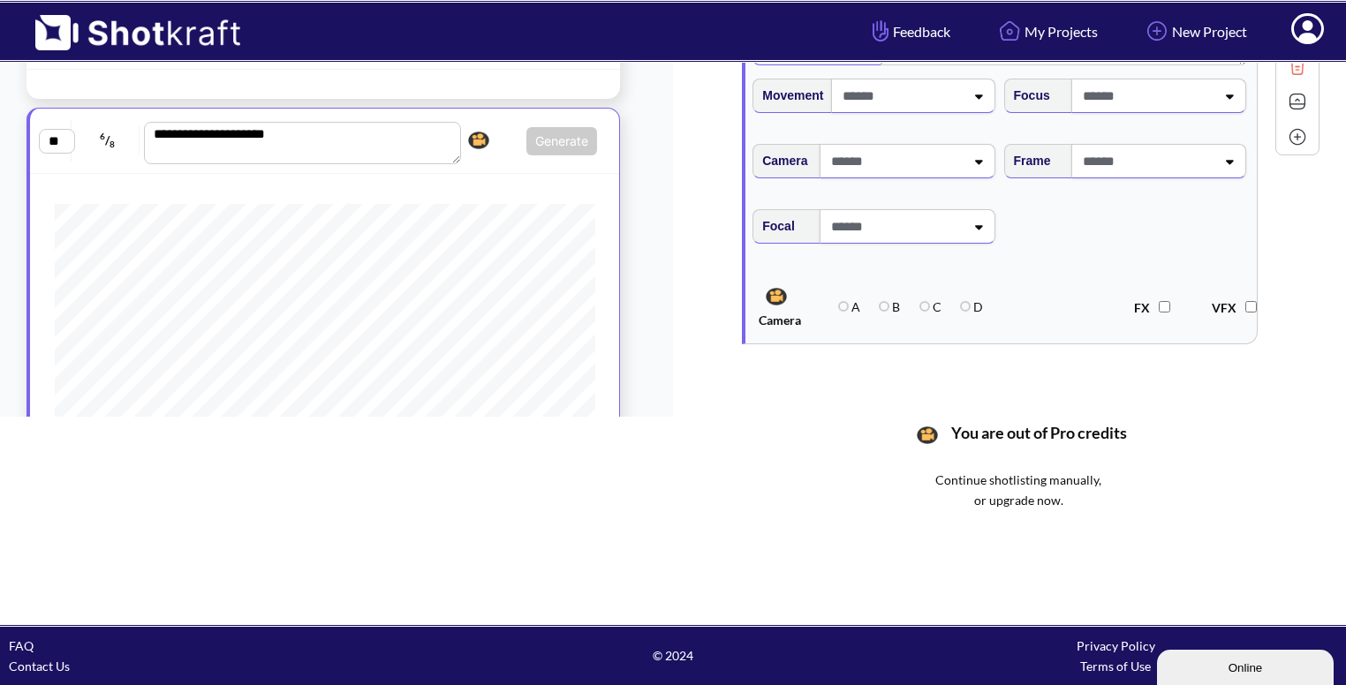
click at [1219, 156] on icon at bounding box center [1229, 161] width 24 height 12
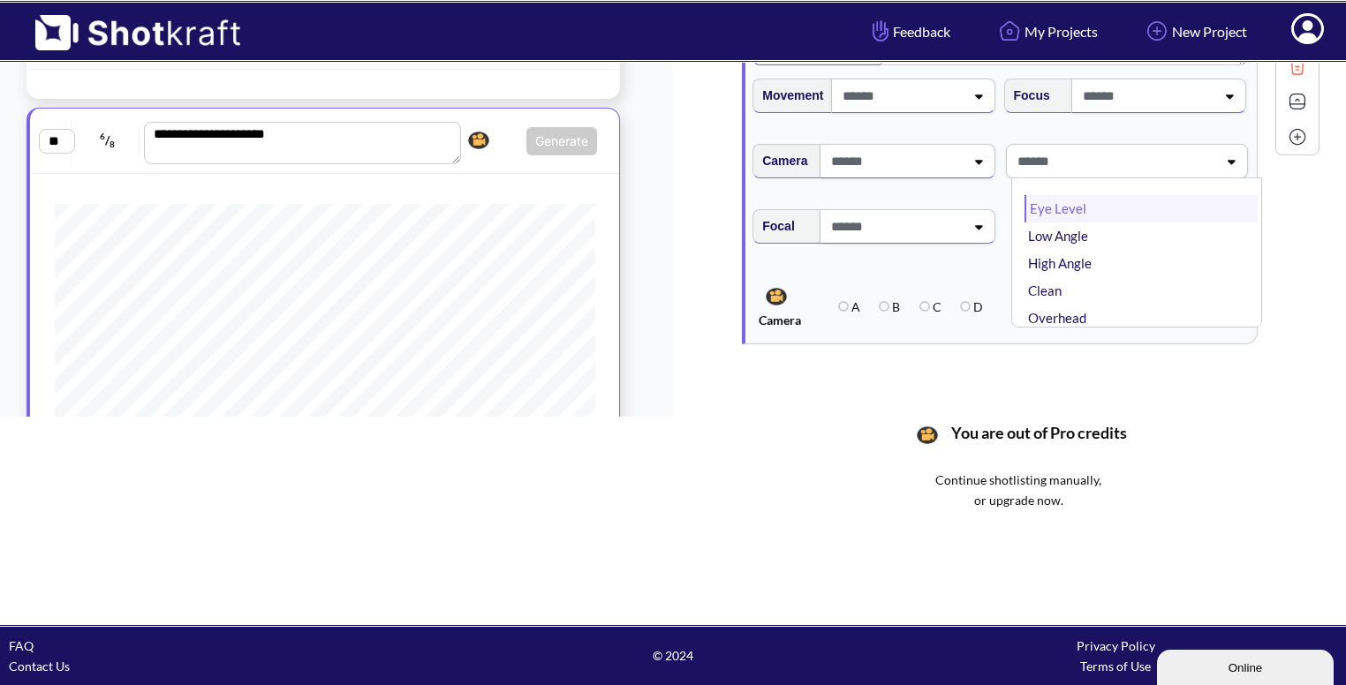
click at [1152, 204] on li "Eye Level" at bounding box center [1141, 208] width 233 height 27
type textarea "**********"
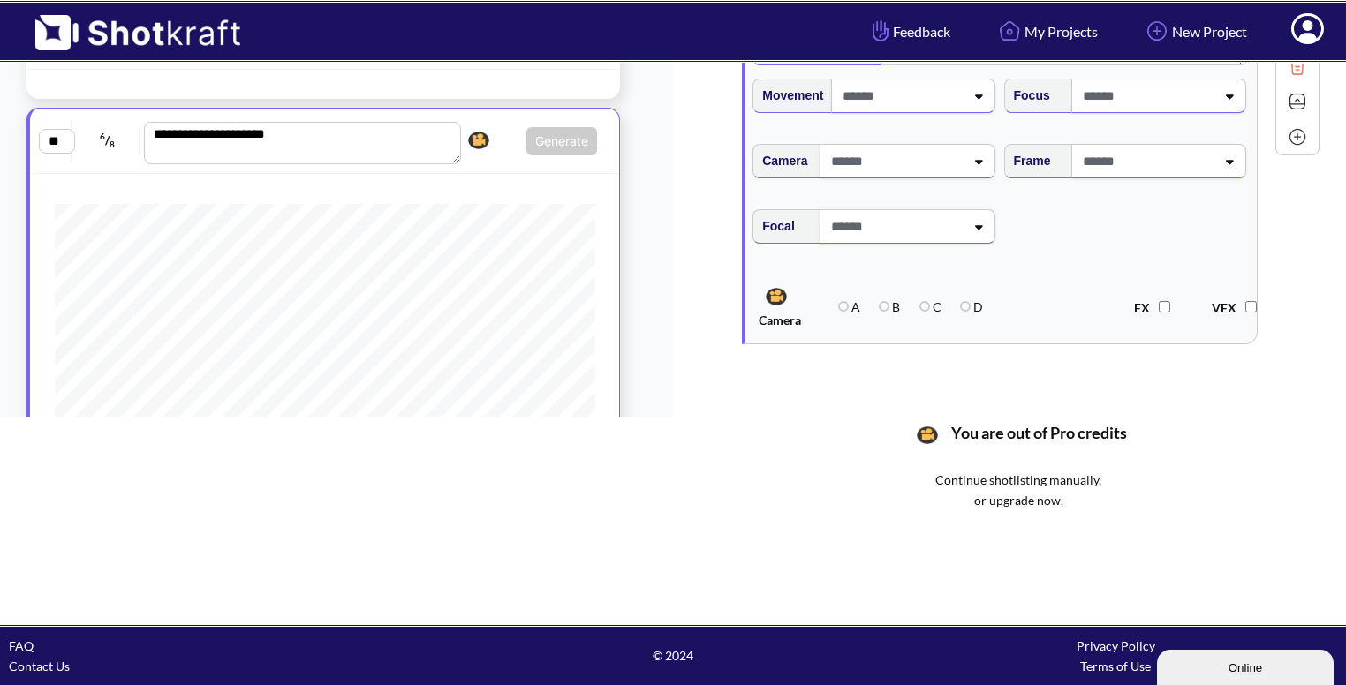
type textarea "**********"
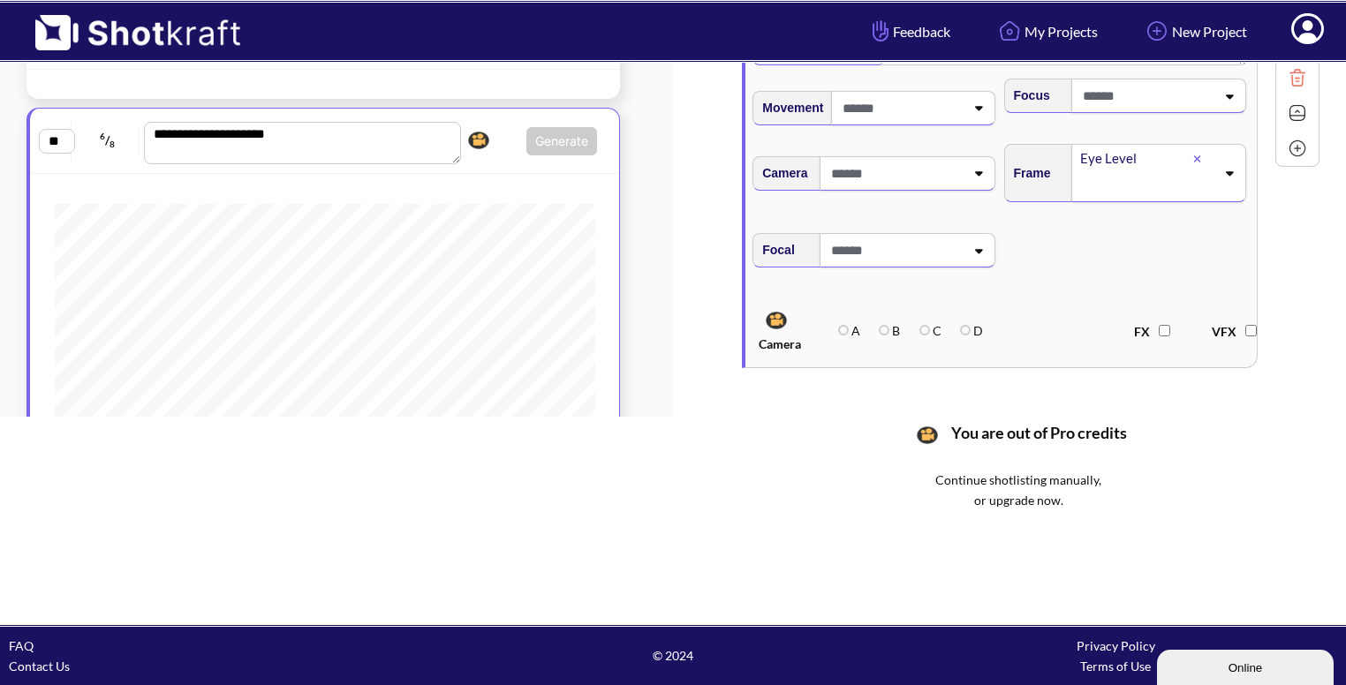
click at [1293, 135] on img at bounding box center [1297, 148] width 26 height 26
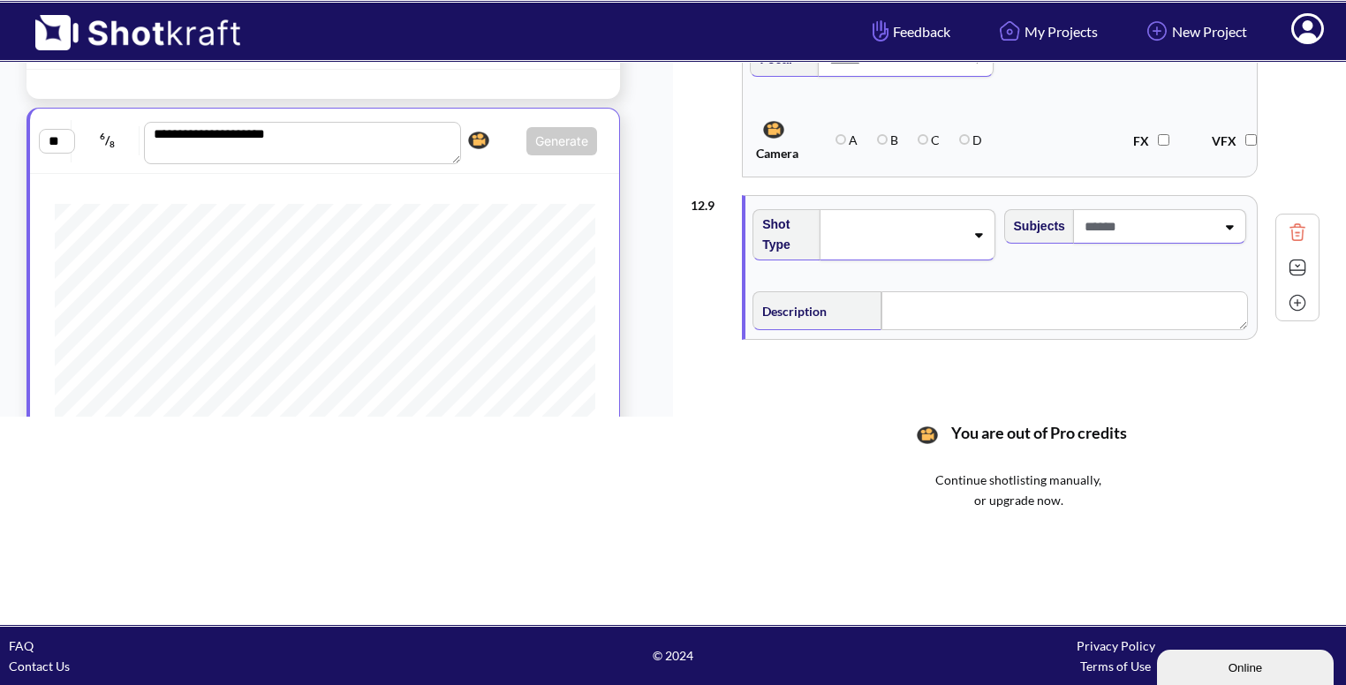
scroll to position [1498, 0]
click at [904, 222] on span at bounding box center [895, 234] width 137 height 25
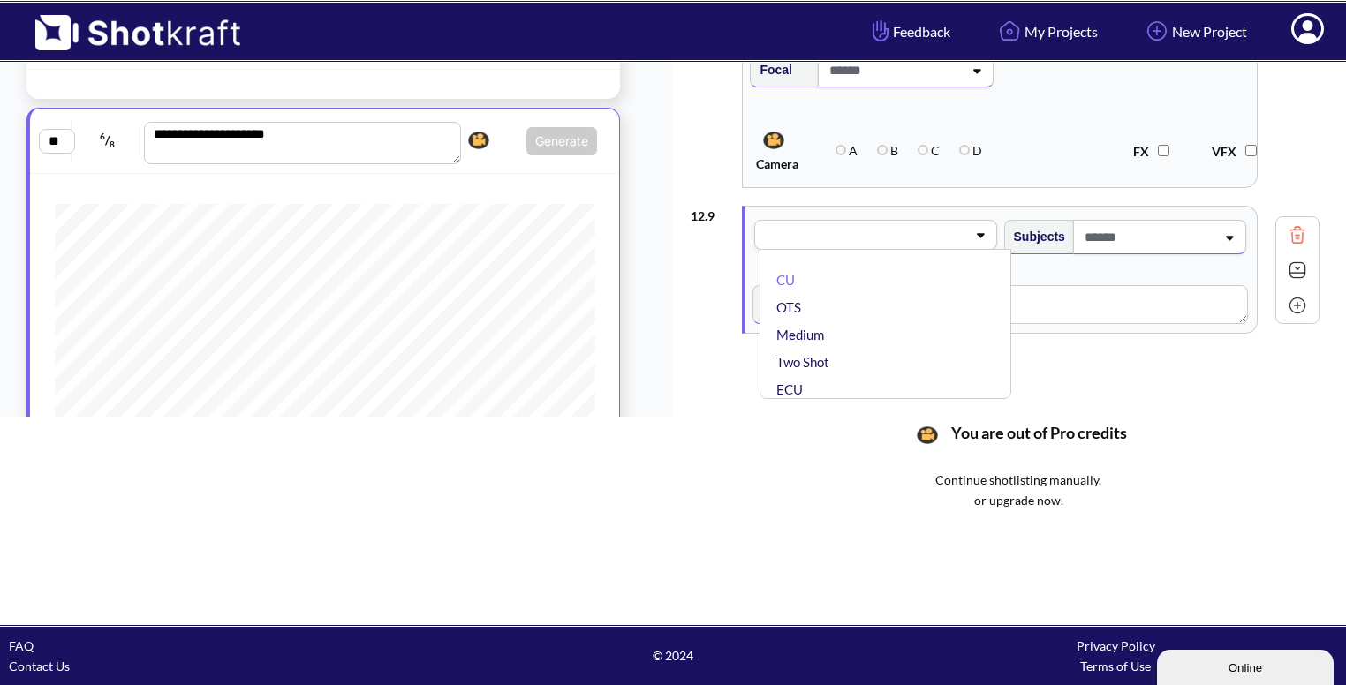
scroll to position [1487, 0]
click at [872, 267] on li "CU" at bounding box center [889, 280] width 233 height 27
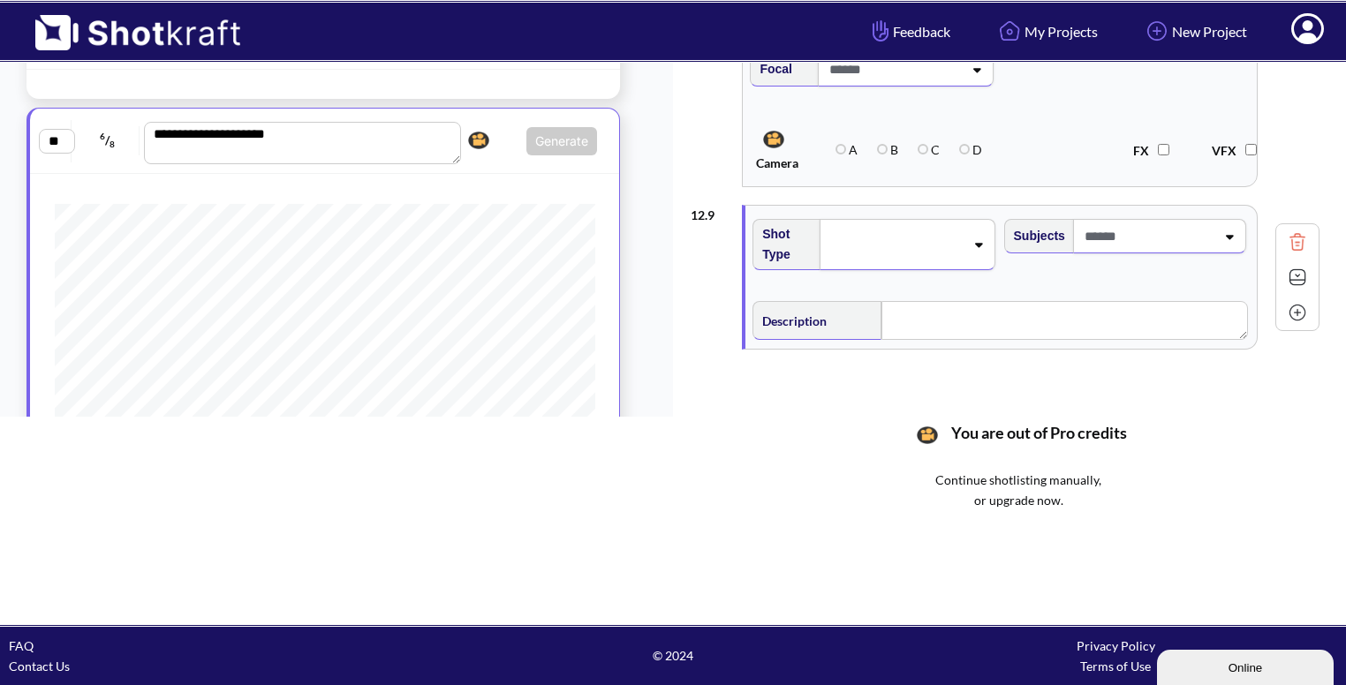
click at [1168, 222] on span at bounding box center [1147, 236] width 135 height 29
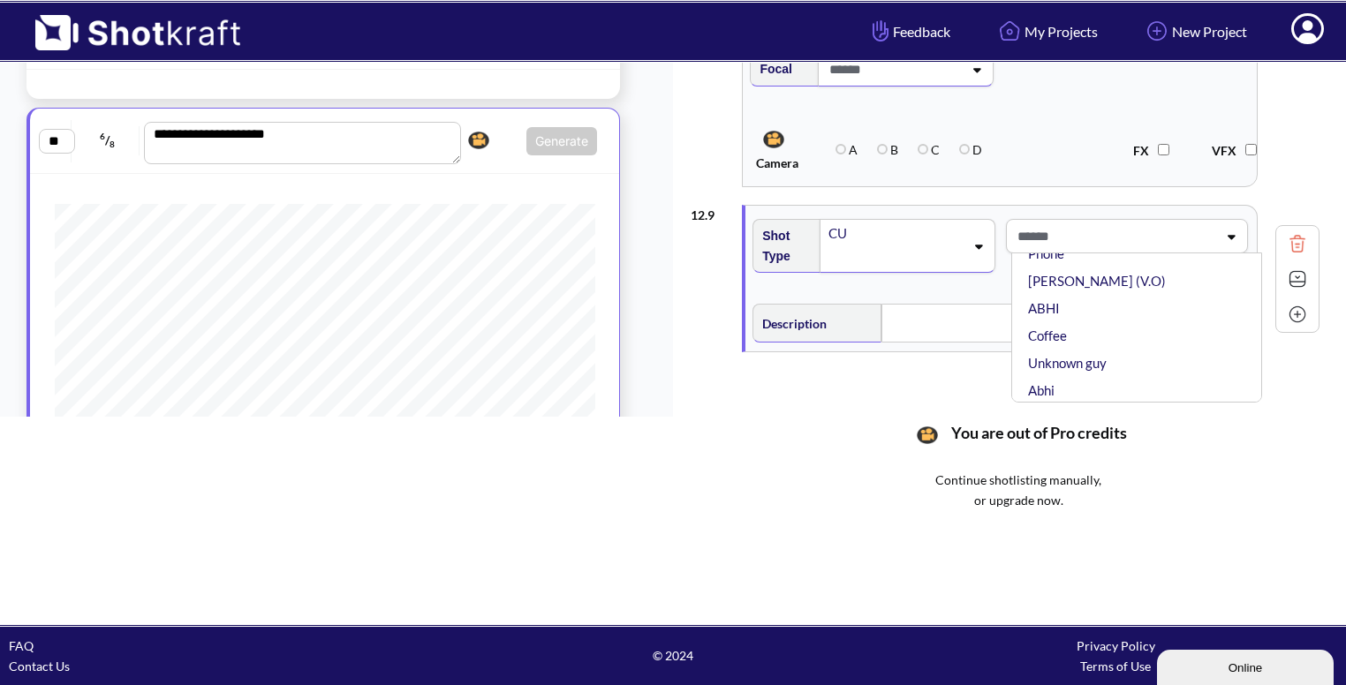
scroll to position [140, 0]
click at [1076, 314] on li "ABHI" at bounding box center [1141, 307] width 233 height 27
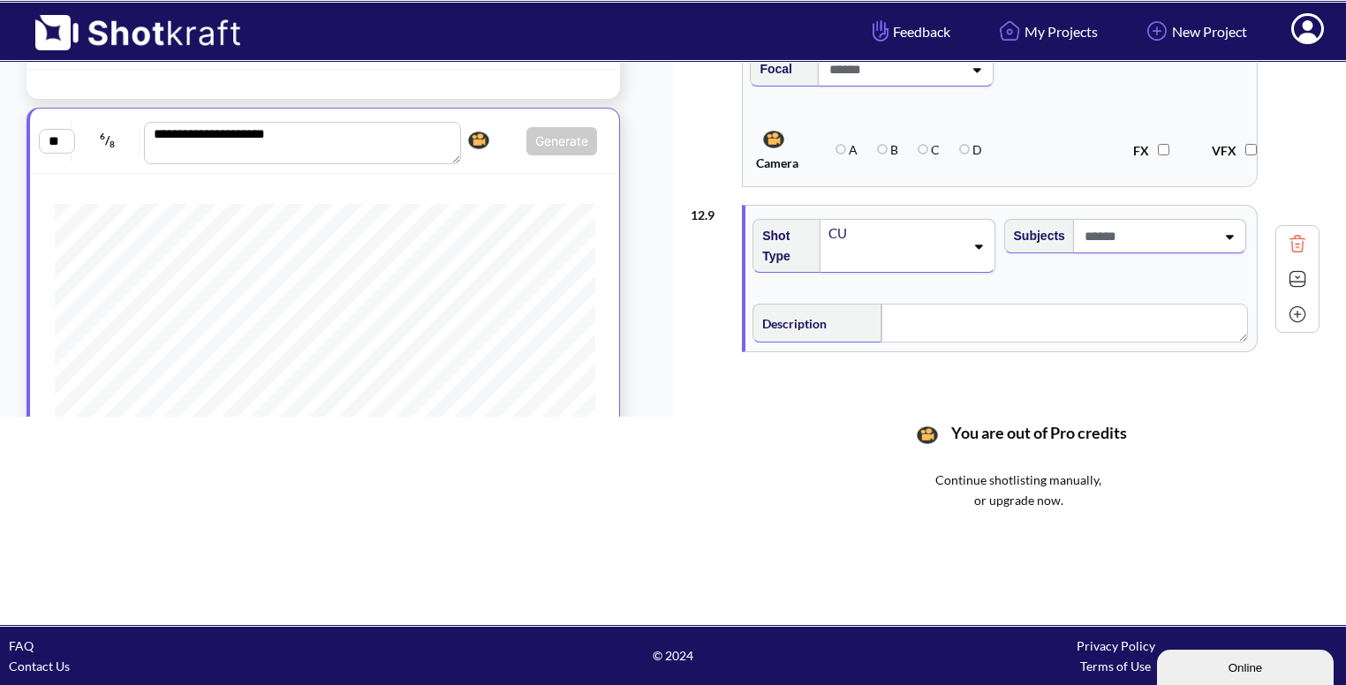
scroll to position [1507, 0]
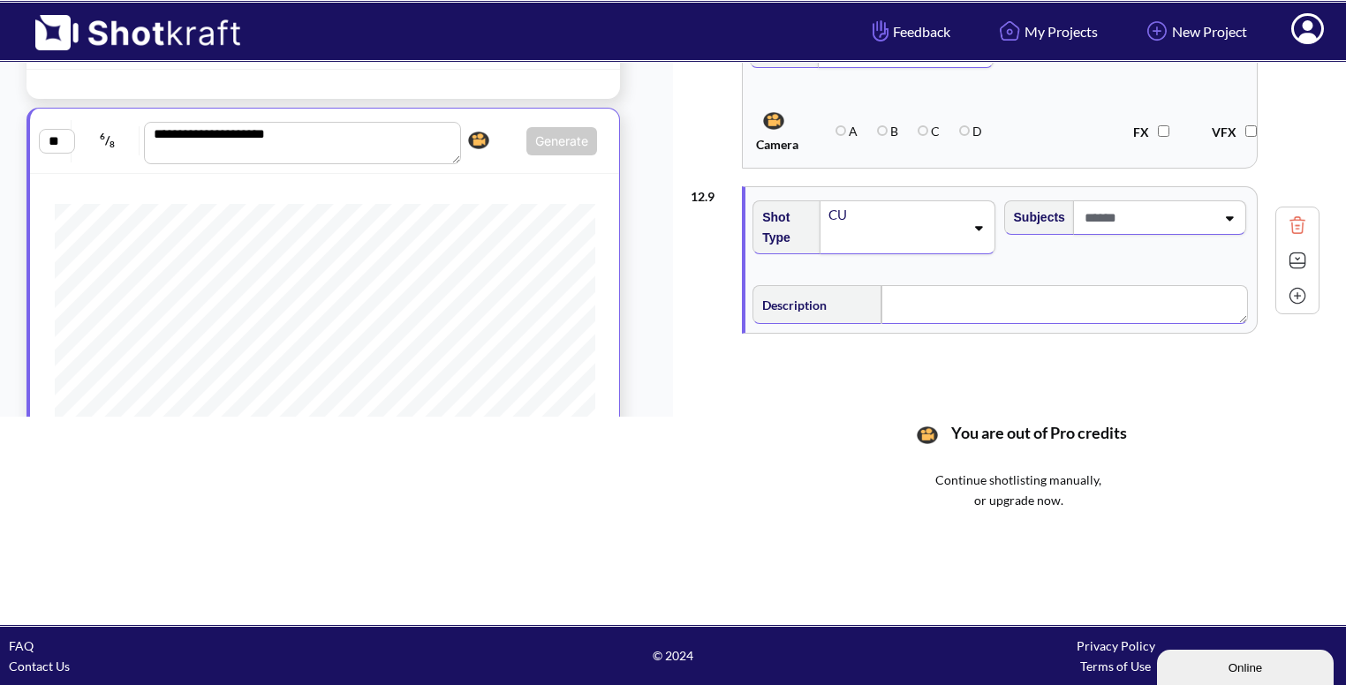
click at [912, 306] on textarea at bounding box center [1065, 304] width 366 height 39
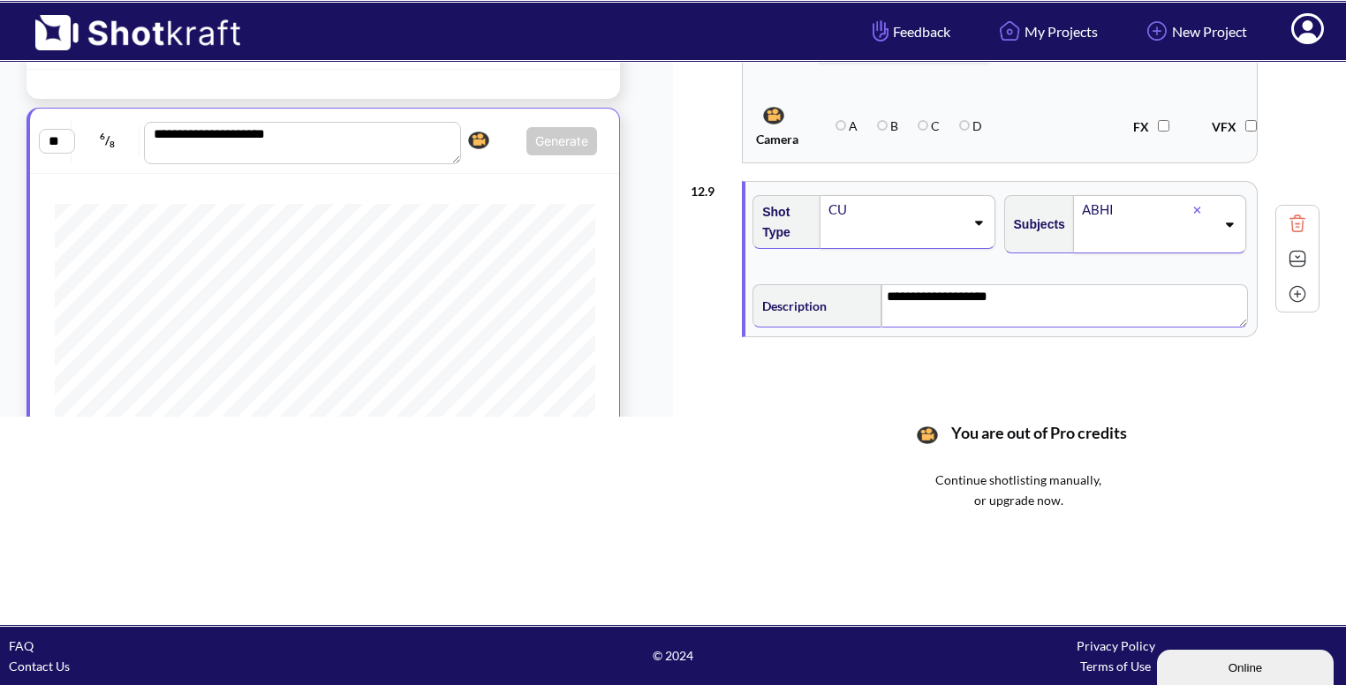
click at [1290, 253] on img at bounding box center [1297, 259] width 26 height 26
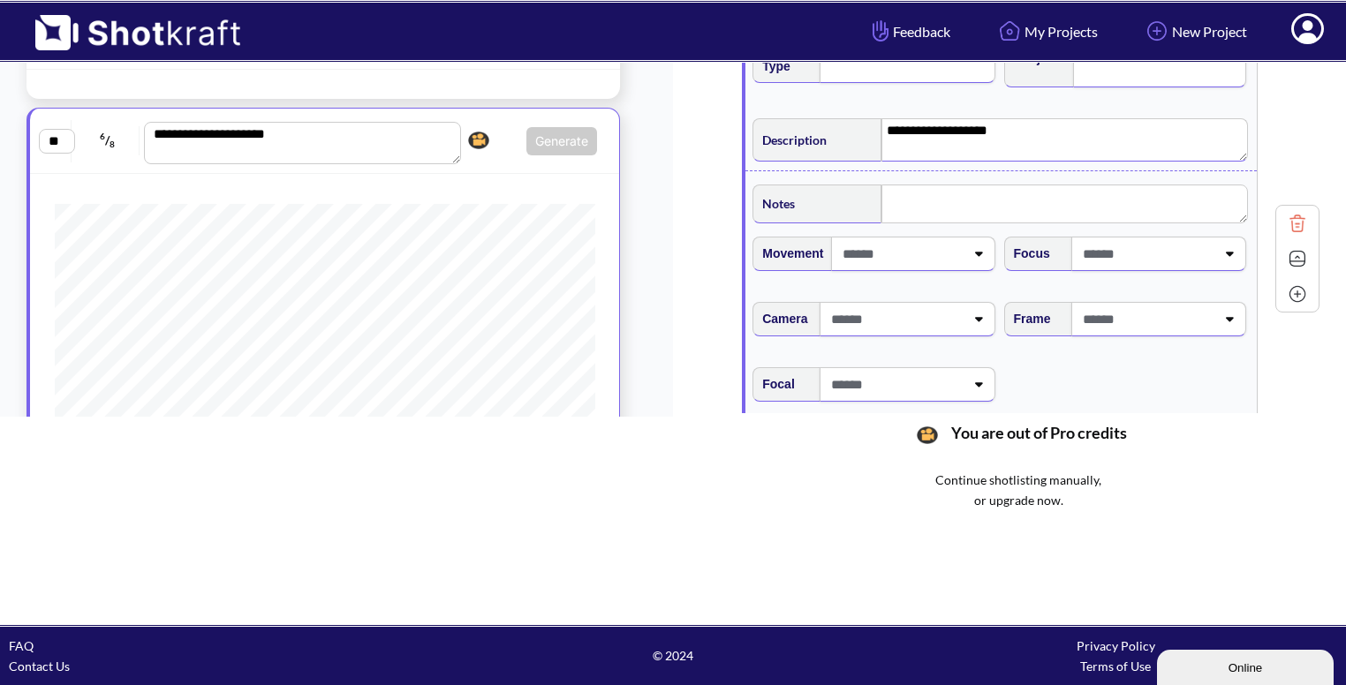
scroll to position [1692, 0]
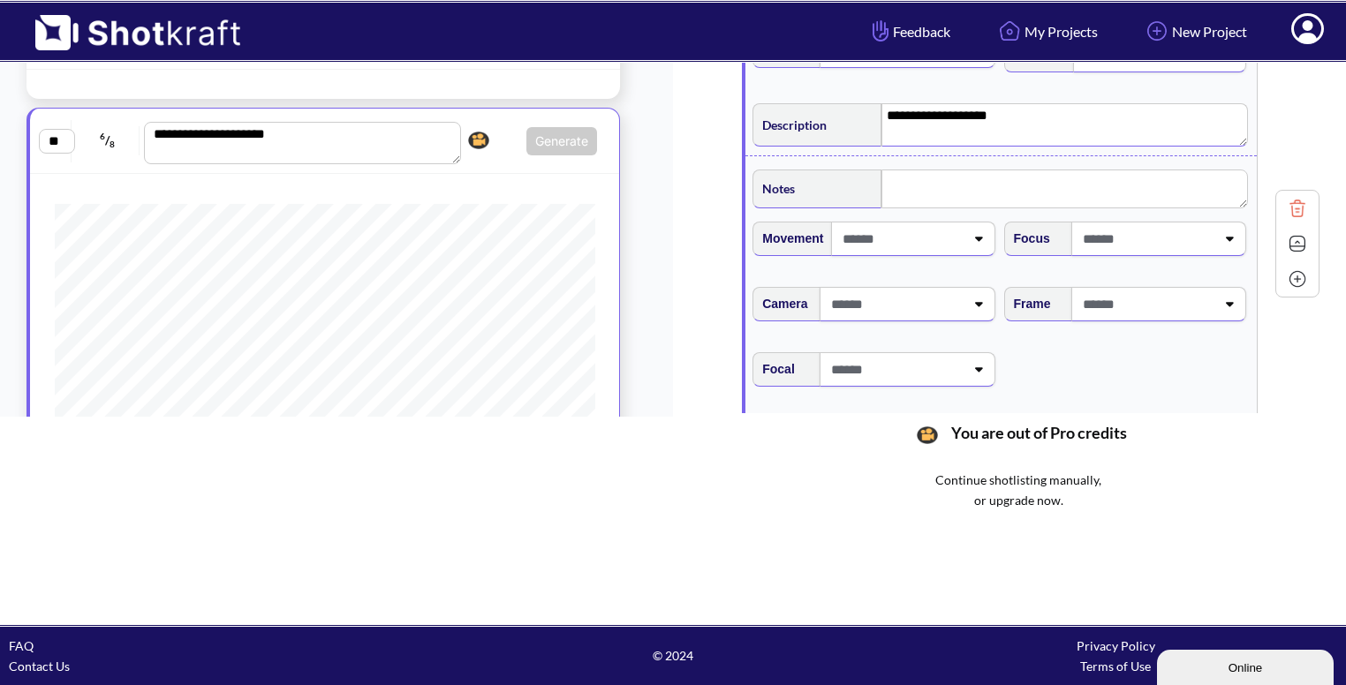
type textarea "**********"
click at [932, 173] on textarea at bounding box center [1065, 189] width 366 height 39
type textarea "*"
type textarea "**********"
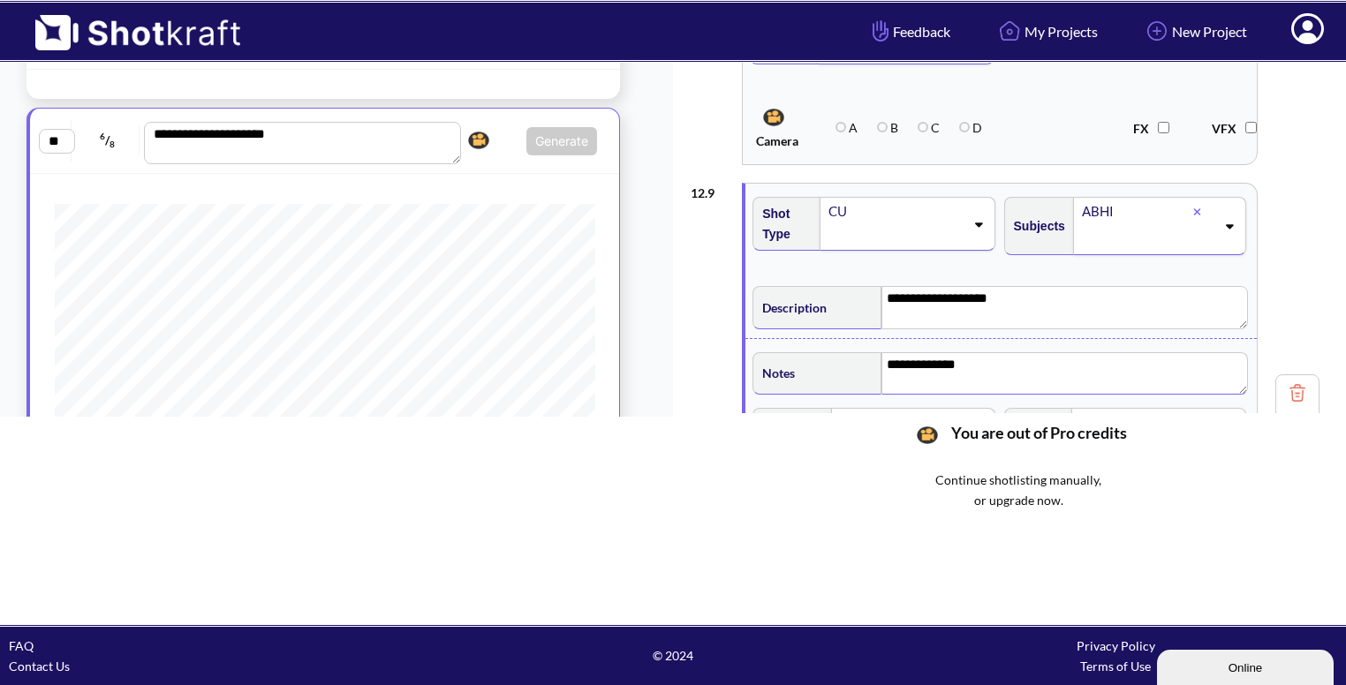
scroll to position [1508, 0]
click at [871, 209] on div "CU" at bounding box center [895, 213] width 137 height 24
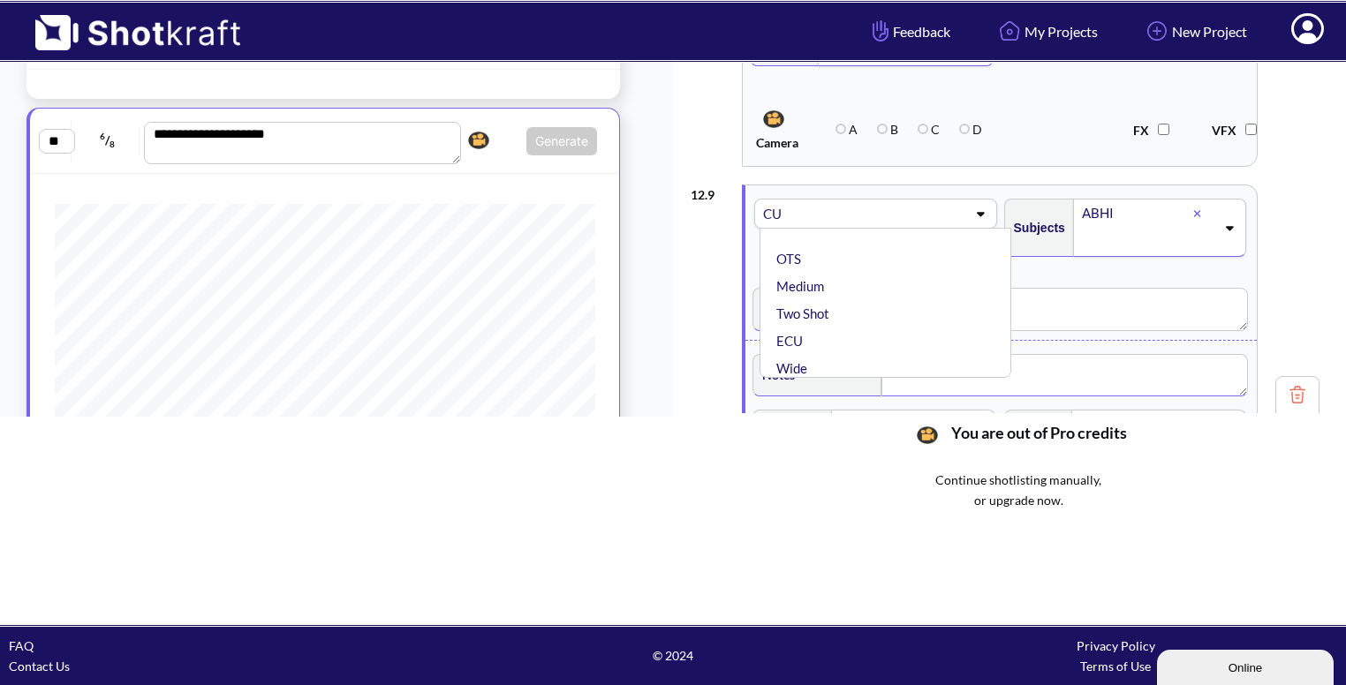
click at [862, 211] on span at bounding box center [912, 213] width 107 height 25
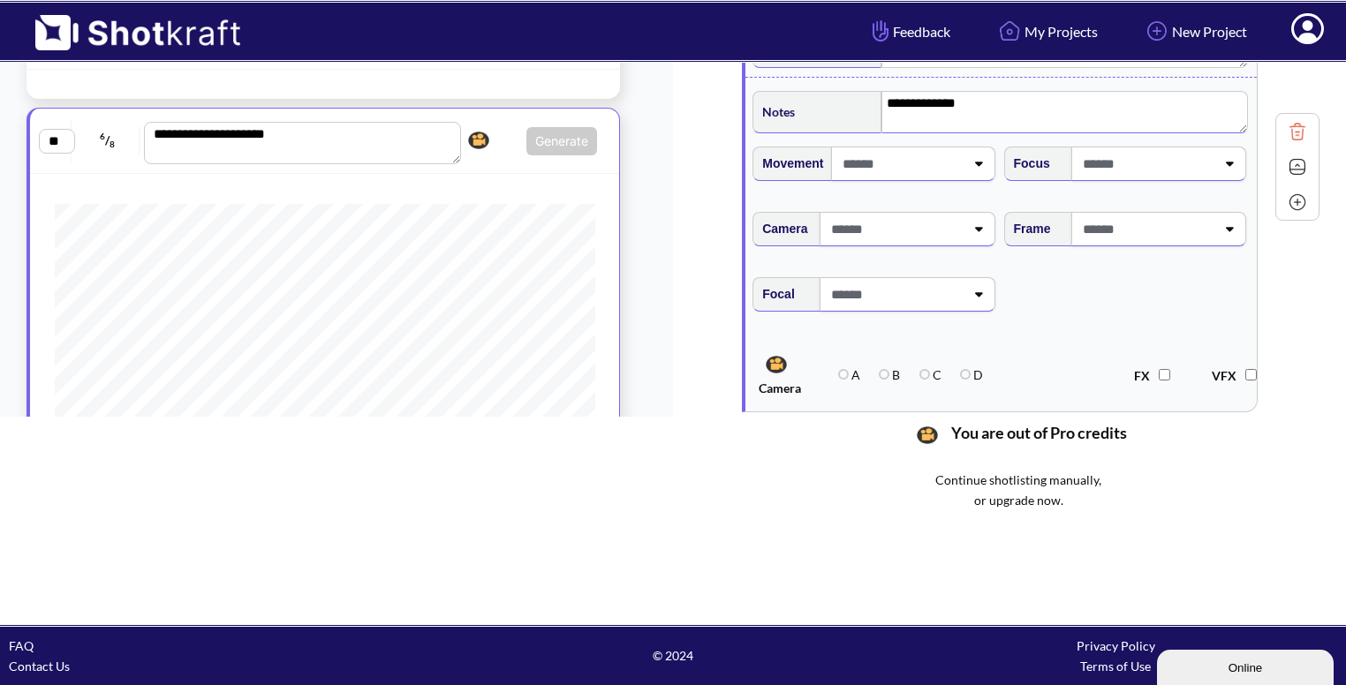
scroll to position [1774, 0]
click at [1149, 221] on span at bounding box center [1146, 226] width 137 height 29
type textarea "**********"
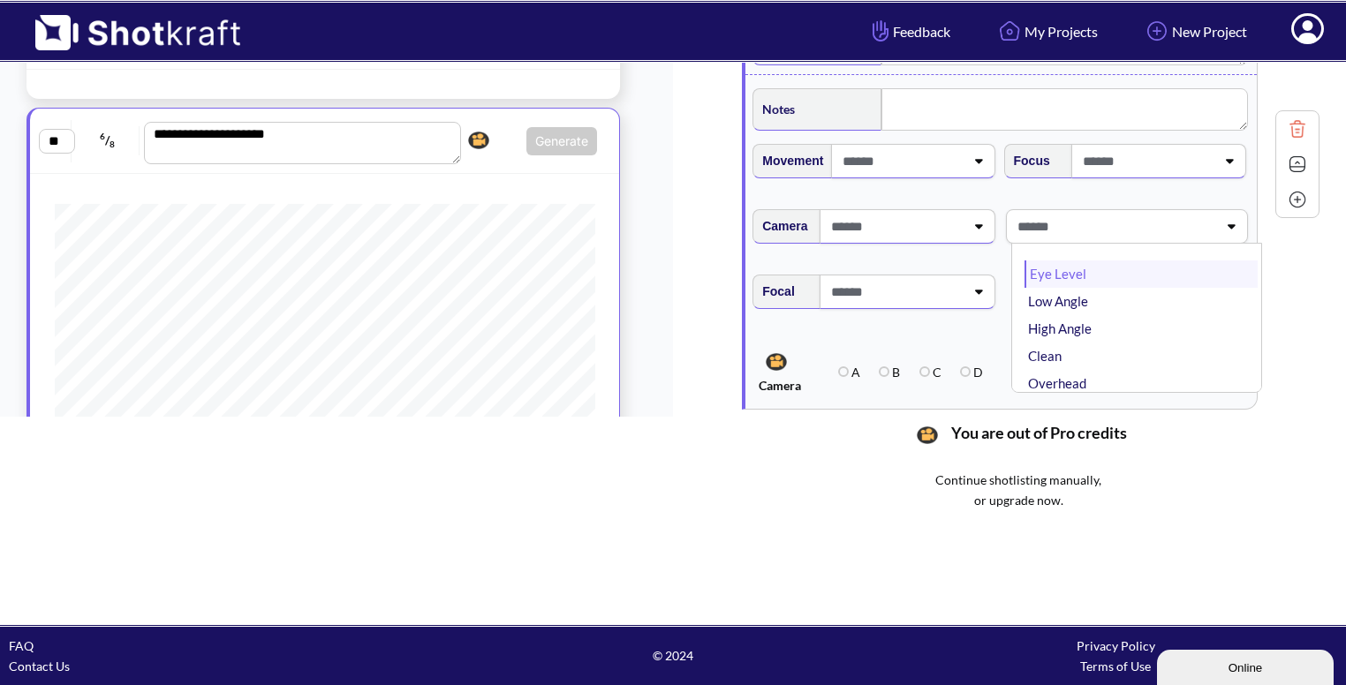
click at [1106, 270] on li "Eye Level" at bounding box center [1141, 274] width 233 height 27
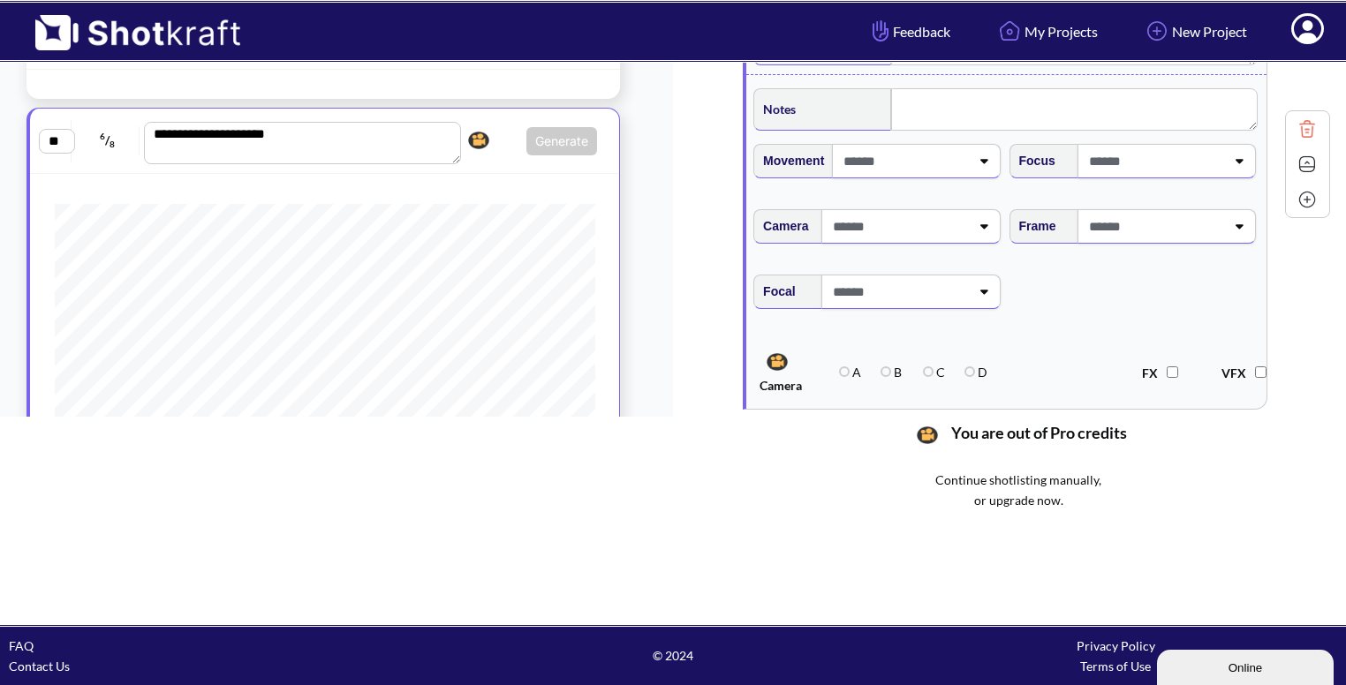
type textarea "**********"
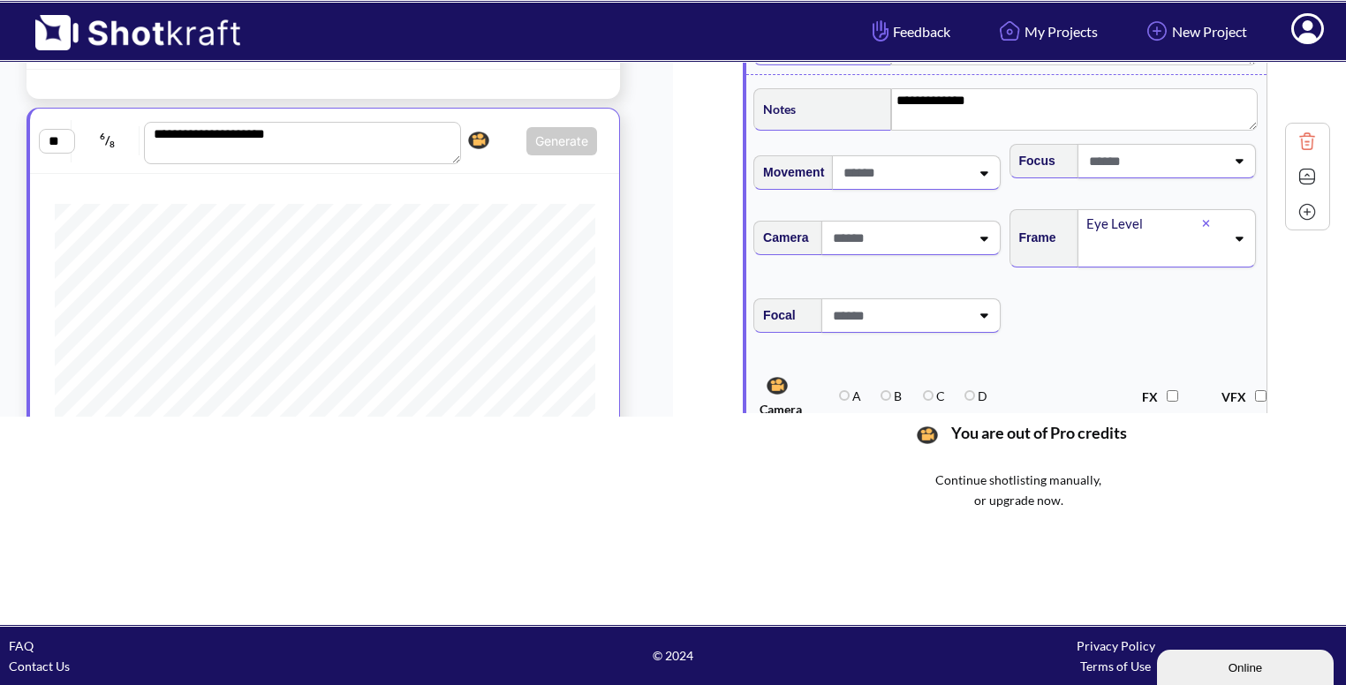
click at [1294, 170] on img at bounding box center [1307, 176] width 26 height 26
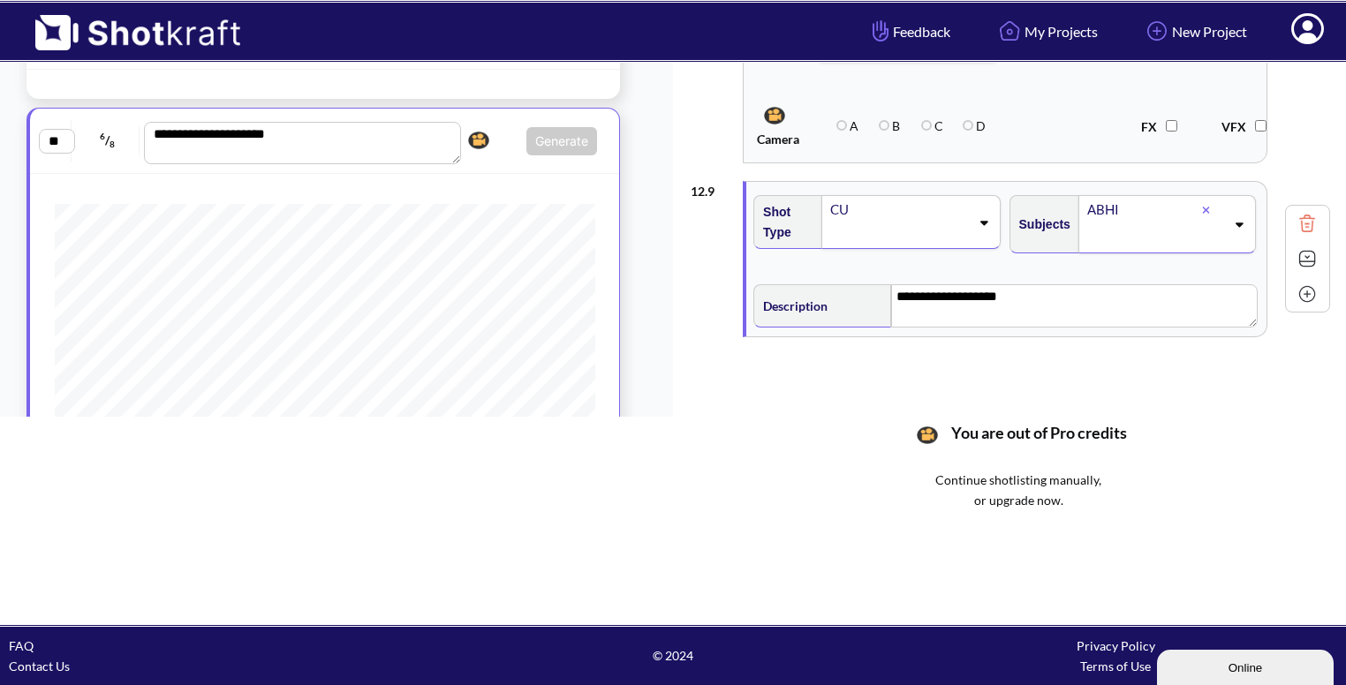
click at [1312, 290] on div at bounding box center [1307, 293] width 35 height 35
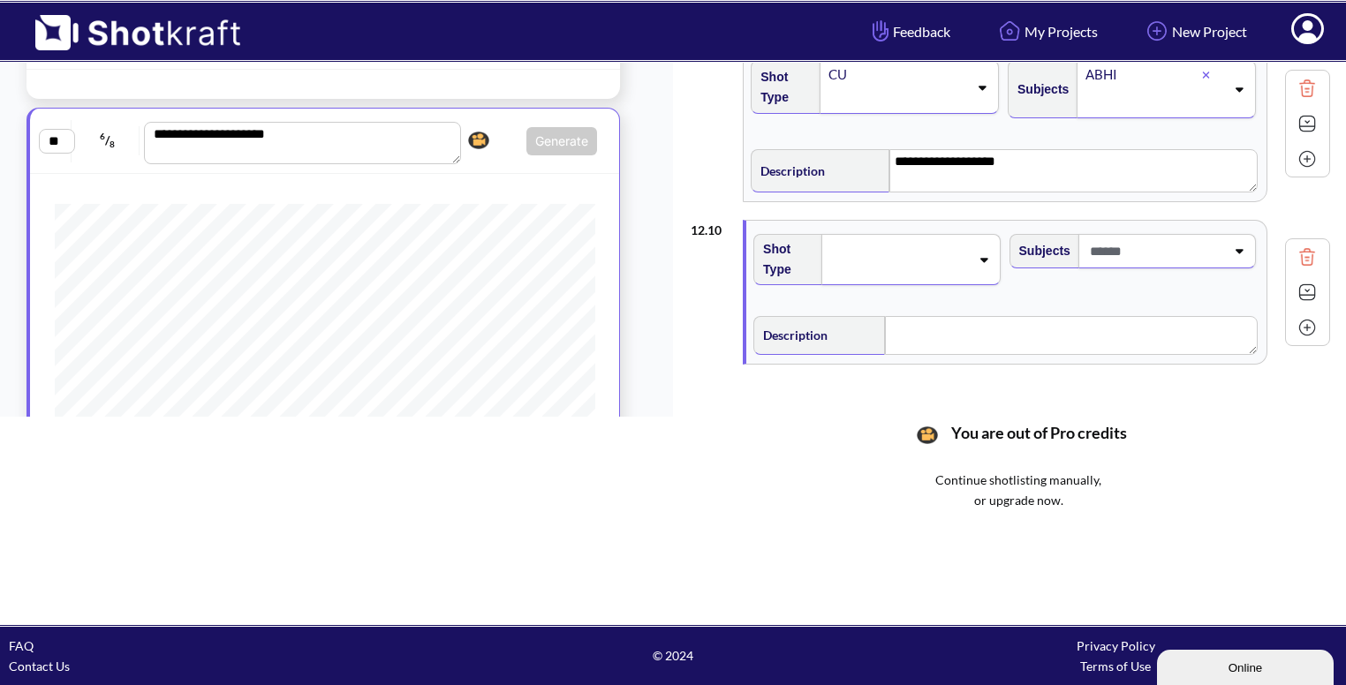
scroll to position [1676, 0]
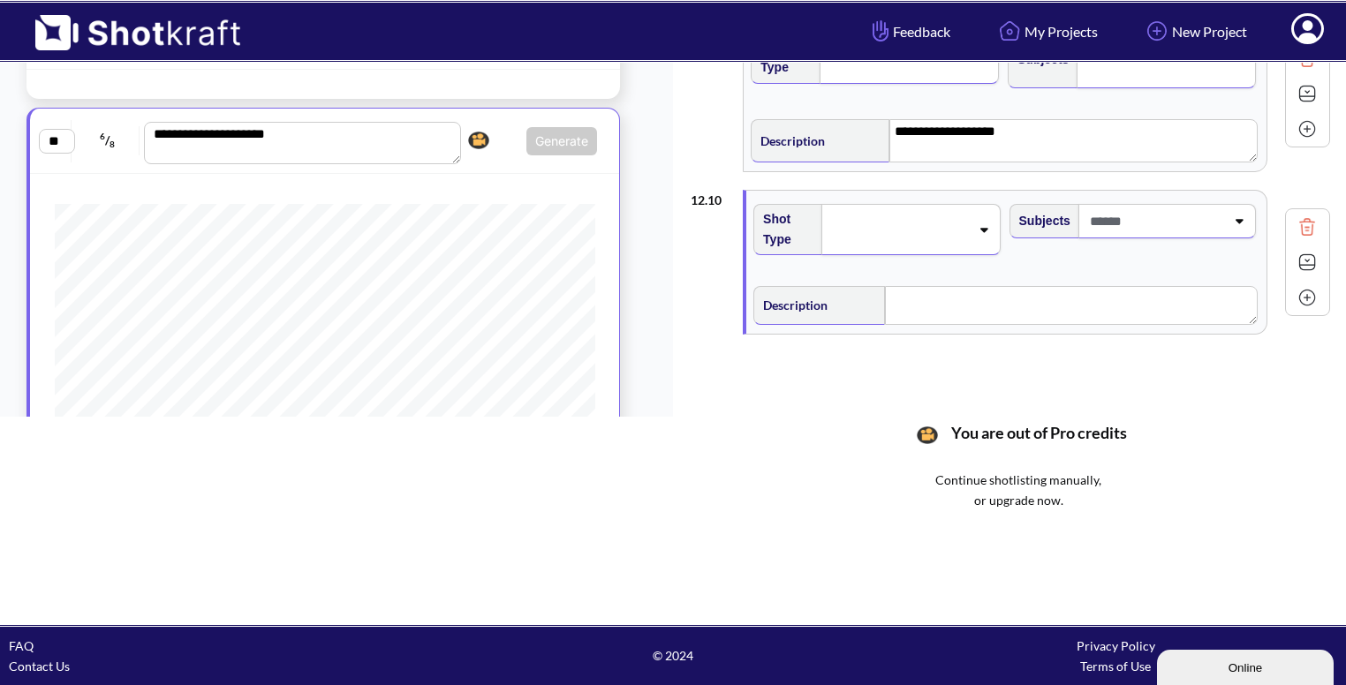
click at [918, 217] on span at bounding box center [899, 229] width 140 height 25
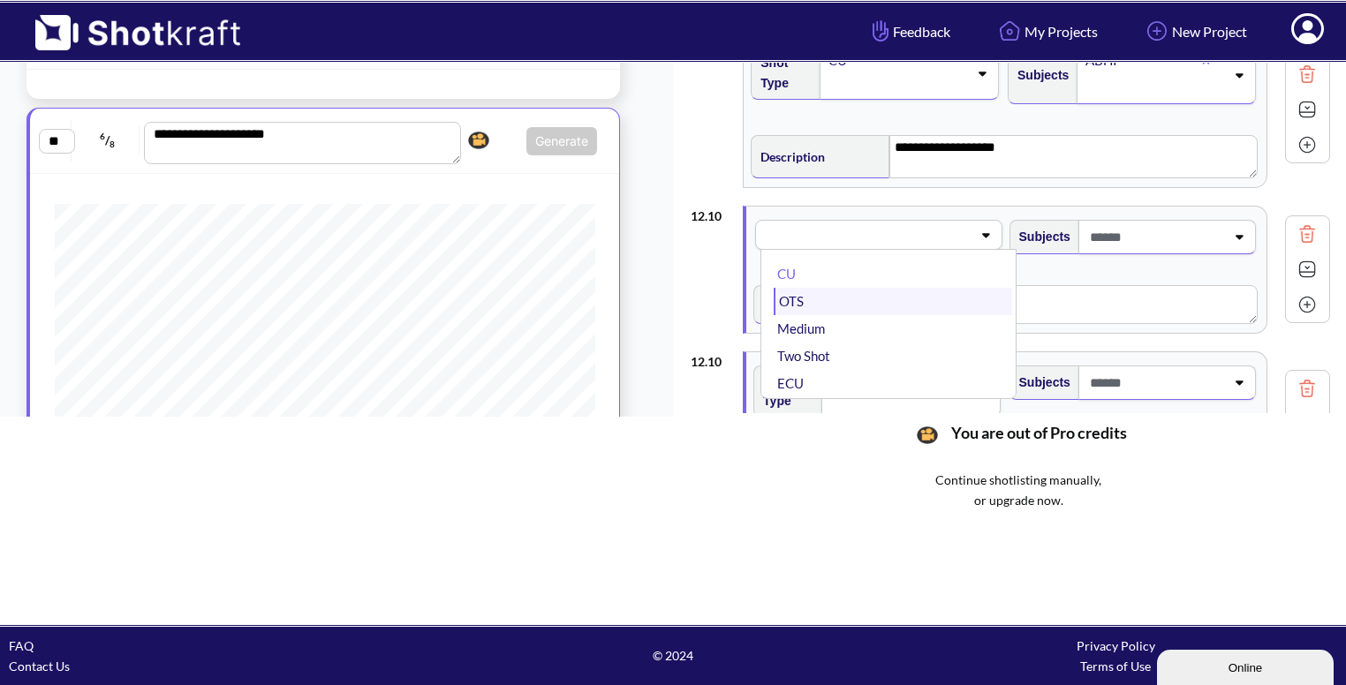
scroll to position [7, 0]
click at [1298, 378] on div "12 . 10 Shot Type Subjects Description Notes Movement Camera Focus Frame Focal …" at bounding box center [1010, 424] width 639 height 163
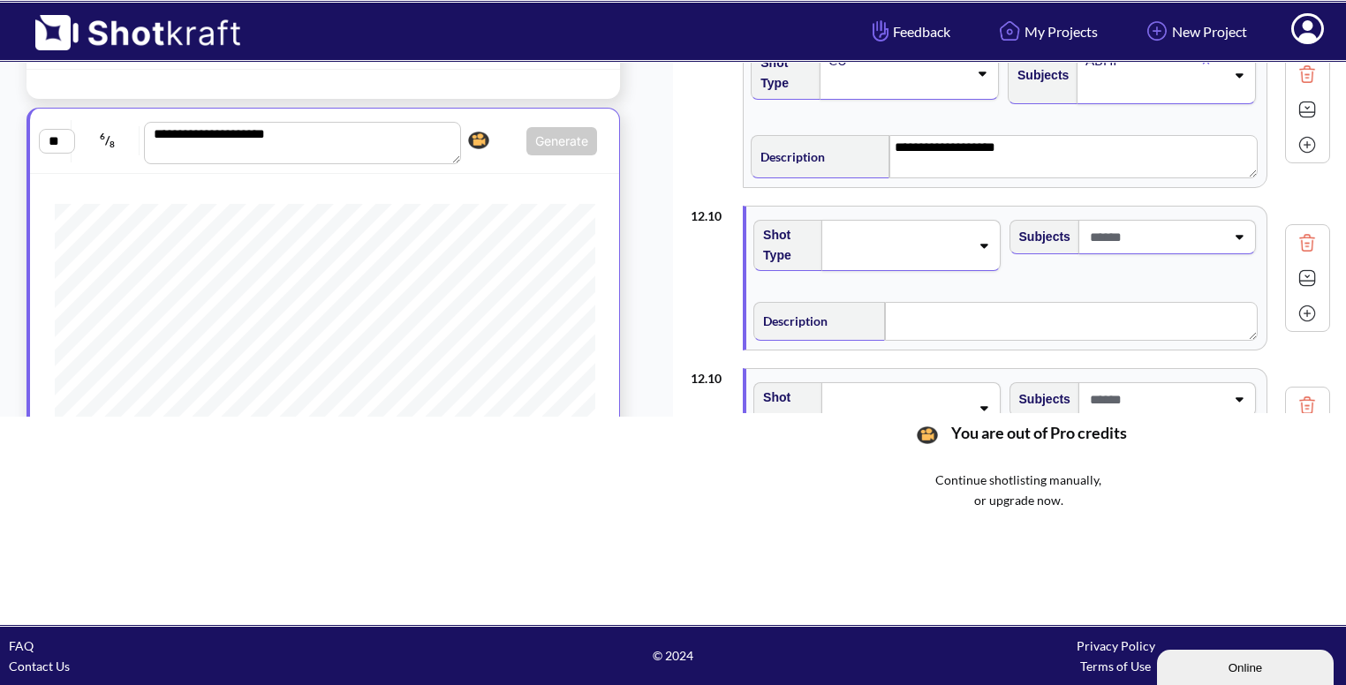
click at [1296, 397] on img at bounding box center [1307, 405] width 26 height 26
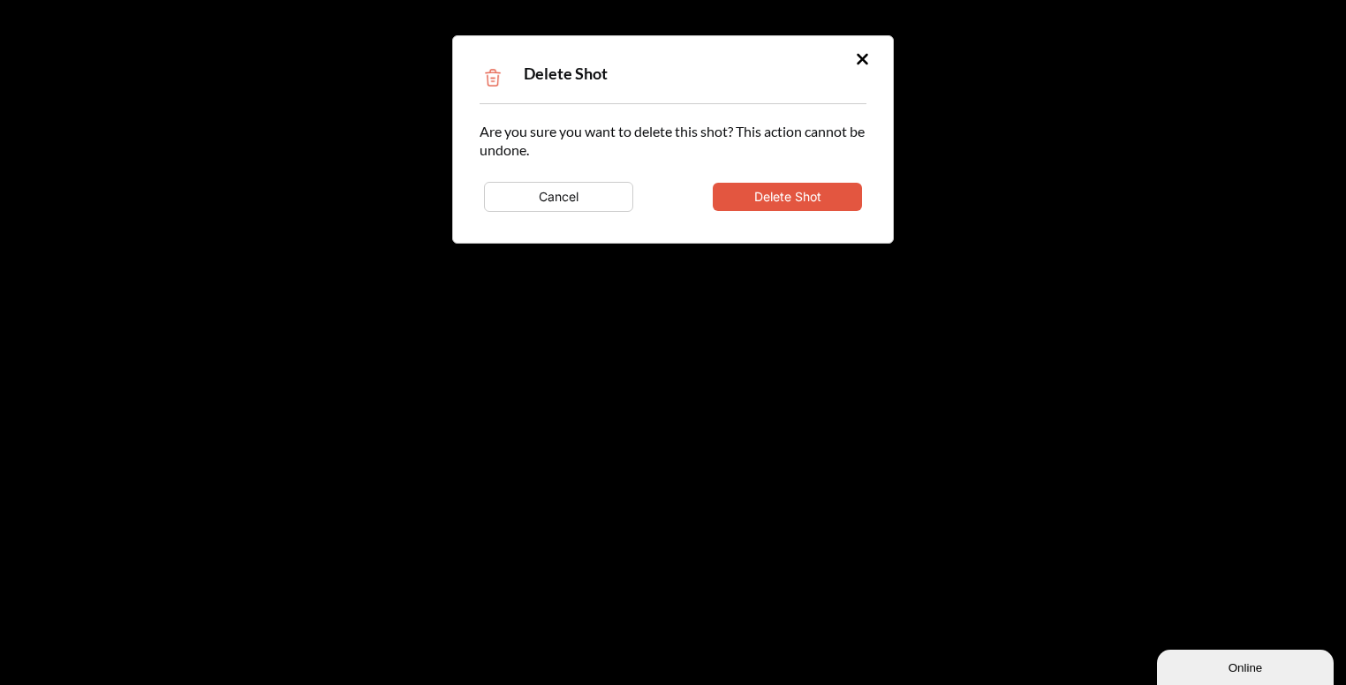
click at [767, 188] on button "Delete Shot" at bounding box center [787, 197] width 149 height 28
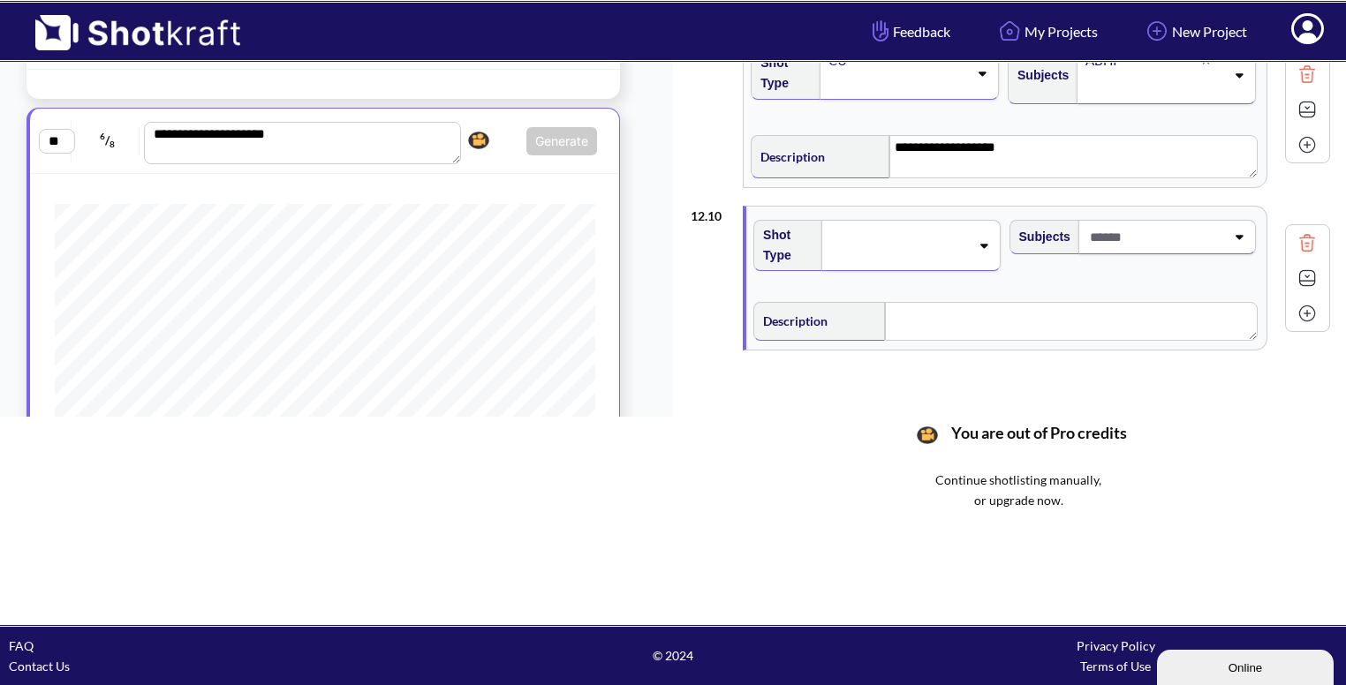
click at [916, 247] on span at bounding box center [899, 245] width 140 height 25
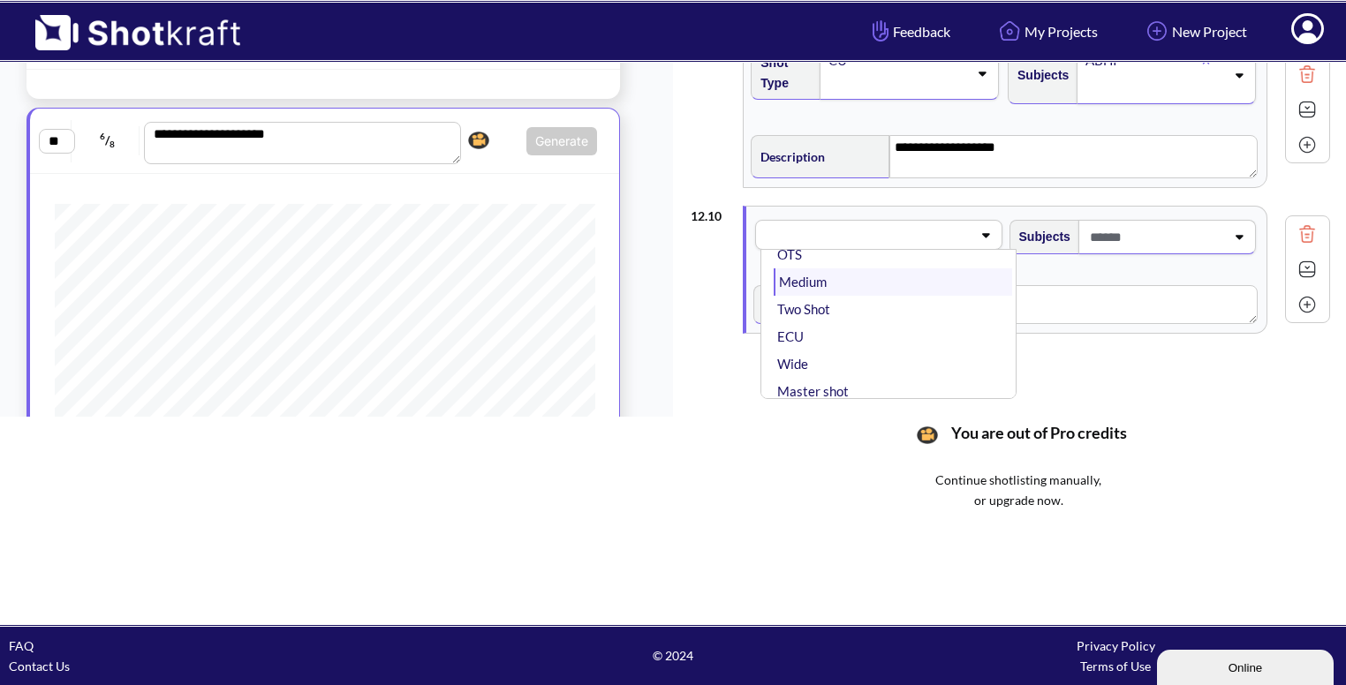
scroll to position [55, 0]
click at [838, 349] on li "Wide" at bounding box center [893, 362] width 238 height 27
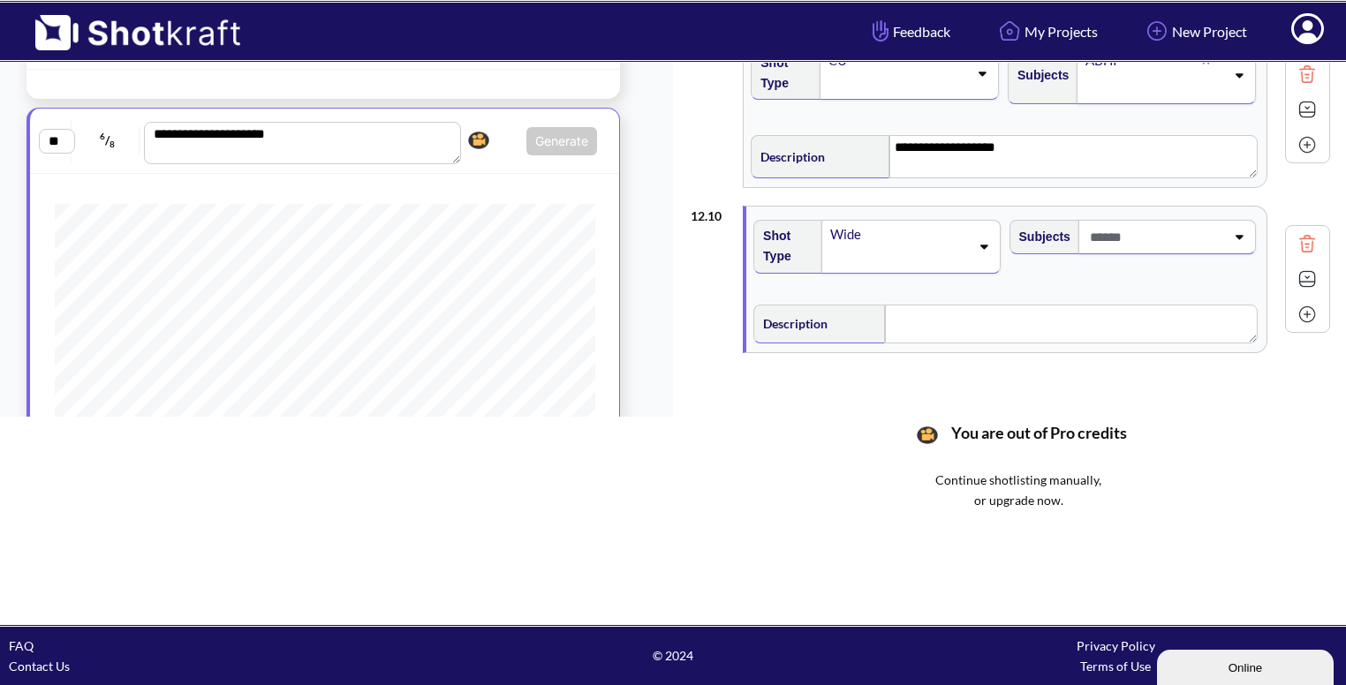
click at [1192, 228] on span at bounding box center [1156, 237] width 140 height 29
click at [1043, 297] on li "ABHI" at bounding box center [1149, 300] width 238 height 27
click at [1227, 243] on icon at bounding box center [1239, 249] width 24 height 12
type input "******"
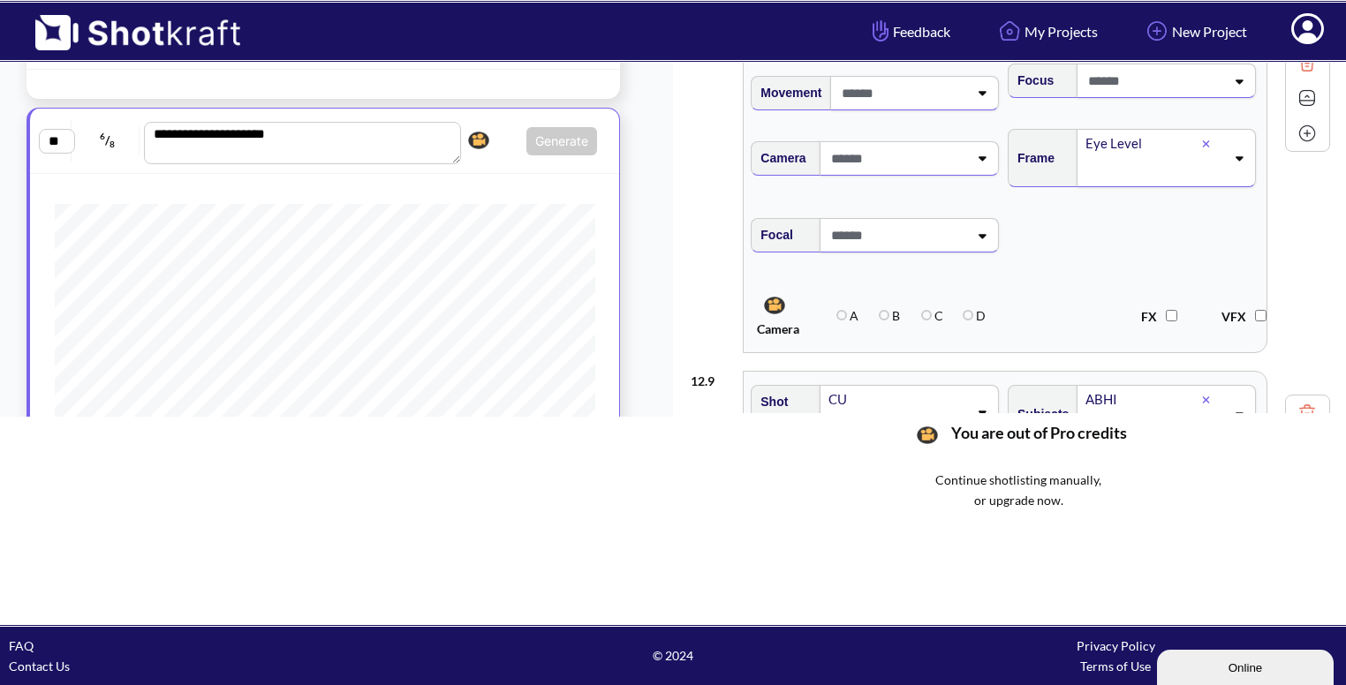
scroll to position [1326, 0]
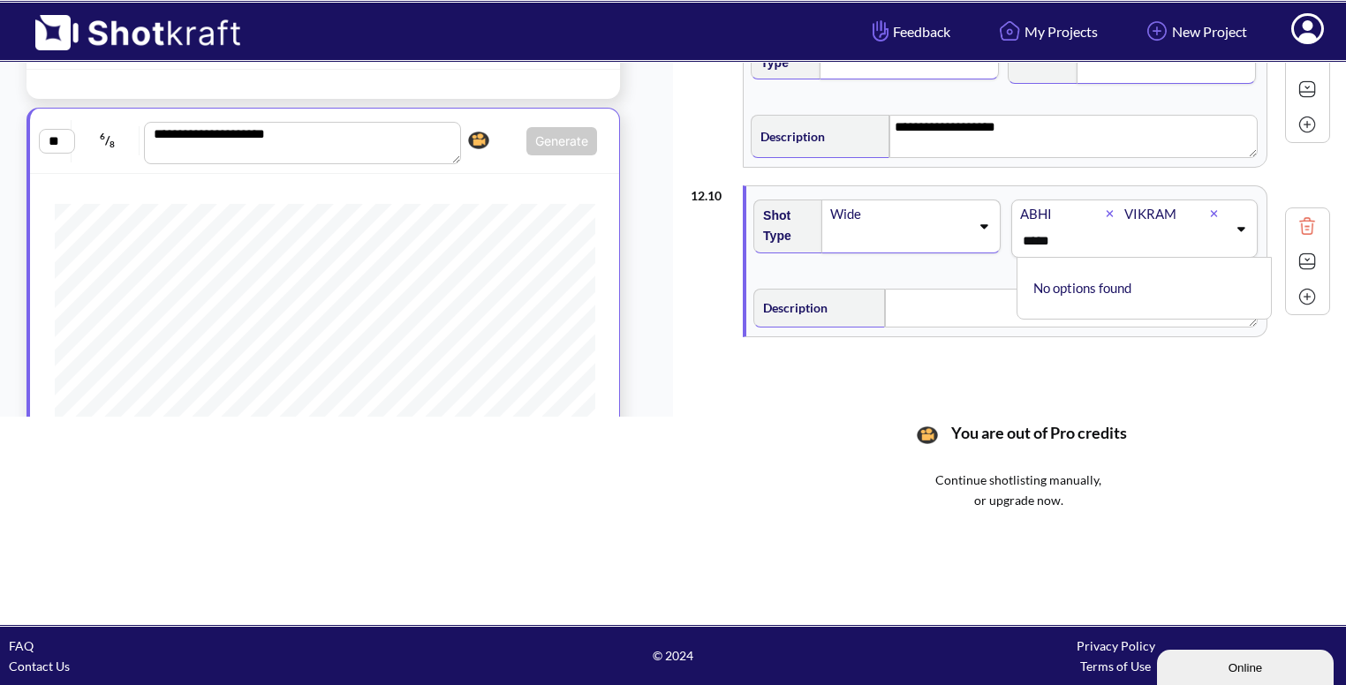
type input "*****"
type input "********"
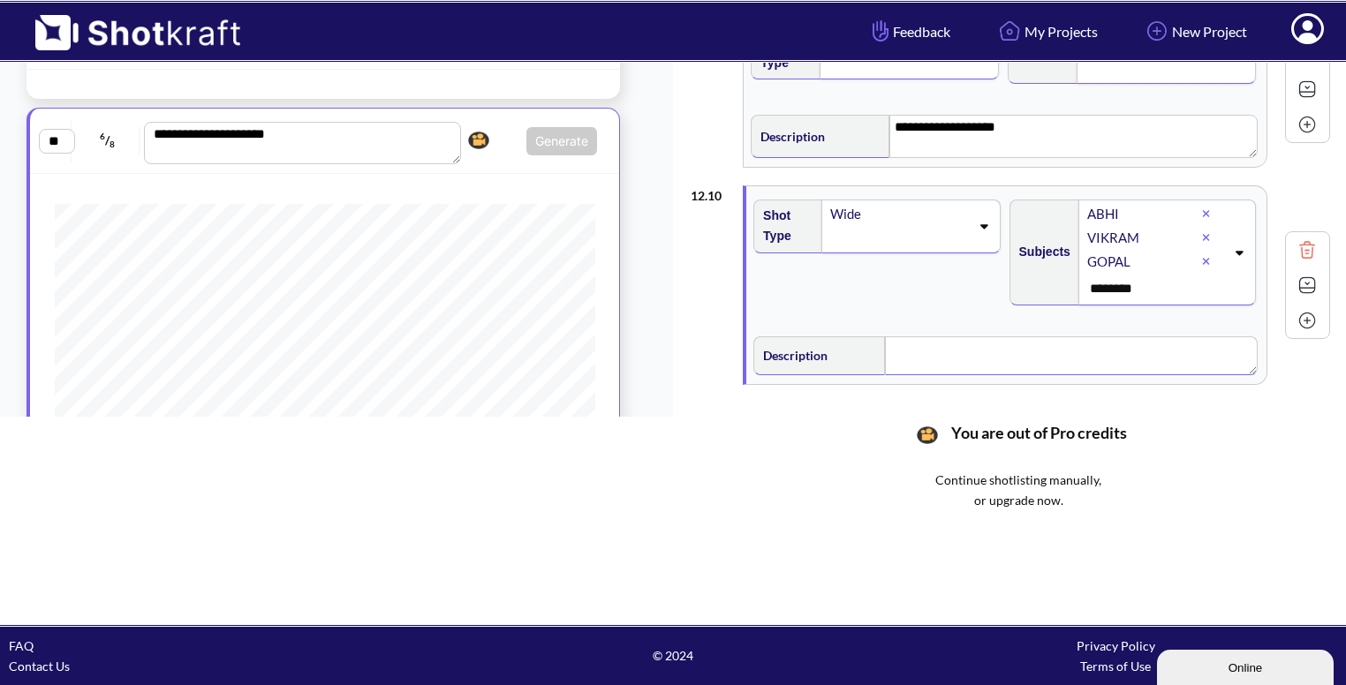
click at [937, 308] on div "Shot Type Wide Subjects [PERSON_NAME] ******** Description" at bounding box center [1006, 285] width 520 height 198
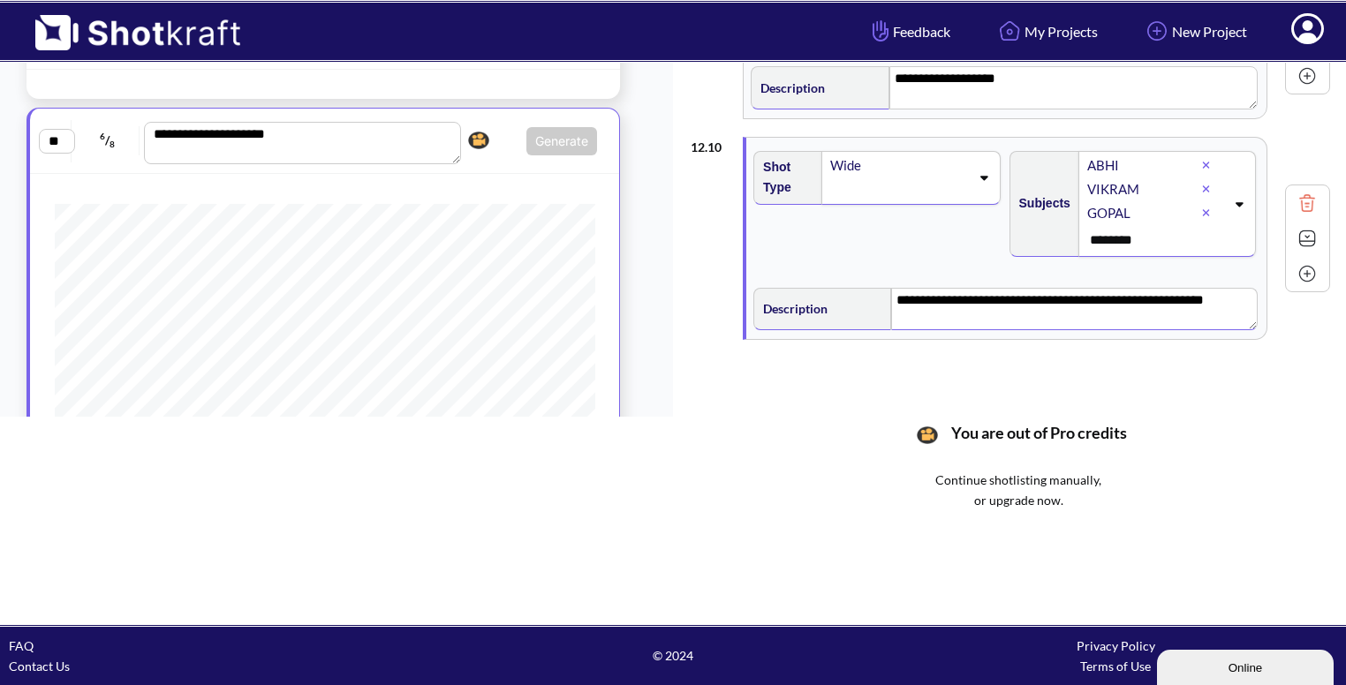
click at [1294, 241] on img at bounding box center [1307, 238] width 26 height 26
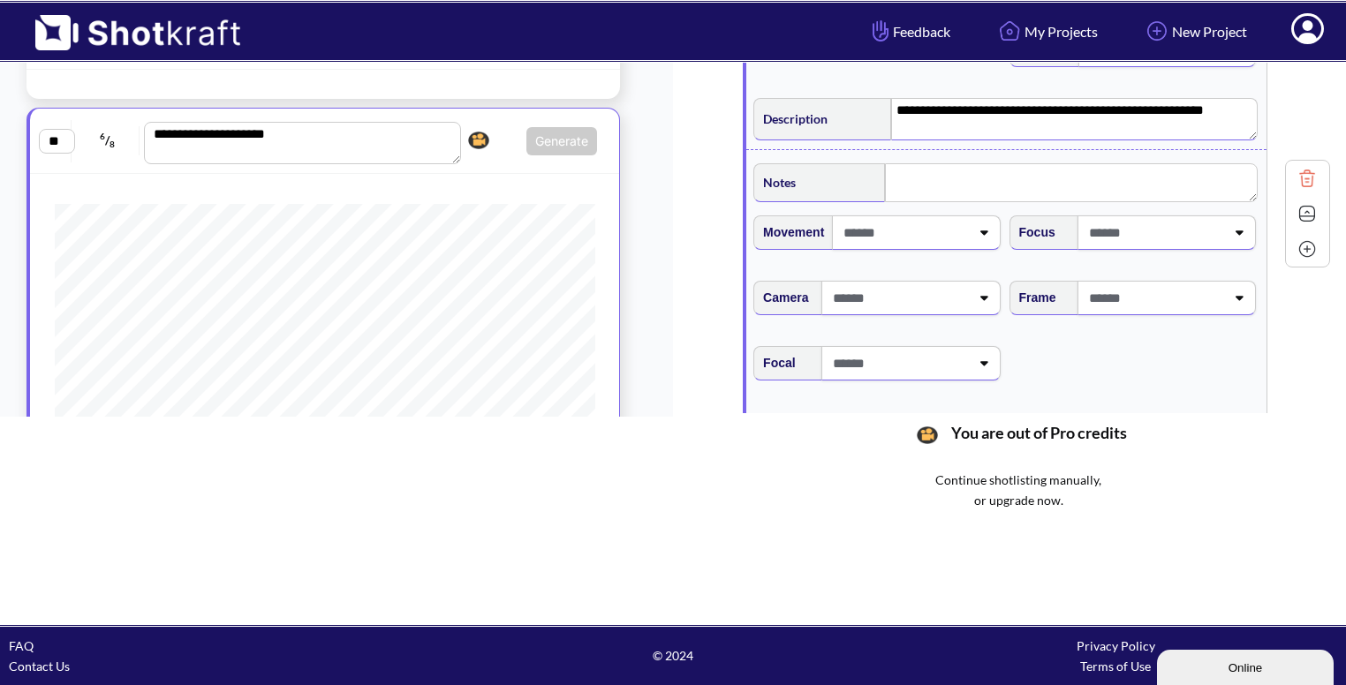
scroll to position [1565, 0]
click at [1165, 298] on span at bounding box center [1155, 297] width 140 height 29
type textarea "**********"
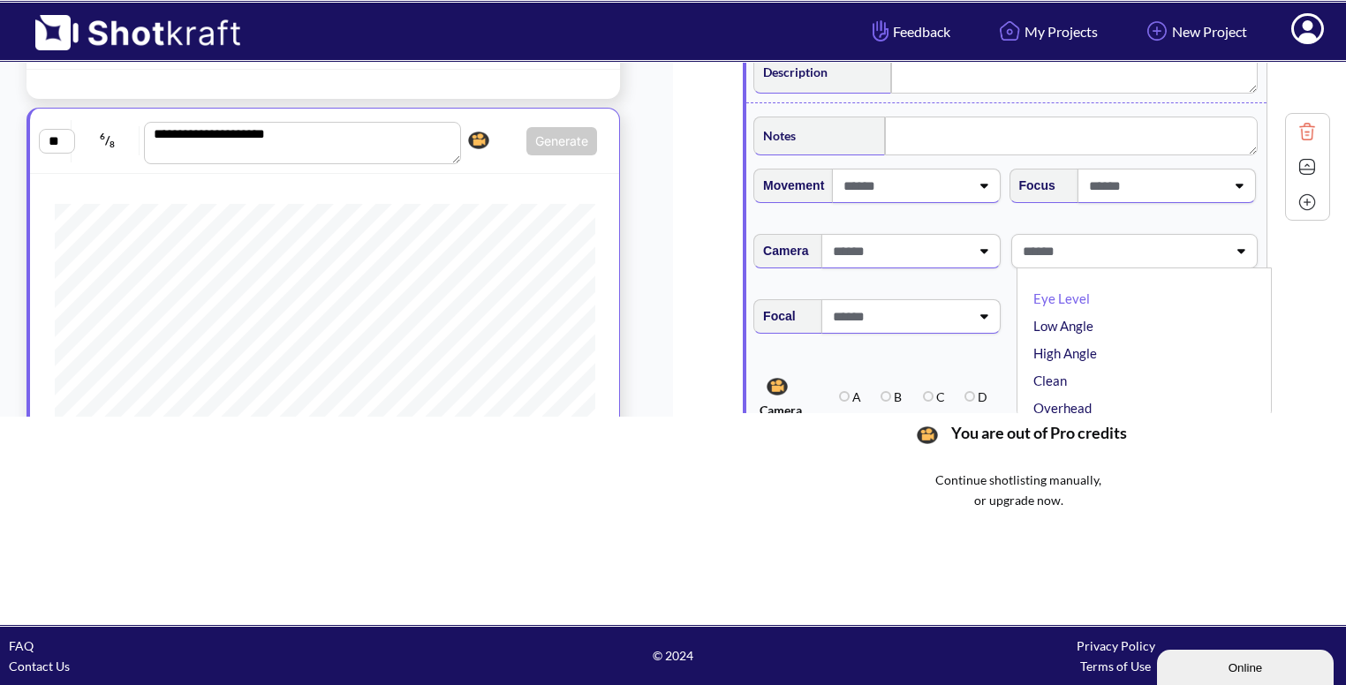
type textarea "**********"
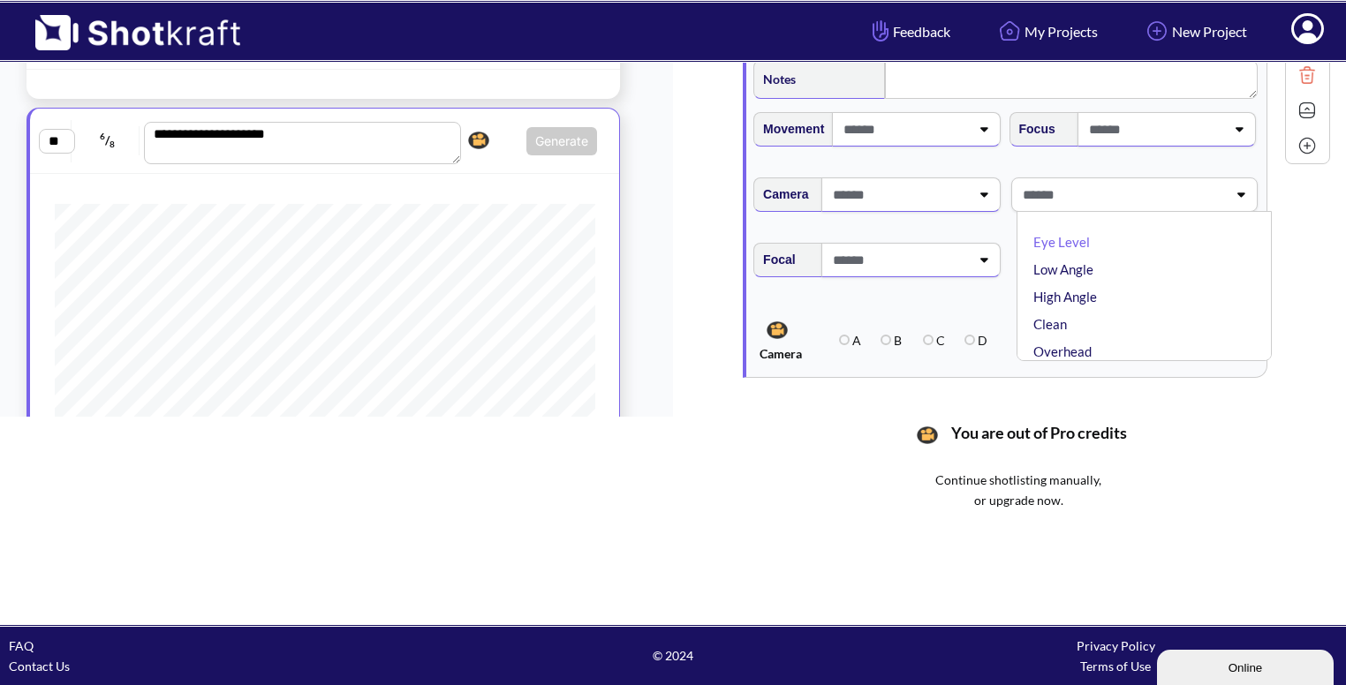
scroll to position [1673, 0]
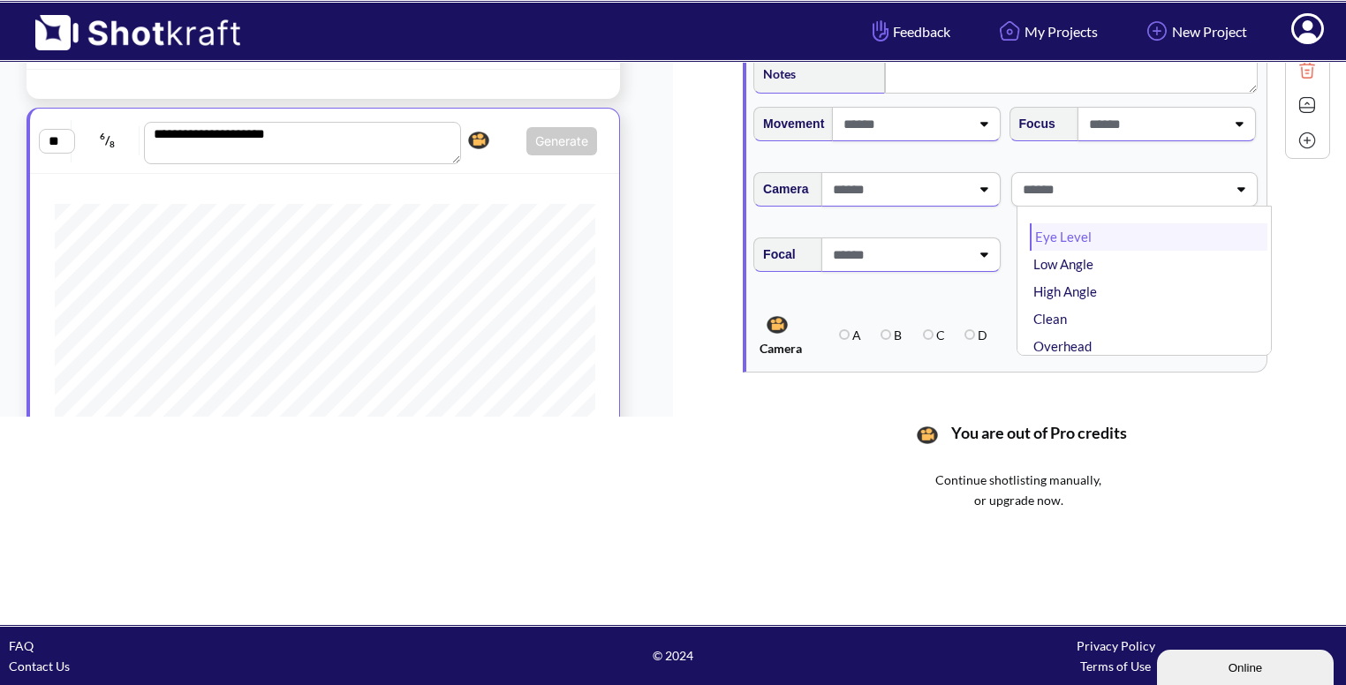
click at [1059, 230] on li "Eye Level" at bounding box center [1149, 236] width 238 height 27
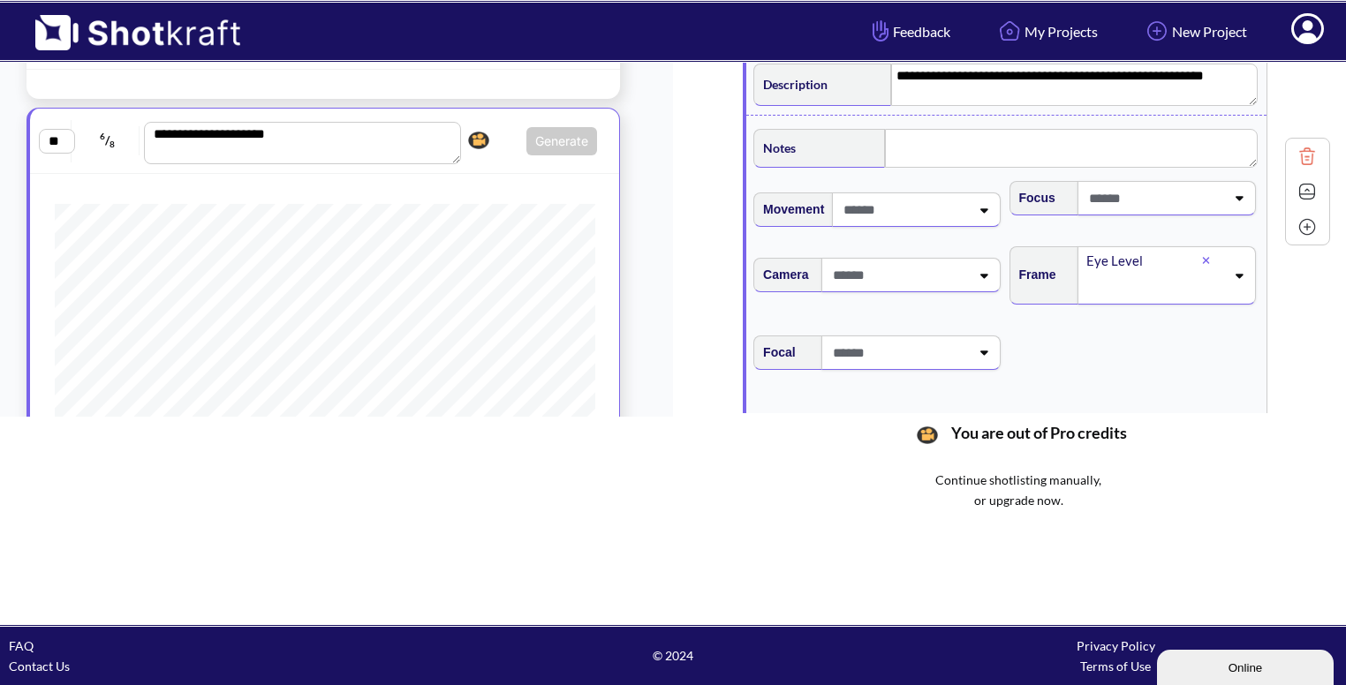
scroll to position [1595, 0]
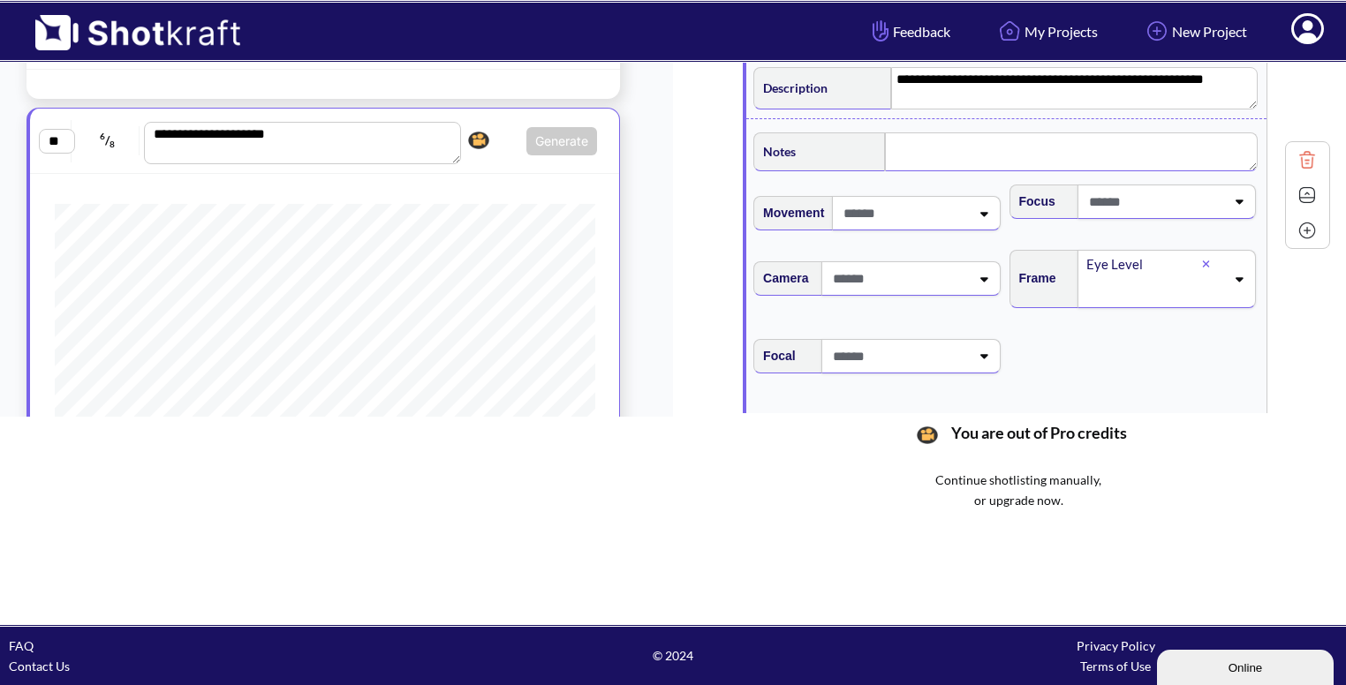
click at [901, 152] on textarea at bounding box center [1071, 151] width 373 height 39
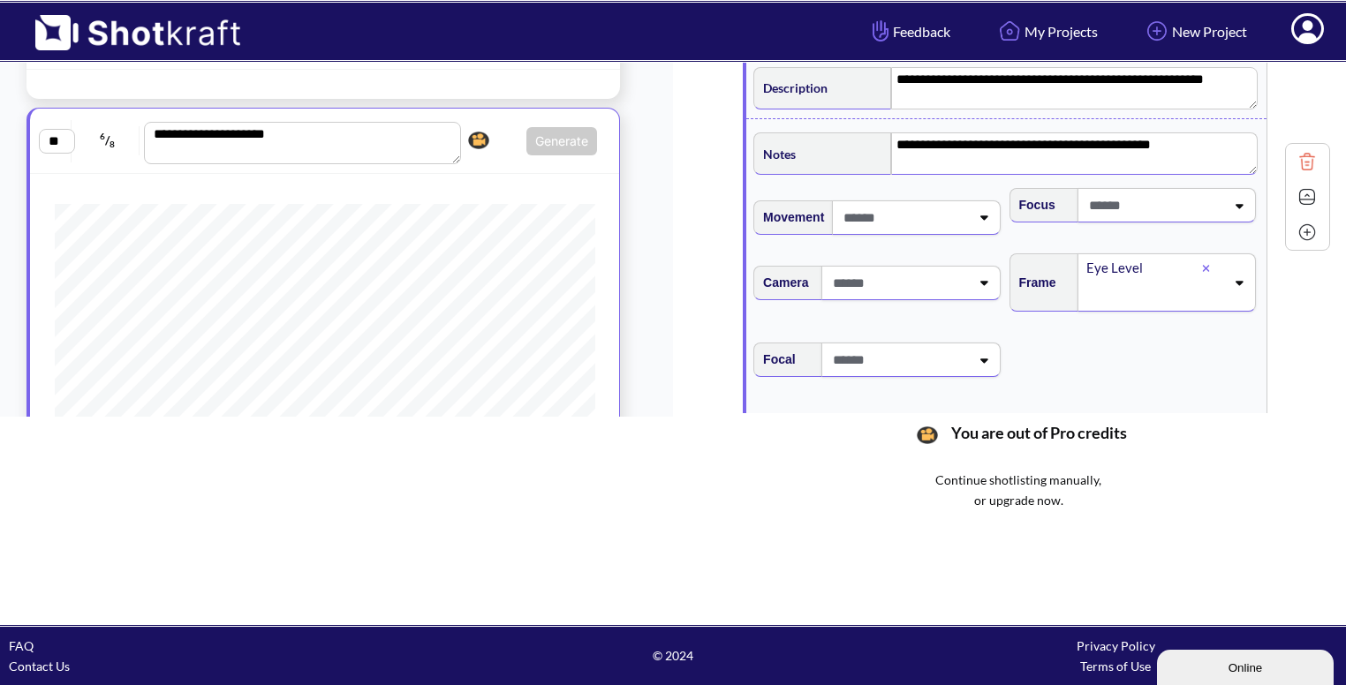
type textarea "**********"
click at [1295, 186] on img at bounding box center [1307, 197] width 26 height 26
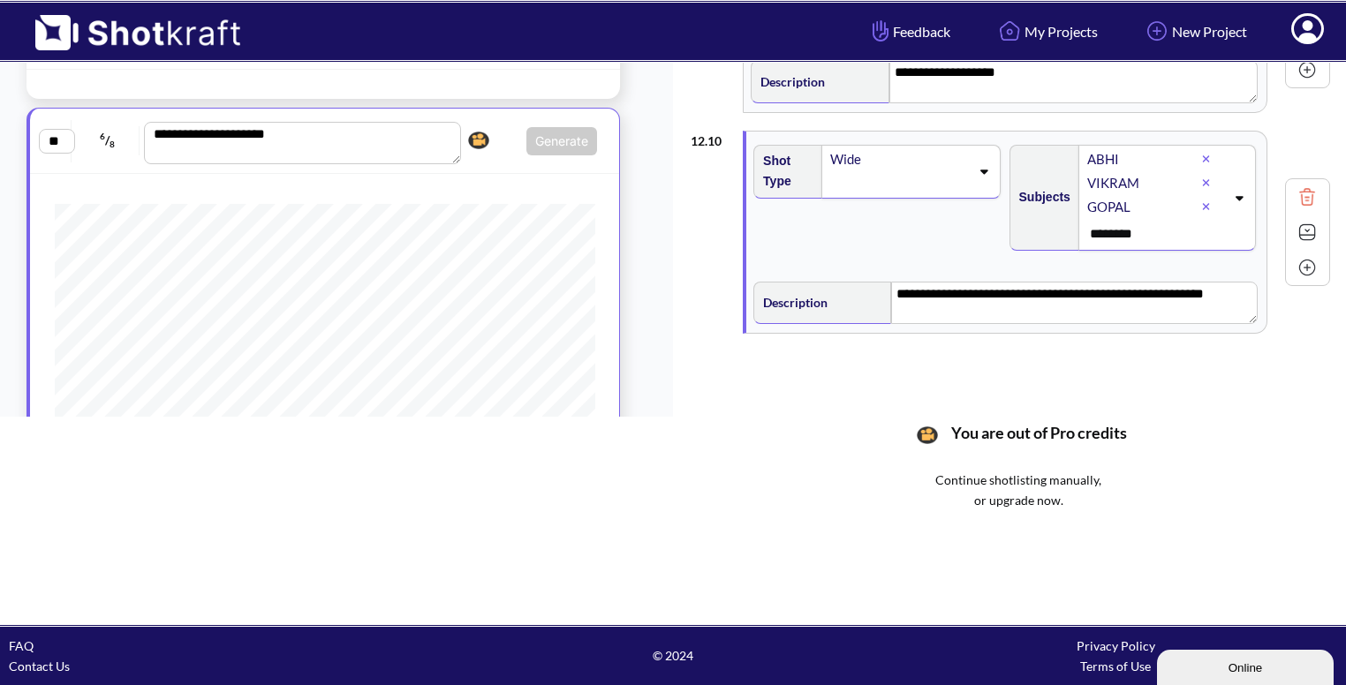
scroll to position [1374, 0]
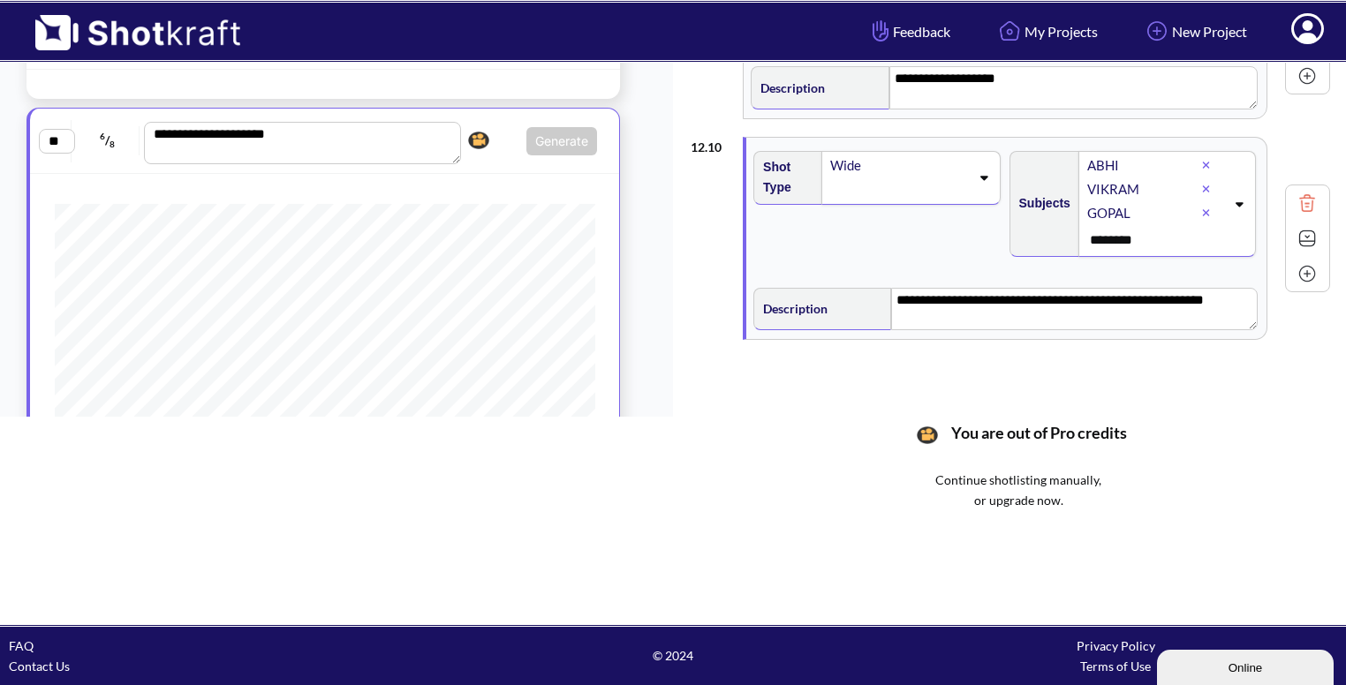
click at [1305, 266] on img at bounding box center [1307, 274] width 26 height 26
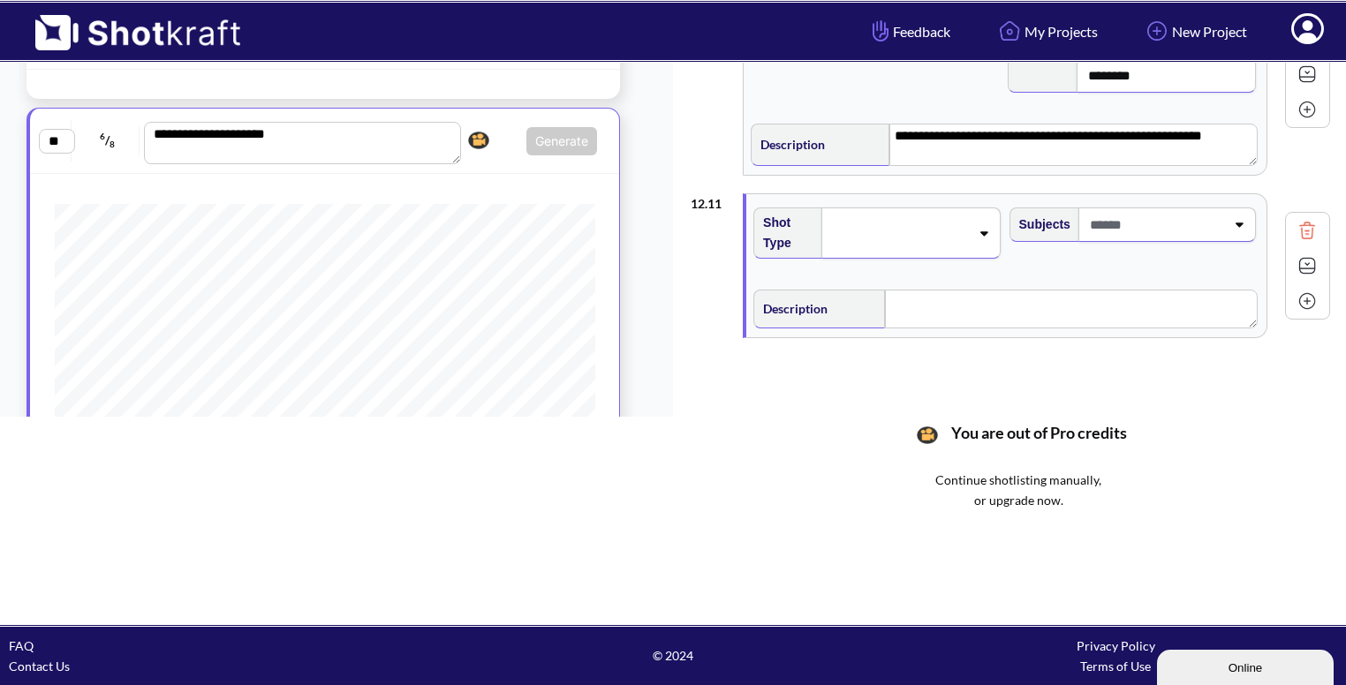
click at [954, 226] on span at bounding box center [899, 233] width 140 height 25
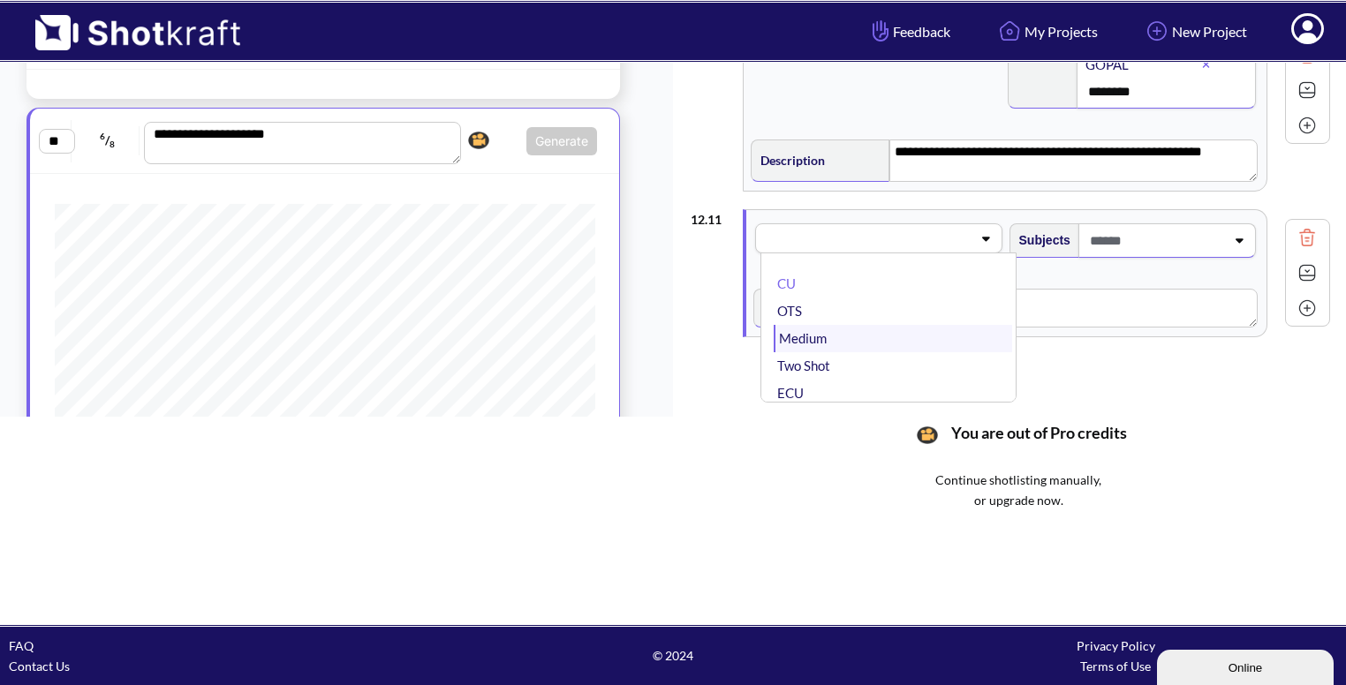
click at [859, 326] on li "Medium" at bounding box center [893, 338] width 238 height 27
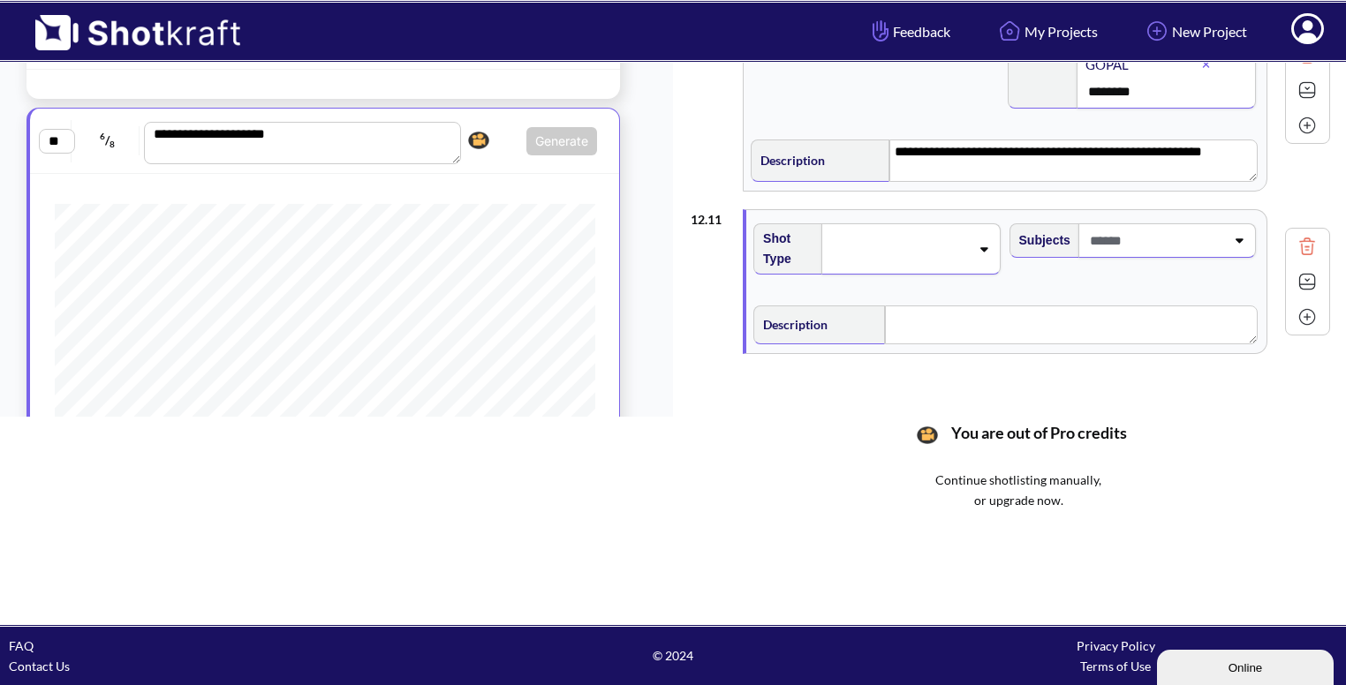
click at [1124, 226] on span at bounding box center [1156, 240] width 140 height 29
click at [1124, 226] on span at bounding box center [1122, 240] width 209 height 29
type input "****"
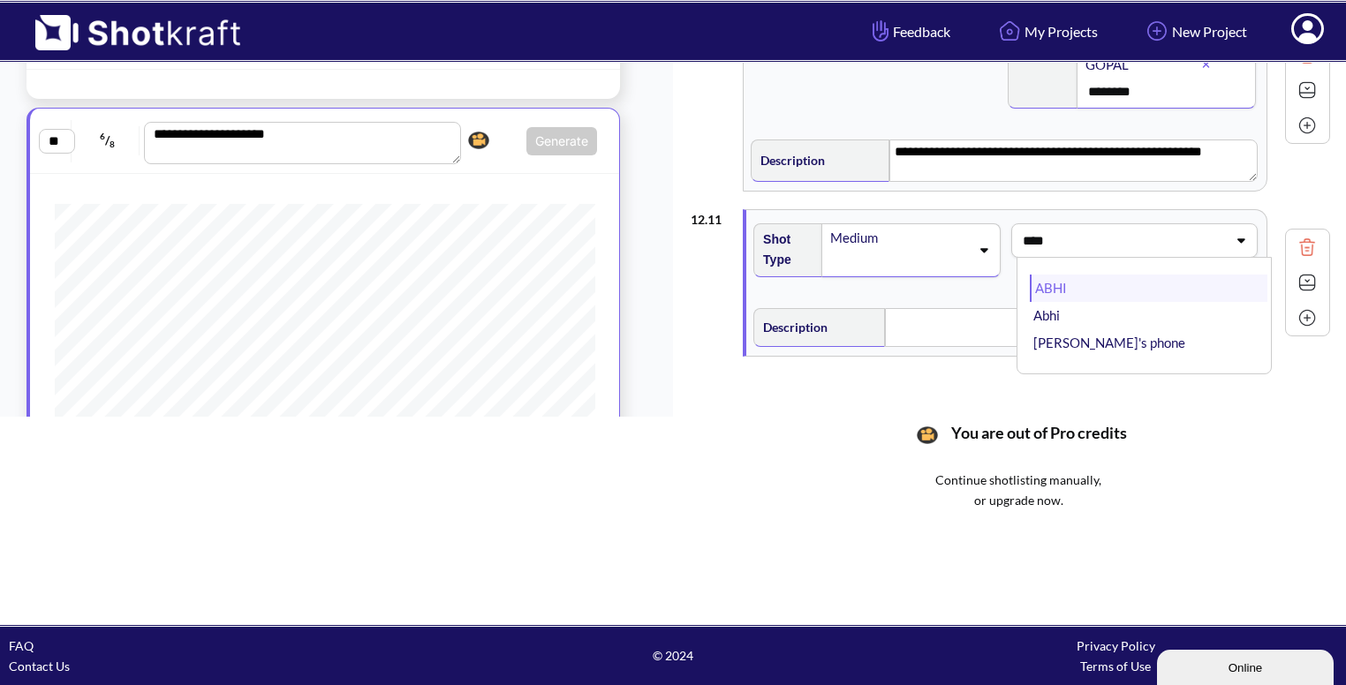
click at [1070, 275] on li "ABHI" at bounding box center [1149, 288] width 238 height 27
type input "***"
click at [1056, 276] on li "VIKRAM" at bounding box center [1149, 288] width 238 height 27
type input "*****"
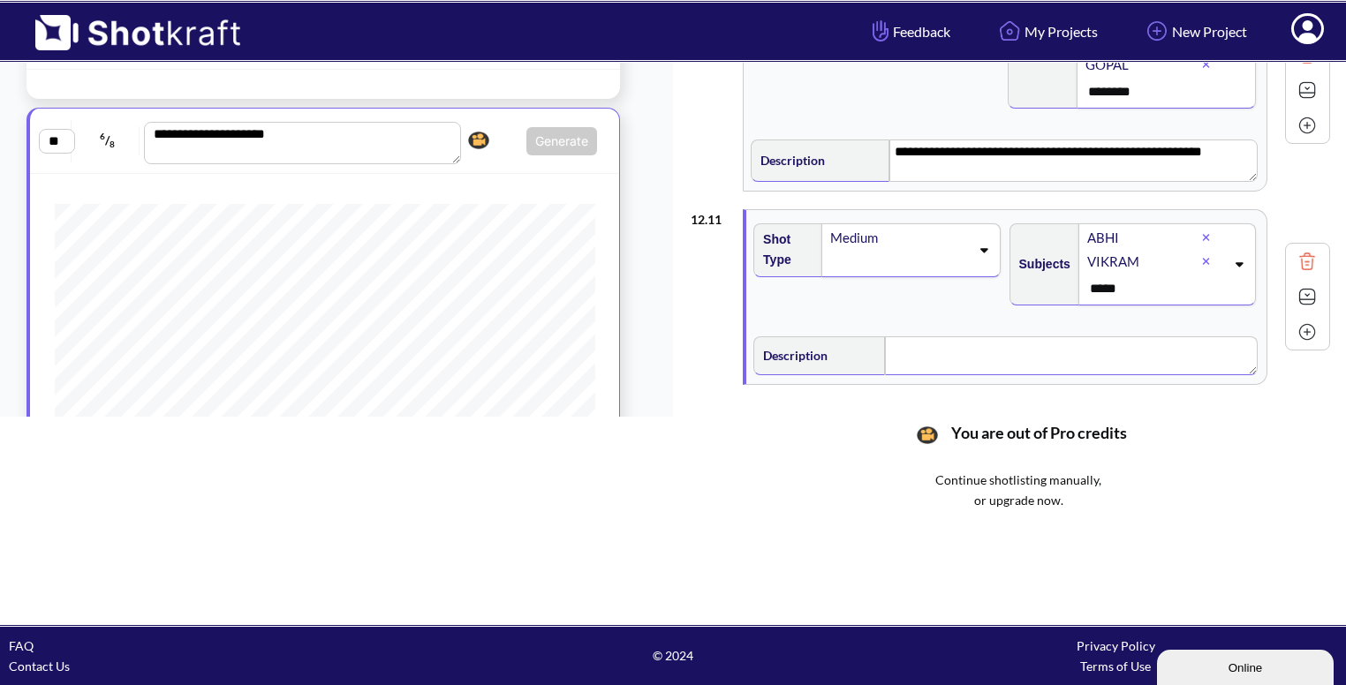
click at [931, 314] on div "Shot Type Medium Subjects [PERSON_NAME] ***** Description" at bounding box center [1006, 297] width 520 height 174
click at [1300, 291] on img at bounding box center [1307, 299] width 26 height 26
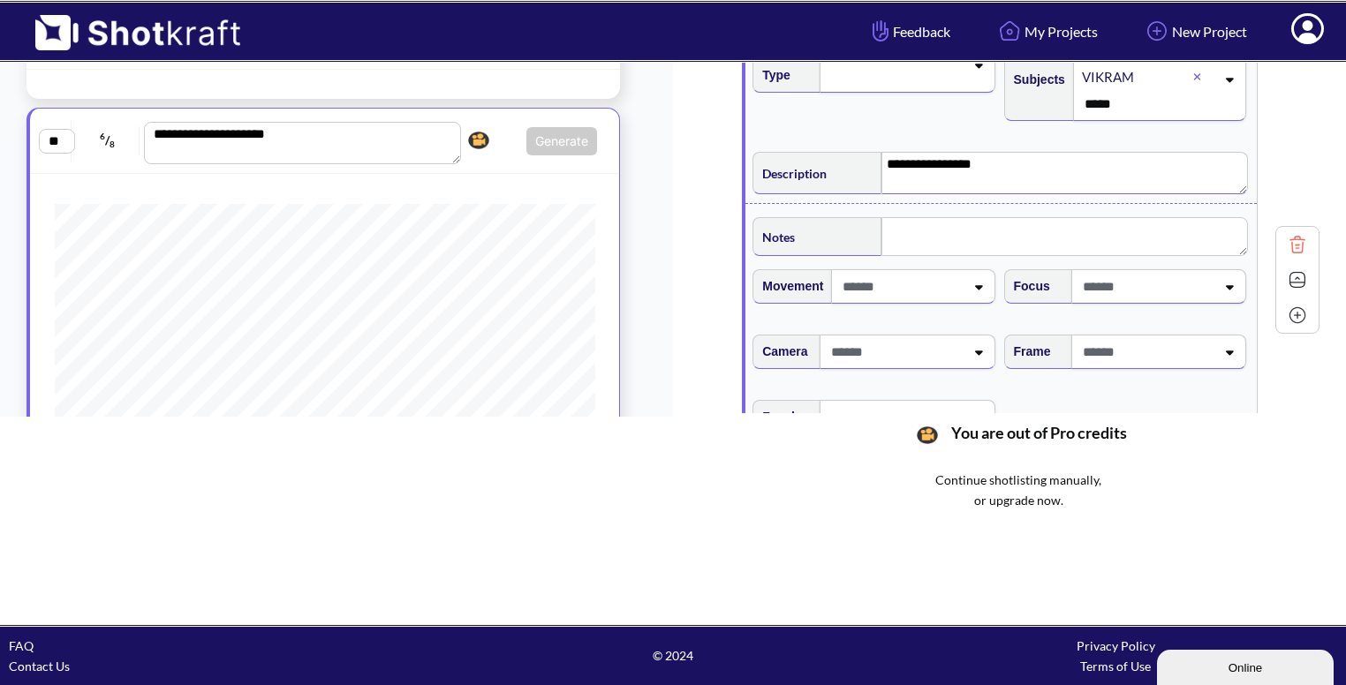
scroll to position [1774, 0]
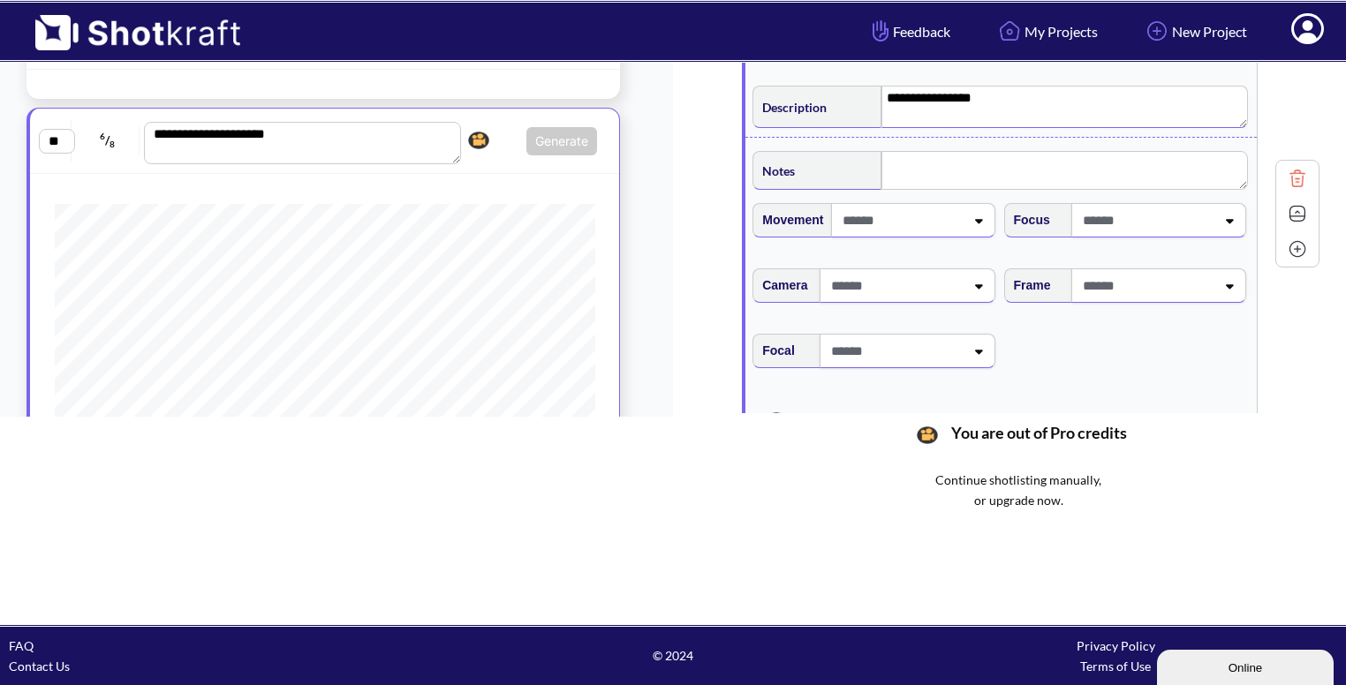
click at [1157, 274] on span at bounding box center [1146, 285] width 137 height 29
type textarea "**********"
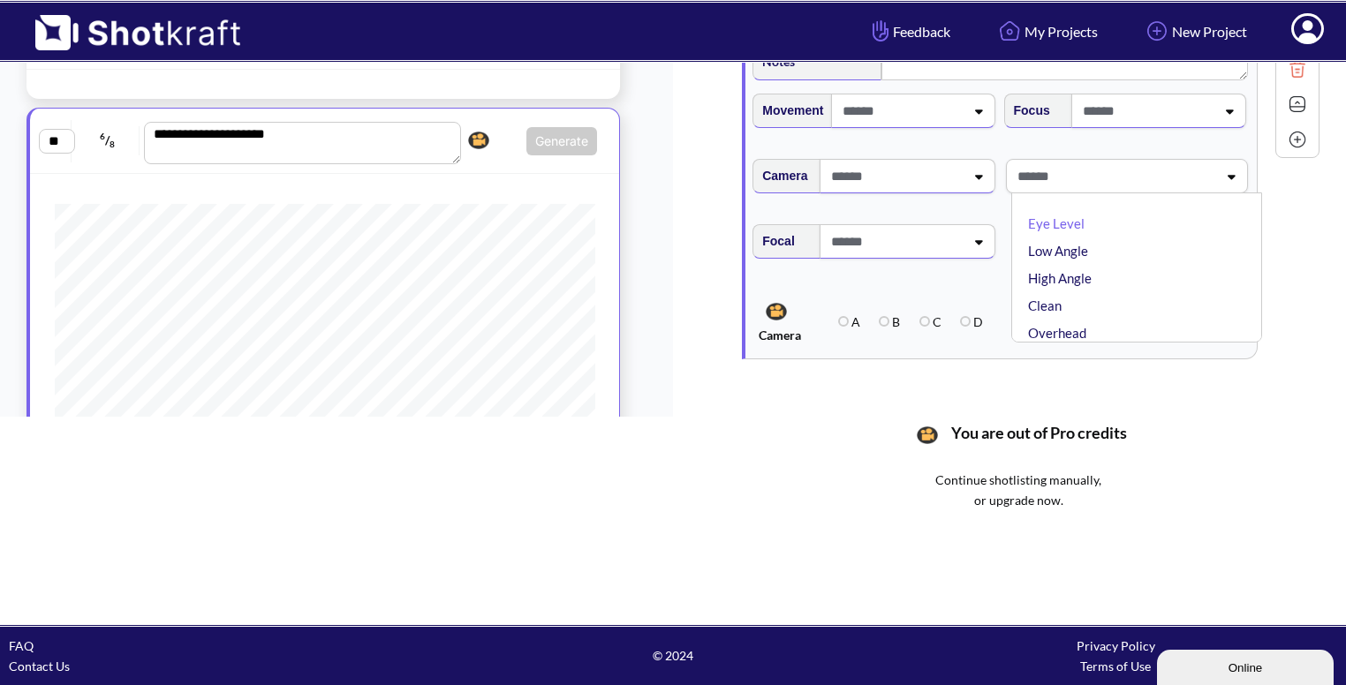
scroll to position [1885, 0]
type textarea "**********"
click at [1070, 236] on li "Low Angle" at bounding box center [1141, 249] width 233 height 27
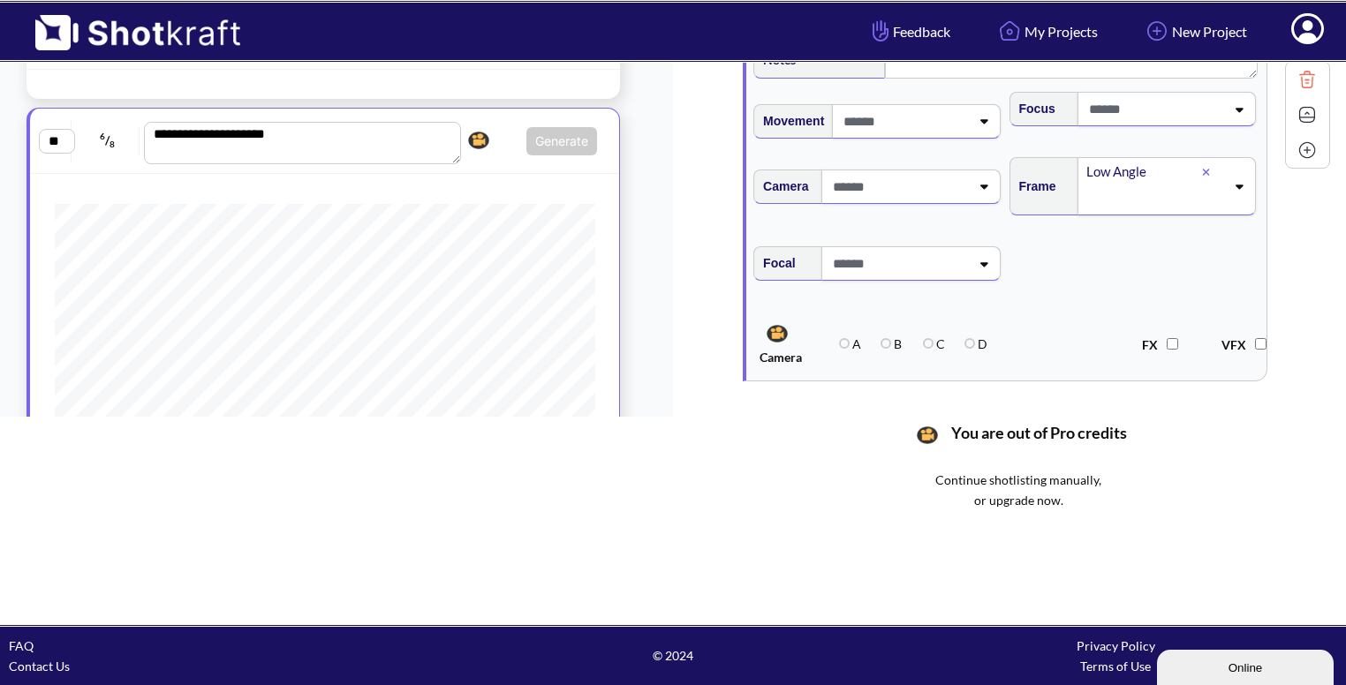
click at [1297, 102] on img at bounding box center [1307, 115] width 26 height 26
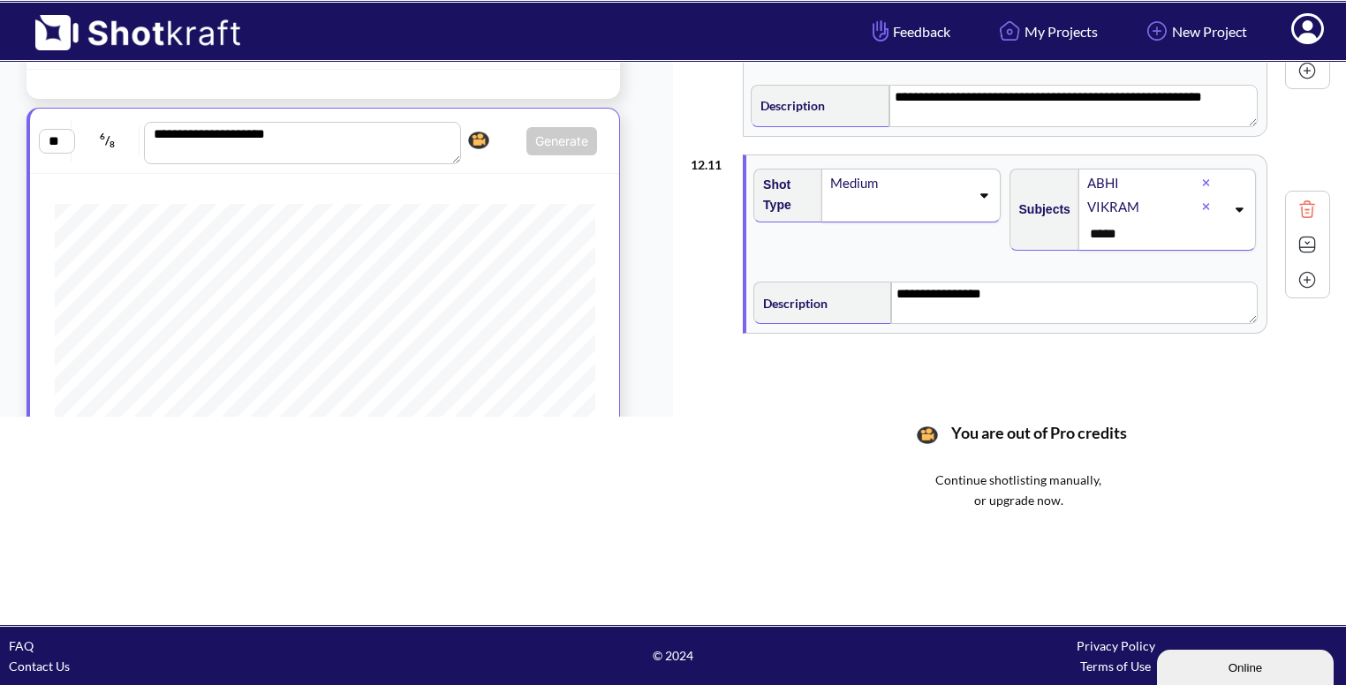
scroll to position [1570, 0]
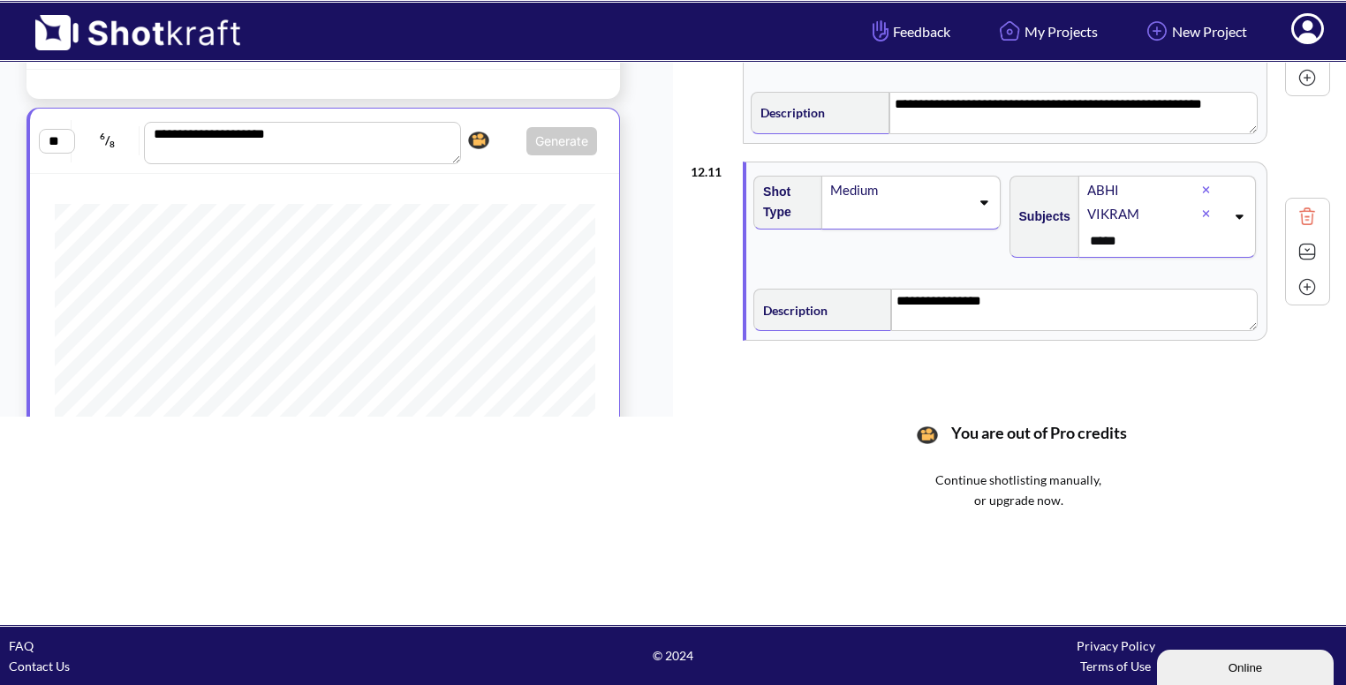
click at [1297, 278] on img at bounding box center [1307, 287] width 26 height 26
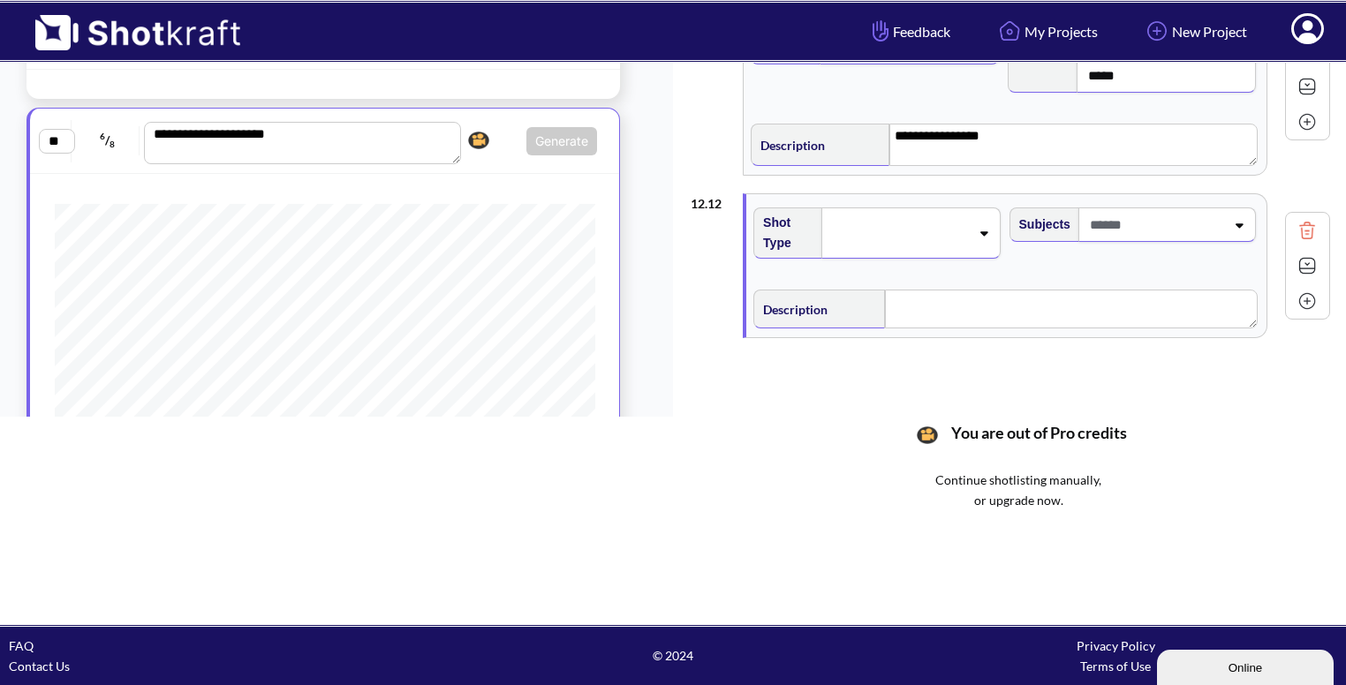
click at [935, 238] on div at bounding box center [910, 233] width 178 height 51
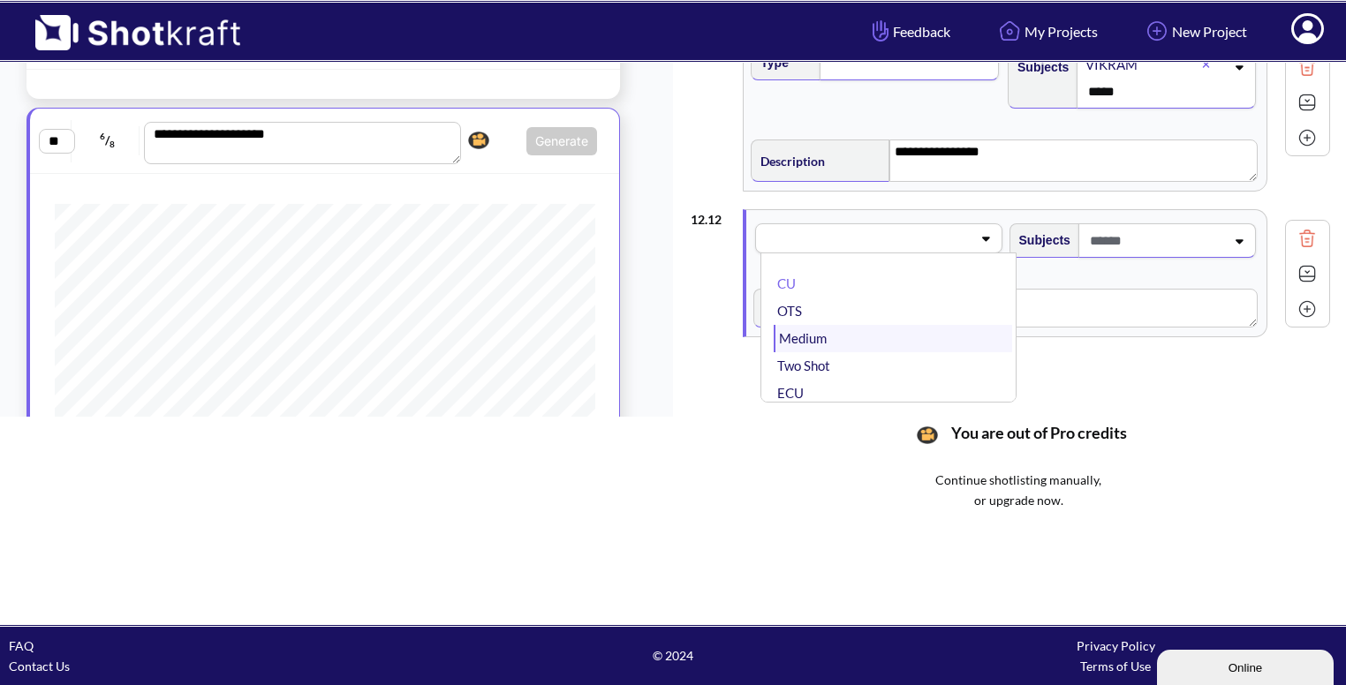
click at [855, 325] on li "Medium" at bounding box center [893, 338] width 238 height 27
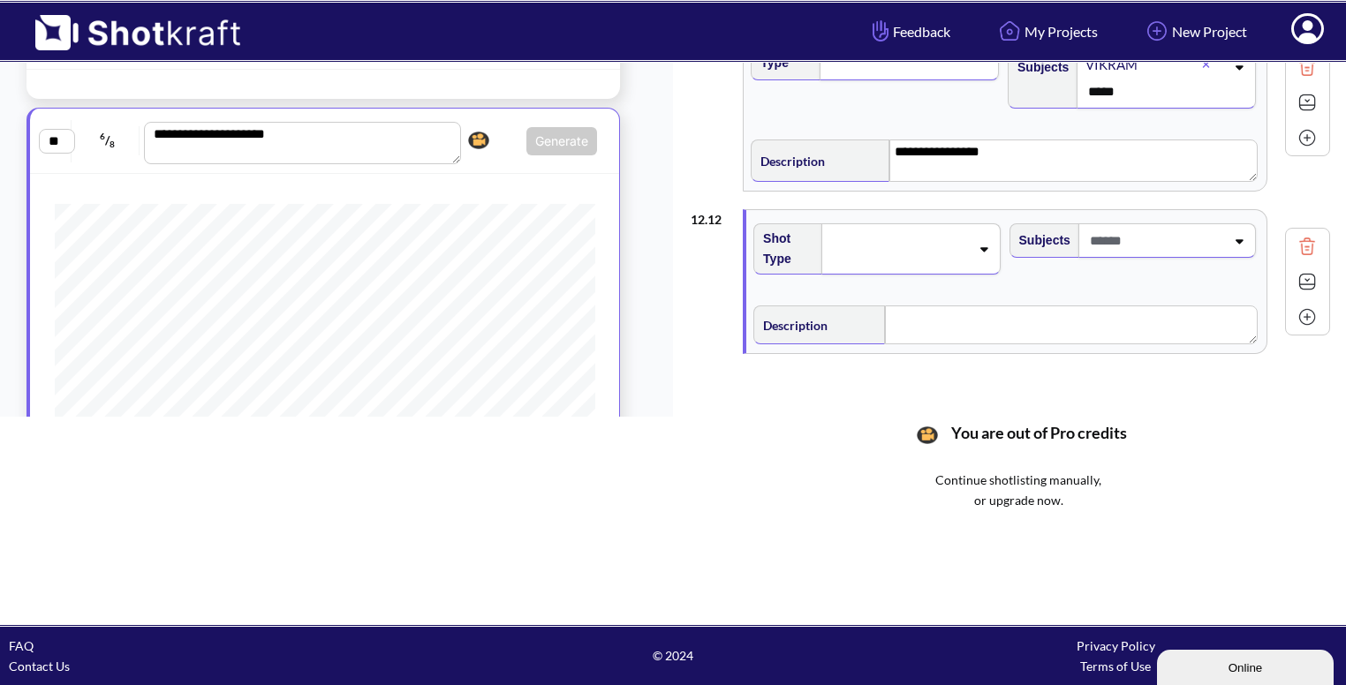
click at [944, 240] on span at bounding box center [899, 249] width 140 height 25
click at [880, 280] on li "CU" at bounding box center [893, 283] width 238 height 27
click at [1166, 226] on span at bounding box center [1156, 240] width 140 height 29
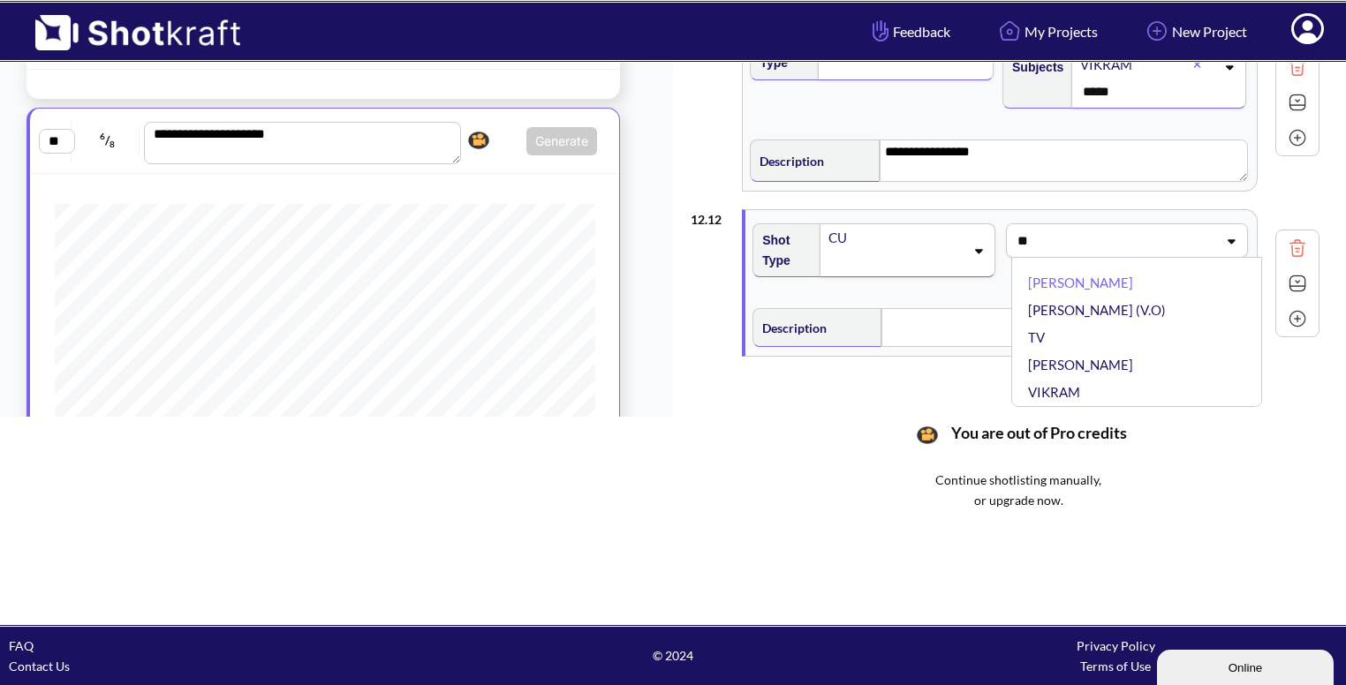
scroll to position [0, 0]
type input "****"
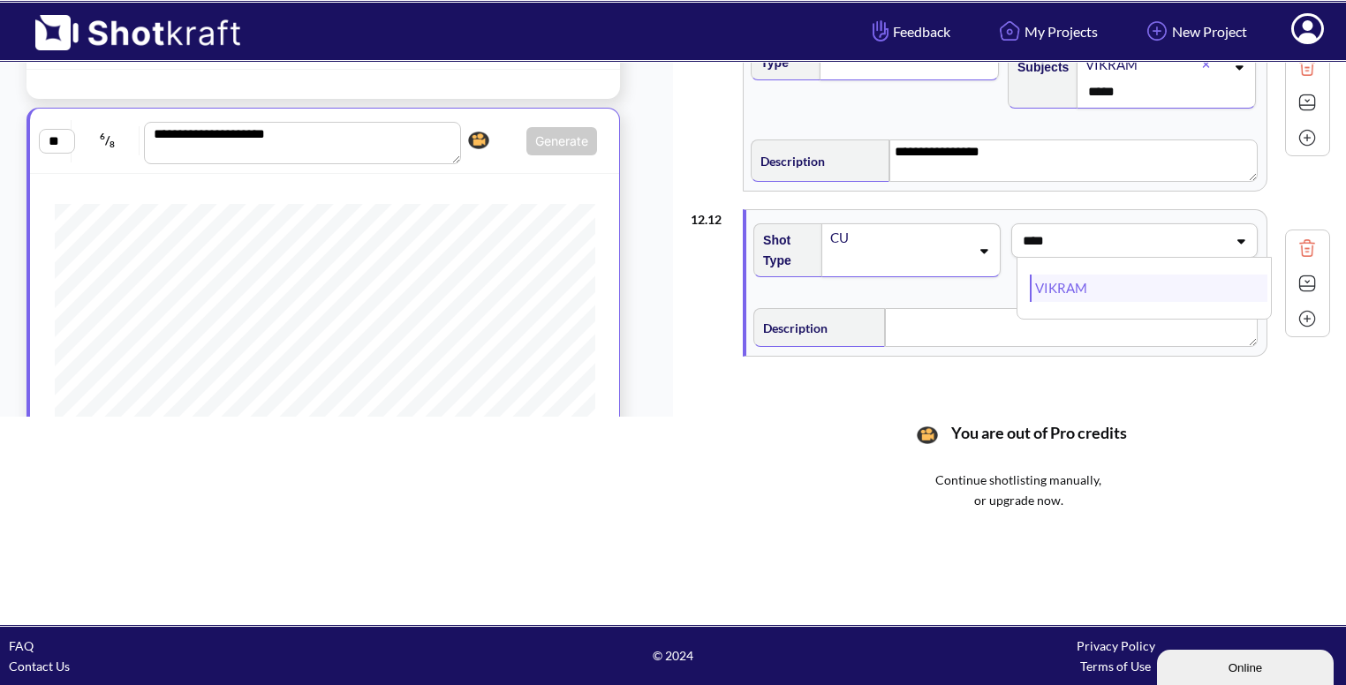
click at [1088, 278] on li "VIKRAM" at bounding box center [1149, 288] width 238 height 27
click at [981, 314] on textarea at bounding box center [1071, 327] width 373 height 39
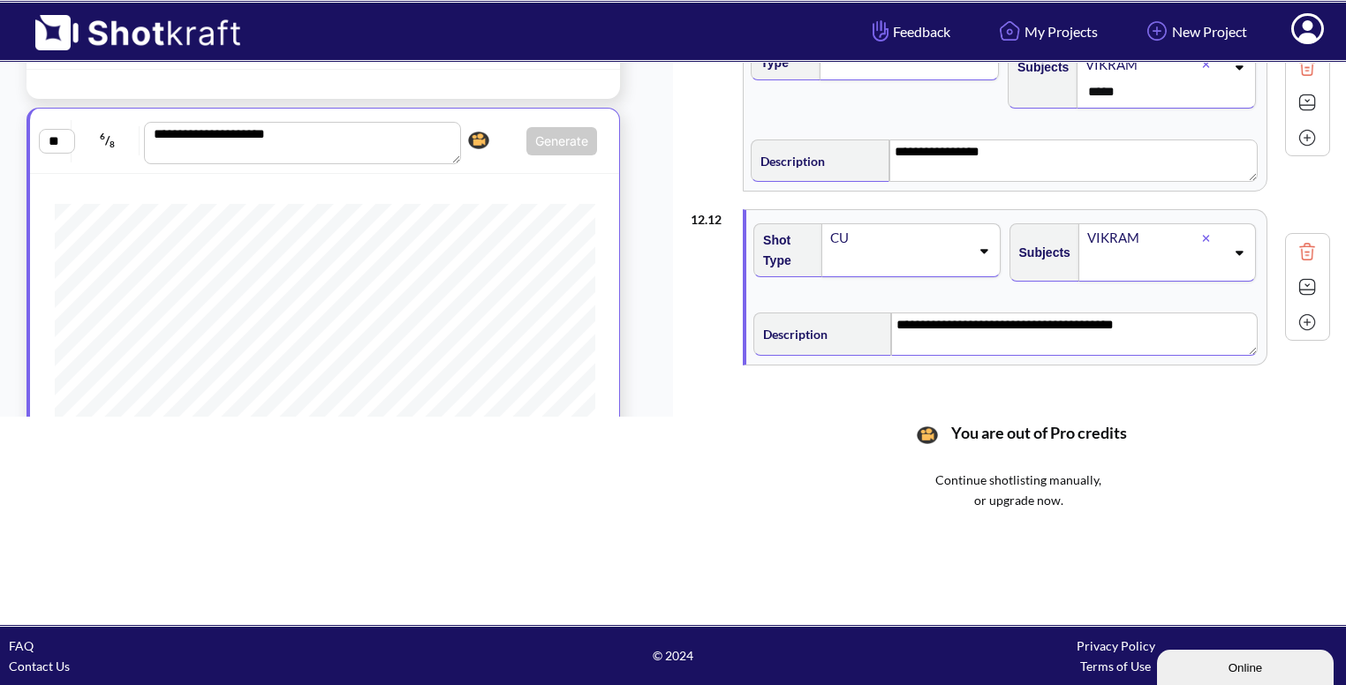
scroll to position [1743, 0]
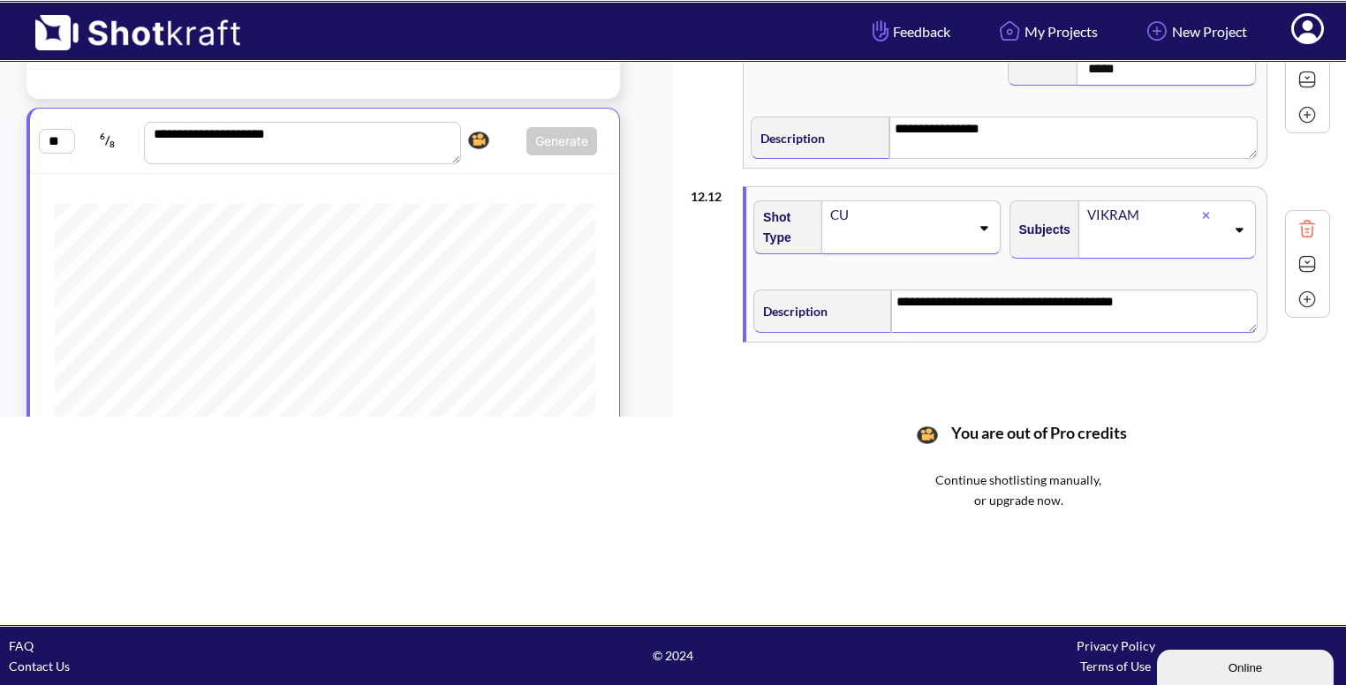
click at [1298, 253] on img at bounding box center [1307, 264] width 26 height 26
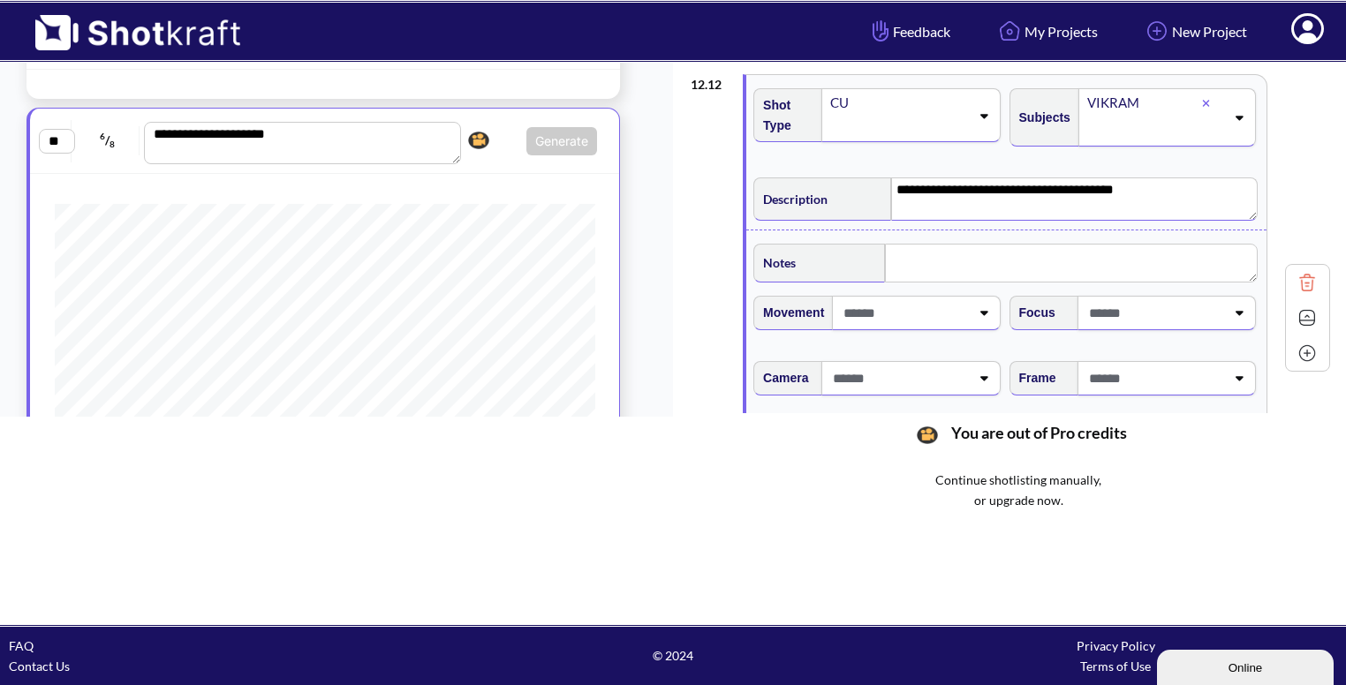
scroll to position [1857, 0]
type textarea "**********"
click at [964, 254] on textarea at bounding box center [1071, 261] width 373 height 39
type textarea "******"
type textarea "**********"
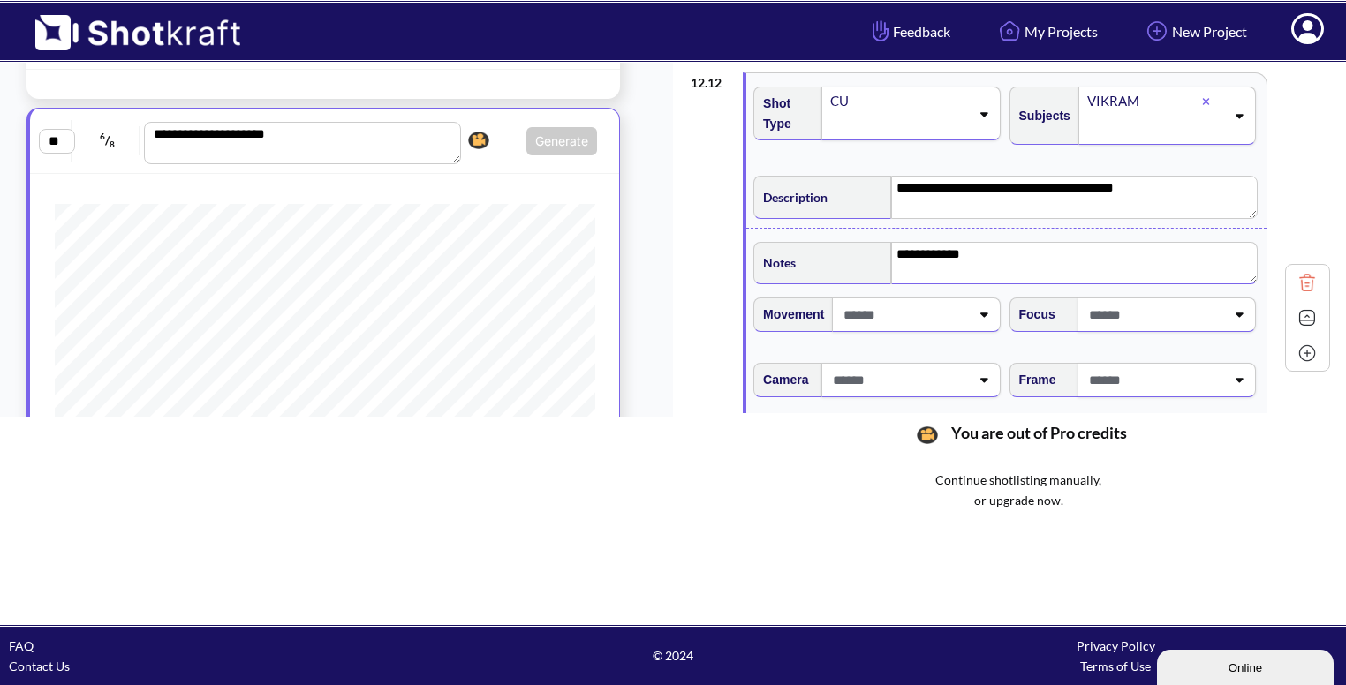
click at [1133, 368] on span at bounding box center [1155, 380] width 140 height 29
type textarea "**********"
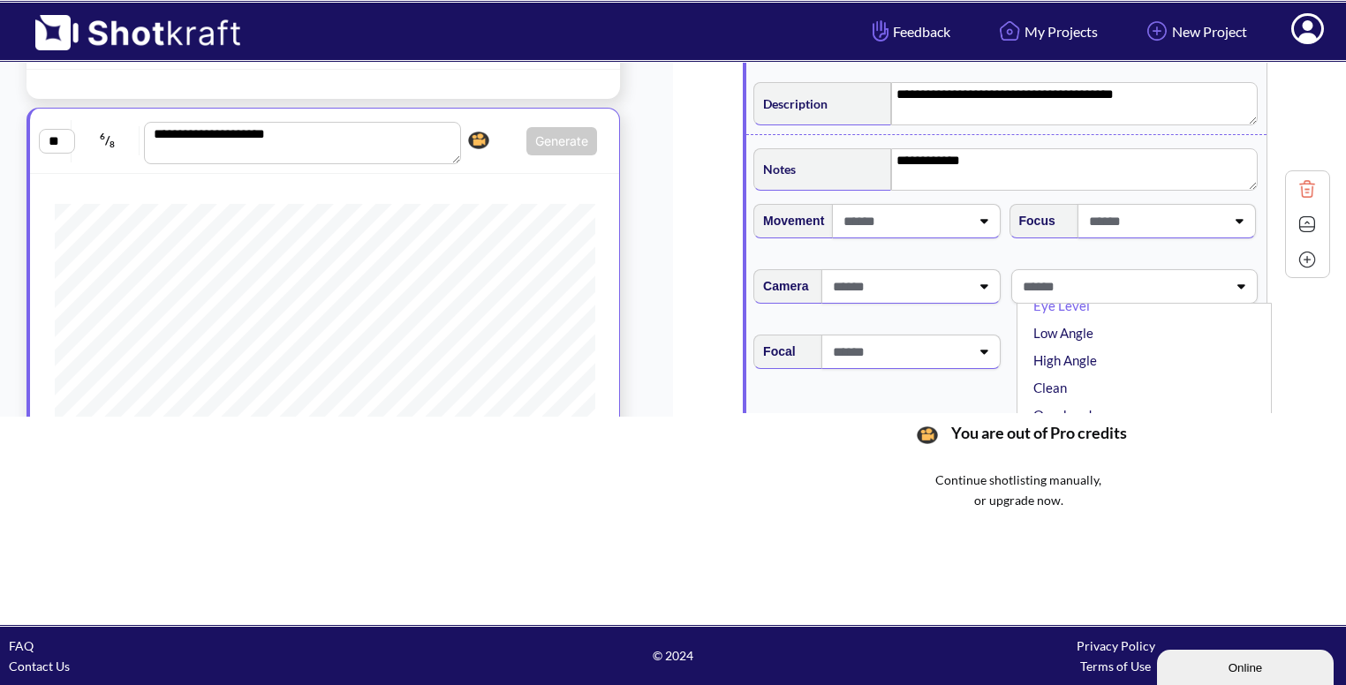
scroll to position [4, 0]
click at [1133, 353] on li "Low Angle" at bounding box center [1149, 357] width 238 height 27
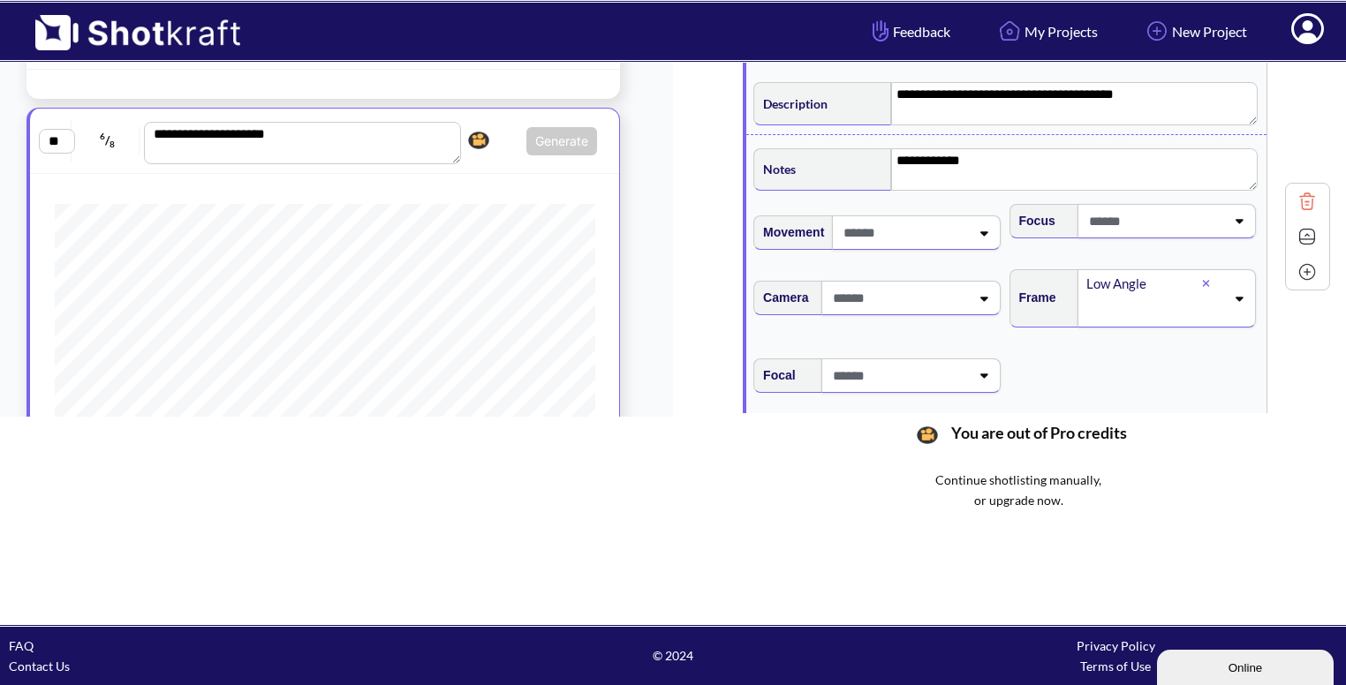
click at [1203, 281] on icon at bounding box center [1206, 284] width 7 height 7
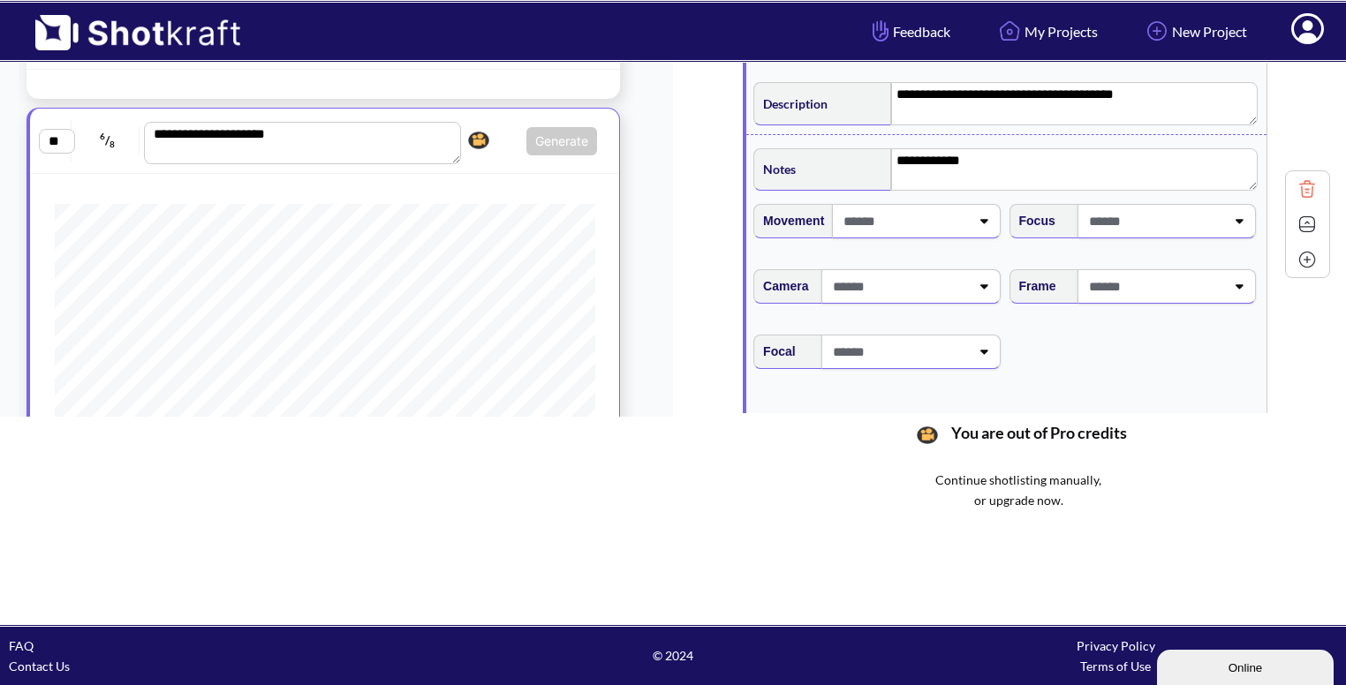
click at [1196, 275] on span at bounding box center [1155, 286] width 140 height 29
click at [1136, 321] on li "Eye Level" at bounding box center [1149, 334] width 238 height 27
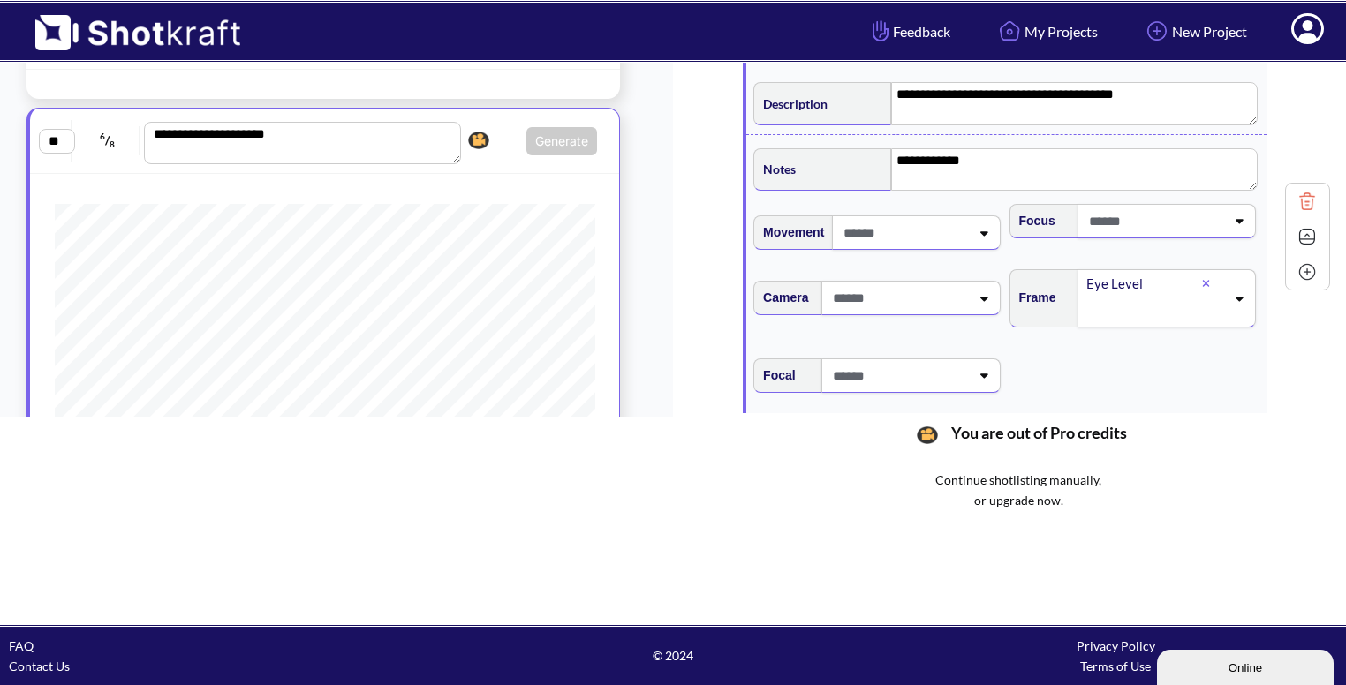
click at [1297, 232] on img at bounding box center [1307, 236] width 26 height 26
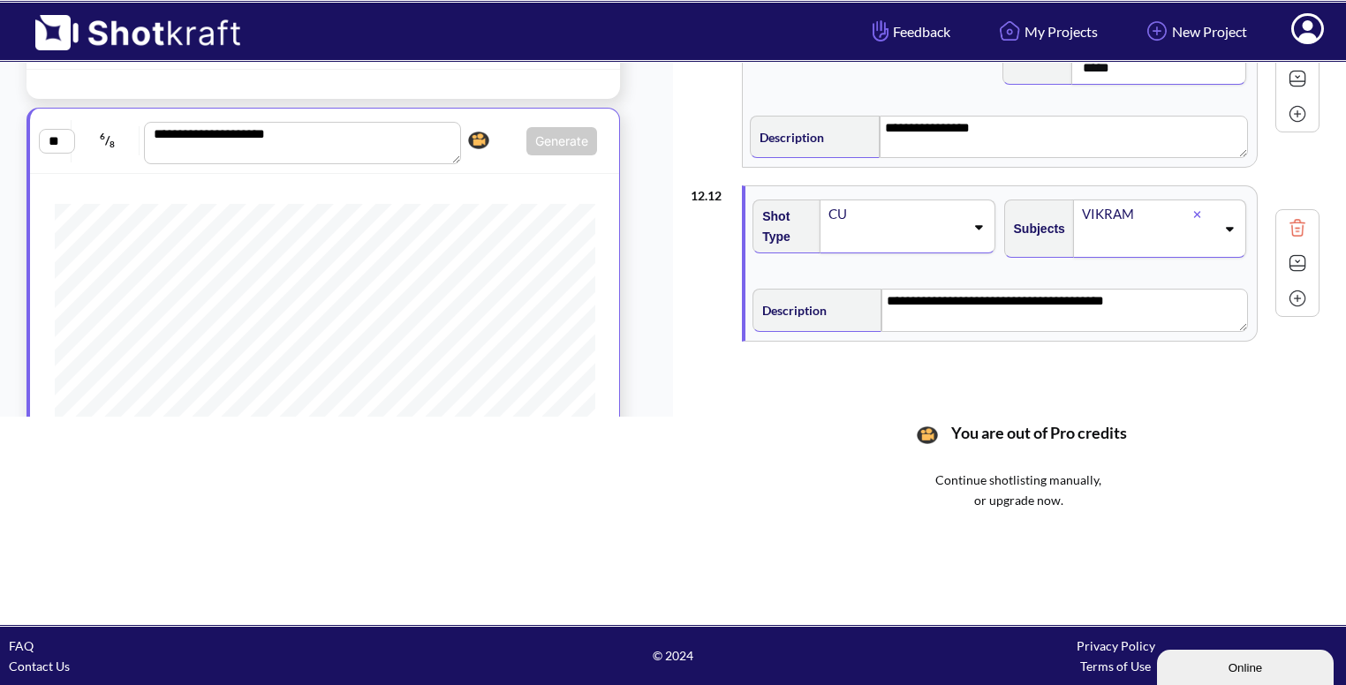
scroll to position [1743, 0]
click at [1302, 286] on img at bounding box center [1297, 299] width 26 height 26
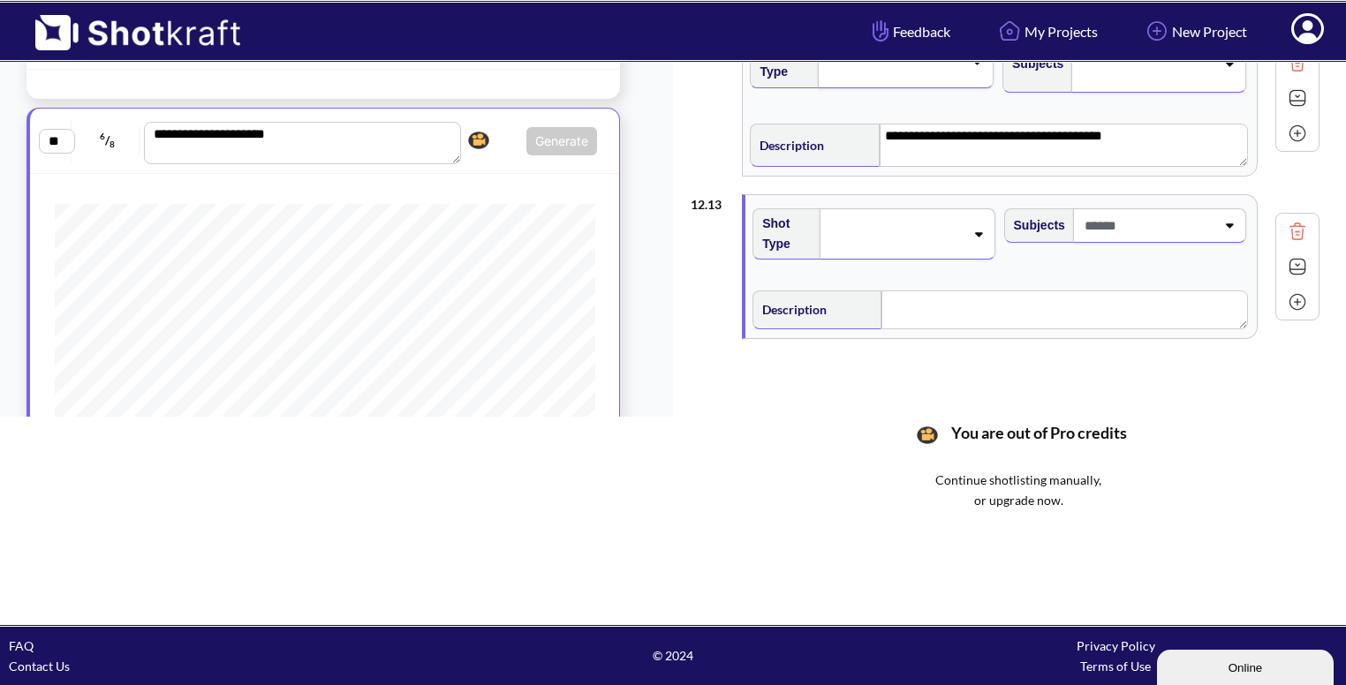
click at [949, 228] on span at bounding box center [895, 234] width 137 height 25
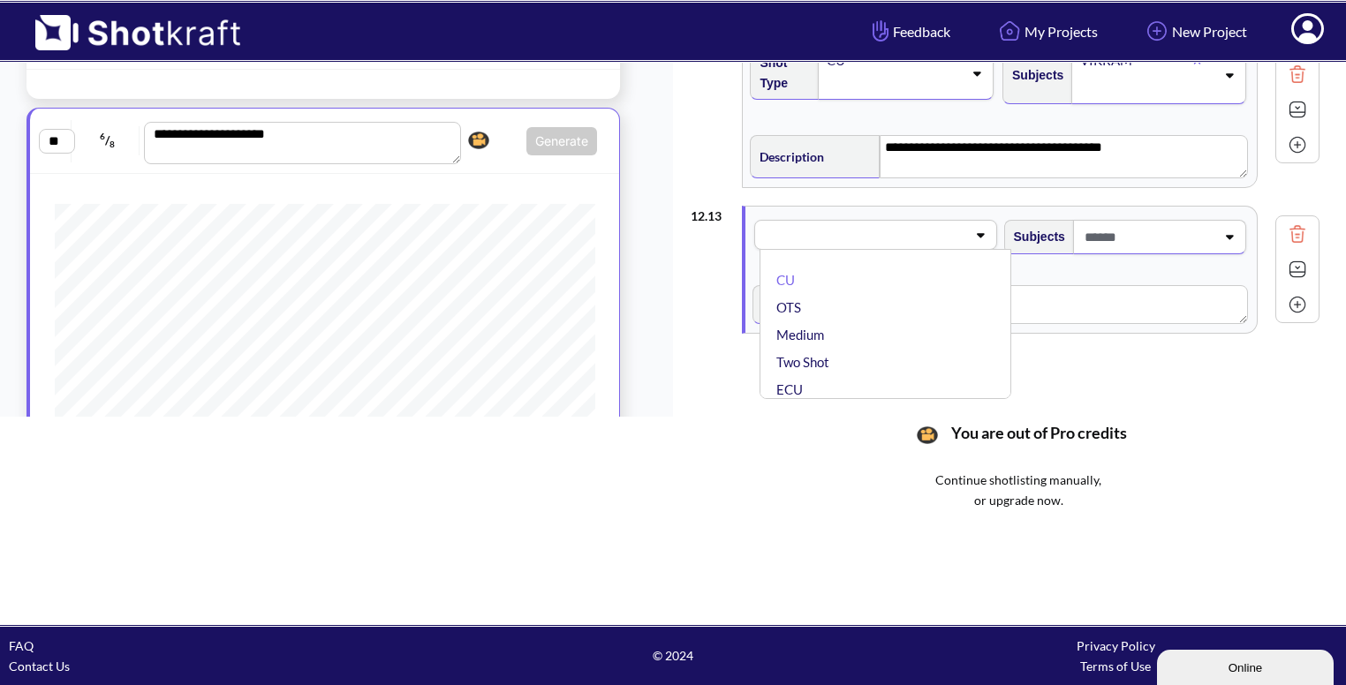
scroll to position [1892, 0]
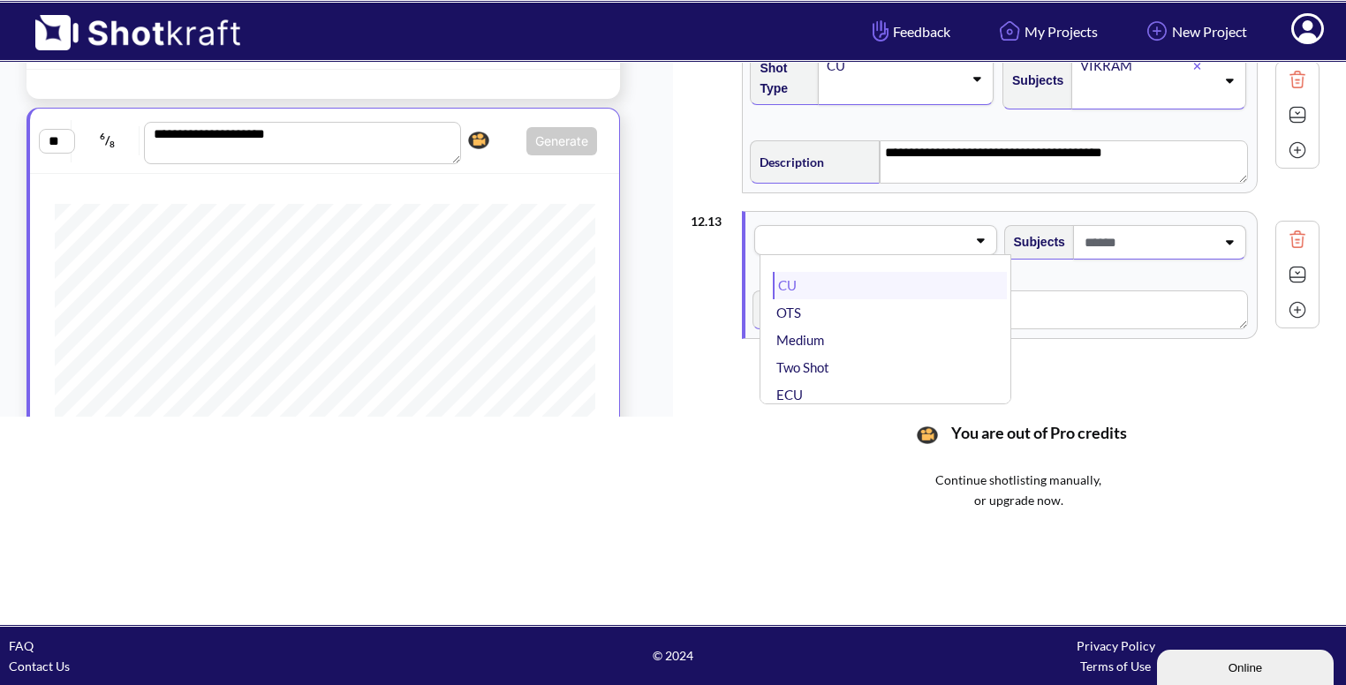
click at [902, 275] on li "CU" at bounding box center [889, 285] width 233 height 27
click at [1131, 234] on span at bounding box center [1147, 242] width 135 height 29
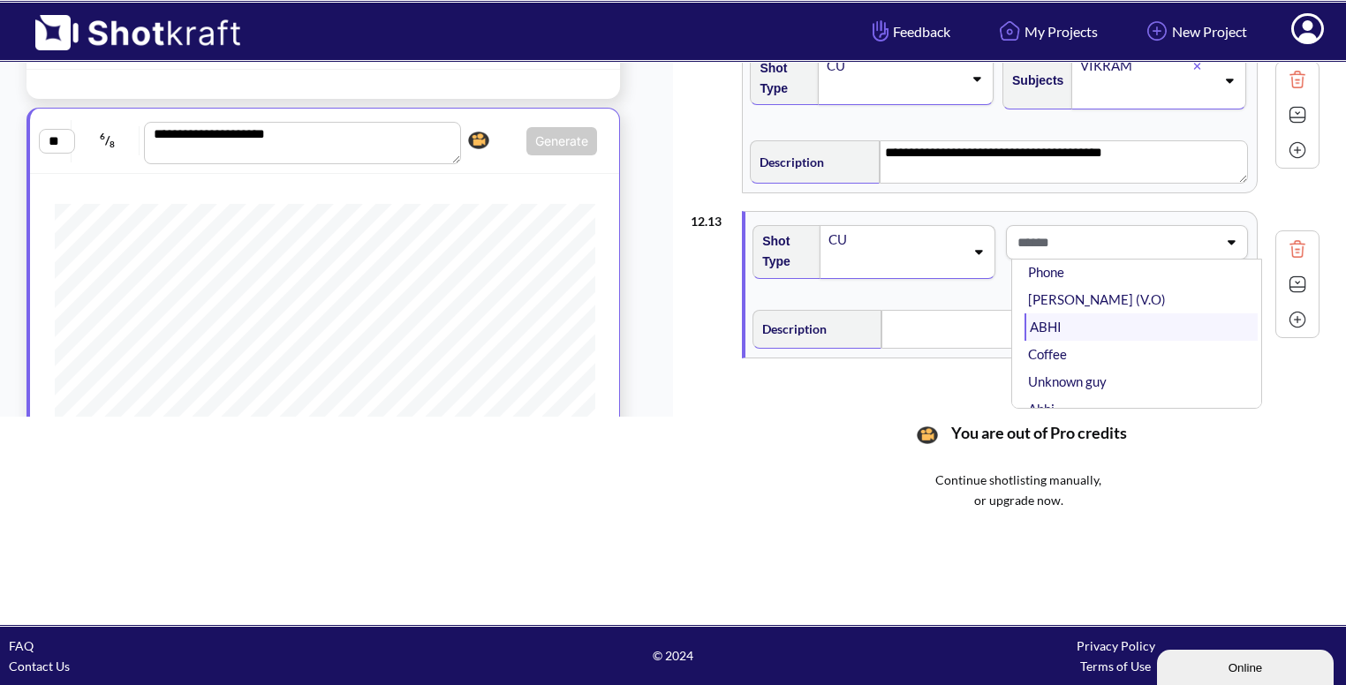
scroll to position [127, 0]
click at [1070, 319] on li "ABHI" at bounding box center [1141, 327] width 233 height 27
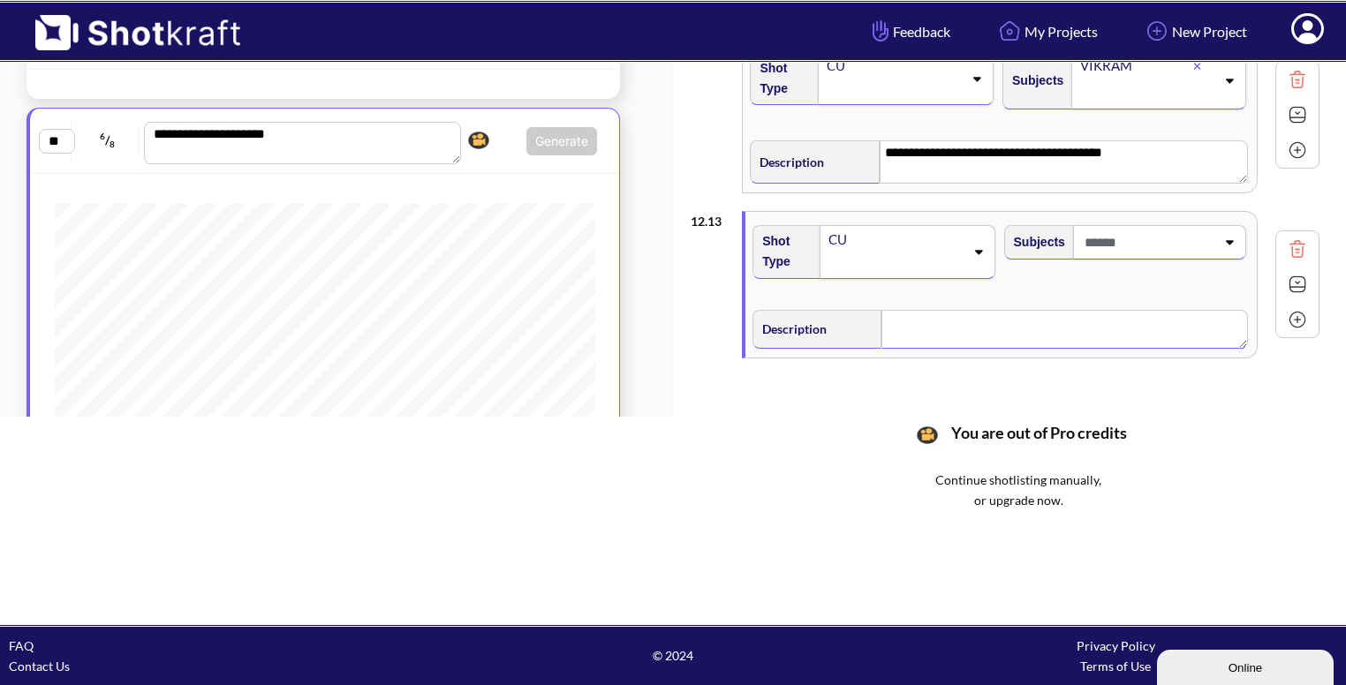
click at [954, 327] on textarea at bounding box center [1065, 329] width 366 height 39
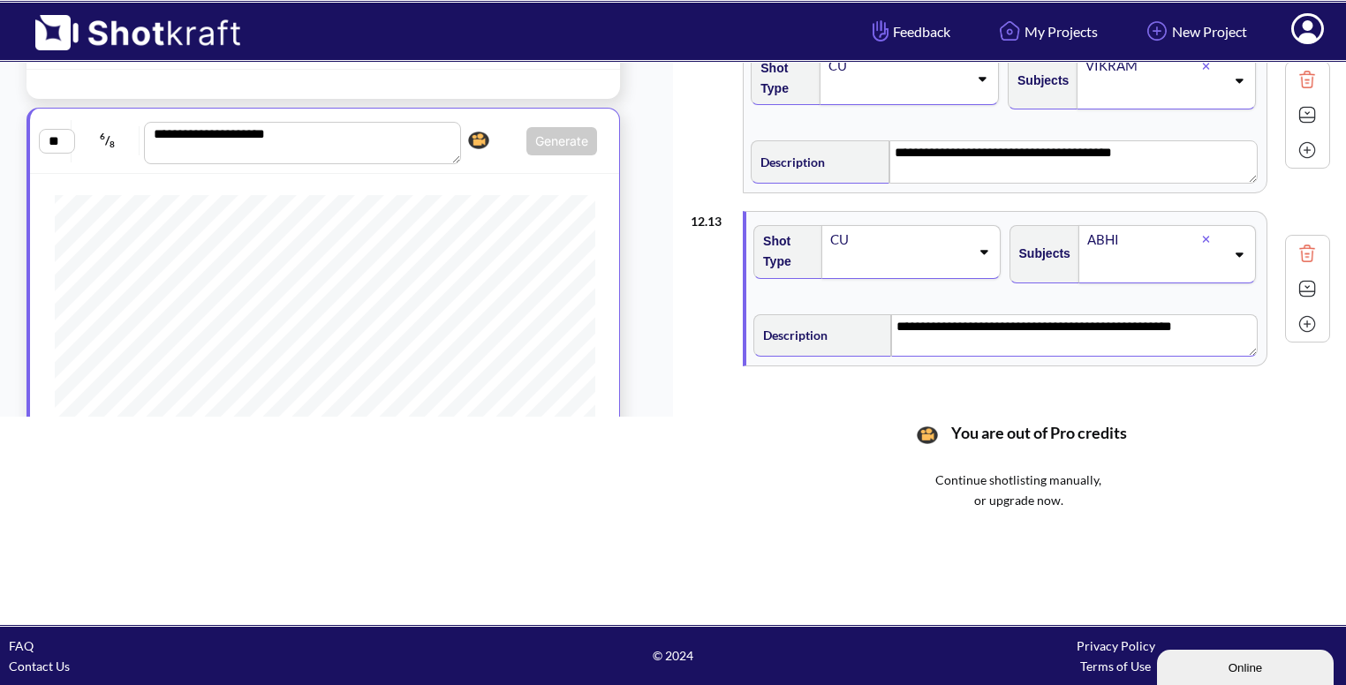
scroll to position [1916, 0]
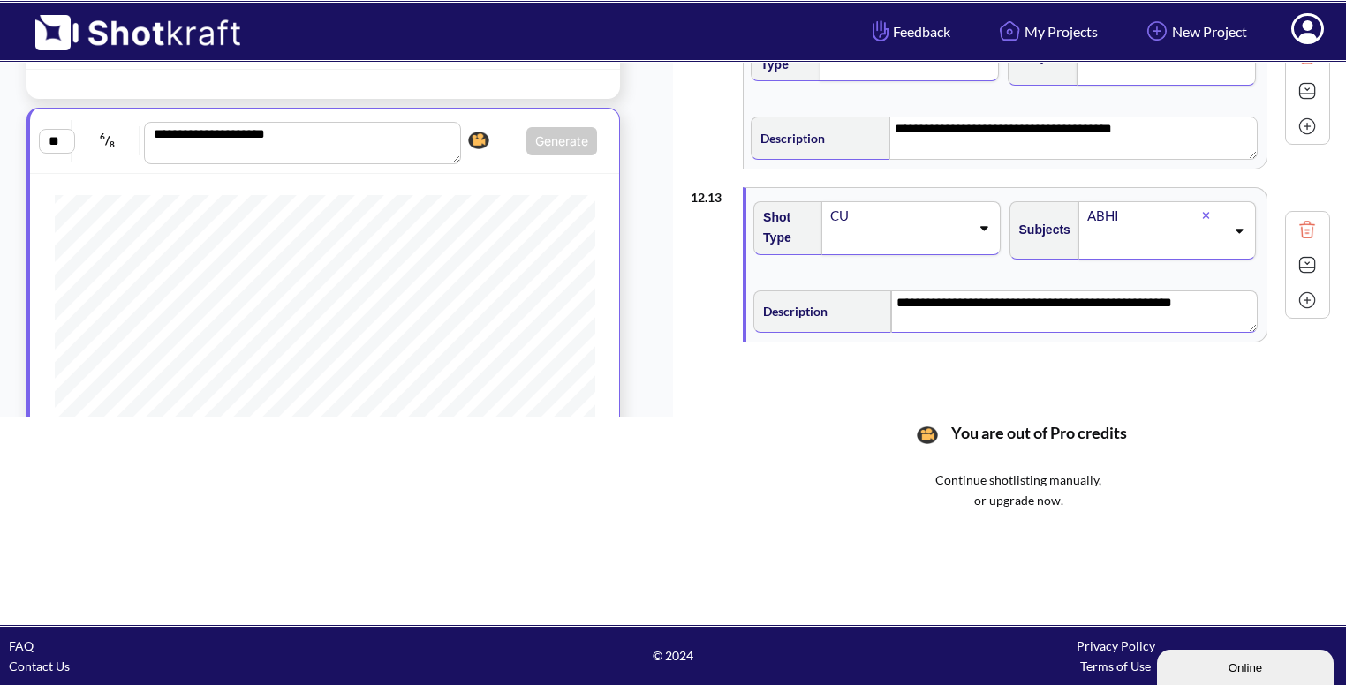
click at [1294, 259] on img at bounding box center [1307, 265] width 26 height 26
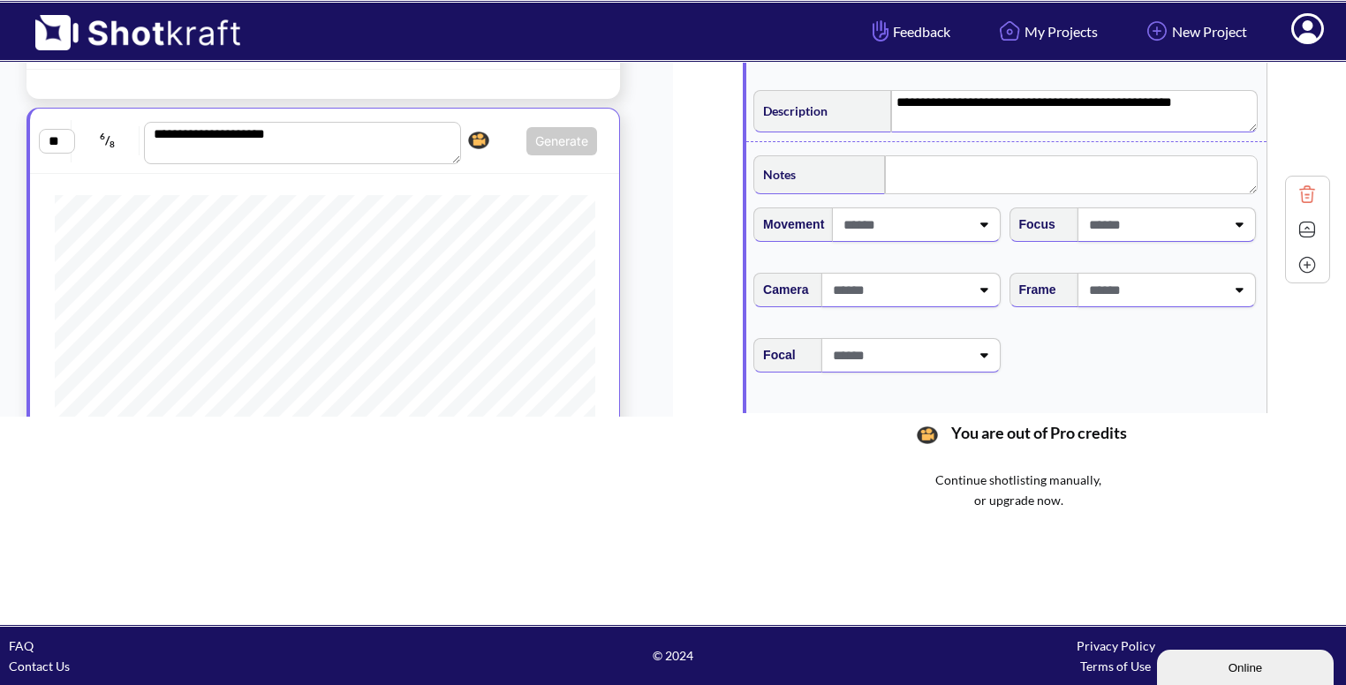
scroll to position [2127, 0]
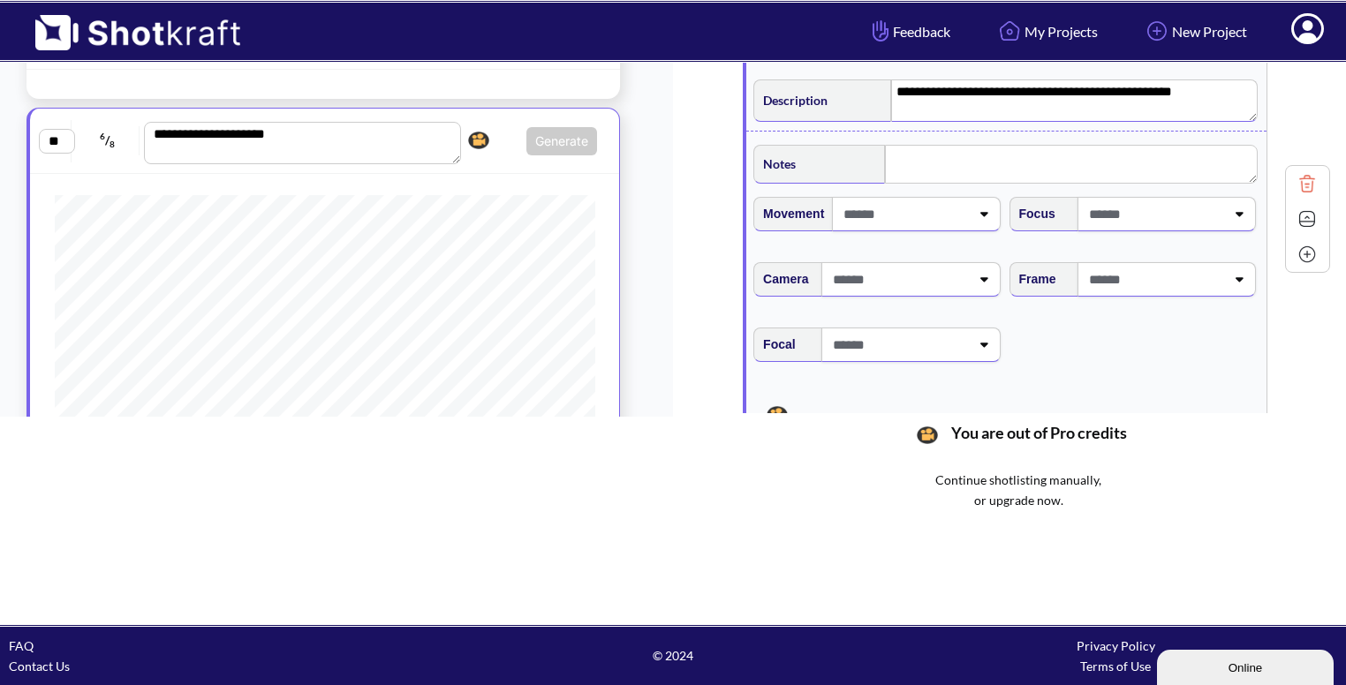
click at [1155, 266] on span at bounding box center [1155, 279] width 140 height 29
type textarea "**********"
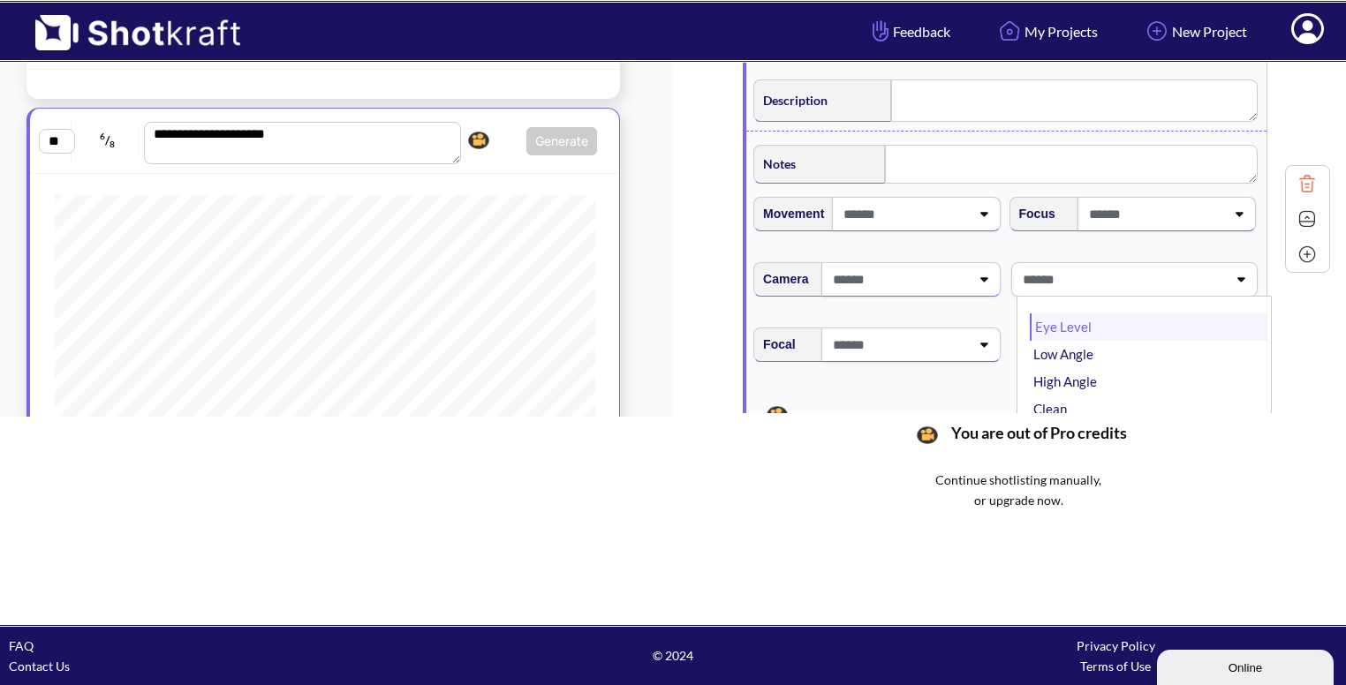
click at [1098, 322] on li "Eye Level" at bounding box center [1149, 327] width 238 height 27
type textarea "**********"
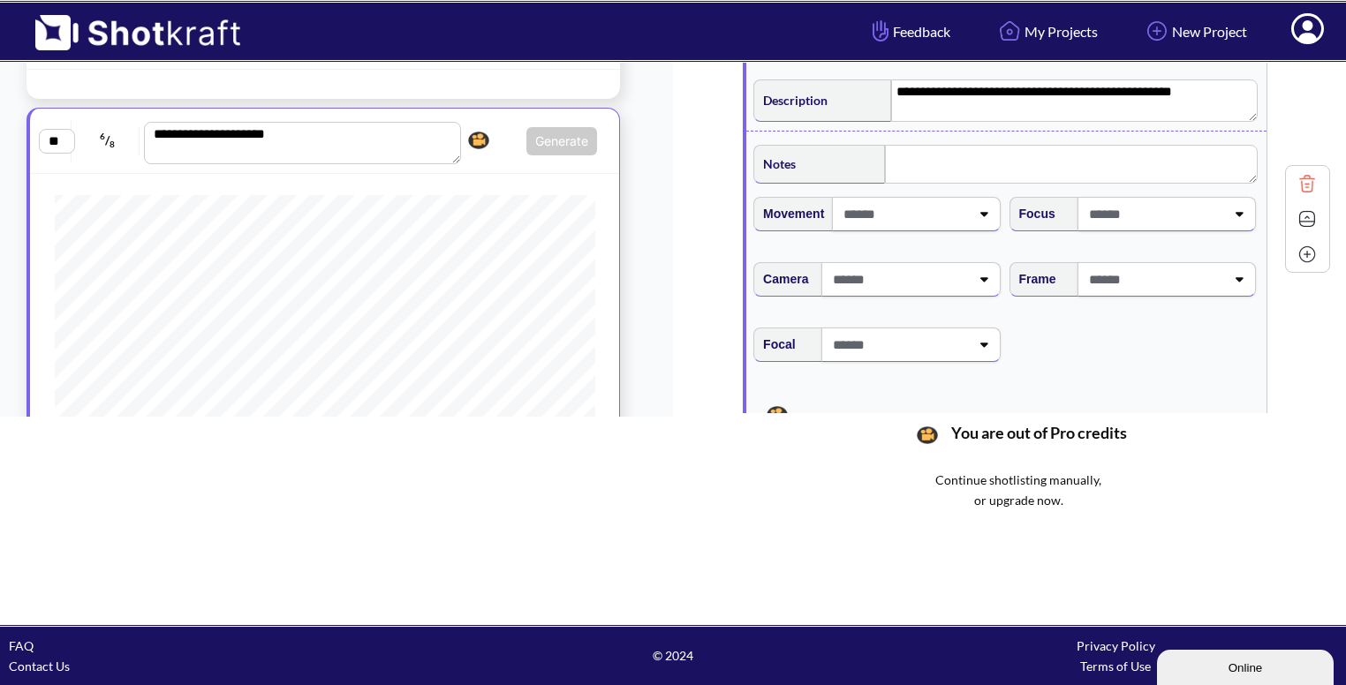
click at [1299, 216] on img at bounding box center [1307, 219] width 26 height 26
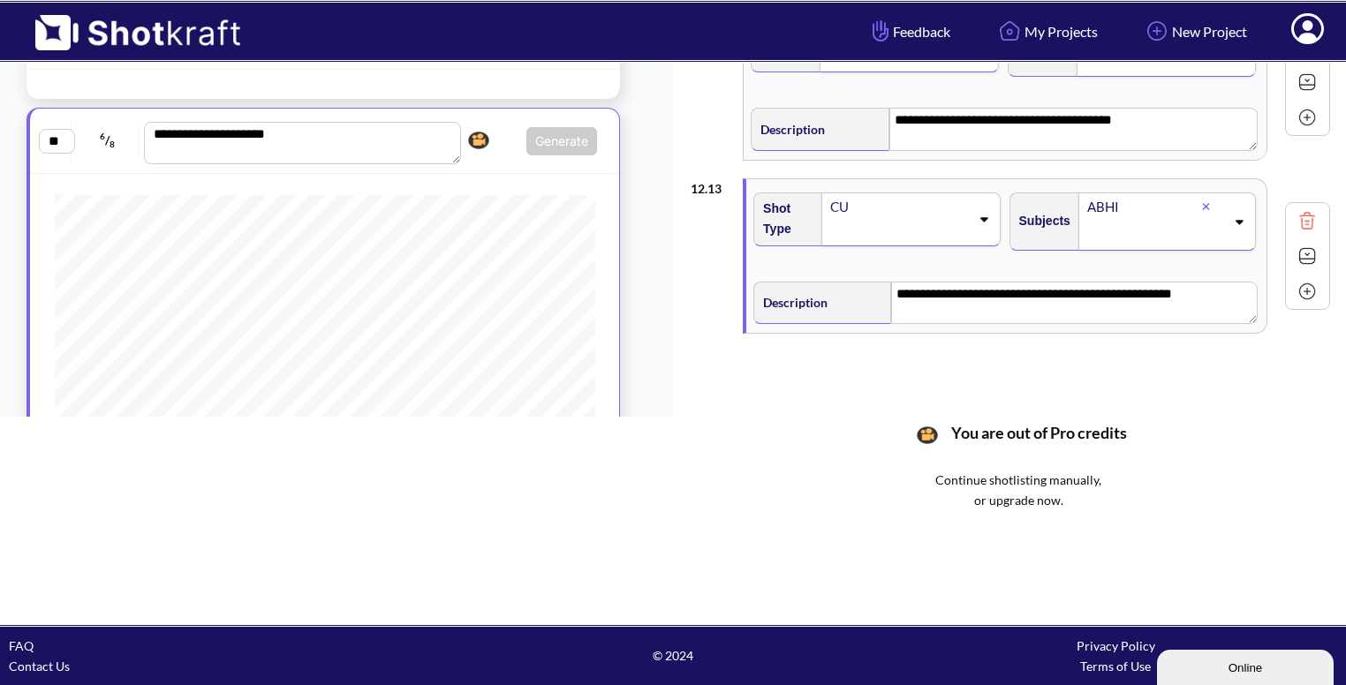
scroll to position [1916, 0]
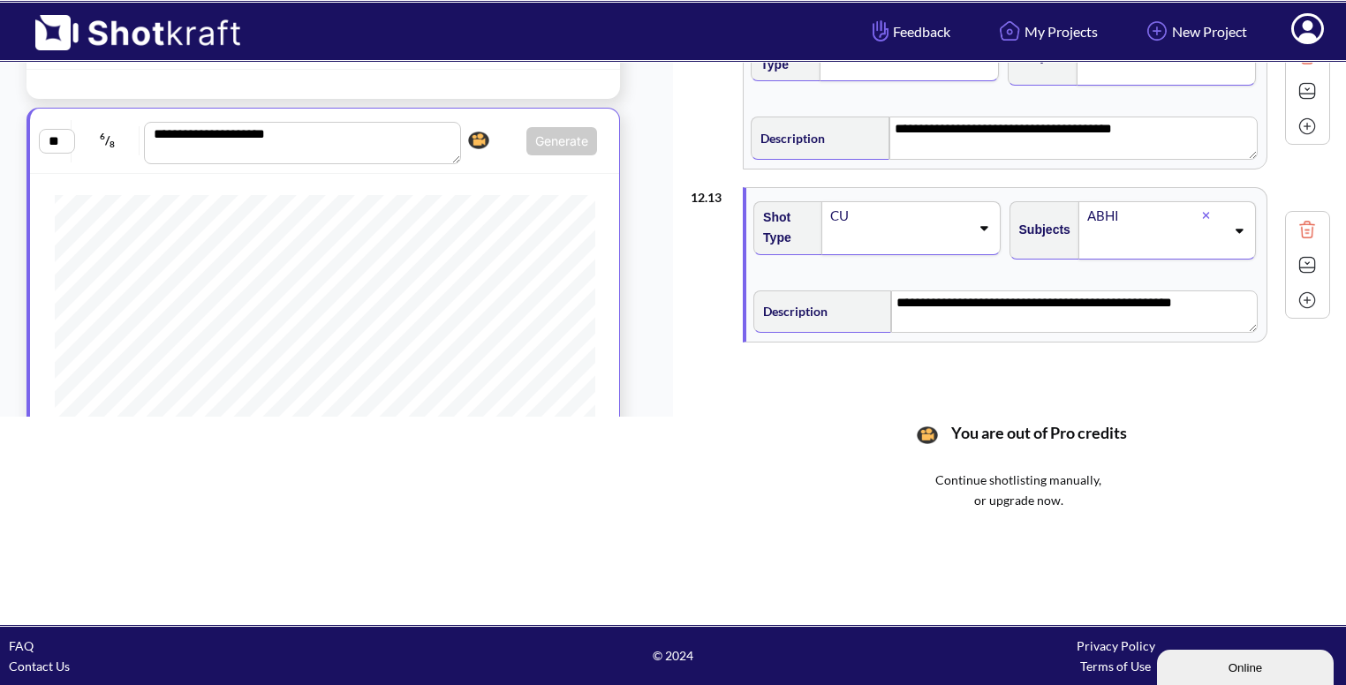
click at [1300, 254] on img at bounding box center [1307, 265] width 26 height 26
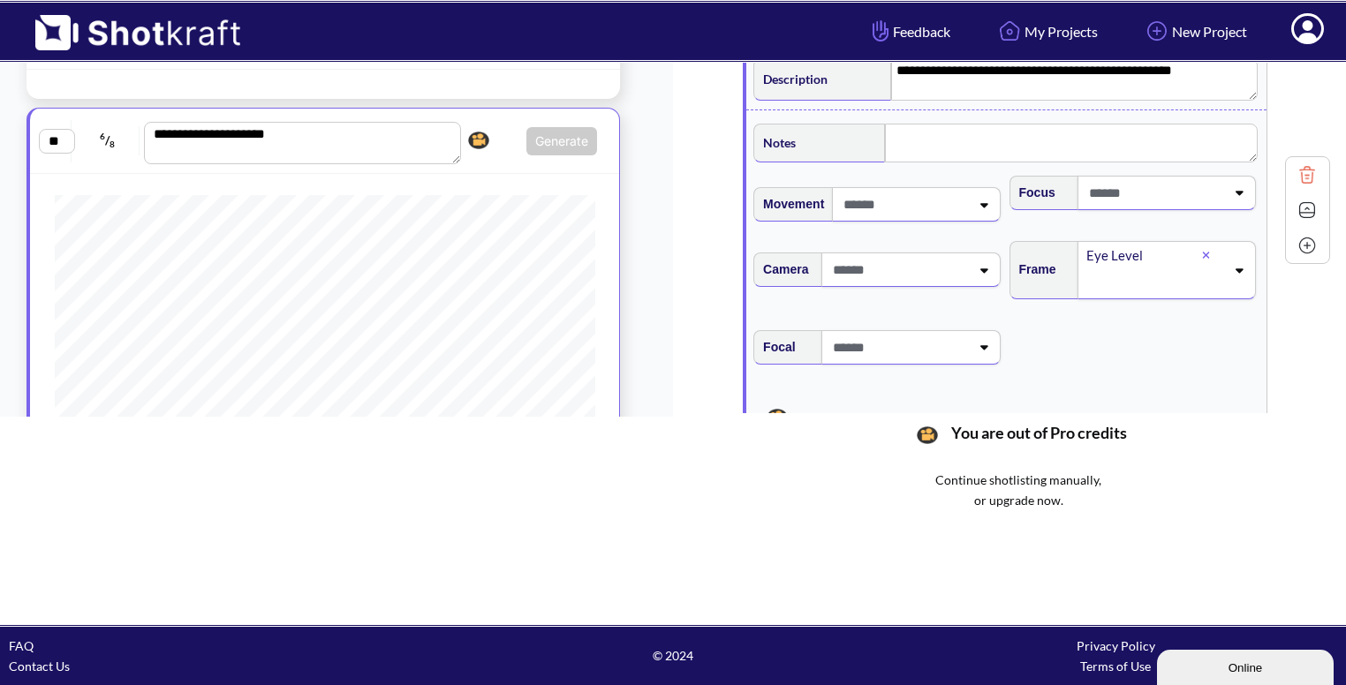
click at [1294, 202] on img at bounding box center [1307, 210] width 26 height 26
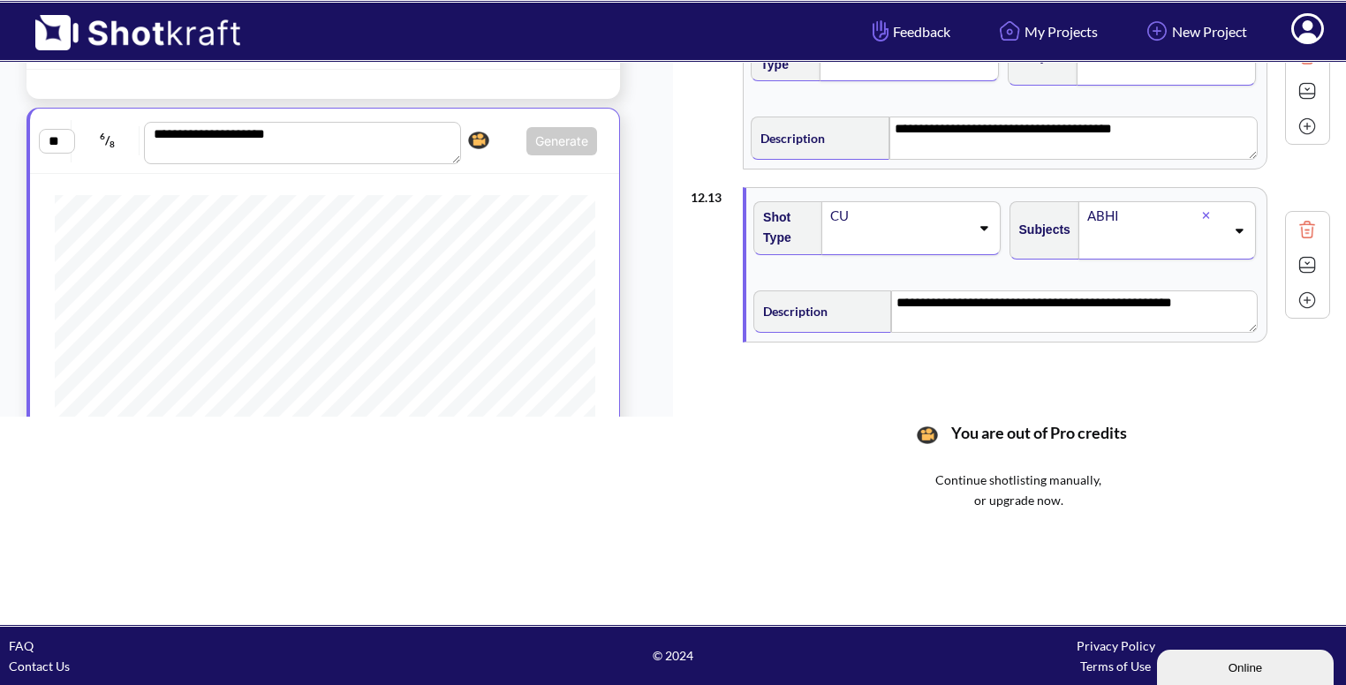
click at [1300, 293] on img at bounding box center [1307, 300] width 26 height 26
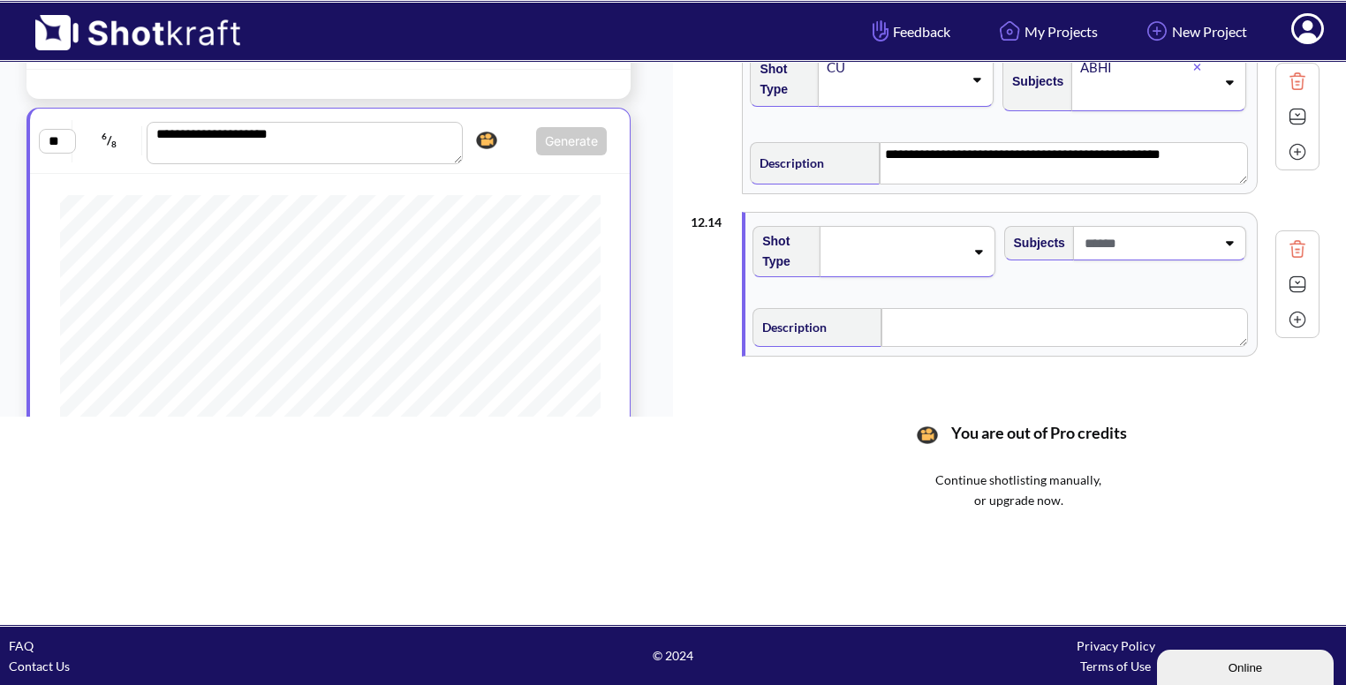
scroll to position [314, 0]
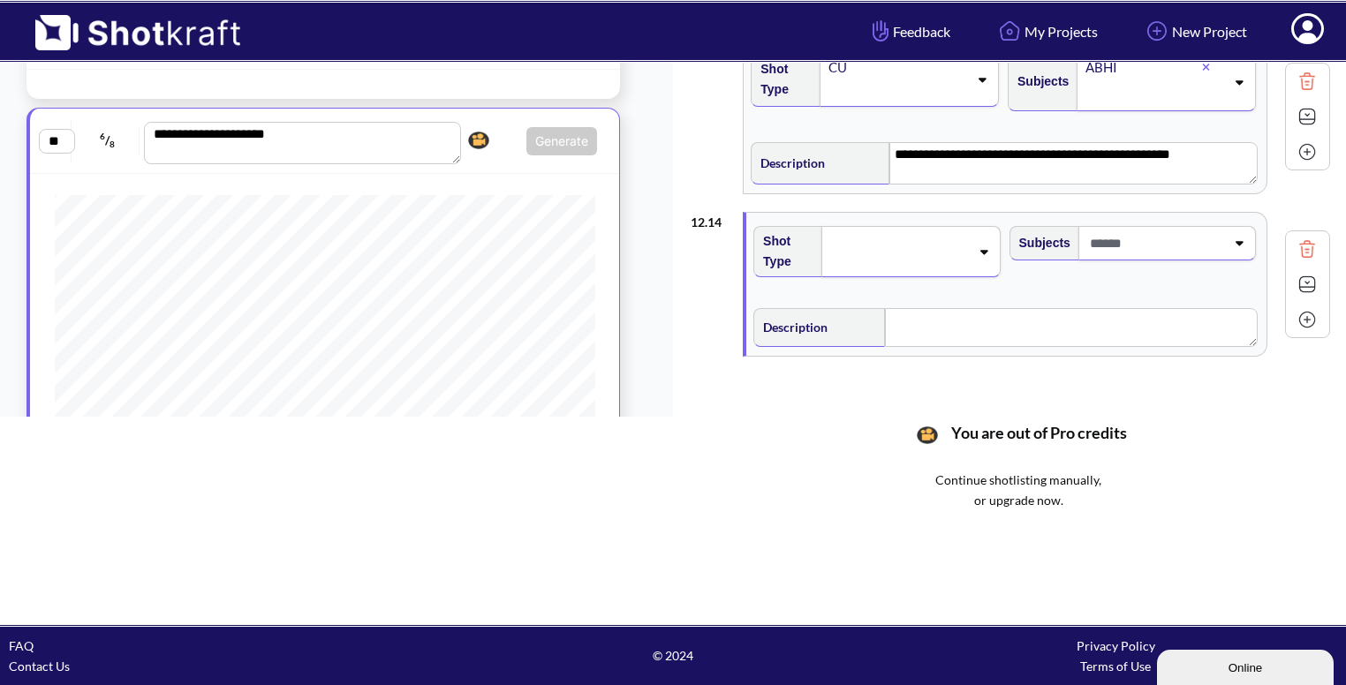
click at [894, 238] on div at bounding box center [899, 252] width 144 height 28
click at [857, 203] on div "12 . 14 Shot Type Subjects Description Notes Movement Camera Focus Frame Focal …" at bounding box center [1010, 284] width 639 height 163
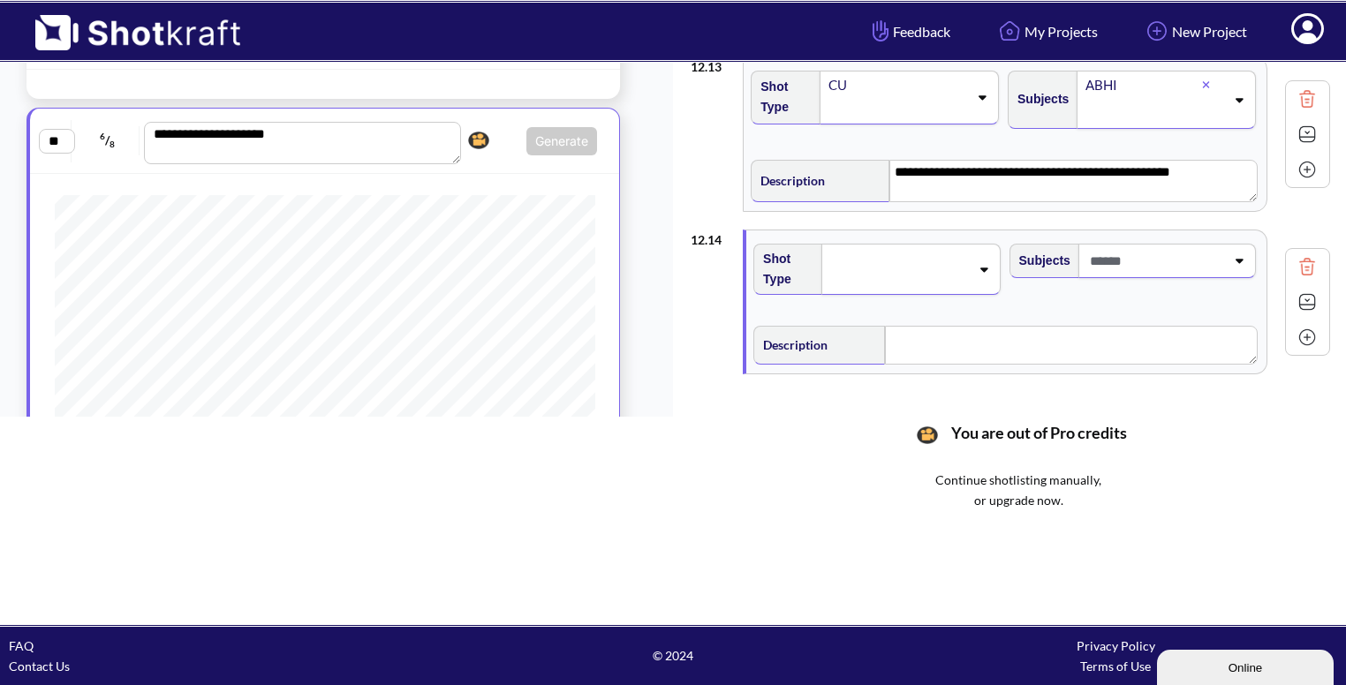
scroll to position [2048, 0]
drag, startPoint x: 925, startPoint y: 244, endPoint x: 866, endPoint y: 241, distance: 58.4
click at [866, 242] on div at bounding box center [910, 267] width 178 height 51
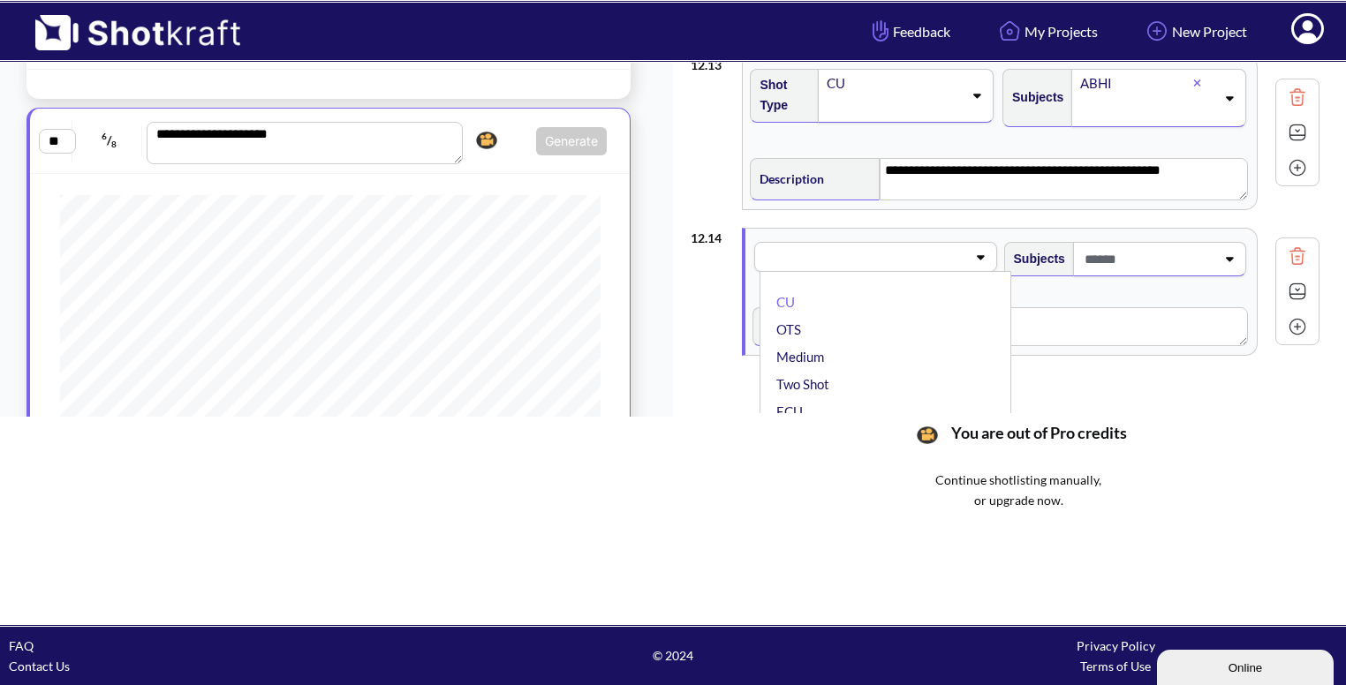
scroll to position [575, 0]
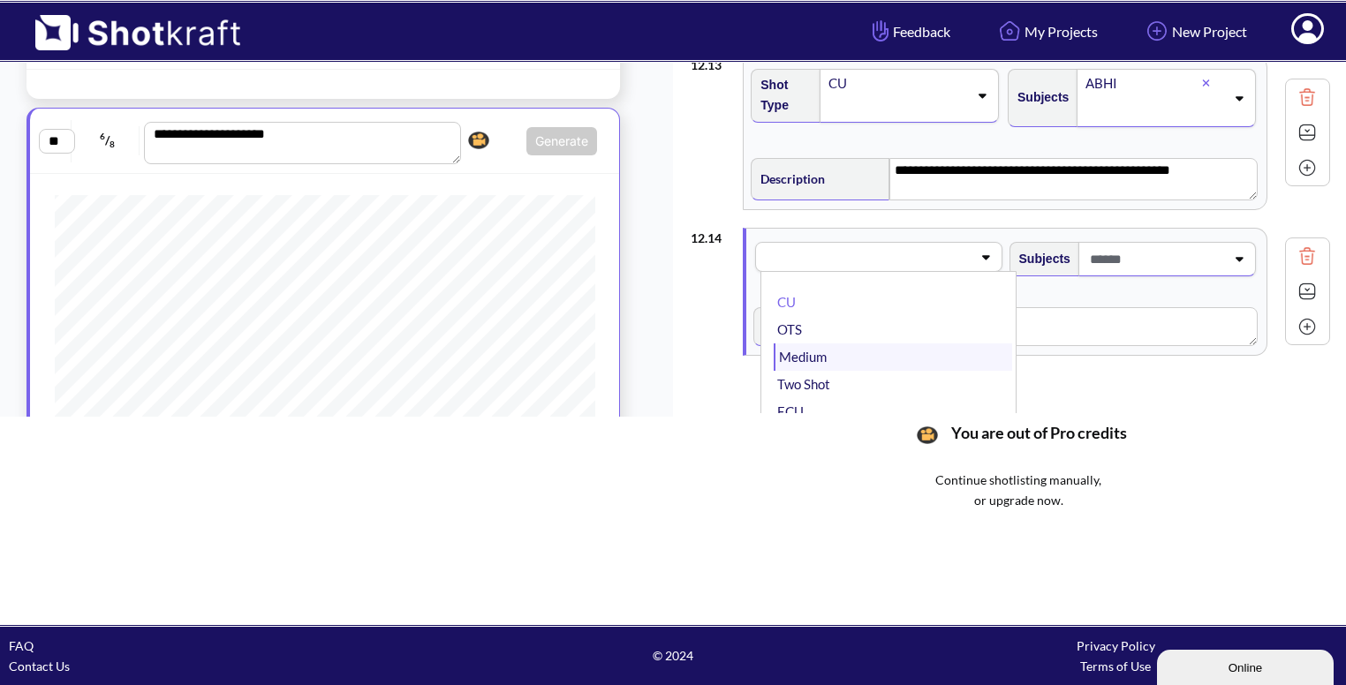
click at [801, 344] on li "Medium" at bounding box center [893, 357] width 238 height 27
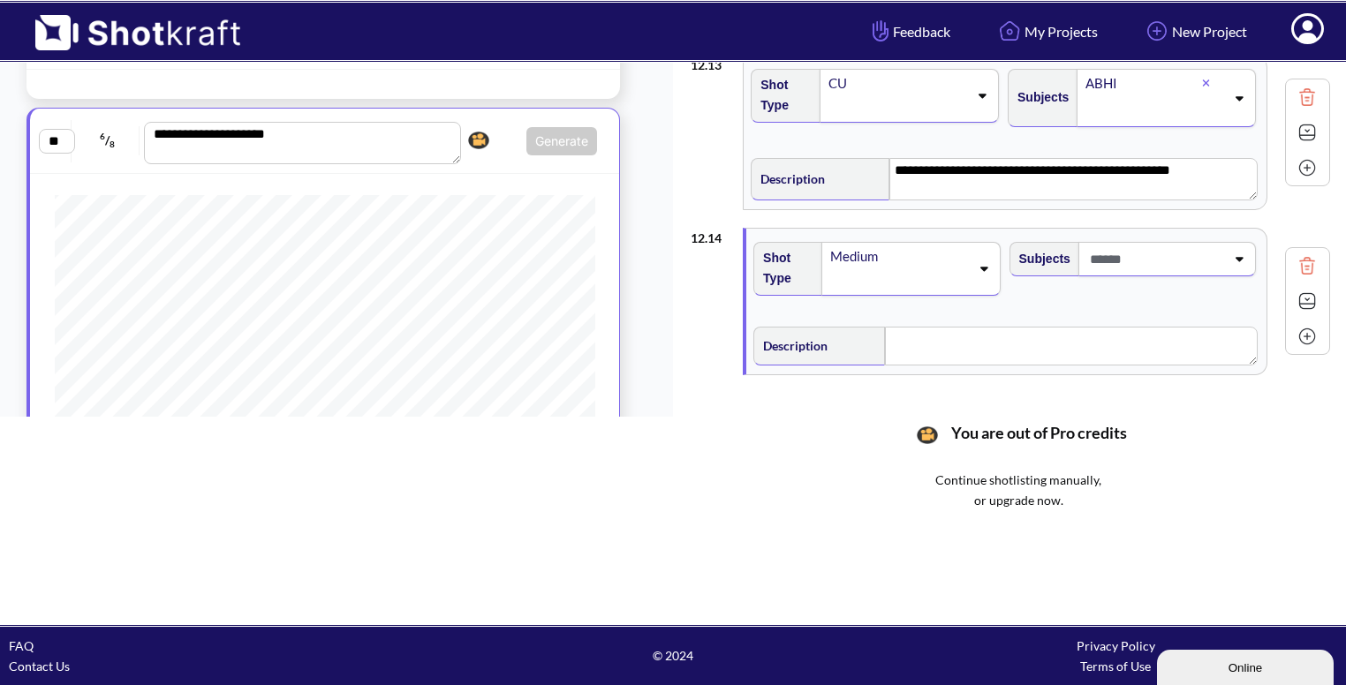
click at [1138, 245] on span at bounding box center [1156, 259] width 140 height 29
click at [947, 339] on textarea at bounding box center [1071, 346] width 373 height 39
click at [1152, 246] on span at bounding box center [1156, 259] width 140 height 29
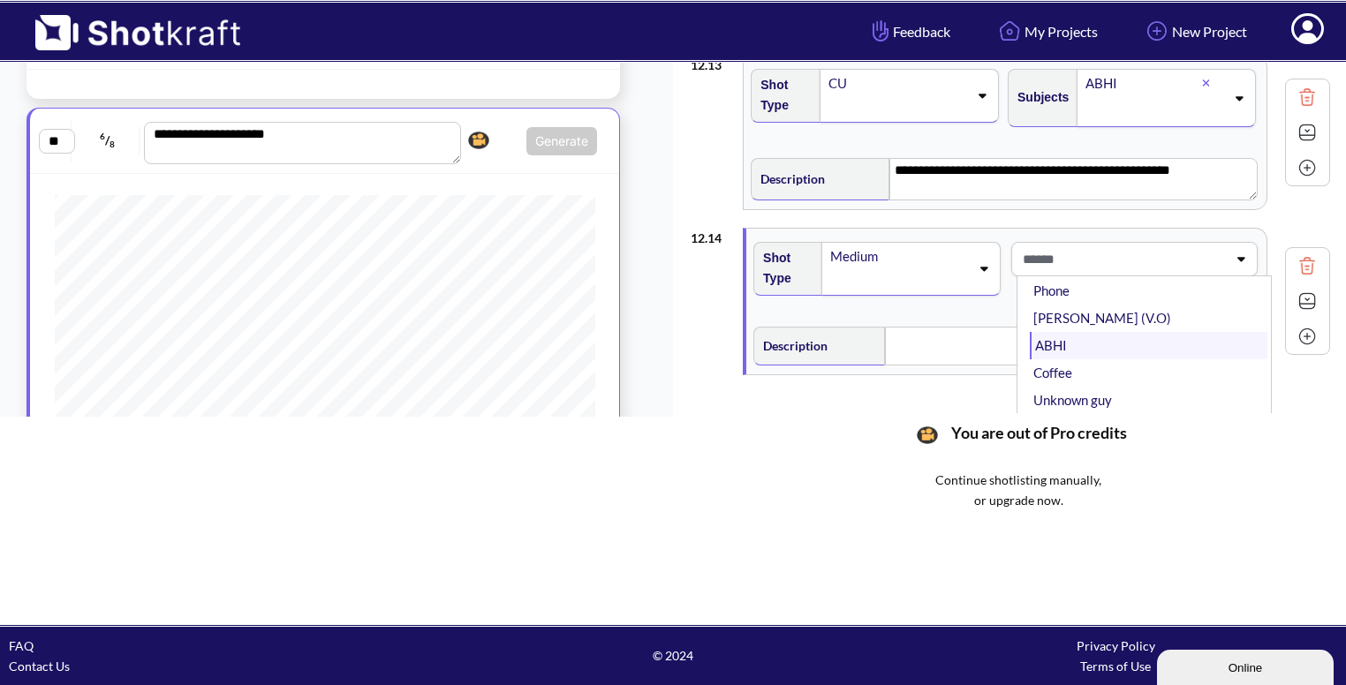
click at [1071, 332] on li "ABHI" at bounding box center [1149, 345] width 238 height 27
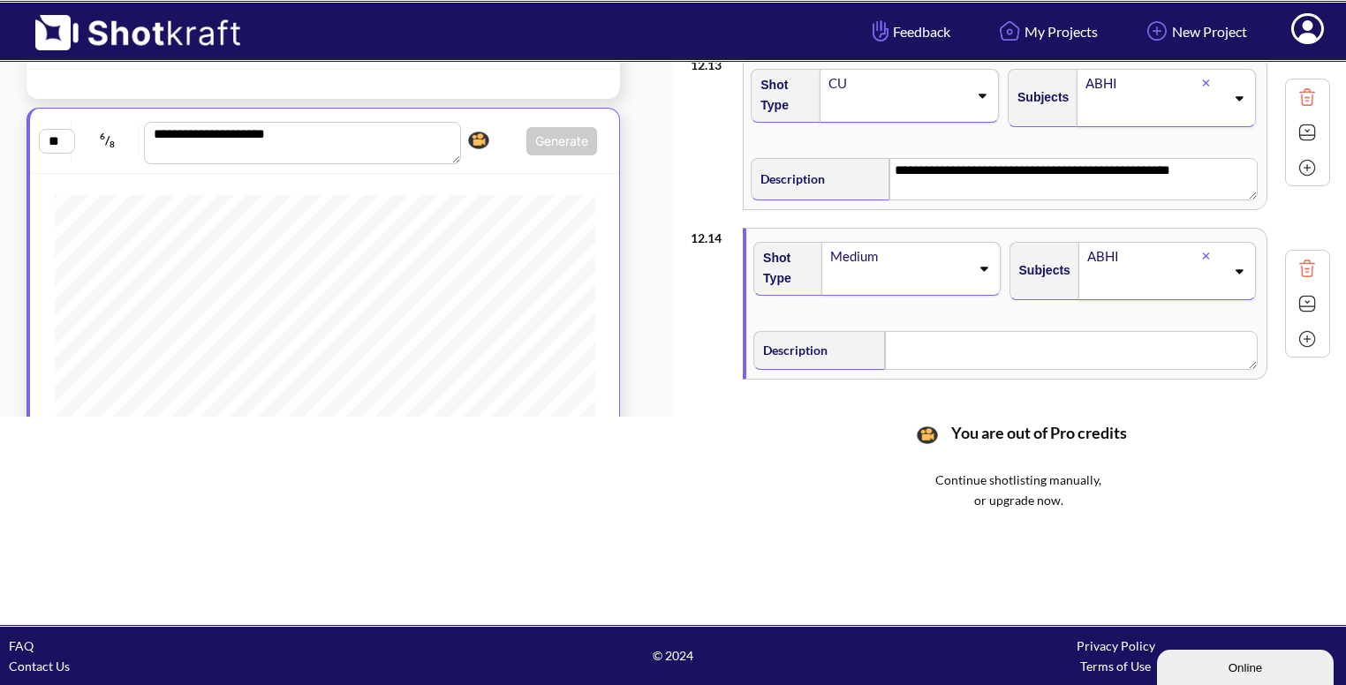
click at [1228, 248] on div "ABHI" at bounding box center [1167, 271] width 178 height 58
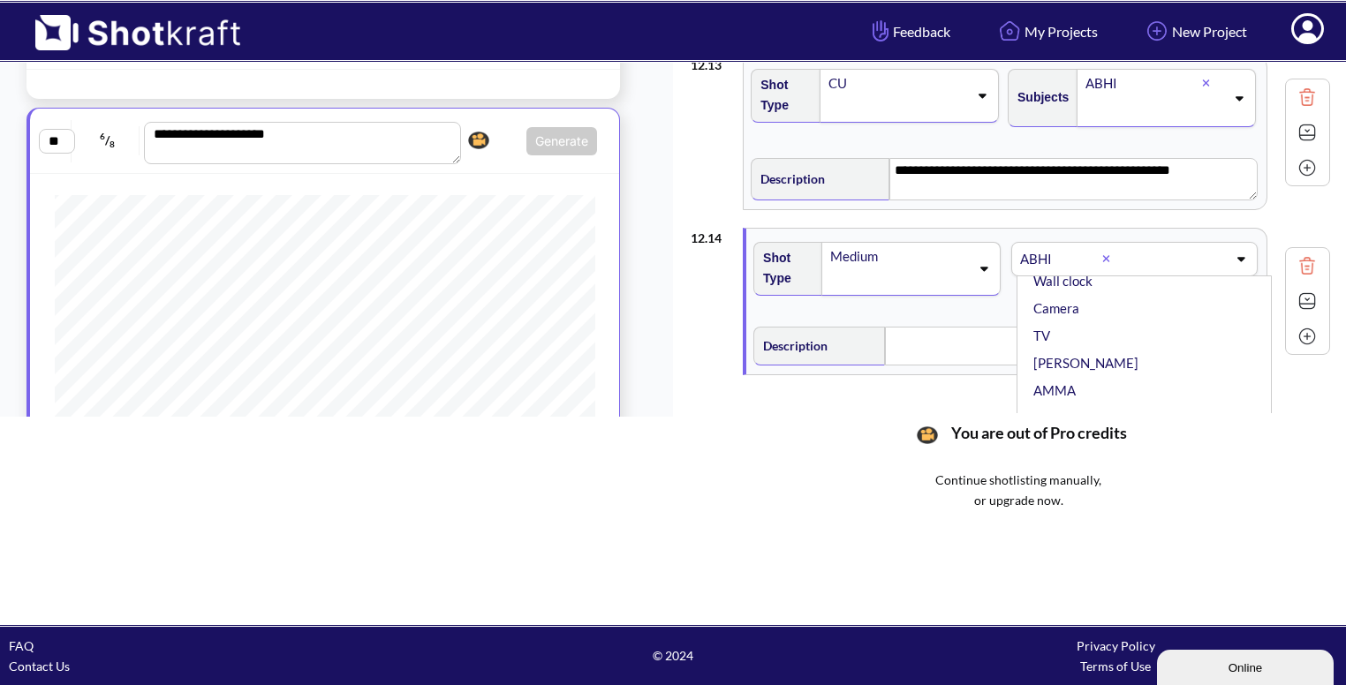
scroll to position [416, 0]
click at [1064, 370] on li "VIKRAM" at bounding box center [1149, 383] width 238 height 27
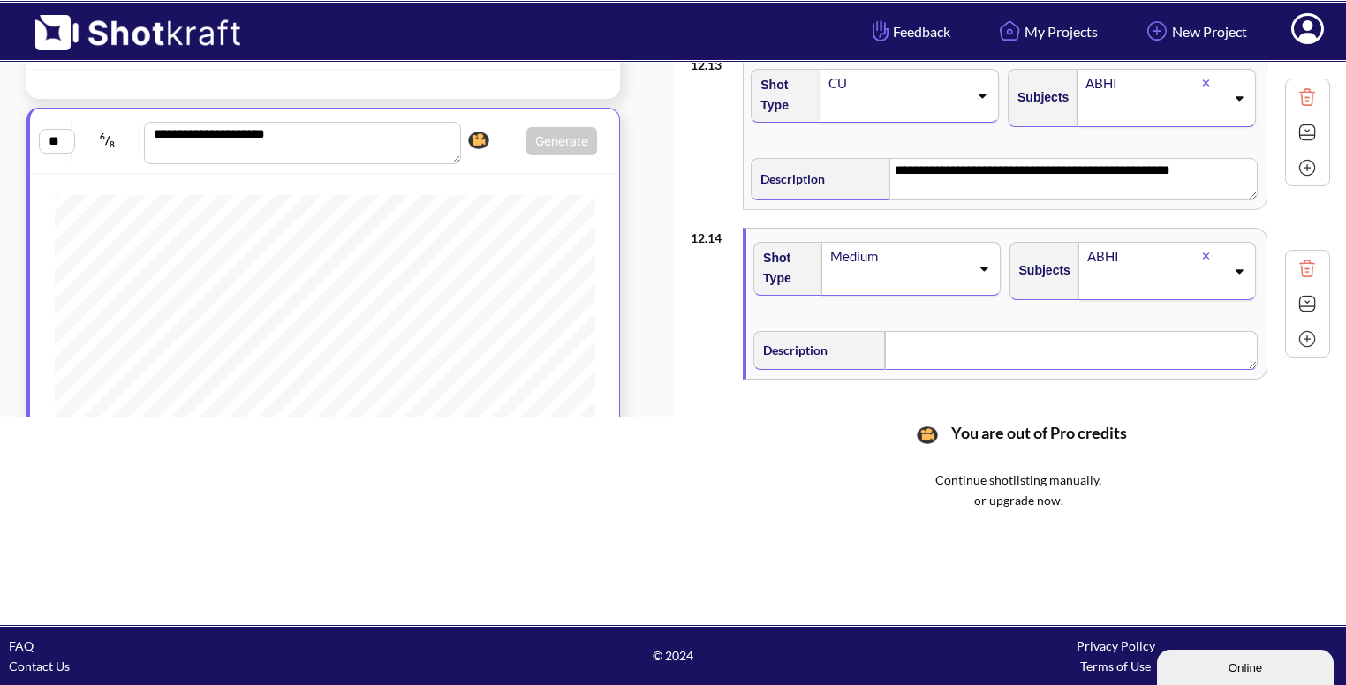
click at [905, 360] on textarea at bounding box center [1071, 350] width 373 height 39
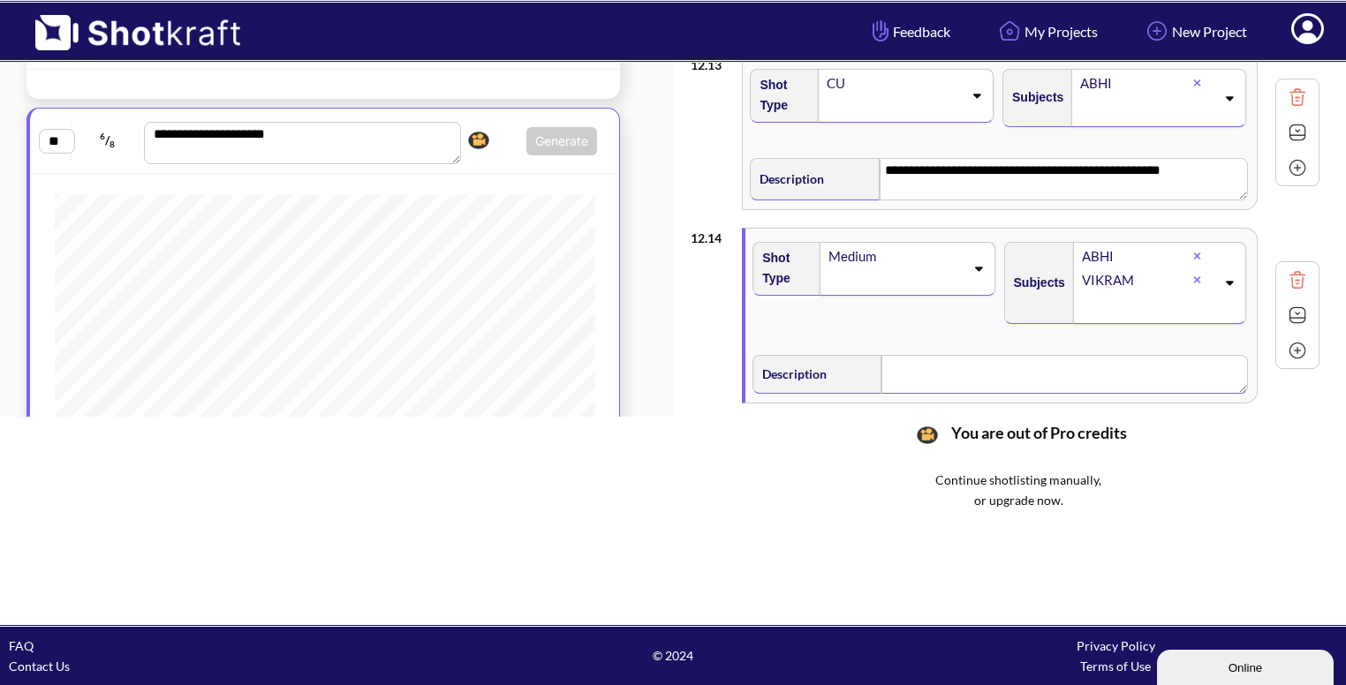
scroll to position [2113, 0]
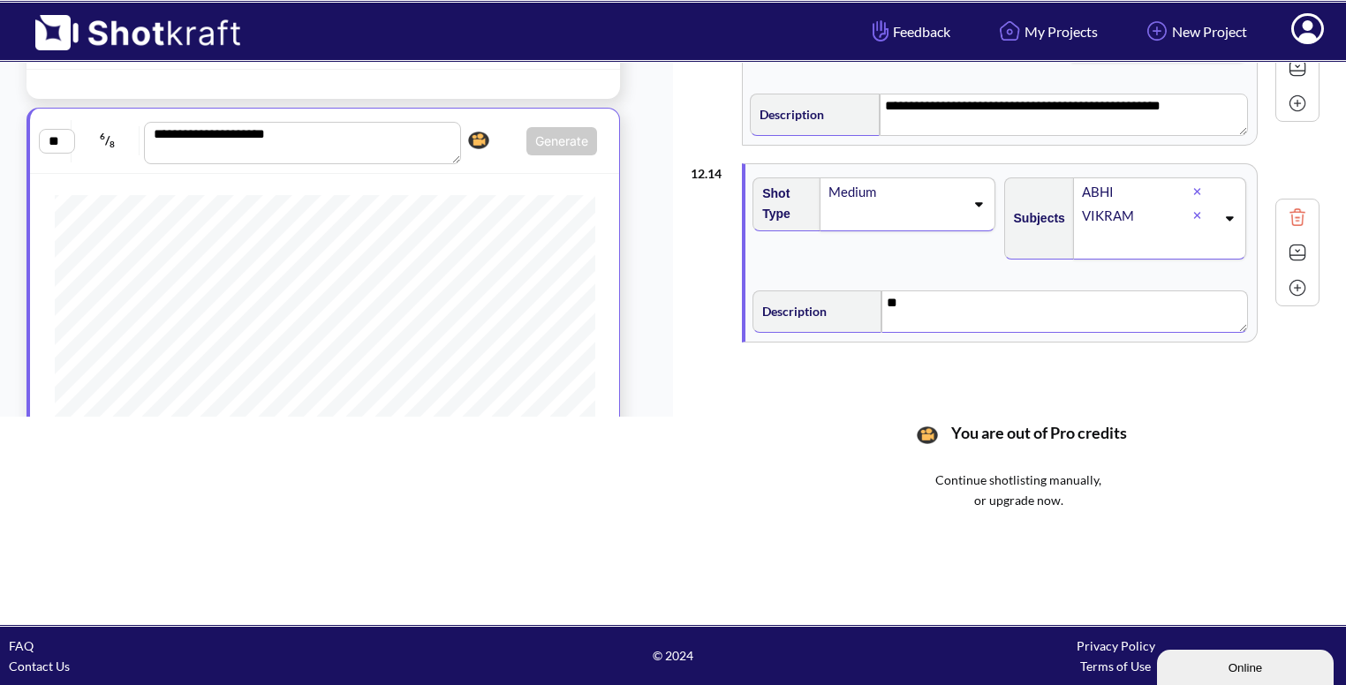
type textarea "*"
click at [1294, 241] on img at bounding box center [1297, 252] width 26 height 26
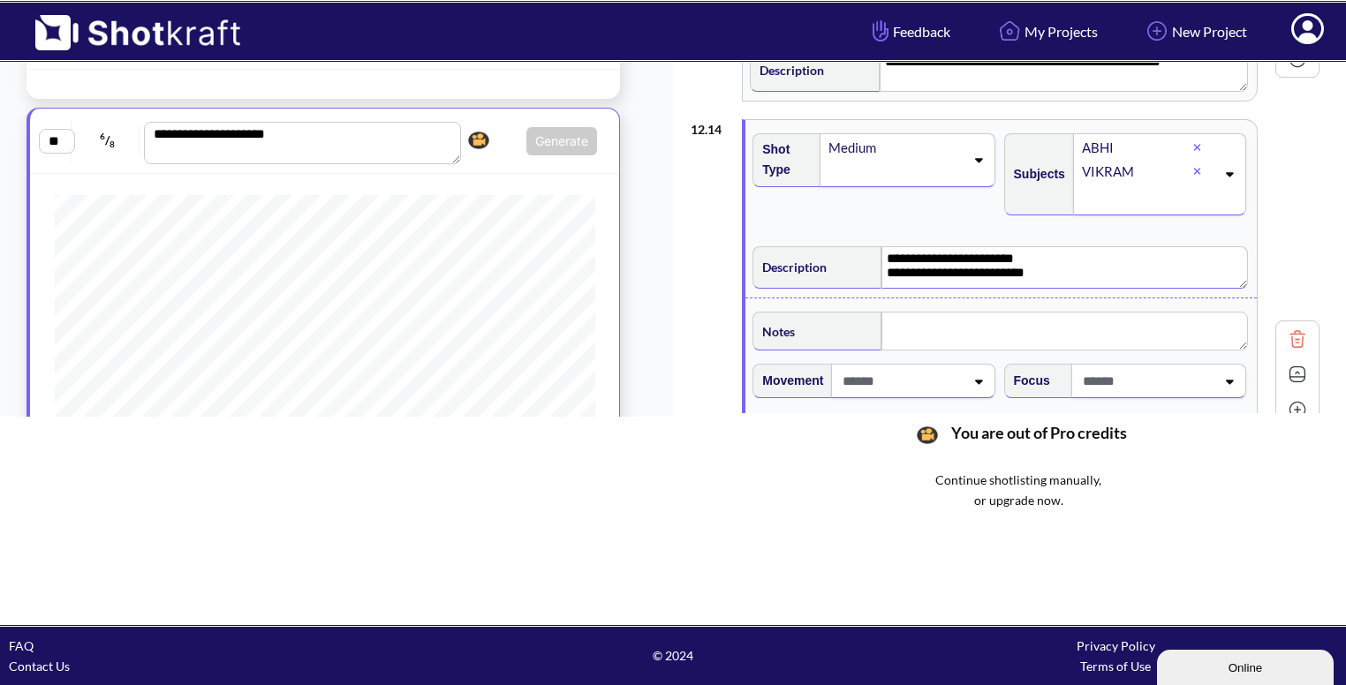
scroll to position [2286, 0]
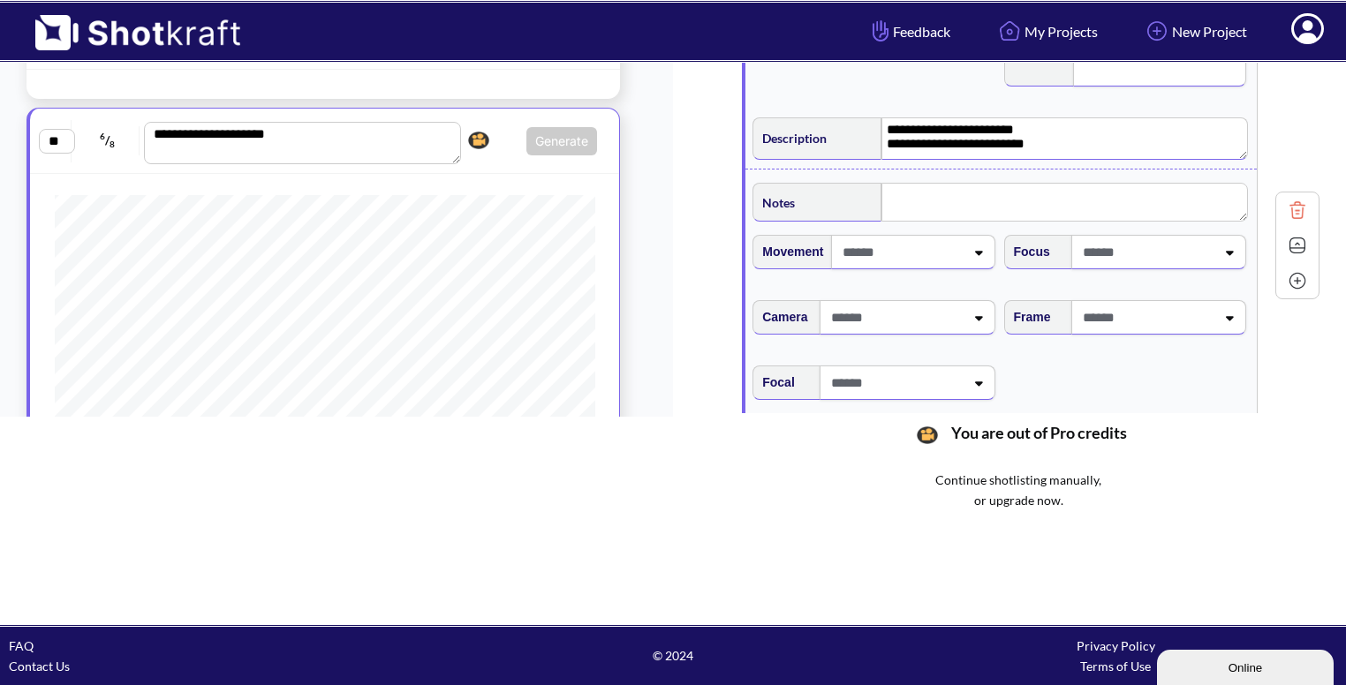
click at [954, 252] on span at bounding box center [900, 252] width 125 height 29
type textarea "**********"
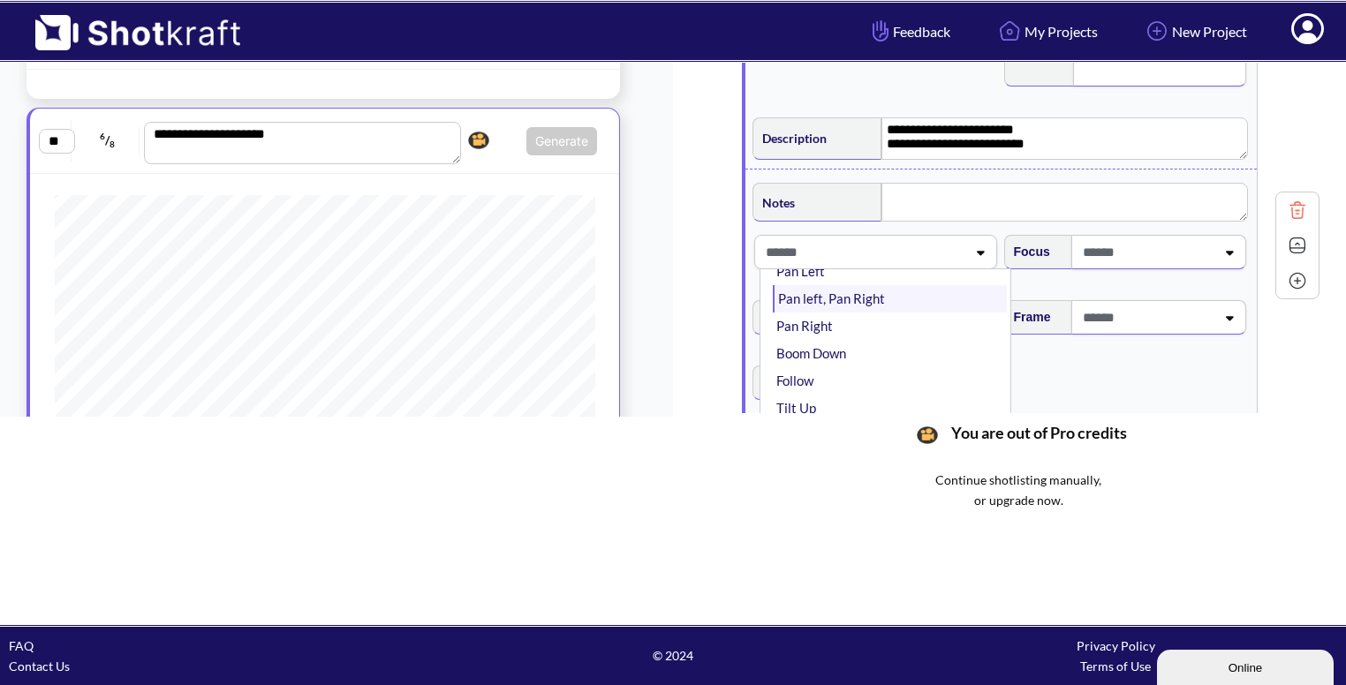
scroll to position [219, 0]
click at [881, 296] on li "Pan Left" at bounding box center [889, 299] width 233 height 27
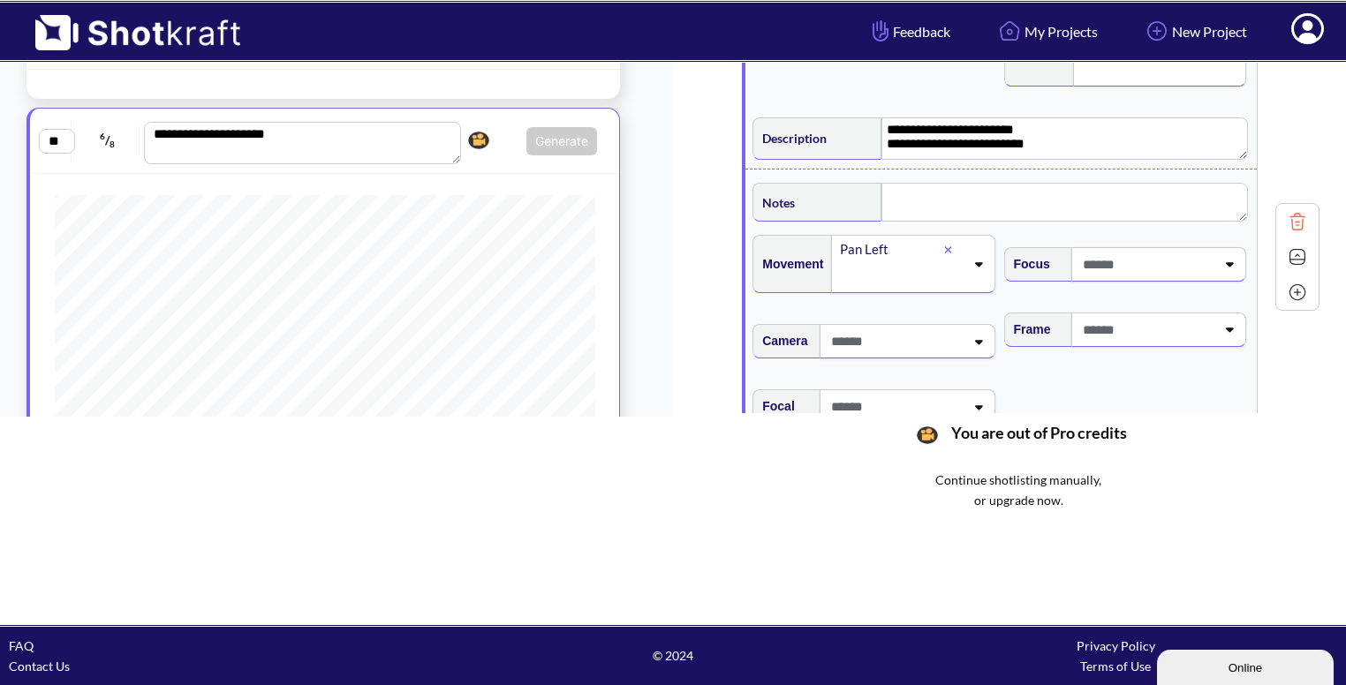
click at [1181, 326] on span at bounding box center [1146, 329] width 137 height 29
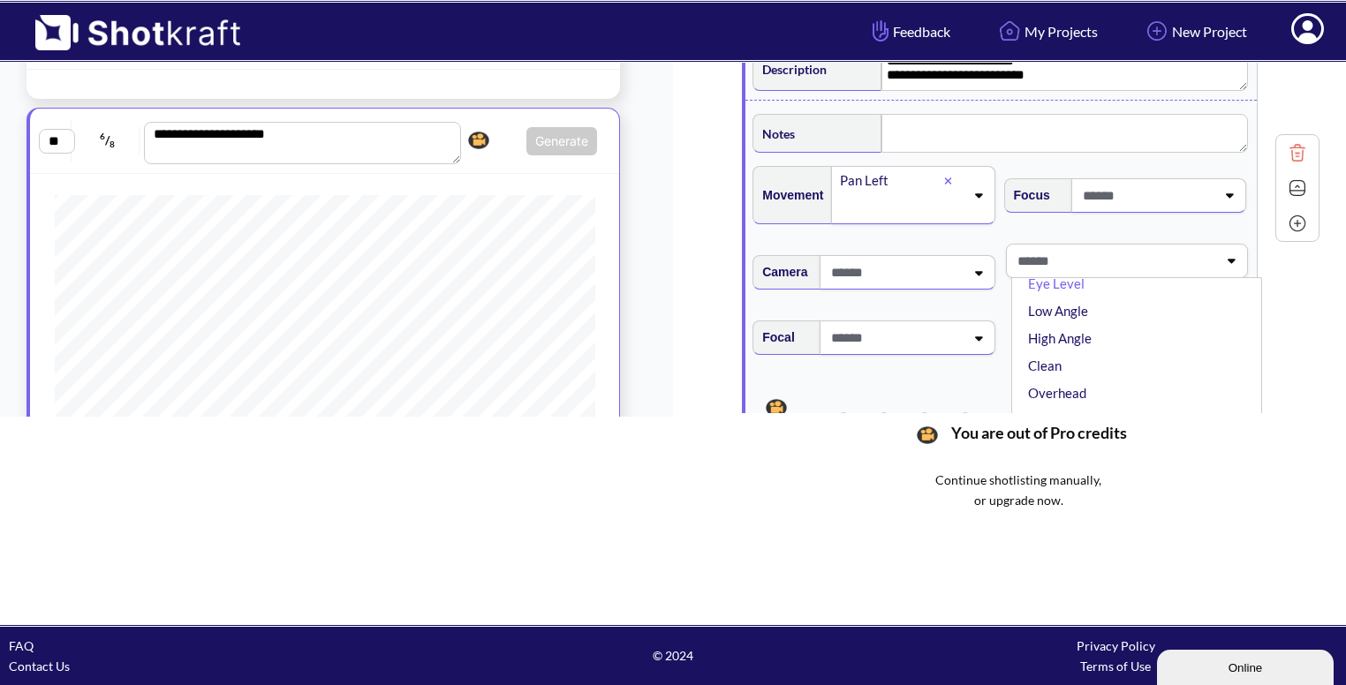
scroll to position [14, 0]
click at [1109, 298] on li "Eye Level" at bounding box center [1141, 294] width 233 height 27
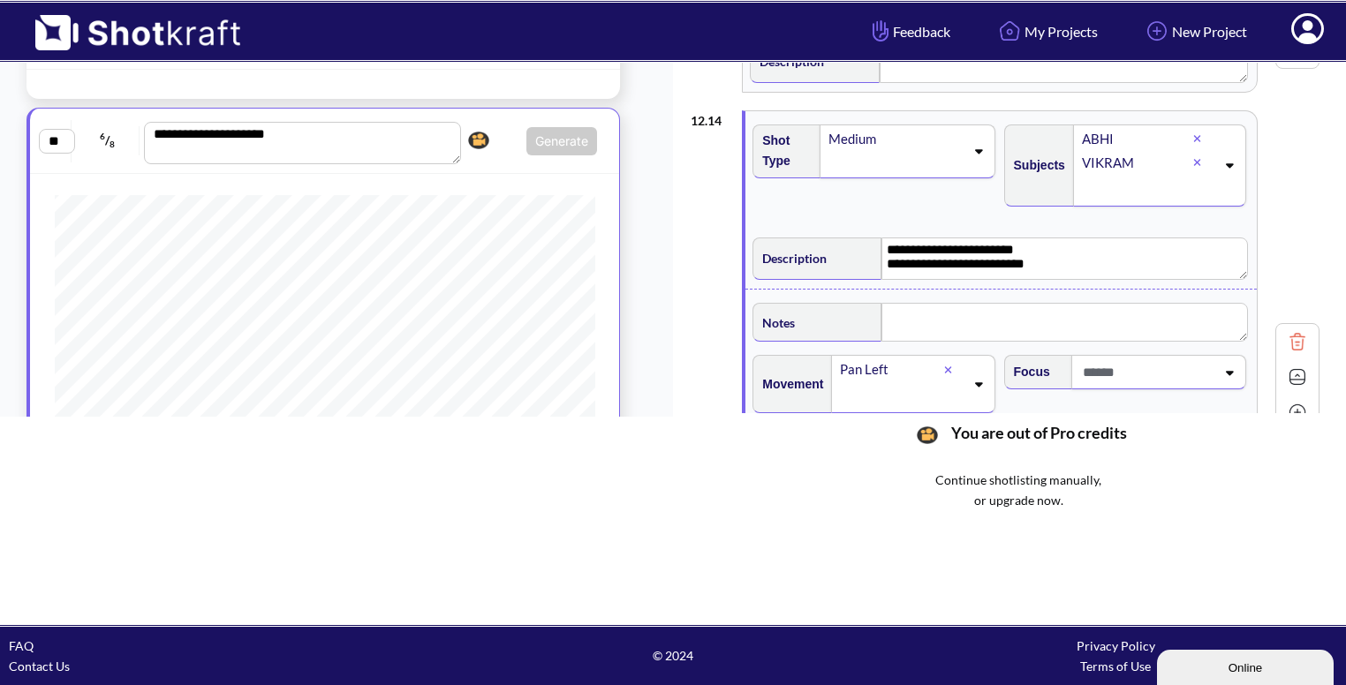
scroll to position [2166, 0]
click at [1302, 370] on img at bounding box center [1297, 377] width 26 height 26
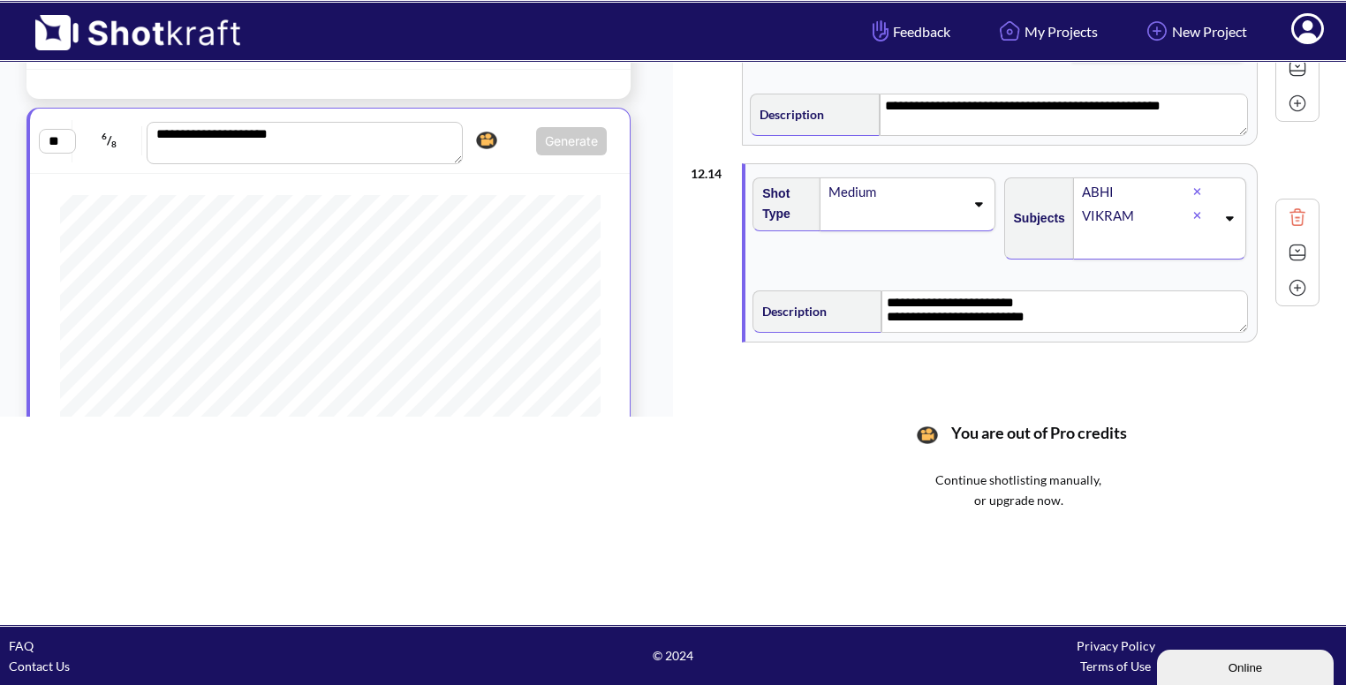
scroll to position [462, 0]
click at [1294, 239] on img at bounding box center [1307, 252] width 26 height 26
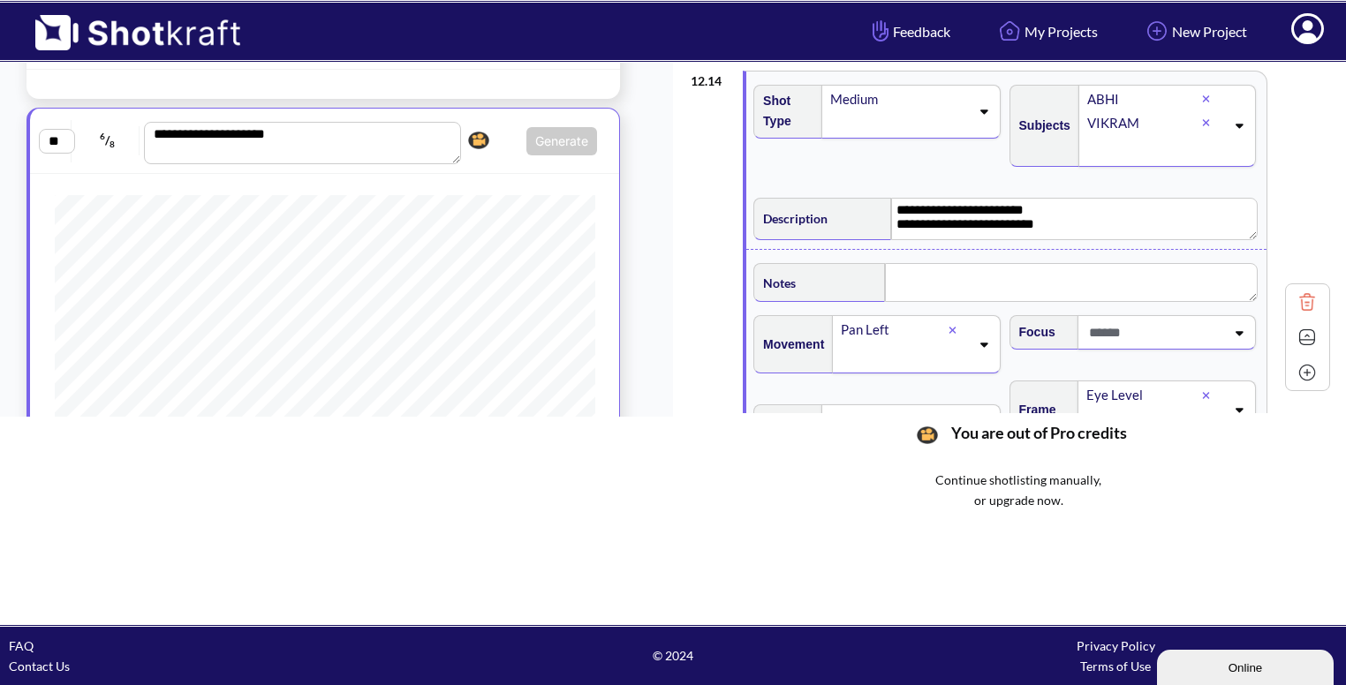
scroll to position [2205, 0]
click at [1296, 334] on img at bounding box center [1307, 338] width 26 height 26
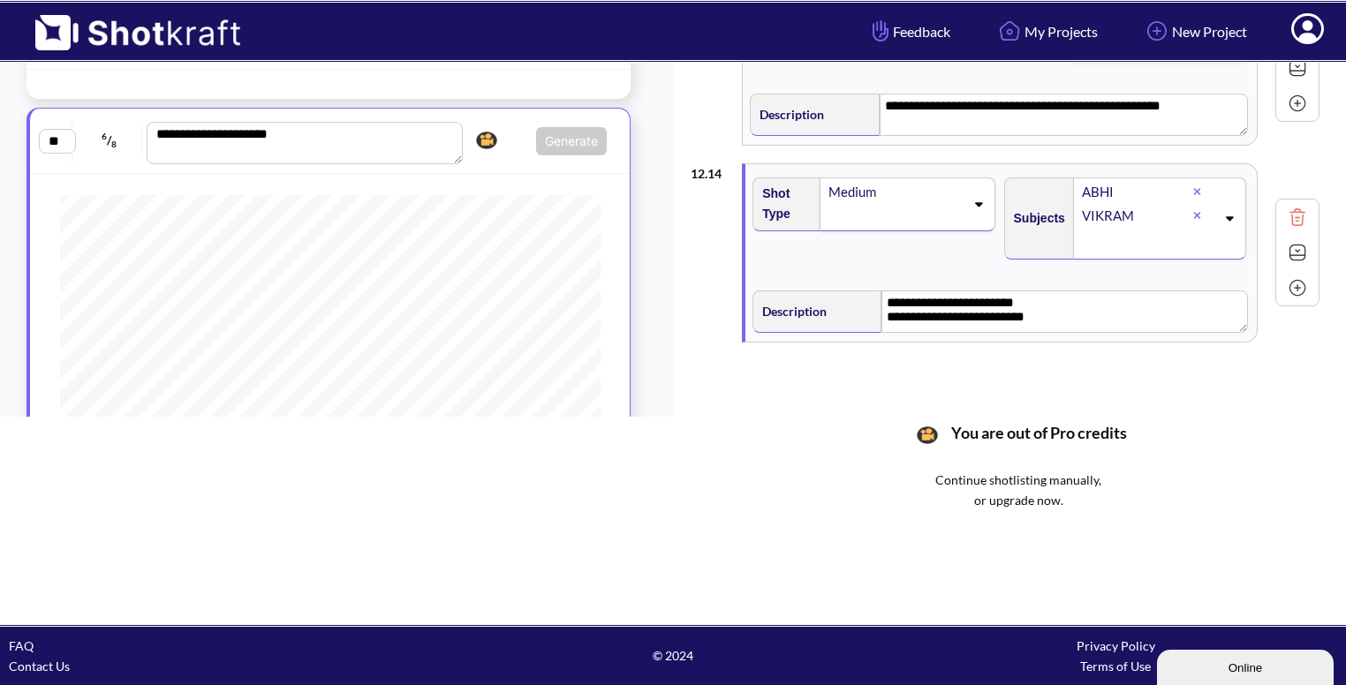
scroll to position [702, 0]
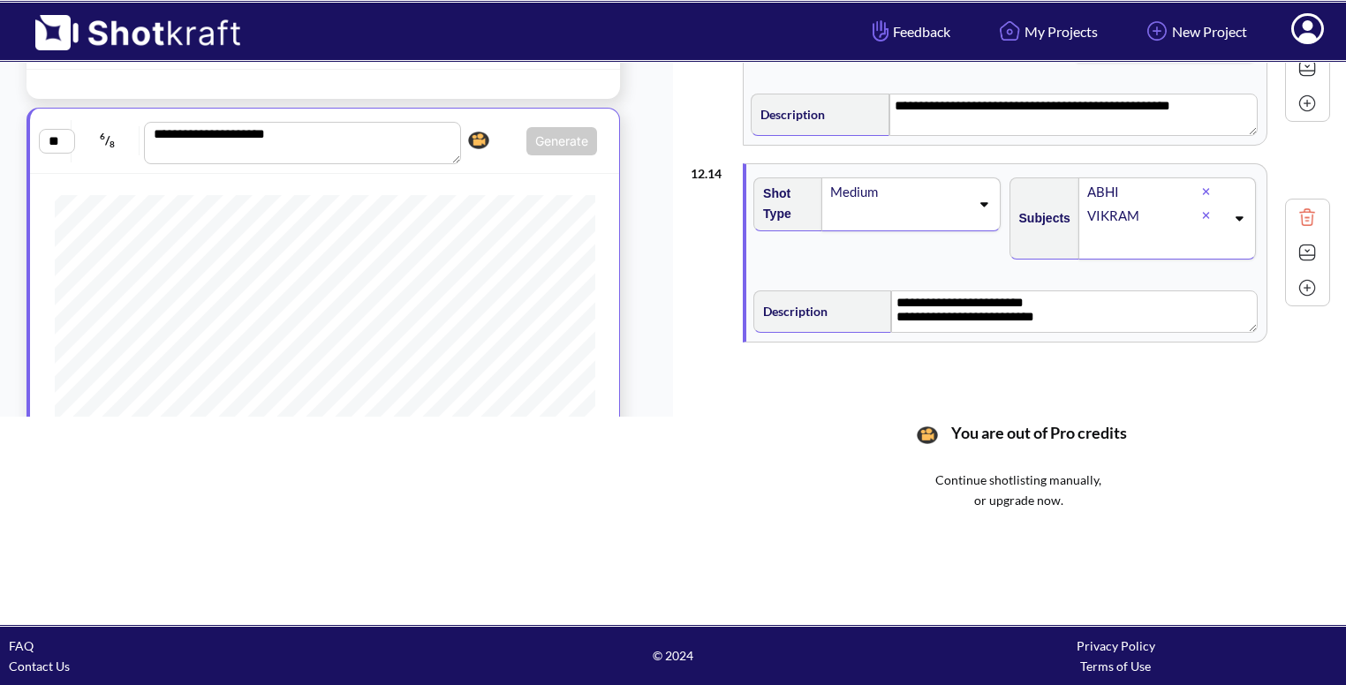
click at [1300, 242] on img at bounding box center [1307, 252] width 26 height 26
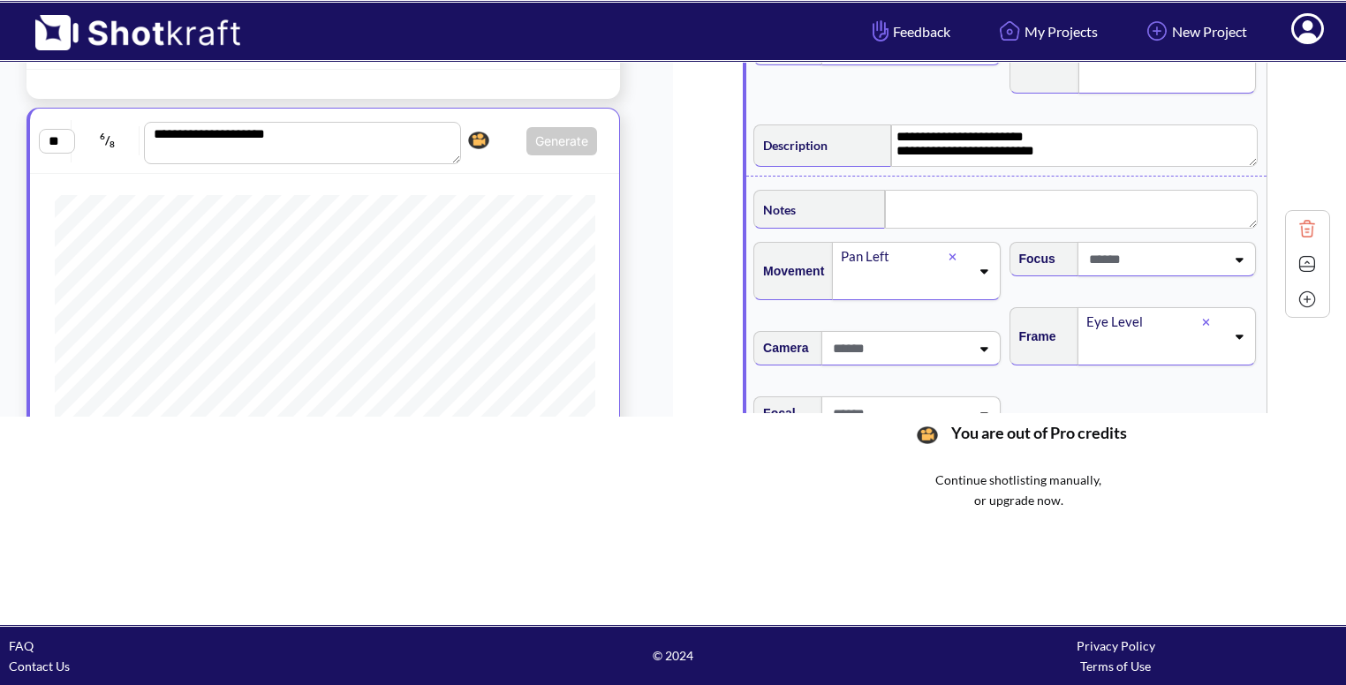
scroll to position [2265, 0]
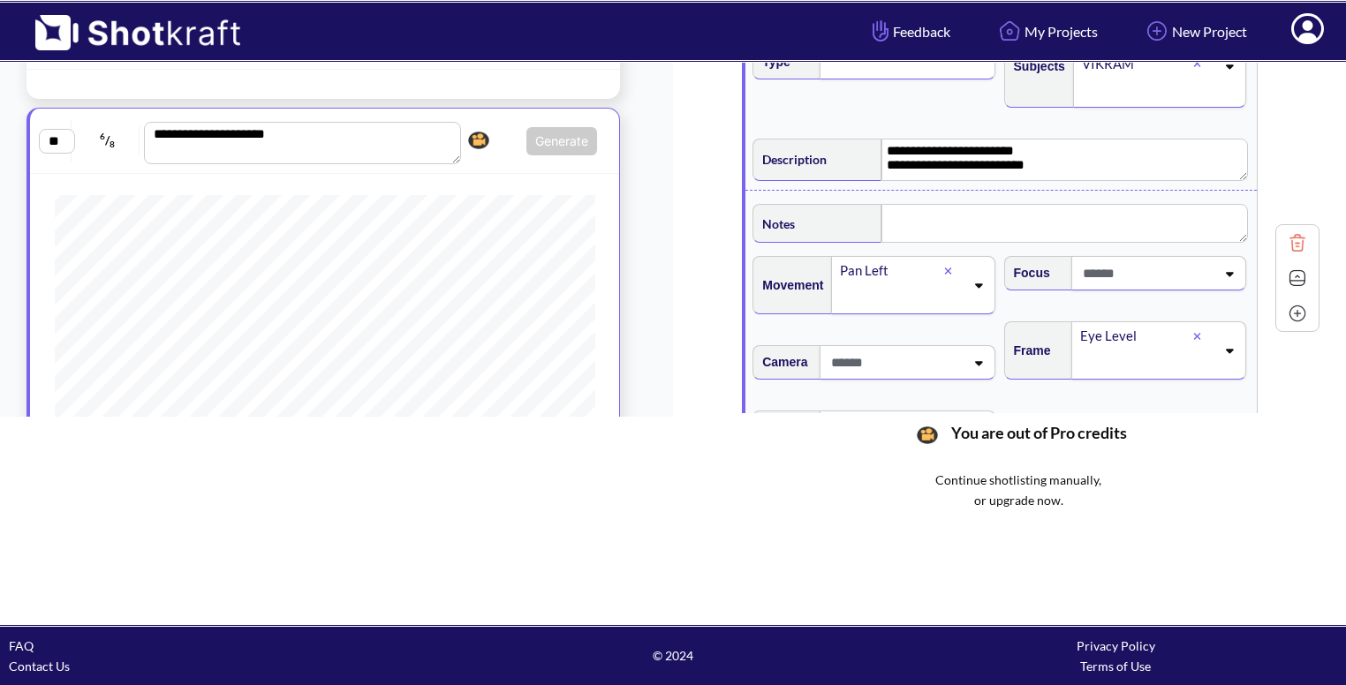
click at [944, 266] on icon at bounding box center [948, 271] width 8 height 11
click at [947, 266] on icon at bounding box center [948, 271] width 8 height 11
click at [971, 279] on icon at bounding box center [978, 285] width 24 height 12
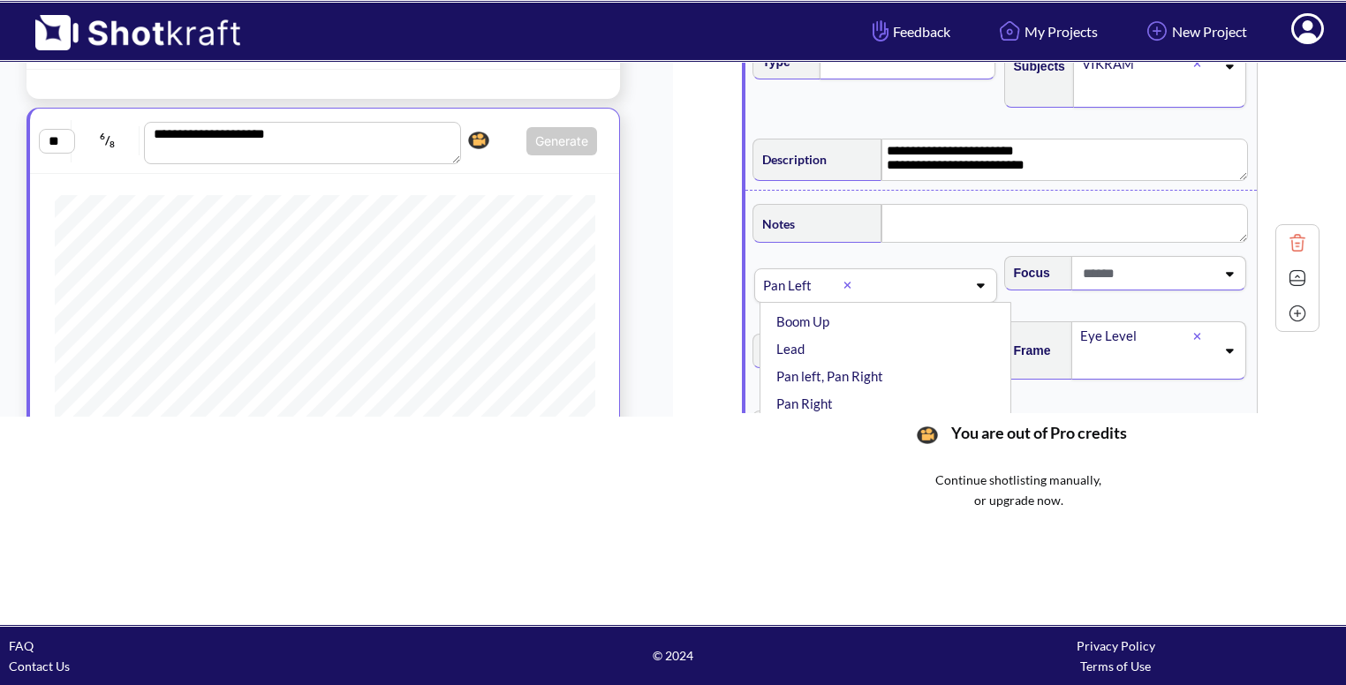
scroll to position [197, 0]
click at [880, 342] on li "Pan left, Pan Right" at bounding box center [889, 355] width 233 height 27
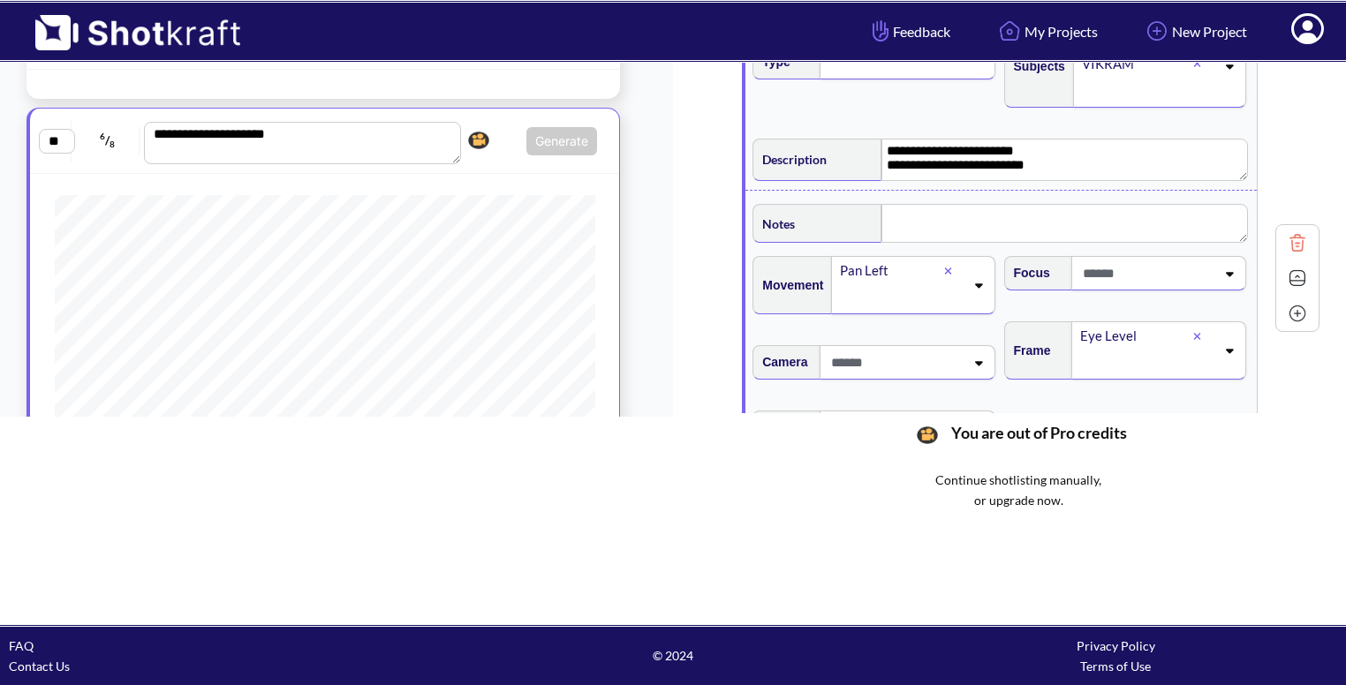
click at [950, 266] on icon at bounding box center [948, 271] width 8 height 11
click at [905, 261] on div "Pan Left" at bounding box center [890, 271] width 105 height 24
click at [870, 507] on div "Continue shotlisting manually, or upgrade now." at bounding box center [1018, 521] width 655 height 102
click at [949, 266] on icon at bounding box center [953, 271] width 8 height 11
click at [950, 268] on icon at bounding box center [953, 271] width 7 height 7
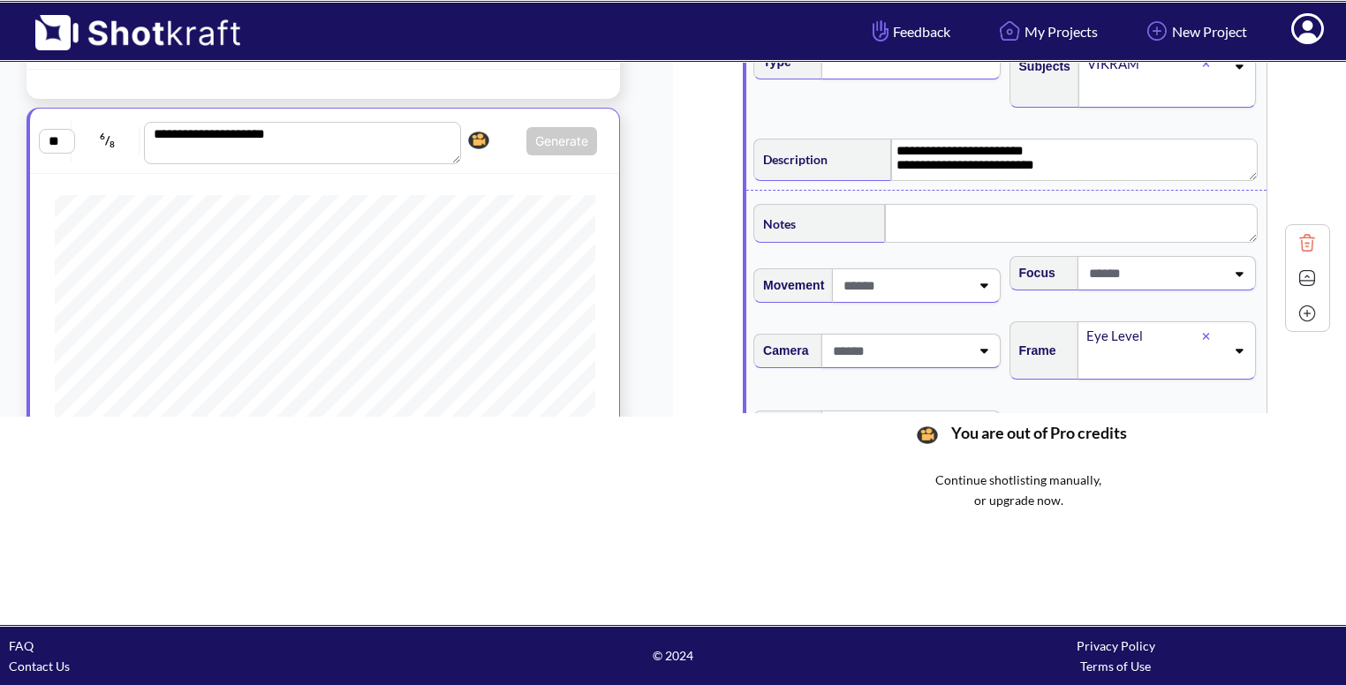
click at [956, 271] on span at bounding box center [904, 285] width 130 height 29
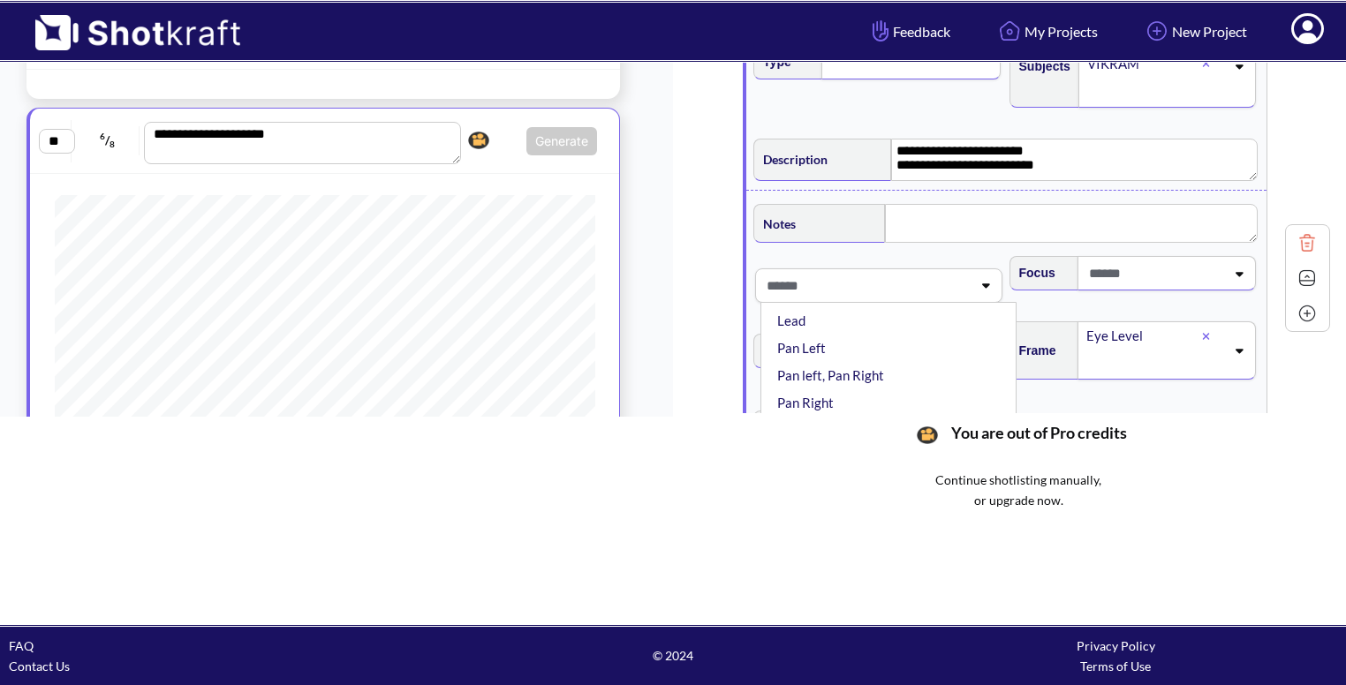
scroll to position [230, 0]
click at [862, 337] on li "Pan left, Pan Right" at bounding box center [893, 350] width 238 height 27
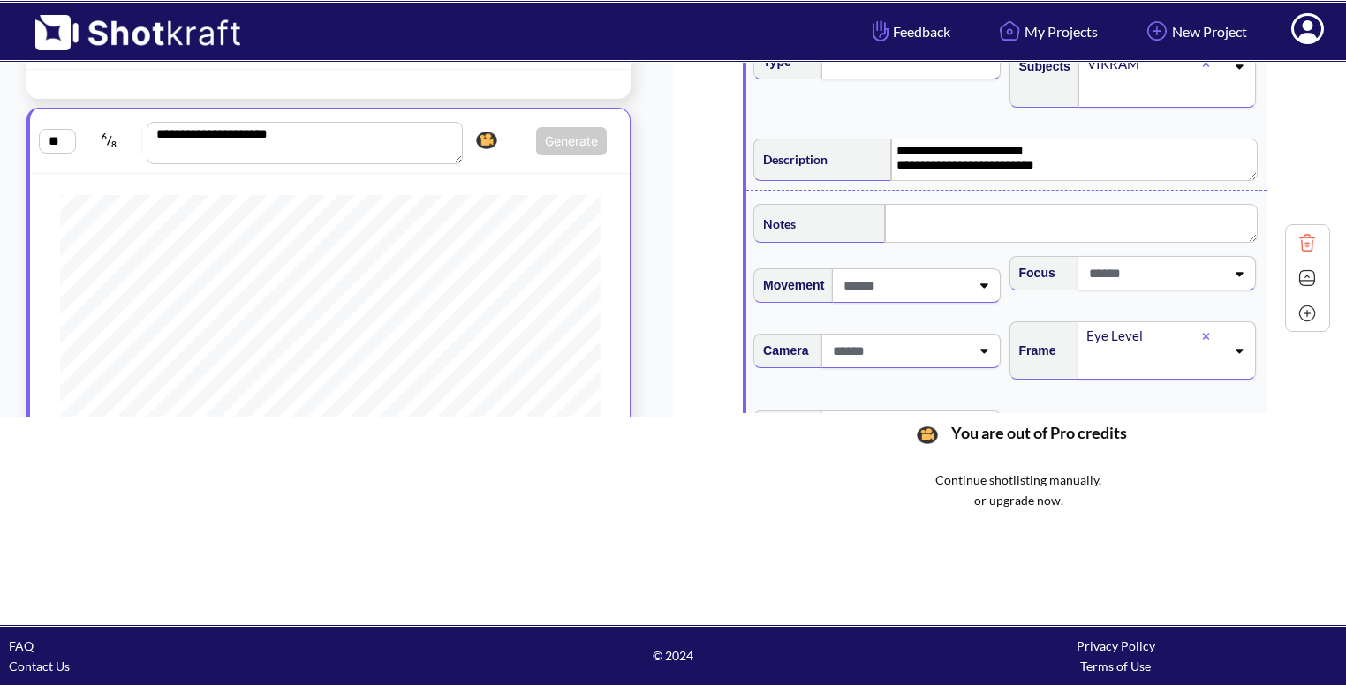
scroll to position [821, 0]
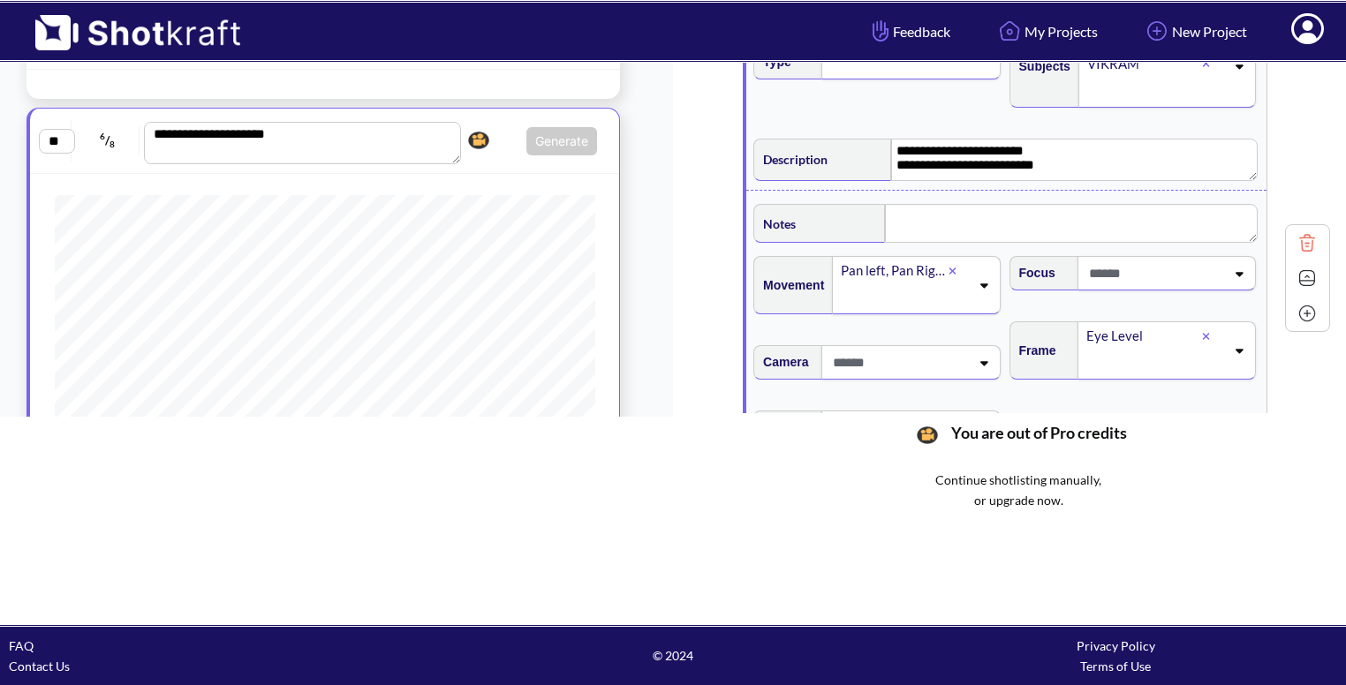
click at [1039, 170] on div "**********" at bounding box center [1006, 158] width 511 height 56
click at [1040, 166] on textarea "**********" at bounding box center [1074, 160] width 367 height 42
type textarea "**********"
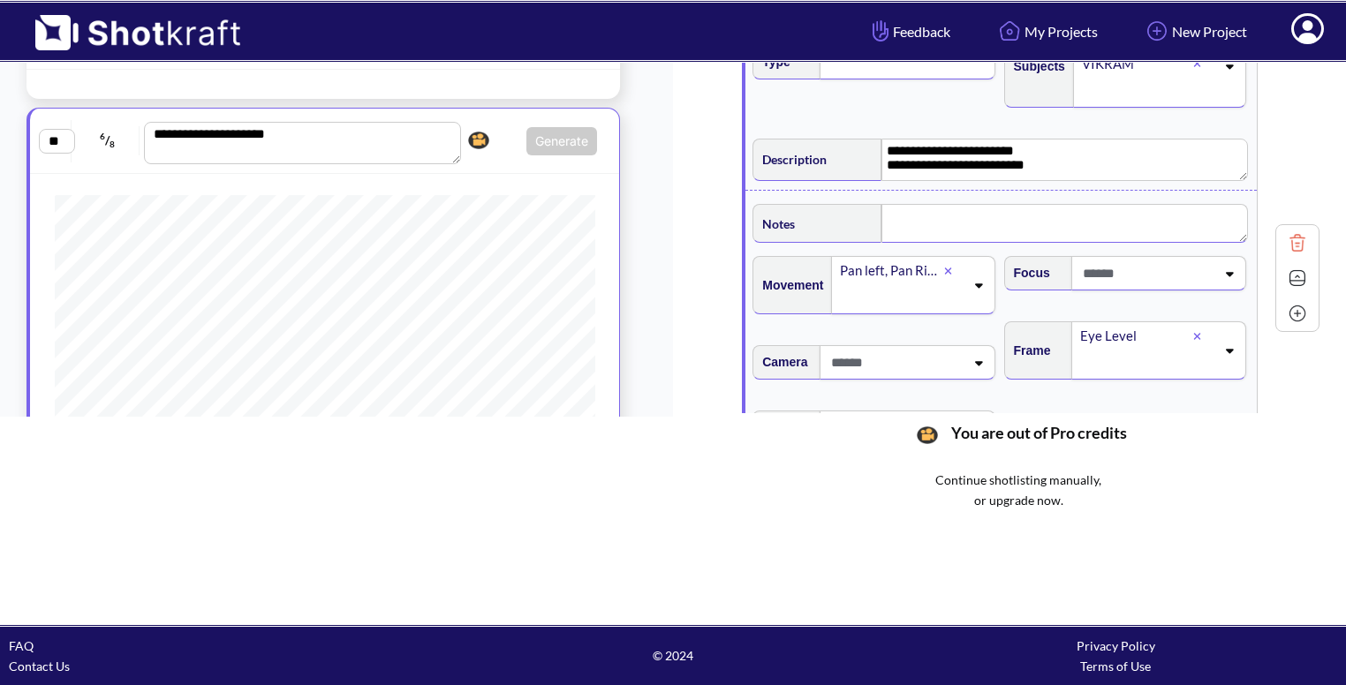
click at [926, 205] on textarea at bounding box center [1065, 223] width 366 height 39
type textarea "******"
type textarea "**********"
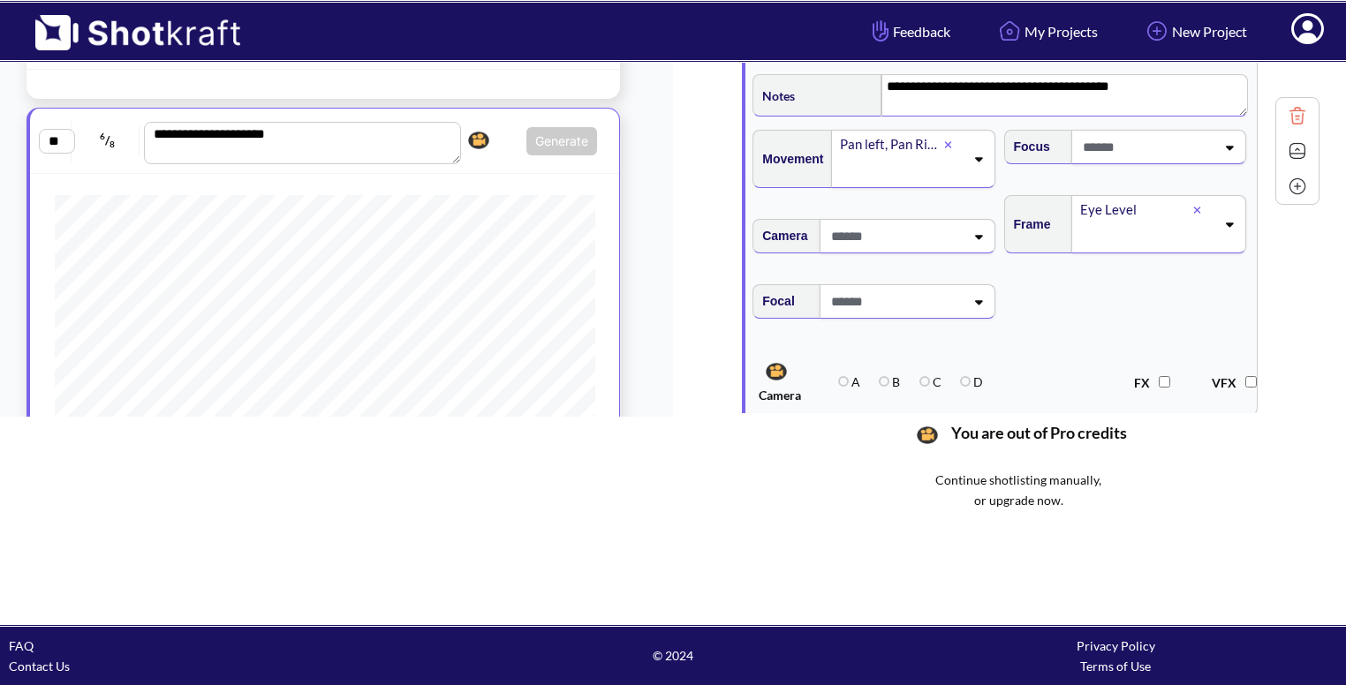
scroll to position [2399, 0]
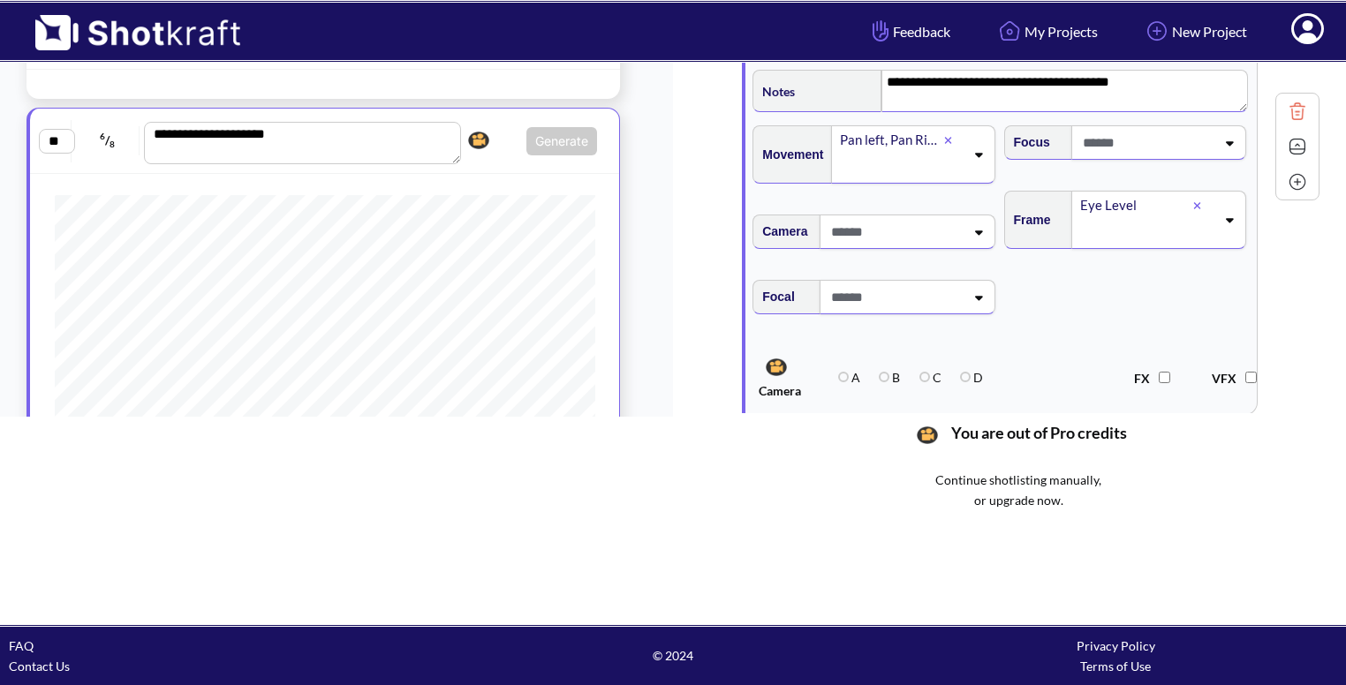
click at [1297, 140] on img at bounding box center [1297, 146] width 26 height 26
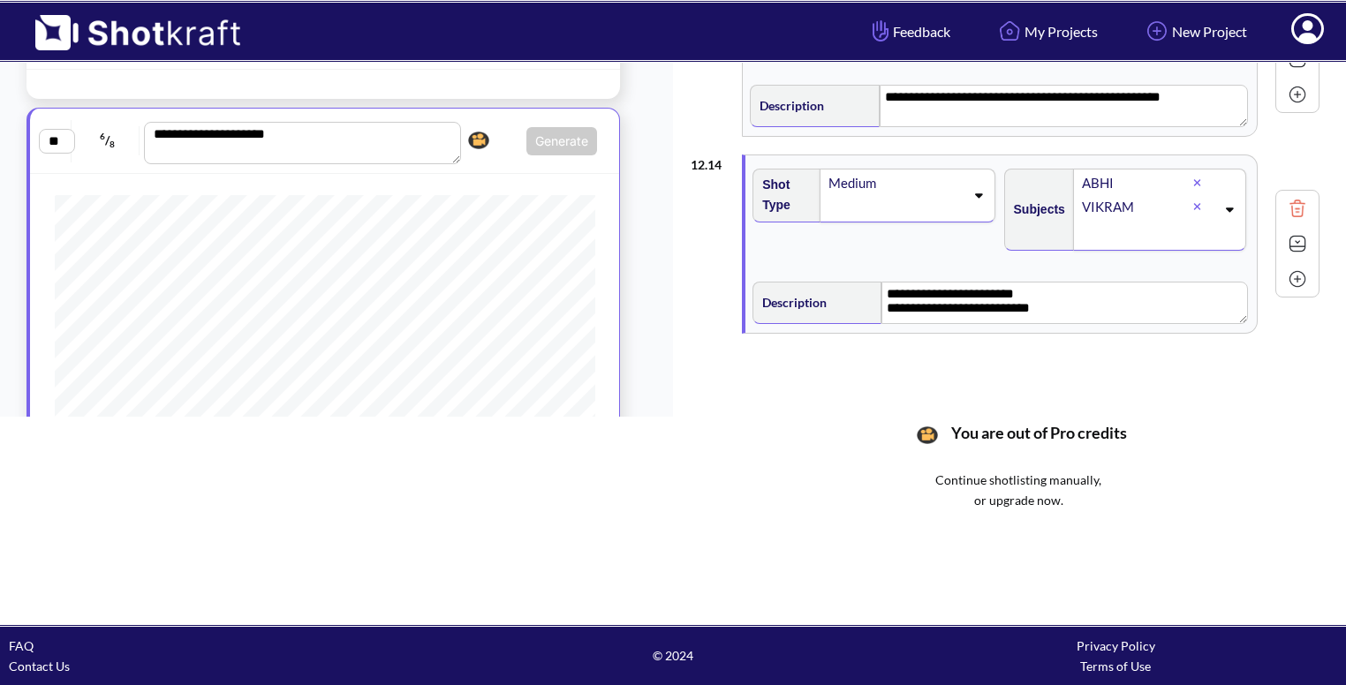
scroll to position [2113, 0]
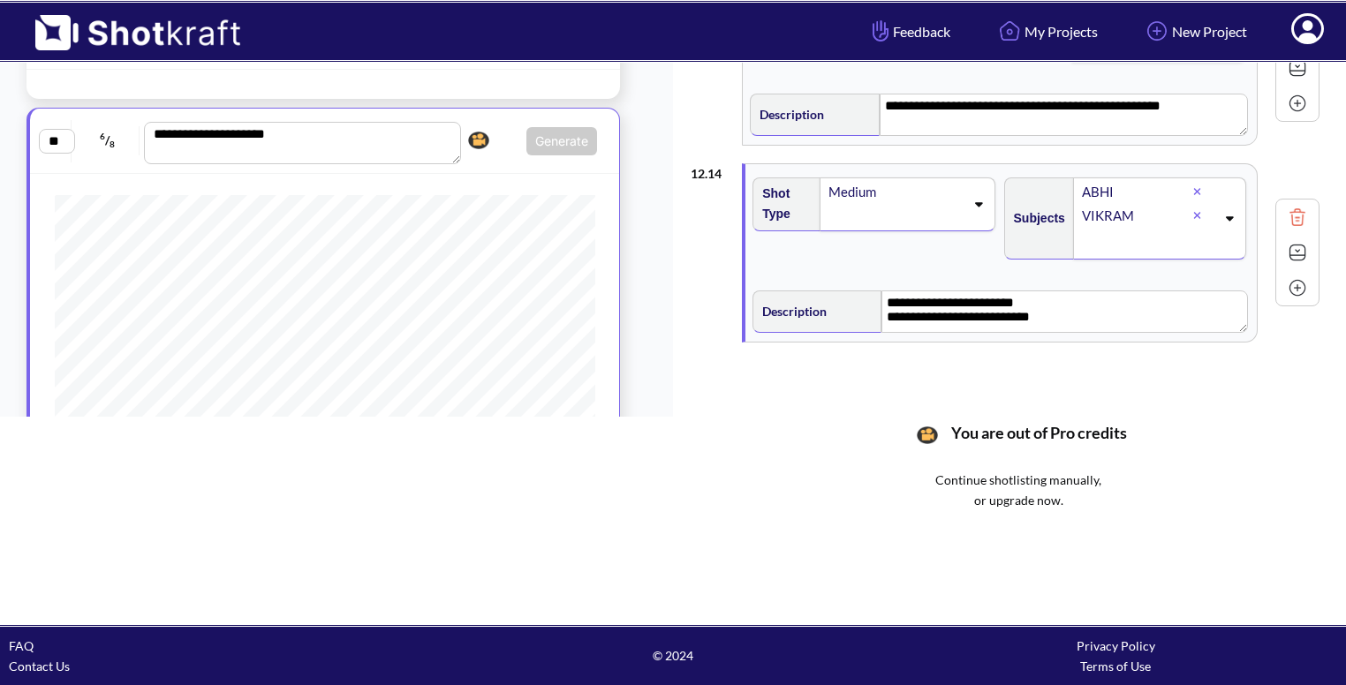
click at [1294, 282] on img at bounding box center [1297, 288] width 26 height 26
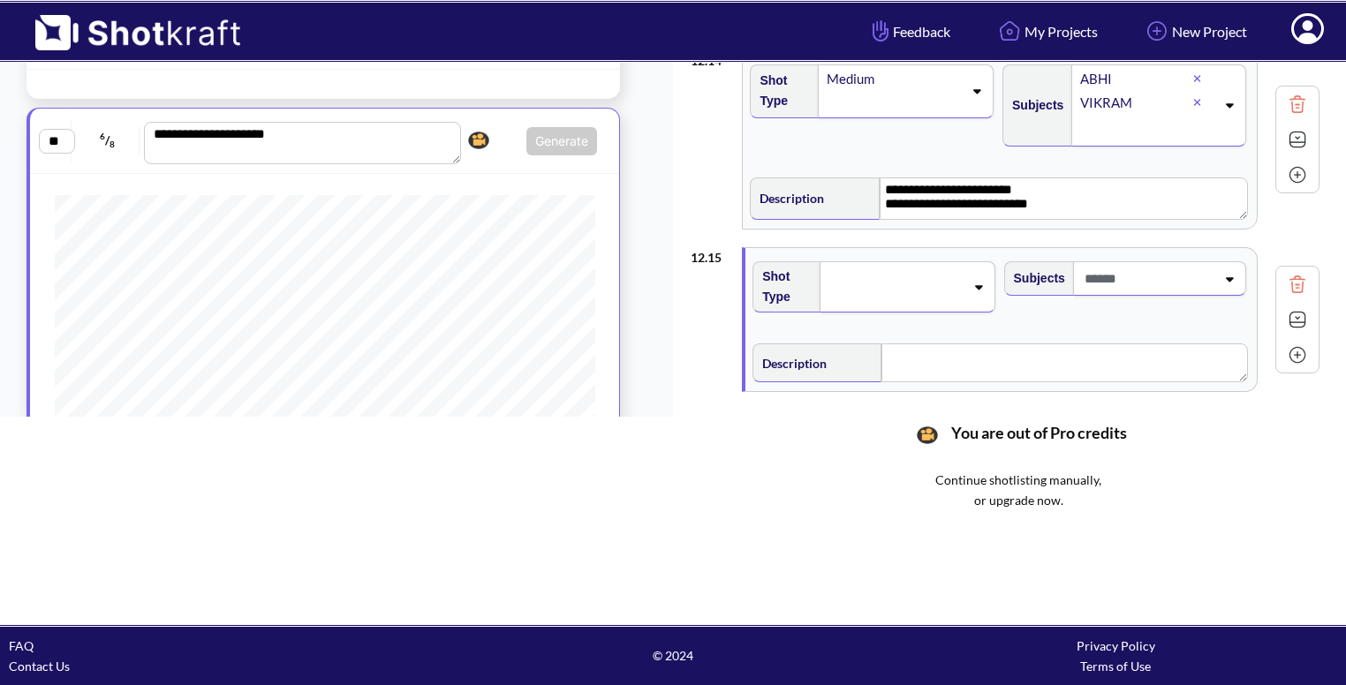
scroll to position [2279, 0]
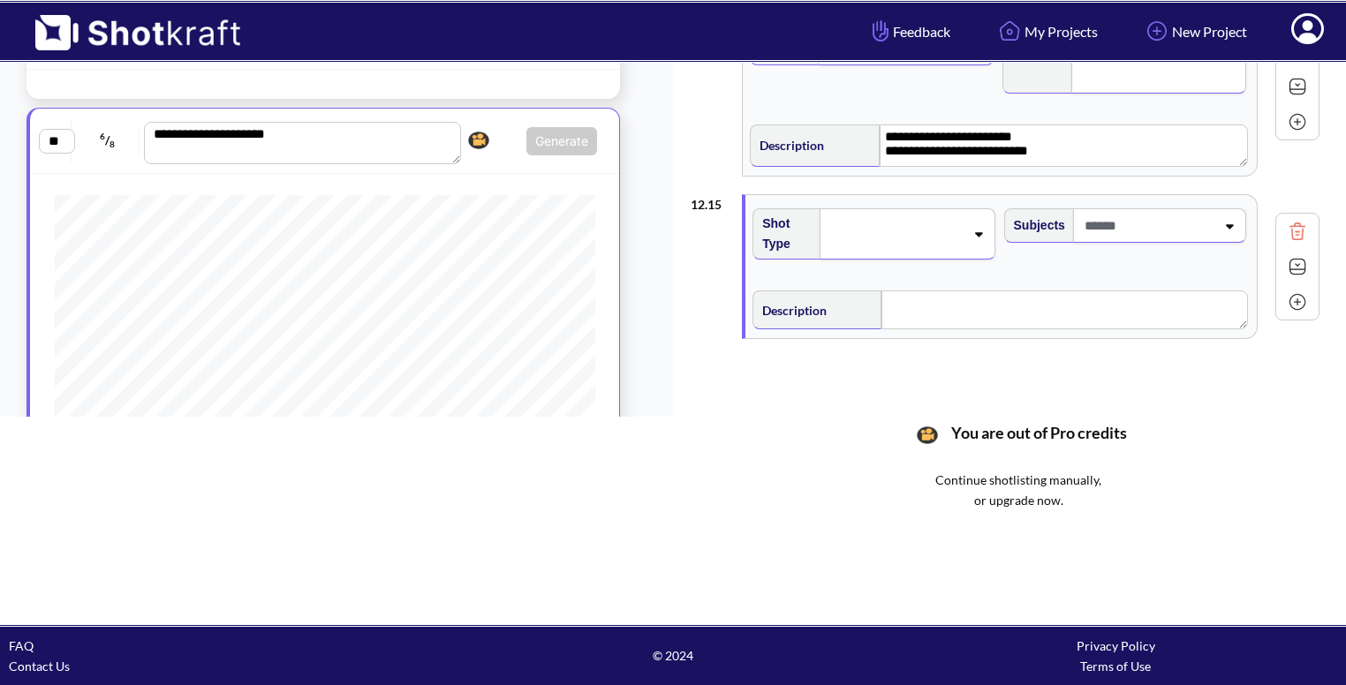
click at [971, 240] on div at bounding box center [907, 233] width 175 height 51
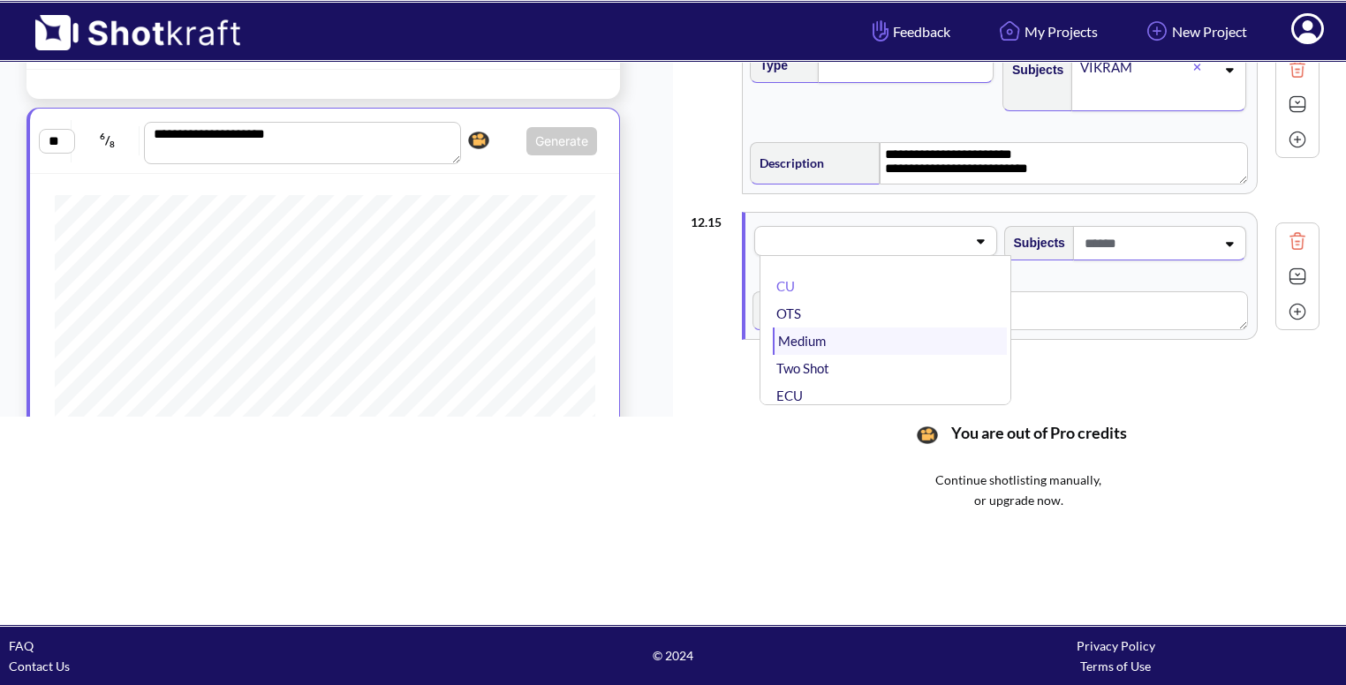
click at [855, 328] on li "Medium" at bounding box center [889, 341] width 233 height 27
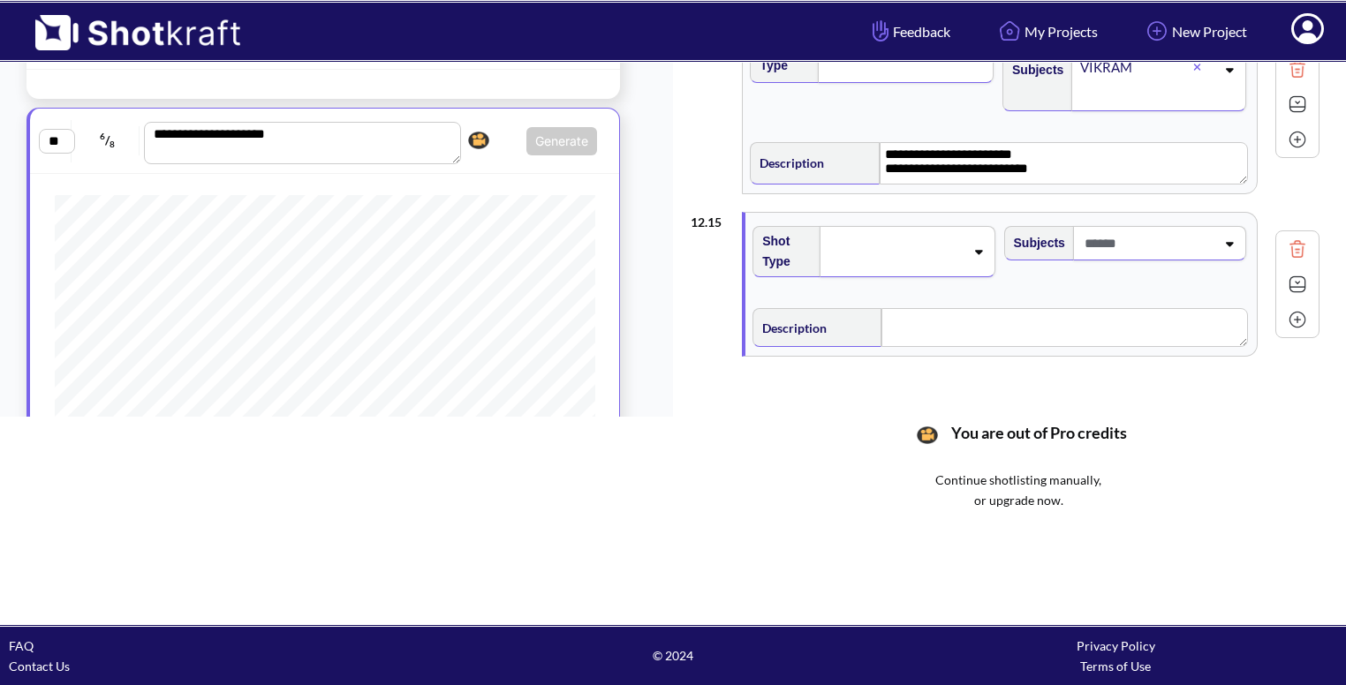
click at [1144, 231] on span at bounding box center [1147, 243] width 135 height 29
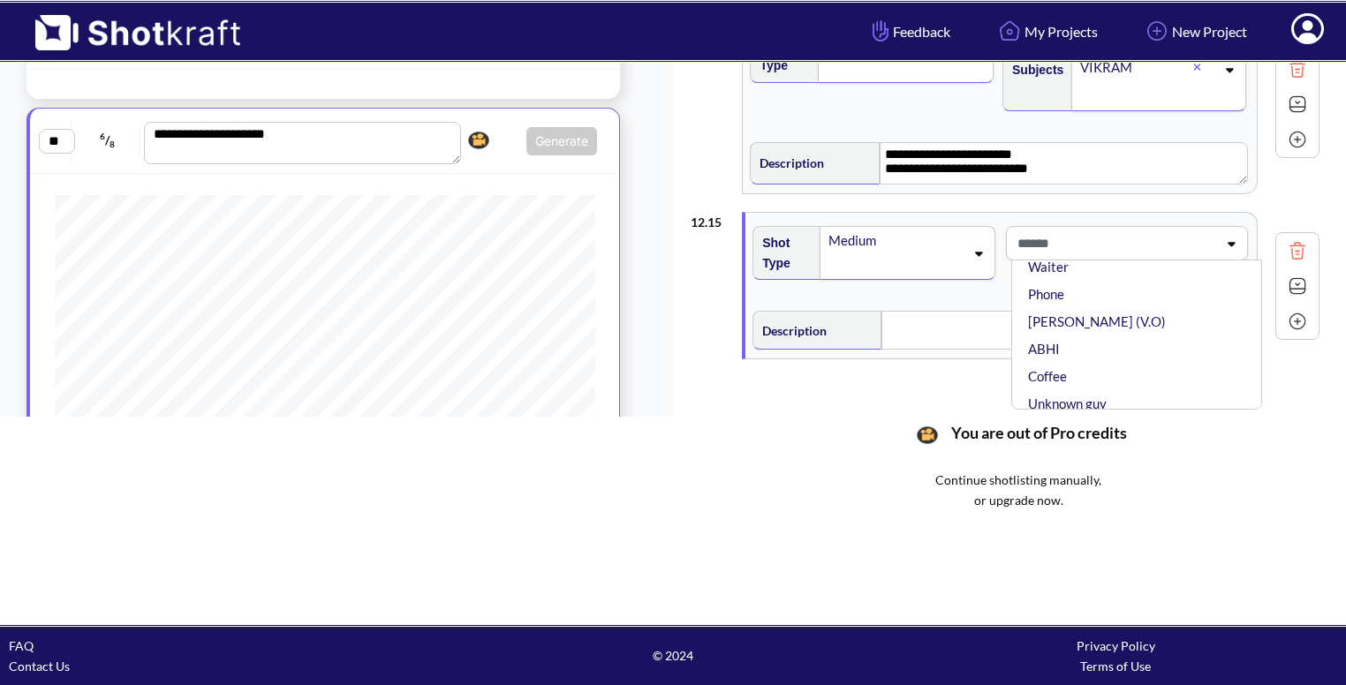
scroll to position [110, 0]
click at [1068, 318] on li "[PERSON_NAME] (V.O)" at bounding box center [1141, 318] width 233 height 27
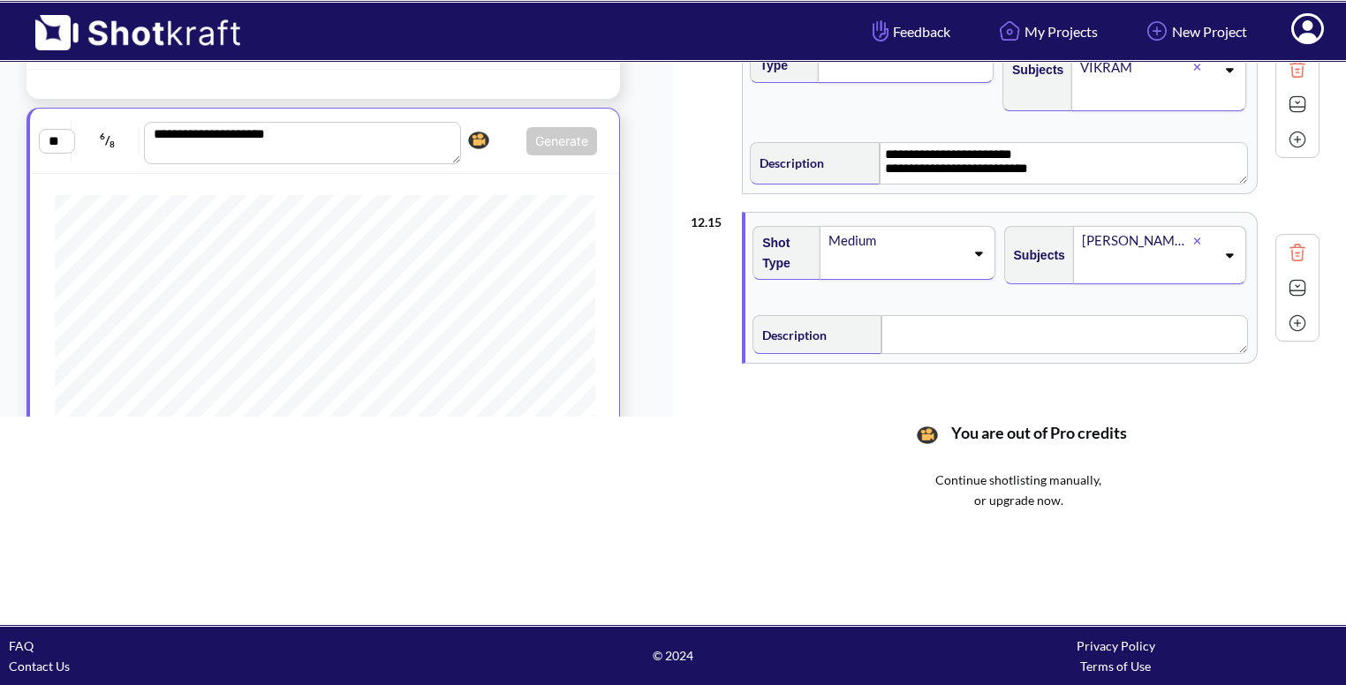
click at [1190, 231] on div "[PERSON_NAME] (V.O)" at bounding box center [1136, 241] width 113 height 24
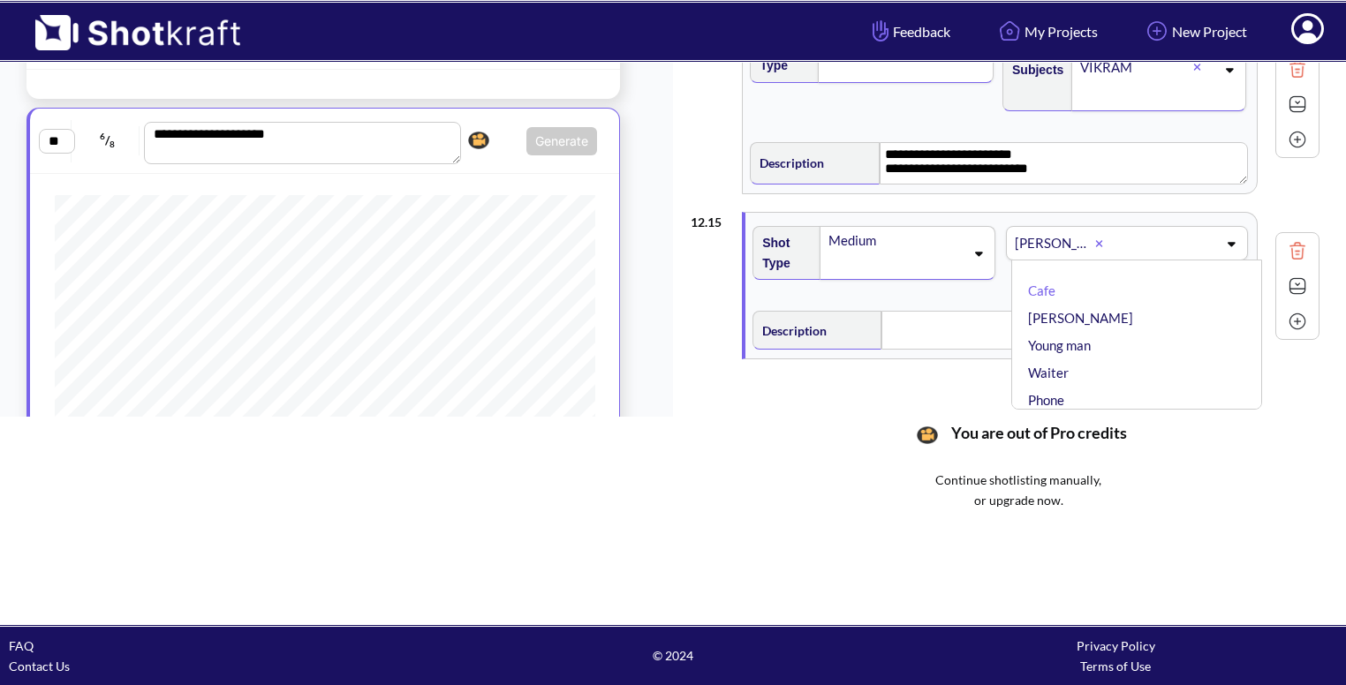
click at [1099, 240] on icon at bounding box center [1098, 243] width 7 height 7
type input "***"
click at [1109, 277] on li "ABHI" at bounding box center [1141, 290] width 233 height 27
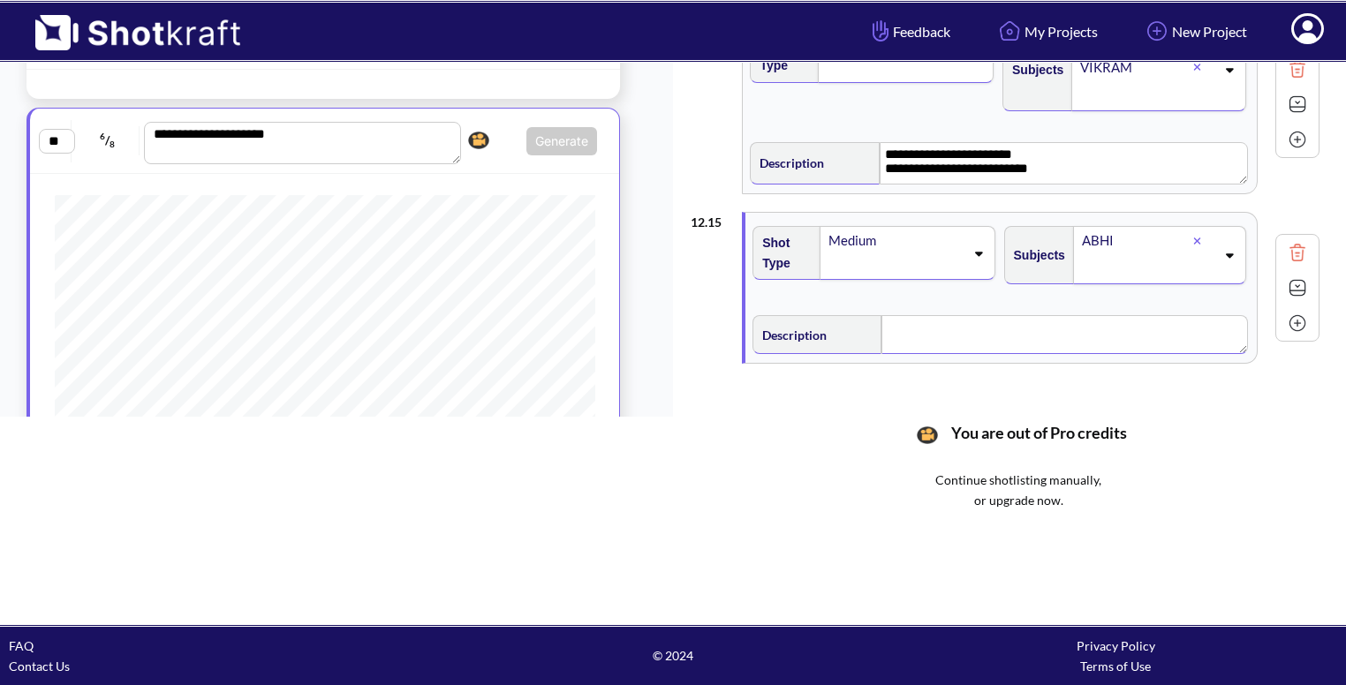
click at [950, 319] on textarea at bounding box center [1065, 334] width 366 height 39
click at [1302, 289] on img at bounding box center [1297, 289] width 26 height 26
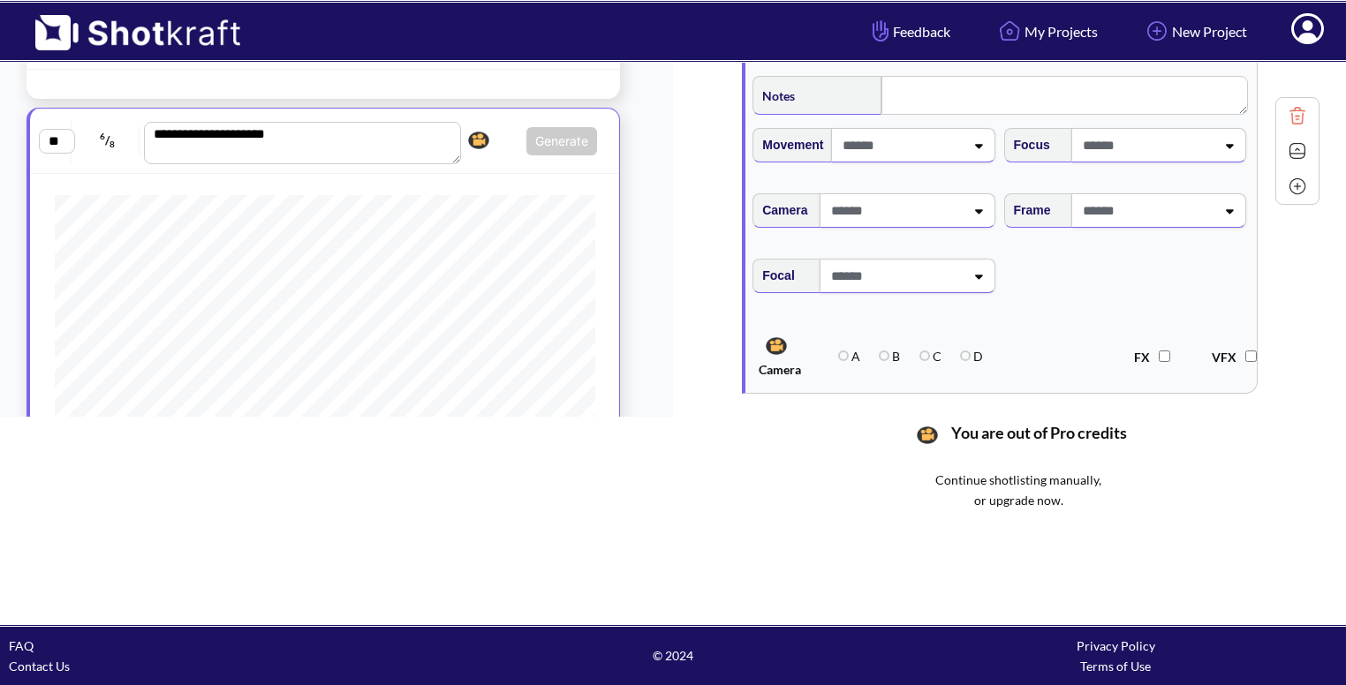
scroll to position [2612, 0]
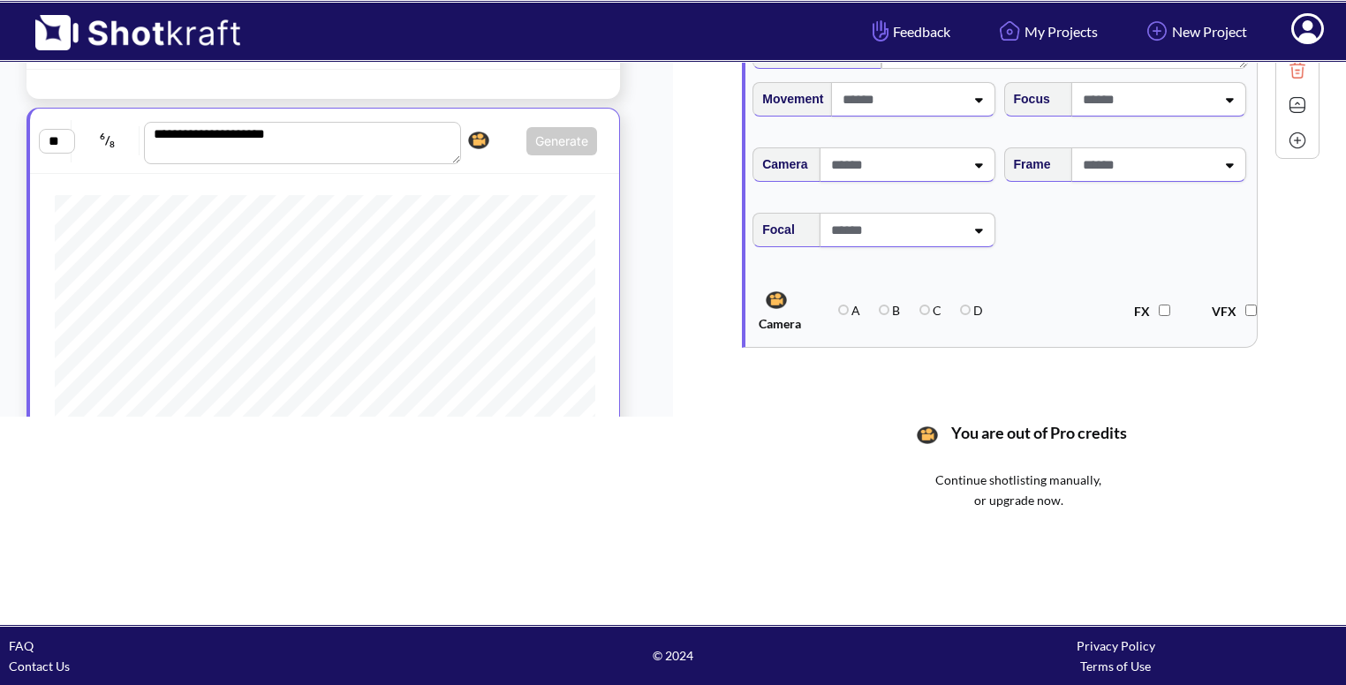
click at [1161, 167] on span at bounding box center [1146, 164] width 137 height 29
type textarea "**********"
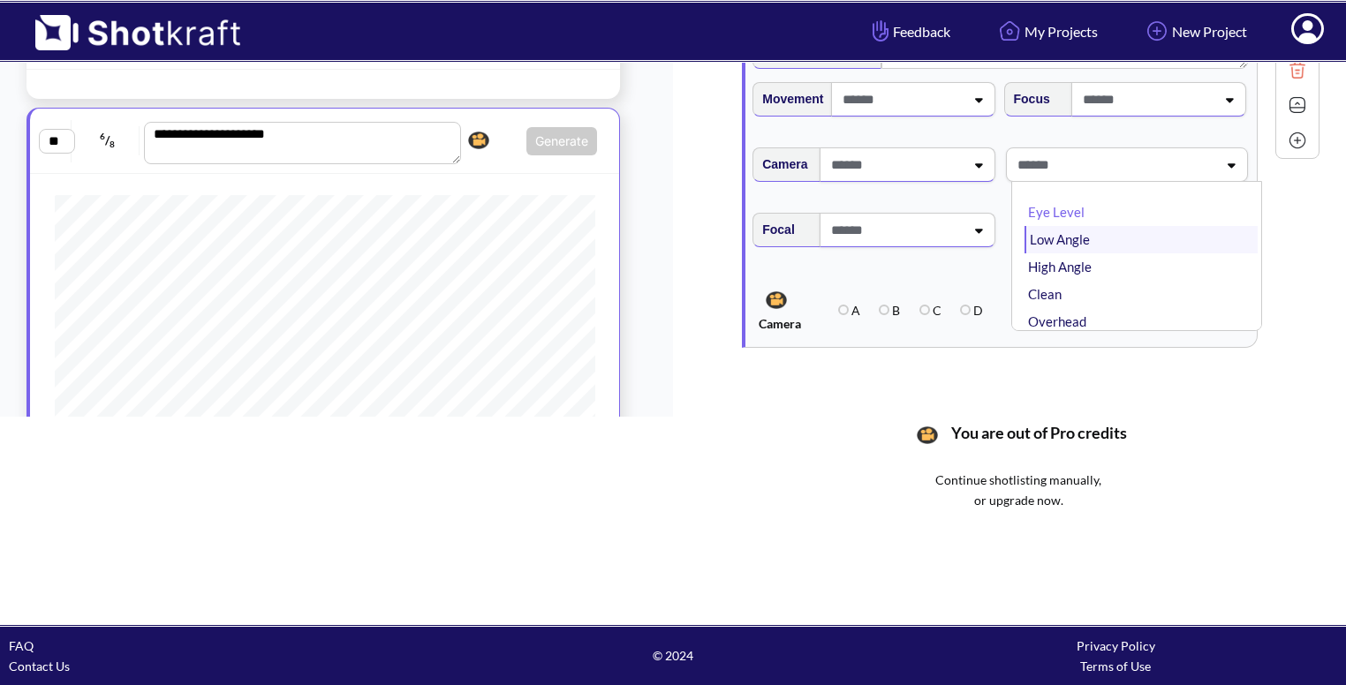
click at [1125, 241] on li "Low Angle" at bounding box center [1141, 239] width 233 height 27
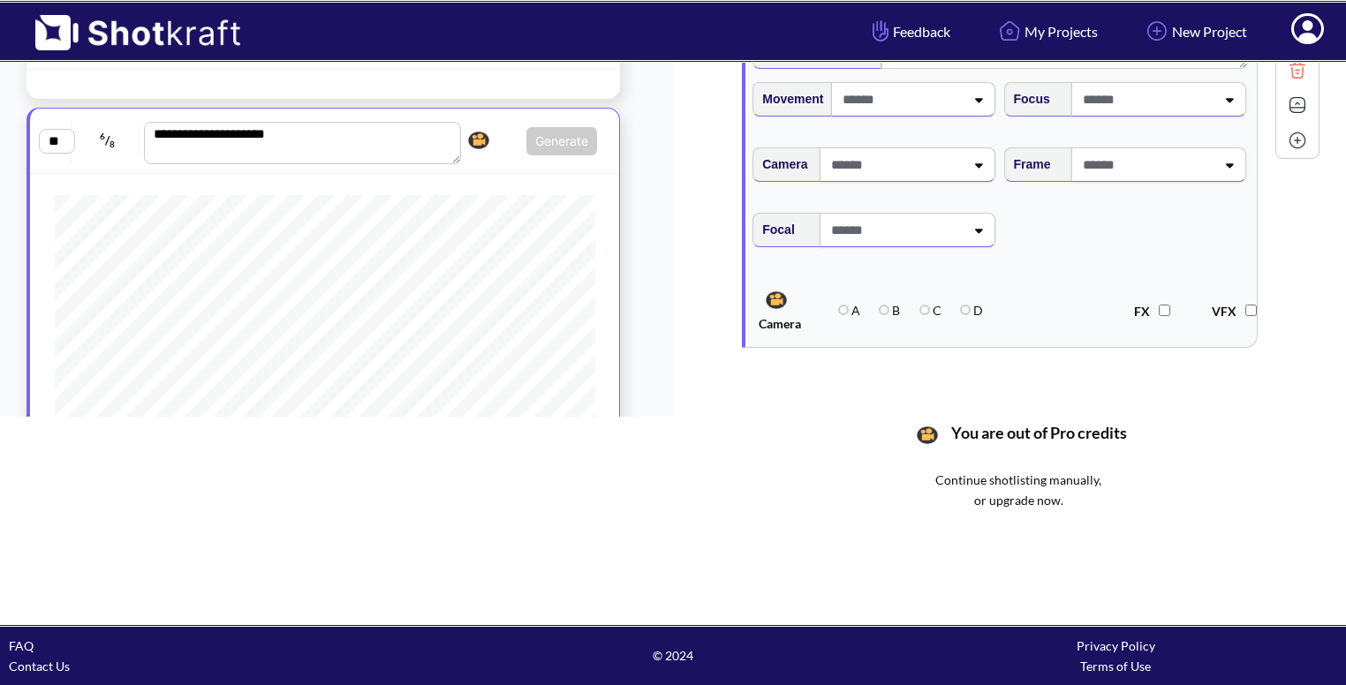
type textarea "**********"
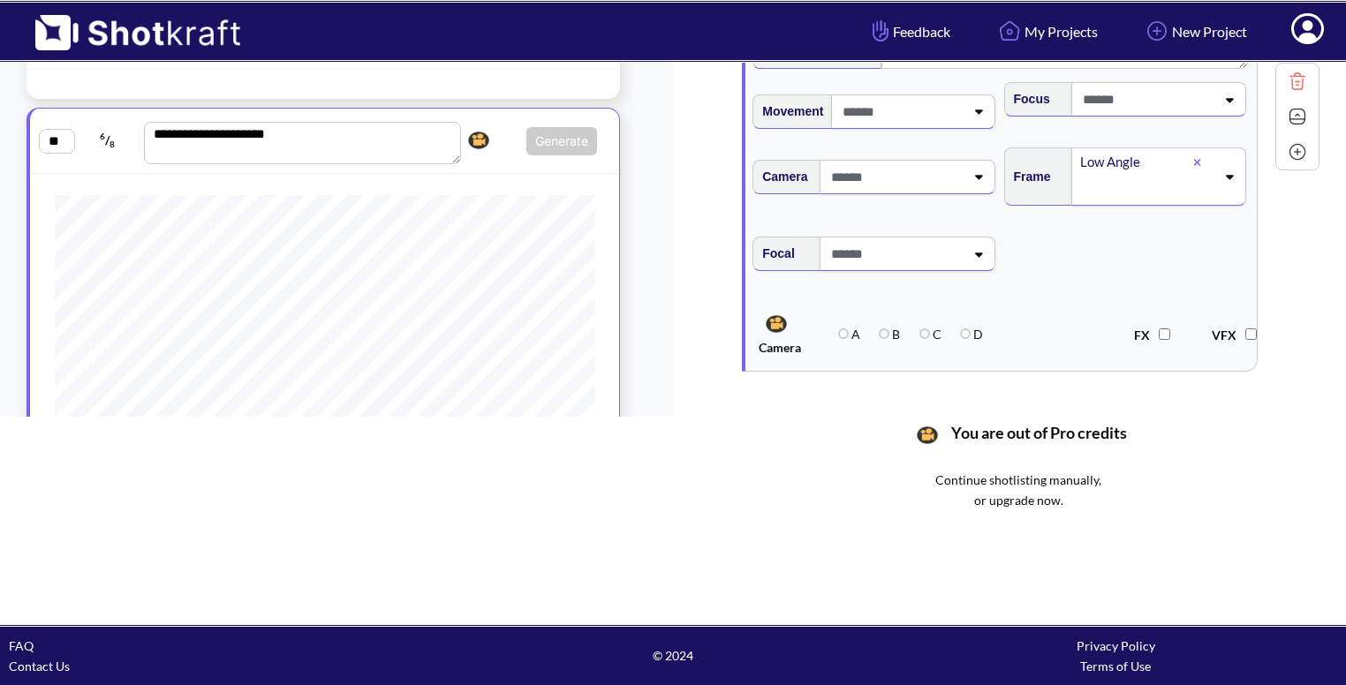
click at [1291, 103] on img at bounding box center [1297, 116] width 26 height 26
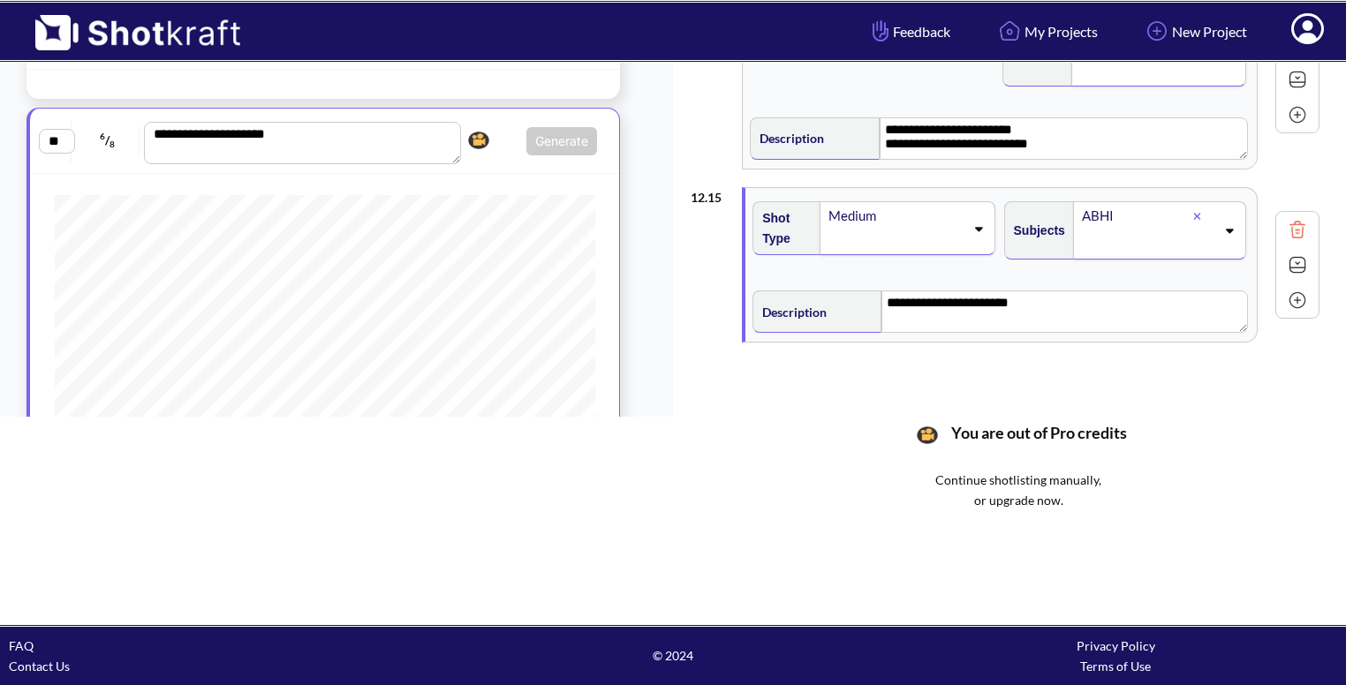
click at [1300, 288] on img at bounding box center [1297, 300] width 26 height 26
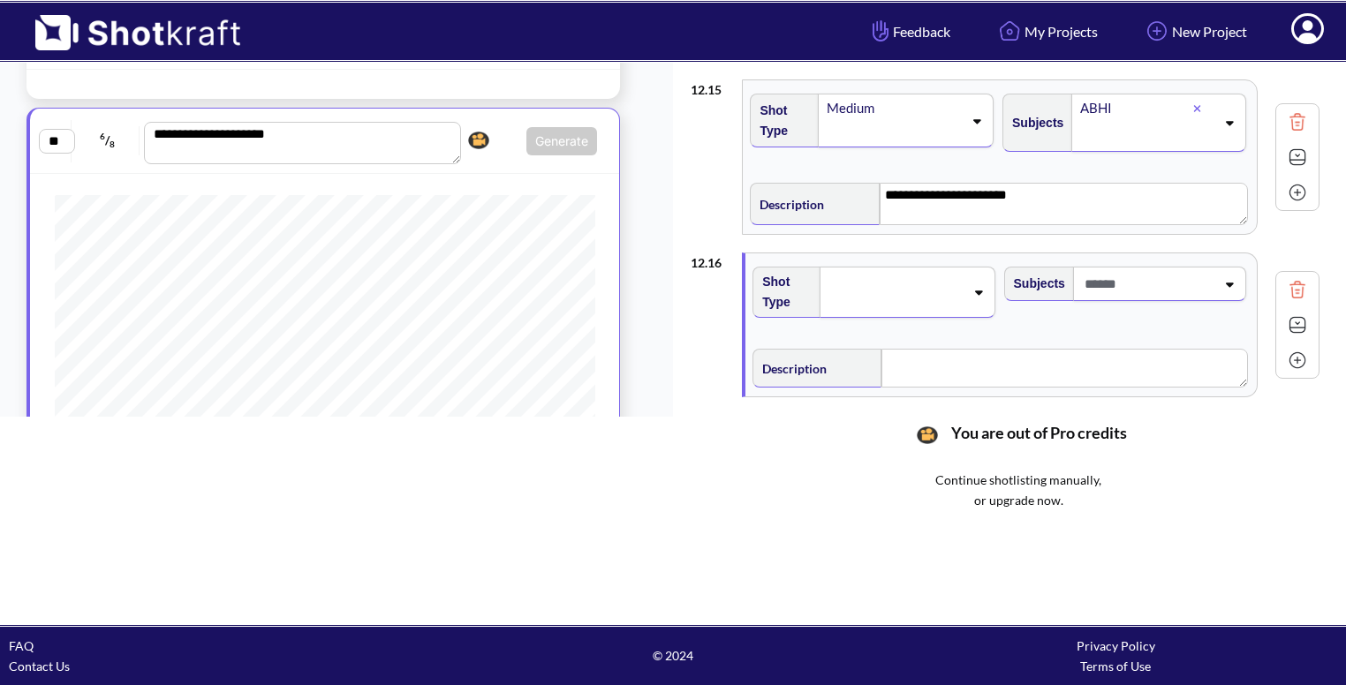
scroll to position [2451, 0]
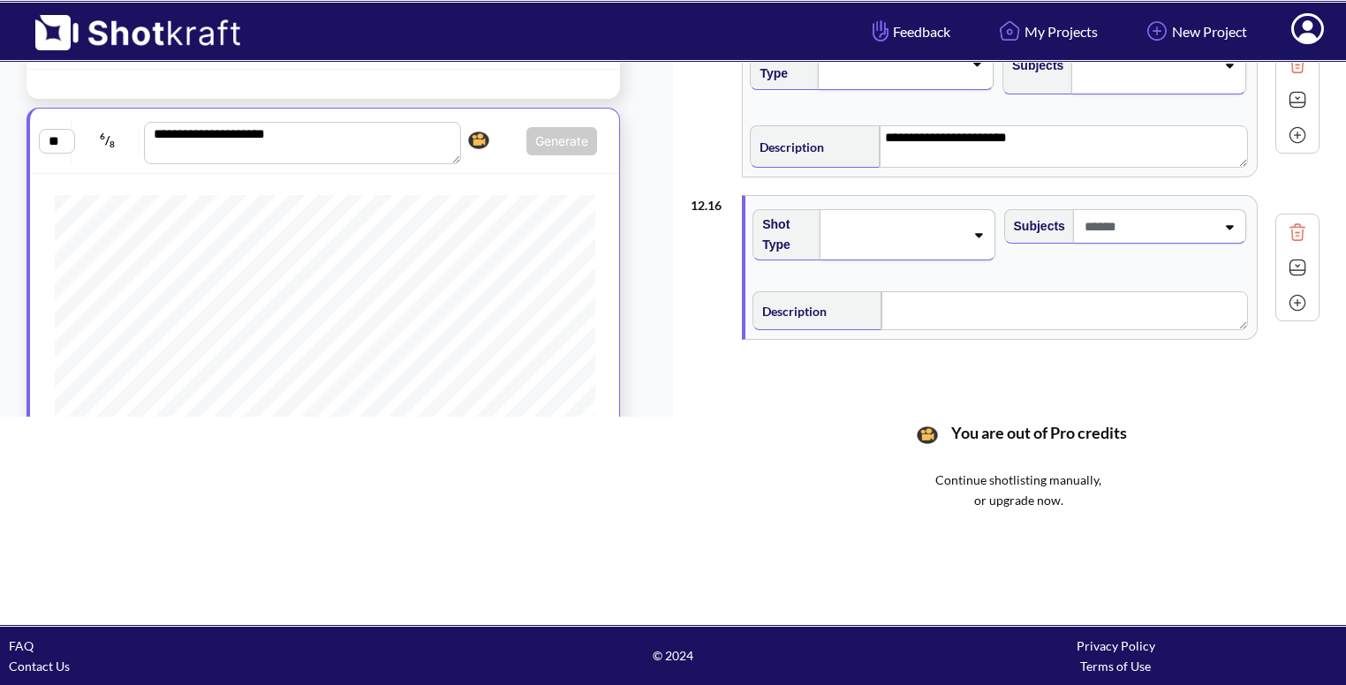
click at [962, 230] on span at bounding box center [895, 235] width 137 height 25
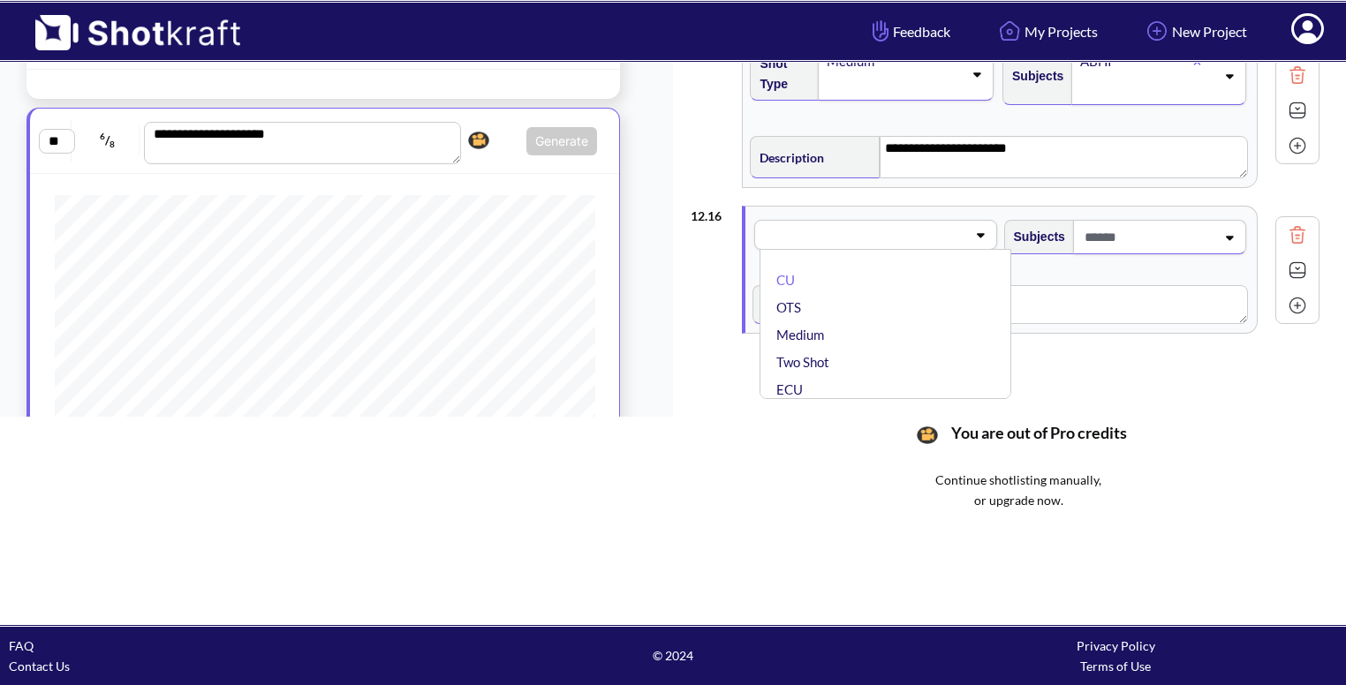
scroll to position [2434, 0]
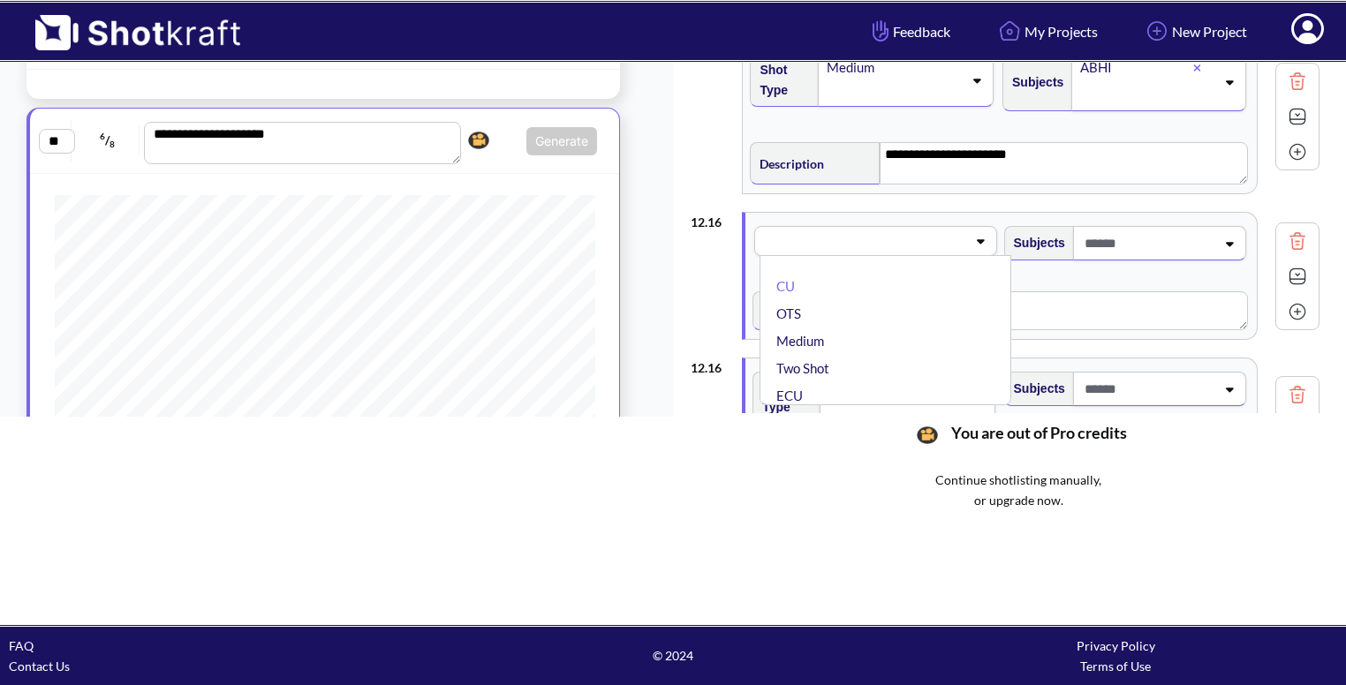
click at [1299, 223] on div at bounding box center [1297, 240] width 35 height 35
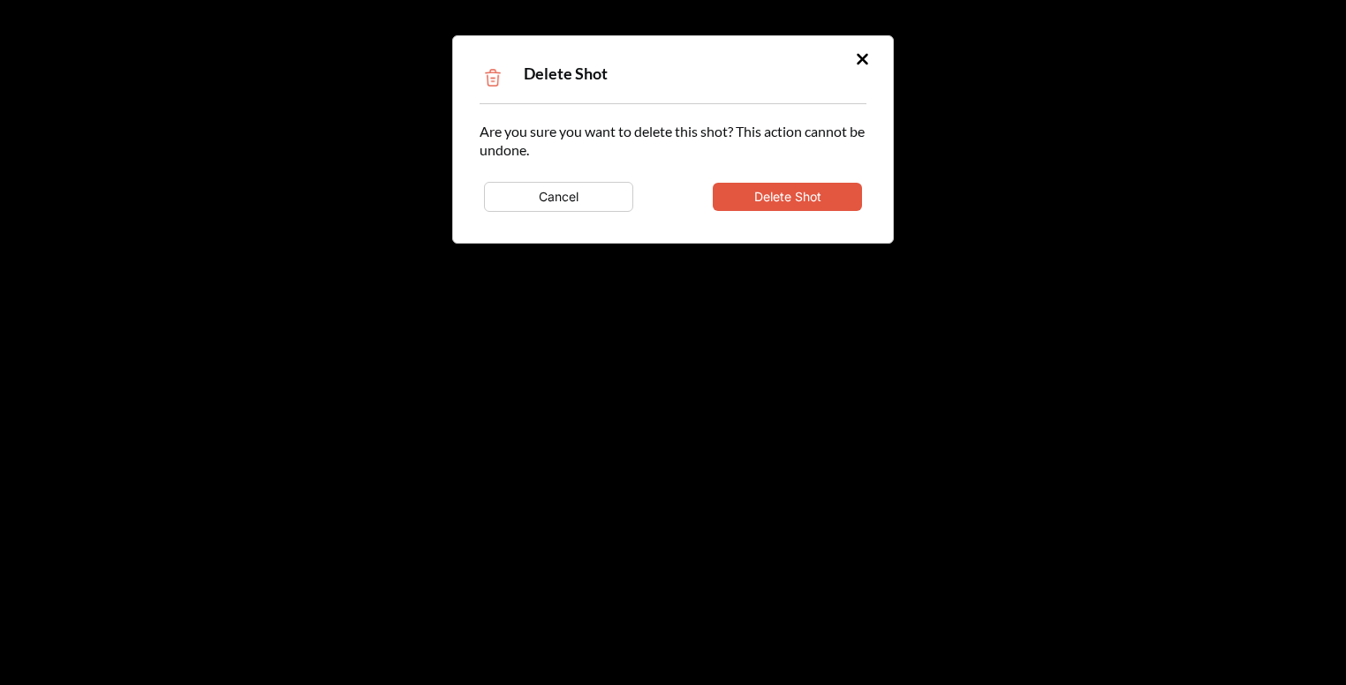
click at [793, 198] on button "Delete Shot" at bounding box center [787, 197] width 149 height 28
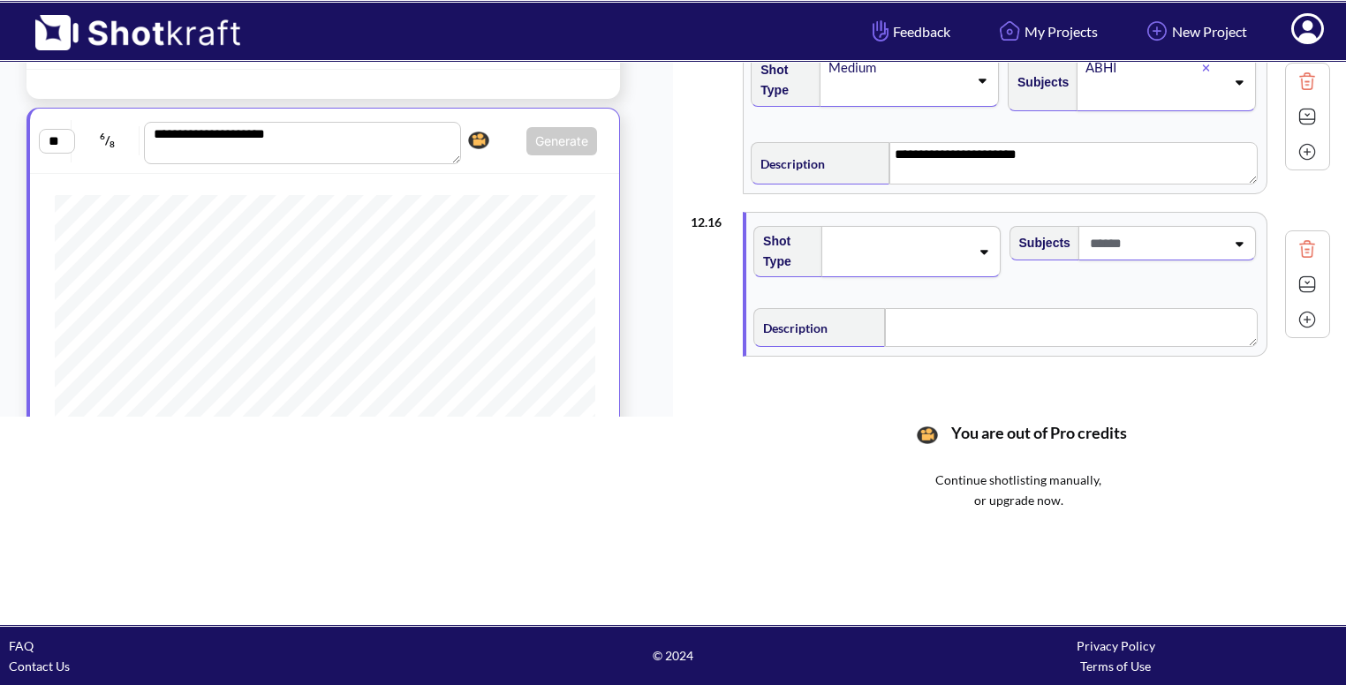
click at [950, 257] on div at bounding box center [910, 251] width 178 height 51
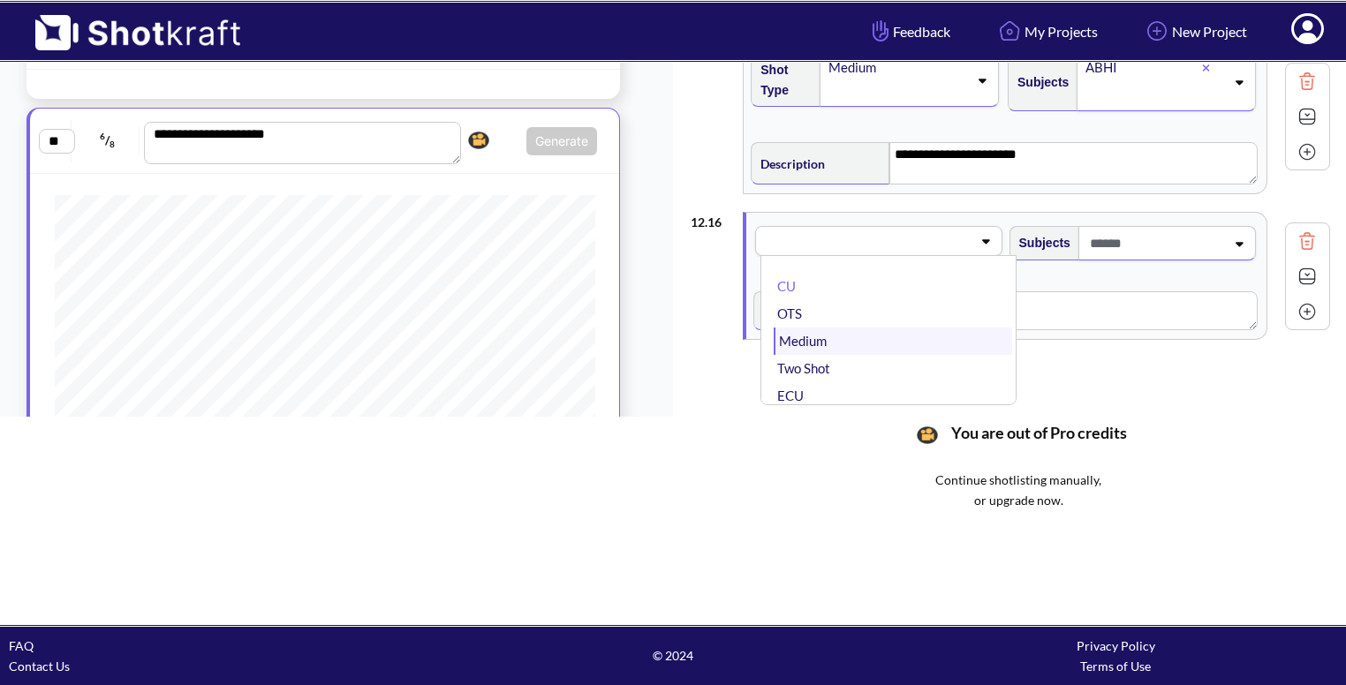
click at [880, 328] on li "Medium" at bounding box center [893, 341] width 238 height 27
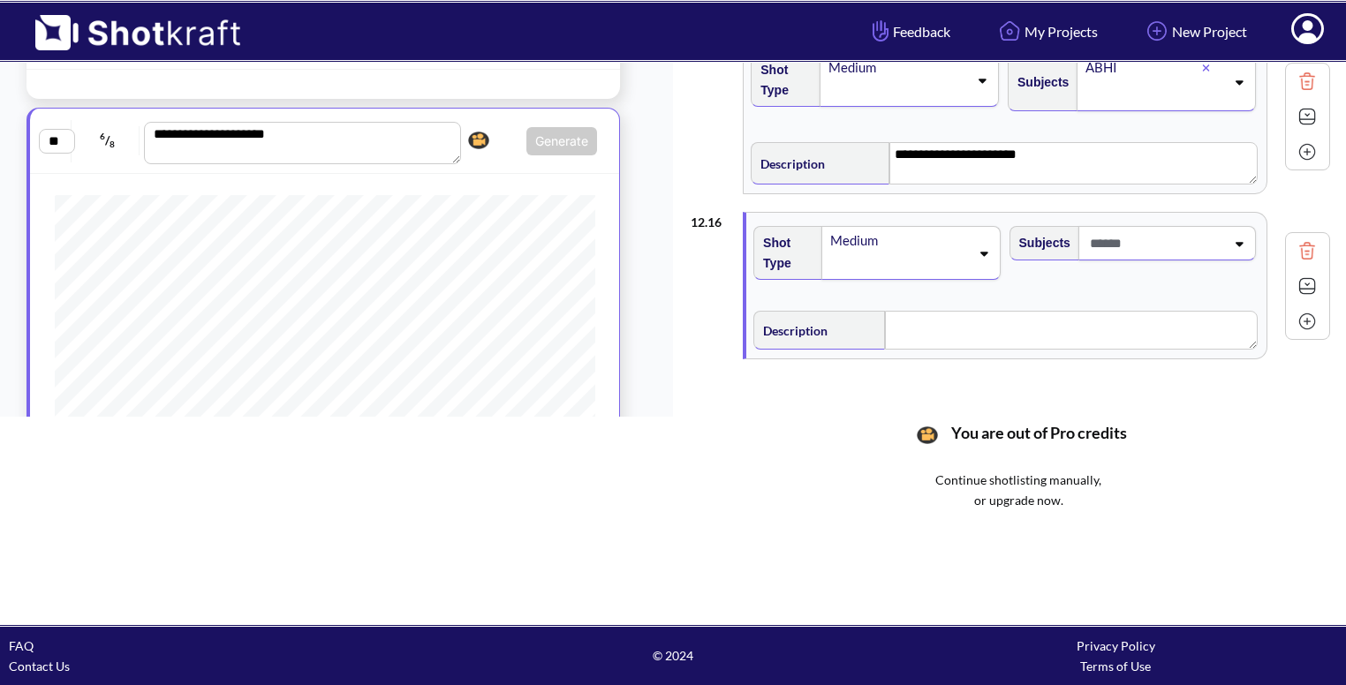
click at [1154, 239] on span at bounding box center [1156, 243] width 140 height 29
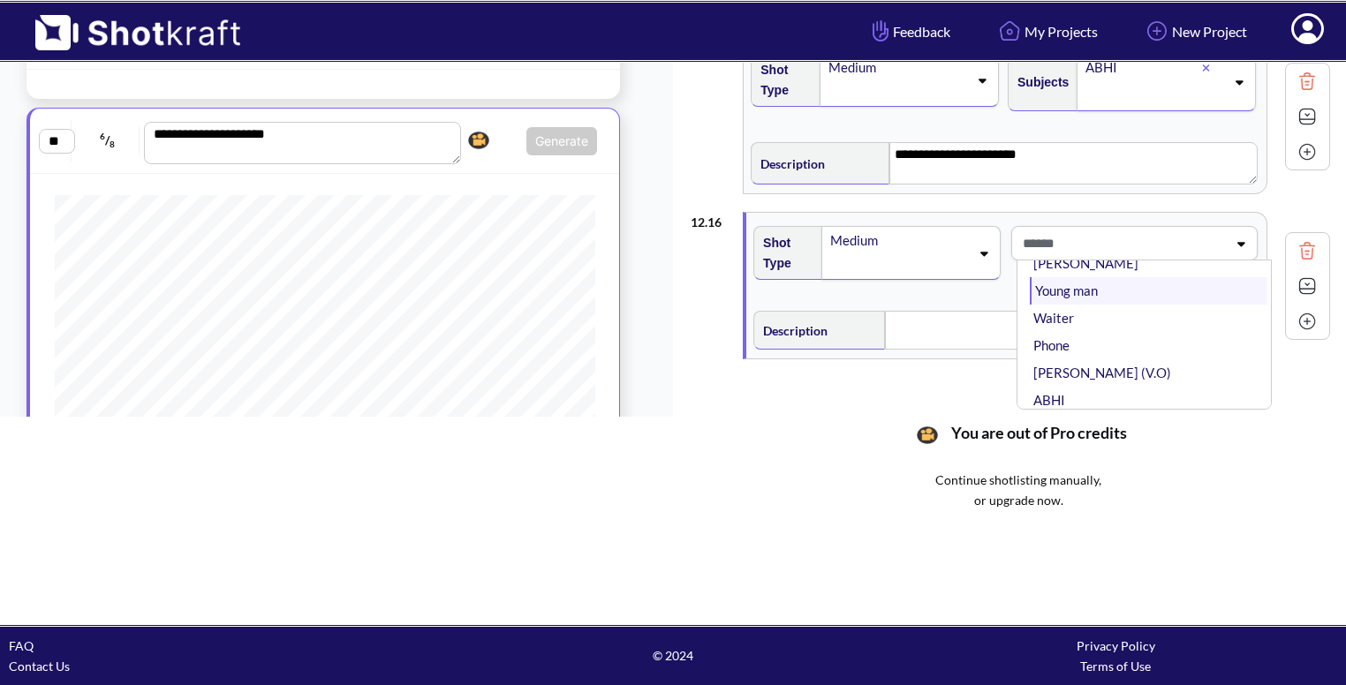
scroll to position [0, 0]
type input "***"
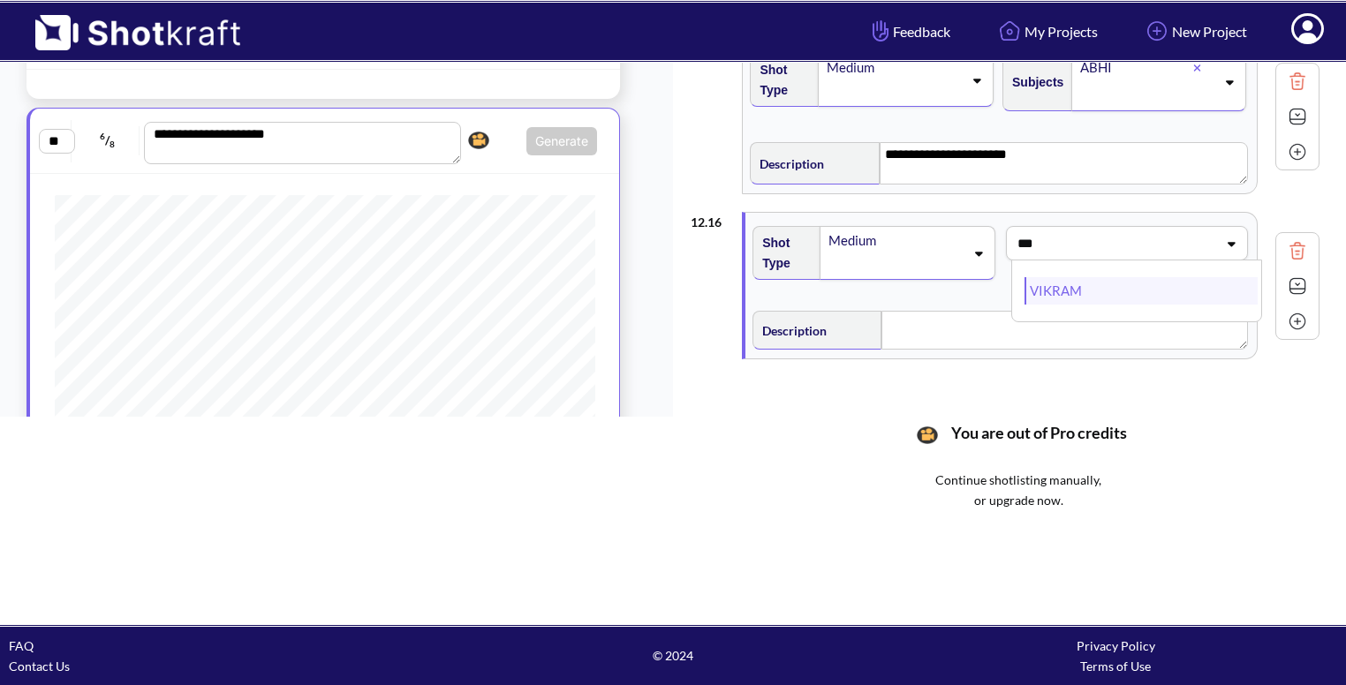
click at [1059, 277] on li "VIKRAM" at bounding box center [1141, 290] width 233 height 27
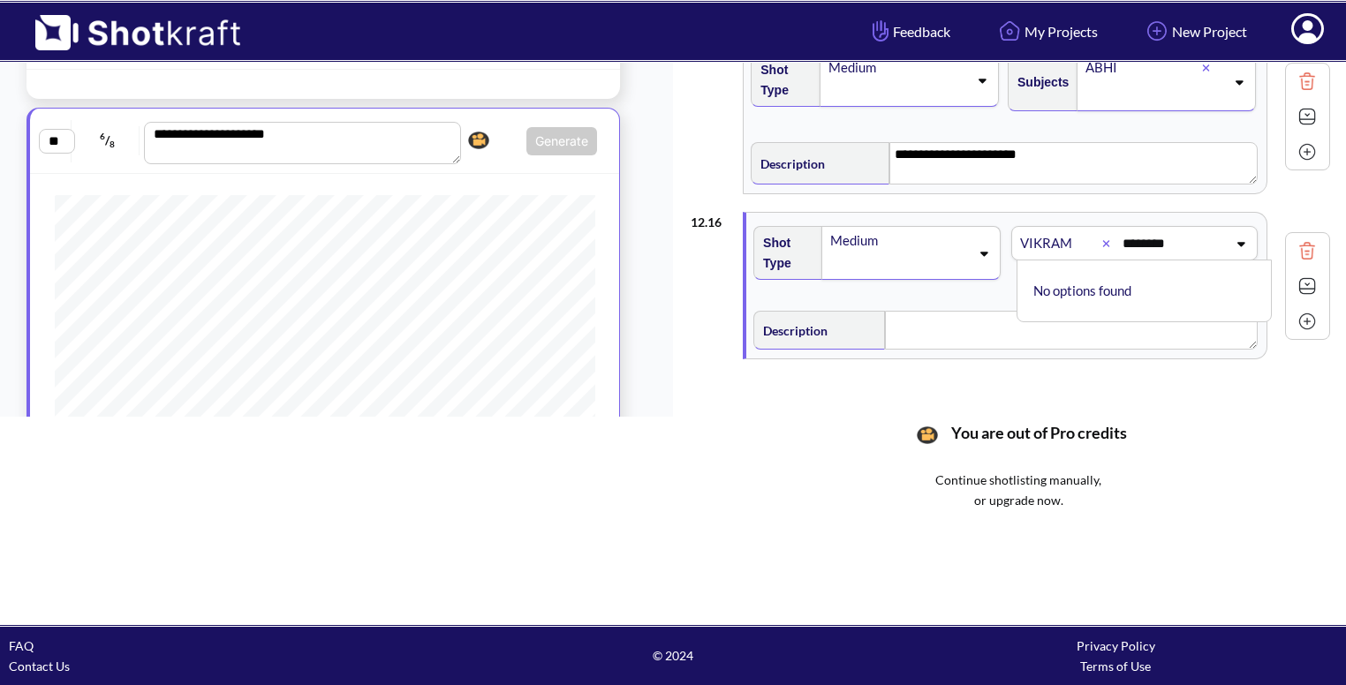
scroll to position [0, 1]
type input "********"
click at [909, 319] on textarea at bounding box center [1071, 334] width 373 height 39
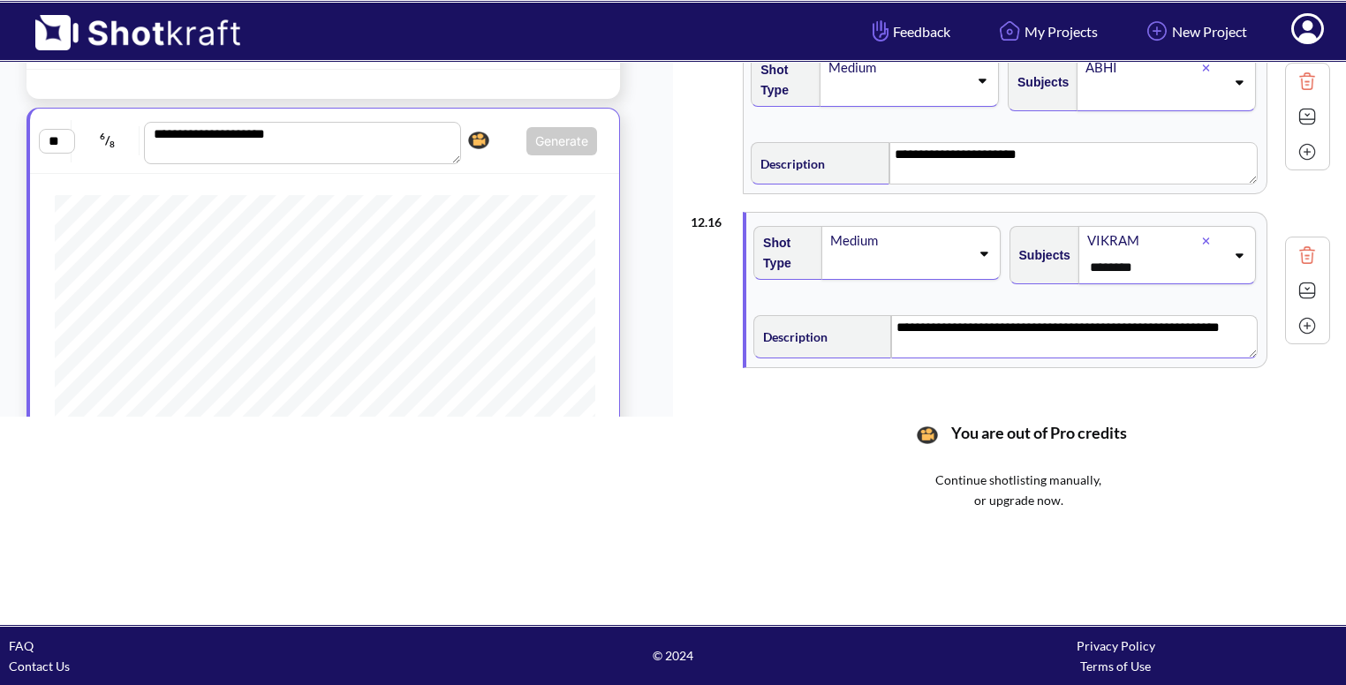
click at [1294, 280] on img at bounding box center [1307, 290] width 26 height 26
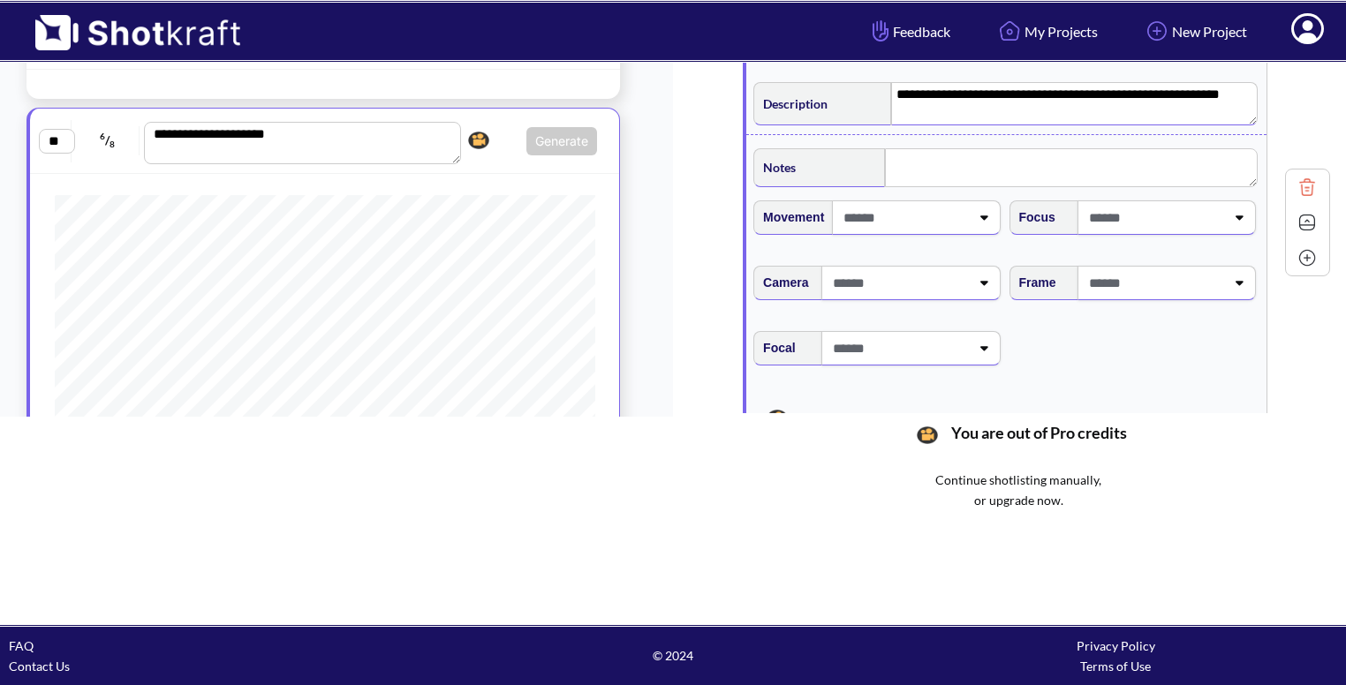
scroll to position [2671, 0]
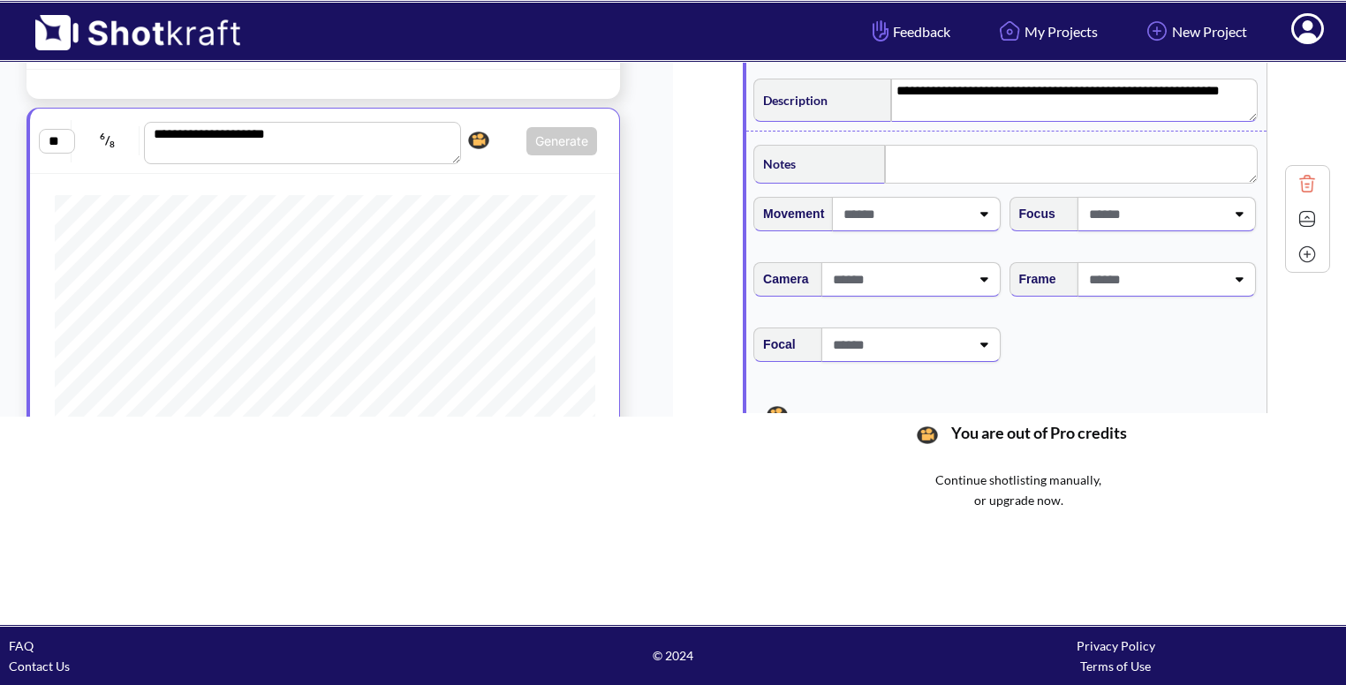
click at [1160, 287] on div "Frame" at bounding box center [1134, 286] width 255 height 65
click at [1154, 280] on span at bounding box center [1155, 279] width 140 height 29
type textarea "**********"
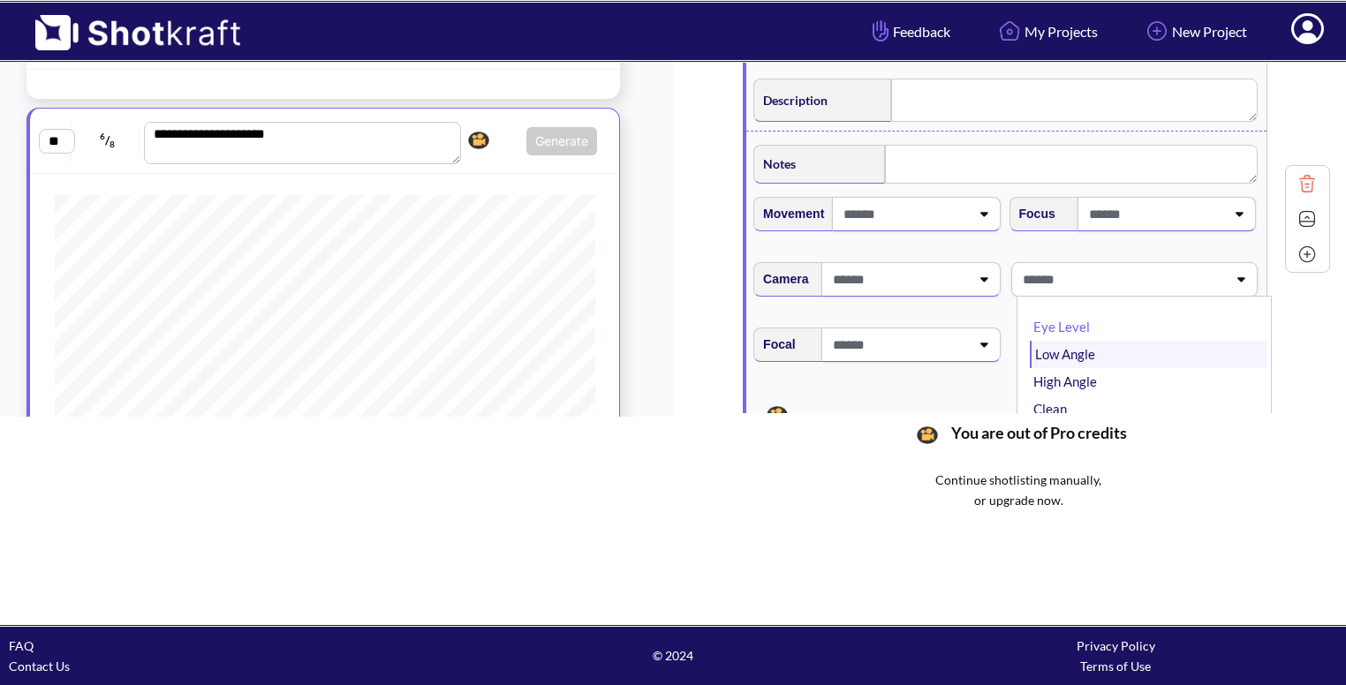
click at [1106, 342] on li "Low Angle" at bounding box center [1149, 354] width 238 height 27
type textarea "**********"
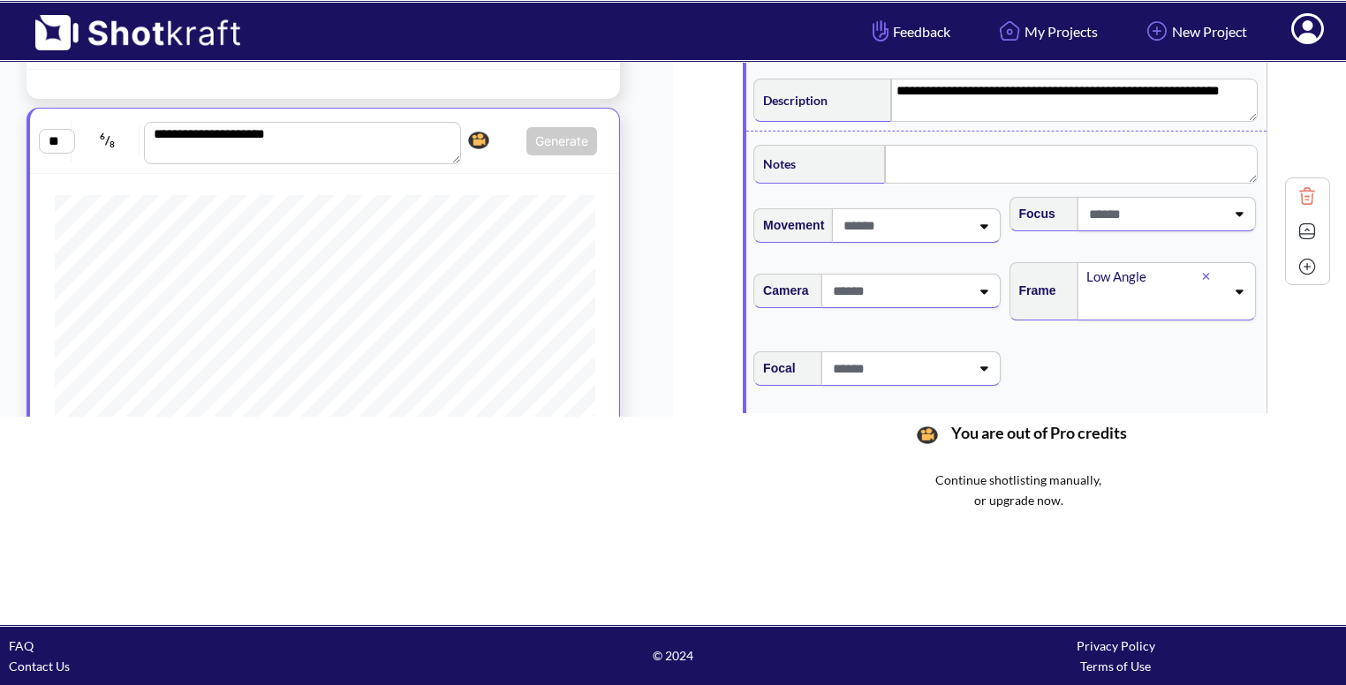
click at [1300, 218] on img at bounding box center [1307, 231] width 26 height 26
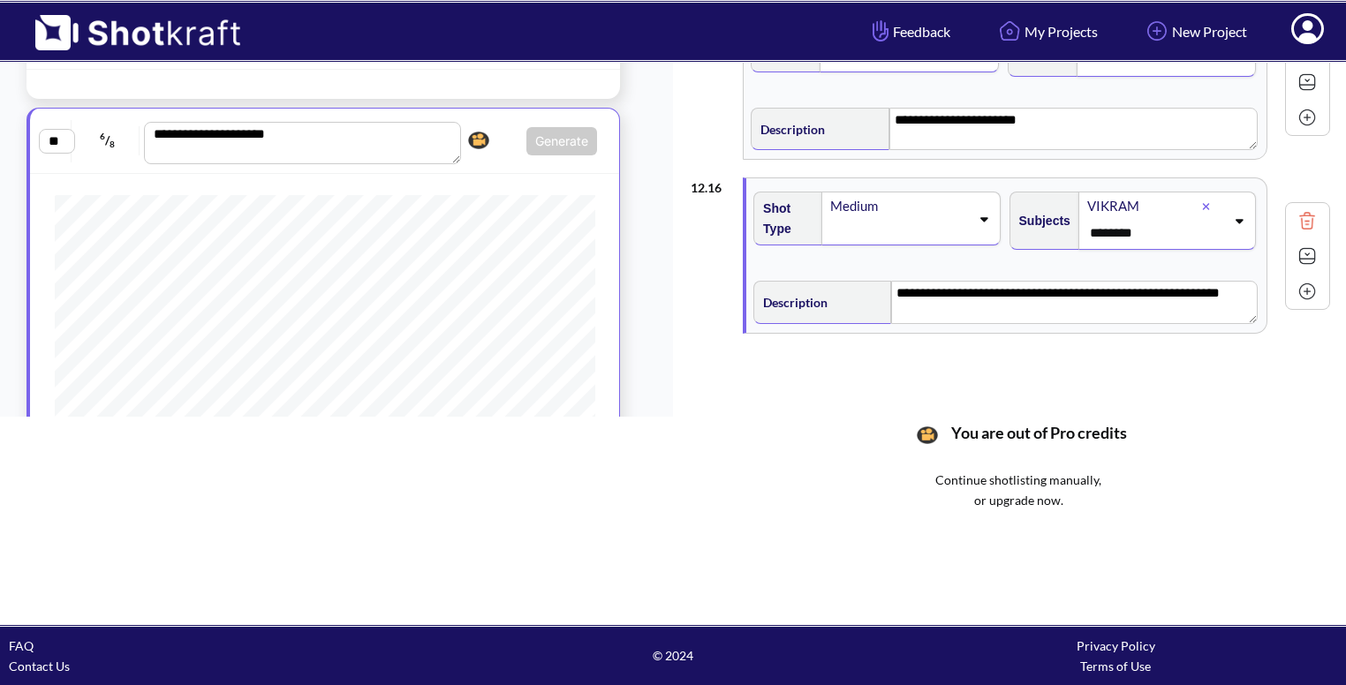
scroll to position [2458, 0]
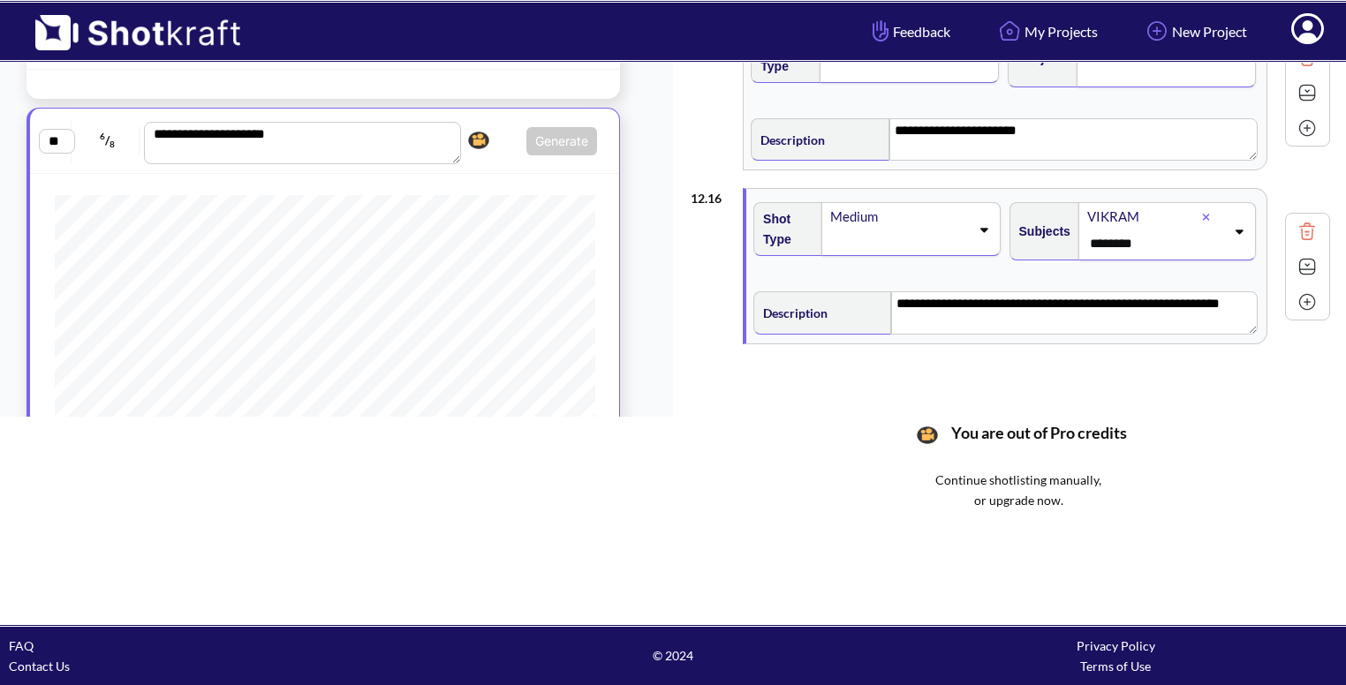
click at [1297, 289] on img at bounding box center [1307, 302] width 26 height 26
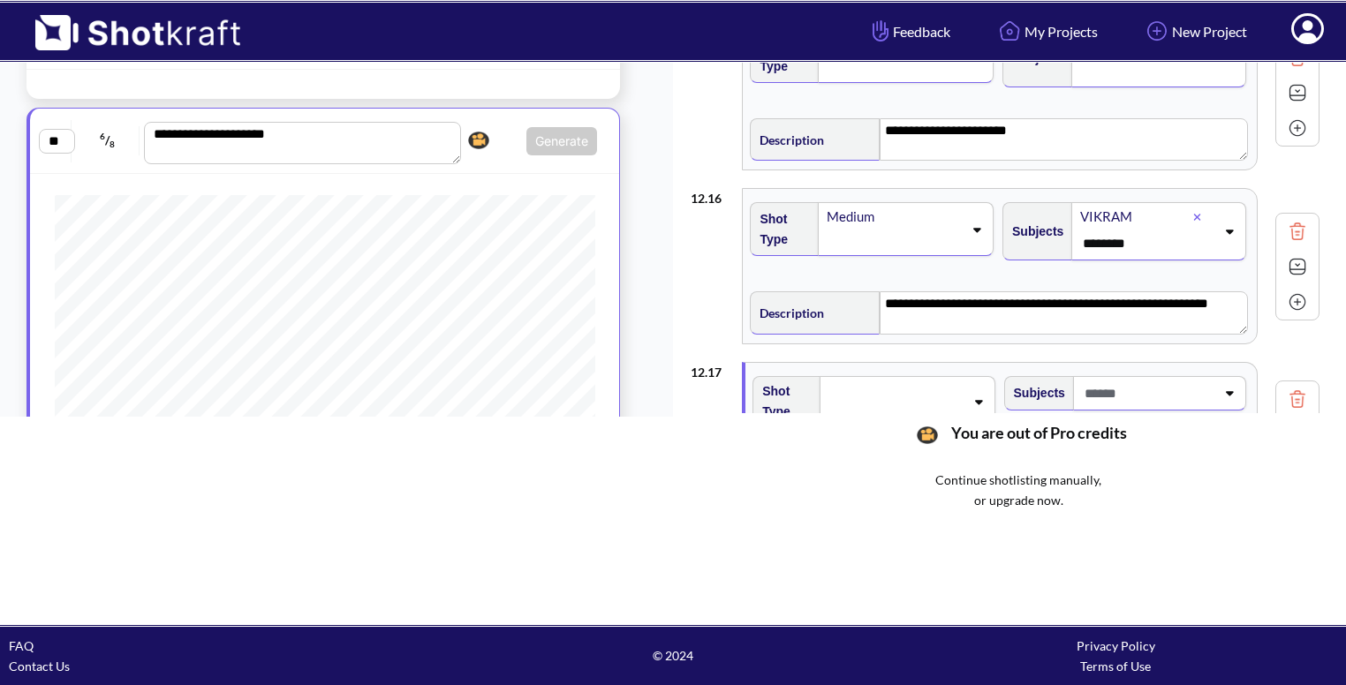
scroll to position [2624, 0]
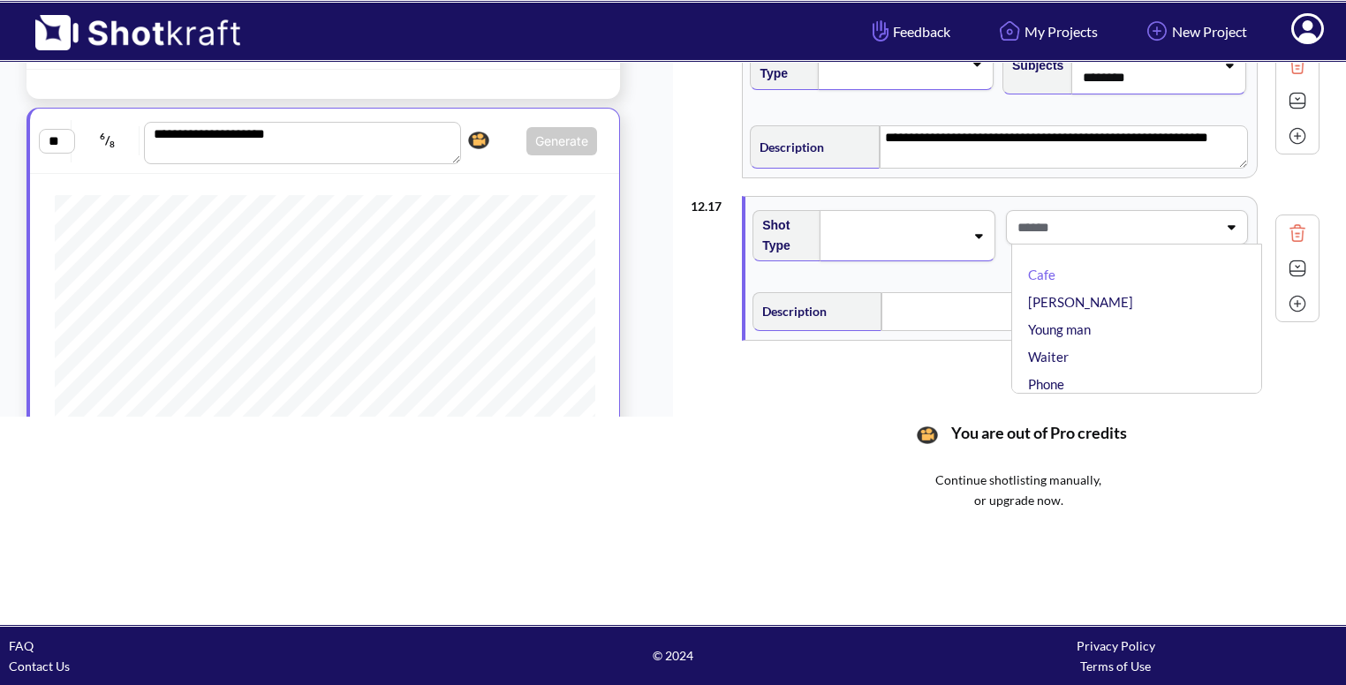
click at [1124, 213] on span at bounding box center [1115, 227] width 205 height 29
click at [1122, 213] on span at bounding box center [1115, 227] width 205 height 29
click at [1122, 213] on span at bounding box center [1147, 227] width 135 height 29
click at [1122, 213] on span at bounding box center [1115, 227] width 205 height 29
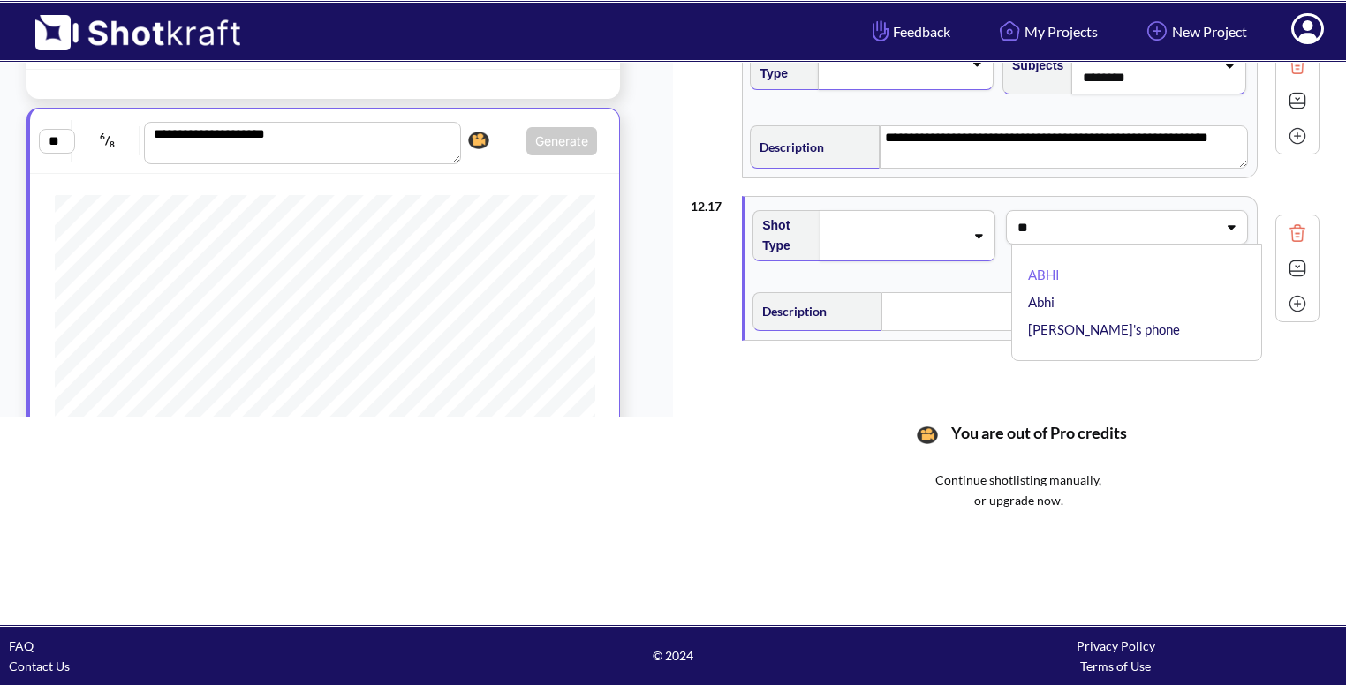
type input "***"
click at [900, 223] on span at bounding box center [895, 235] width 137 height 25
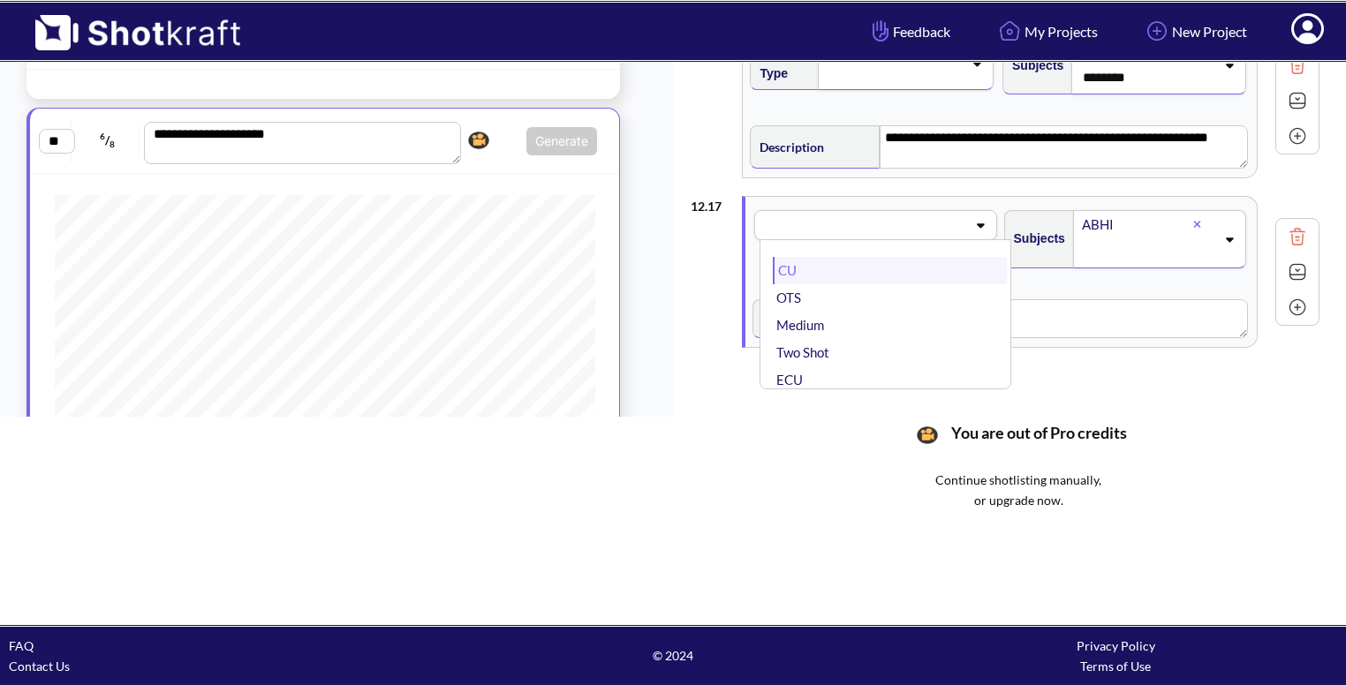
click at [868, 266] on li "CU" at bounding box center [889, 270] width 233 height 27
click at [950, 299] on textarea at bounding box center [1065, 318] width 366 height 39
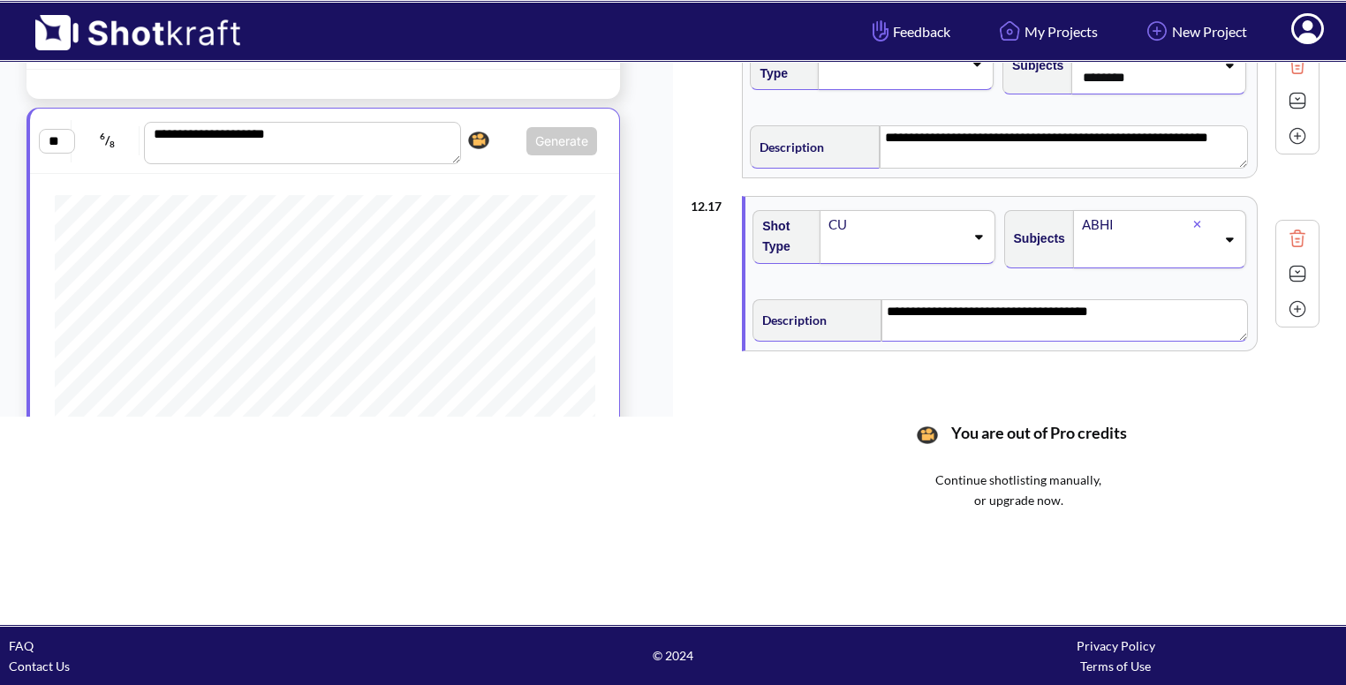
click at [1293, 261] on img at bounding box center [1297, 274] width 26 height 26
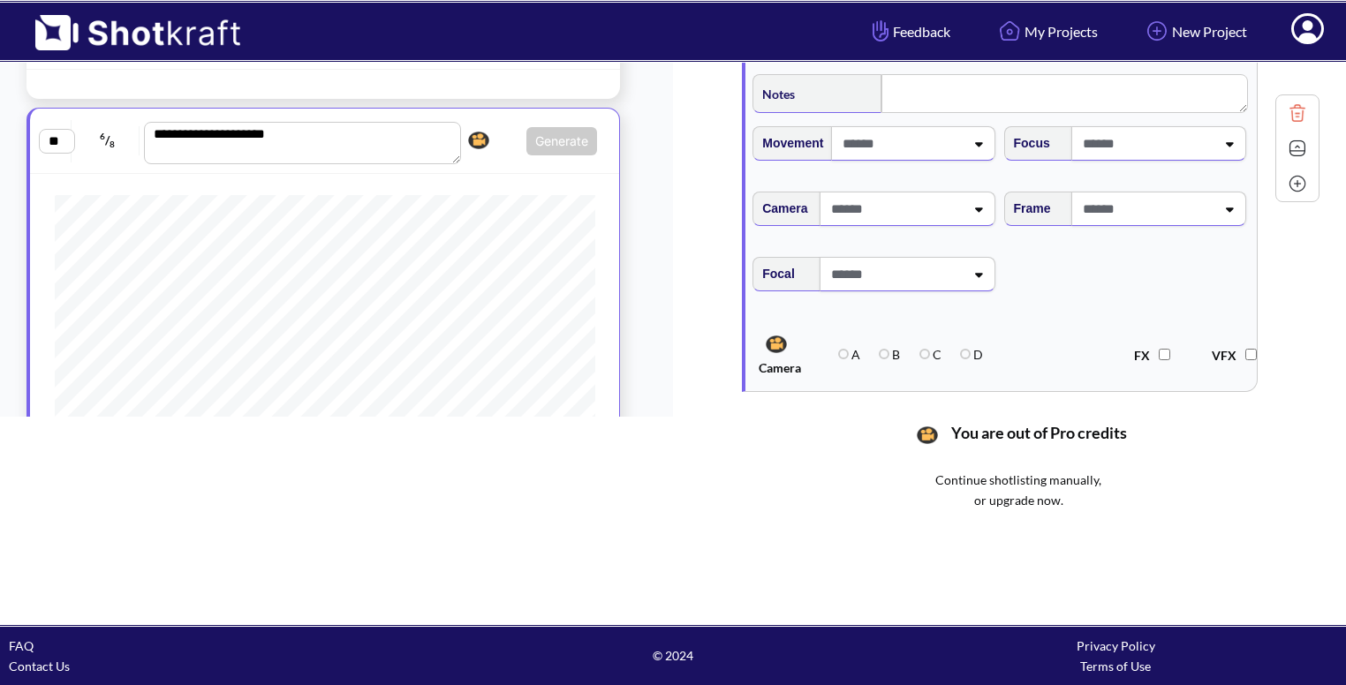
scroll to position [2940, 0]
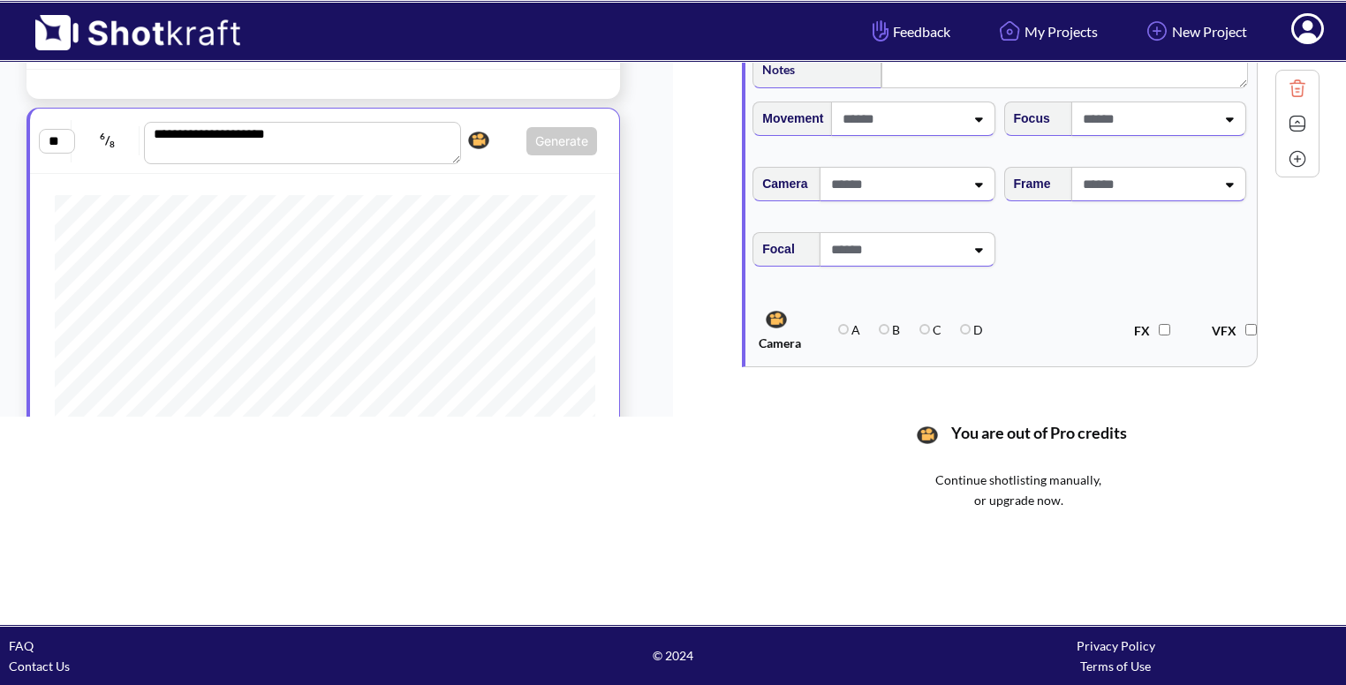
click at [1187, 188] on span at bounding box center [1146, 184] width 137 height 29
type textarea "**********"
click at [1152, 246] on li "Low Angle" at bounding box center [1141, 259] width 233 height 27
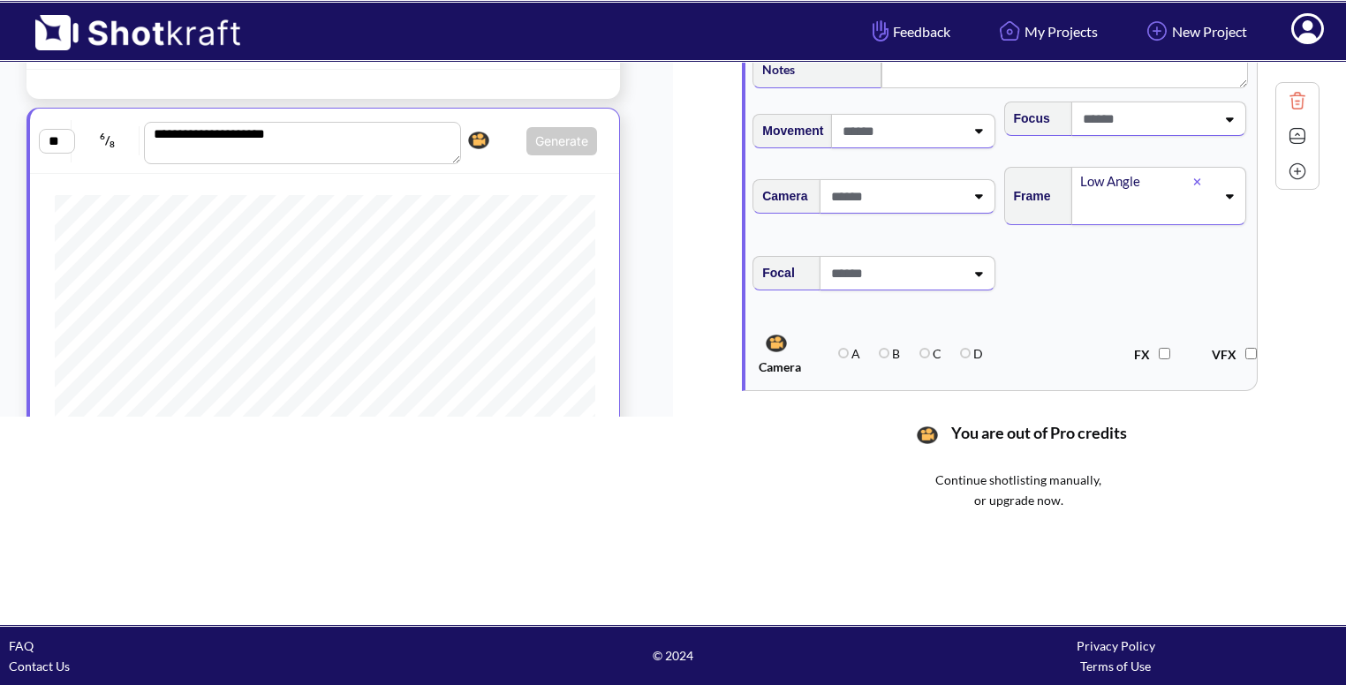
click at [1292, 123] on img at bounding box center [1297, 136] width 26 height 26
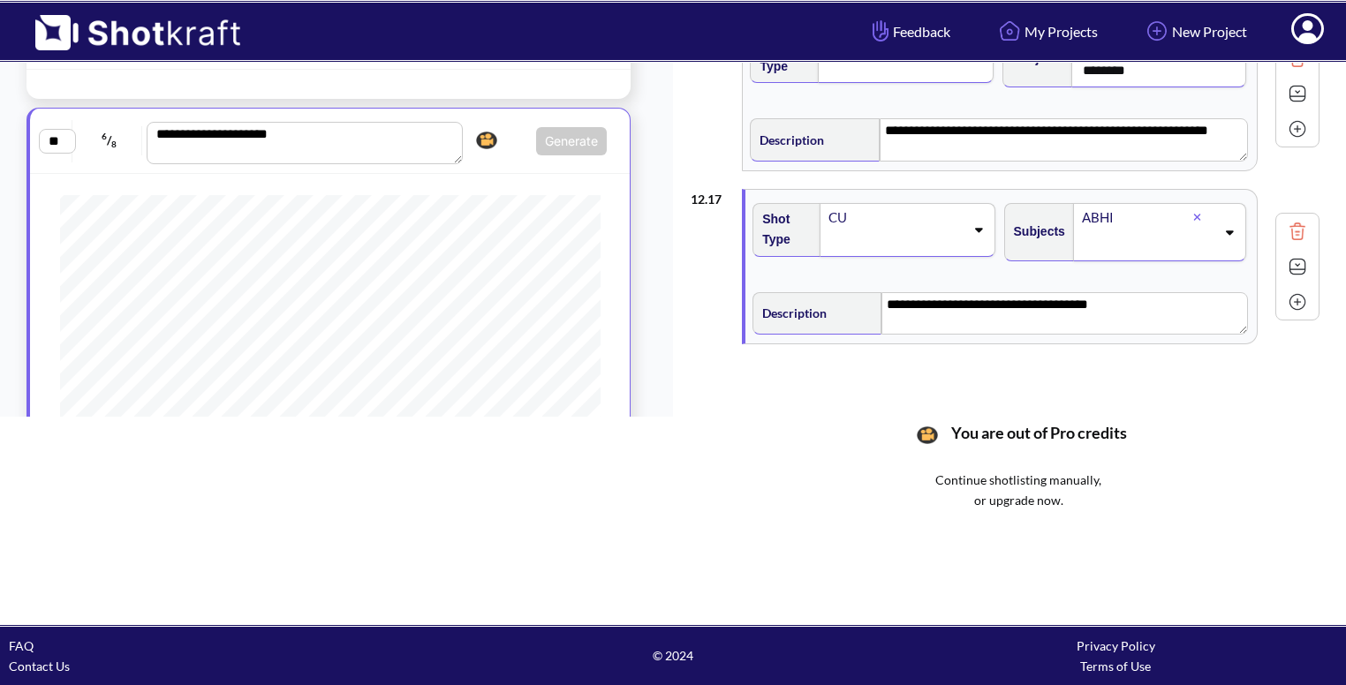
scroll to position [940, 0]
click at [1149, 304] on textarea "**********" at bounding box center [1065, 313] width 367 height 42
click at [1297, 289] on img at bounding box center [1297, 302] width 26 height 26
click at [1303, 289] on img at bounding box center [1297, 302] width 26 height 26
click at [871, 438] on div "You ran out of credits, please click here to upgrade to Pro. You are out of Pro…" at bounding box center [1018, 446] width 655 height 48
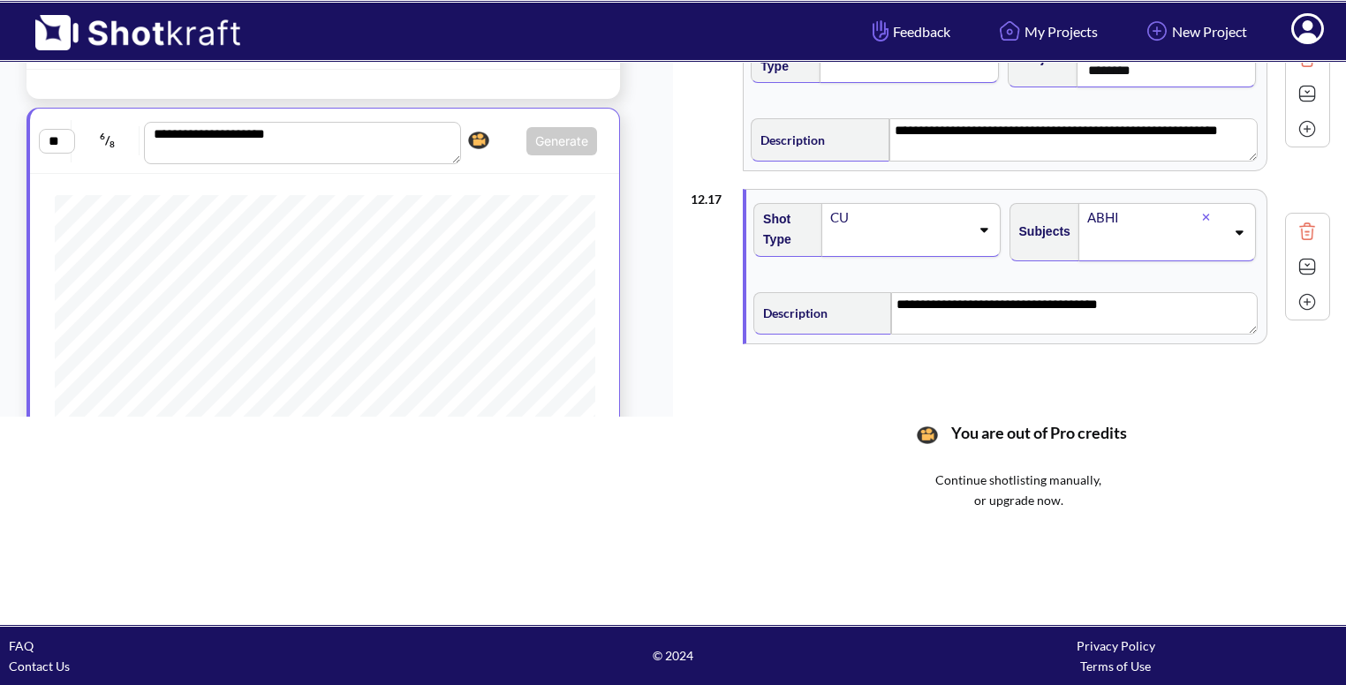
click at [868, 407] on div "**********" at bounding box center [1018, 184] width 655 height 458
click at [1294, 298] on img at bounding box center [1307, 302] width 26 height 26
type textarea "**********"
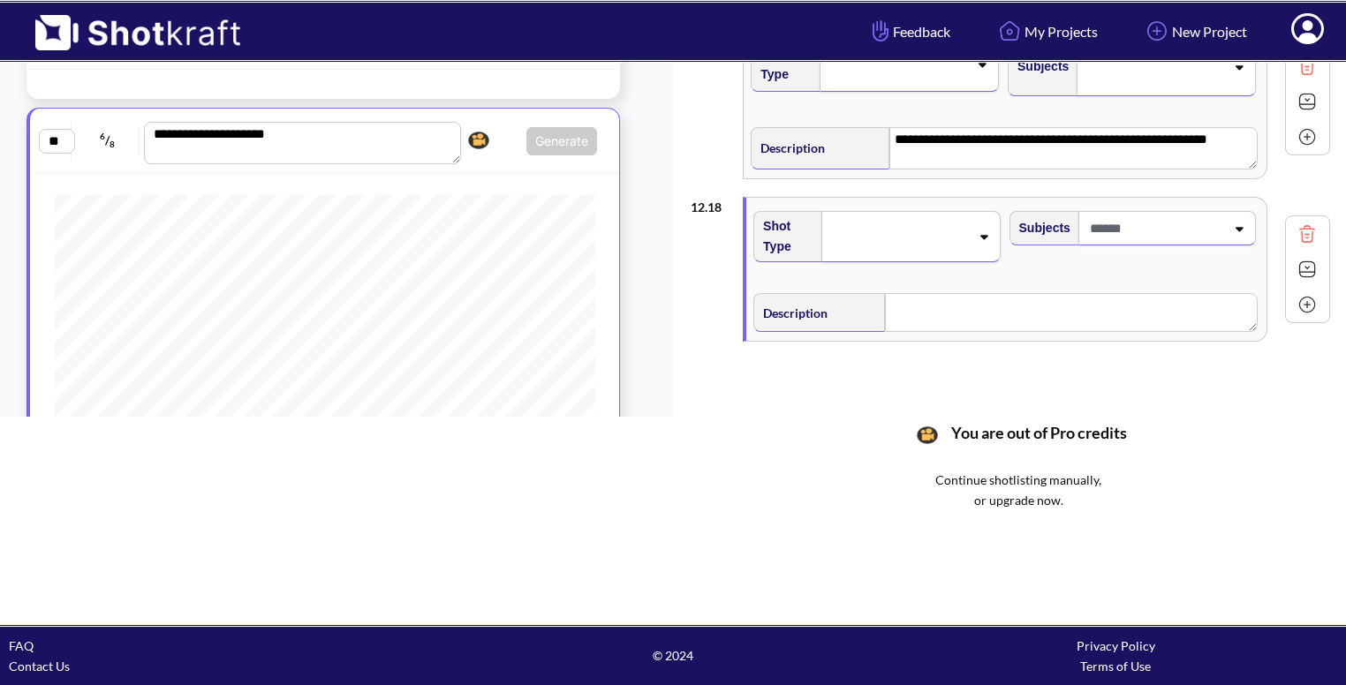
click at [931, 224] on span at bounding box center [899, 236] width 140 height 25
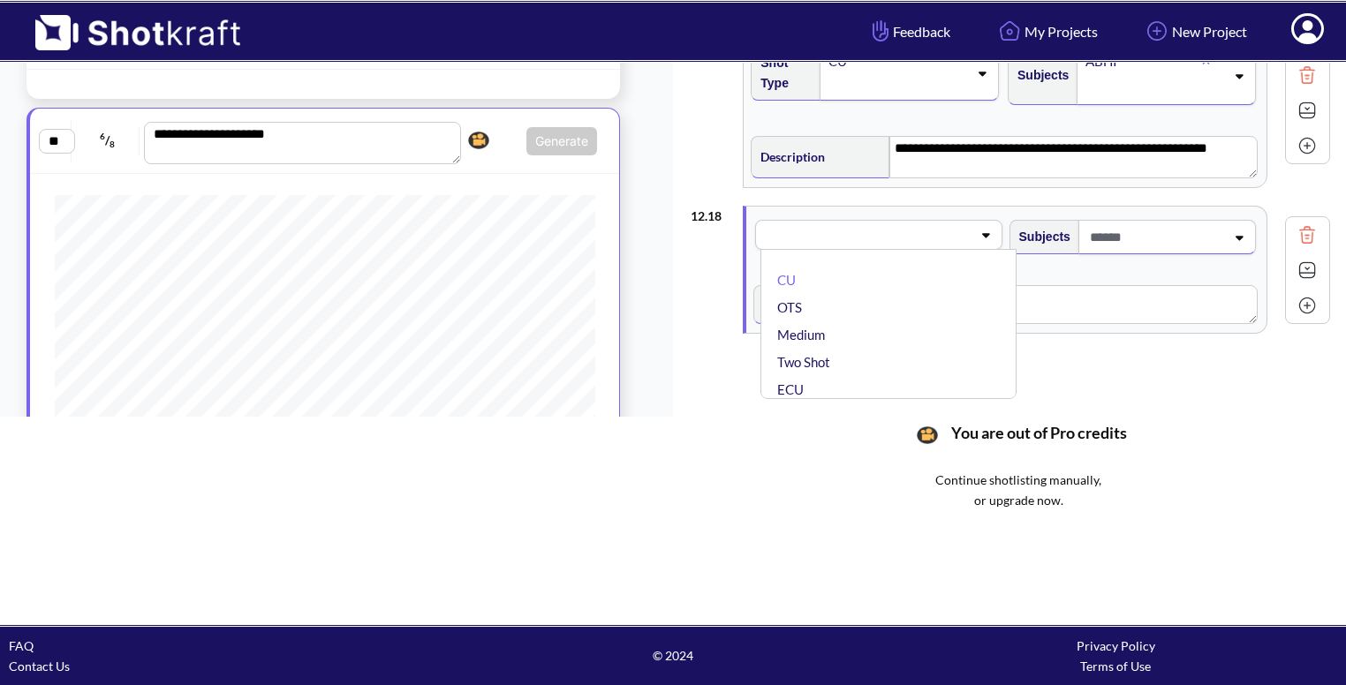
scroll to position [2781, 0]
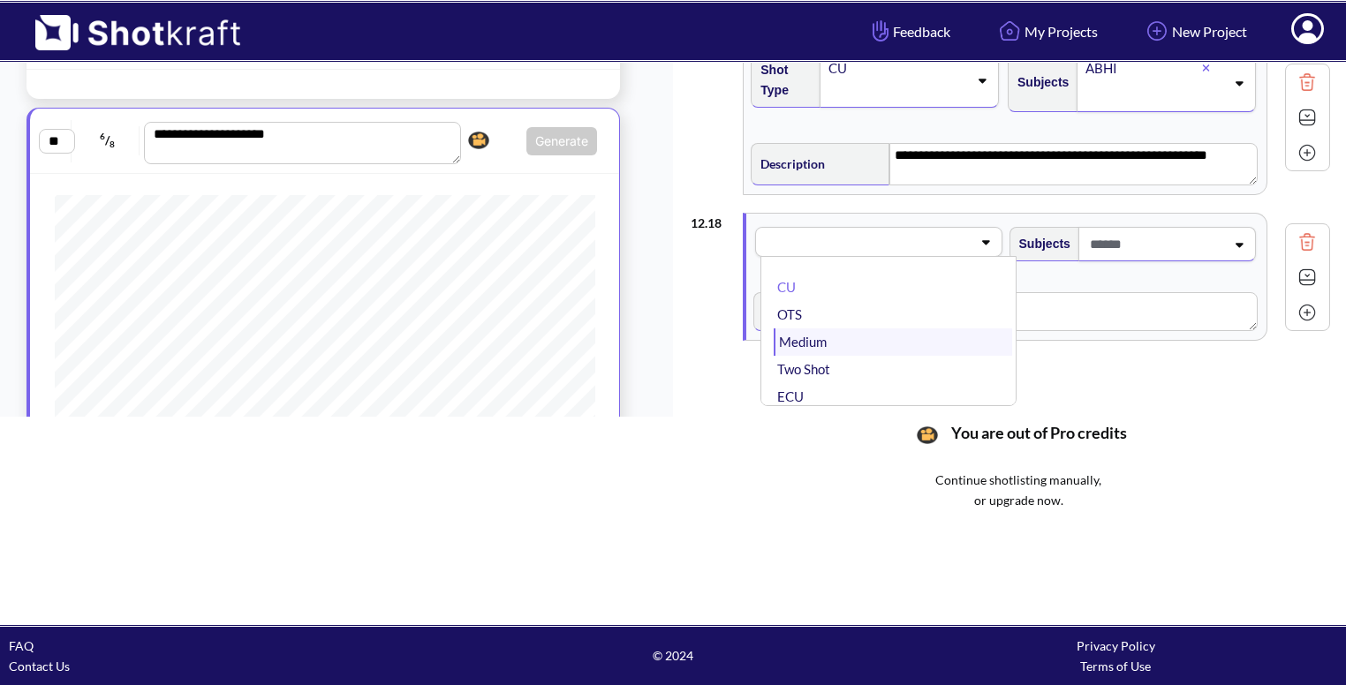
click at [875, 329] on li "Medium" at bounding box center [893, 342] width 238 height 27
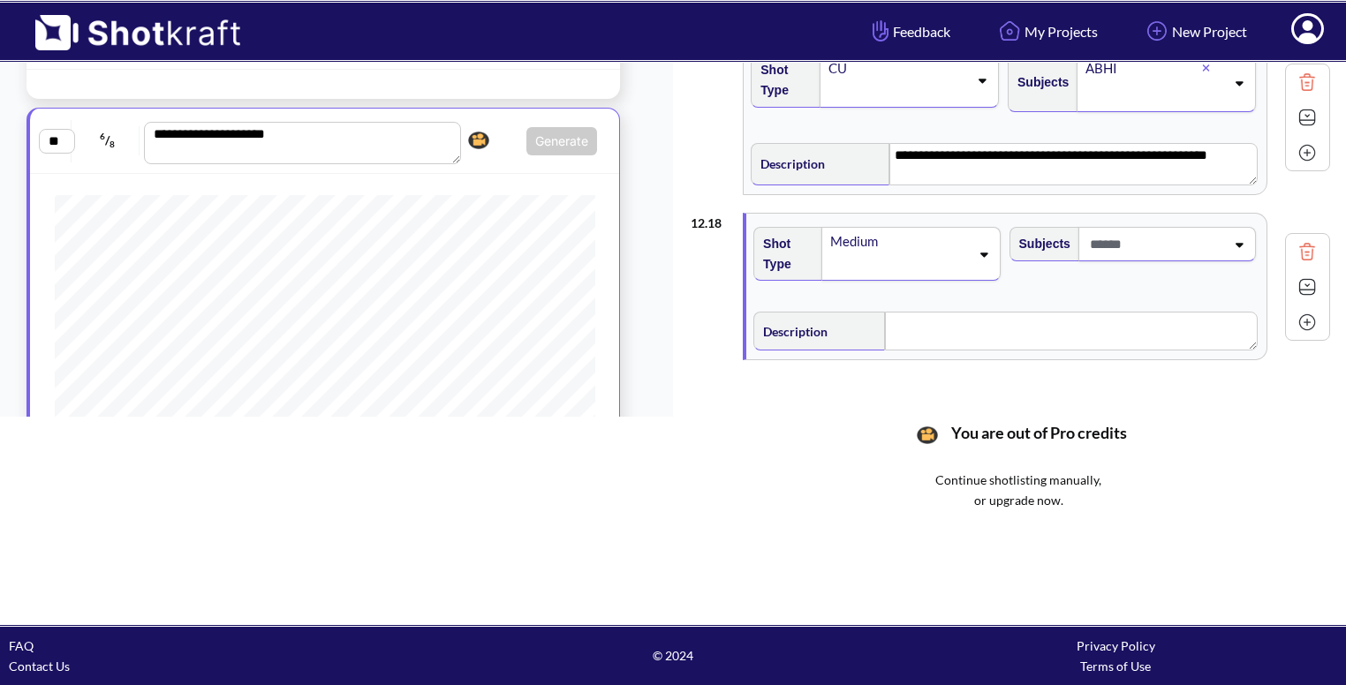
click at [937, 254] on span at bounding box center [899, 266] width 140 height 25
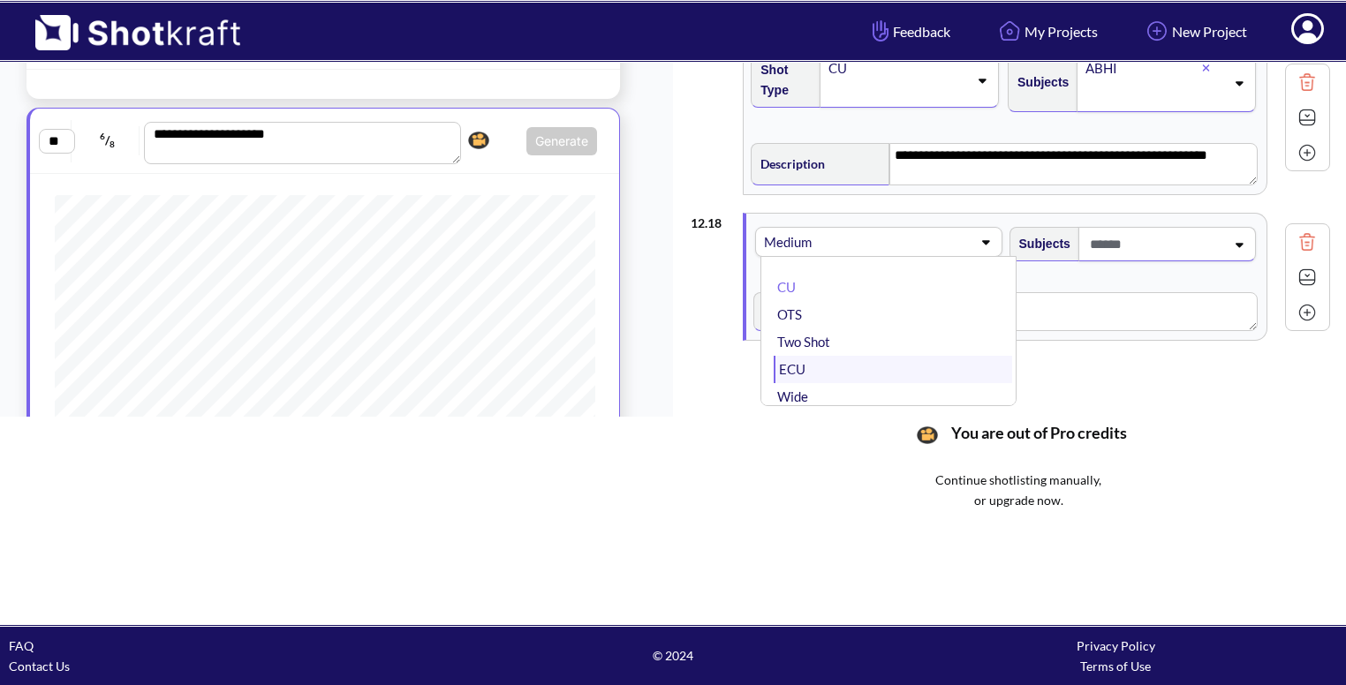
scroll to position [77, 0]
click at [848, 314] on li "Wide" at bounding box center [893, 319] width 238 height 27
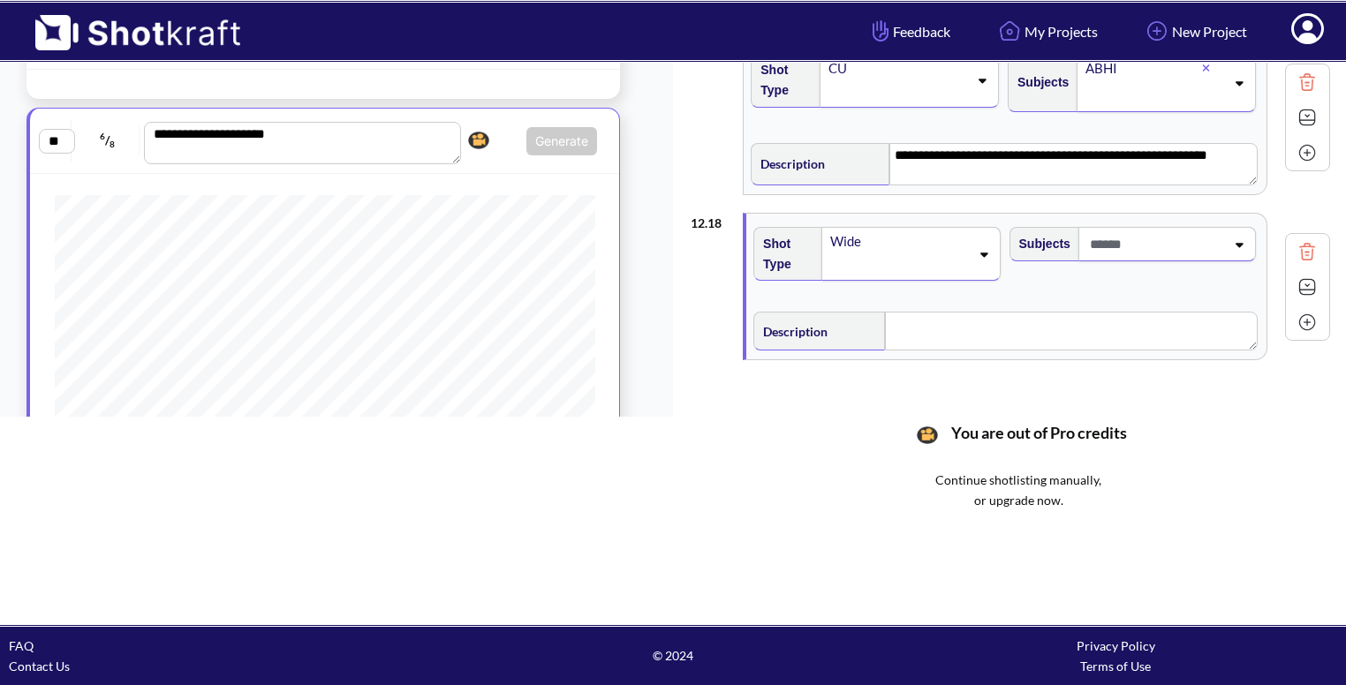
click at [1187, 230] on span at bounding box center [1156, 244] width 140 height 29
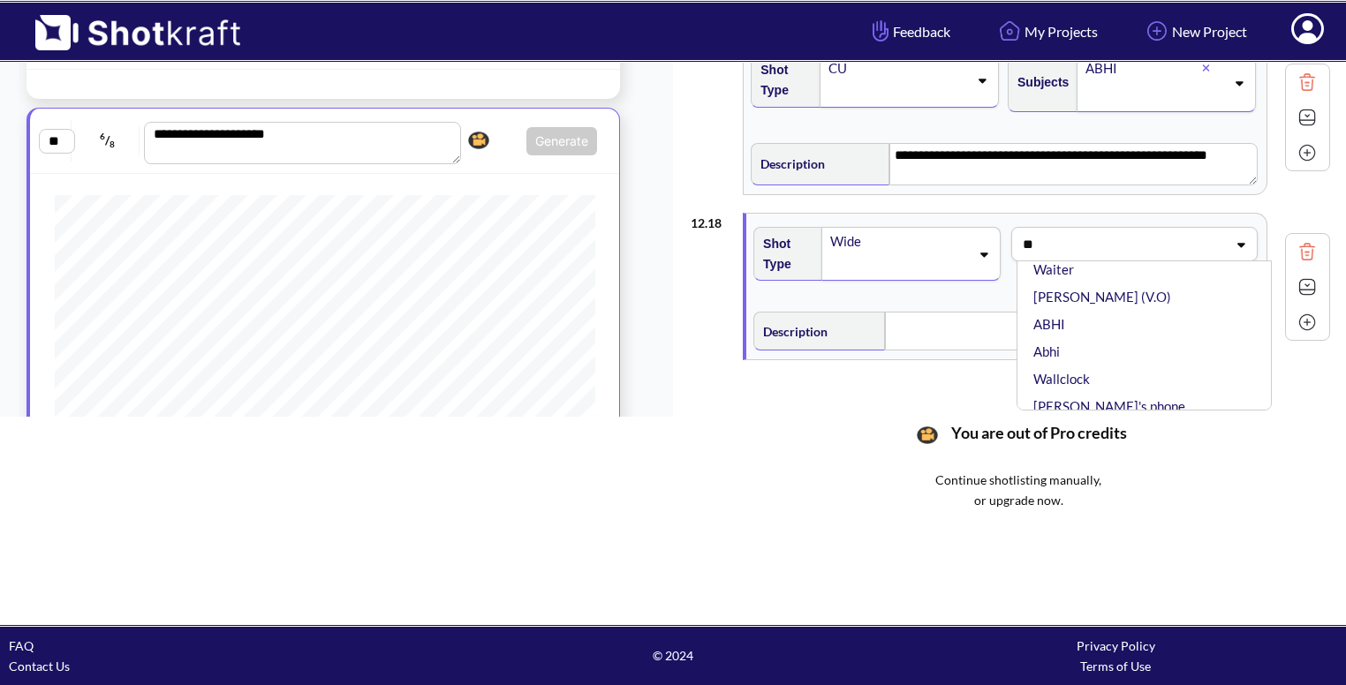
scroll to position [0, 0]
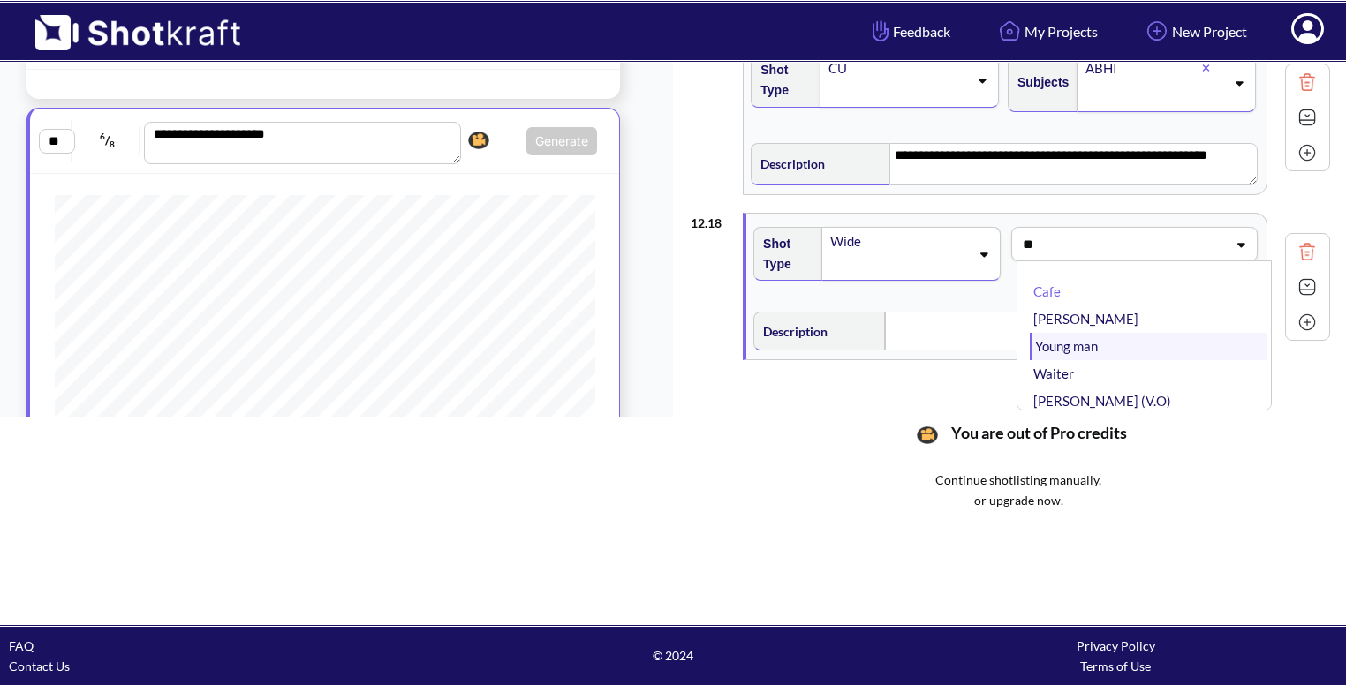
type input "***"
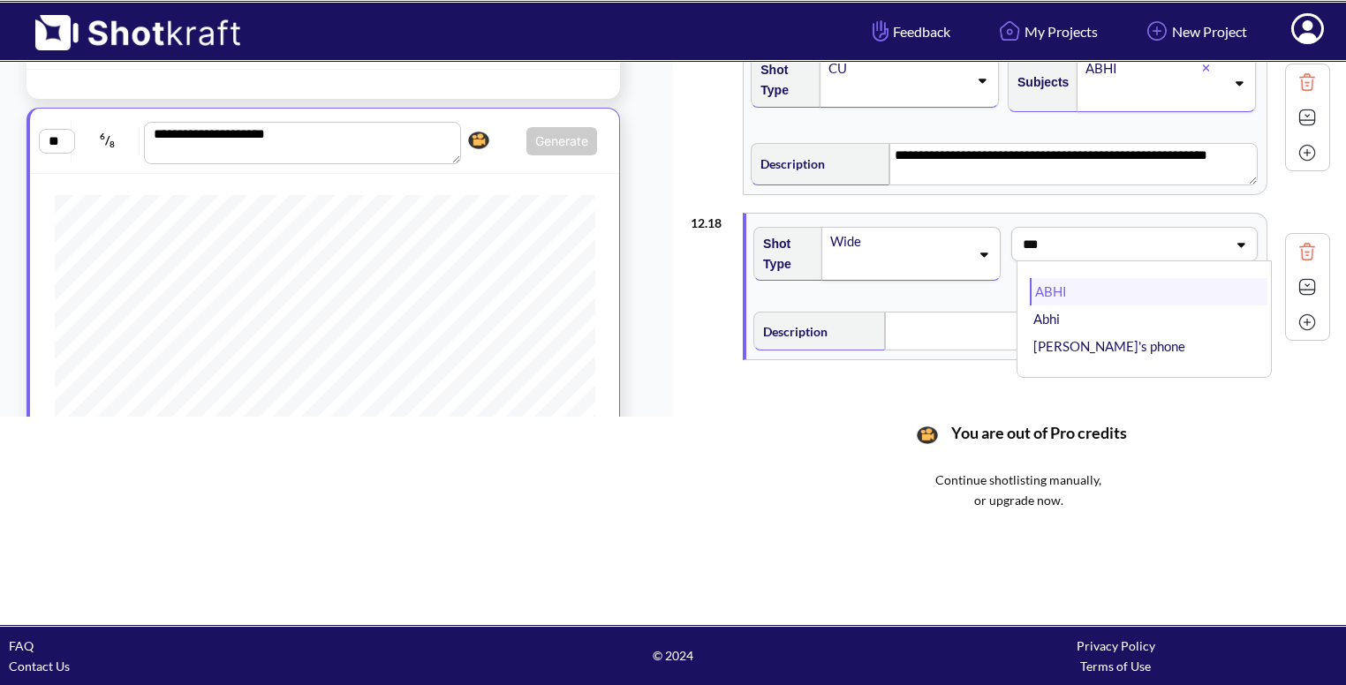
click at [1066, 284] on li "ABHI" at bounding box center [1149, 291] width 238 height 27
type input "******"
click at [1066, 284] on li "VIKRAM" at bounding box center [1149, 291] width 238 height 27
type input "********"
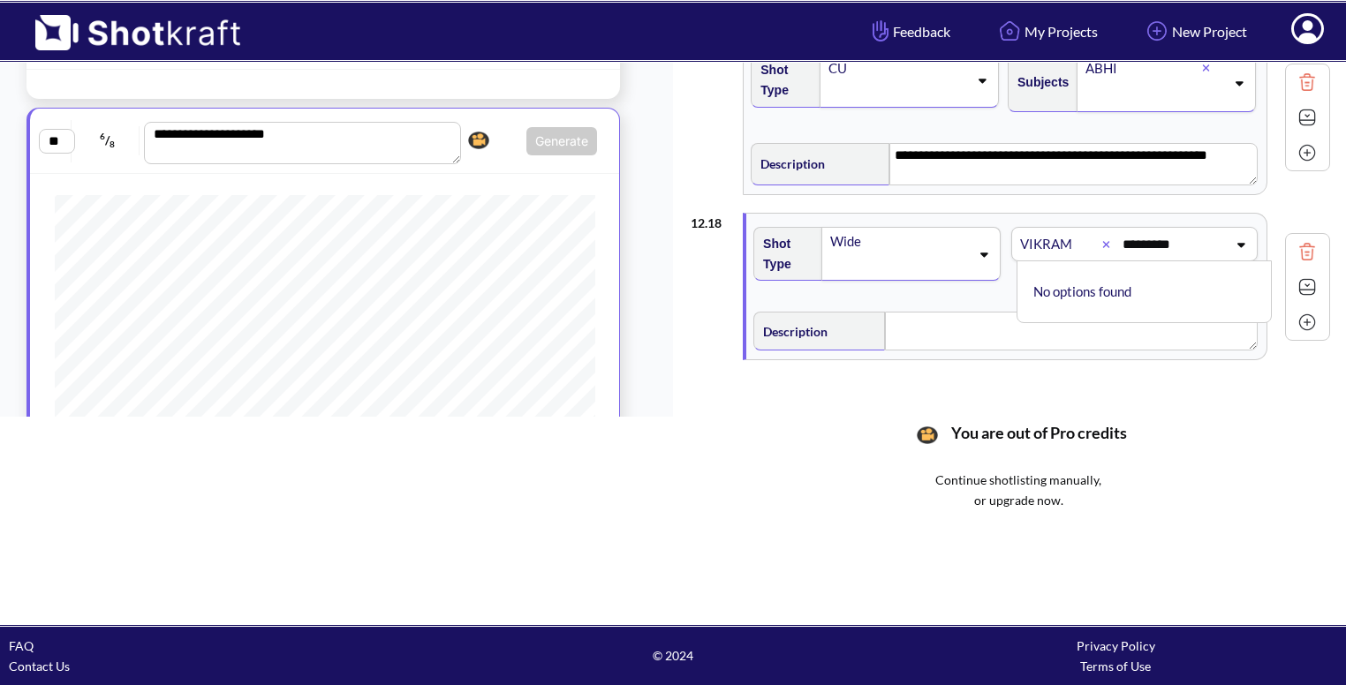
scroll to position [0, 0]
type input "****"
click at [1047, 278] on li "GOPAL" at bounding box center [1149, 291] width 238 height 27
click at [904, 330] on textarea at bounding box center [1071, 335] width 373 height 39
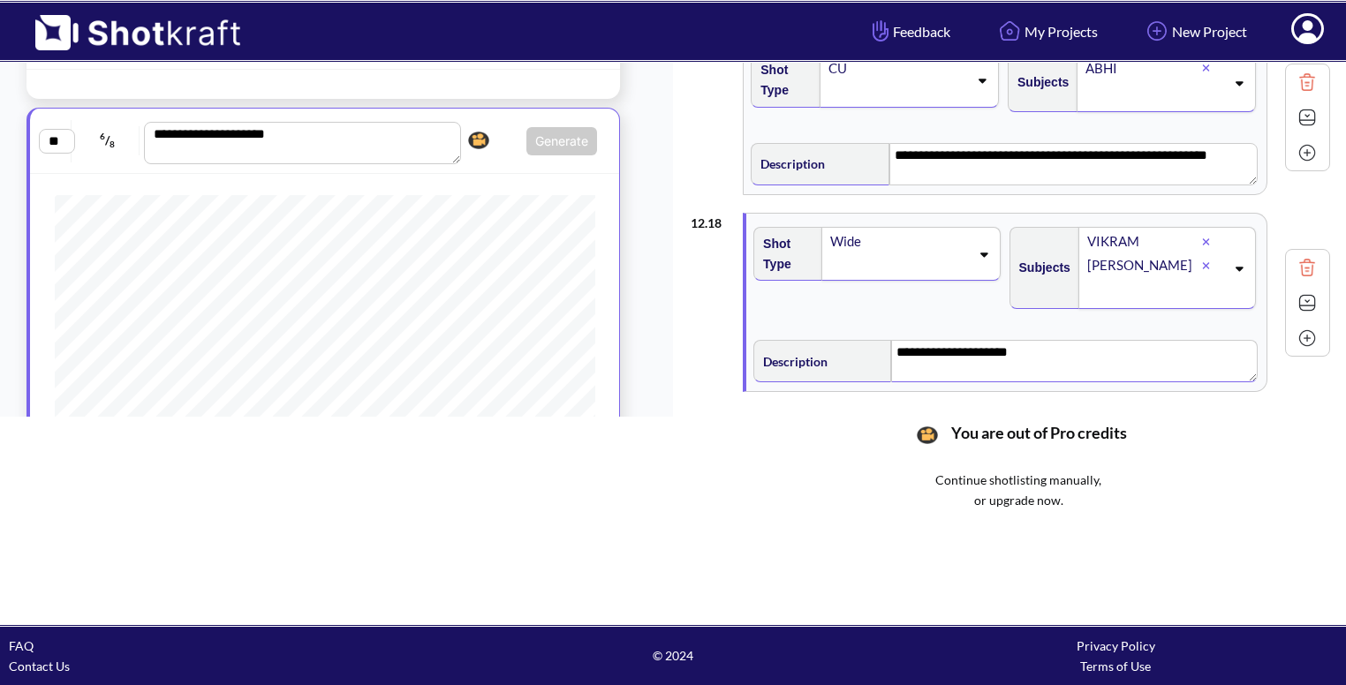
click at [1294, 290] on img at bounding box center [1307, 303] width 26 height 26
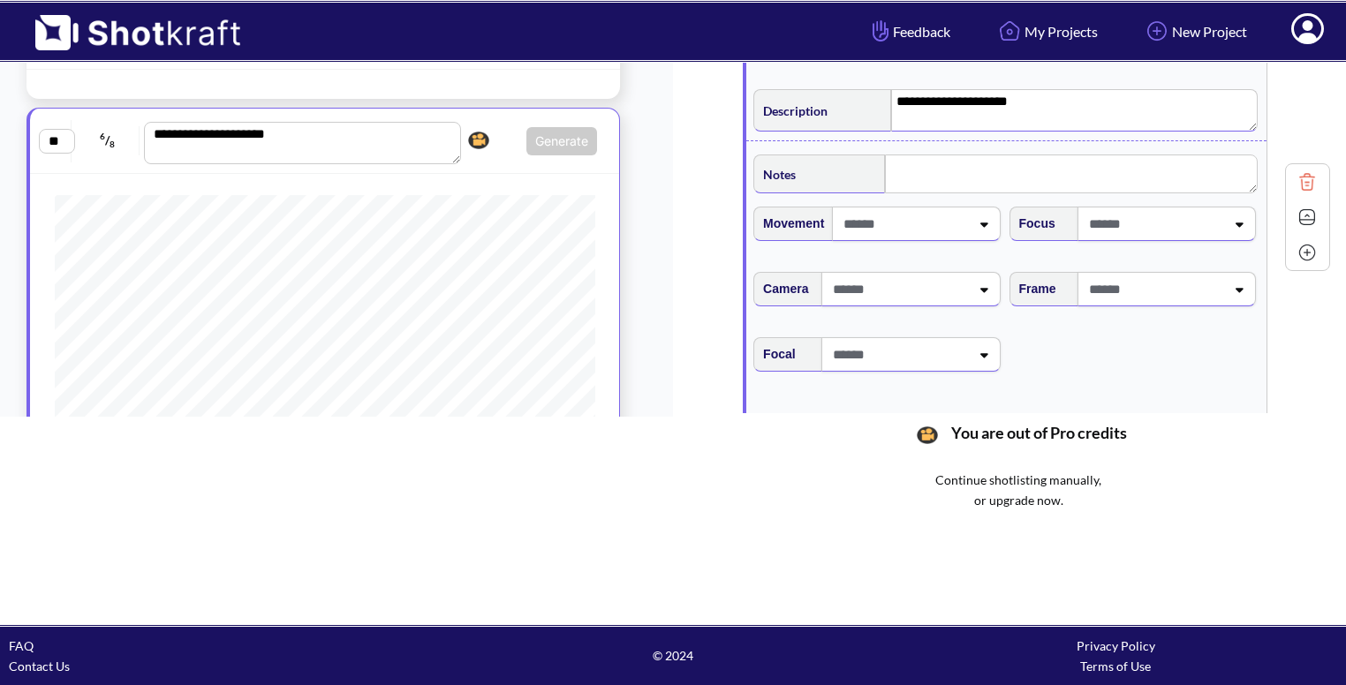
scroll to position [3047, 0]
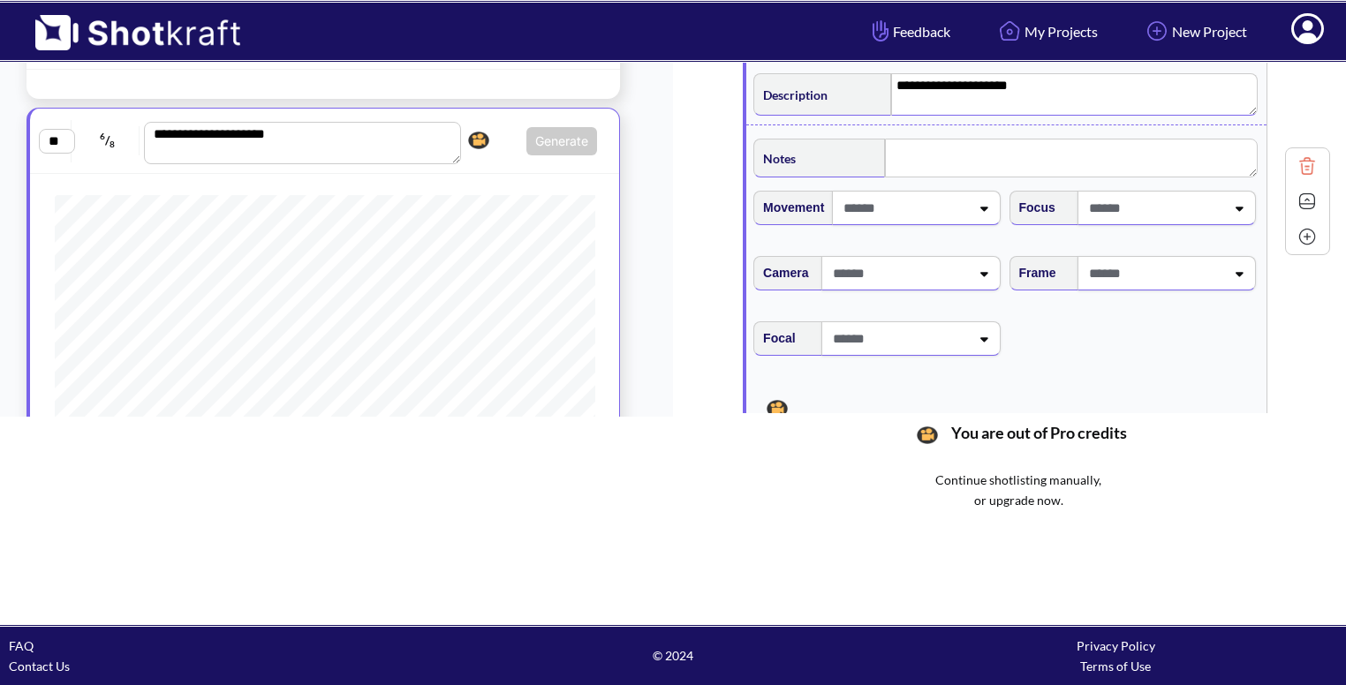
click at [1166, 259] on span at bounding box center [1155, 273] width 140 height 29
type textarea "**********"
click at [1096, 370] on li "High Angle" at bounding box center [1149, 375] width 238 height 27
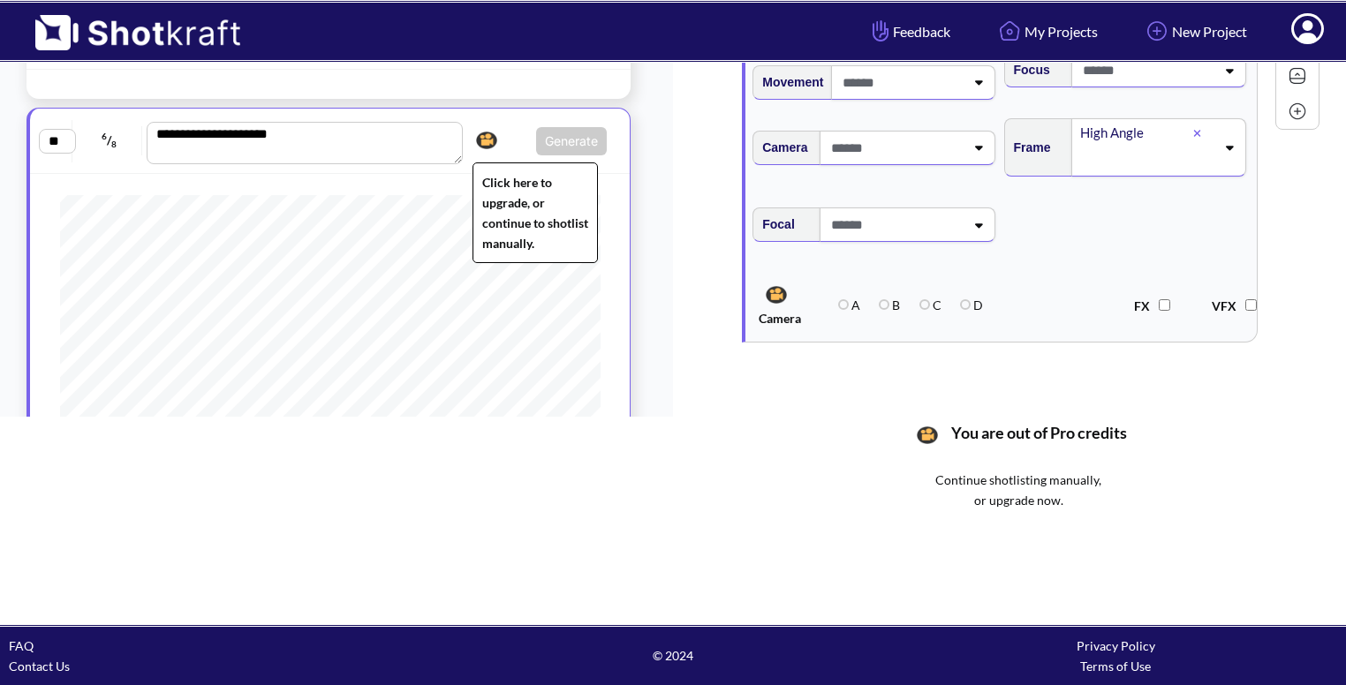
scroll to position [1167, 0]
click at [500, 121] on div "**********" at bounding box center [330, 140] width 582 height 47
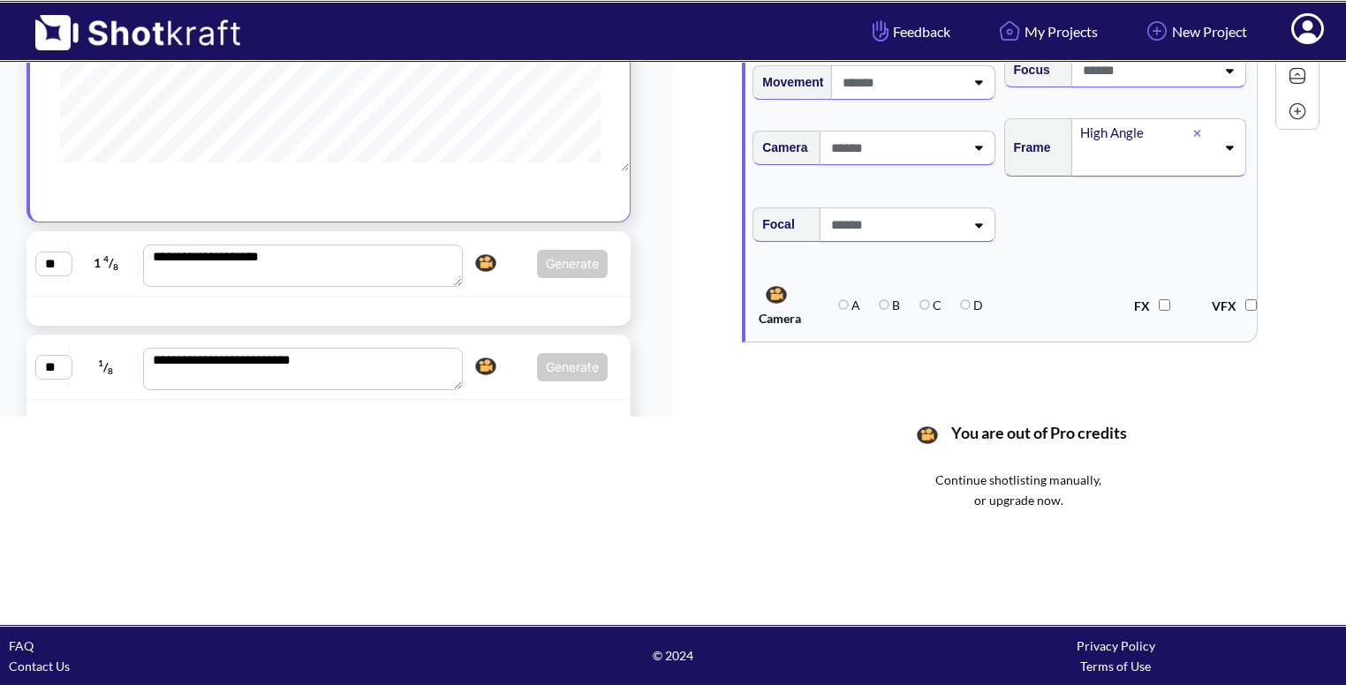
scroll to position [1297, 0]
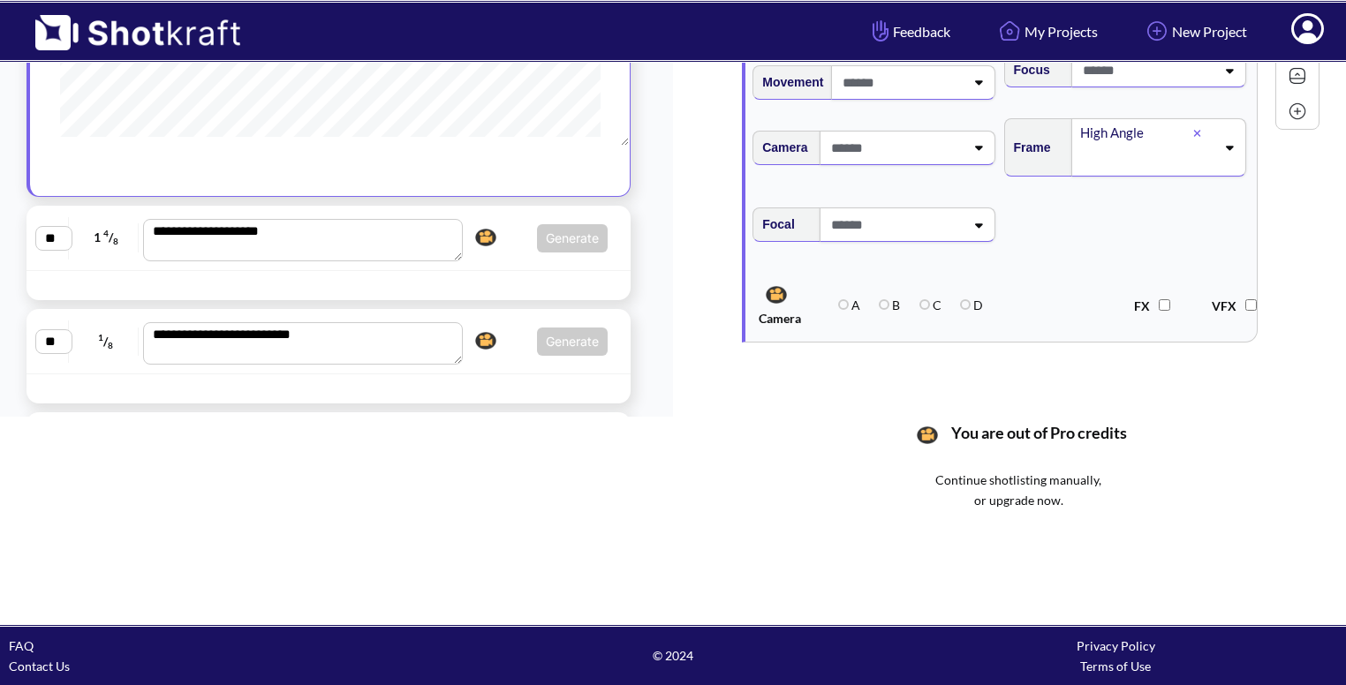
click at [501, 231] on span "Generate Click here to upgrade, or continue to shotlist manually." at bounding box center [538, 238] width 140 height 28
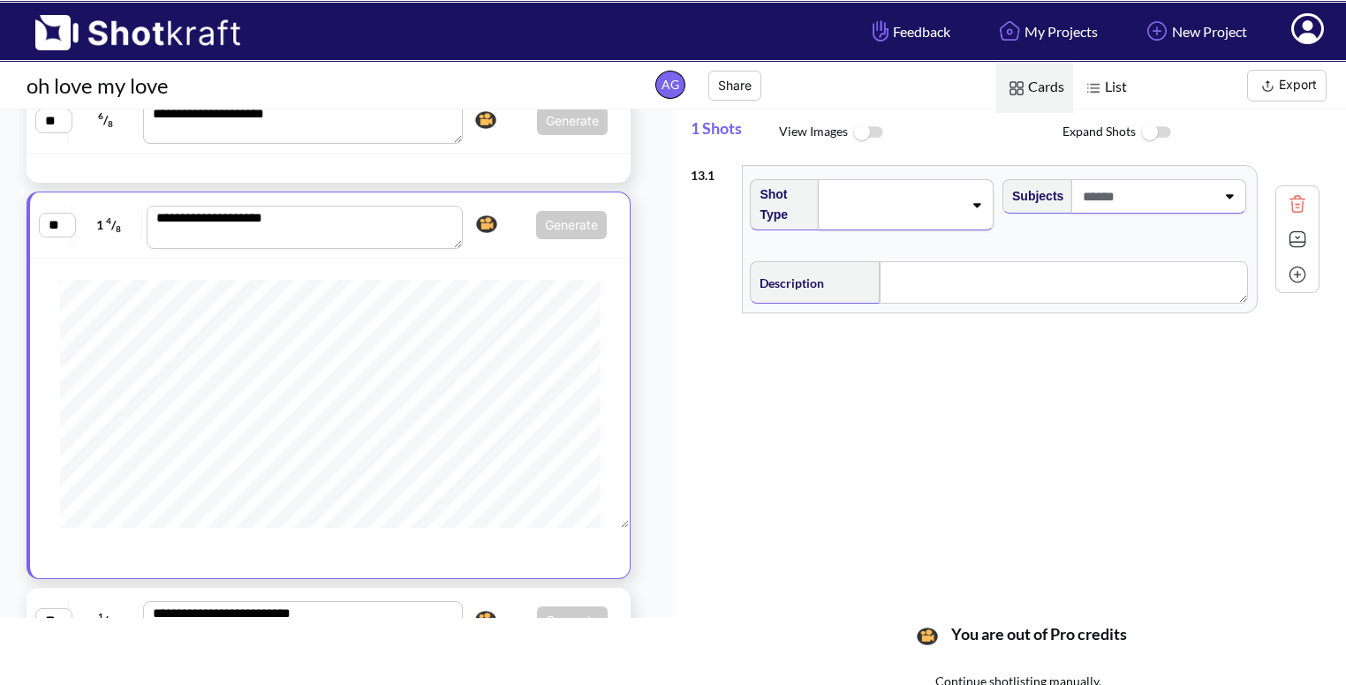
scroll to position [313, 0]
